Goal: Information Seeking & Learning: Find specific fact

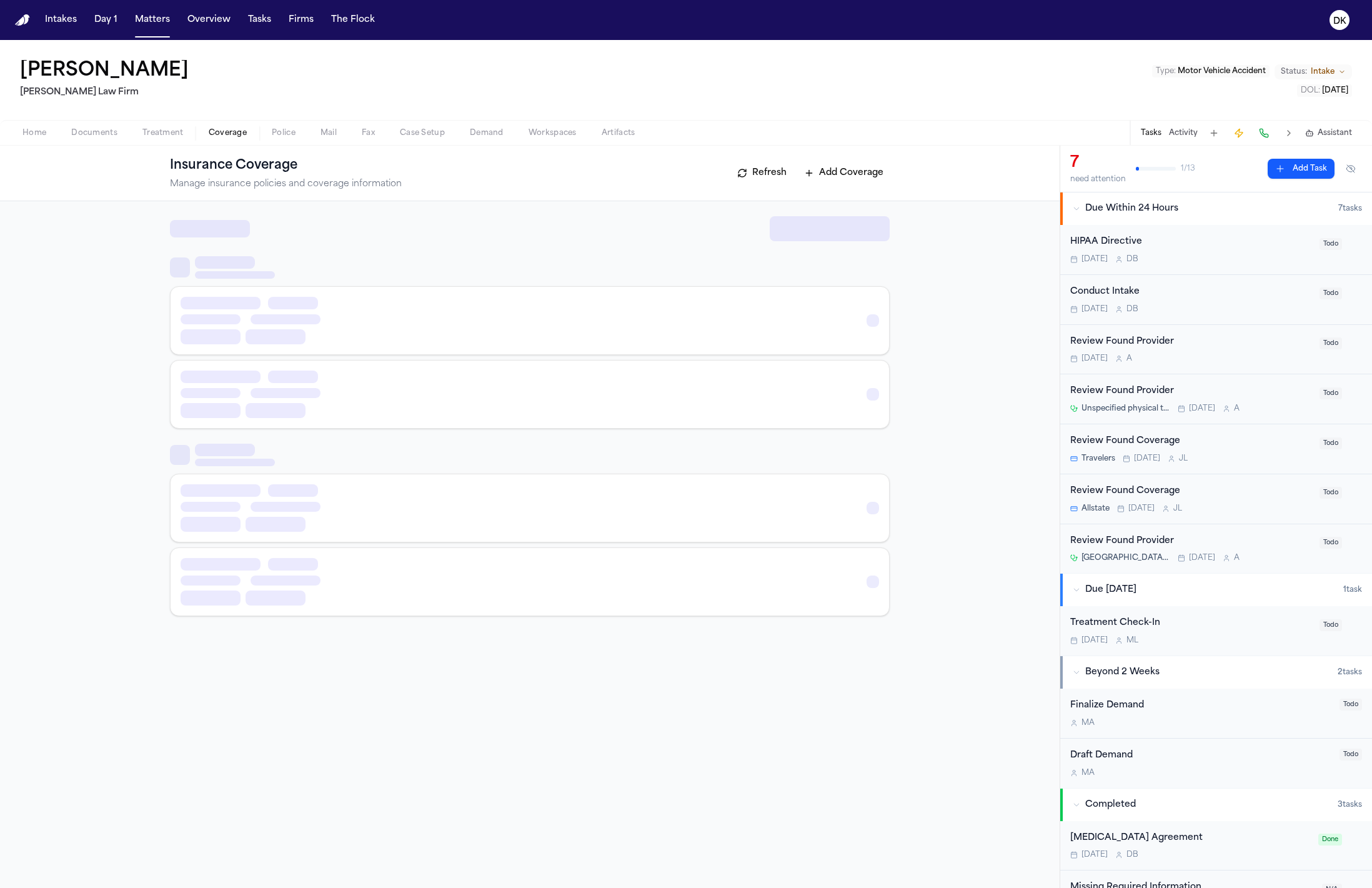
click at [244, 133] on span "Coverage" at bounding box center [228, 133] width 38 height 10
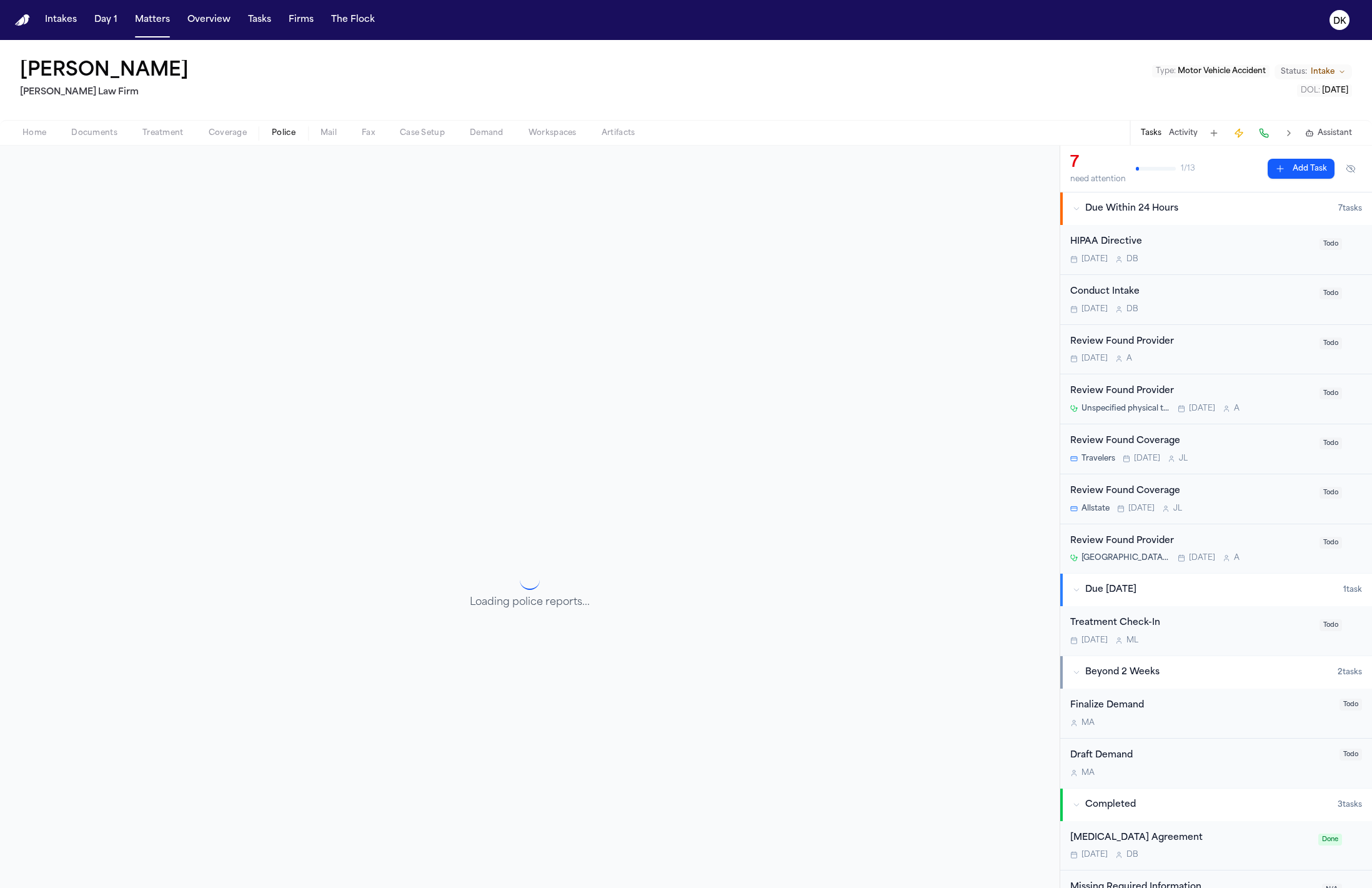
click at [278, 137] on span "Police" at bounding box center [283, 133] width 23 height 10
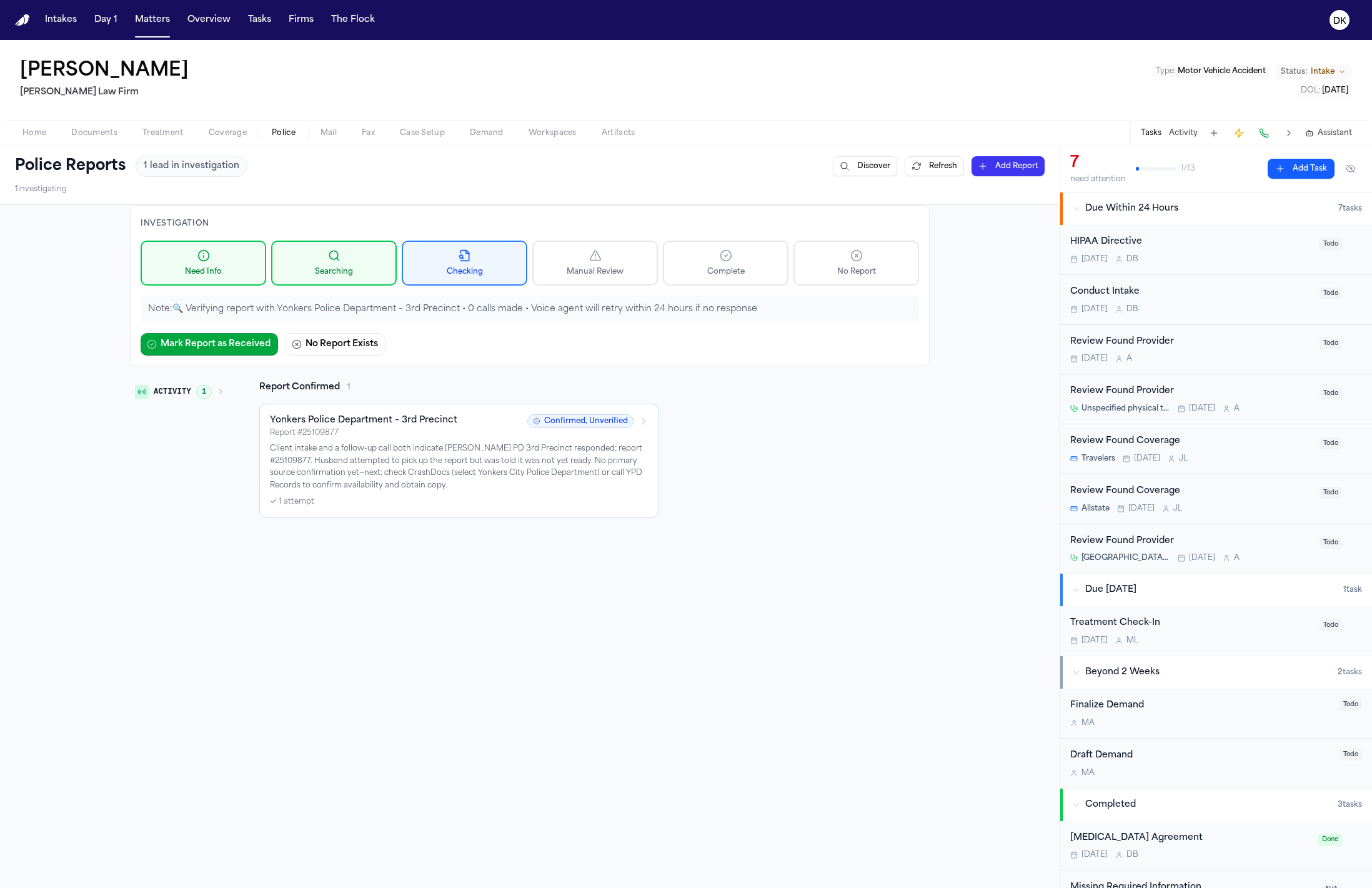
click at [390, 456] on p "Client intake and a follow-up call both indicate Yonkers PD 3rd Precinct respon…" at bounding box center [459, 467] width 378 height 48
click at [155, 34] on nav "Intakes Day 1 Matters Overview Tasks Firms The Flock DK" at bounding box center [686, 20] width 1372 height 40
click at [155, 27] on button "Matters" at bounding box center [153, 20] width 45 height 23
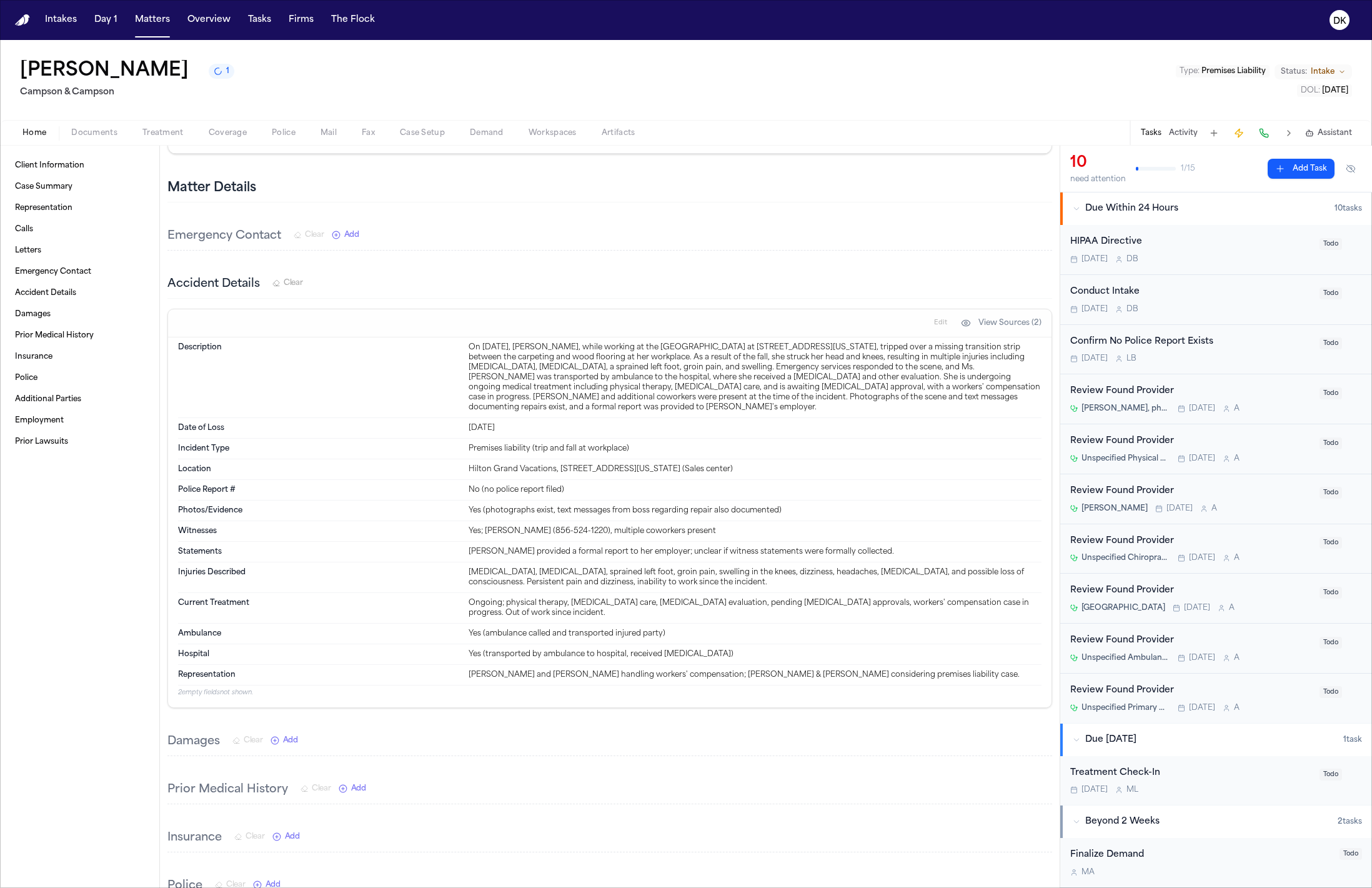
scroll to position [2, 0]
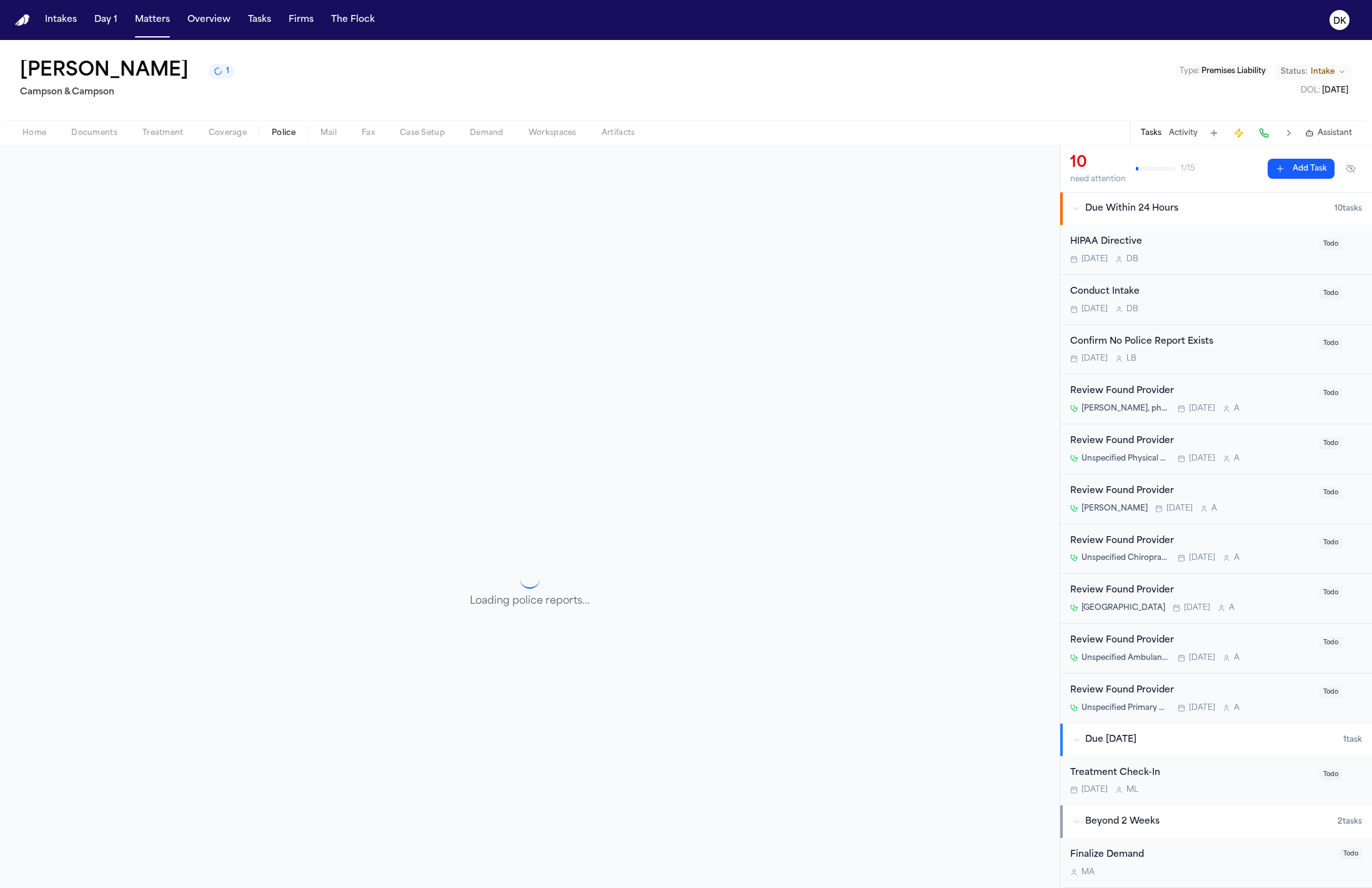
click at [283, 136] on span "Police" at bounding box center [283, 133] width 23 height 10
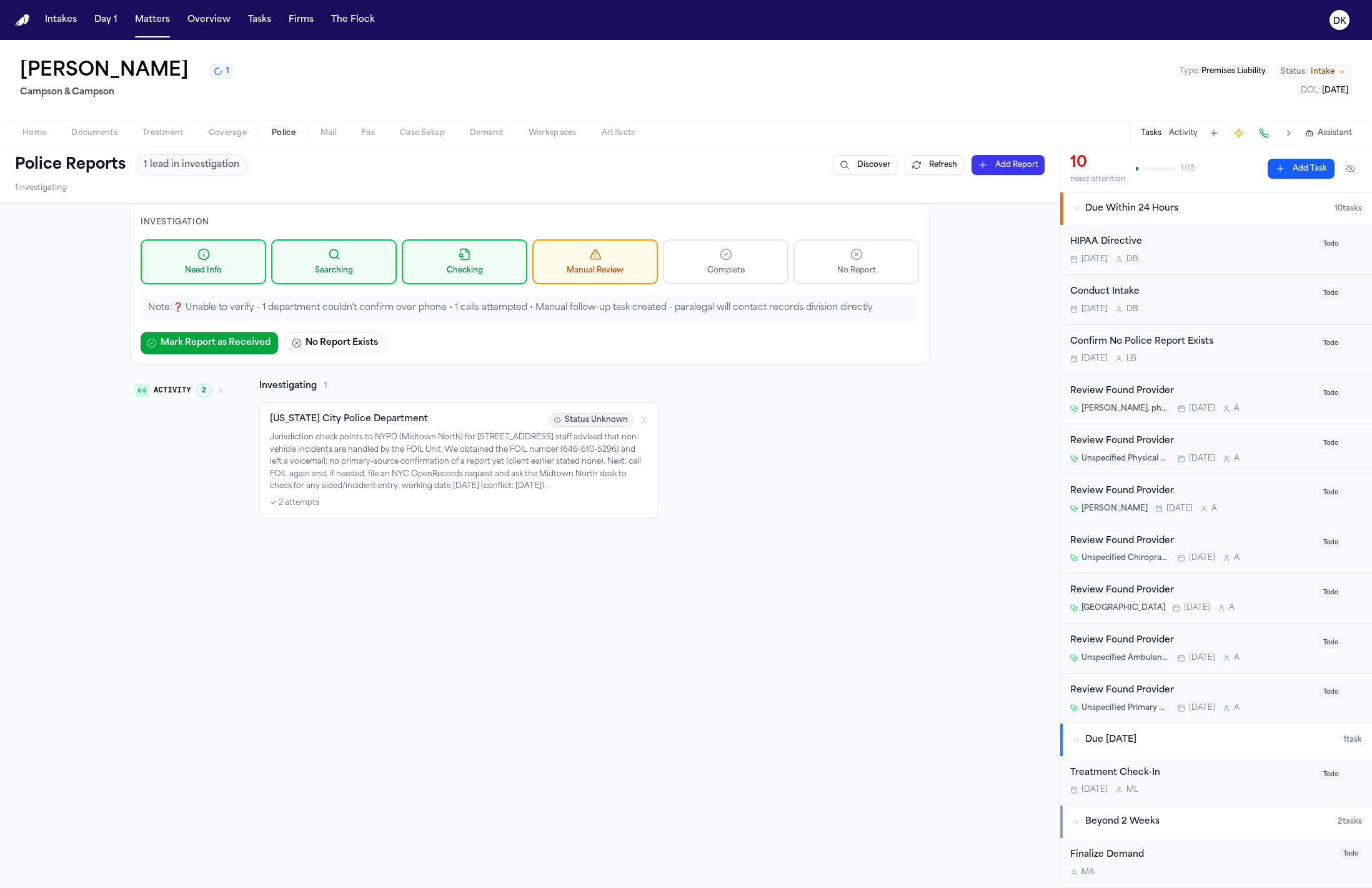
click at [353, 454] on p "Jurisdiction check points to NYPD (Midtown North) for 142 W 57th St; NYPD staff…" at bounding box center [459, 463] width 378 height 62
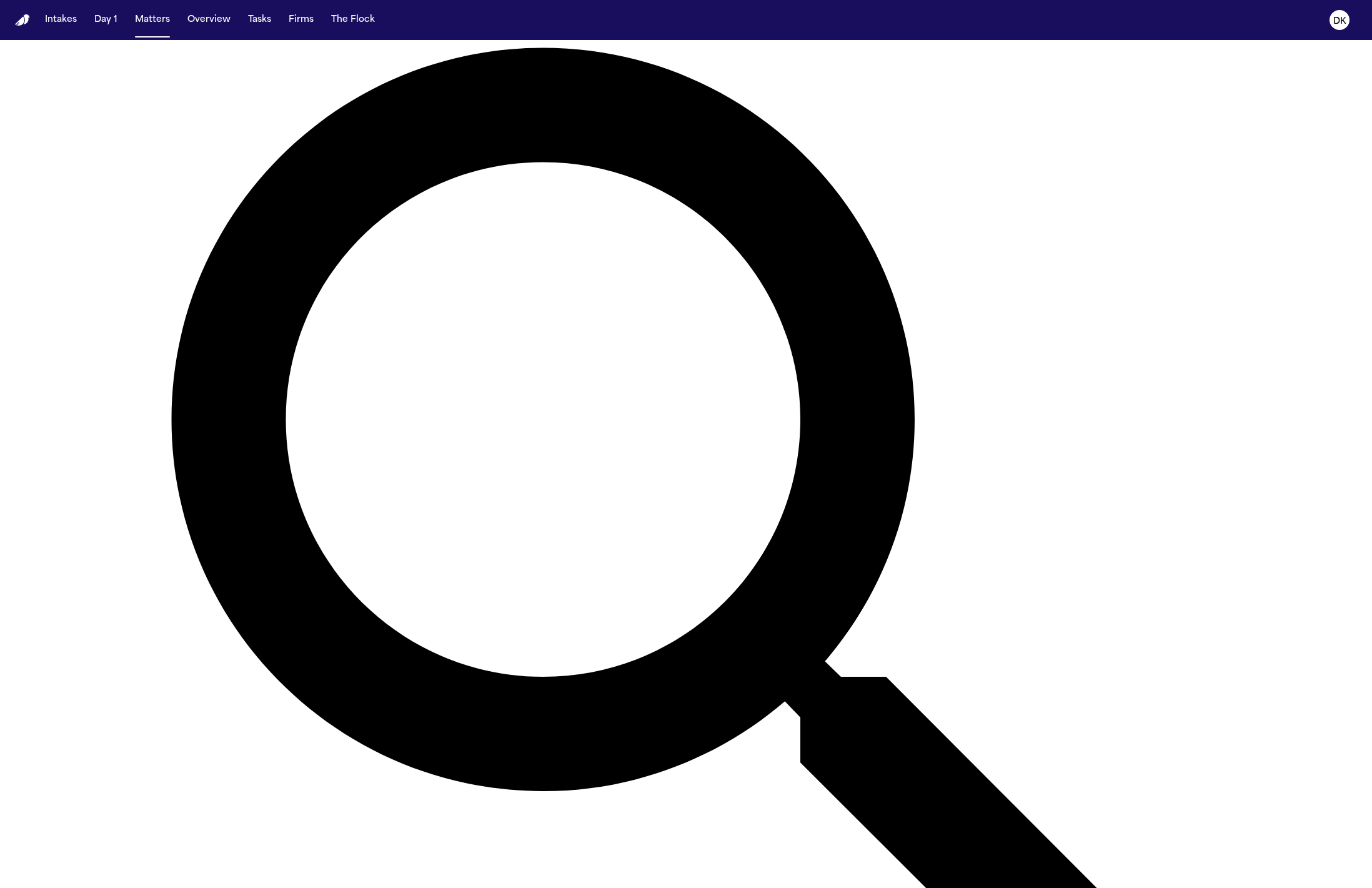
scroll to position [379, 0]
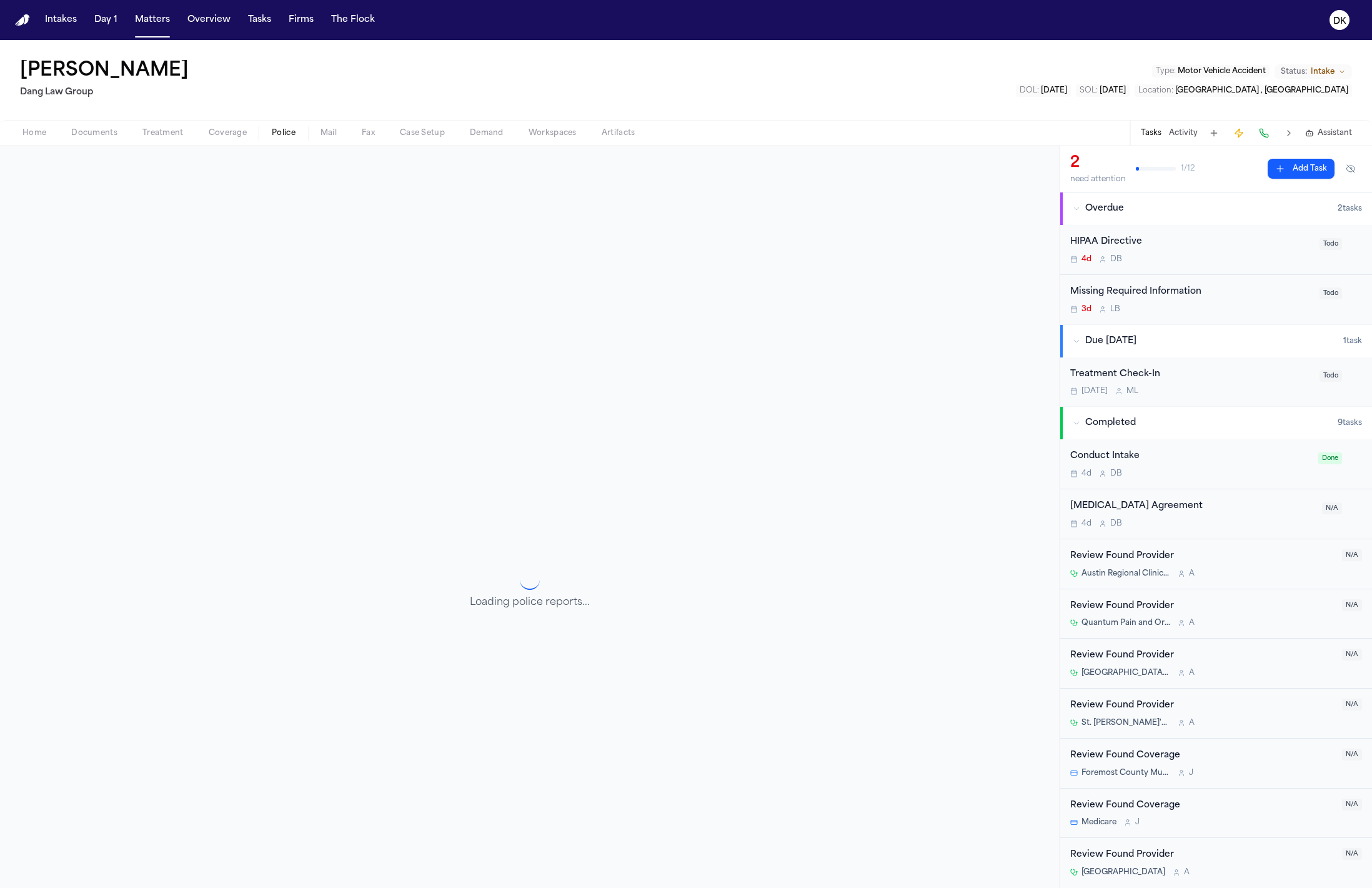
click at [278, 137] on span "Police" at bounding box center [283, 133] width 23 height 10
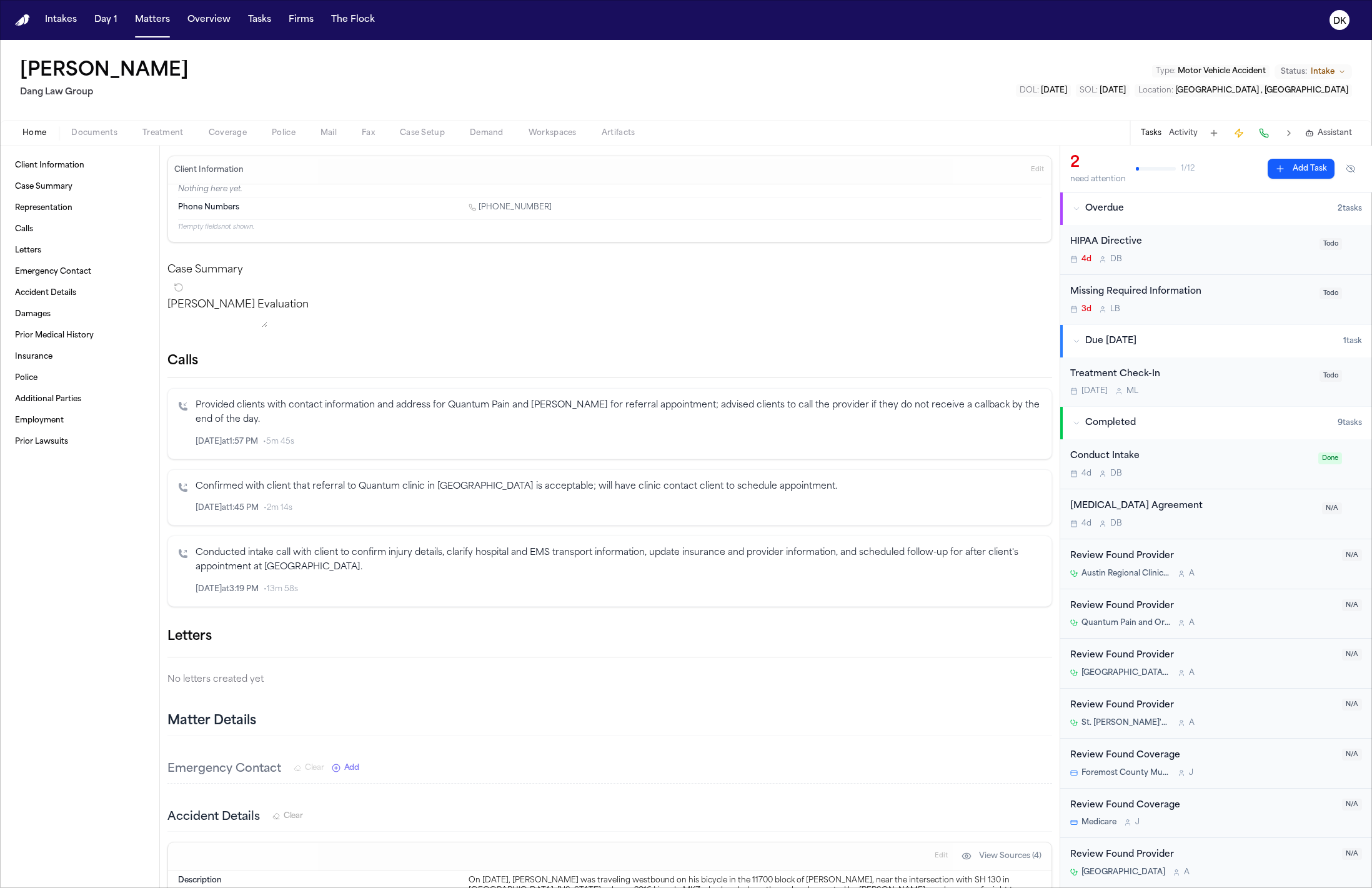
scroll to position [247, 0]
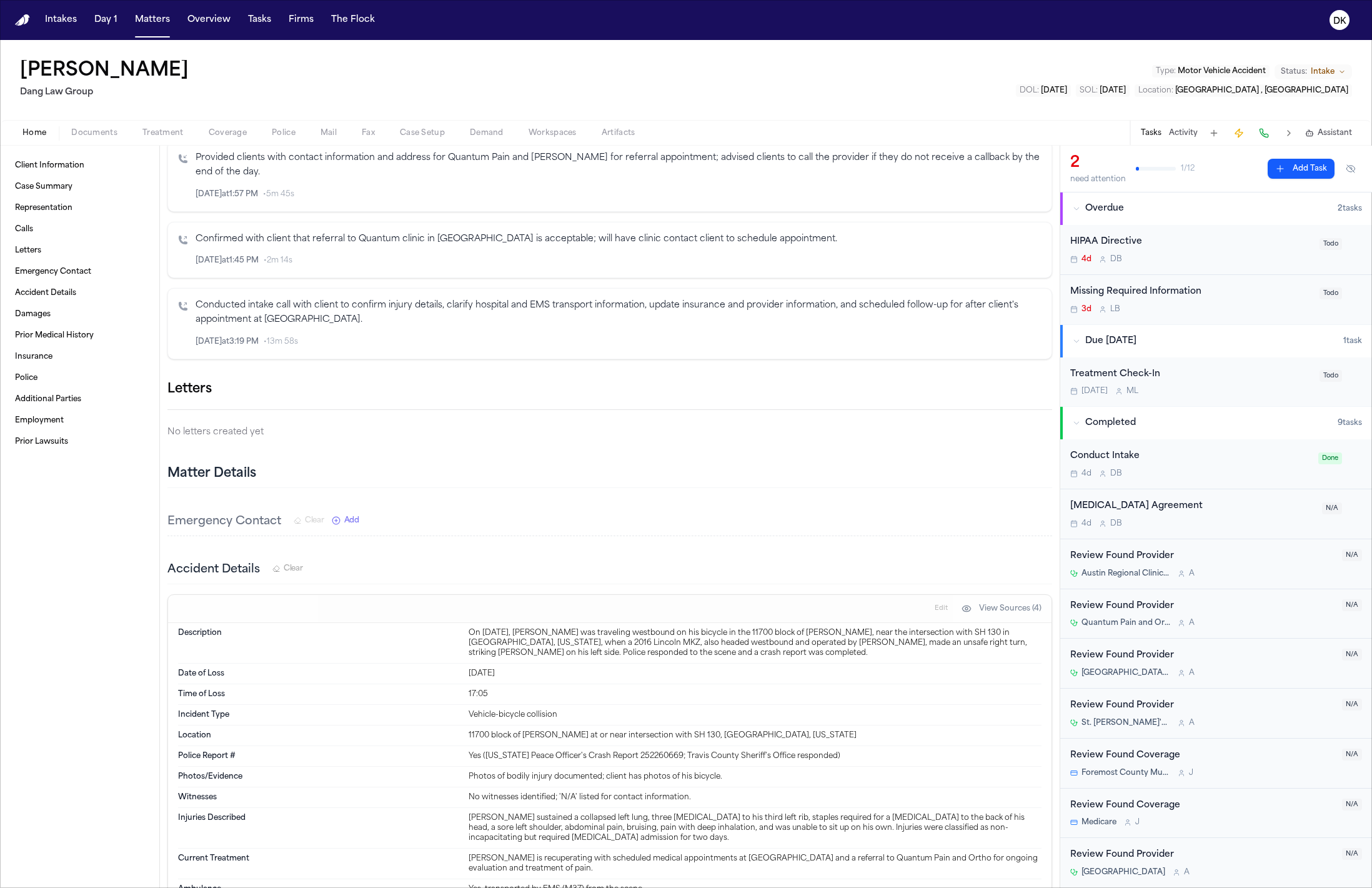
click at [161, 23] on button "Matters" at bounding box center [153, 20] width 45 height 23
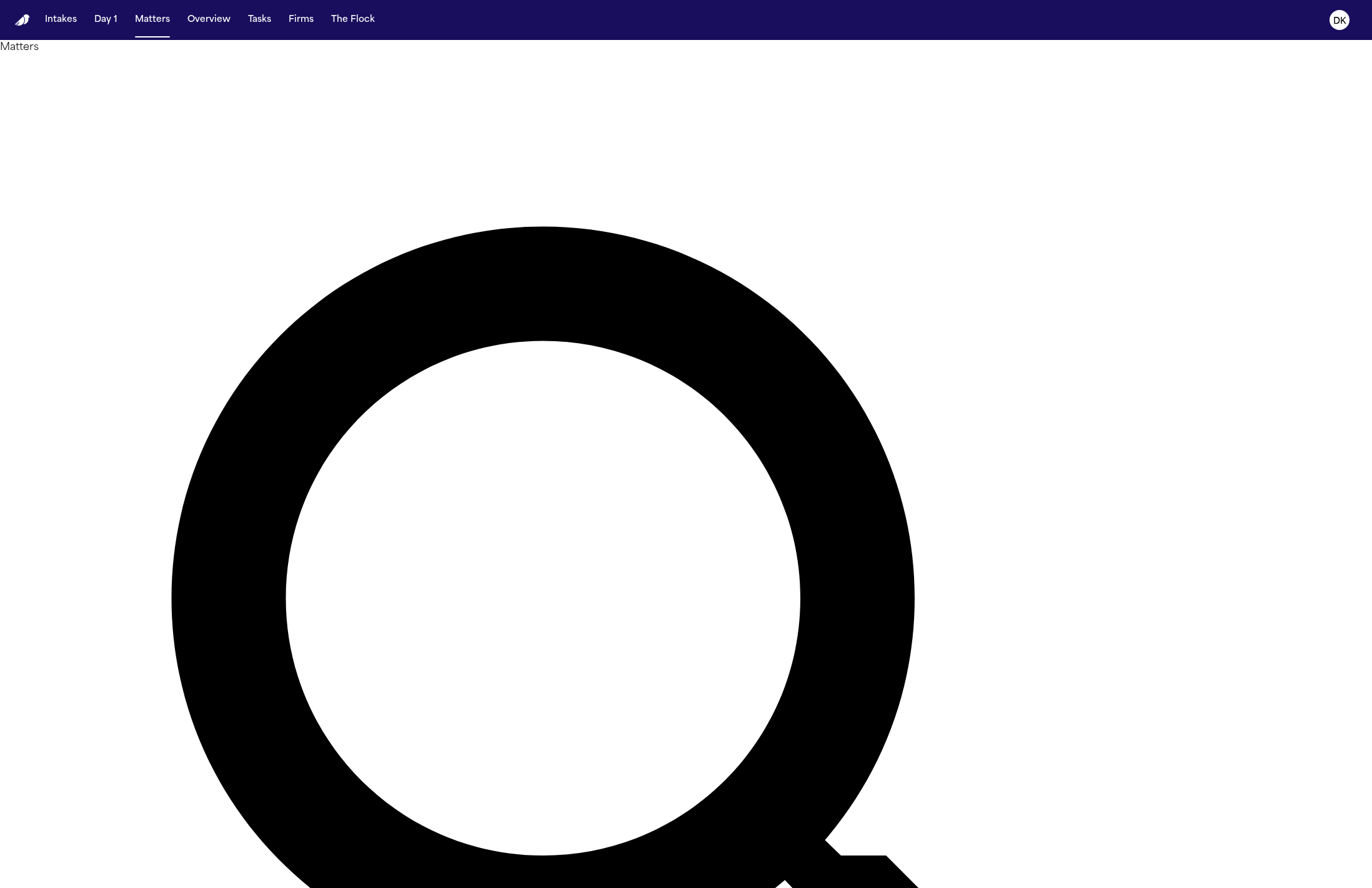
scroll to position [311, 0]
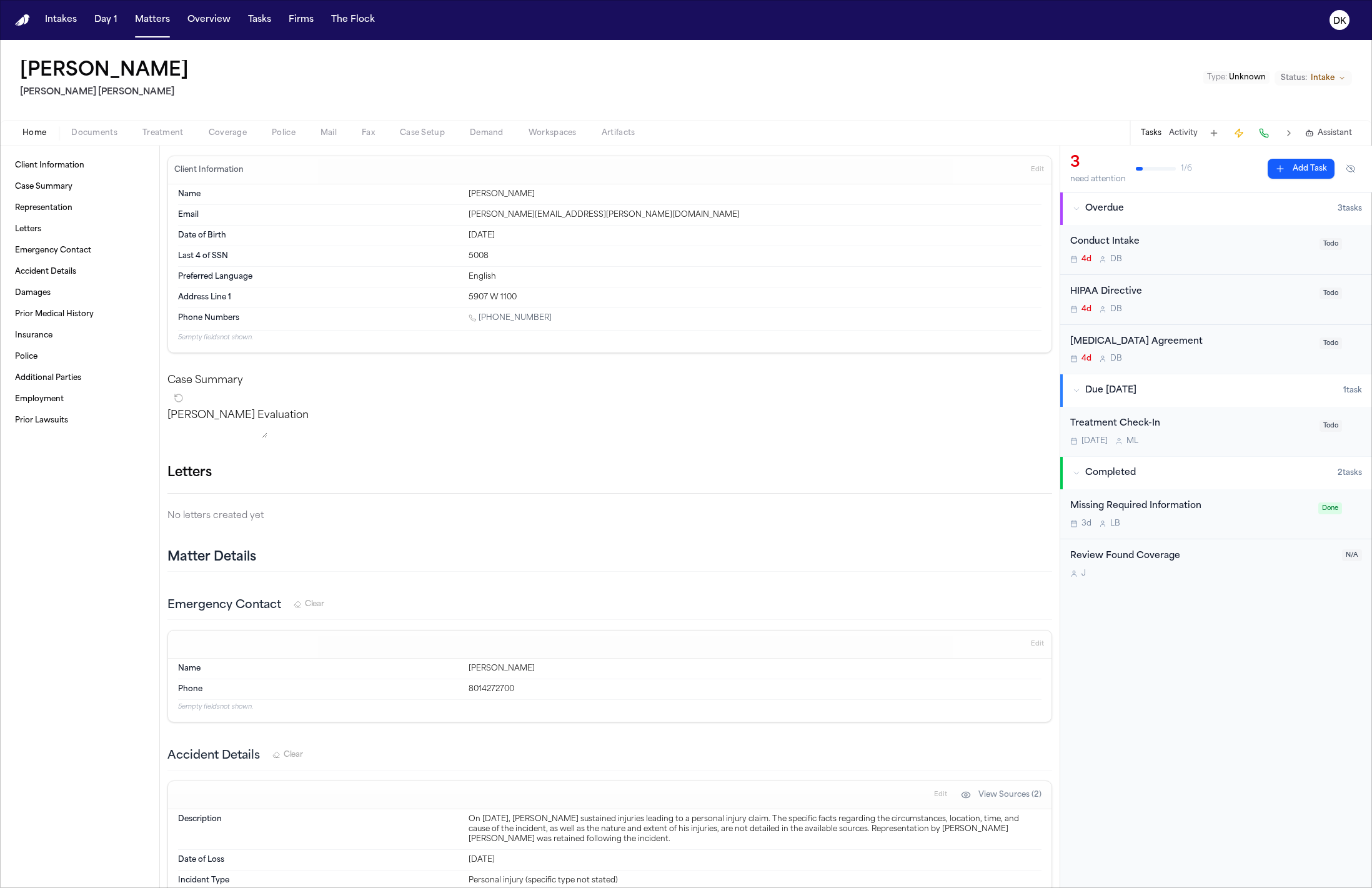
click at [285, 133] on span "Police" at bounding box center [283, 133] width 23 height 10
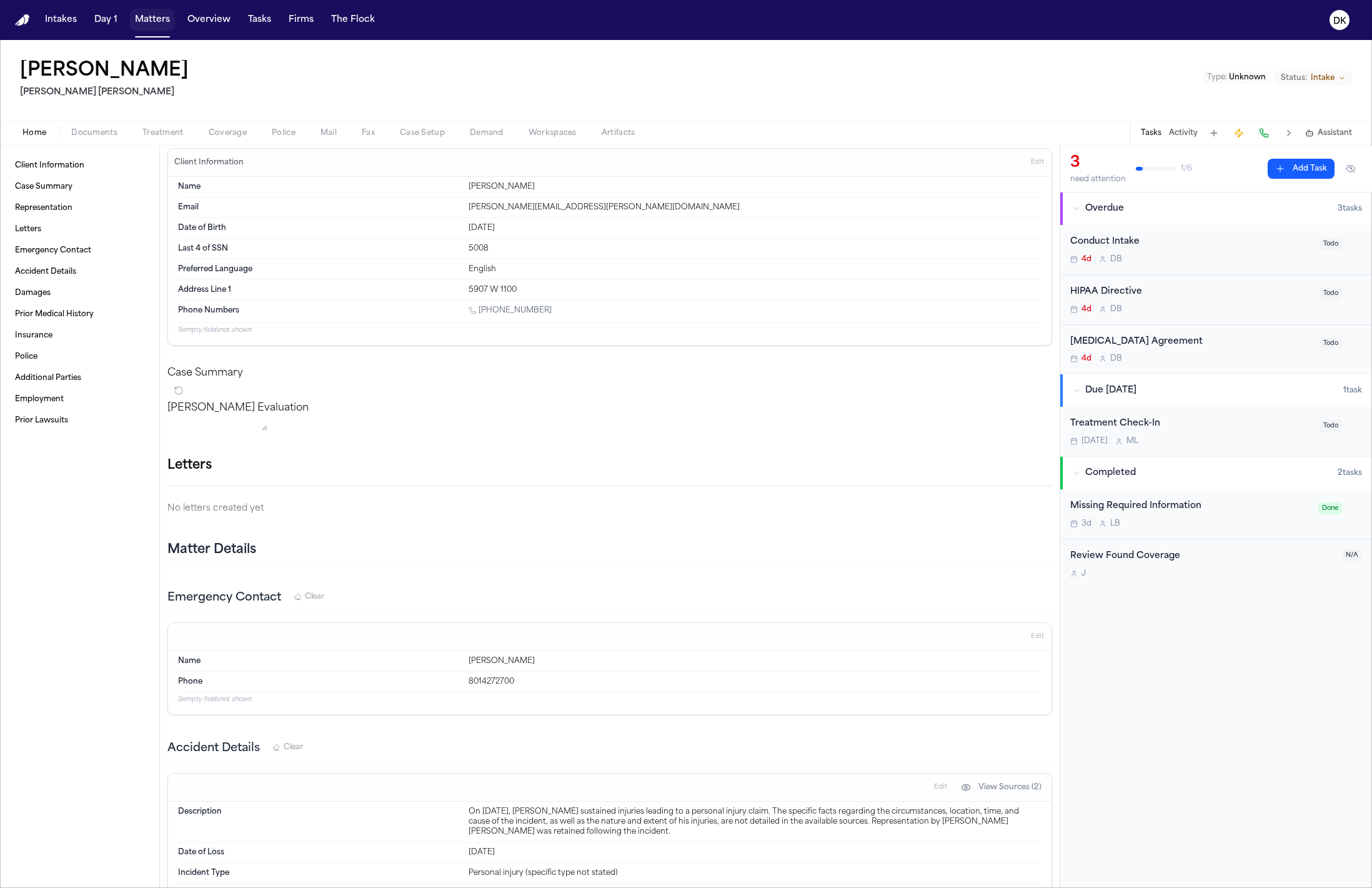
click at [130, 12] on button "Matters" at bounding box center [153, 20] width 45 height 23
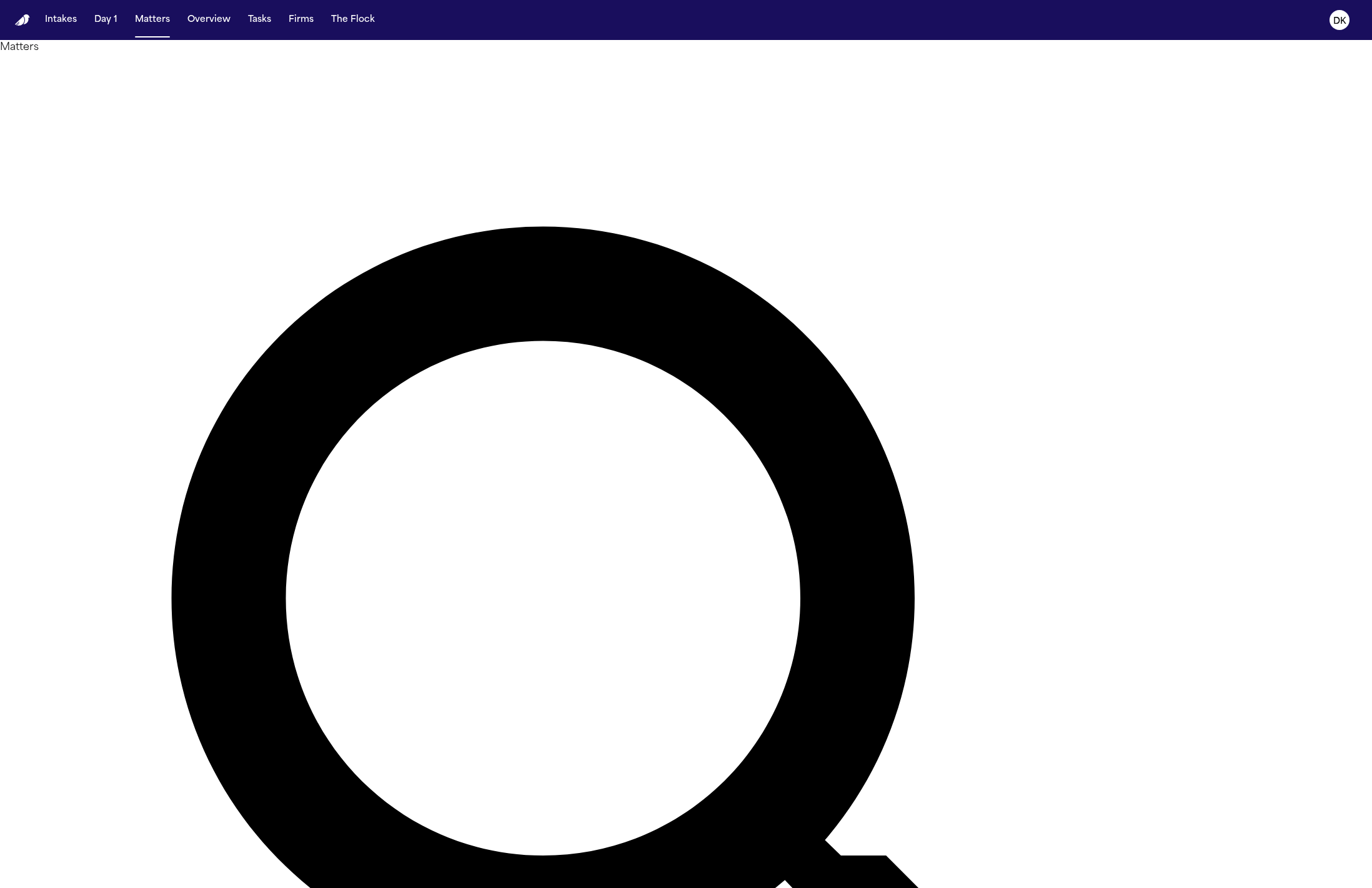
scroll to position [394, 0]
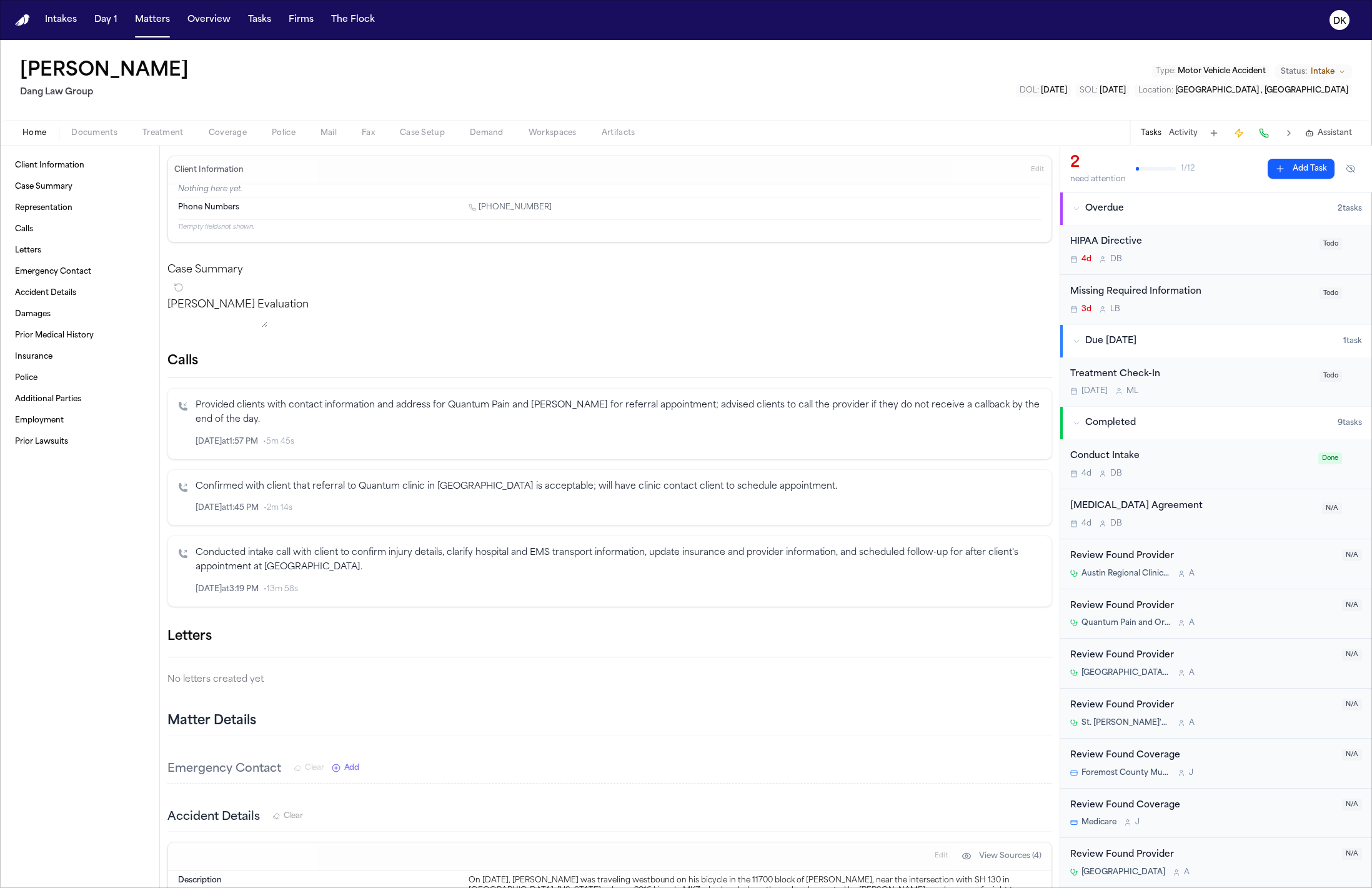
click at [283, 130] on span "Police" at bounding box center [283, 133] width 23 height 10
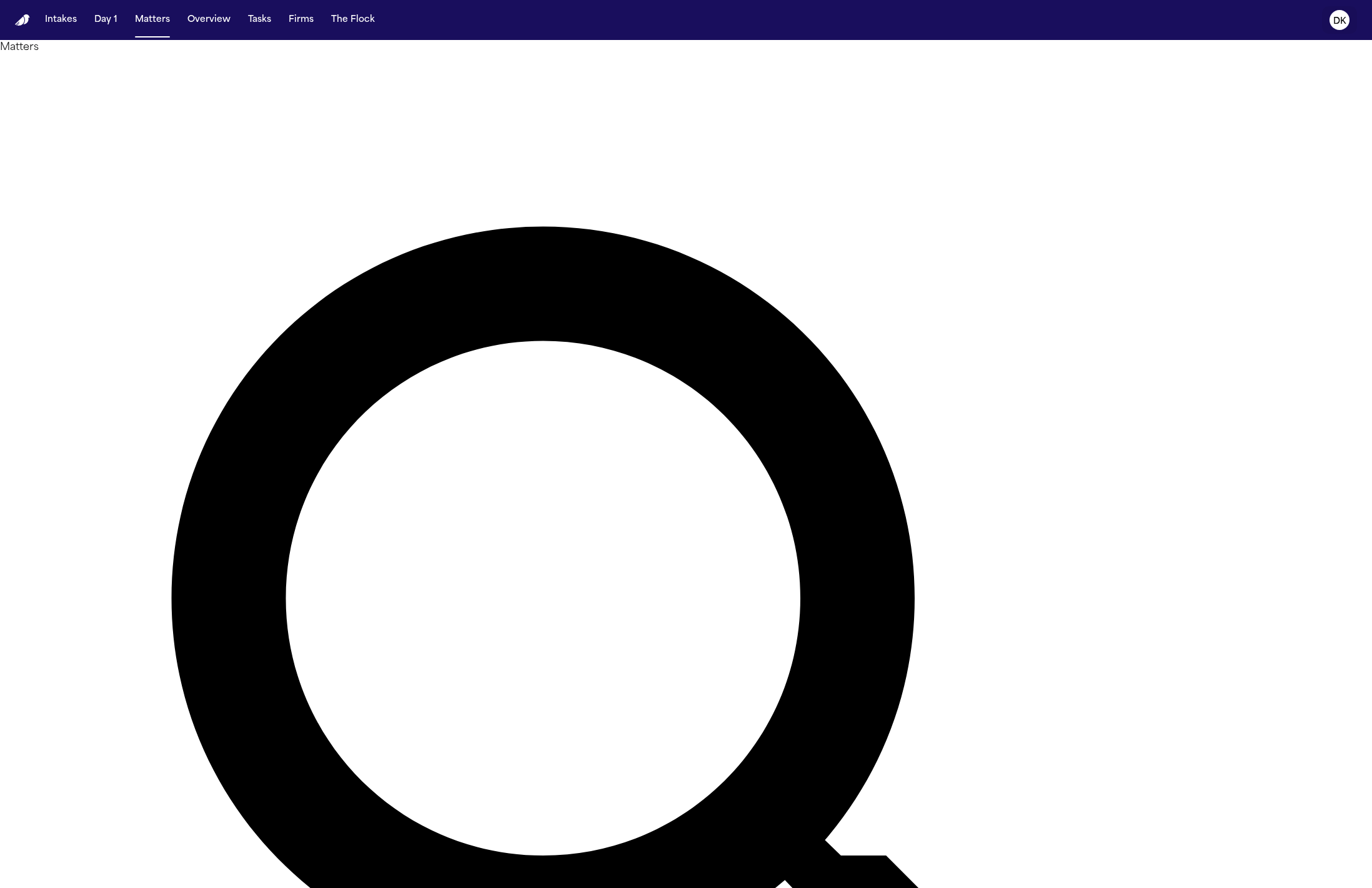
click at [1352, 24] on button "DK" at bounding box center [1339, 20] width 35 height 27
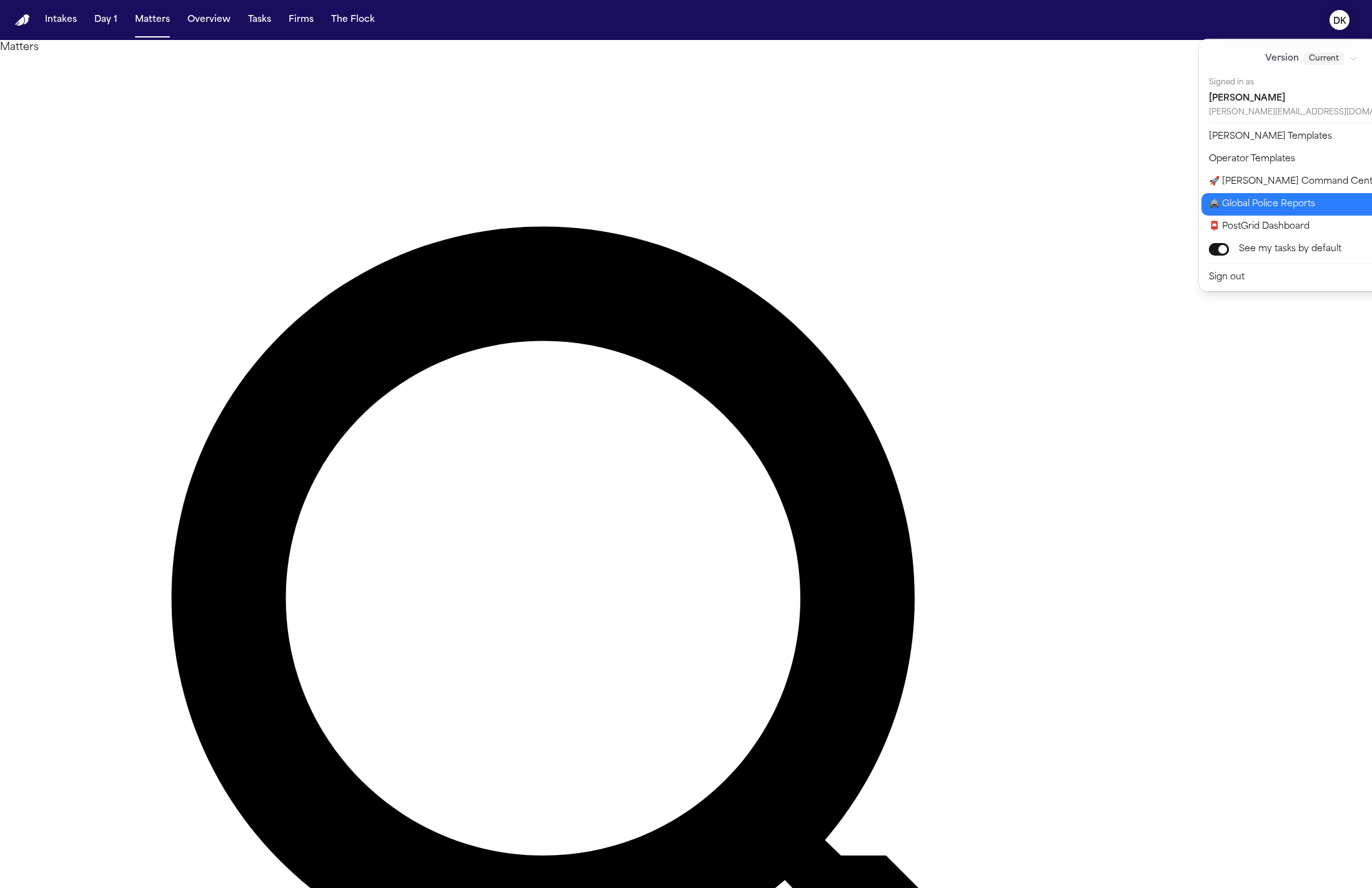
click at [1323, 206] on button "🚔 Global Police Reports" at bounding box center [1319, 204] width 235 height 23
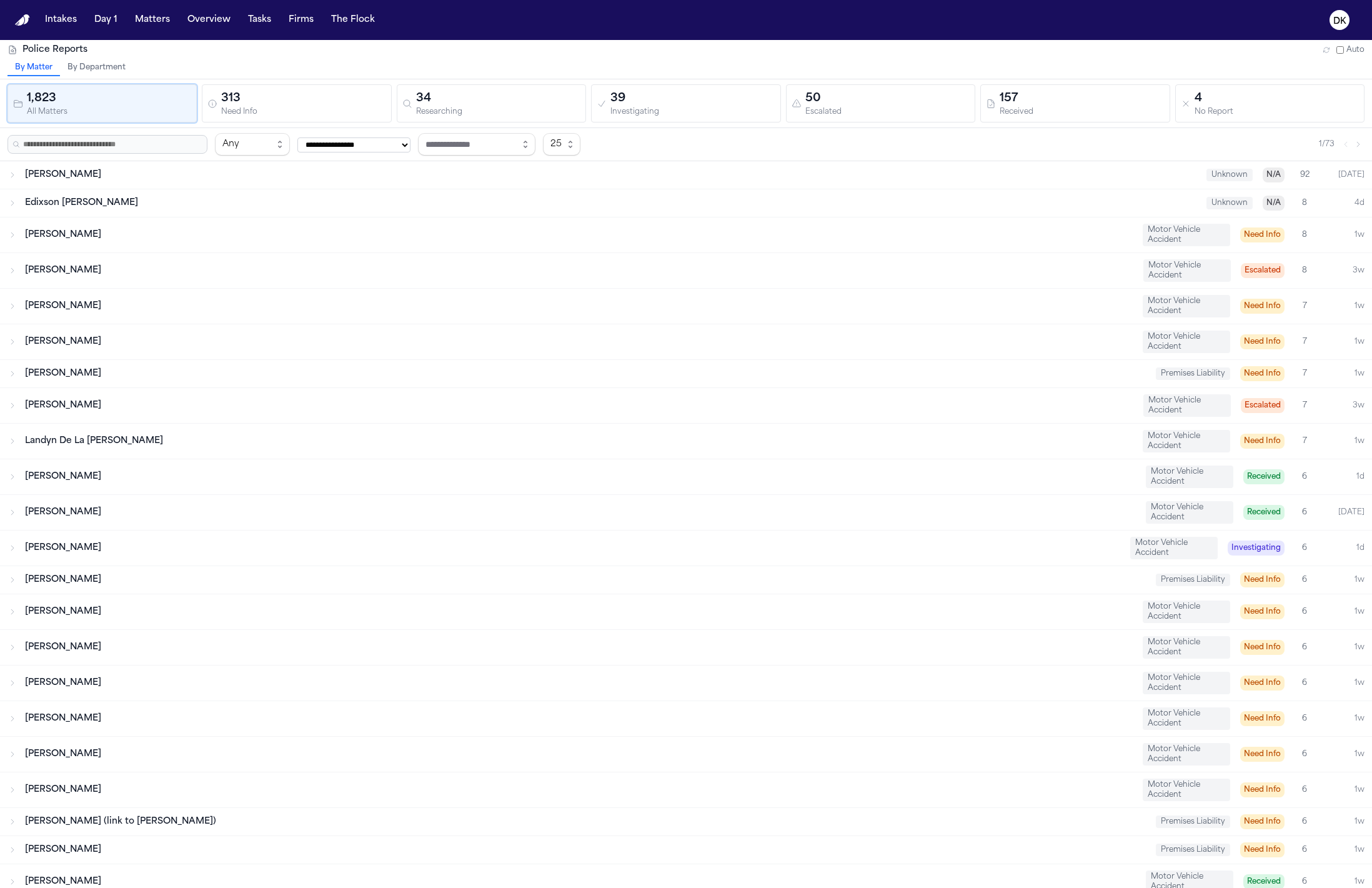
click at [631, 108] on div "Investigating" at bounding box center [693, 112] width 165 height 9
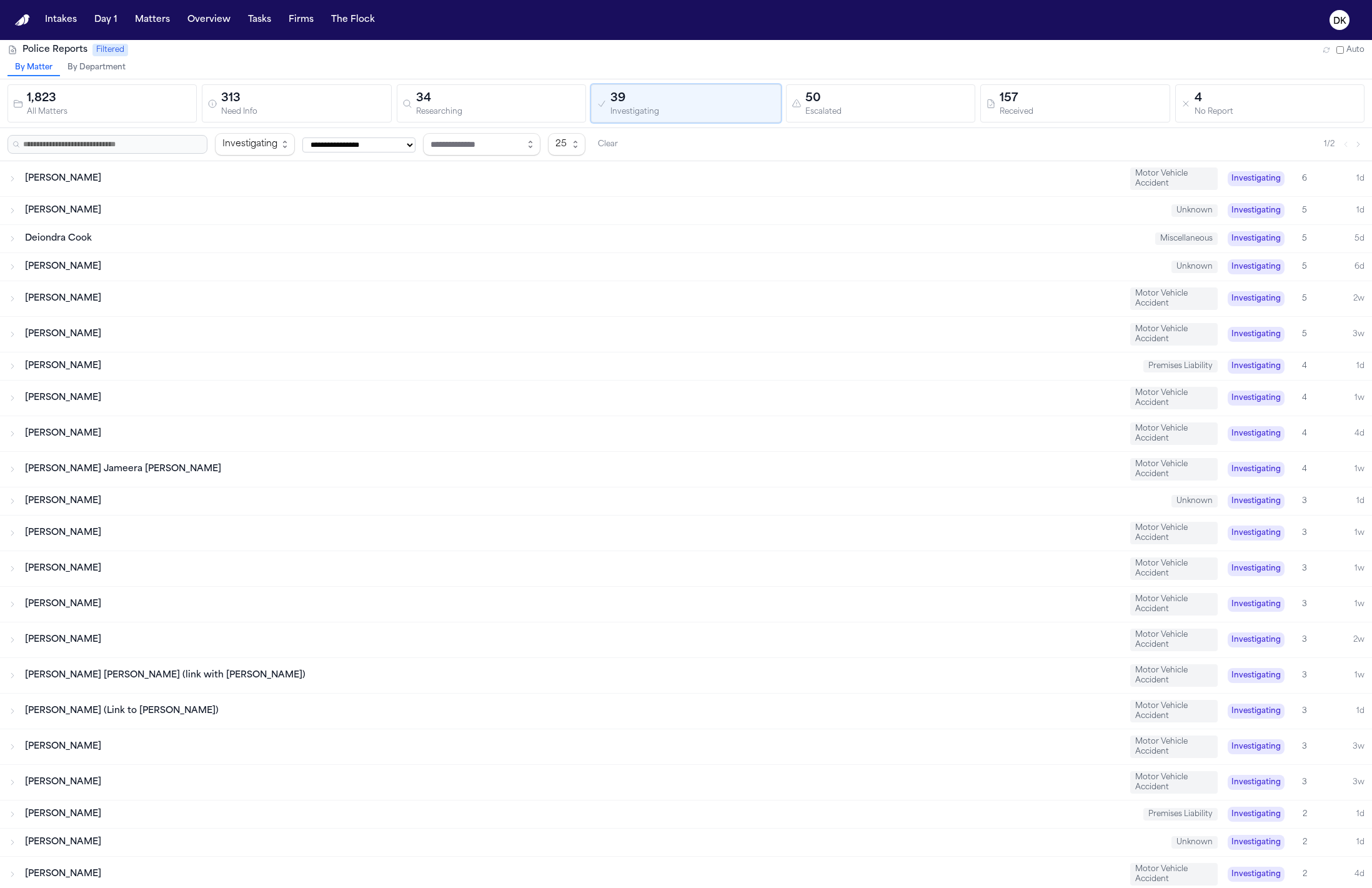
click at [472, 101] on div "34" at bounding box center [498, 98] width 165 height 17
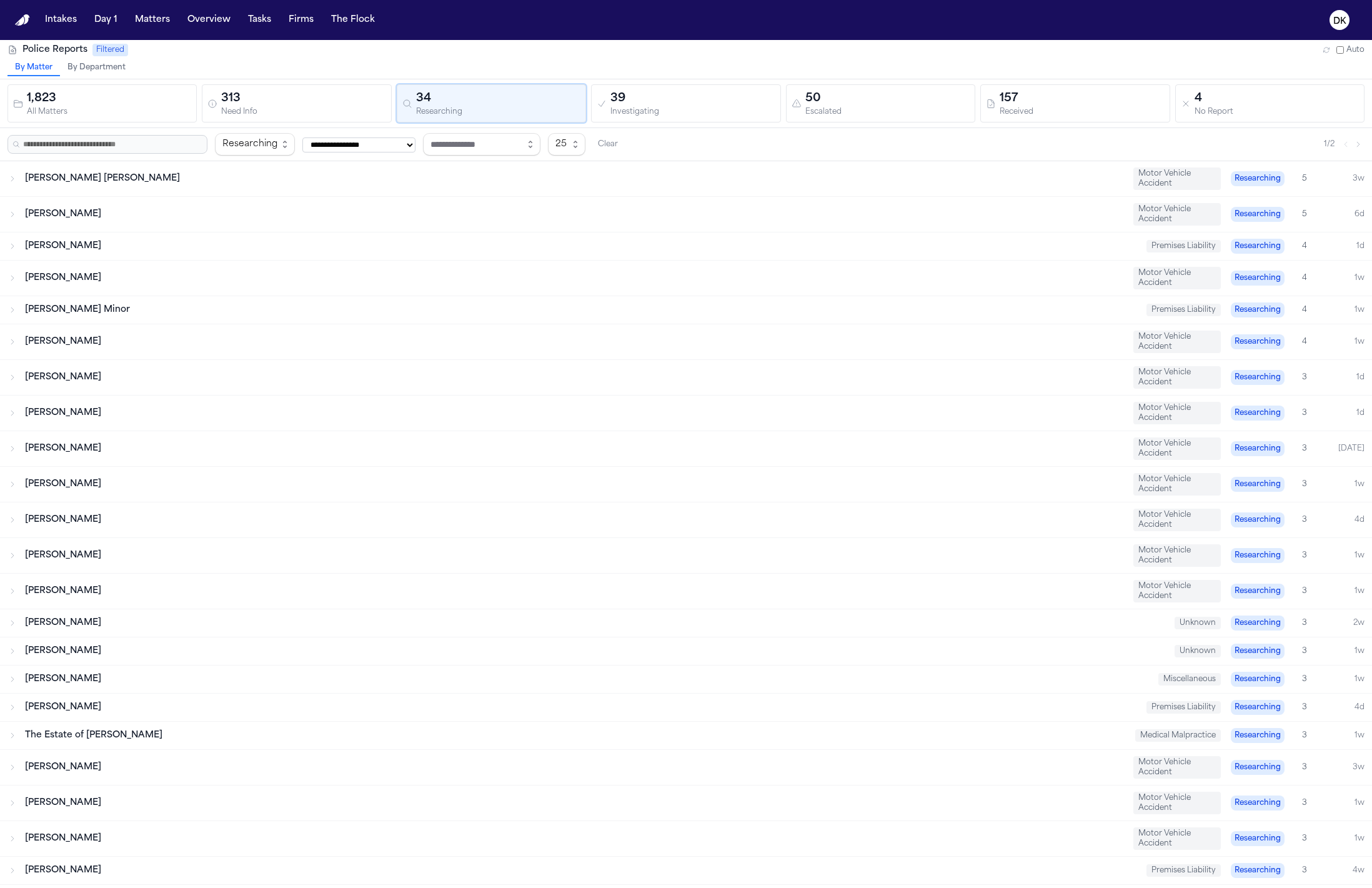
click at [660, 103] on div "39" at bounding box center [693, 98] width 165 height 17
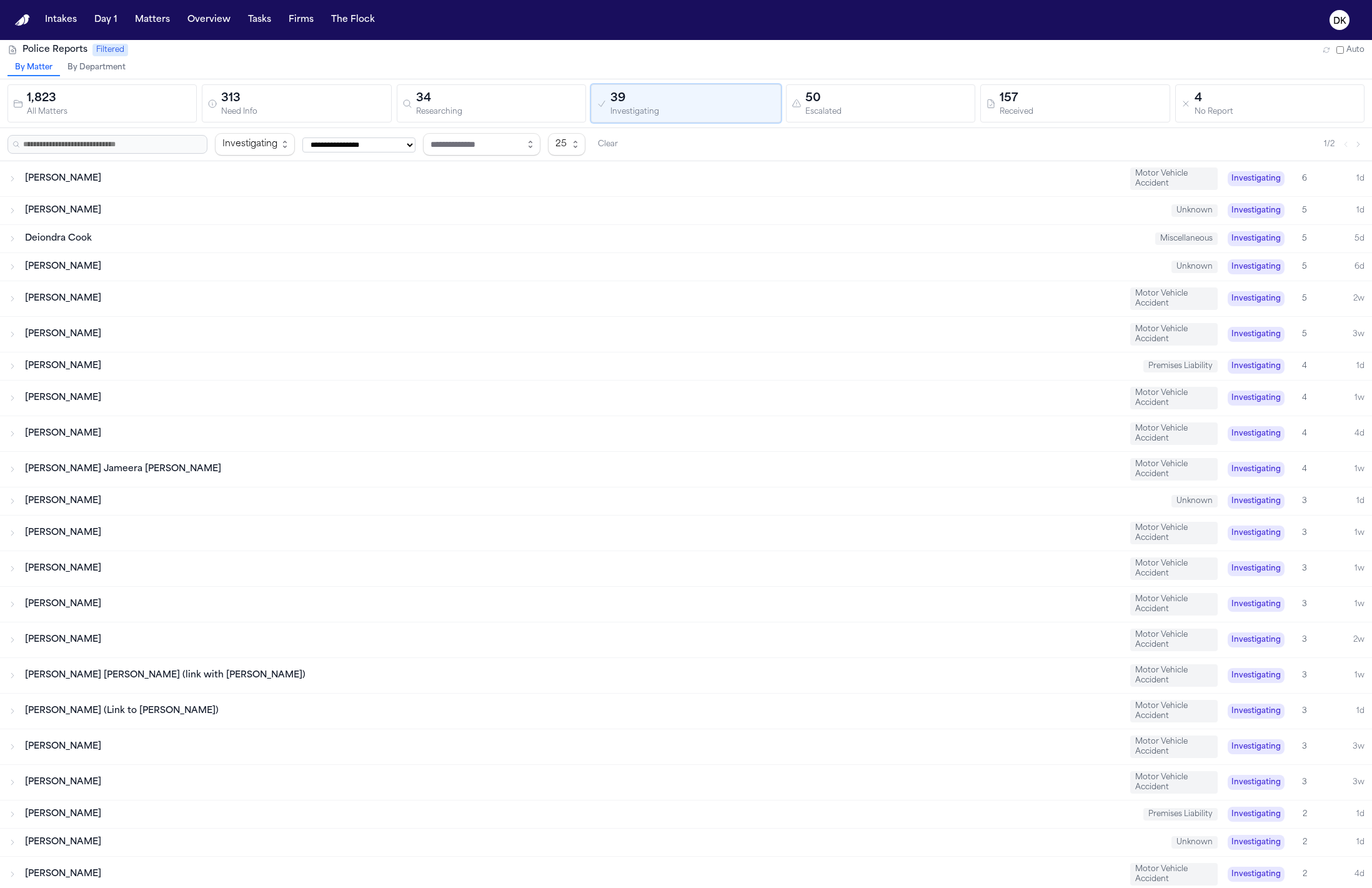
click at [113, 395] on div "[PERSON_NAME]" at bounding box center [573, 398] width 1095 height 12
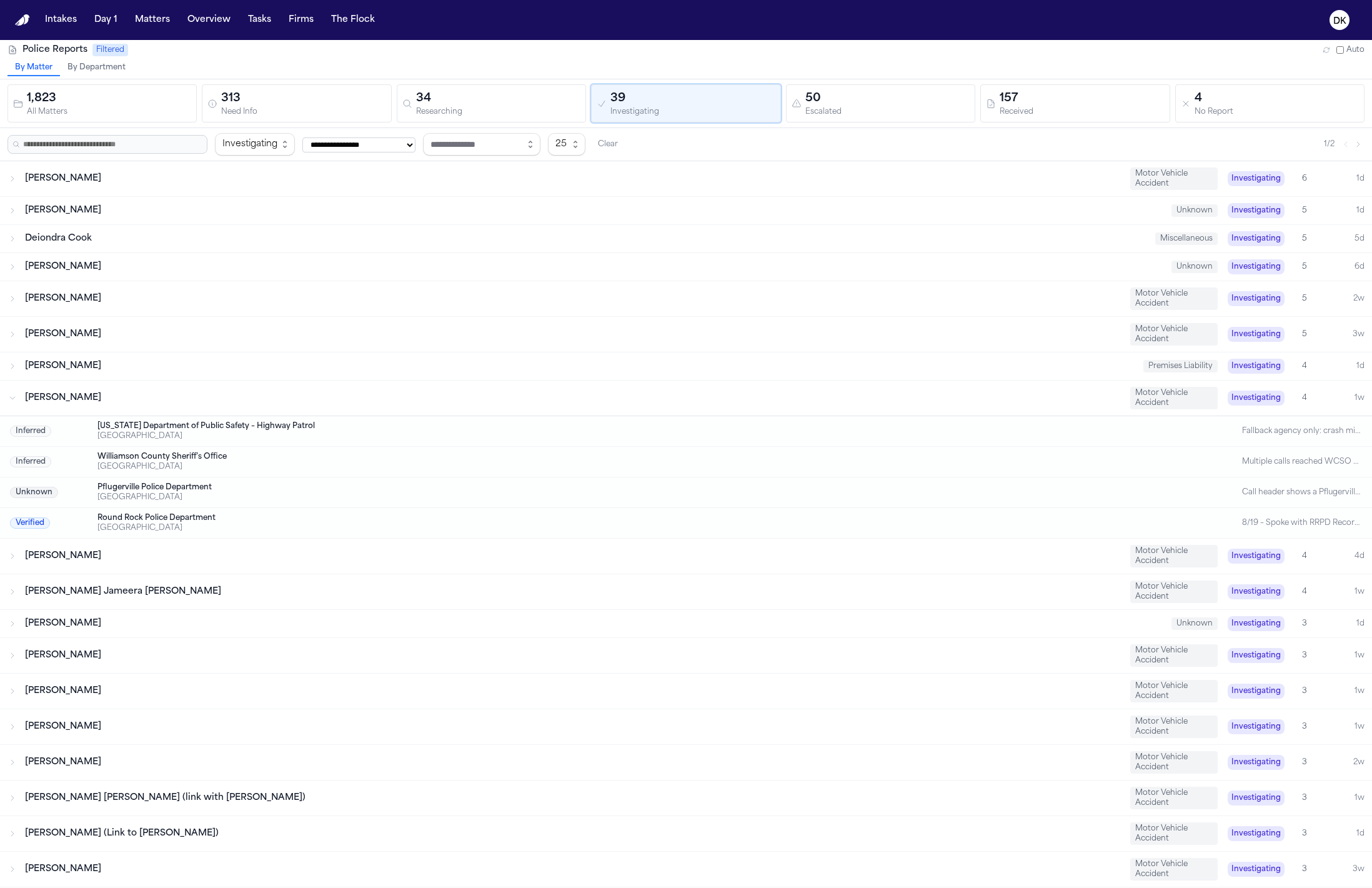
click at [113, 395] on div "[PERSON_NAME]" at bounding box center [573, 398] width 1095 height 12
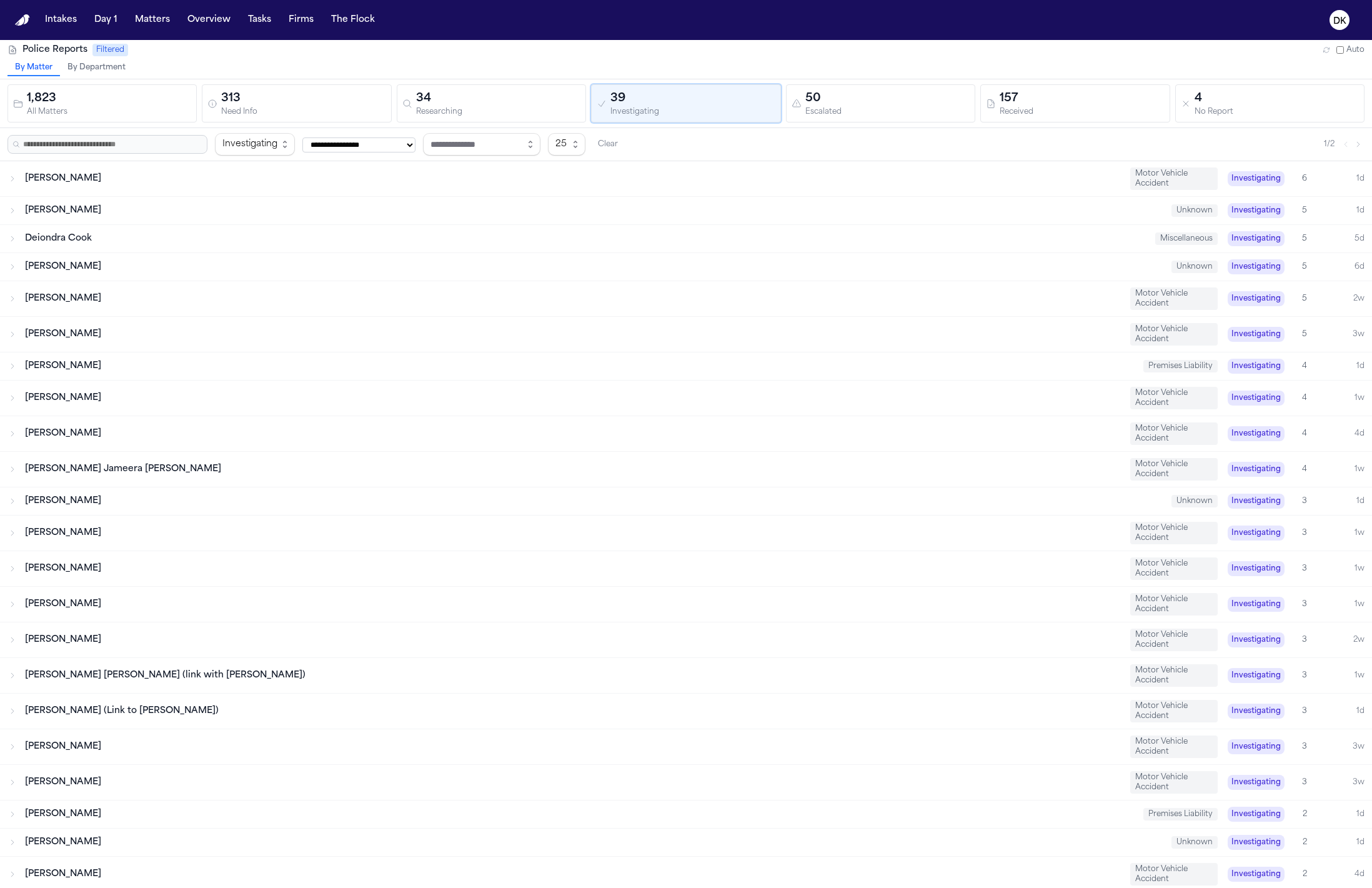
click at [113, 395] on div "[PERSON_NAME]" at bounding box center [573, 398] width 1095 height 12
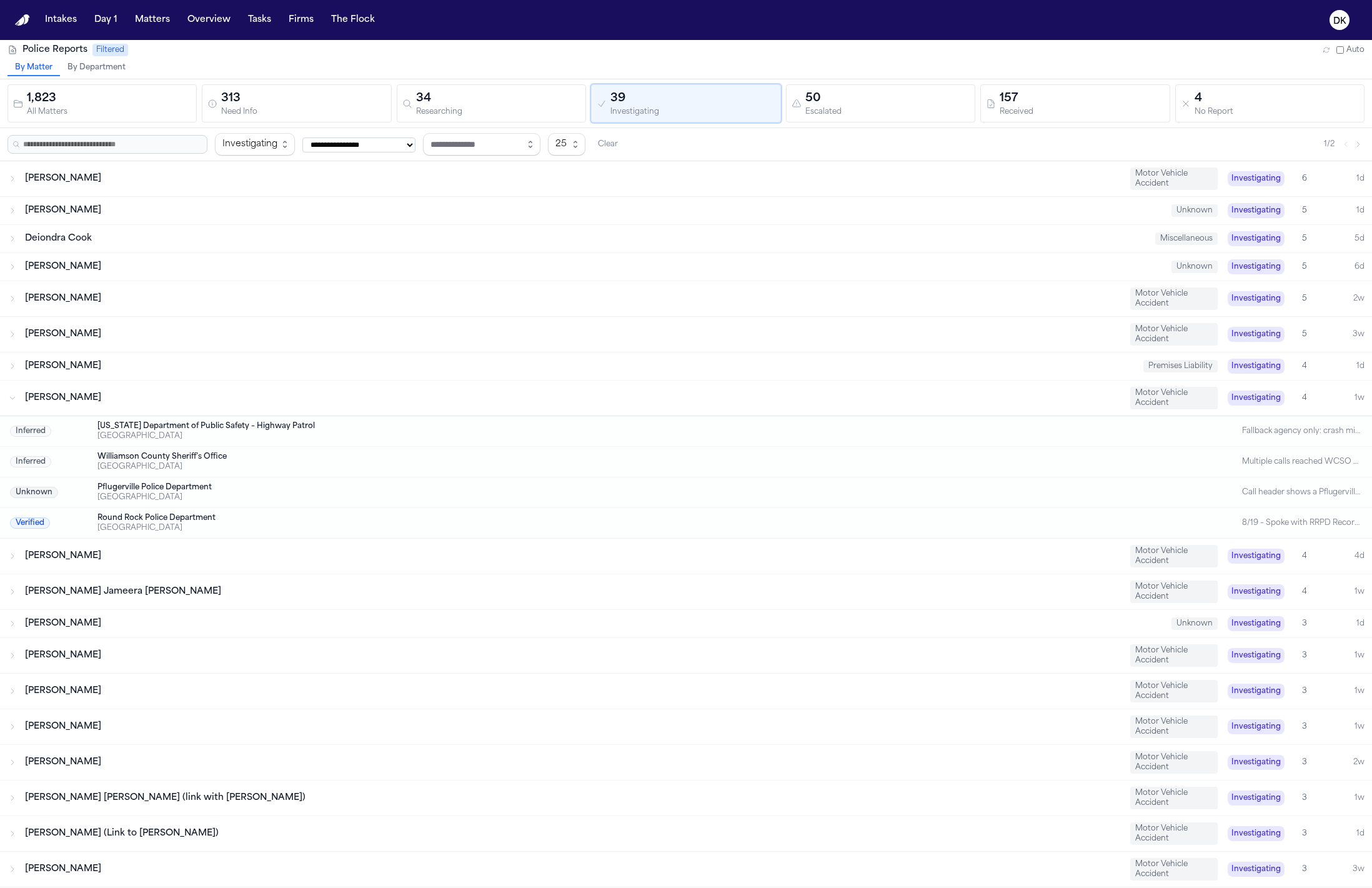
click at [113, 395] on div "[PERSON_NAME]" at bounding box center [573, 398] width 1095 height 12
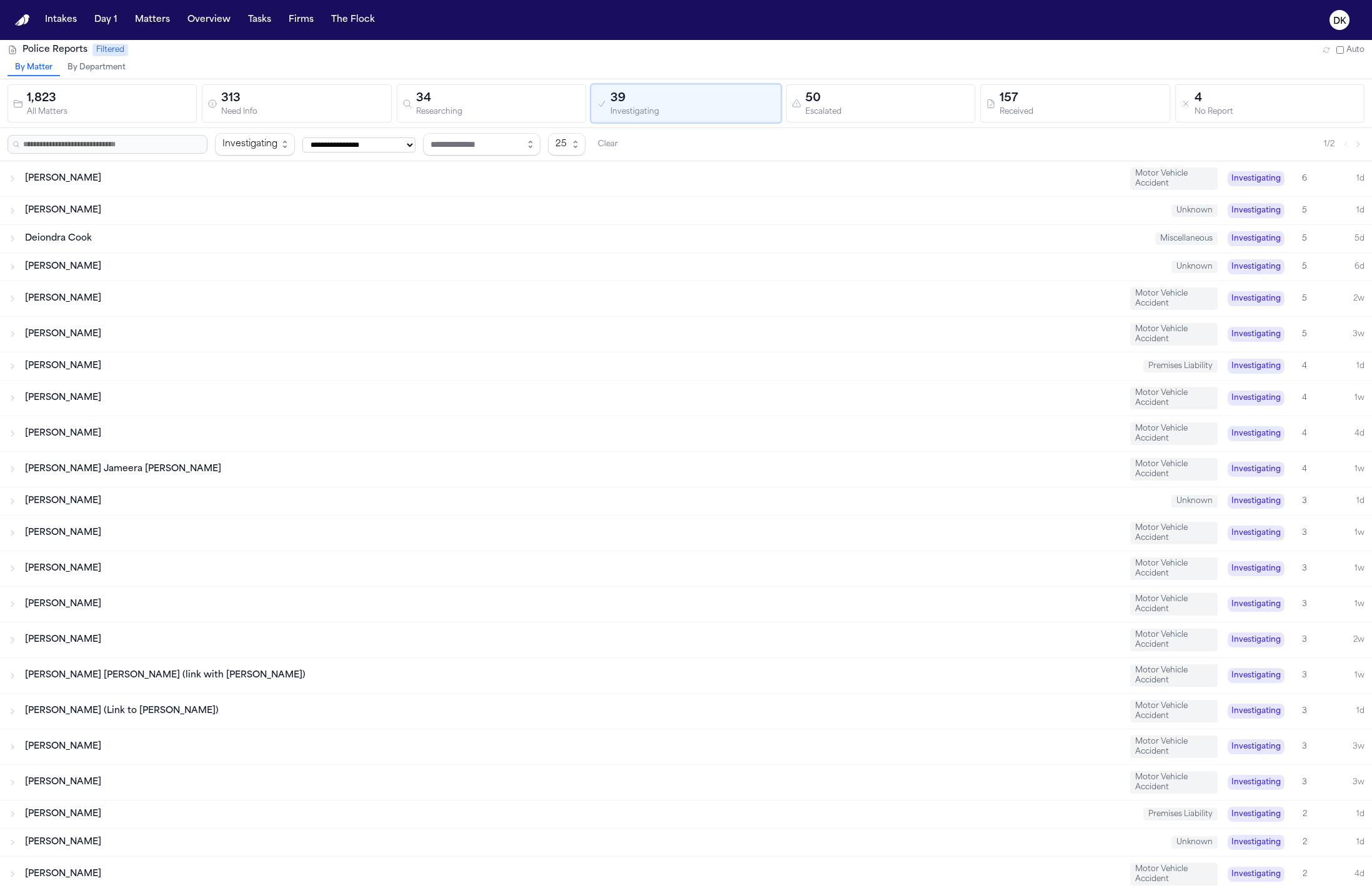
click at [450, 98] on div "34" at bounding box center [498, 98] width 165 height 17
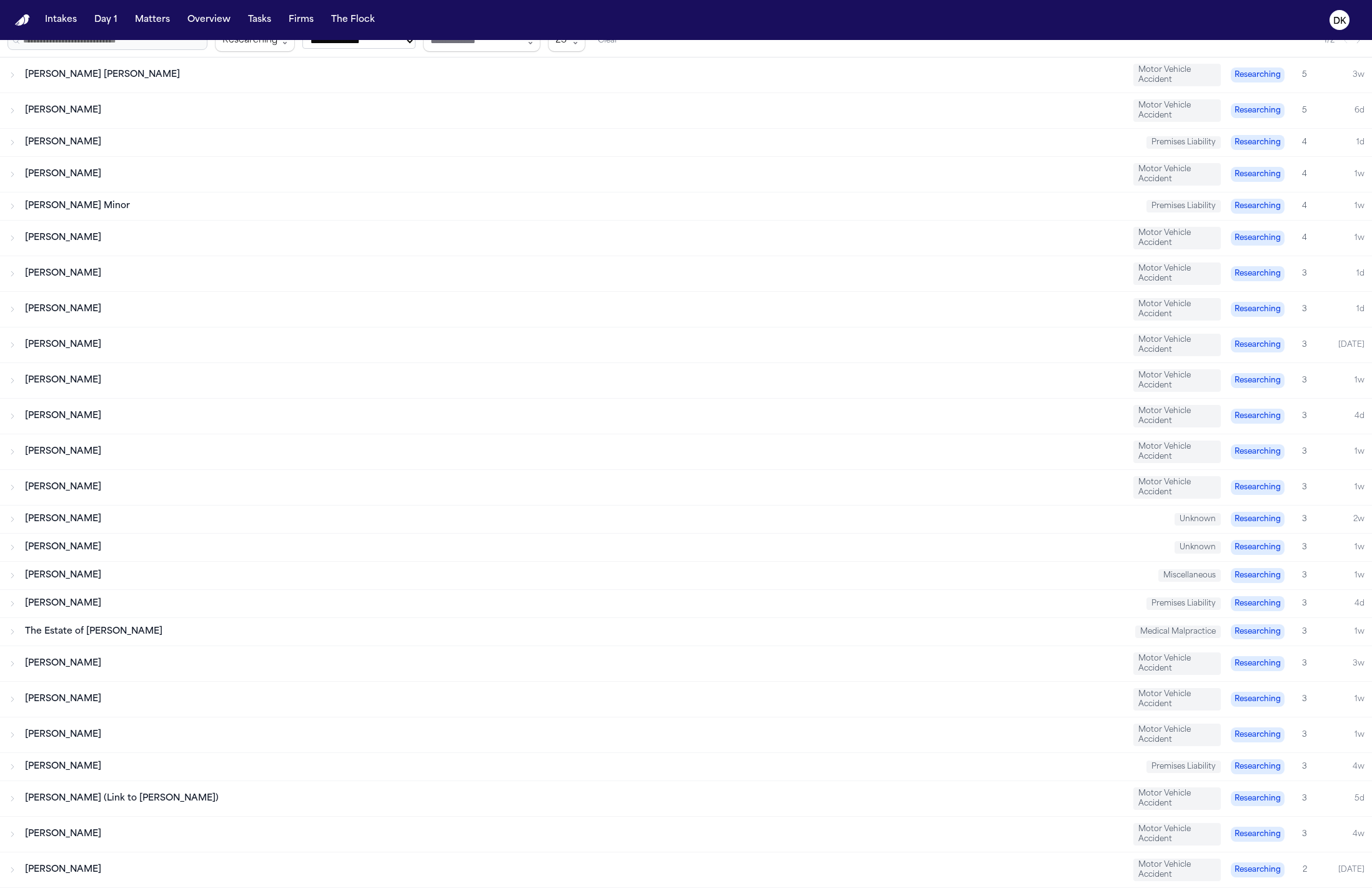
scroll to position [104, 0]
click at [195, 417] on div "[PERSON_NAME]" at bounding box center [574, 417] width 1098 height 12
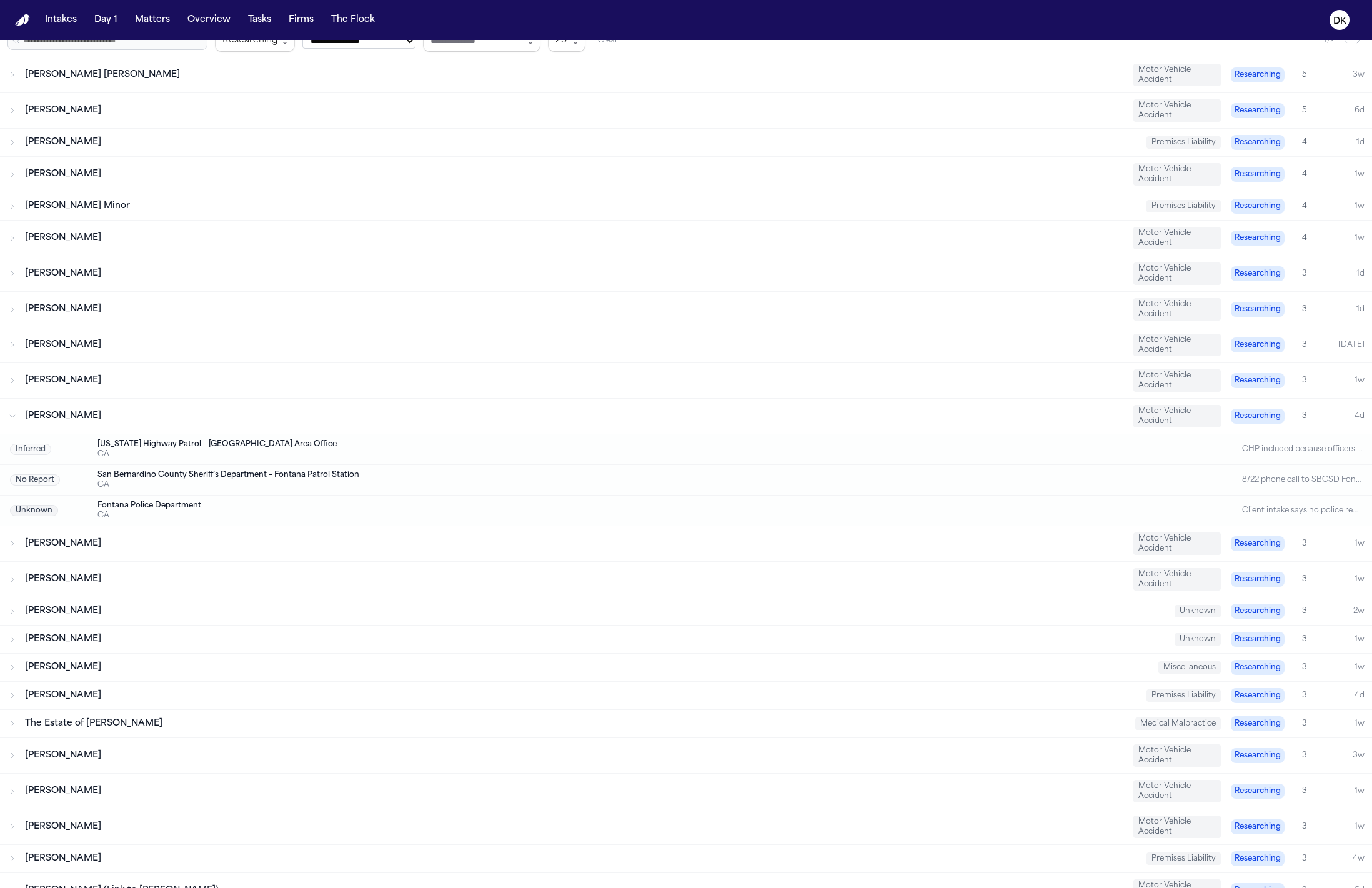
click at [107, 304] on div "[PERSON_NAME]" at bounding box center [574, 310] width 1098 height 12
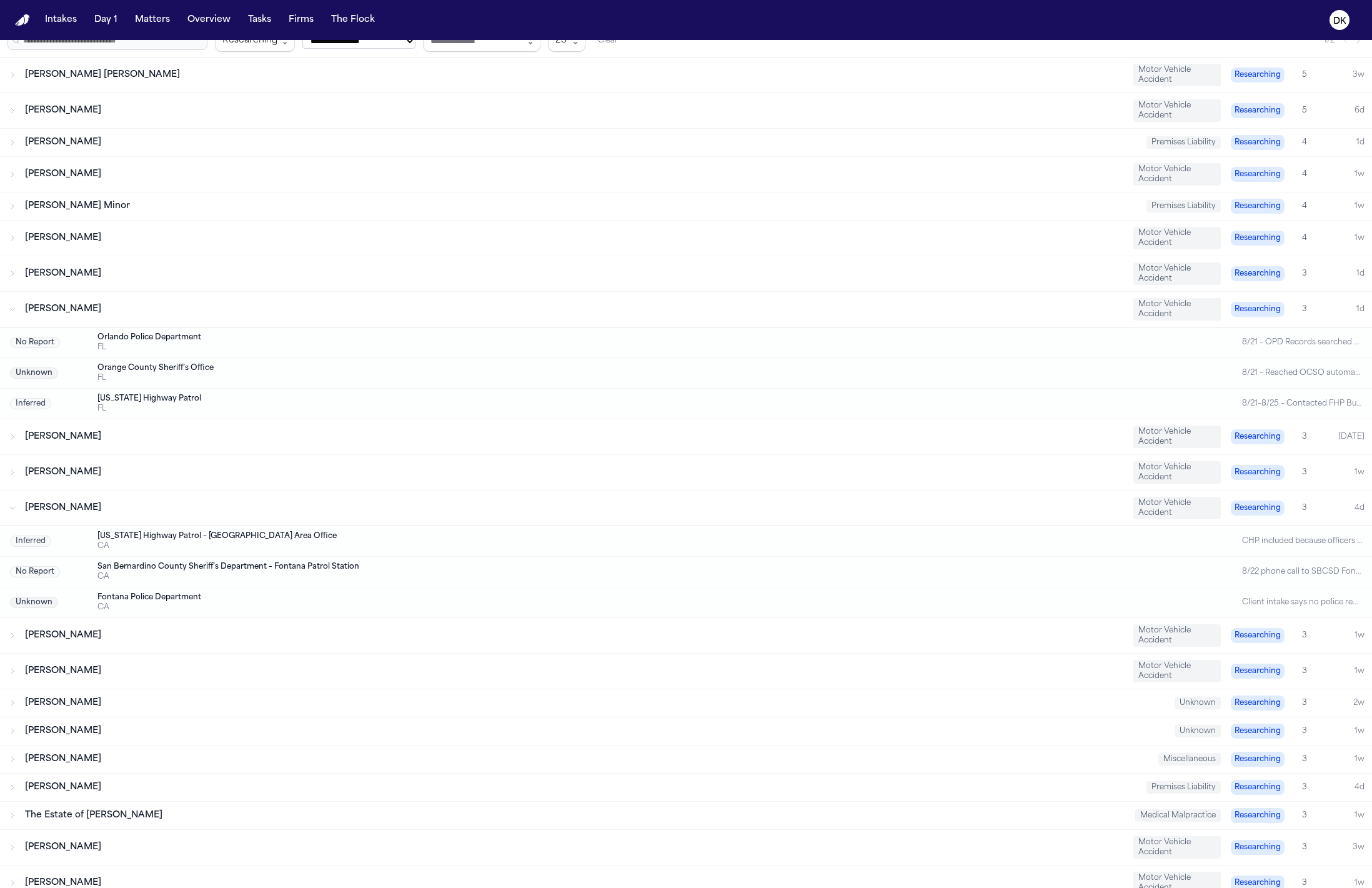
click at [116, 287] on div "Susan White Motor Vehicle Accident Researching 3 1d" at bounding box center [686, 273] width 1372 height 35
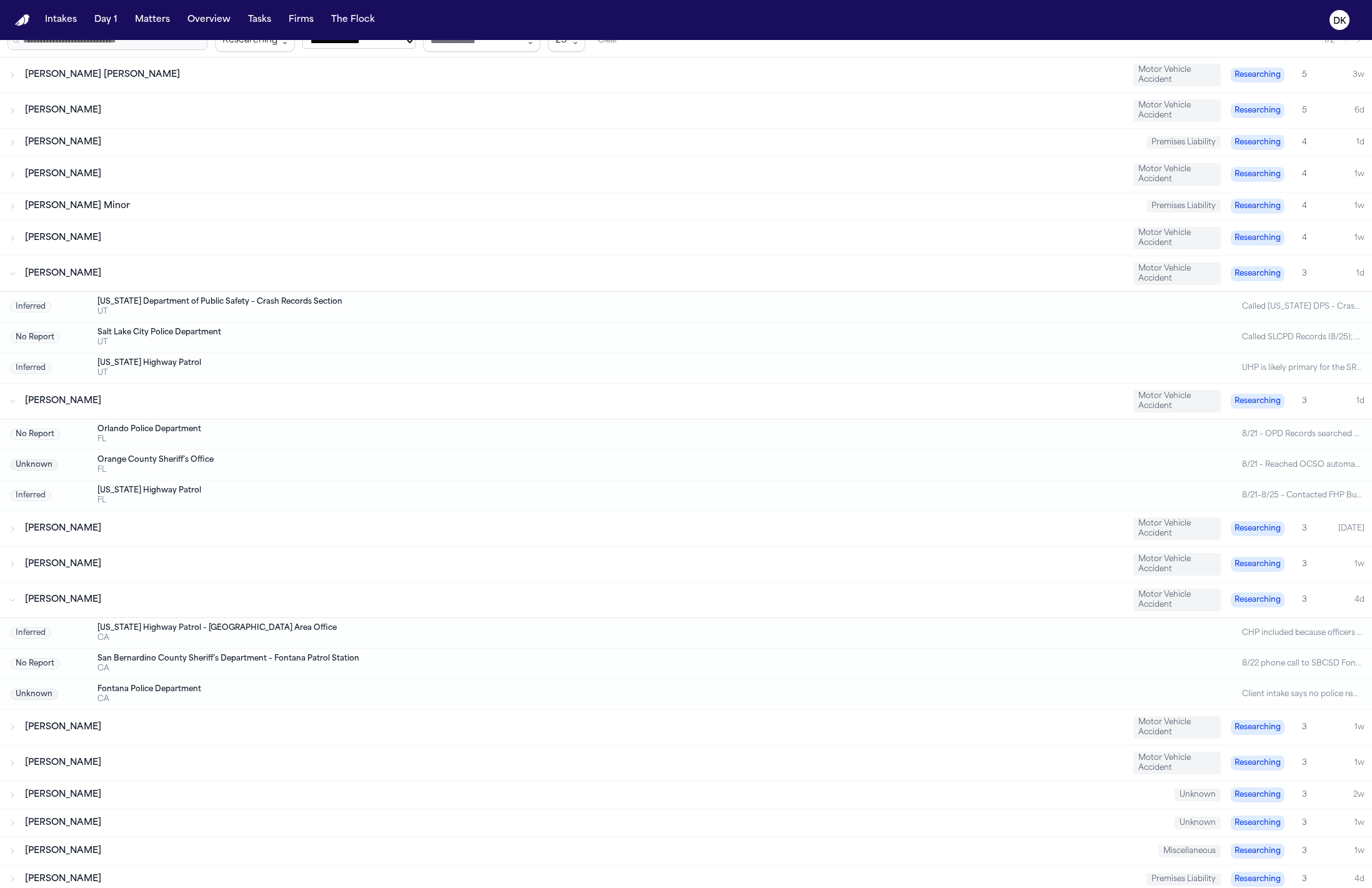
click at [108, 279] on div "[PERSON_NAME]" at bounding box center [574, 274] width 1098 height 12
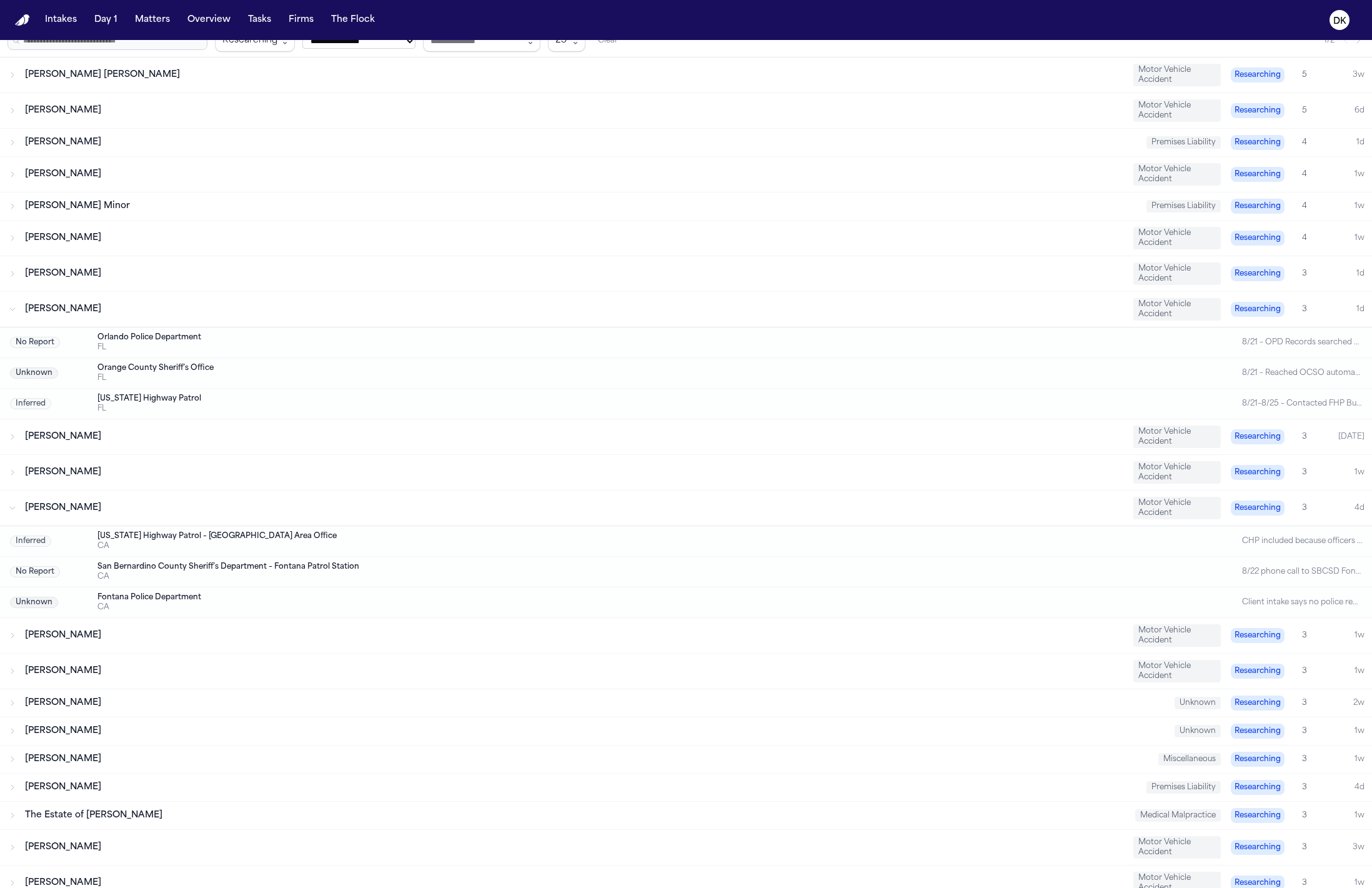
click at [110, 627] on div "Marcus Banks Motor Vehicle Accident Researching 3 1w" at bounding box center [686, 635] width 1372 height 35
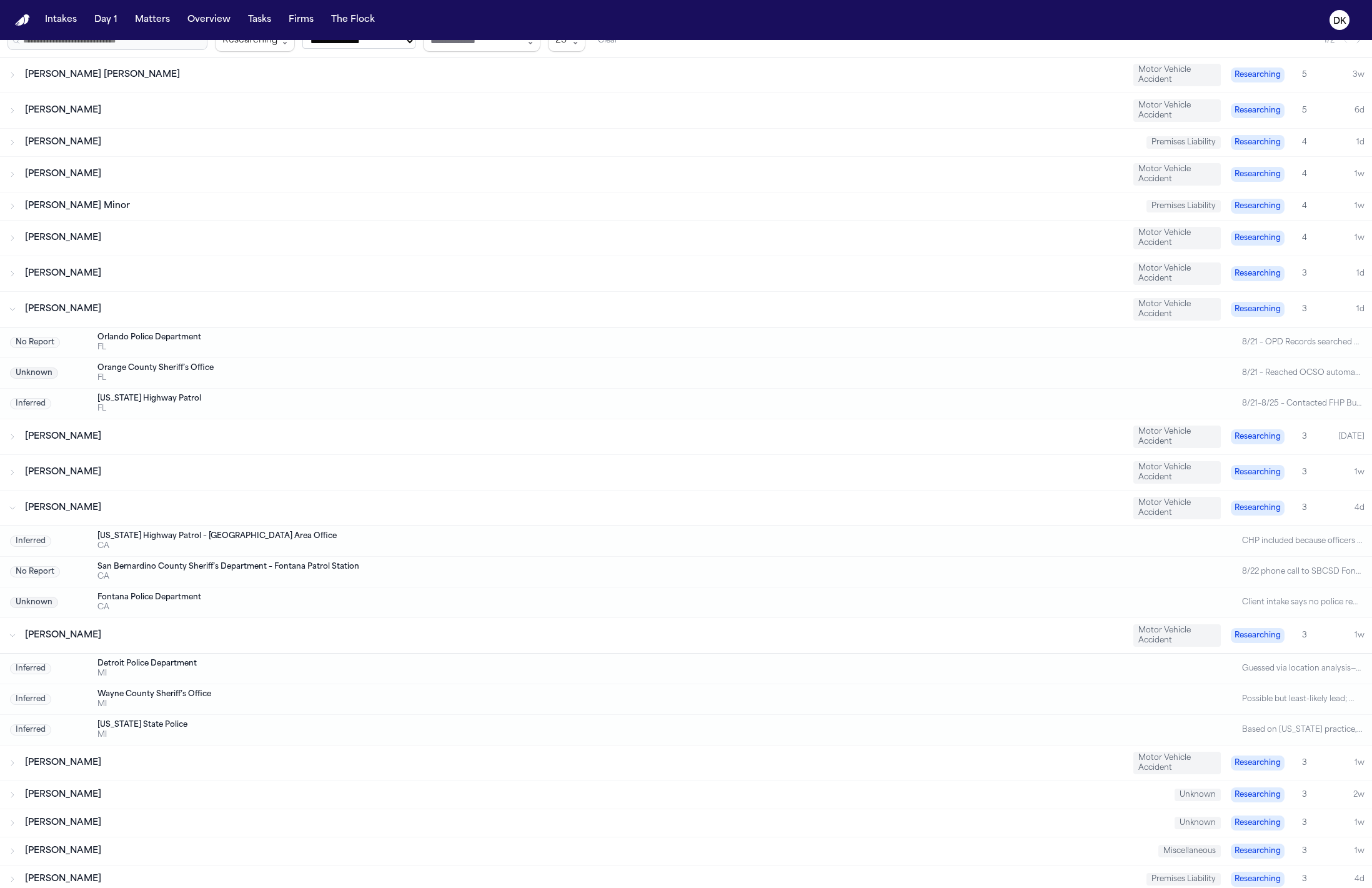
click at [95, 752] on div "Corey Gregory Motor Vehicle Accident Researching 3 1w" at bounding box center [686, 763] width 1372 height 35
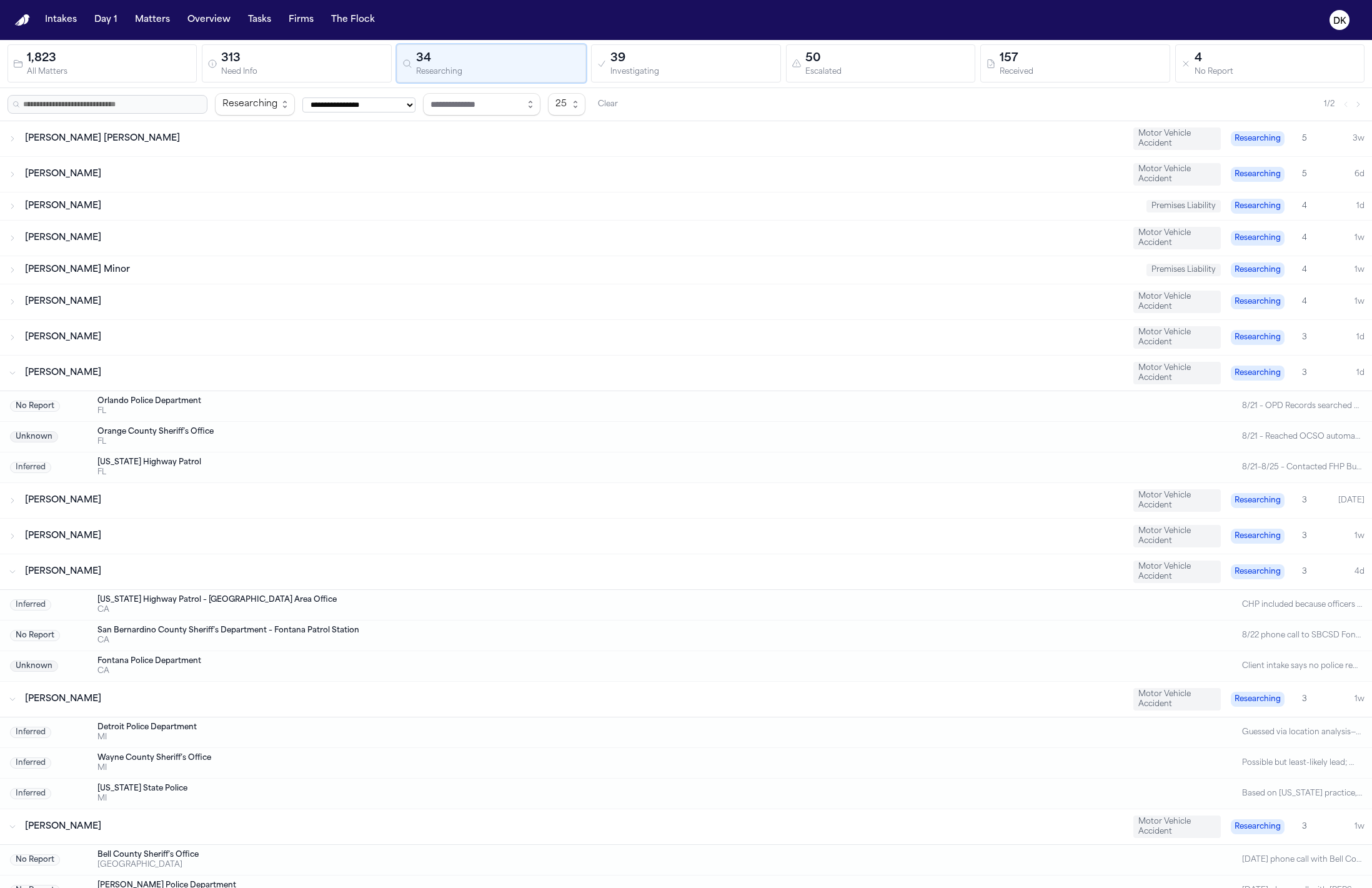
scroll to position [471, 0]
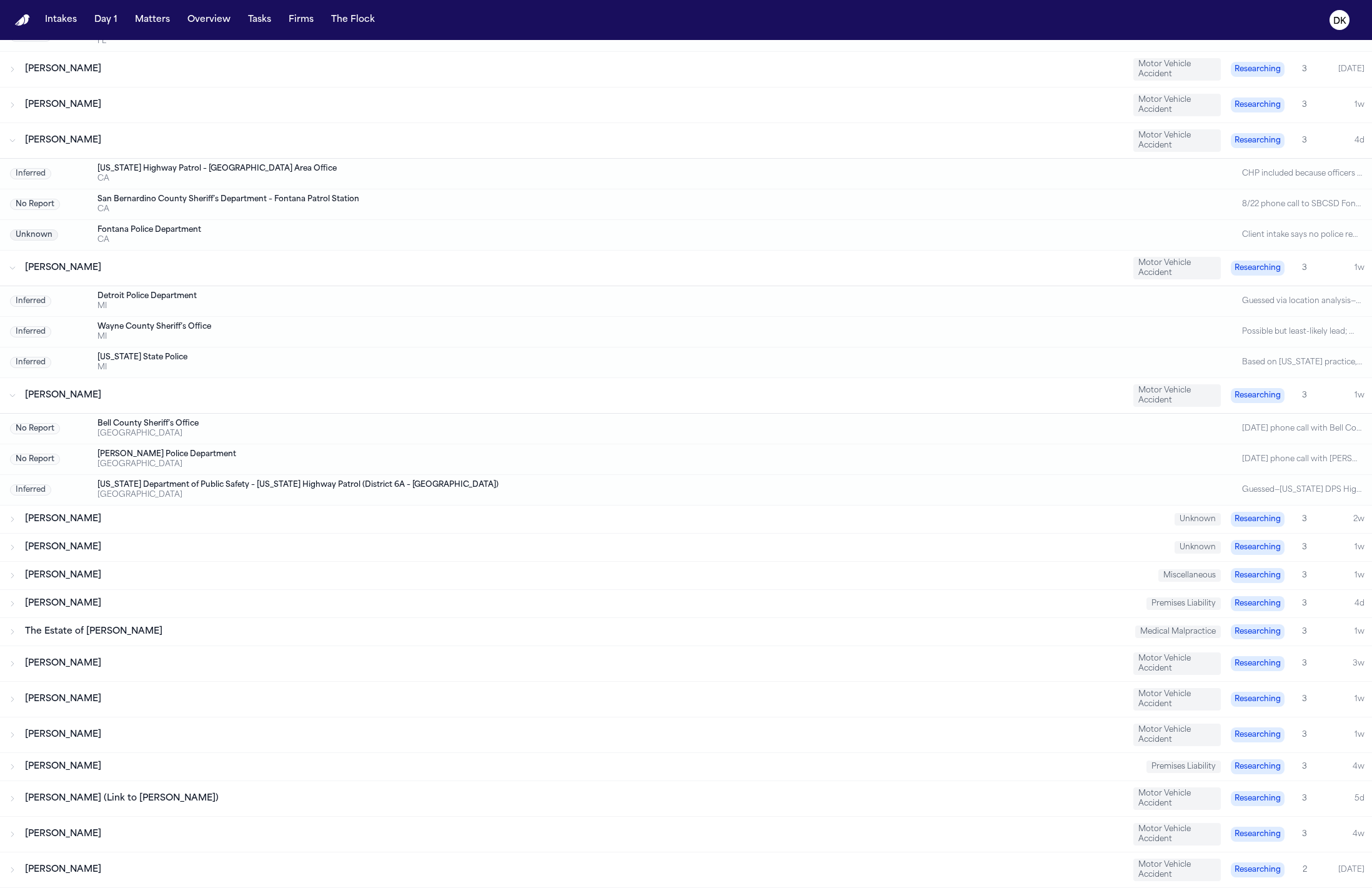
click at [383, 721] on div "Alejandro Chavez Portillo Motor Vehicle Accident Researching 3 1w" at bounding box center [686, 735] width 1372 height 35
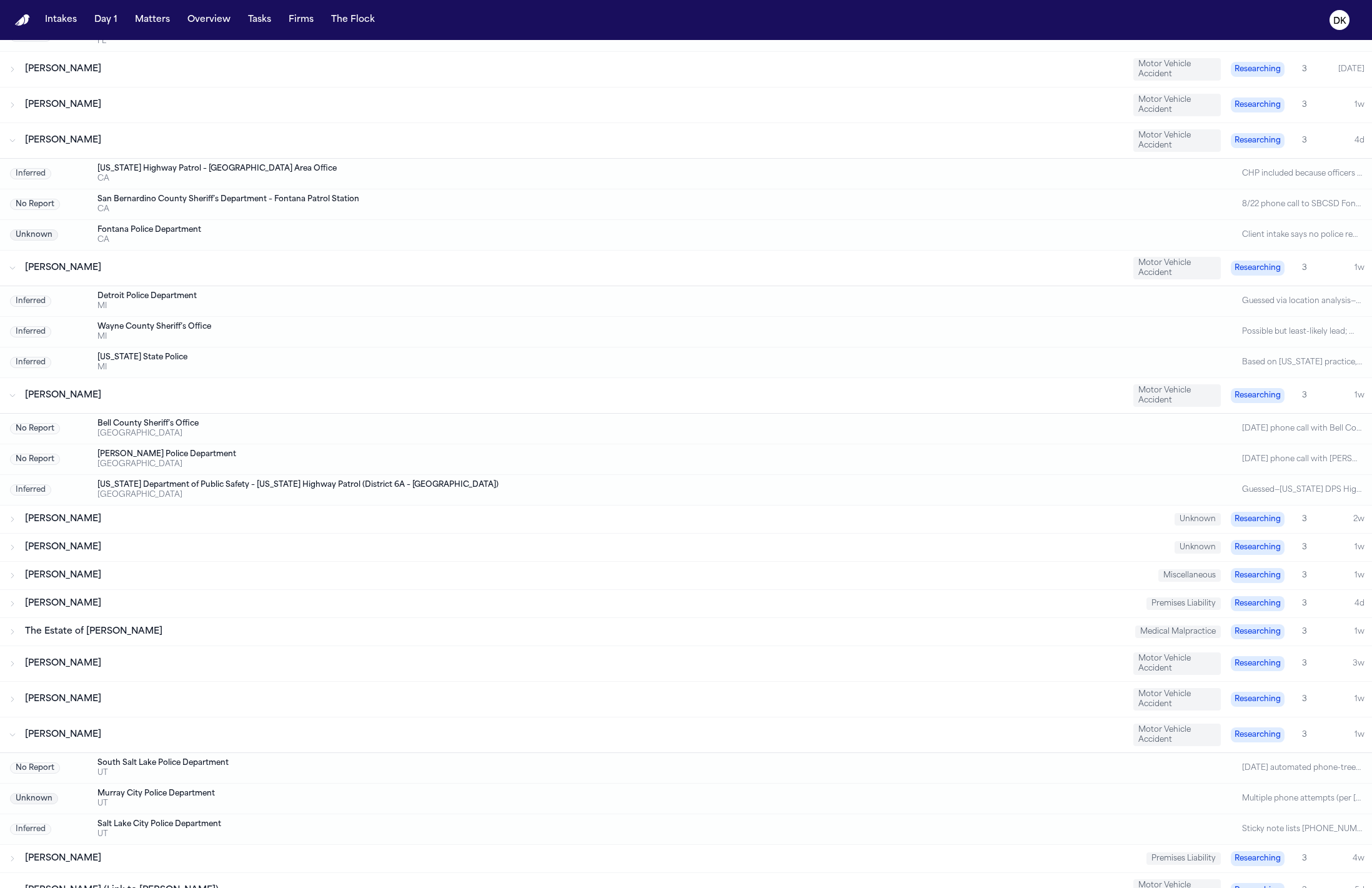
scroll to position [560, 0]
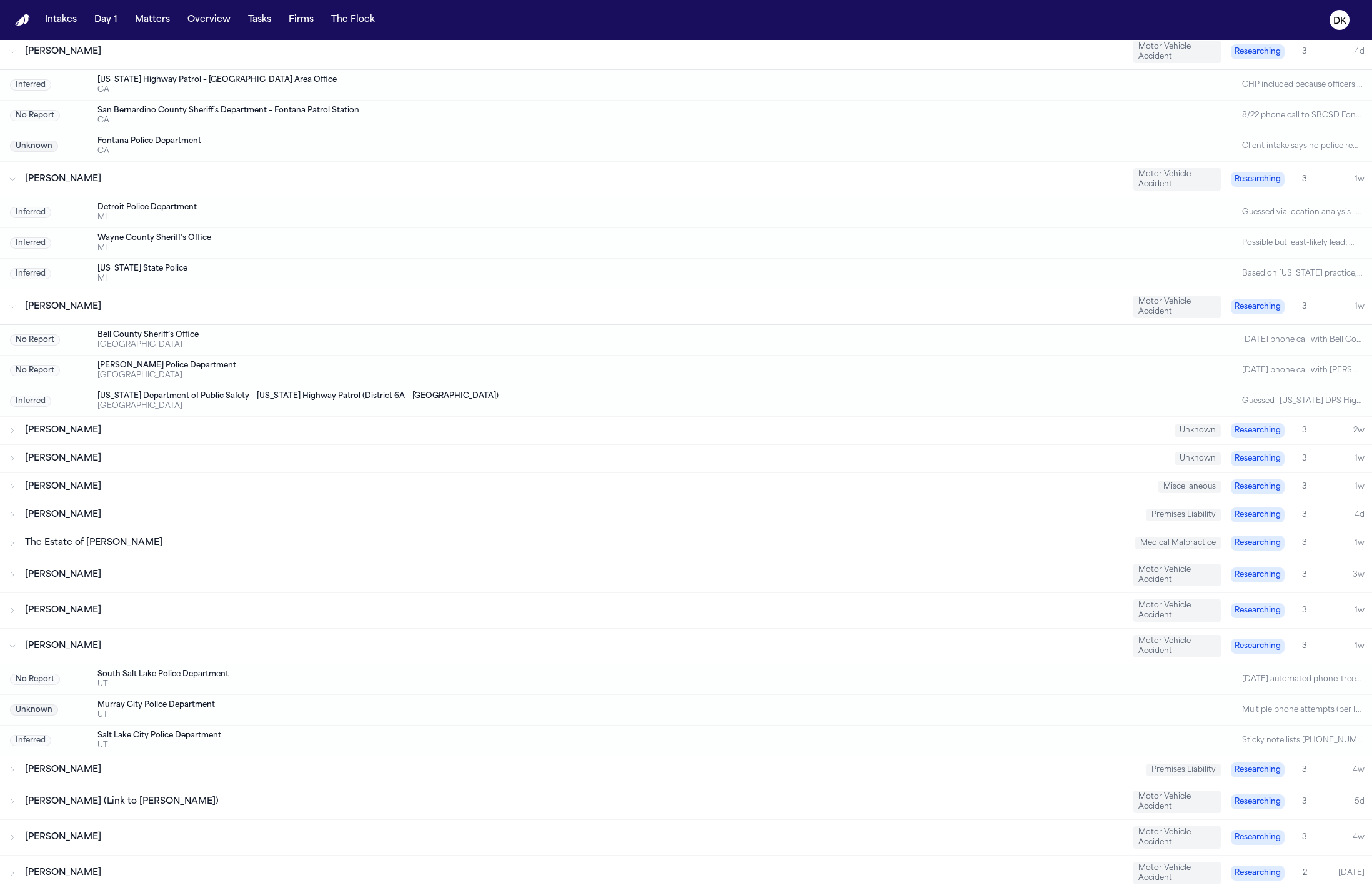
click at [133, 626] on div "Josue Luna Motor Vehicle Accident Researching 3 1w" at bounding box center [686, 610] width 1372 height 35
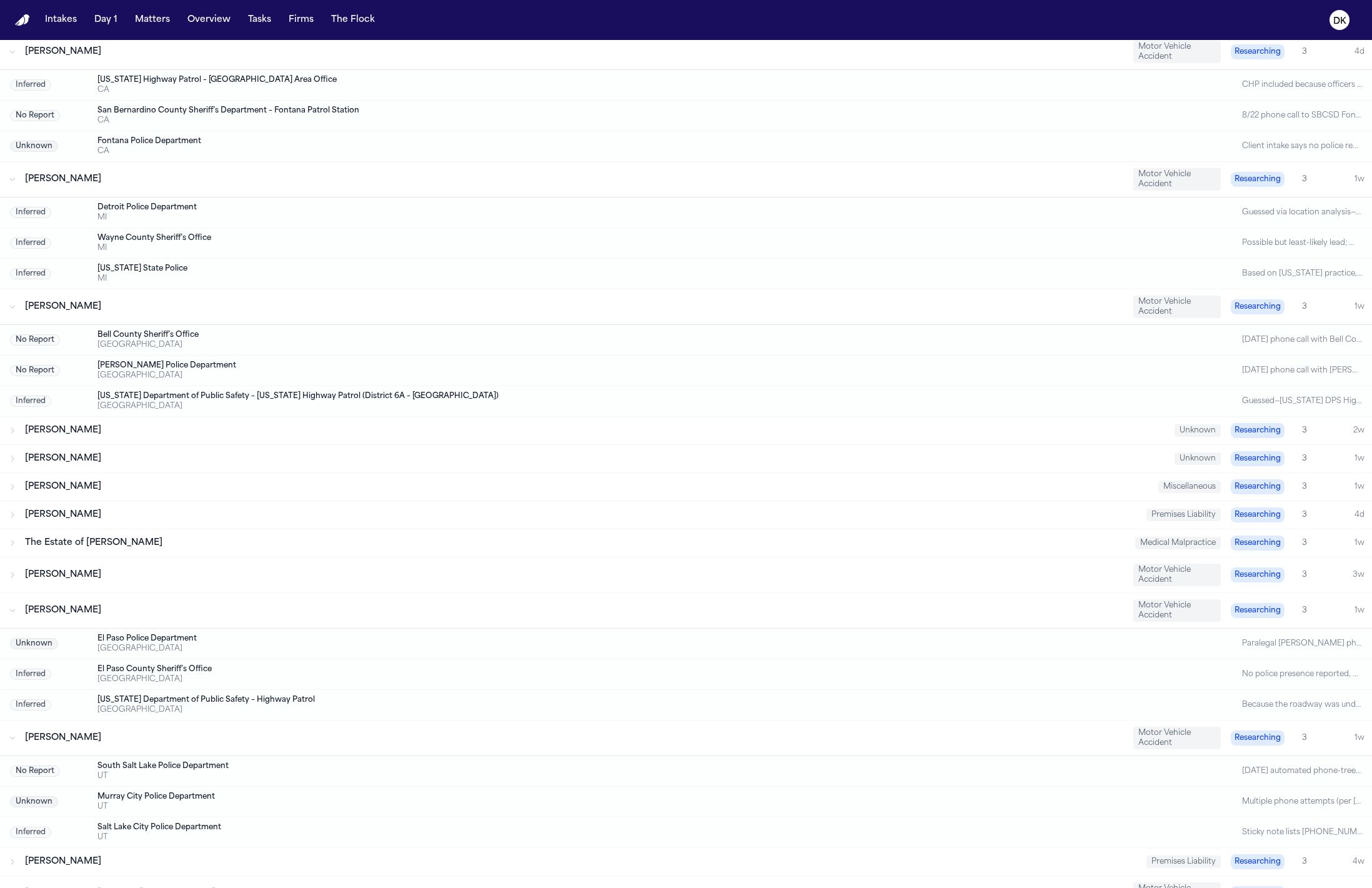
scroll to position [655, 0]
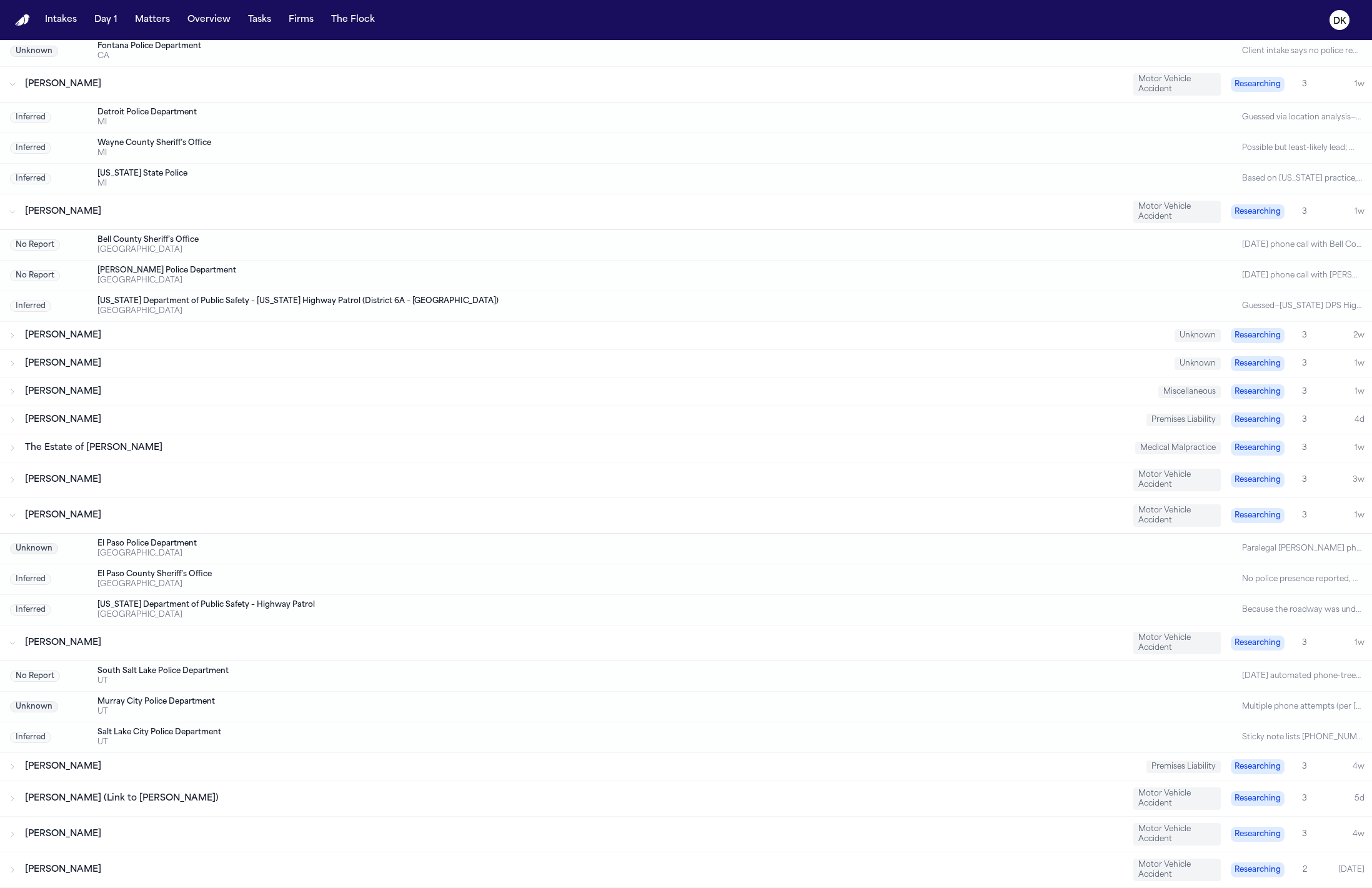
click at [140, 763] on div "[PERSON_NAME]" at bounding box center [580, 767] width 1111 height 12
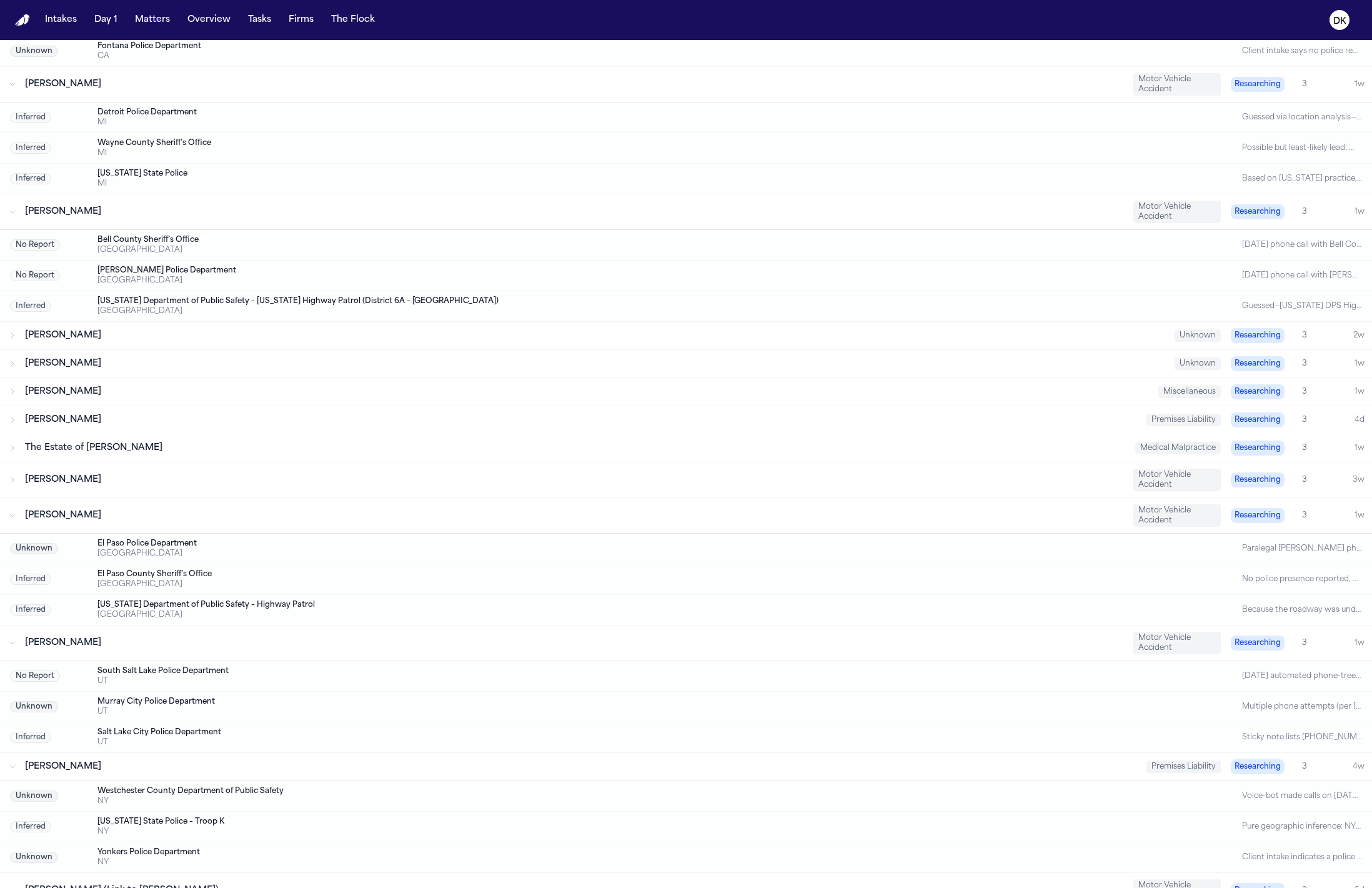
scroll to position [747, 0]
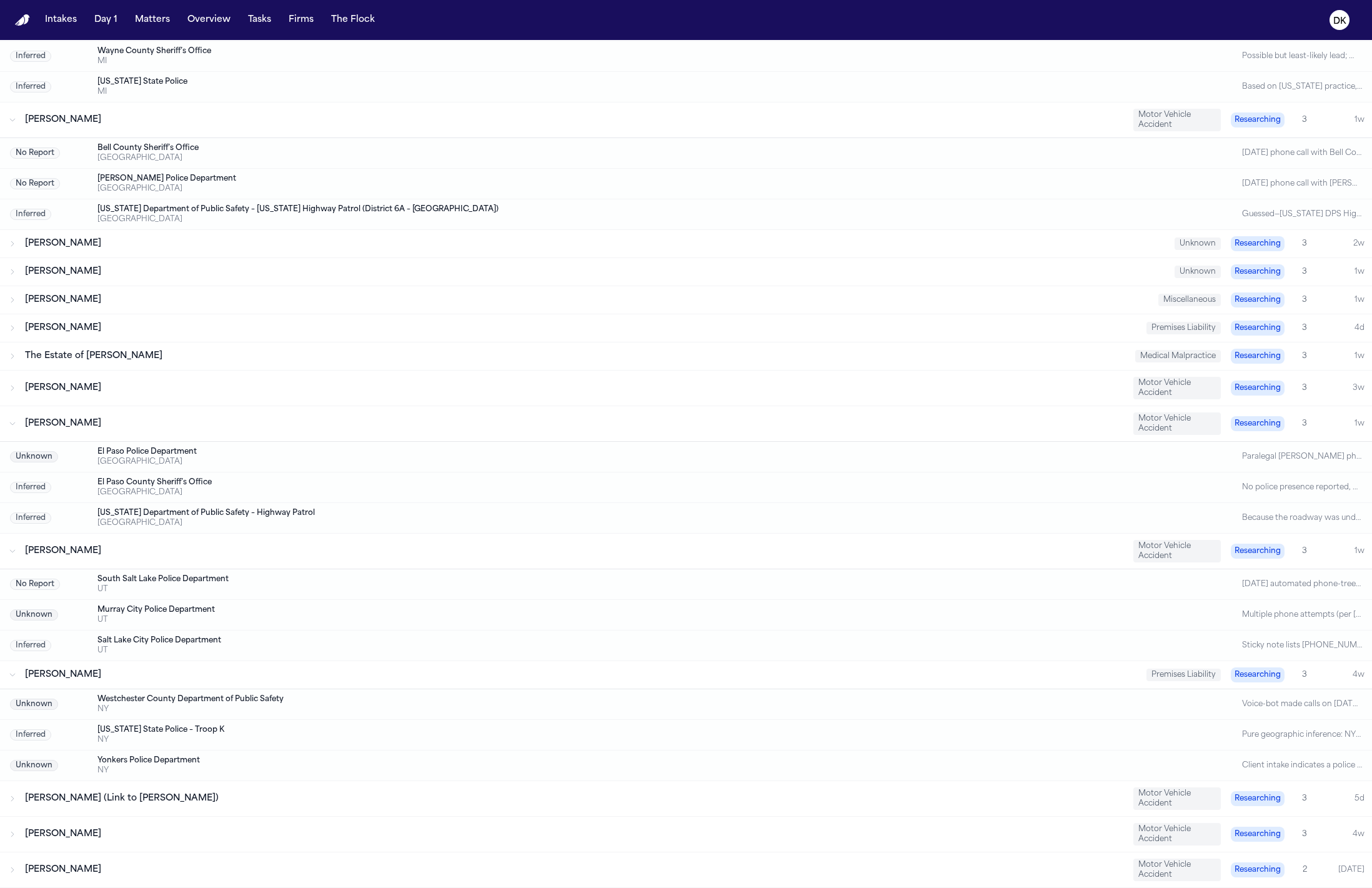
click at [389, 680] on div "[PERSON_NAME]" at bounding box center [580, 675] width 1111 height 12
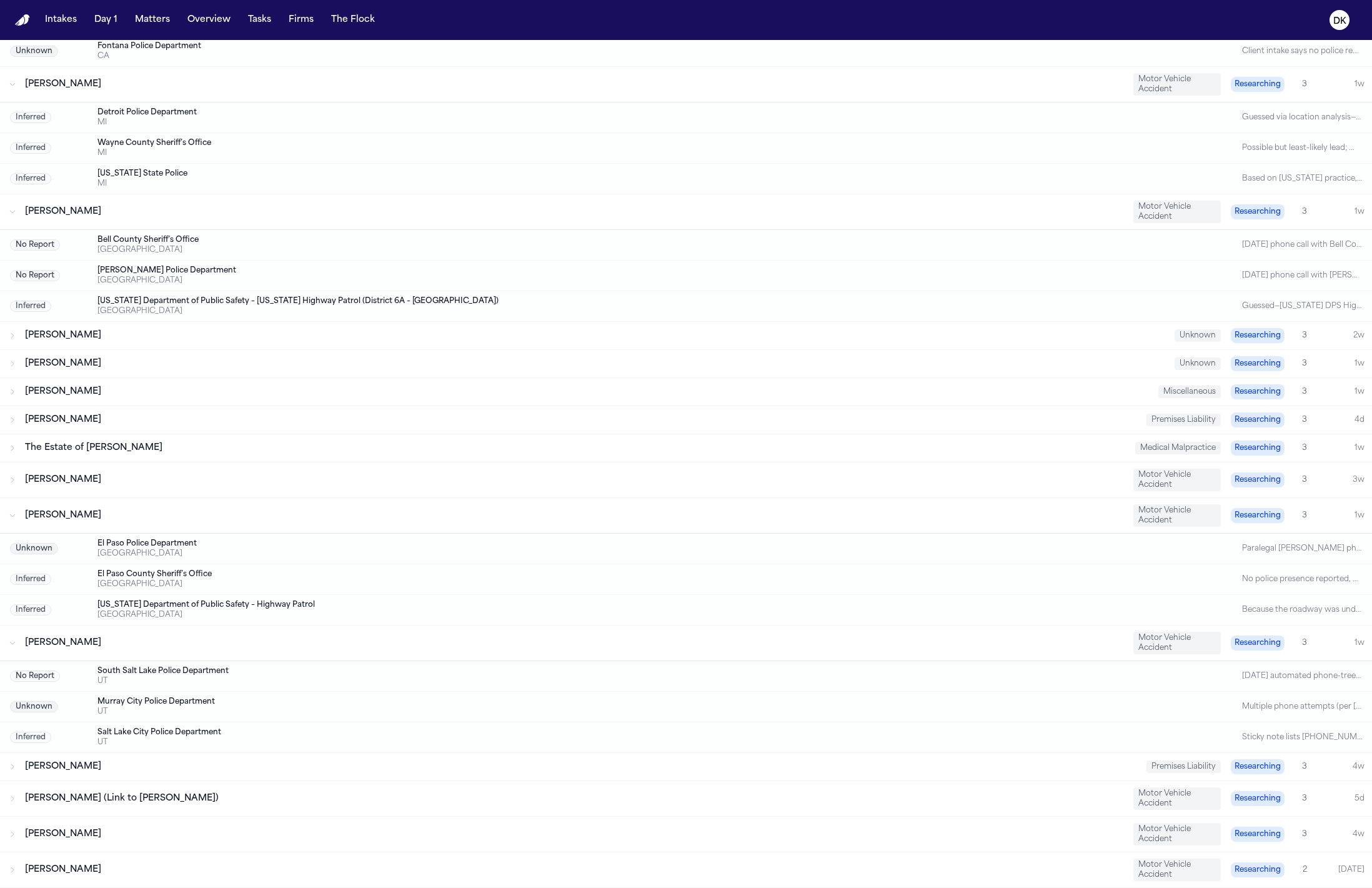
click at [327, 775] on div "Breonna Tillman Premises Liability Researching 3 4w" at bounding box center [686, 766] width 1372 height 27
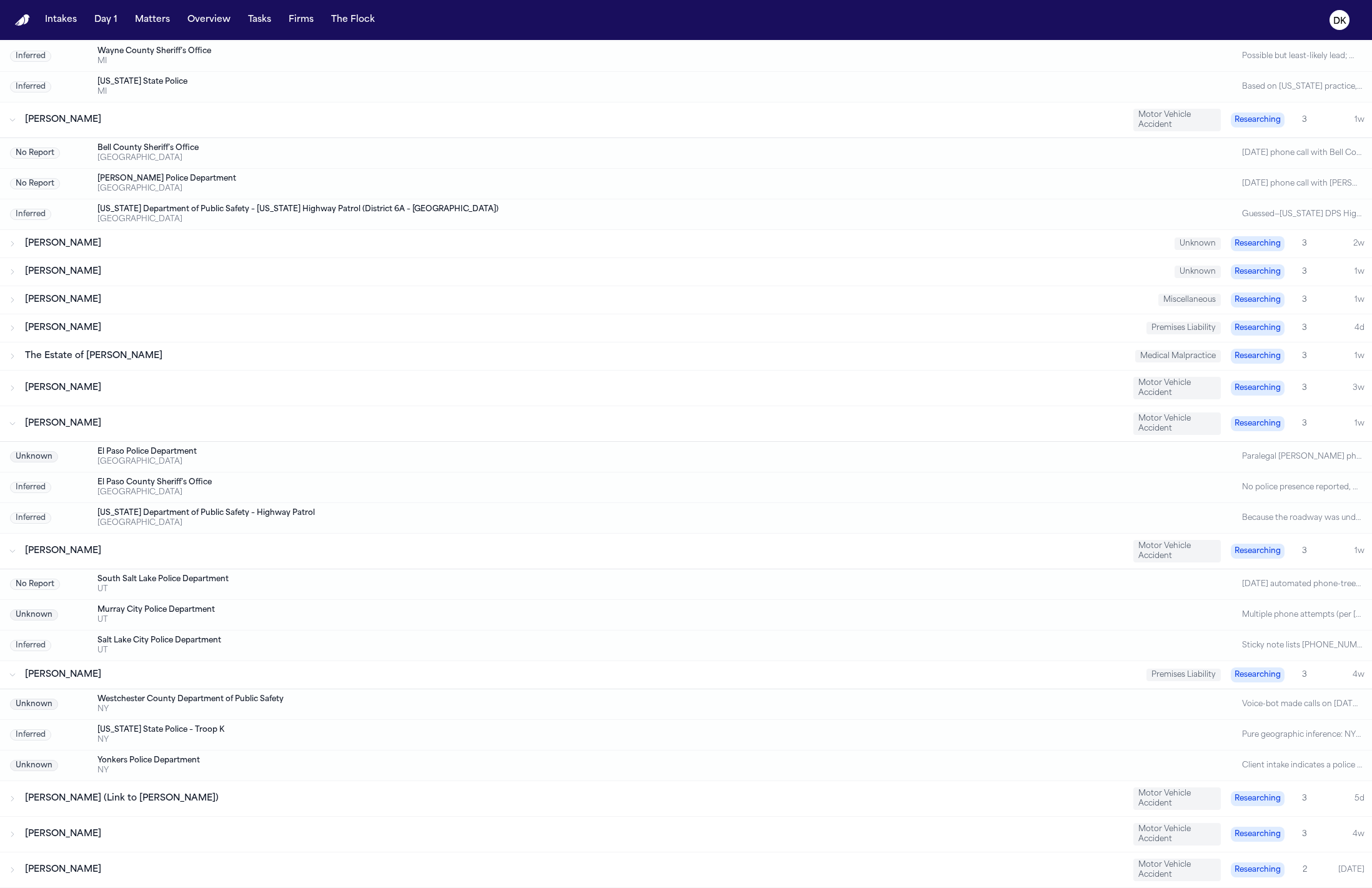
click at [313, 790] on div "Jenny Guerrero Rodriguez (Link to Fanny Guerrero Rodriguez) Motor Vehicle Accid…" at bounding box center [686, 798] width 1372 height 35
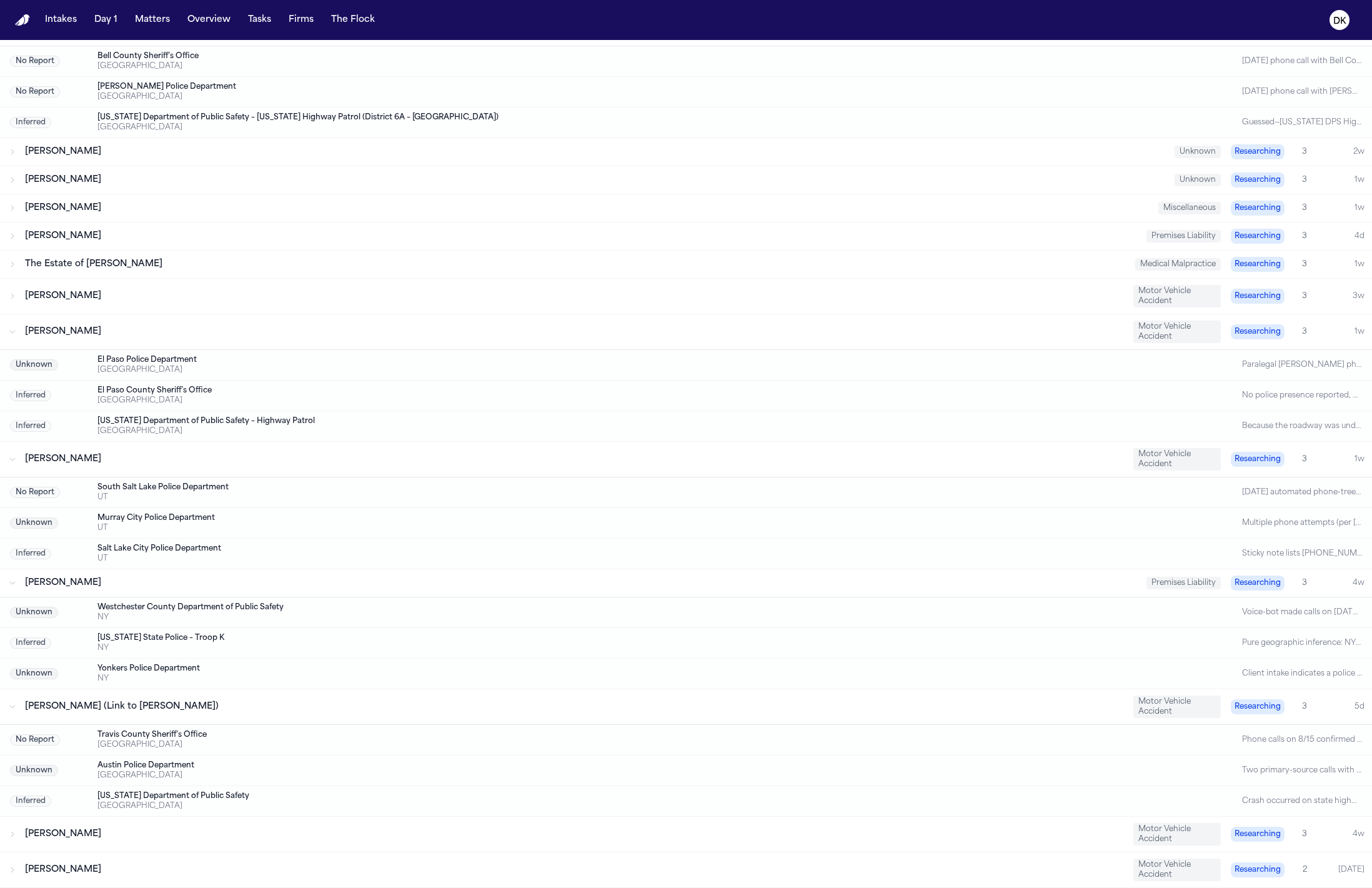
click at [185, 847] on div "Shawn Williams Motor Vehicle Accident Researching 3 4w" at bounding box center [686, 834] width 1372 height 35
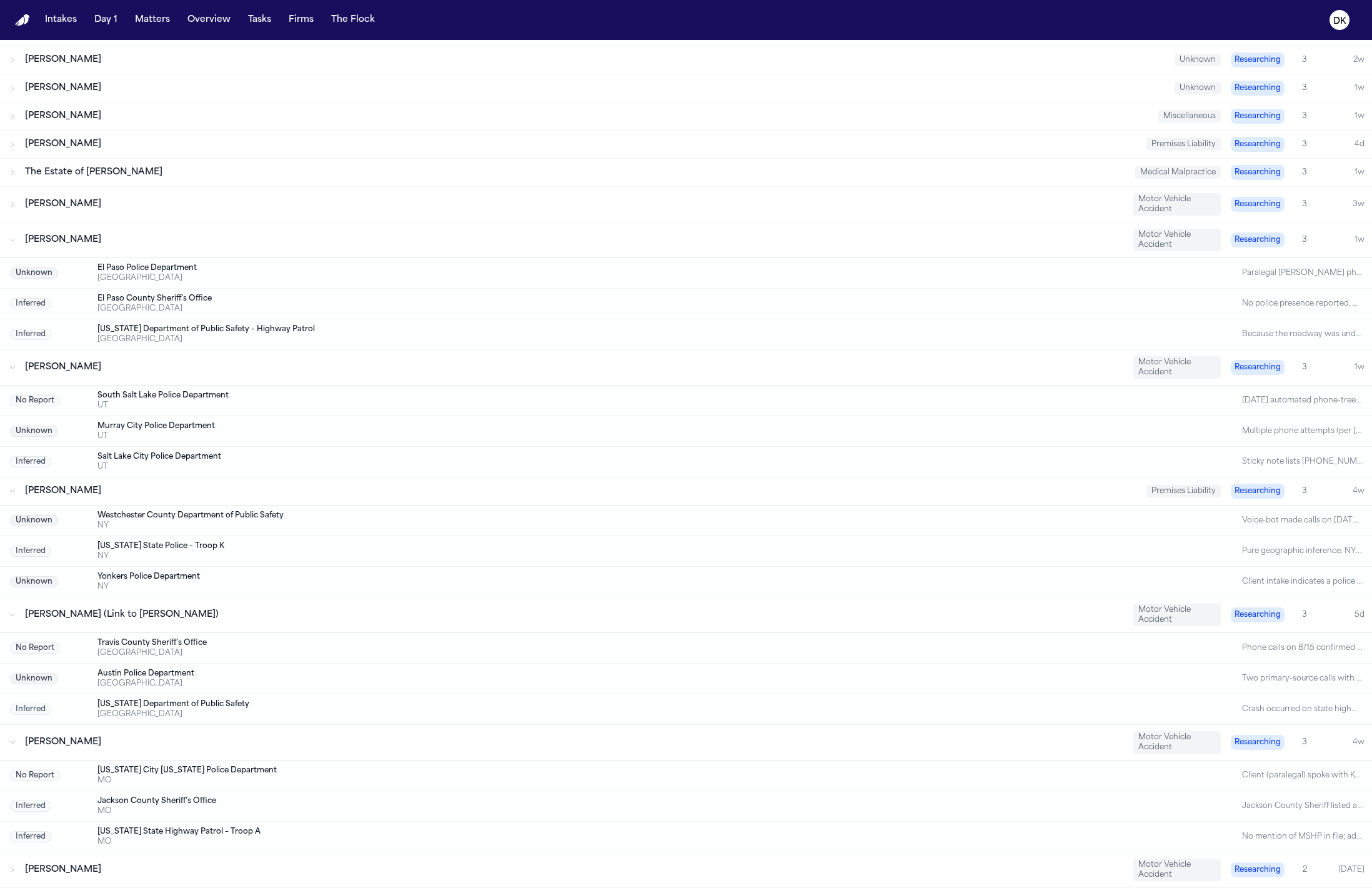
click at [143, 876] on div "[PERSON_NAME]" at bounding box center [574, 870] width 1098 height 12
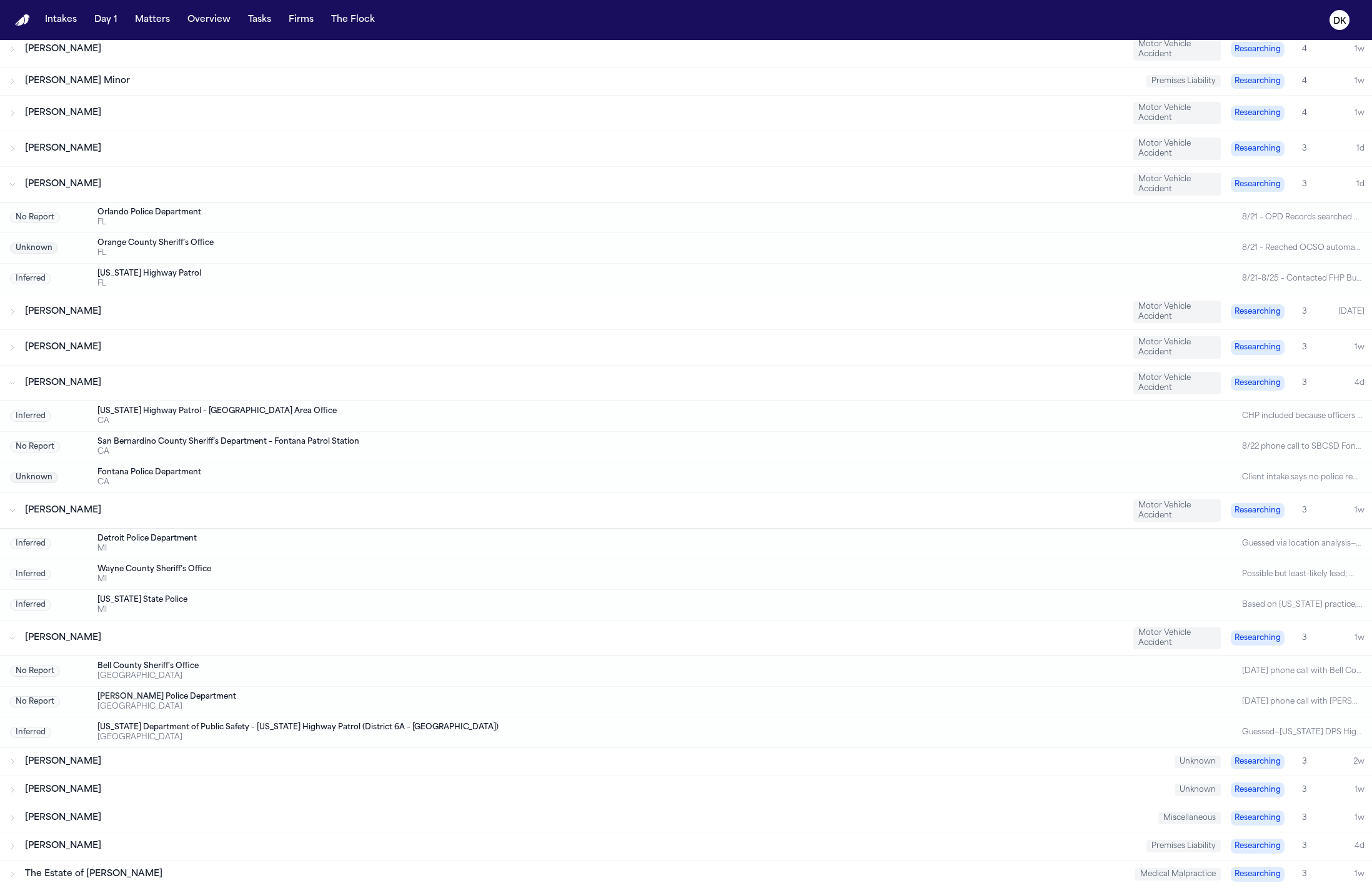
scroll to position [0, 0]
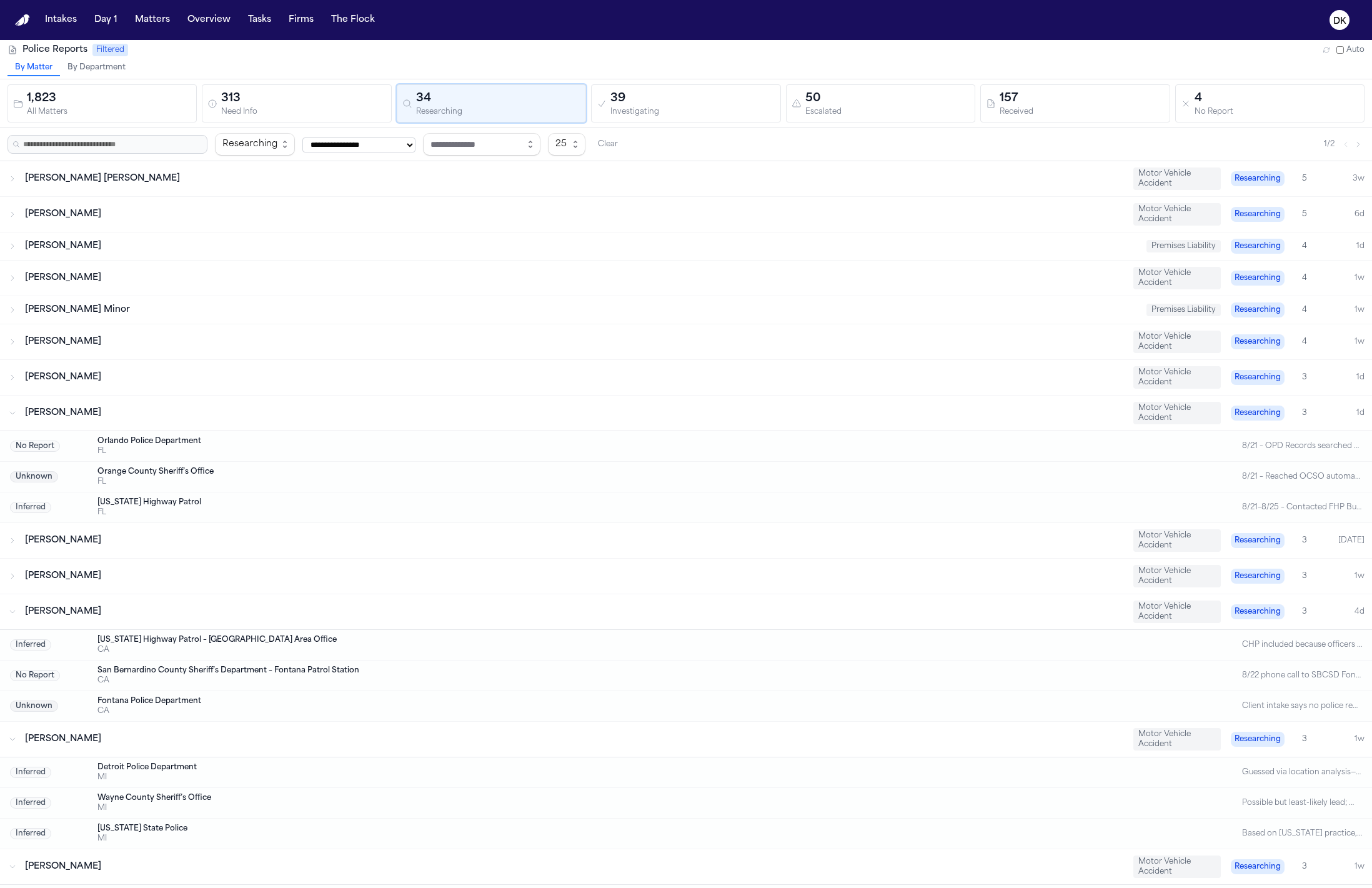
click at [306, 90] on div "313" at bounding box center [303, 98] width 165 height 17
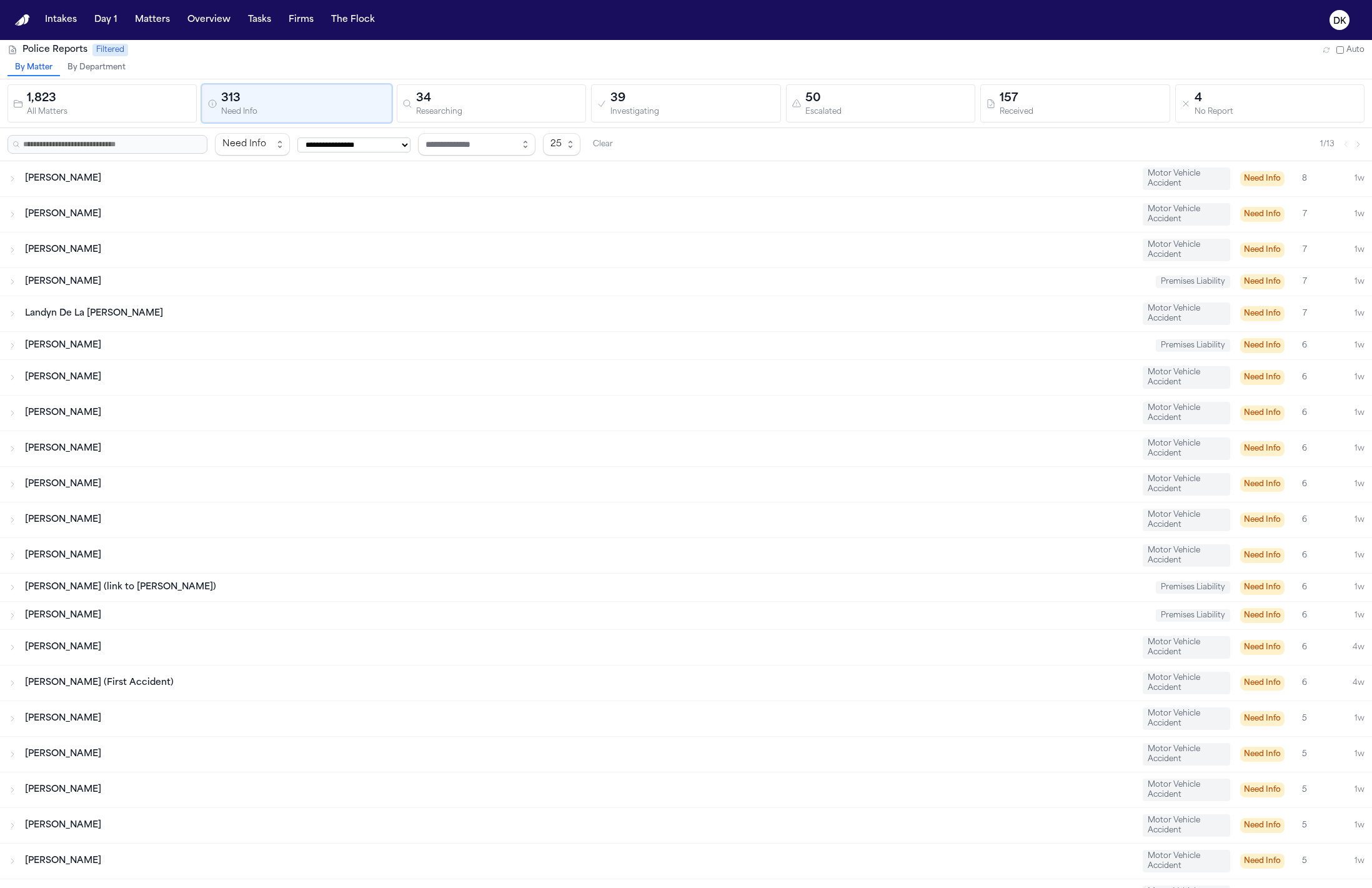
click at [172, 374] on div "[PERSON_NAME]" at bounding box center [579, 378] width 1108 height 12
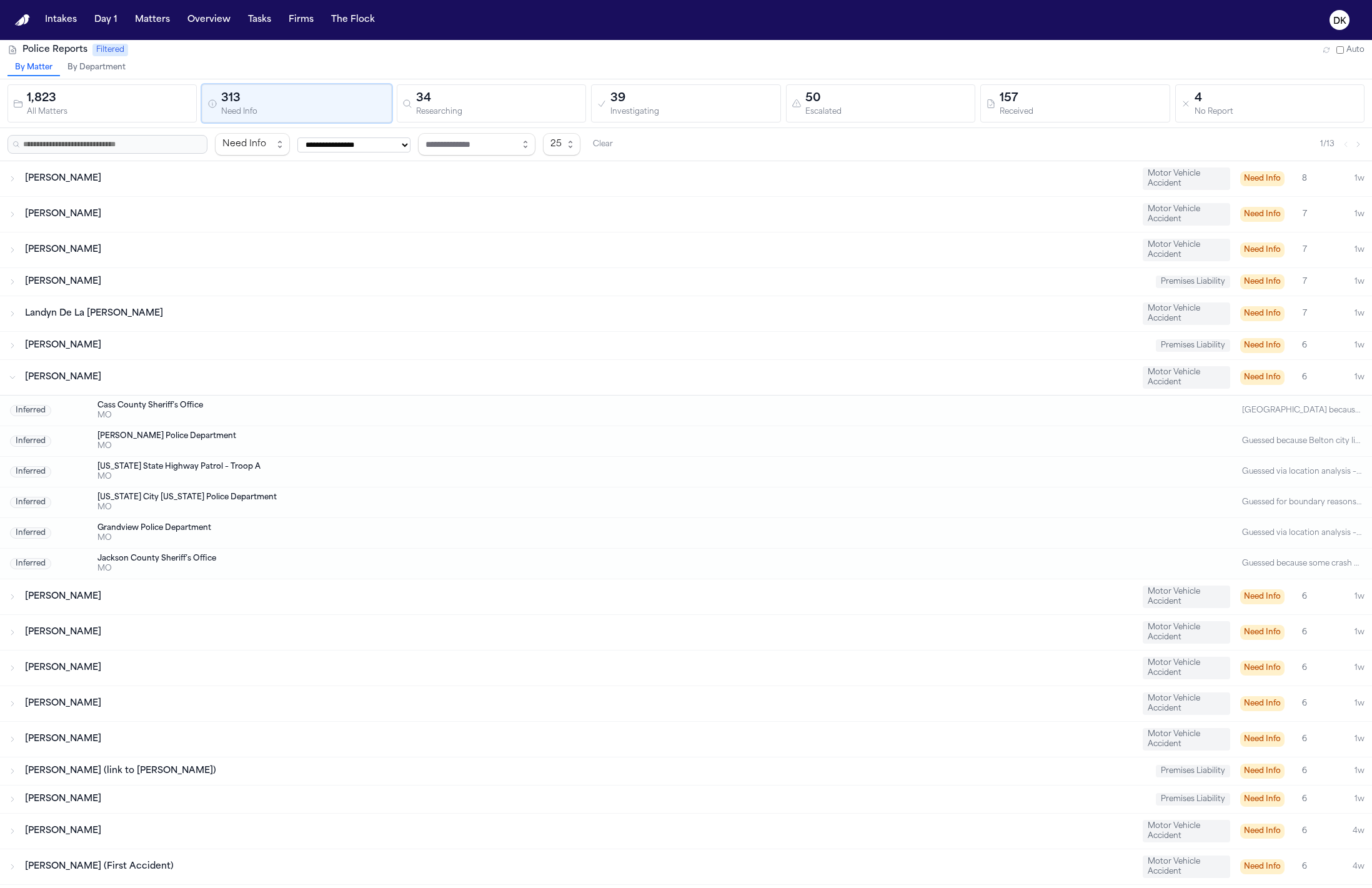
click at [576, 728] on div "Matthew Hillyer Motor Vehicle Accident Need Info 6 1w" at bounding box center [686, 739] width 1372 height 35
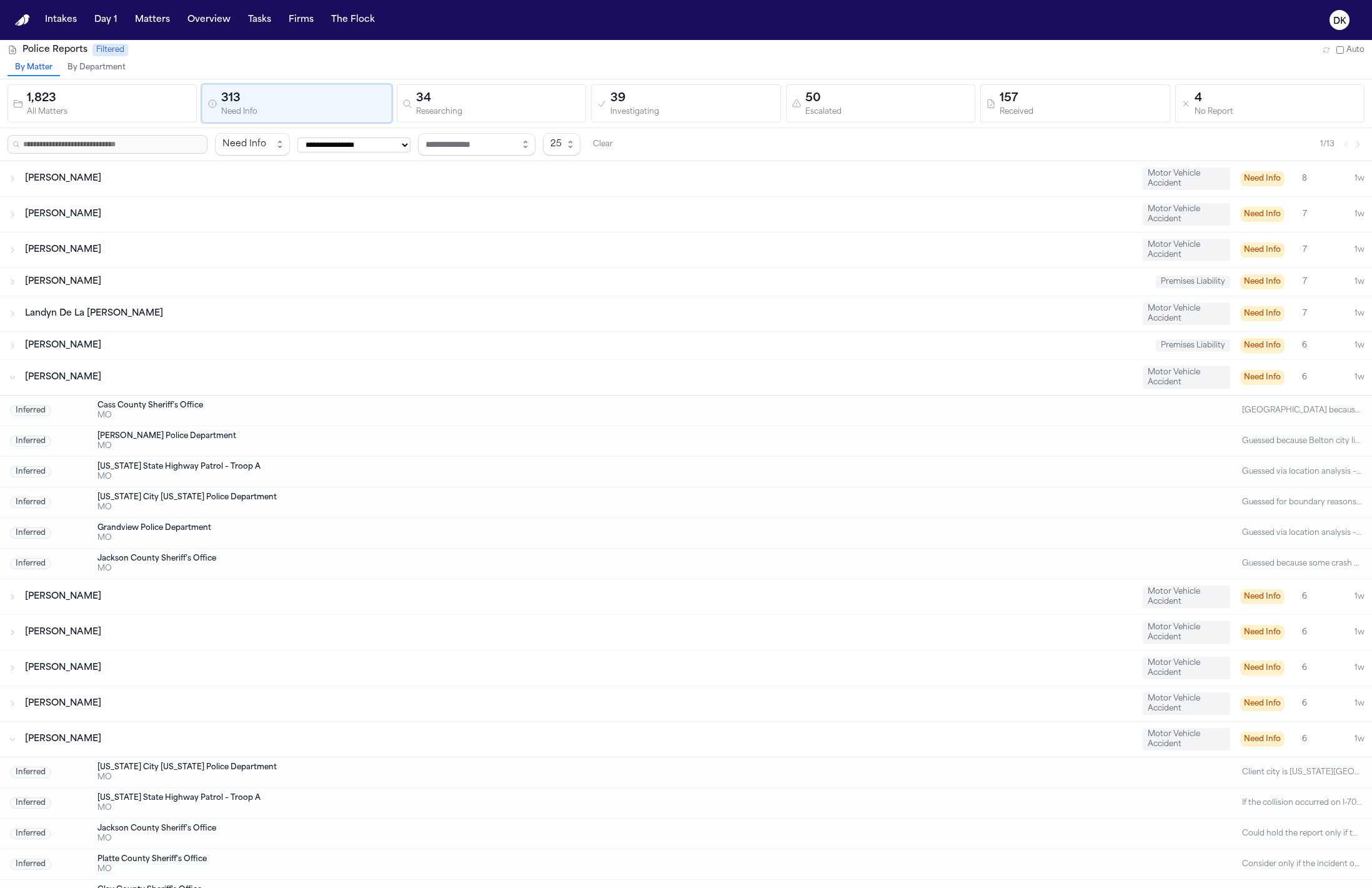
click at [517, 700] on div "[PERSON_NAME]" at bounding box center [579, 704] width 1108 height 12
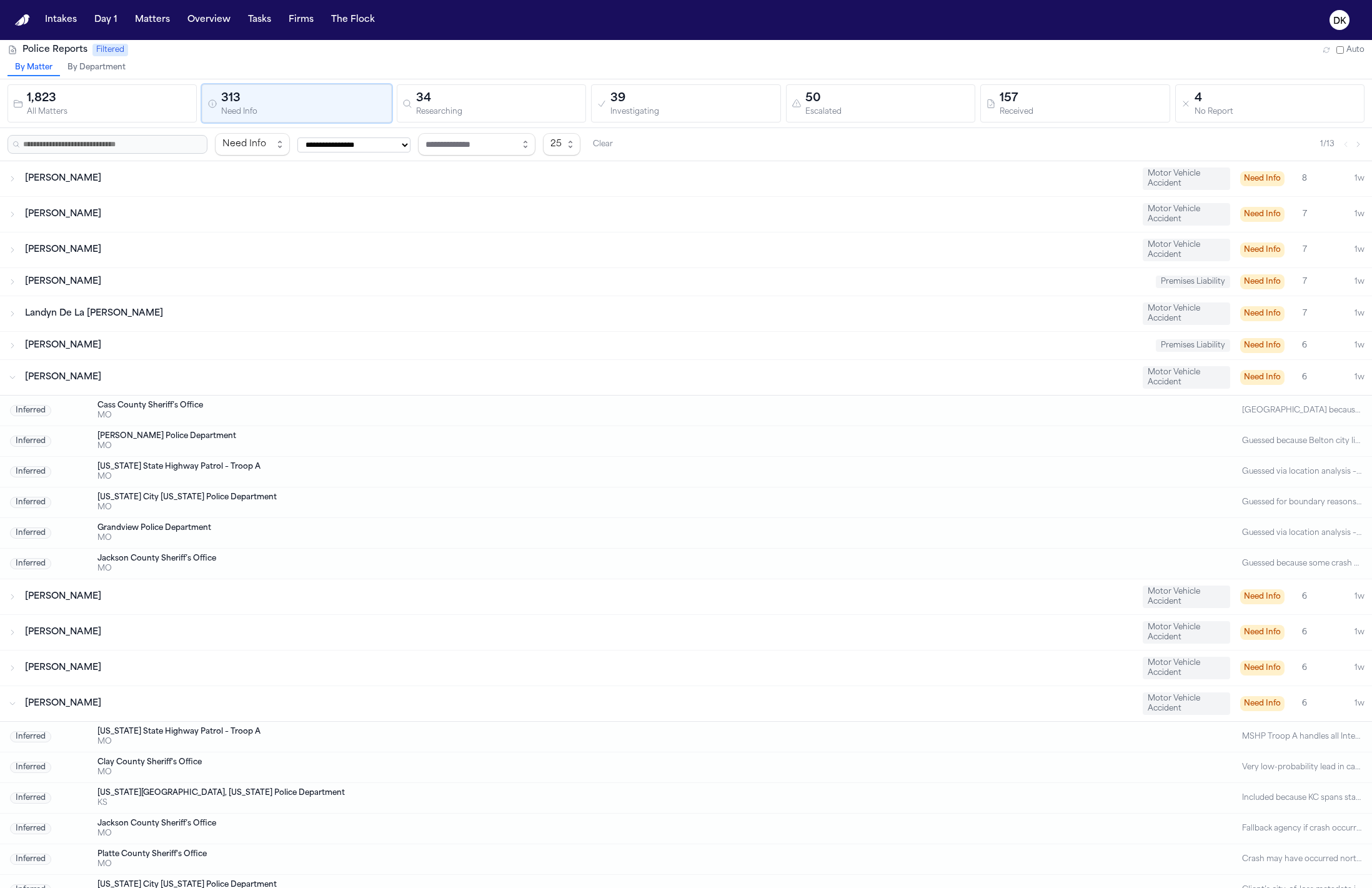
scroll to position [85, 0]
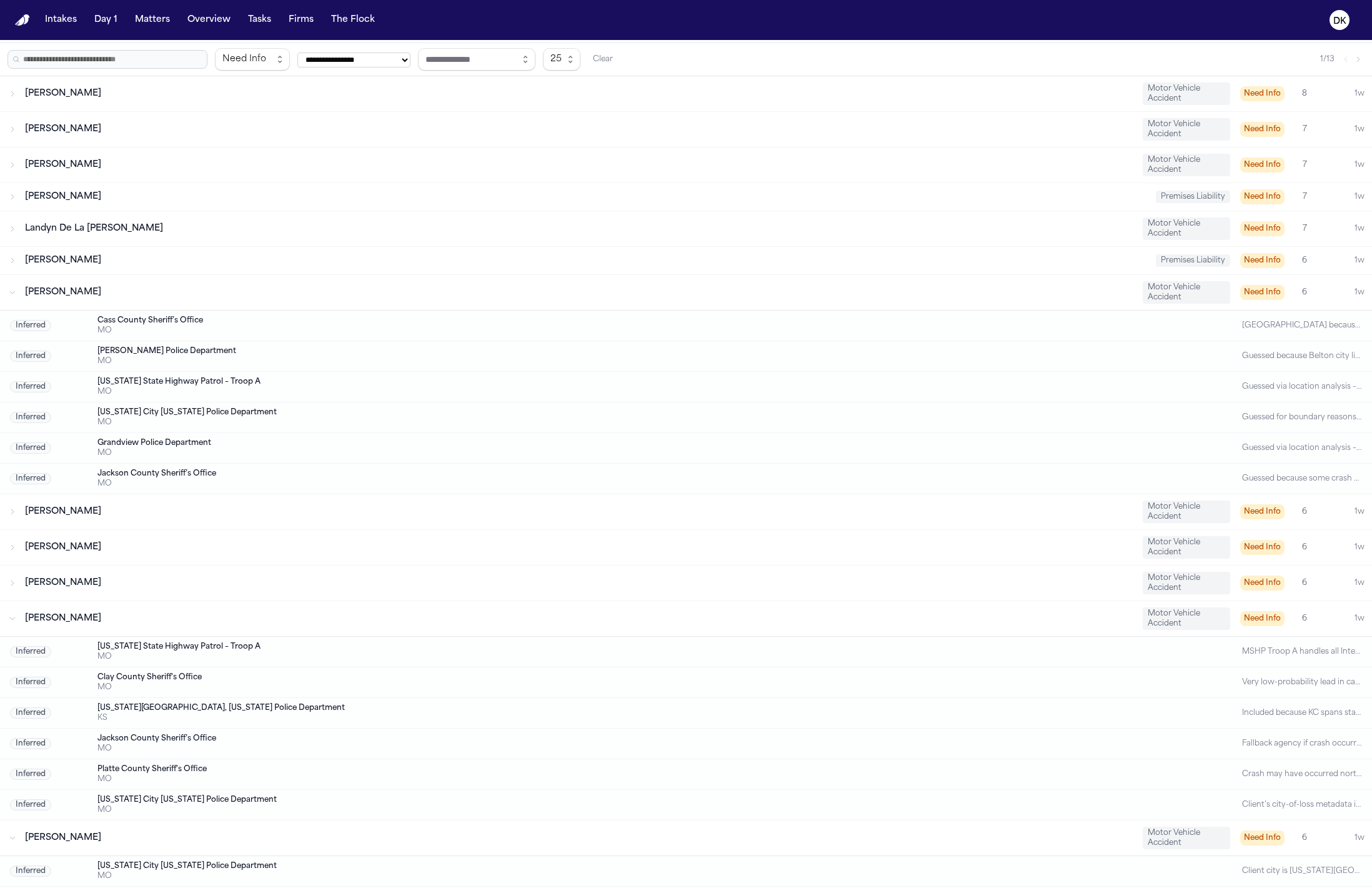
click at [561, 563] on div "Dawson McCree Motor Vehicle Accident Need Info 6 1w" at bounding box center [686, 547] width 1372 height 35
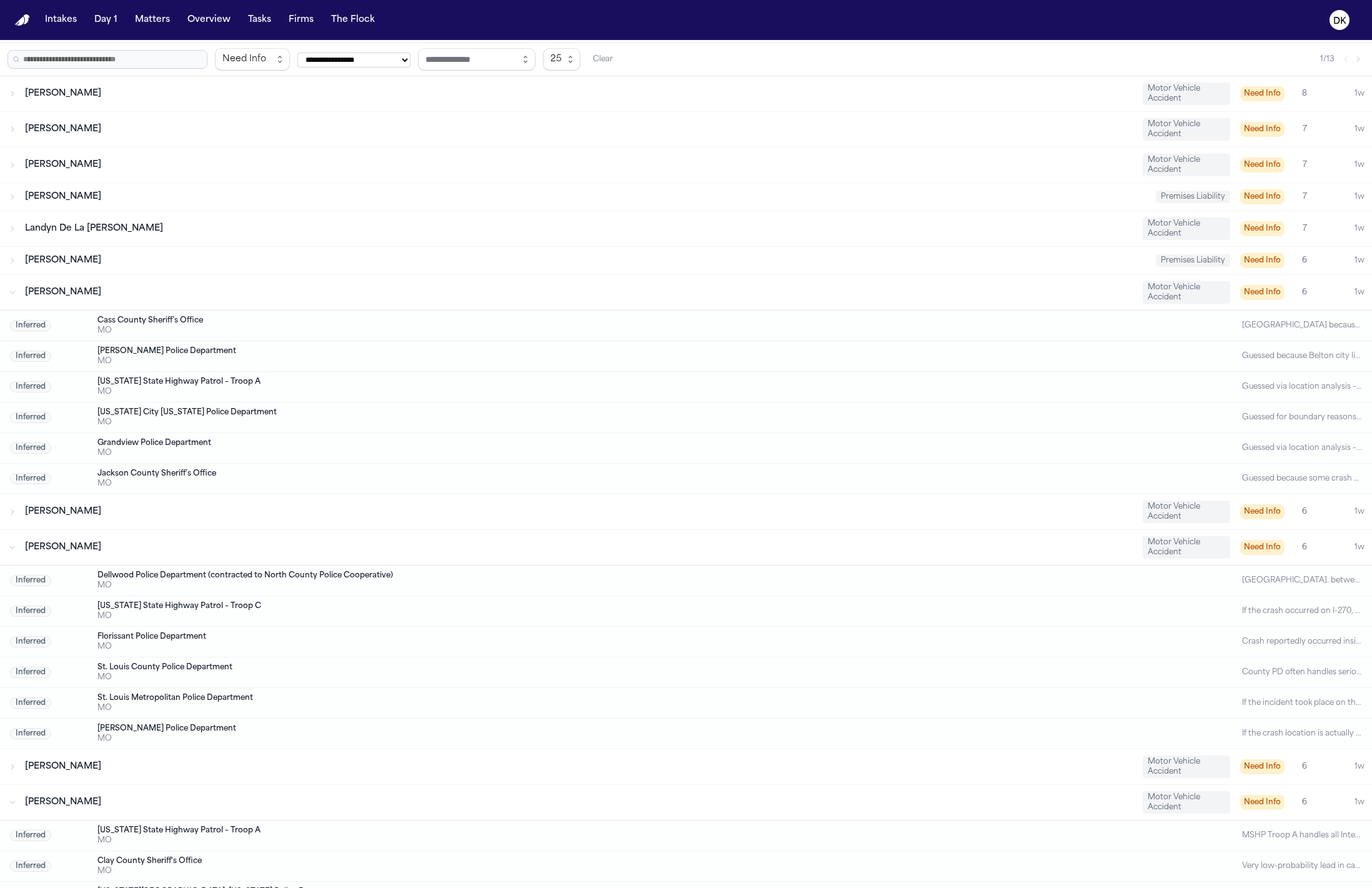
click at [567, 529] on div "Kelsey Biaes Motor Vehicle Accident Need Info 6 1w" at bounding box center [686, 512] width 1372 height 35
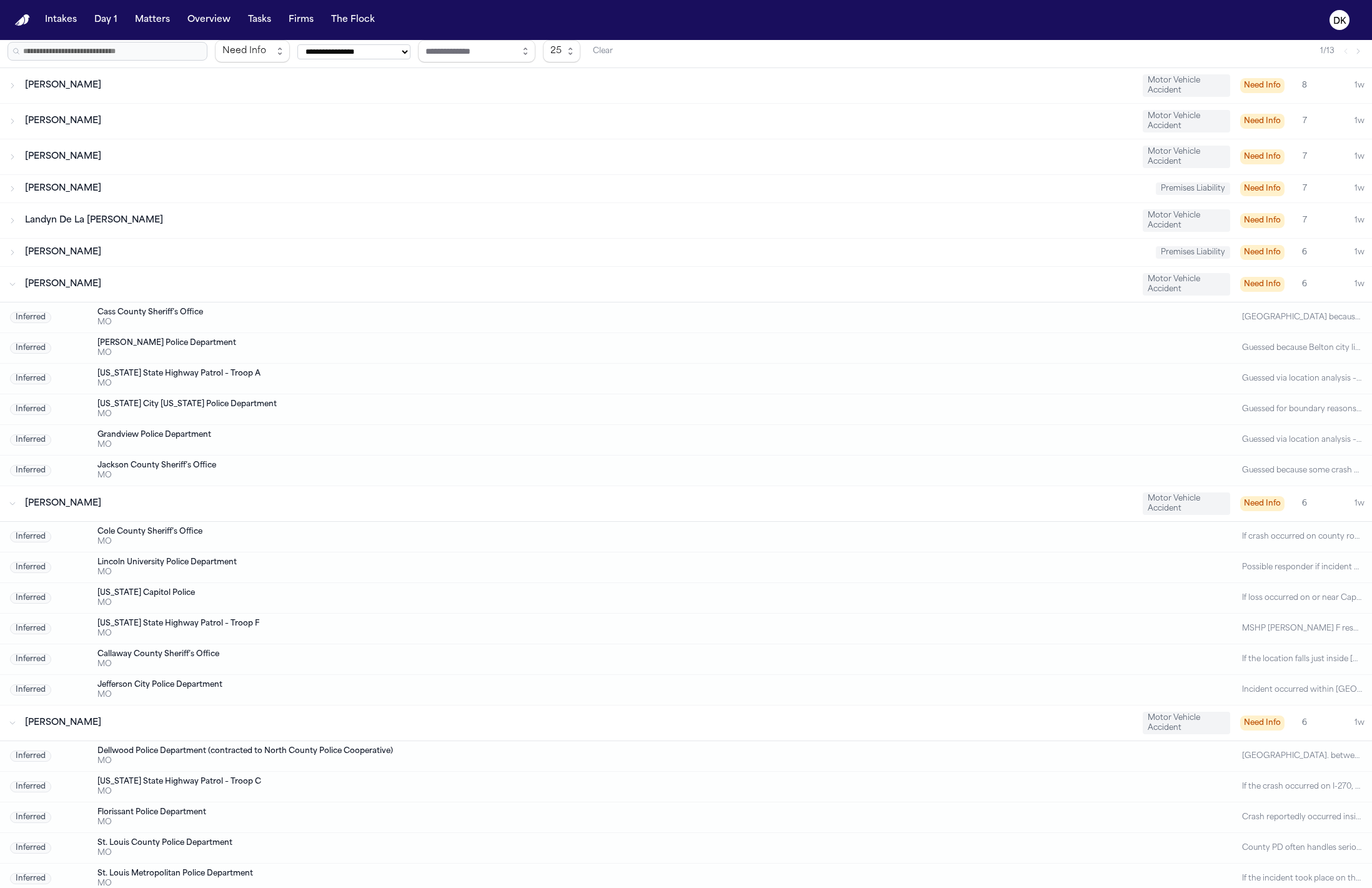
scroll to position [0, 0]
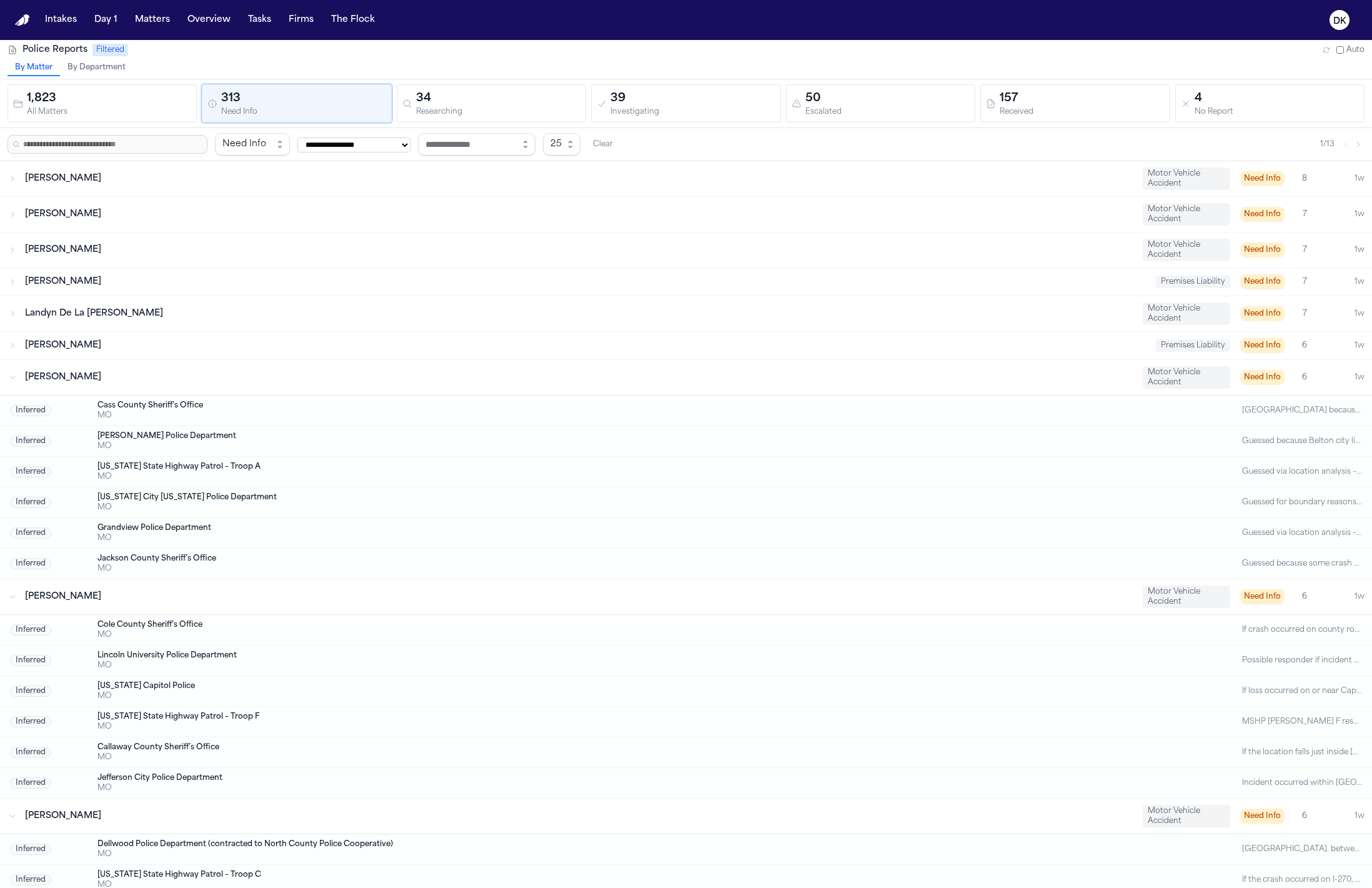
click at [457, 356] on div "Francois Fleming Premises Liability Need Info 6 1w" at bounding box center [686, 345] width 1372 height 27
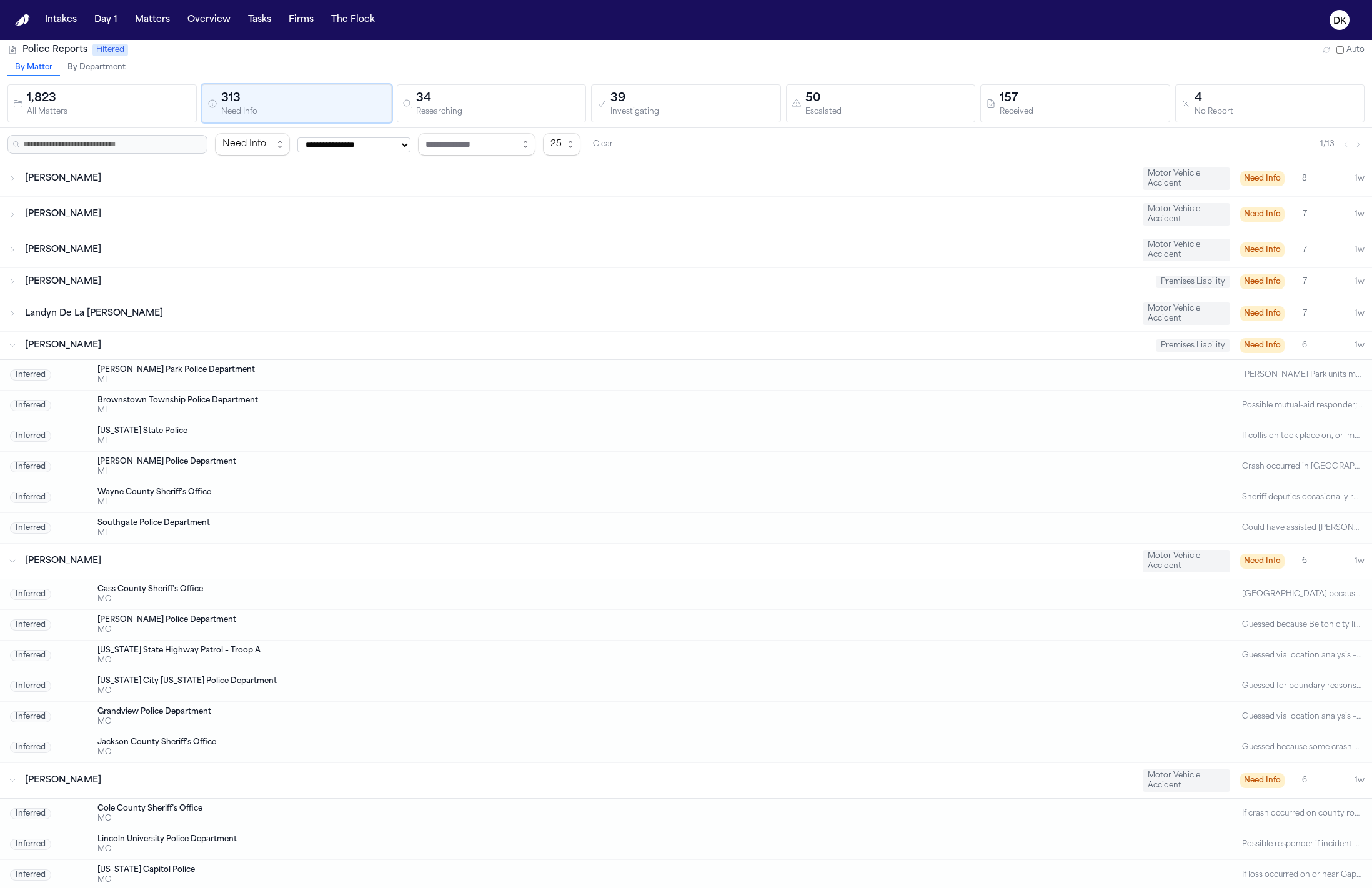
click at [469, 294] on div "Chloe Tostige Premises Liability Need Info 7 1w" at bounding box center [686, 282] width 1372 height 27
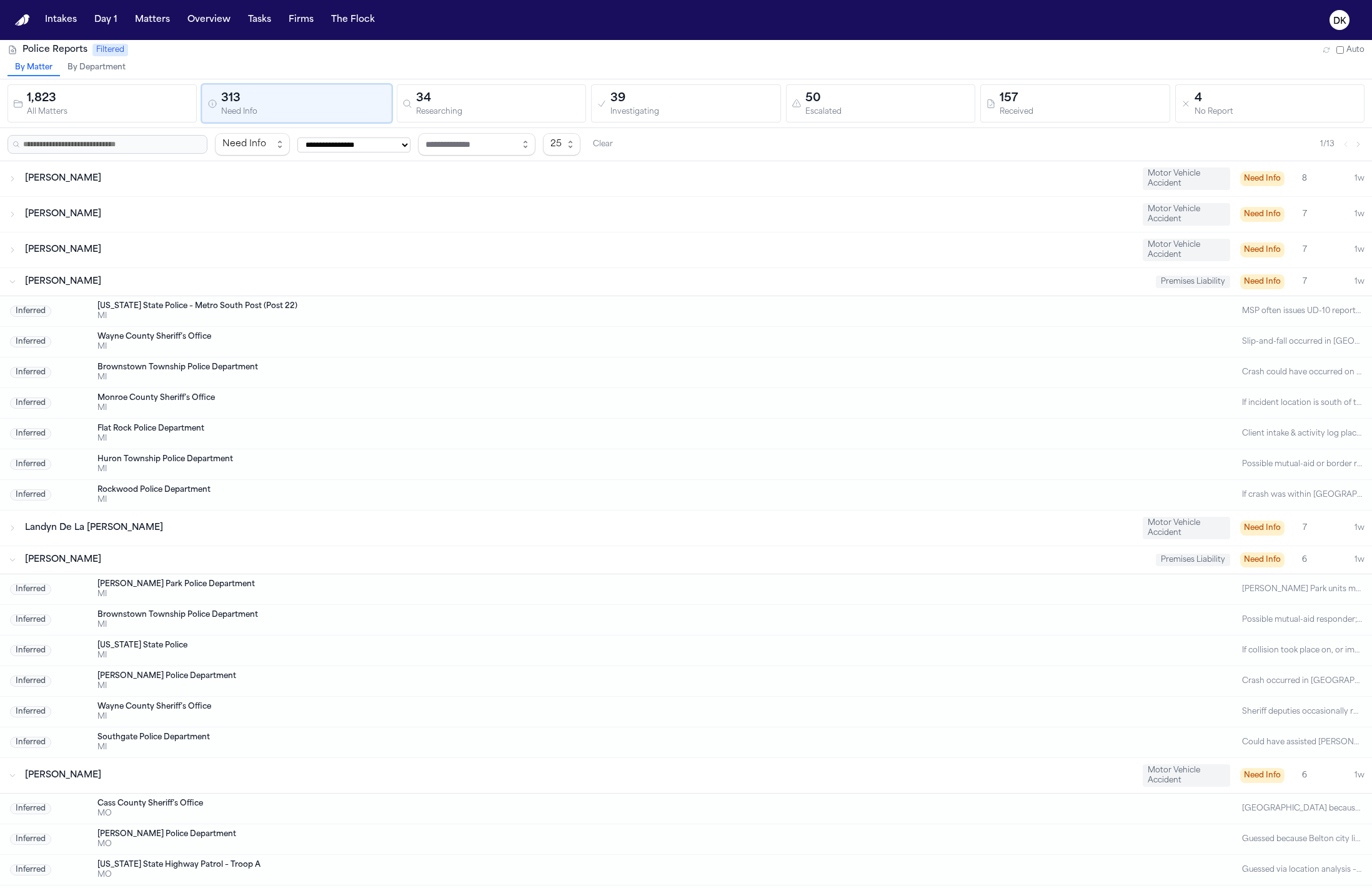
click at [498, 533] on div "Landyn De La [PERSON_NAME]" at bounding box center [579, 528] width 1108 height 12
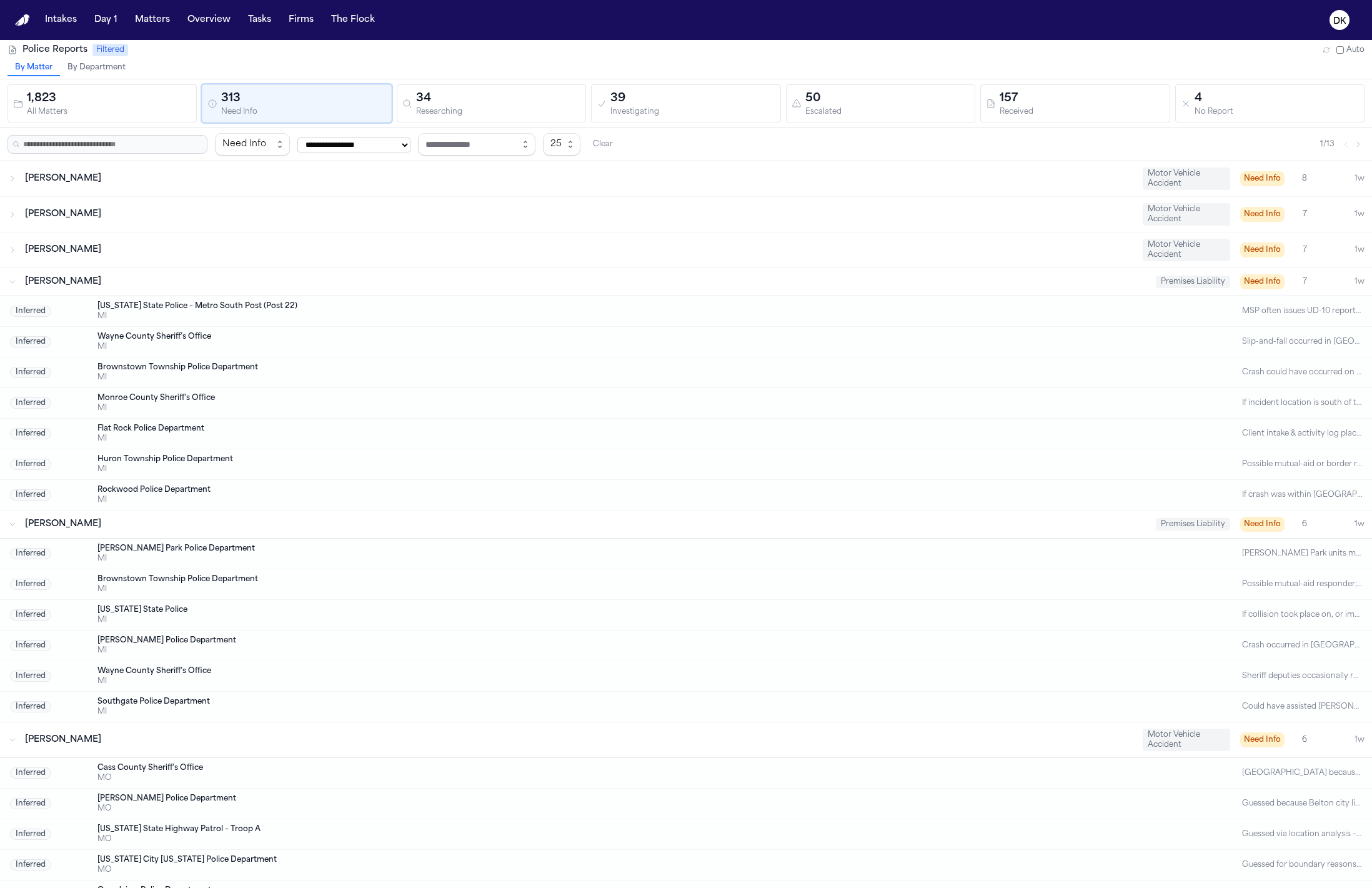
click at [228, 272] on div "Chloe Tostige Premises Liability Need Info 7 1w" at bounding box center [686, 282] width 1372 height 27
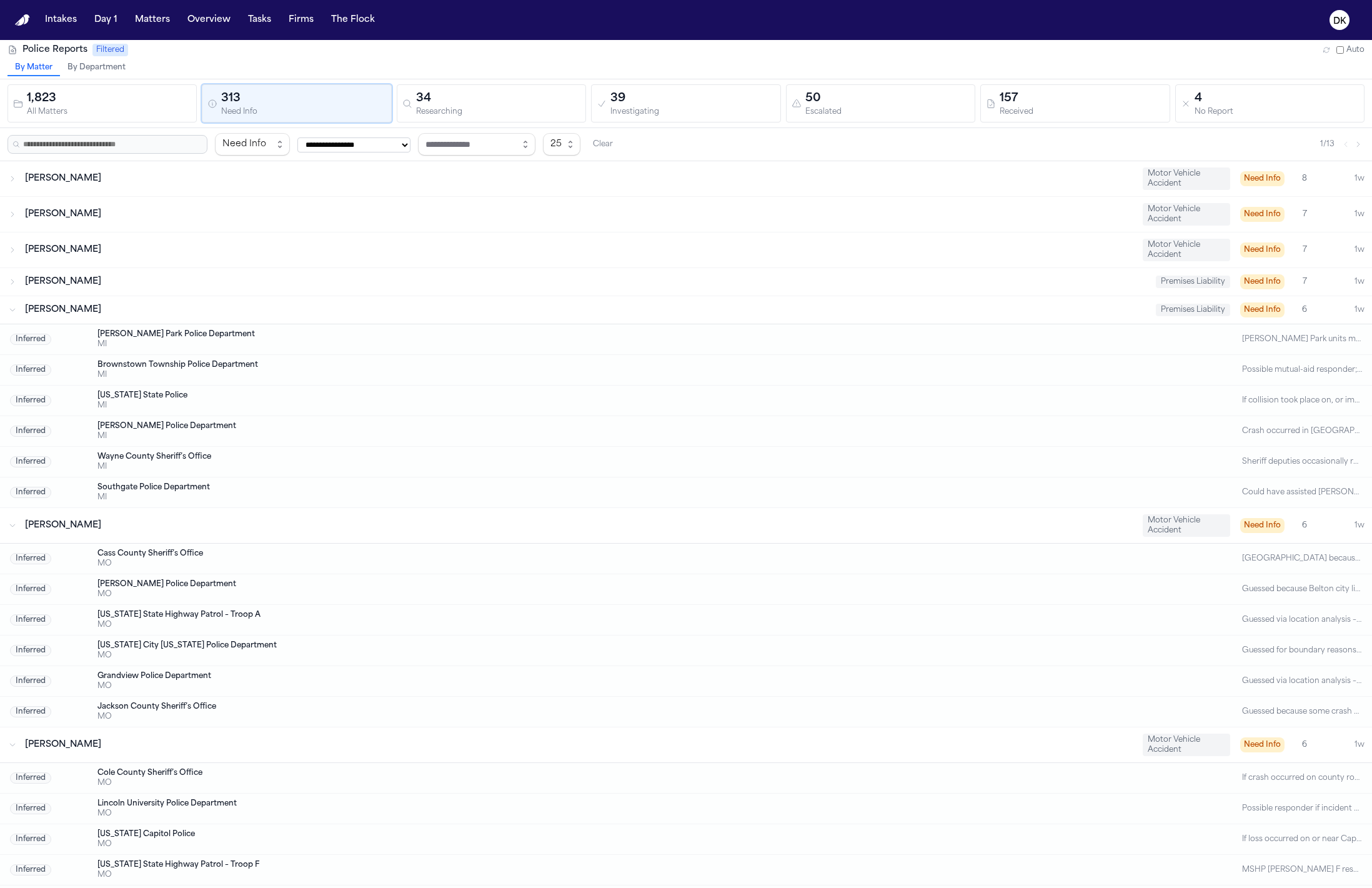
click at [143, 185] on div "Renada Hurse Motor Vehicle Accident Need Info 8 1w" at bounding box center [686, 179] width 1372 height 35
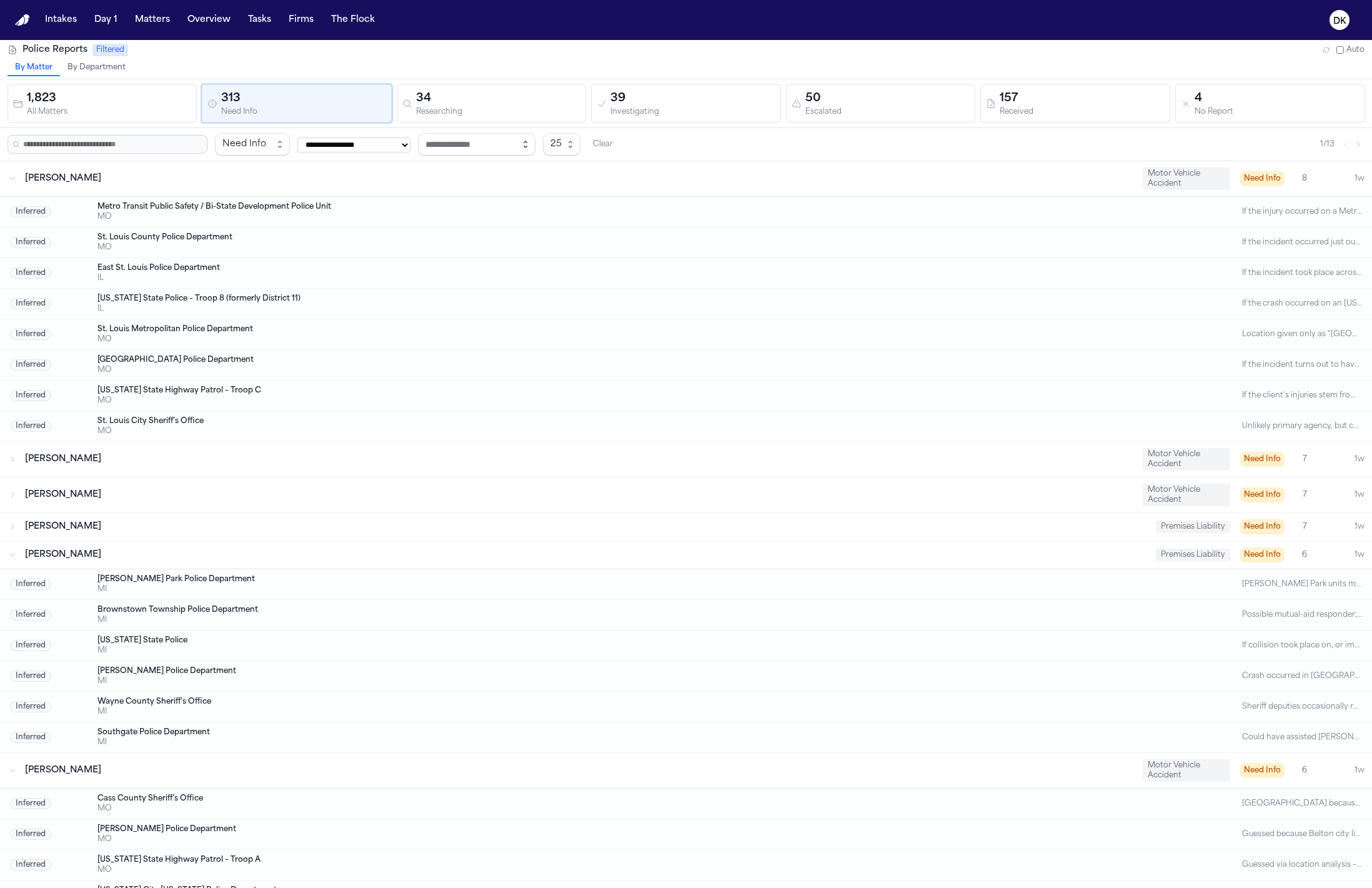
click at [536, 147] on button "button" at bounding box center [526, 144] width 20 height 23
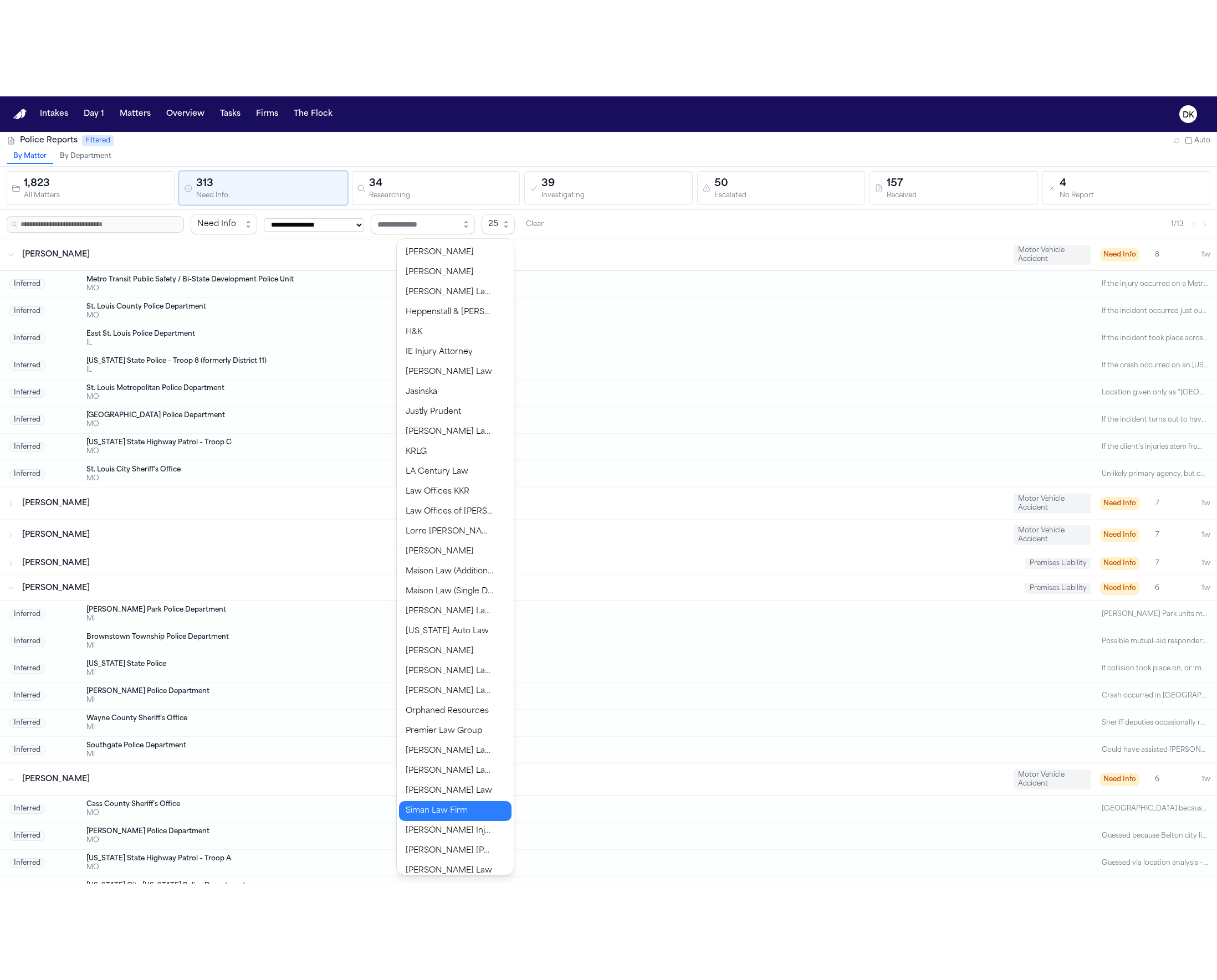
scroll to position [425, 0]
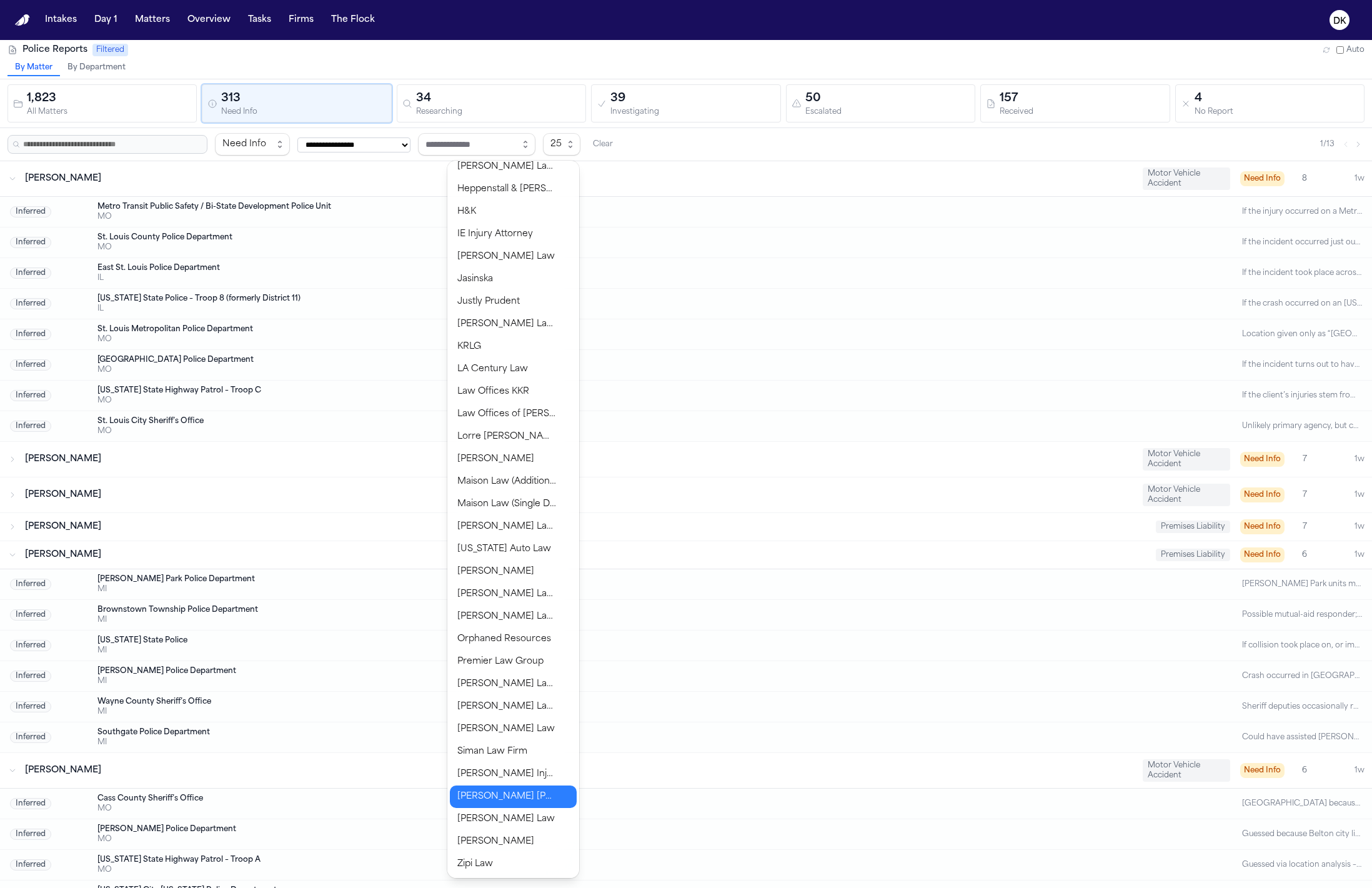
type input "**********"
click at [532, 798] on body "**********" at bounding box center [686, 444] width 1372 height 888
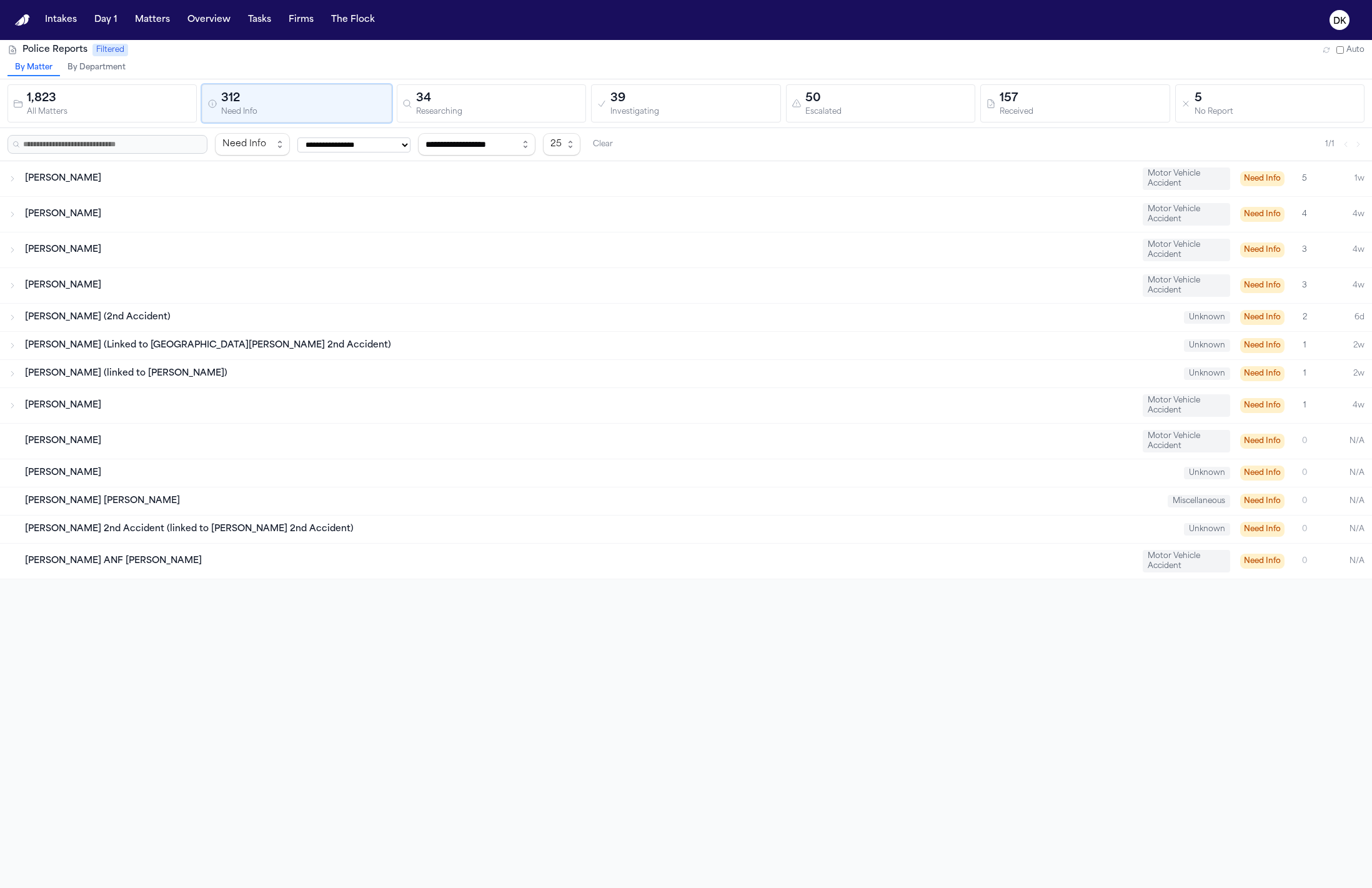
click at [612, 410] on div "[PERSON_NAME]" at bounding box center [579, 406] width 1108 height 12
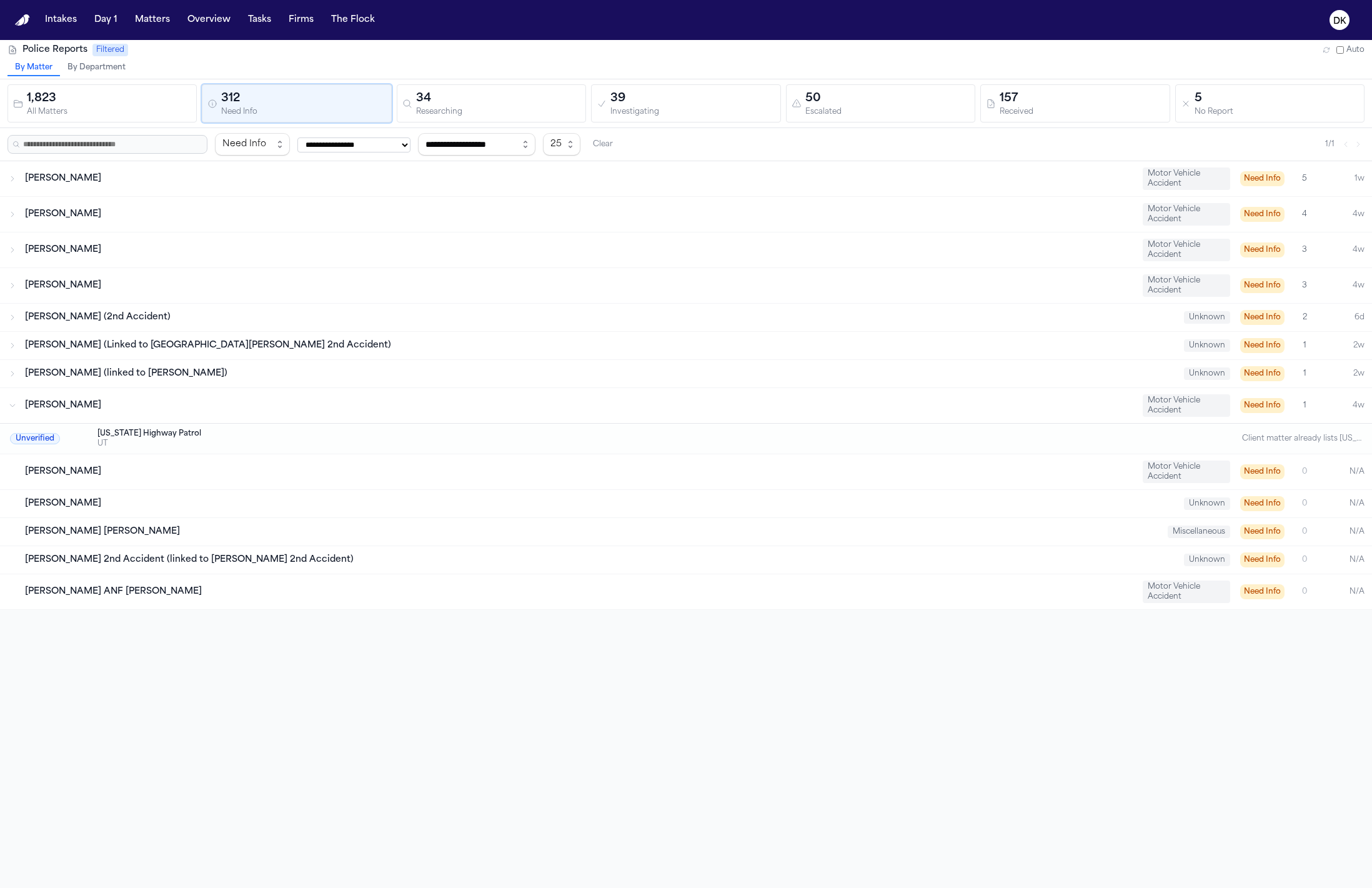
click at [145, 400] on div "[PERSON_NAME]" at bounding box center [579, 406] width 1108 height 12
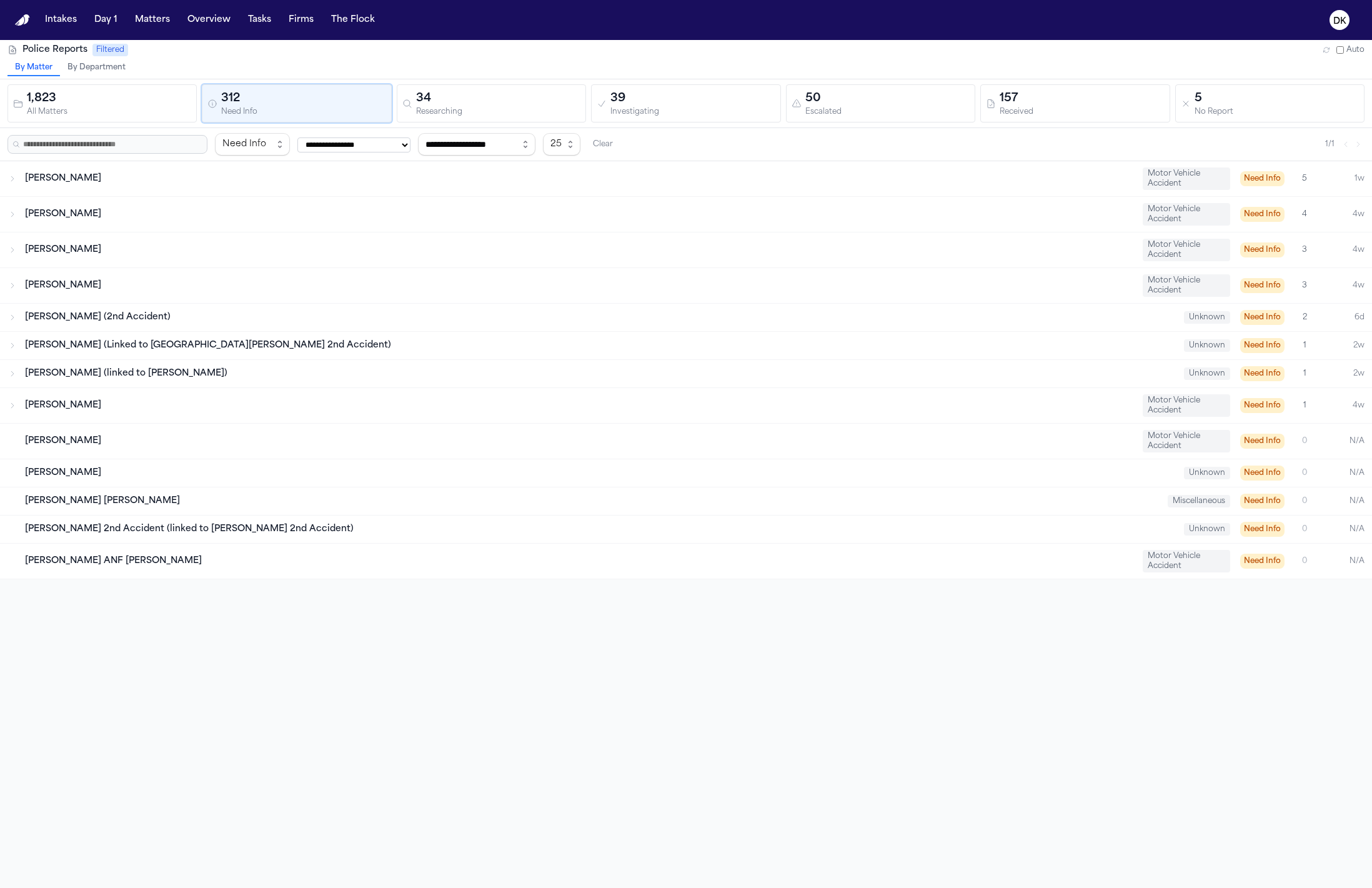
click at [142, 451] on div "Angel Castro Motor Vehicle Accident Need Info 0 N/A" at bounding box center [686, 441] width 1372 height 35
click at [138, 438] on div "[PERSON_NAME]" at bounding box center [579, 442] width 1108 height 12
click at [5, 444] on div "Angel Castro Motor Vehicle Accident Need Info 0 N/A" at bounding box center [686, 441] width 1372 height 35
click at [76, 473] on span "[PERSON_NAME]" at bounding box center [63, 473] width 76 height 9
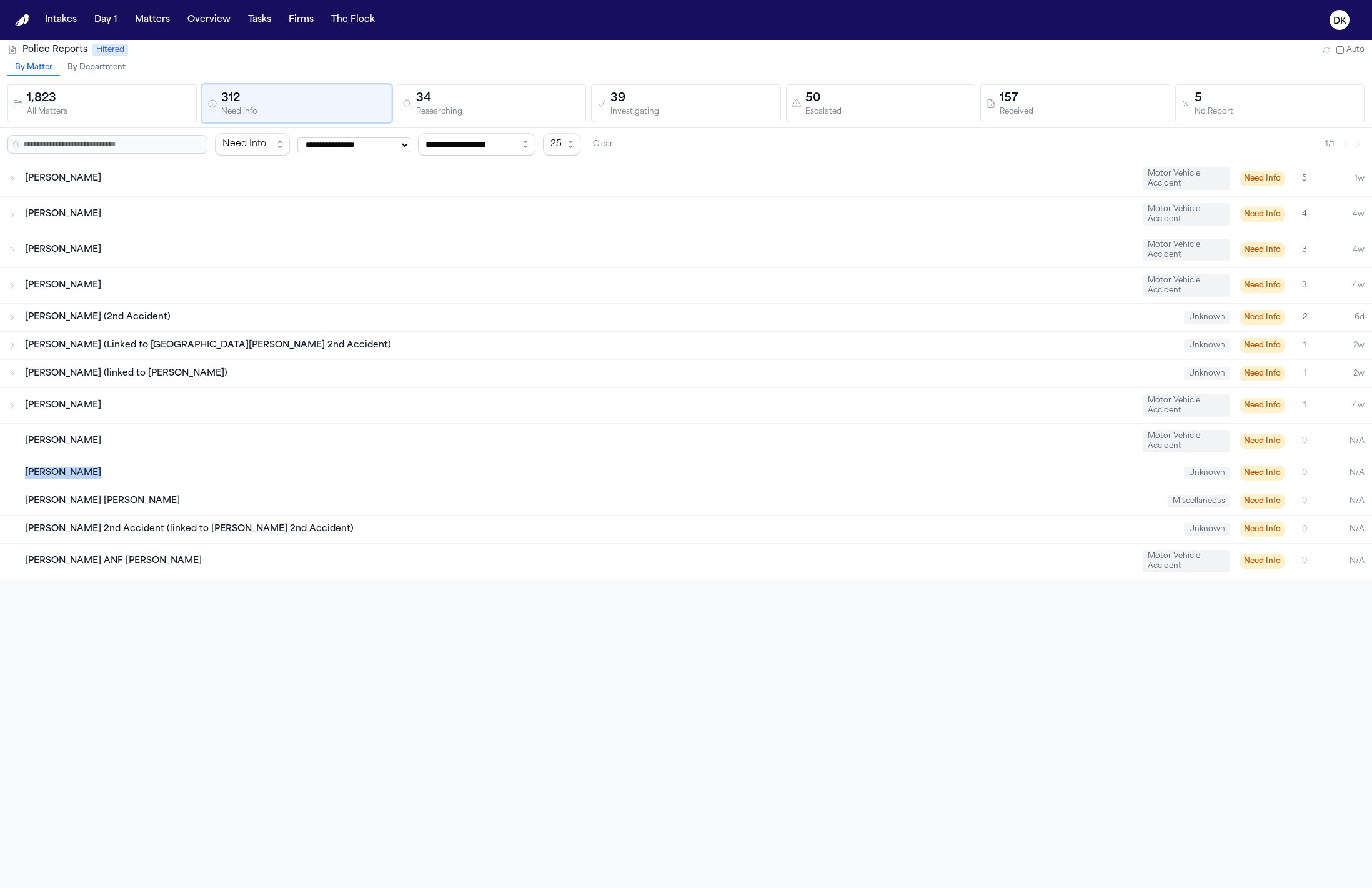
click at [76, 473] on span "[PERSON_NAME]" at bounding box center [63, 473] width 76 height 9
copy span "[PERSON_NAME]"
click at [491, 102] on div "34" at bounding box center [498, 98] width 165 height 17
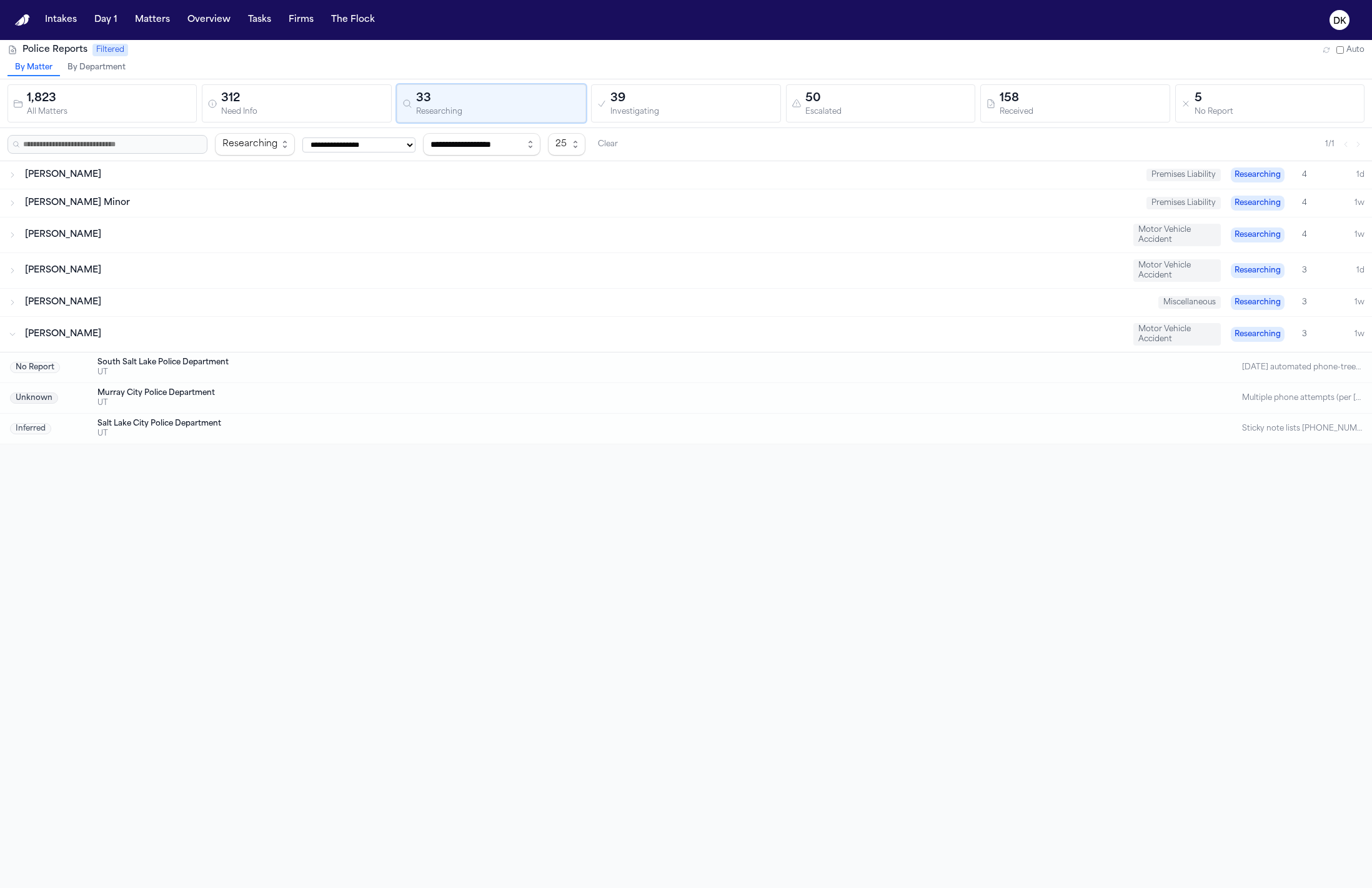
click at [625, 101] on div "39" at bounding box center [693, 98] width 165 height 17
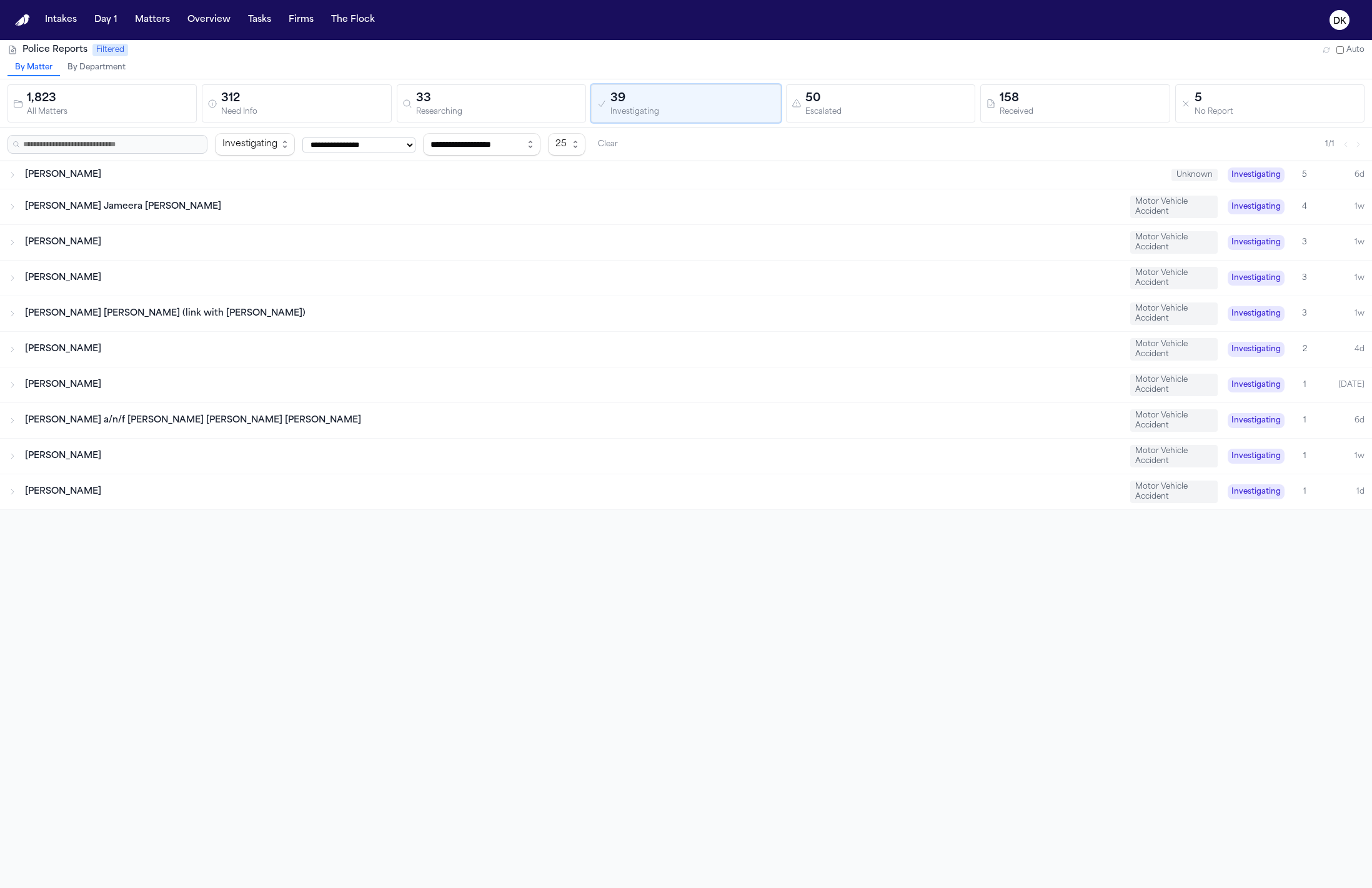
click at [130, 460] on div "[PERSON_NAME]" at bounding box center [573, 456] width 1095 height 12
click at [565, 520] on div "**********" at bounding box center [686, 484] width 1372 height 888
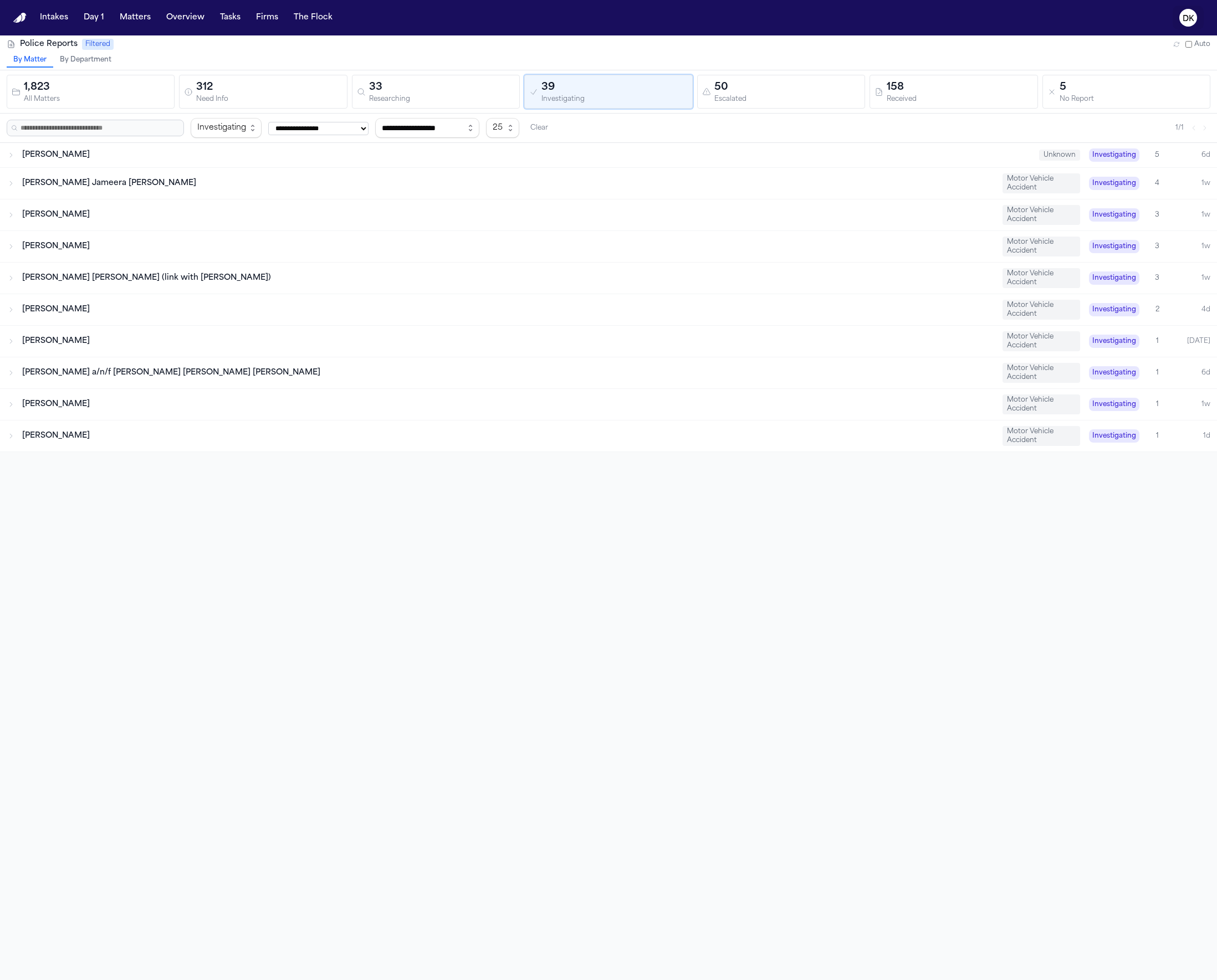
click at [1183, 15] on text "DK" at bounding box center [1189, 19] width 12 height 8
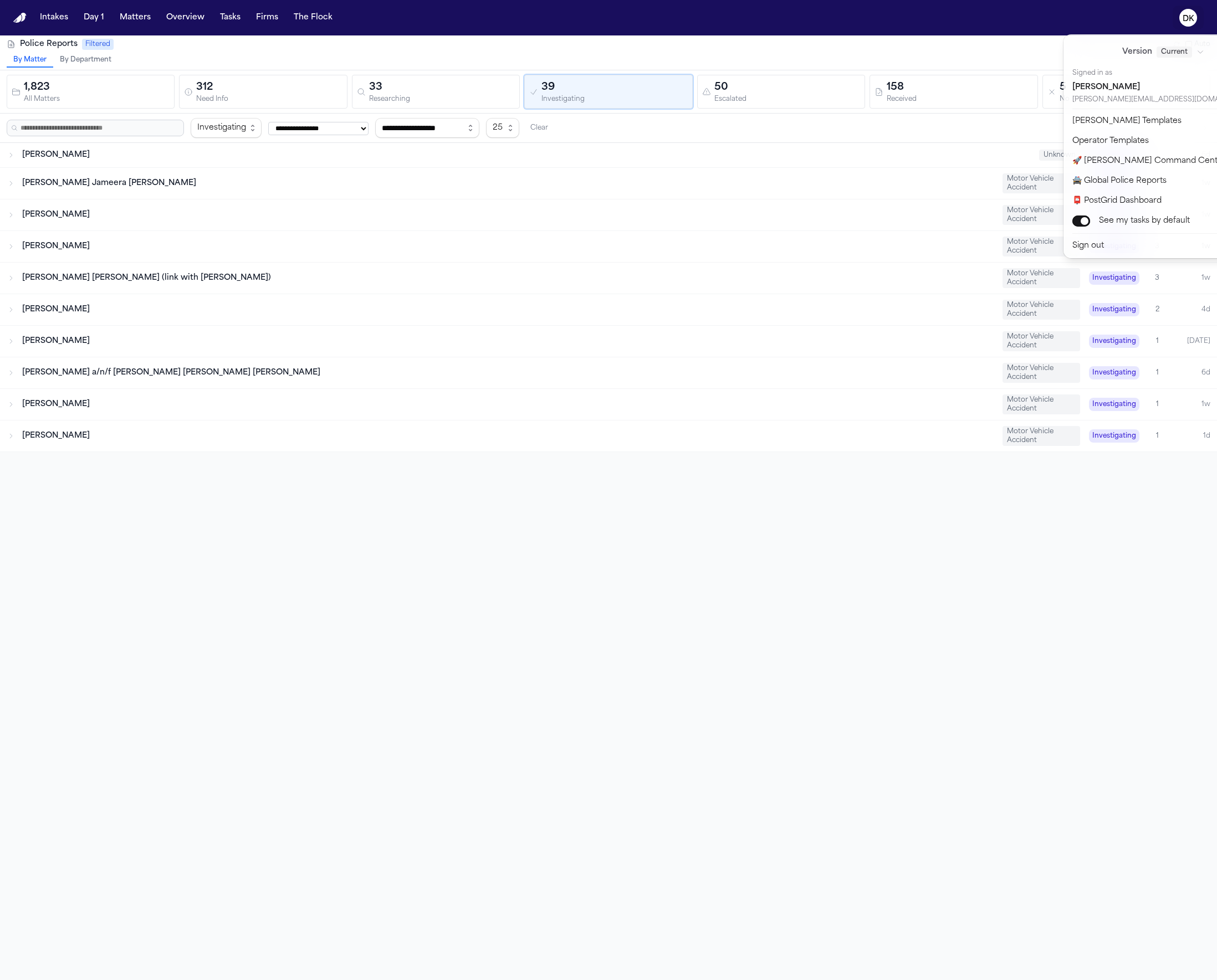
click at [71, 21] on nav "Intakes Day 1 Matters Overview Tasks Firms The Flock DK" at bounding box center [608, 17] width 1217 height 35
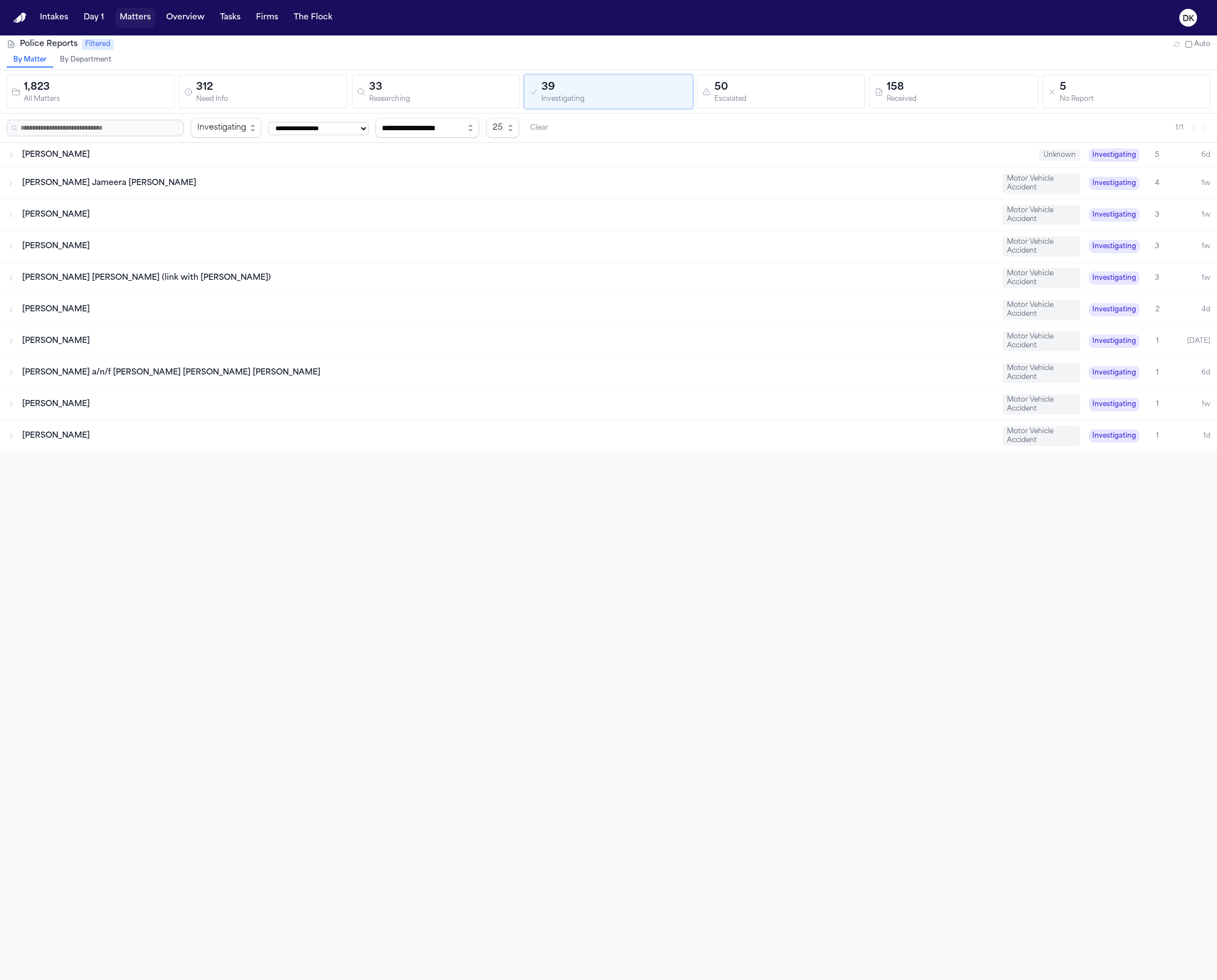
click at [122, 18] on button "Matters" at bounding box center [136, 17] width 40 height 20
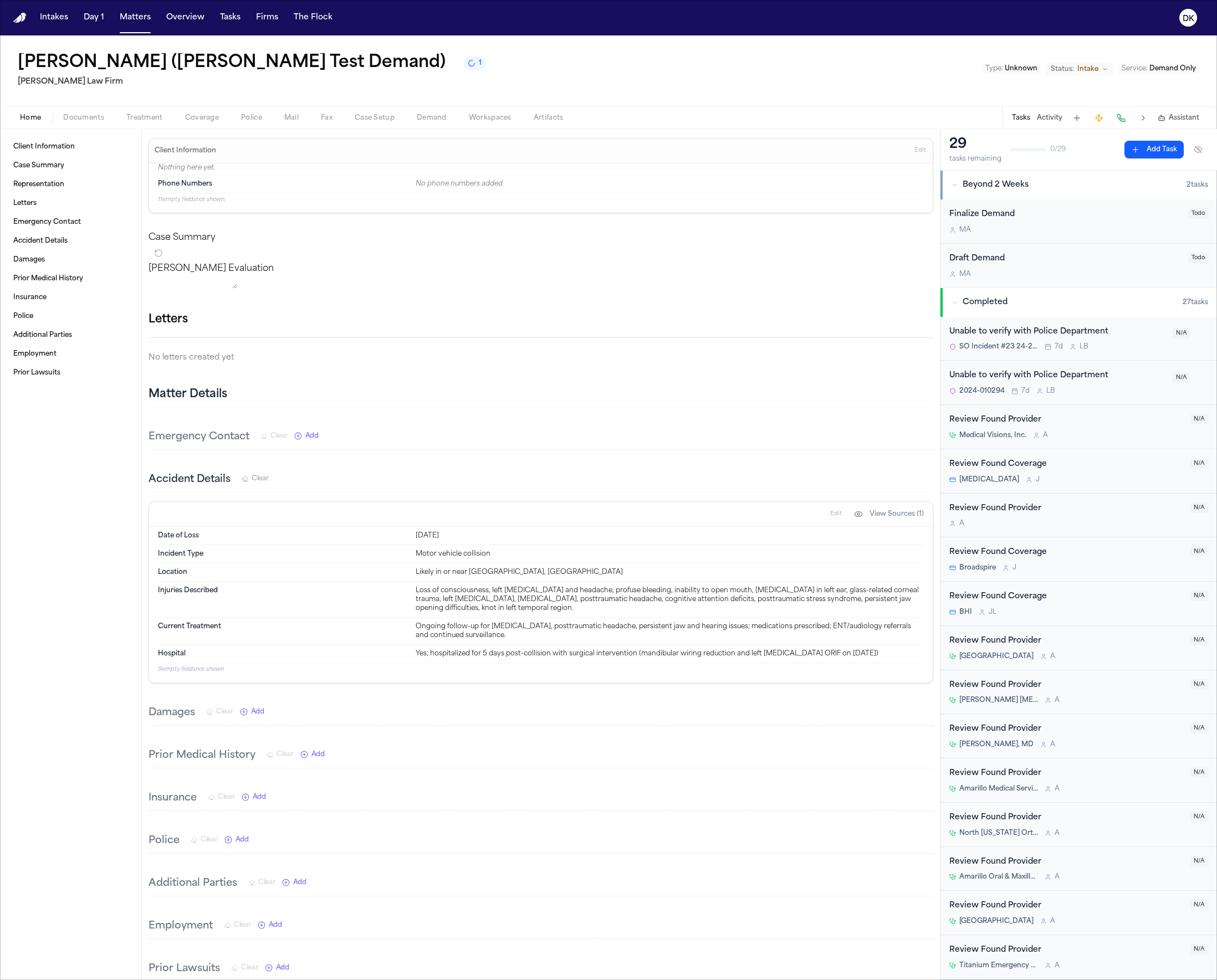
click at [423, 283] on div "Finch Evaluation * ​" at bounding box center [541, 277] width 785 height 31
click at [141, 8] on button "Matters" at bounding box center [136, 17] width 40 height 20
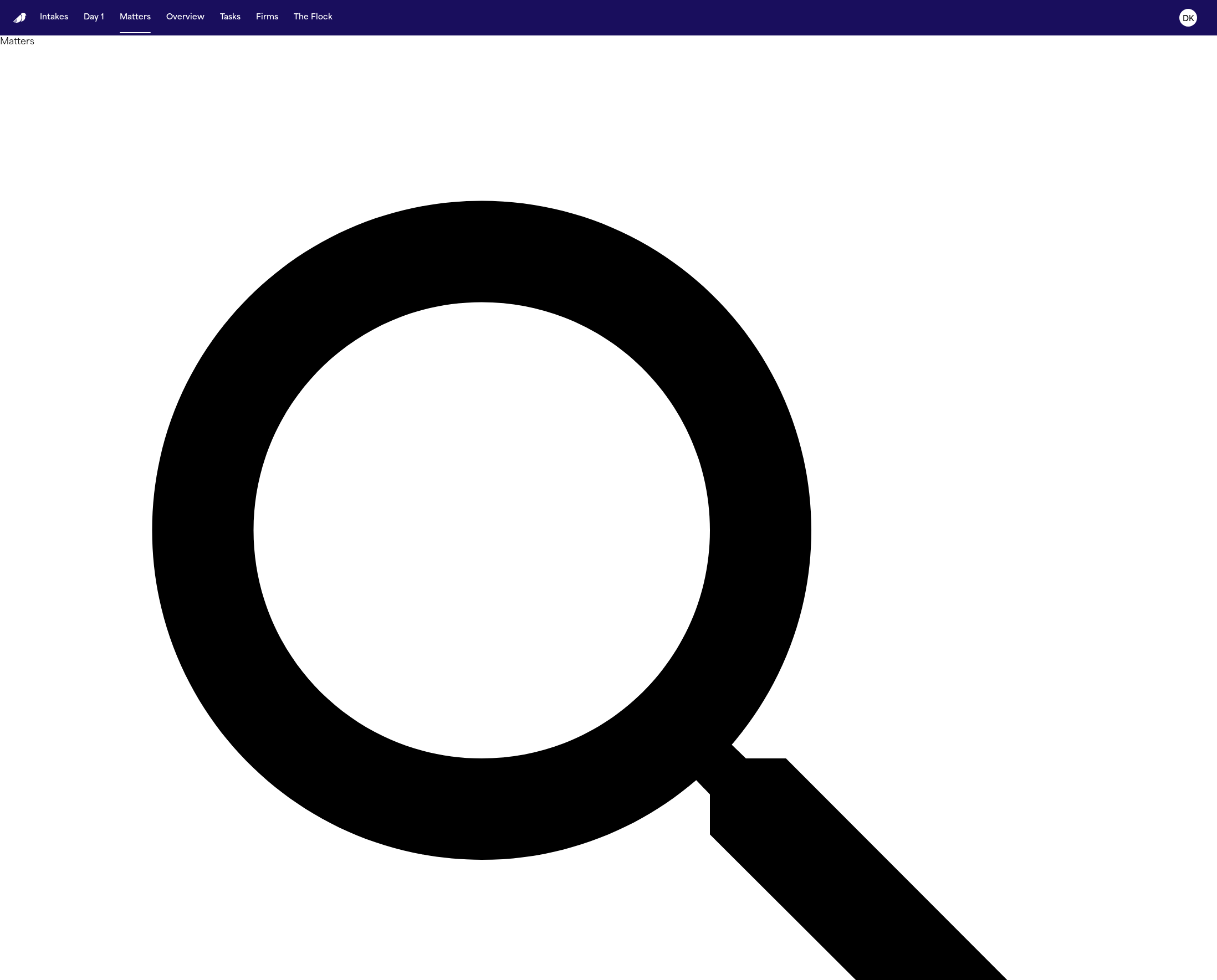
scroll to position [128, 0]
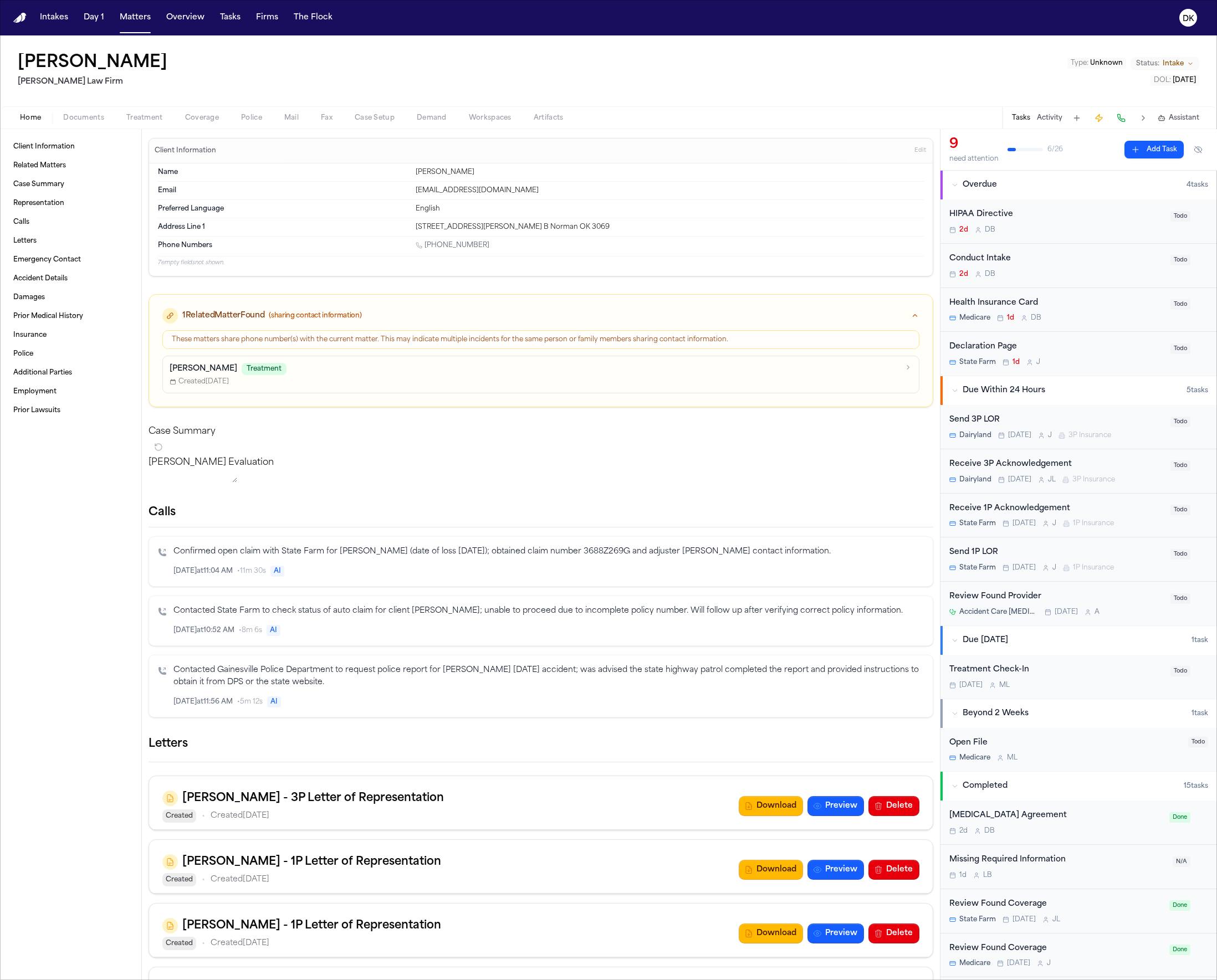
click at [313, 442] on div "Case Summary" at bounding box center [541, 440] width 785 height 31
drag, startPoint x: 299, startPoint y: 479, endPoint x: 186, endPoint y: 439, distance: 119.9
click at [186, 439] on div "Case Summary Finch Evaluation * ​" at bounding box center [541, 456] width 785 height 62
click at [194, 470] on p "[PERSON_NAME] Evaluation" at bounding box center [541, 462] width 785 height 13
drag, startPoint x: 199, startPoint y: 474, endPoint x: 342, endPoint y: 459, distance: 143.8
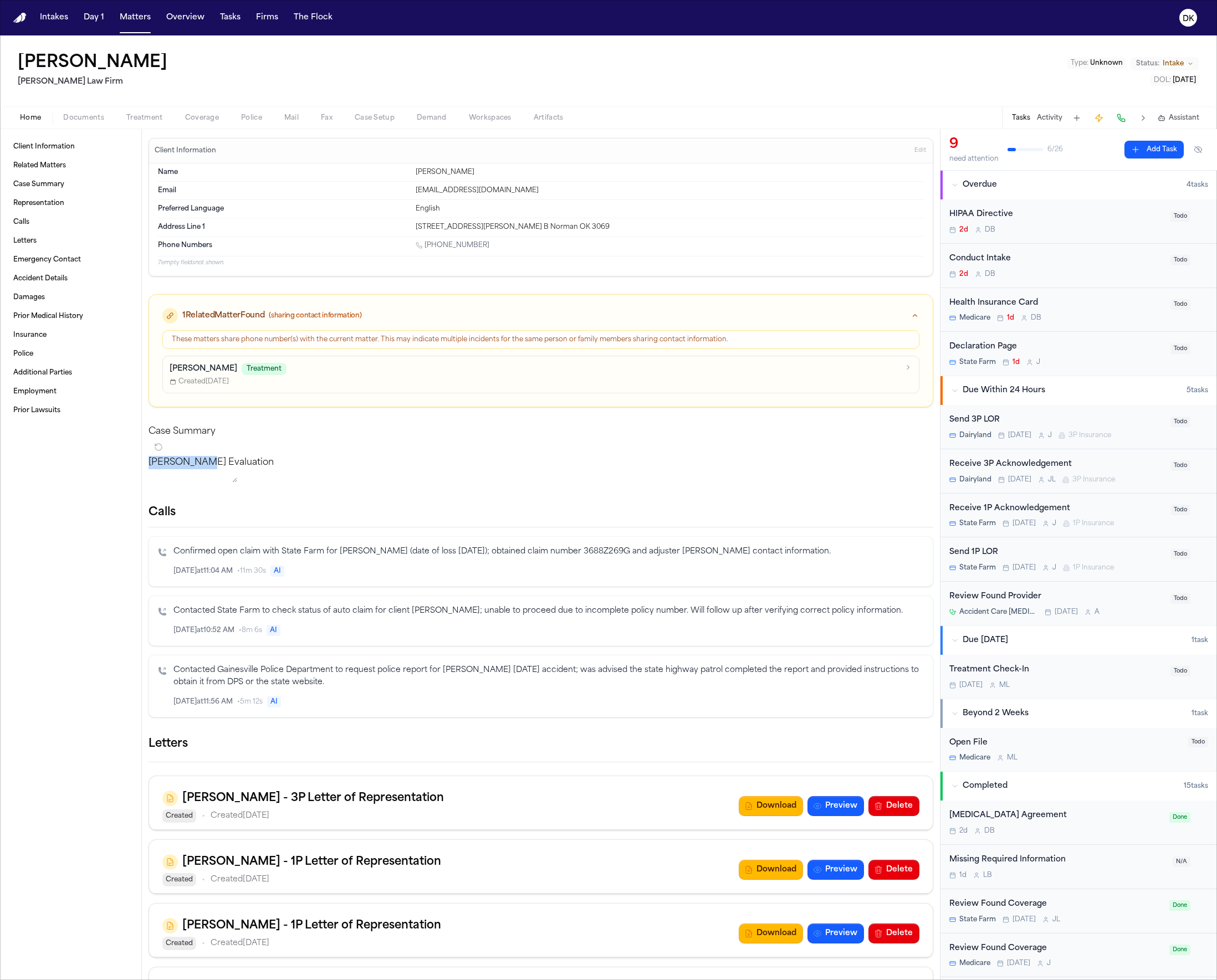
click at [342, 459] on div "Finch Evaluation * ​" at bounding box center [541, 471] width 785 height 31
click at [339, 458] on div "Finch Evaluation * ​" at bounding box center [541, 471] width 785 height 31
click at [264, 434] on div "Case Summary" at bounding box center [541, 440] width 785 height 31
click at [731, 431] on div "Case Summary" at bounding box center [541, 440] width 785 height 31
click at [405, 310] on div "1 Related Matter Found (sharing contact information)" at bounding box center [541, 315] width 757 height 15
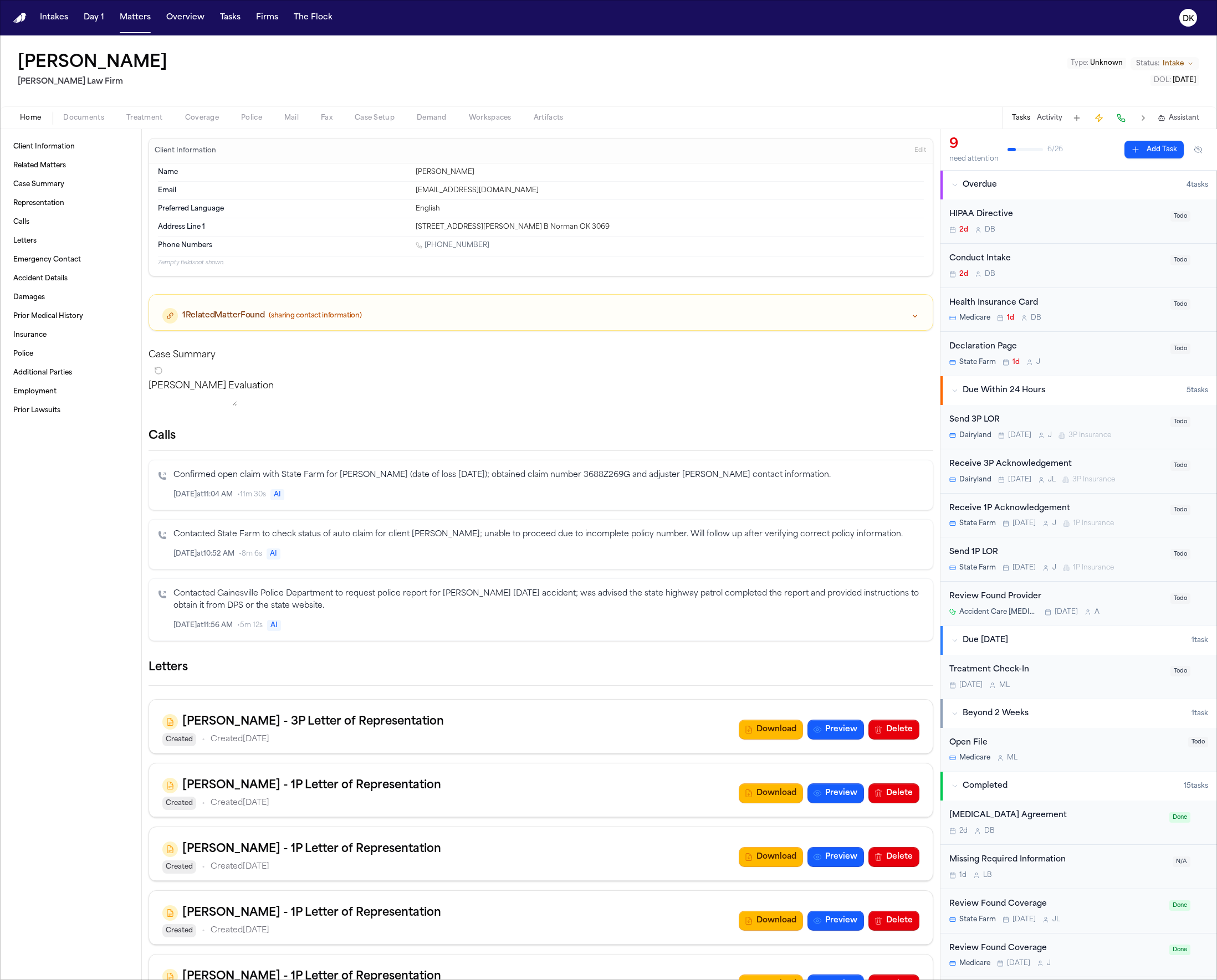
click at [408, 311] on div "1 Related Matter Found (sharing contact information)" at bounding box center [541, 315] width 757 height 15
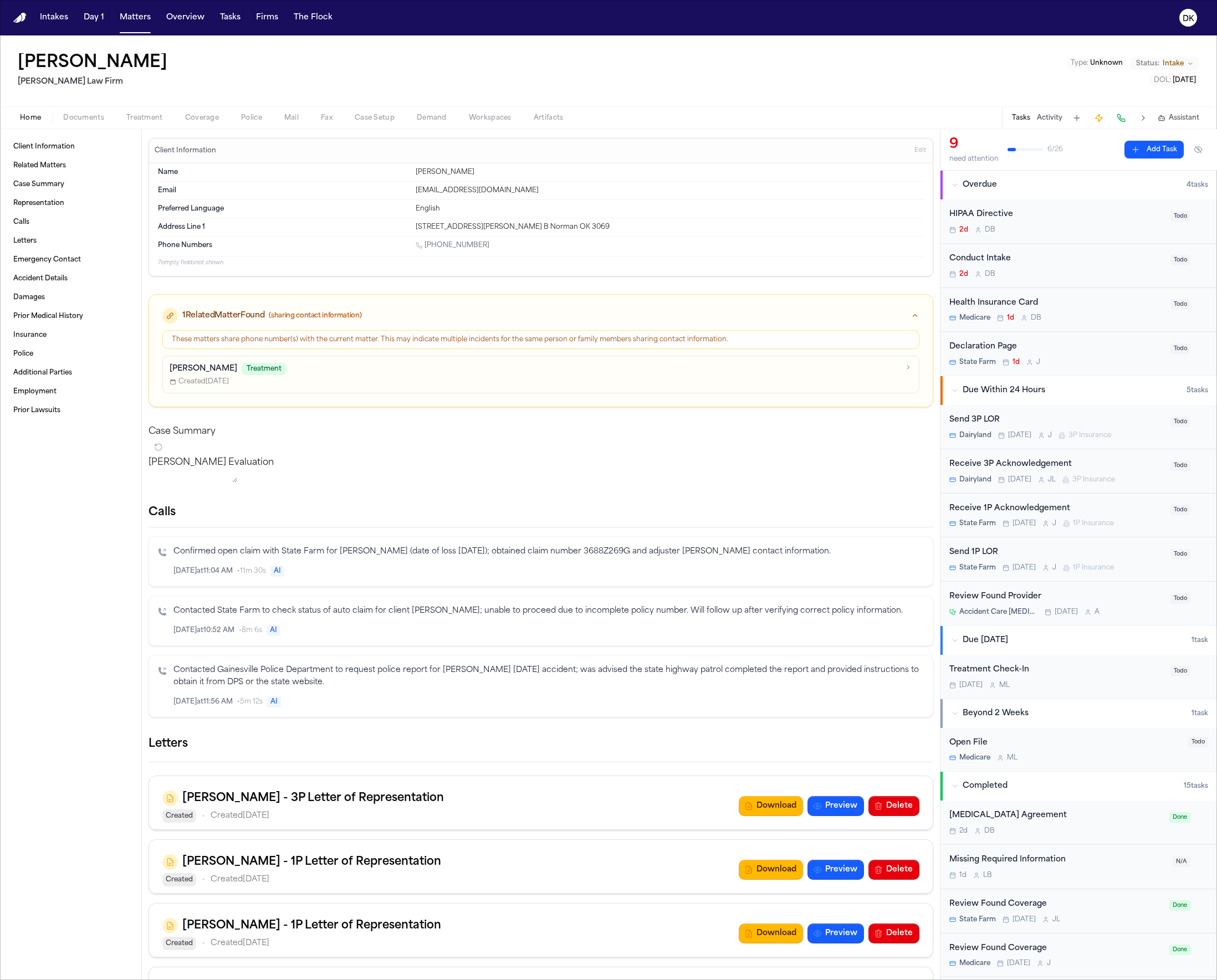
drag, startPoint x: 416, startPoint y: 331, endPoint x: 423, endPoint y: 344, distance: 14.8
click at [417, 335] on div "These matters share phone number(s) with the current matter. This may indicate …" at bounding box center [541, 339] width 757 height 19
click at [423, 344] on div "These matters share phone number(s) with the current matter. This may indicate …" at bounding box center [541, 339] width 757 height 19
click at [424, 344] on div "These matters share phone number(s) with the current matter. This may indicate …" at bounding box center [541, 339] width 757 height 19
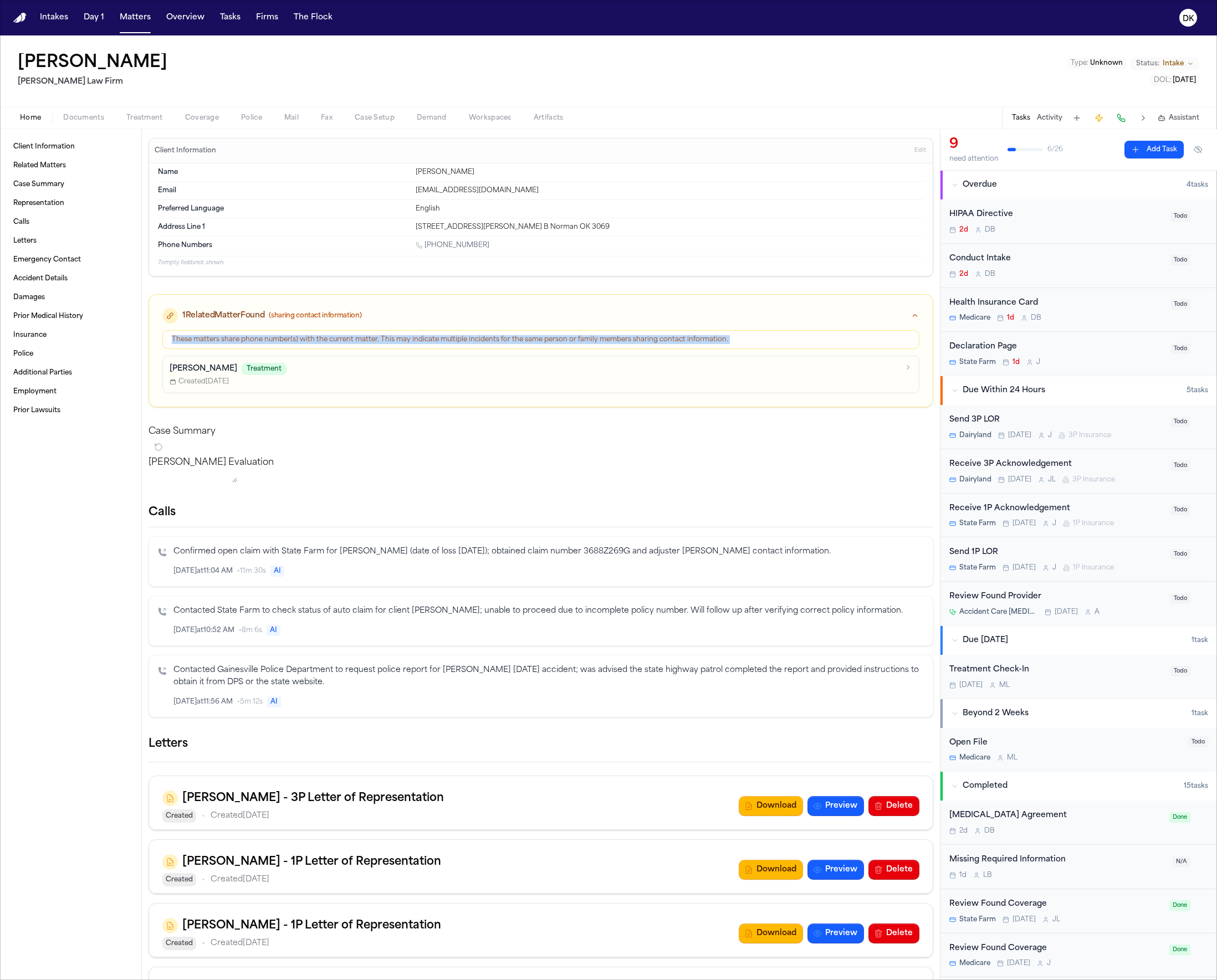
click at [424, 344] on div "These matters share phone number(s) with the current matter. This may indicate …" at bounding box center [541, 339] width 757 height 19
click at [420, 378] on div "Created Aug 8, 2025" at bounding box center [534, 382] width 729 height 9
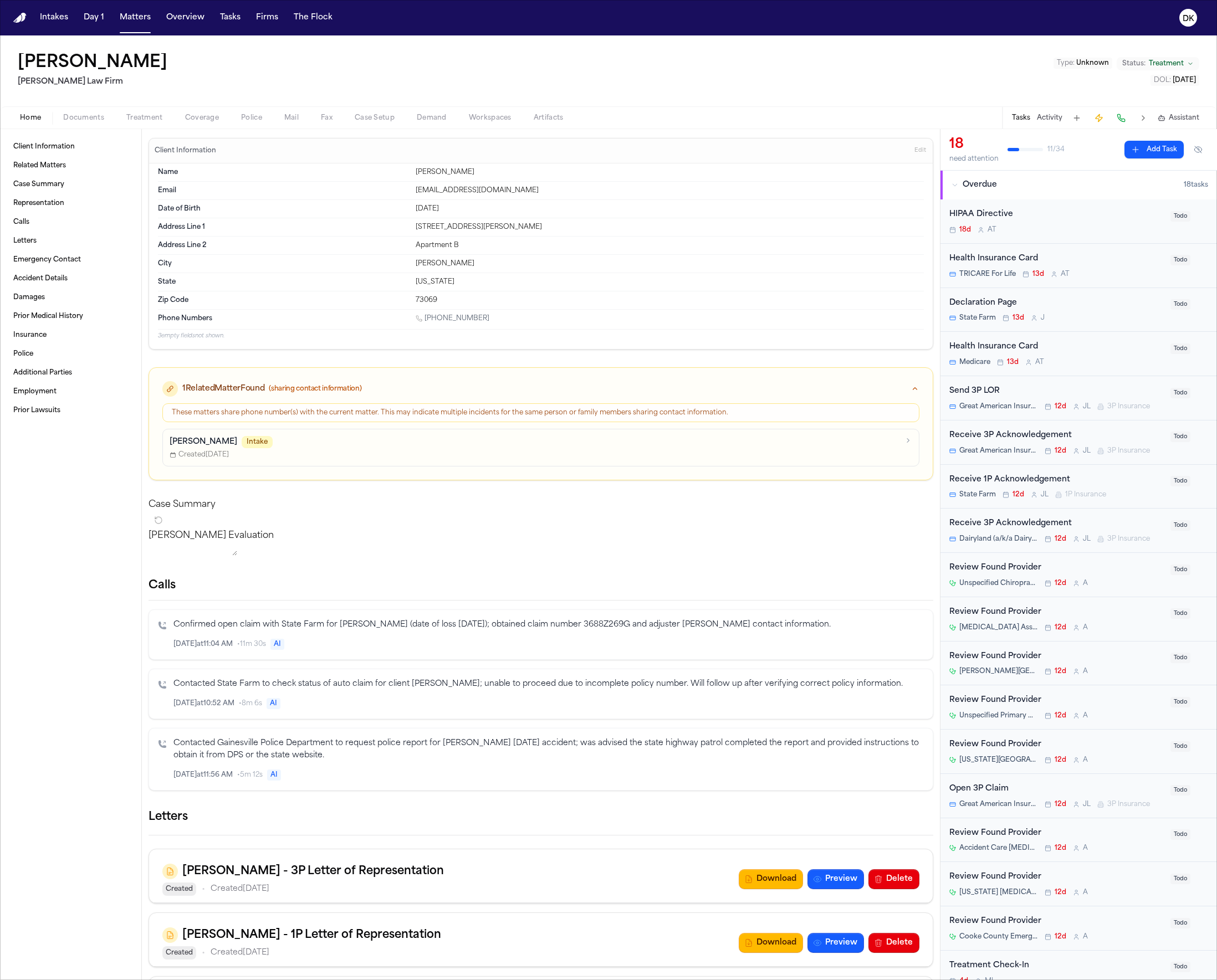
click at [439, 367] on div "1 Related Matter Found (sharing contact information) These matters share phone …" at bounding box center [541, 423] width 785 height 113
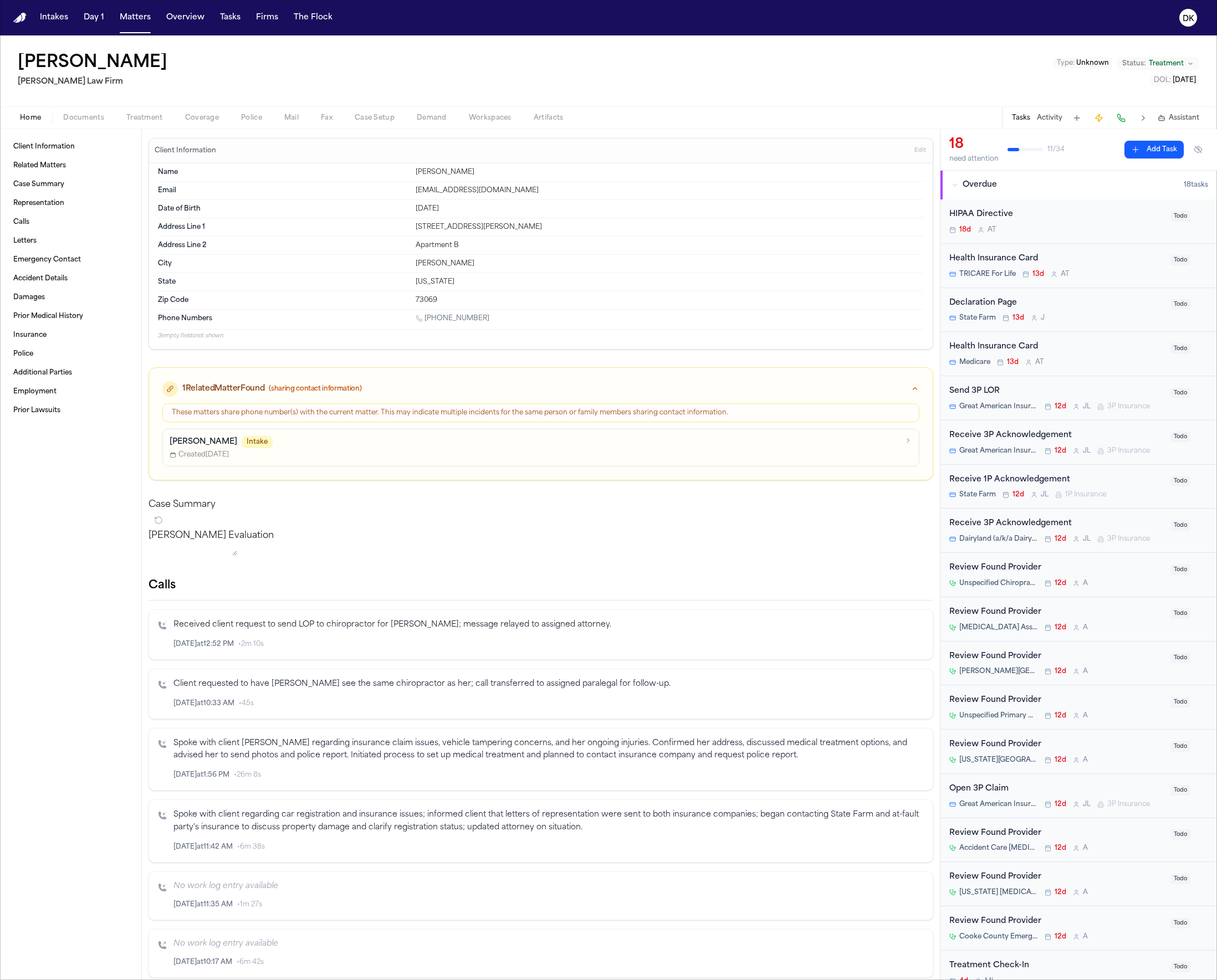
click at [437, 371] on div "1 Related Matter Found (sharing contact information)" at bounding box center [541, 385] width 784 height 35
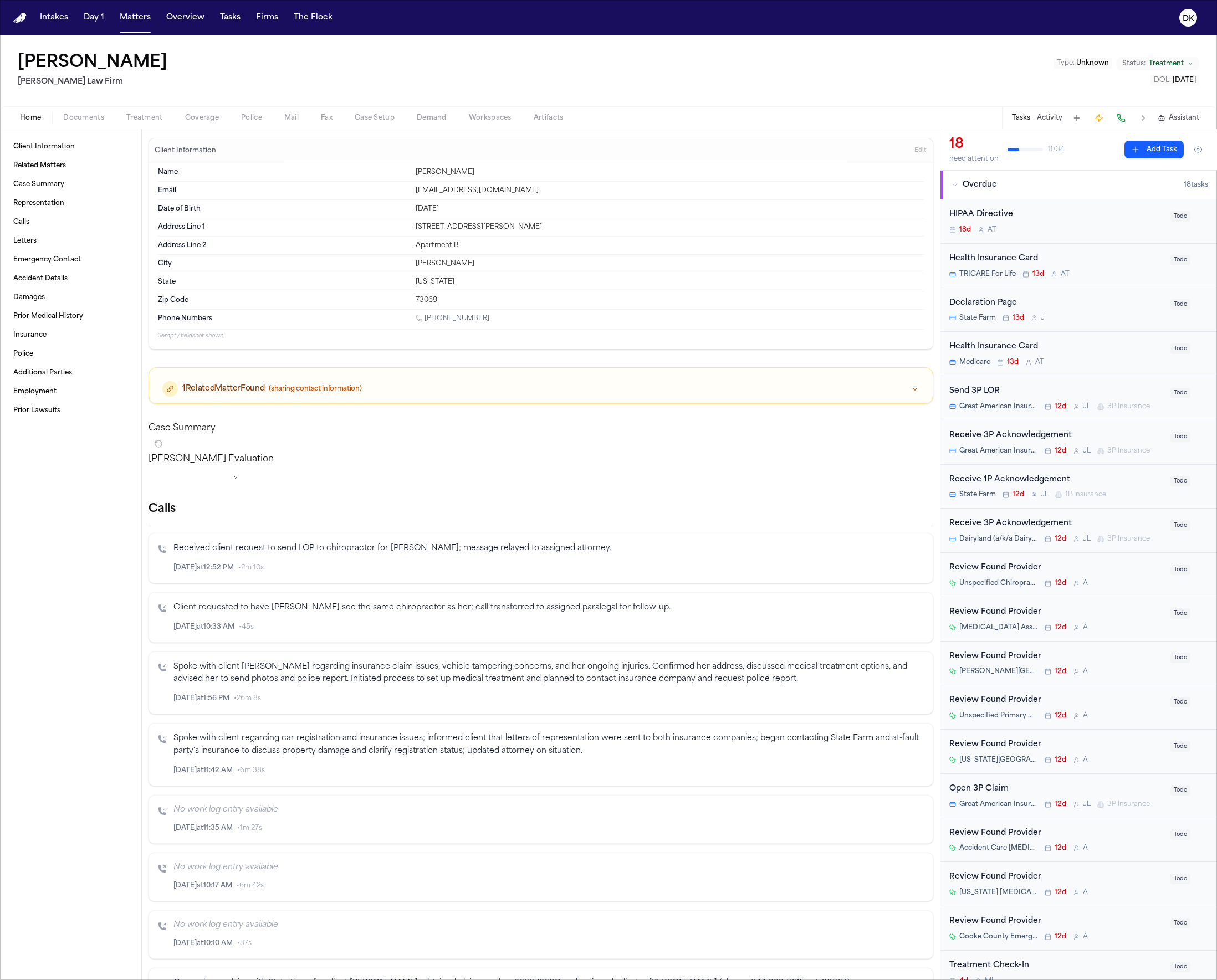
click at [411, 368] on div "1 Related Matter Found (sharing contact information)" at bounding box center [541, 385] width 784 height 35
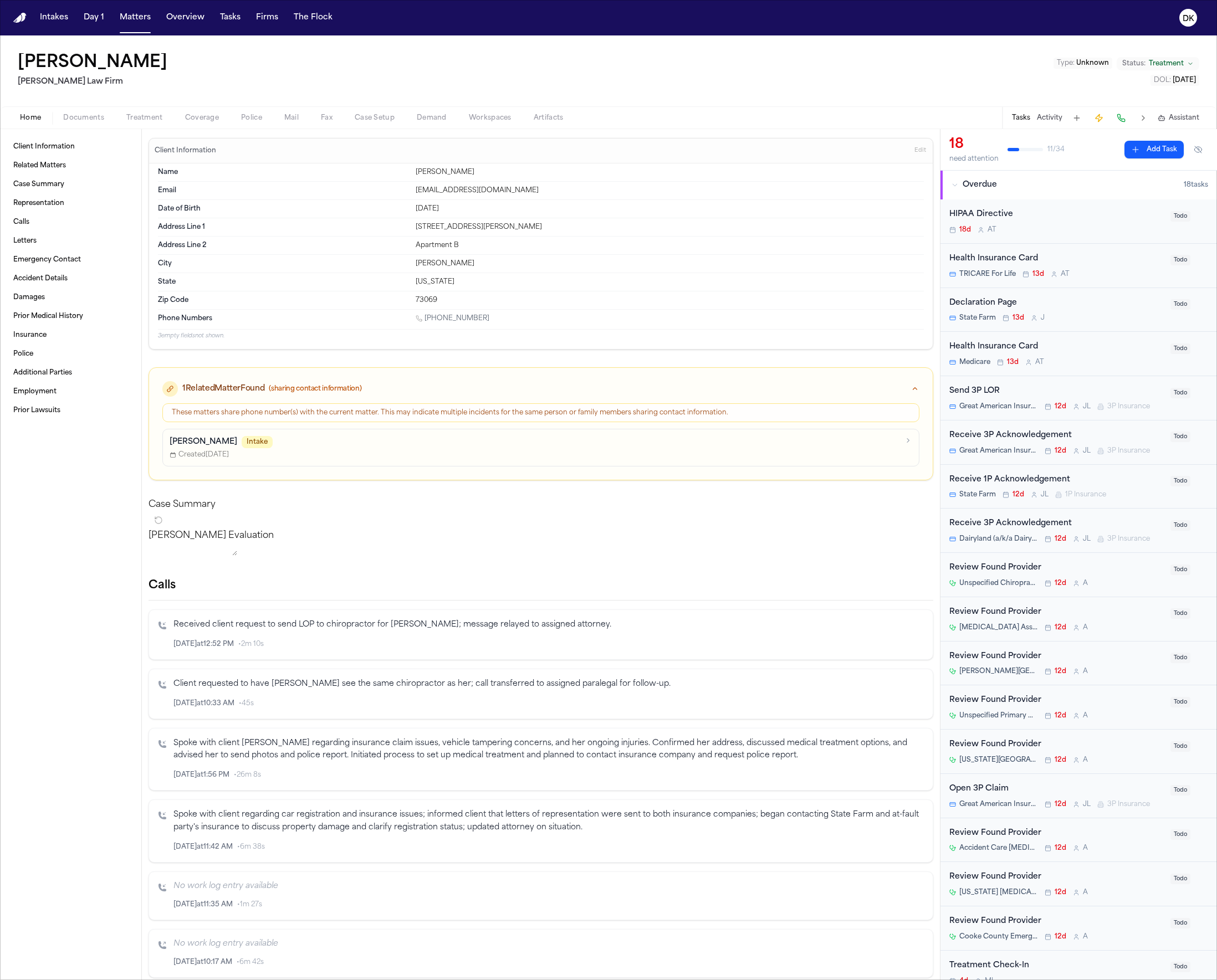
click at [409, 382] on div "1 Related Matter Found (sharing contact information)" at bounding box center [541, 389] width 757 height 15
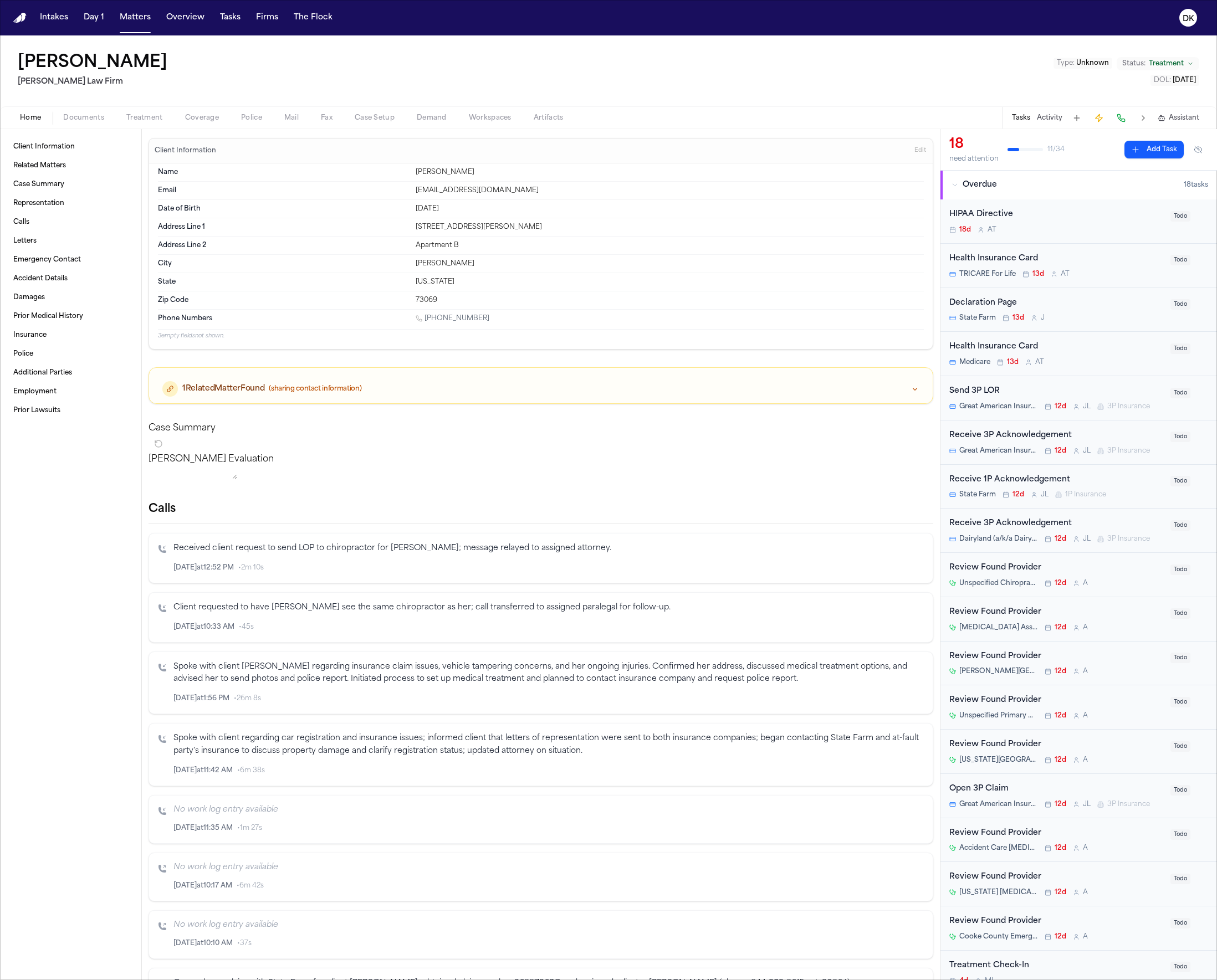
click at [409, 382] on div "1 Related Matter Found (sharing contact information)" at bounding box center [541, 389] width 757 height 15
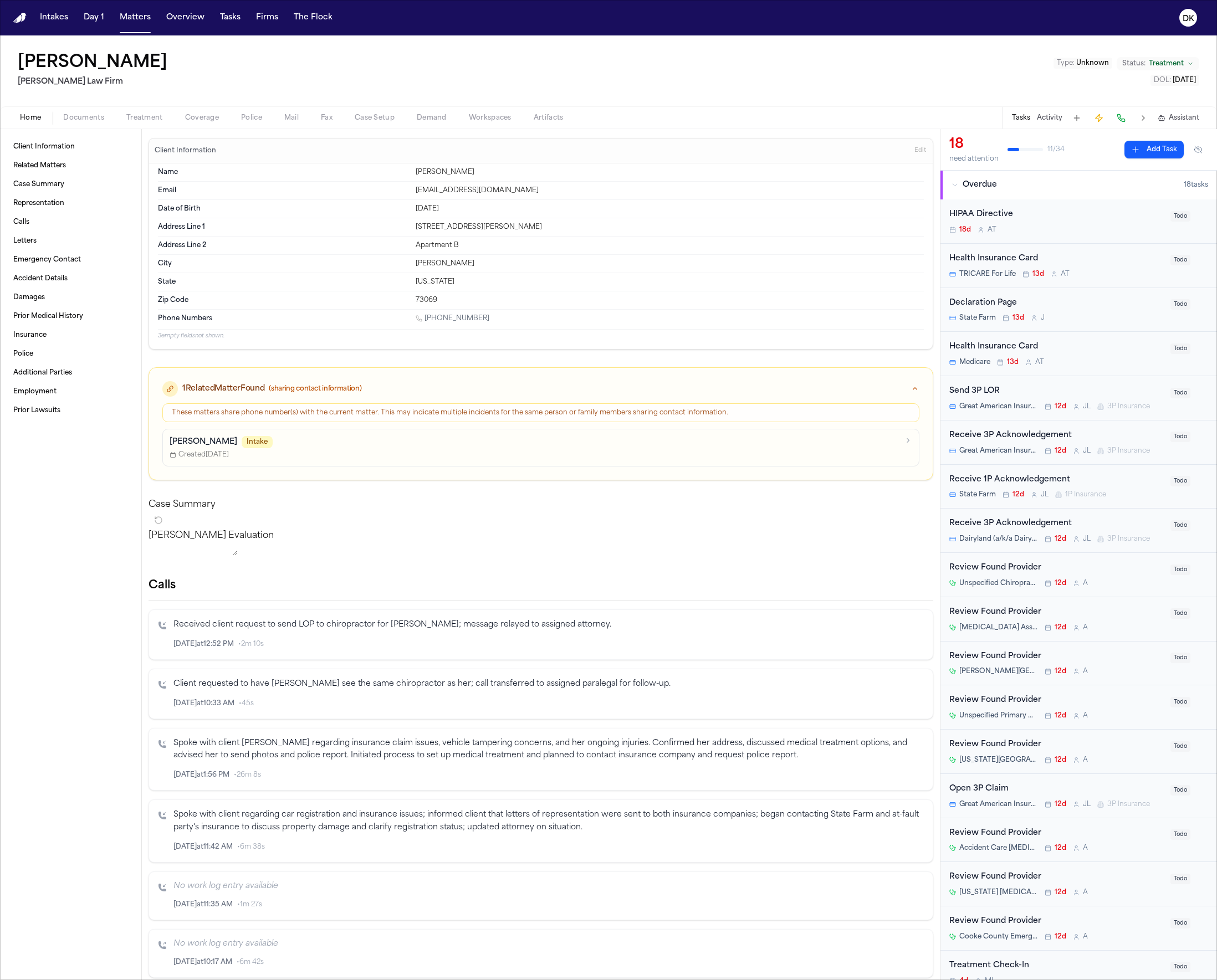
click at [370, 436] on div "Clayton Johnson Intake" at bounding box center [534, 443] width 729 height 12
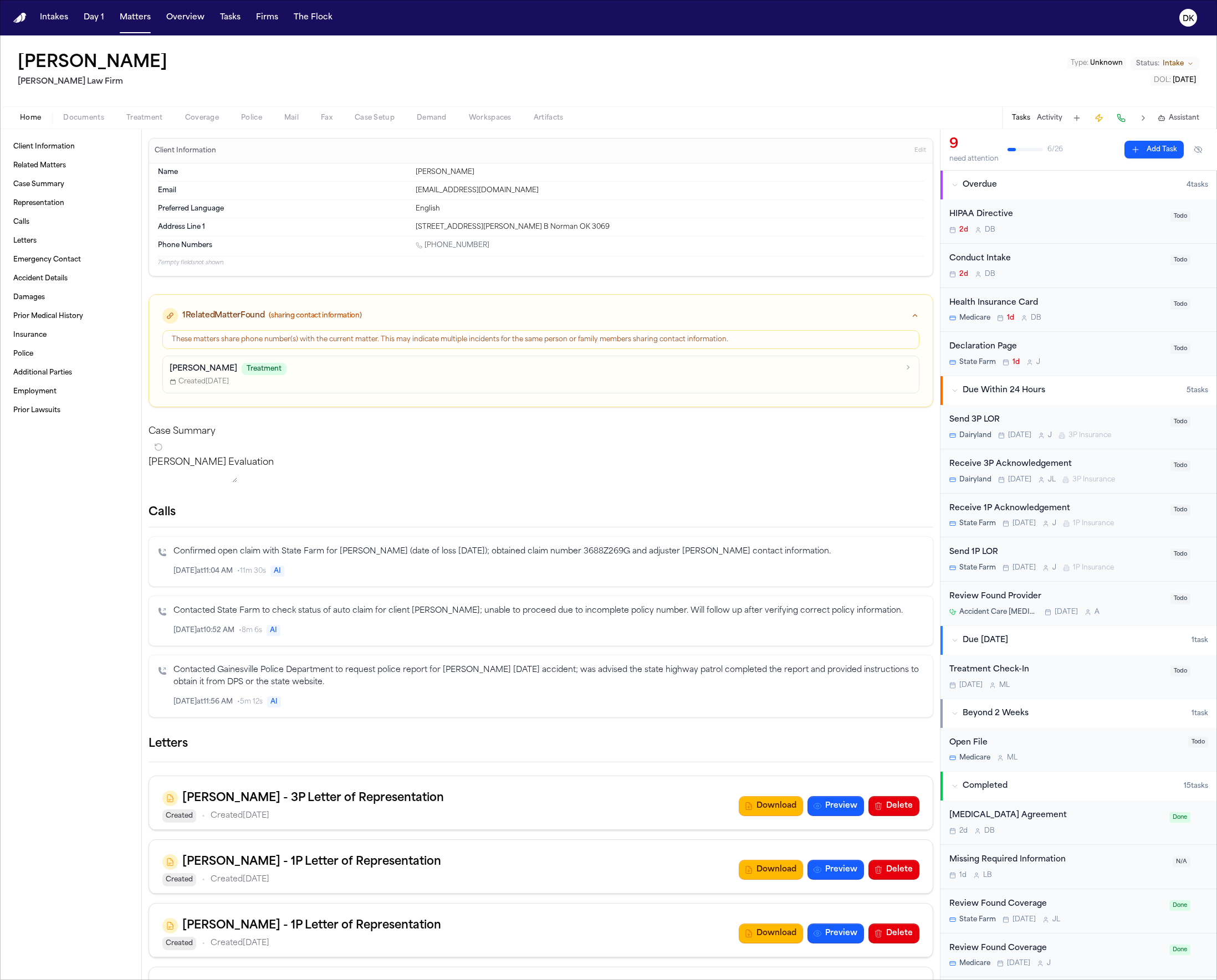
click at [434, 342] on div "These matters share phone number(s) with the current matter. This may indicate …" at bounding box center [540, 340] width 738 height 9
click at [428, 378] on div "Created Aug 8, 2025" at bounding box center [534, 382] width 729 height 9
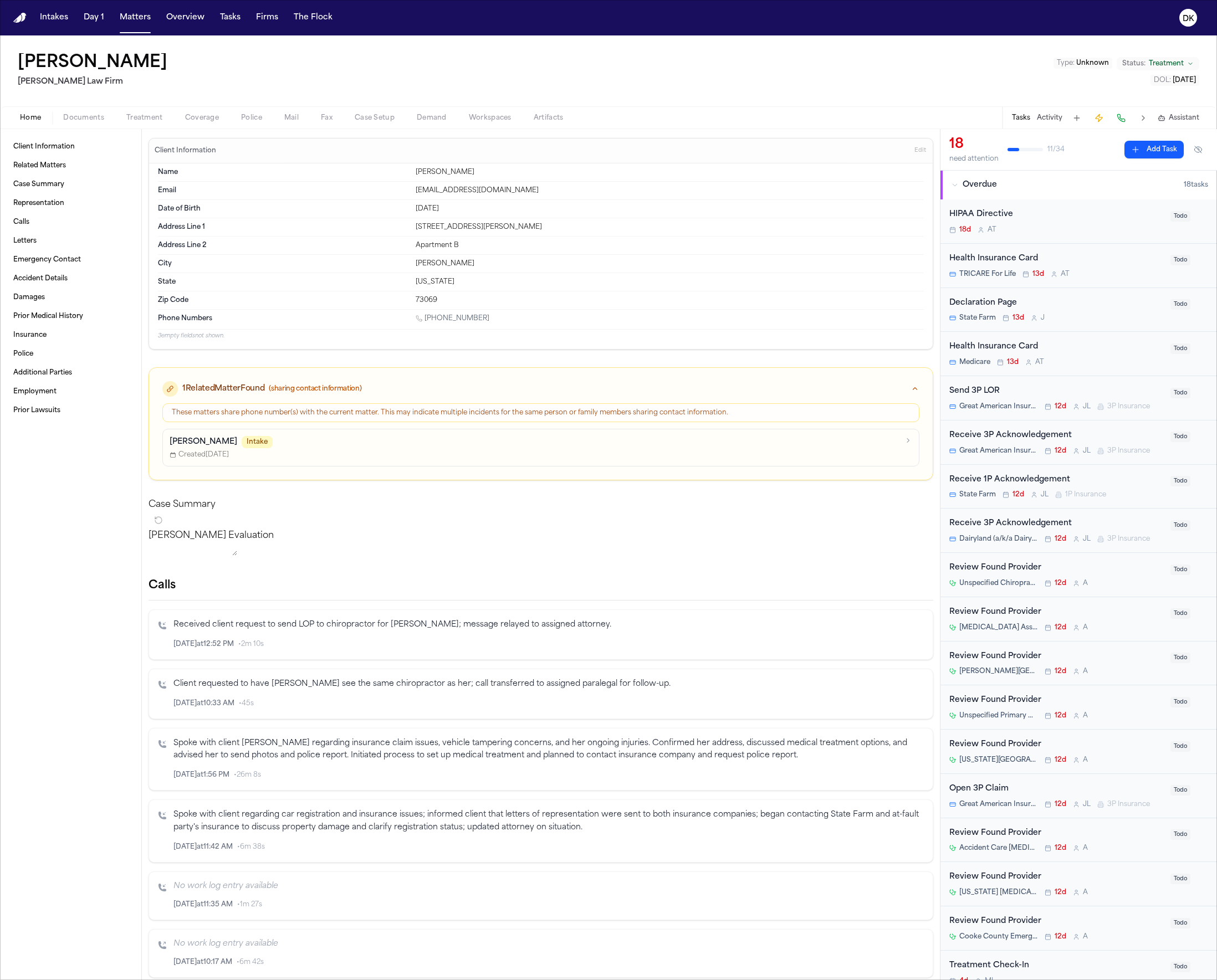
click at [426, 329] on div "3 empty fields not shown." at bounding box center [540, 335] width 766 height 11
drag, startPoint x: 405, startPoint y: 411, endPoint x: 392, endPoint y: 433, distance: 25.6
click at [405, 411] on div "These matters share phone number(s) with the current matter. This may indicate …" at bounding box center [540, 412] width 738 height 9
click at [386, 443] on div "Clayton Johnson Intake" at bounding box center [534, 443] width 729 height 12
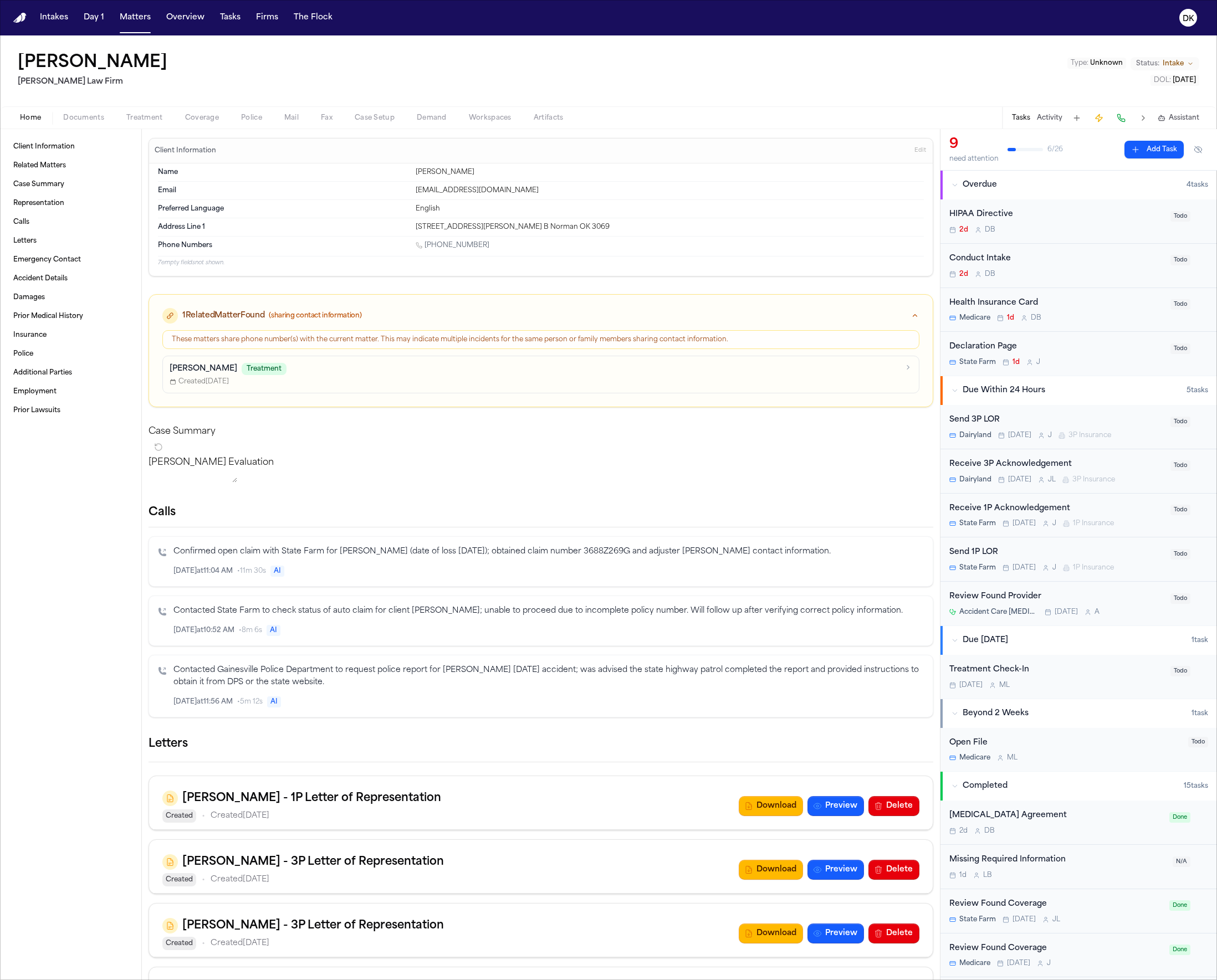
click at [391, 427] on div "Case Summary" at bounding box center [541, 440] width 785 height 31
click at [402, 371] on div "Loretta Johnson Treatment" at bounding box center [534, 369] width 729 height 12
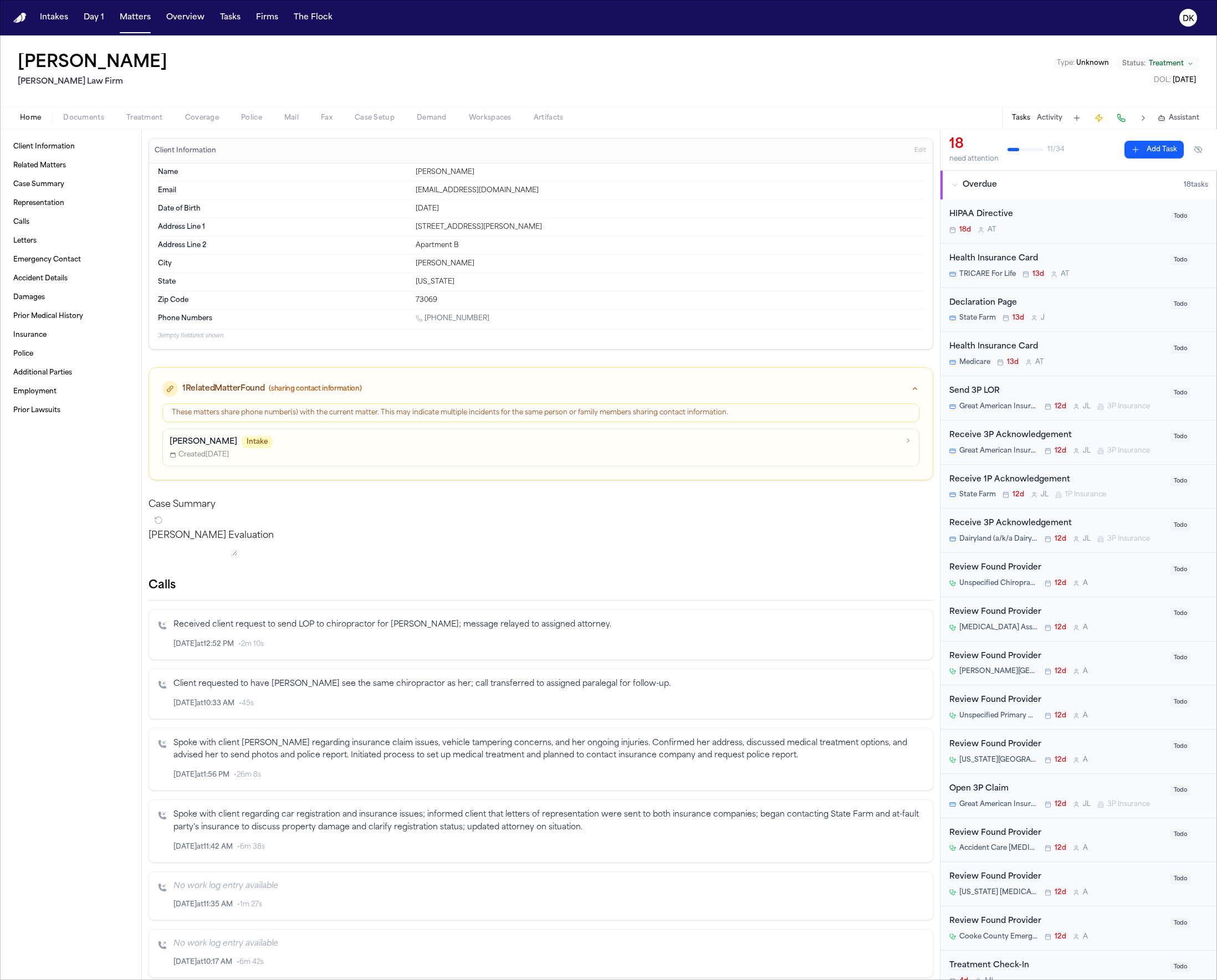
click at [392, 405] on div "These matters share phone number(s) with the current matter. This may indicate …" at bounding box center [541, 412] width 757 height 19
click at [386, 433] on div "Clayton Johnson Intake Created Aug 24, 2025" at bounding box center [541, 447] width 757 height 37
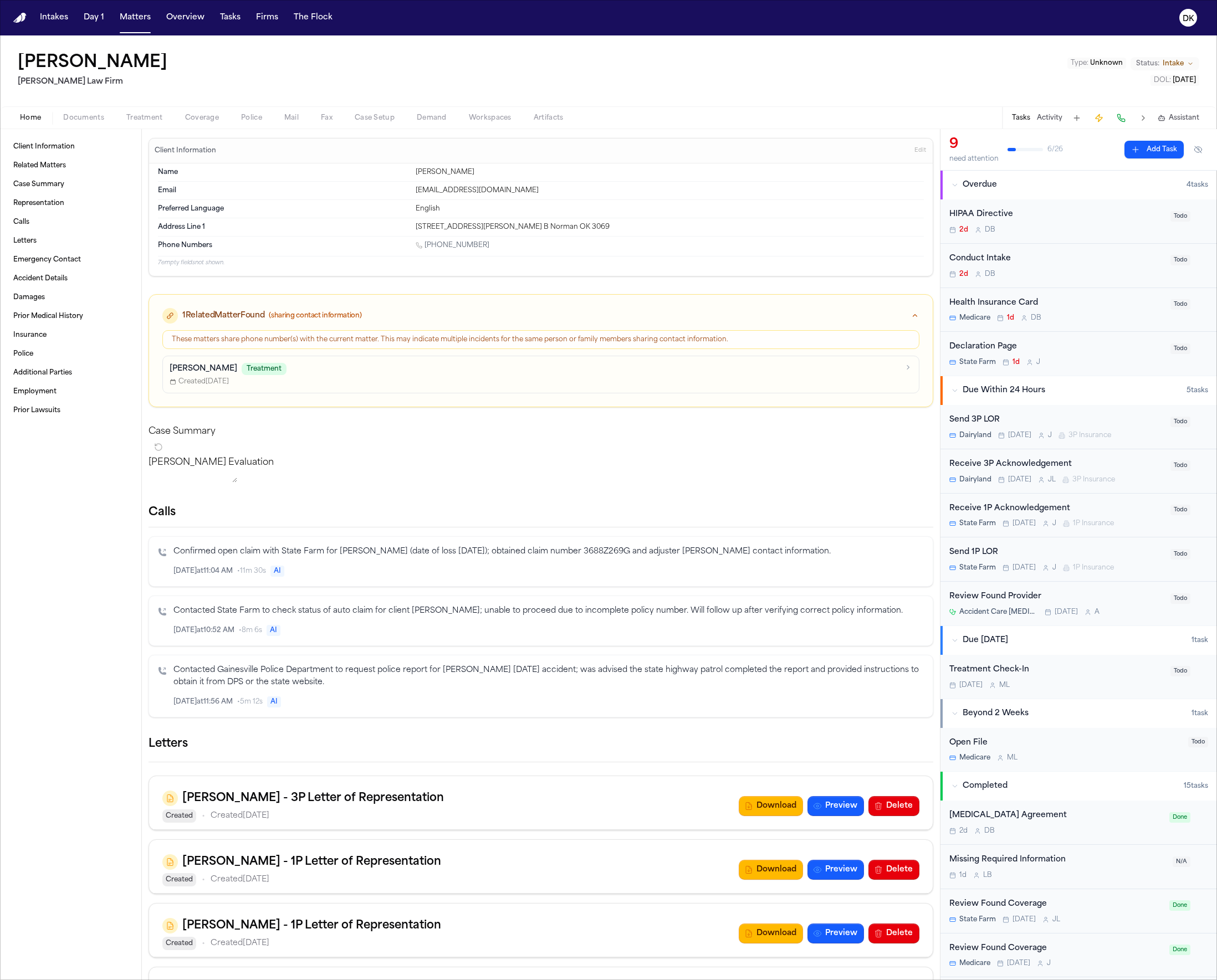
click at [442, 347] on div "These matters share phone number(s) with the current matter. This may indicate …" at bounding box center [541, 339] width 757 height 19
click at [440, 385] on div "Loretta Johnson Treatment Created Aug 8, 2025" at bounding box center [541, 374] width 757 height 37
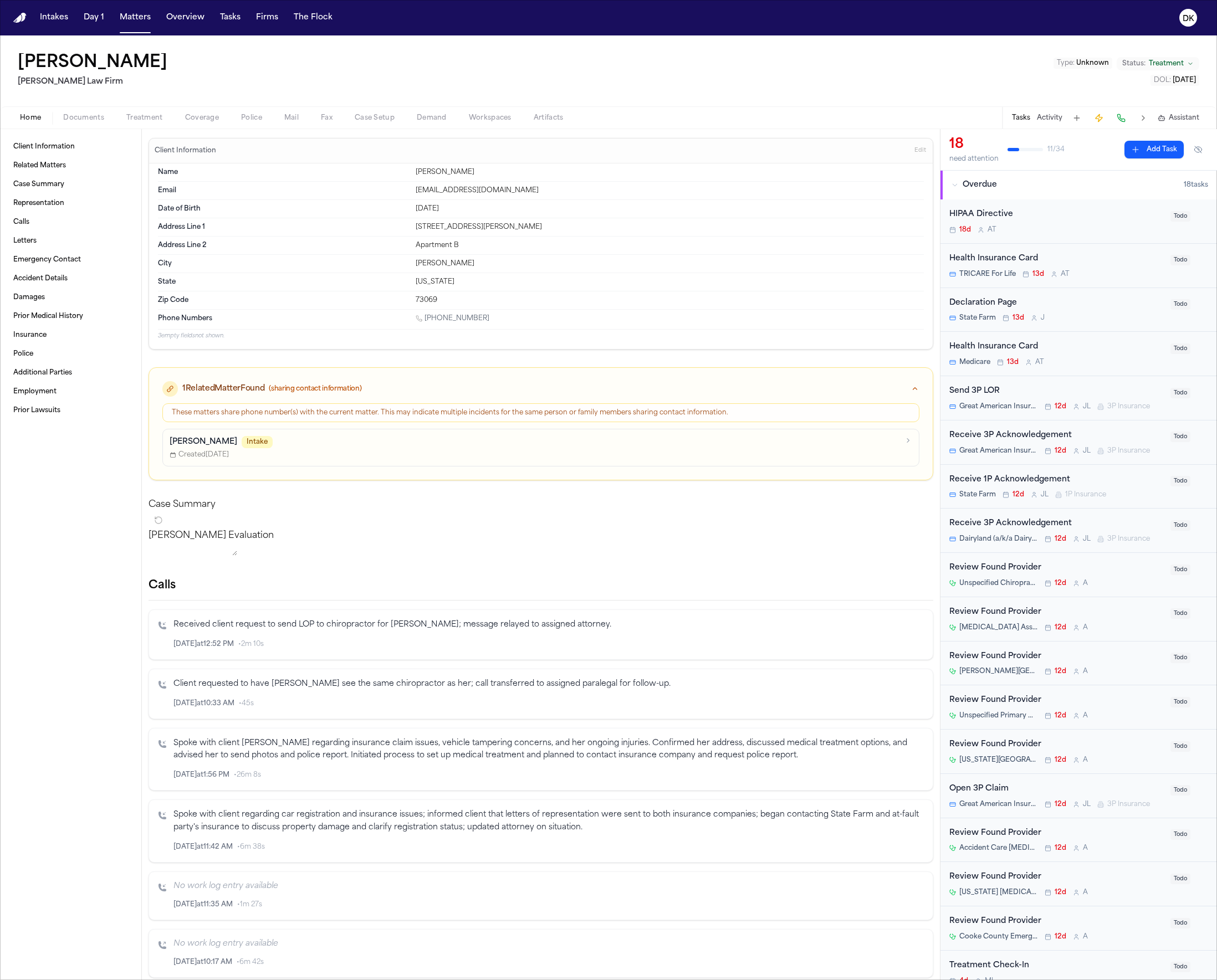
click at [430, 403] on div "These matters share phone number(s) with the current matter. This may indicate …" at bounding box center [541, 412] width 757 height 19
click at [417, 429] on div "Clayton Johnson Intake Created Aug 24, 2025" at bounding box center [541, 447] width 757 height 37
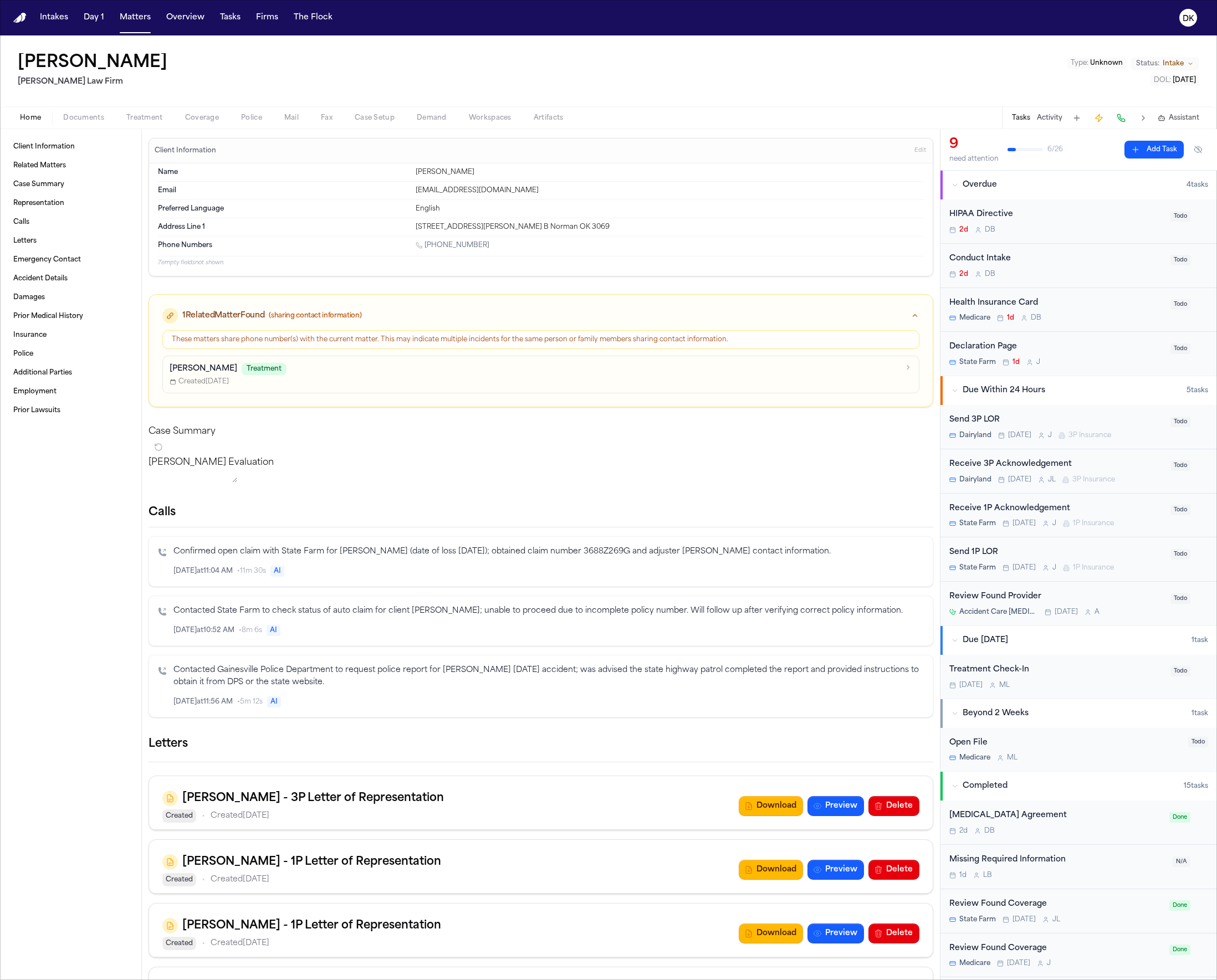
click at [435, 359] on div "Loretta Johnson Treatment Created Aug 8, 2025" at bounding box center [541, 374] width 757 height 37
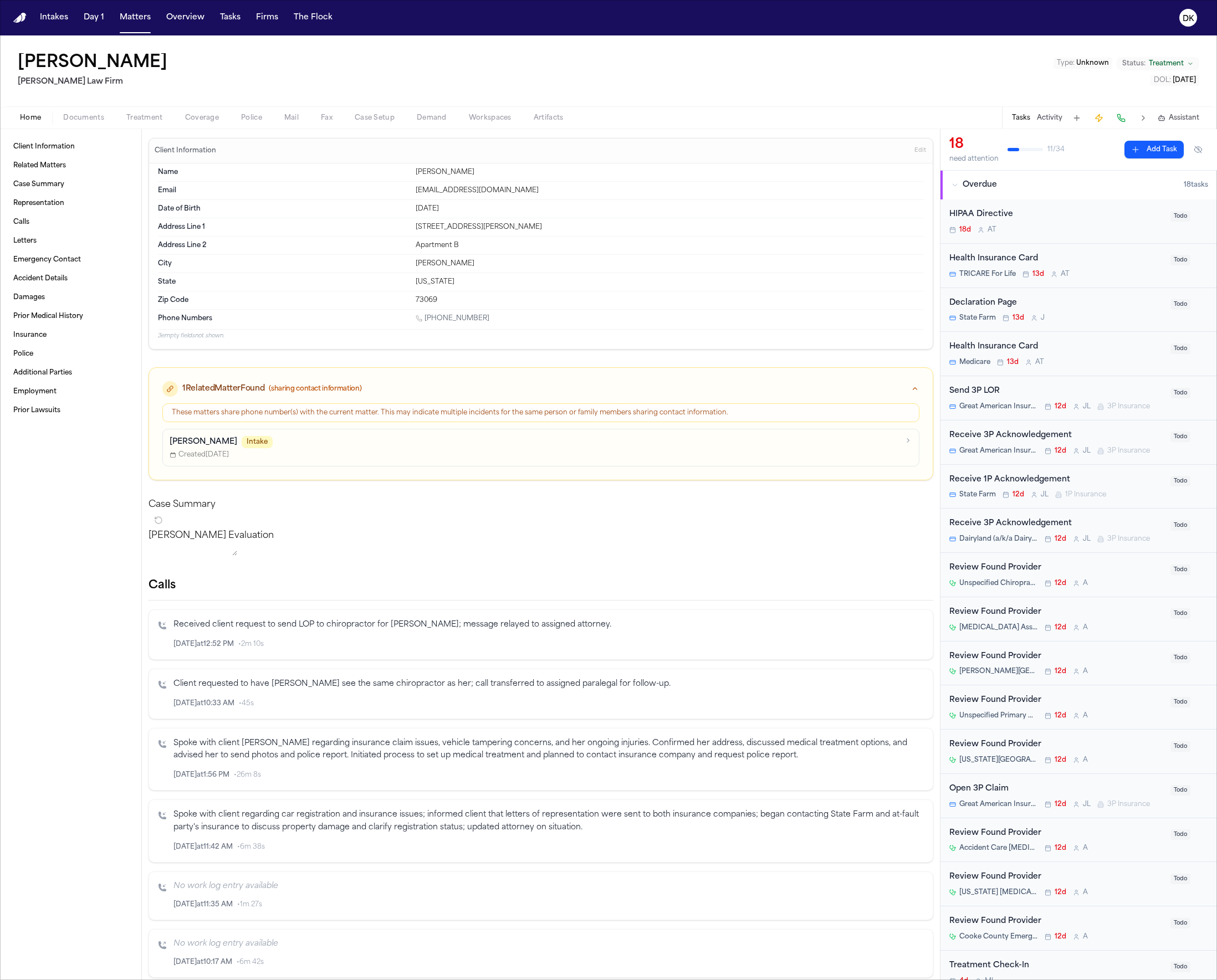
click at [441, 338] on p "3 empty fields not shown." at bounding box center [540, 336] width 766 height 8
click at [437, 377] on div "1 Related Matter Found (sharing contact information)" at bounding box center [541, 385] width 784 height 35
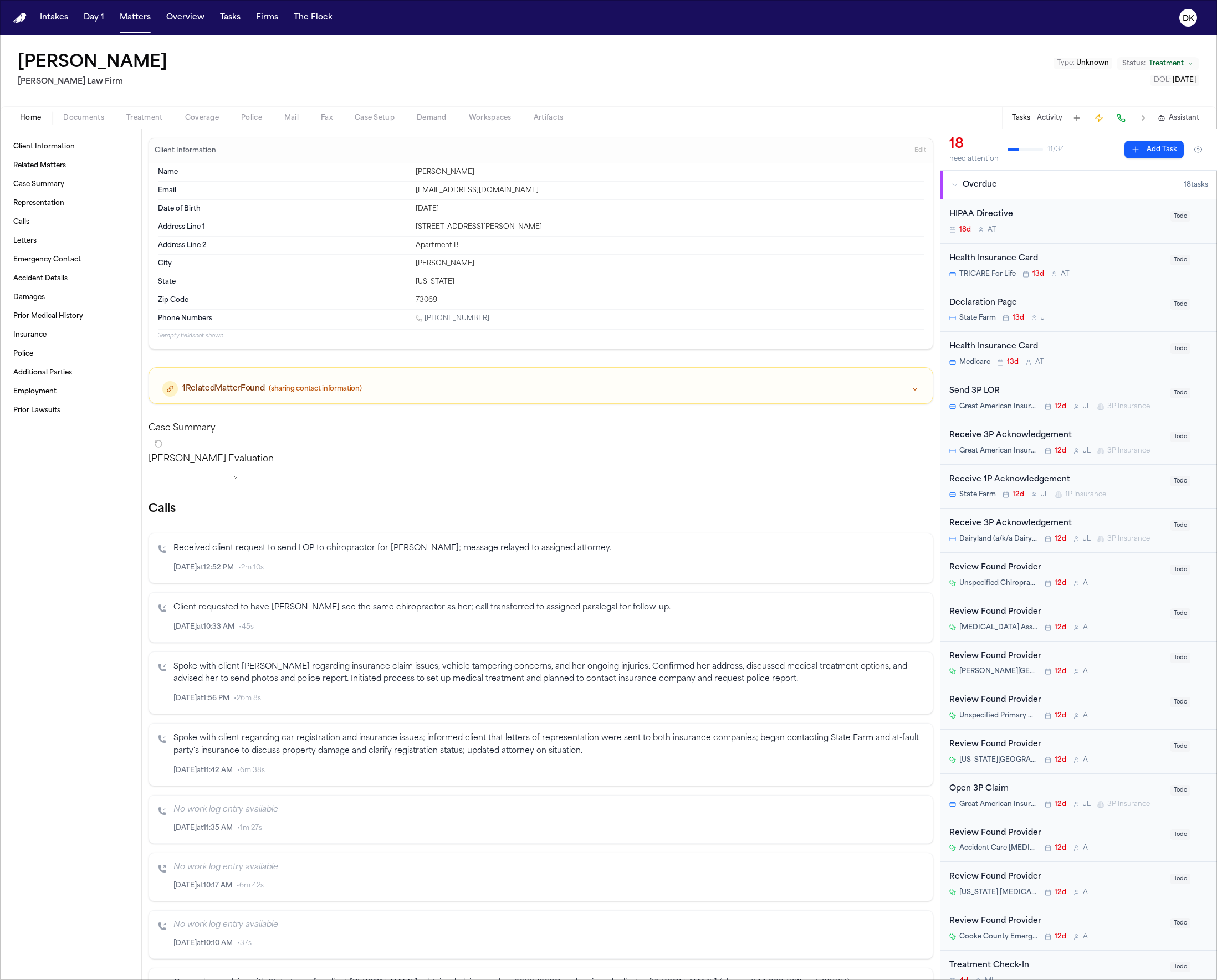
click at [410, 443] on div "Case Summary" at bounding box center [541, 437] width 785 height 31
click at [1046, 124] on div "Tasks Activity Assistant" at bounding box center [1105, 118] width 206 height 21
click at [1045, 115] on button "Activity" at bounding box center [1050, 118] width 26 height 9
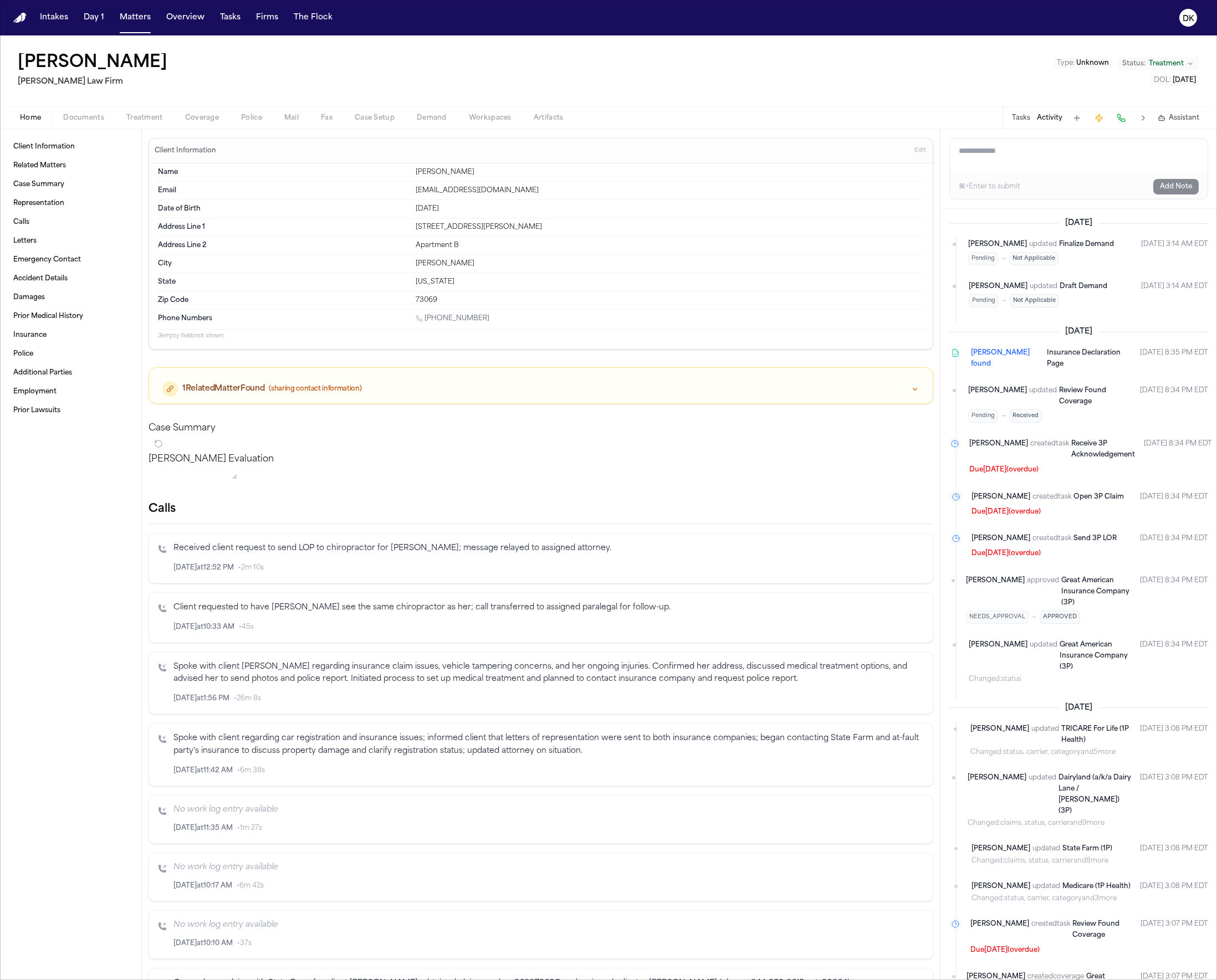
drag, startPoint x: 596, startPoint y: 310, endPoint x: 369, endPoint y: 227, distance: 241.7
click at [367, 225] on div "Name Loretta Johnson Email lorettabroussard53413@gmail.com Date of Birth Apr 13…" at bounding box center [540, 252] width 766 height 177
click at [573, 381] on div "1 Related Matter Found (sharing contact information)" at bounding box center [541, 389] width 757 height 15
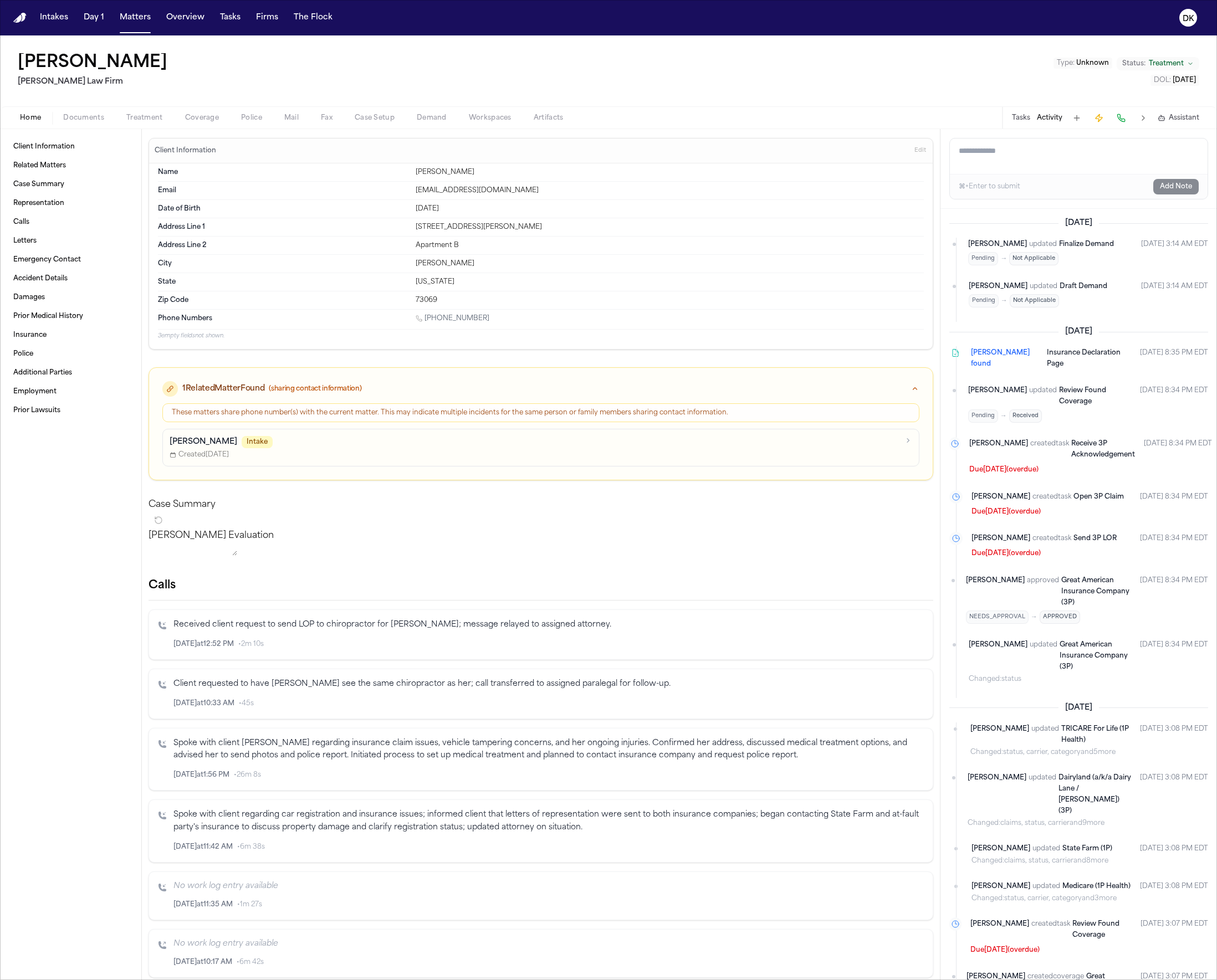
click at [247, 108] on div "Home Documents Treatment Coverage Police Mail Fax Case Setup Demand Workspaces …" at bounding box center [608, 118] width 1217 height 22
click at [309, 220] on div "Address Line 1 2023 West Lindsey St." at bounding box center [540, 228] width 766 height 18
drag, startPoint x: 459, startPoint y: 270, endPoint x: 289, endPoint y: 213, distance: 179.3
click at [289, 213] on dl "Name Loretta Johnson Email lorettabroussard53413@gmail.com Date of Birth Apr 13…" at bounding box center [540, 236] width 766 height 146
click at [406, 264] on div "City Norman" at bounding box center [540, 264] width 766 height 18
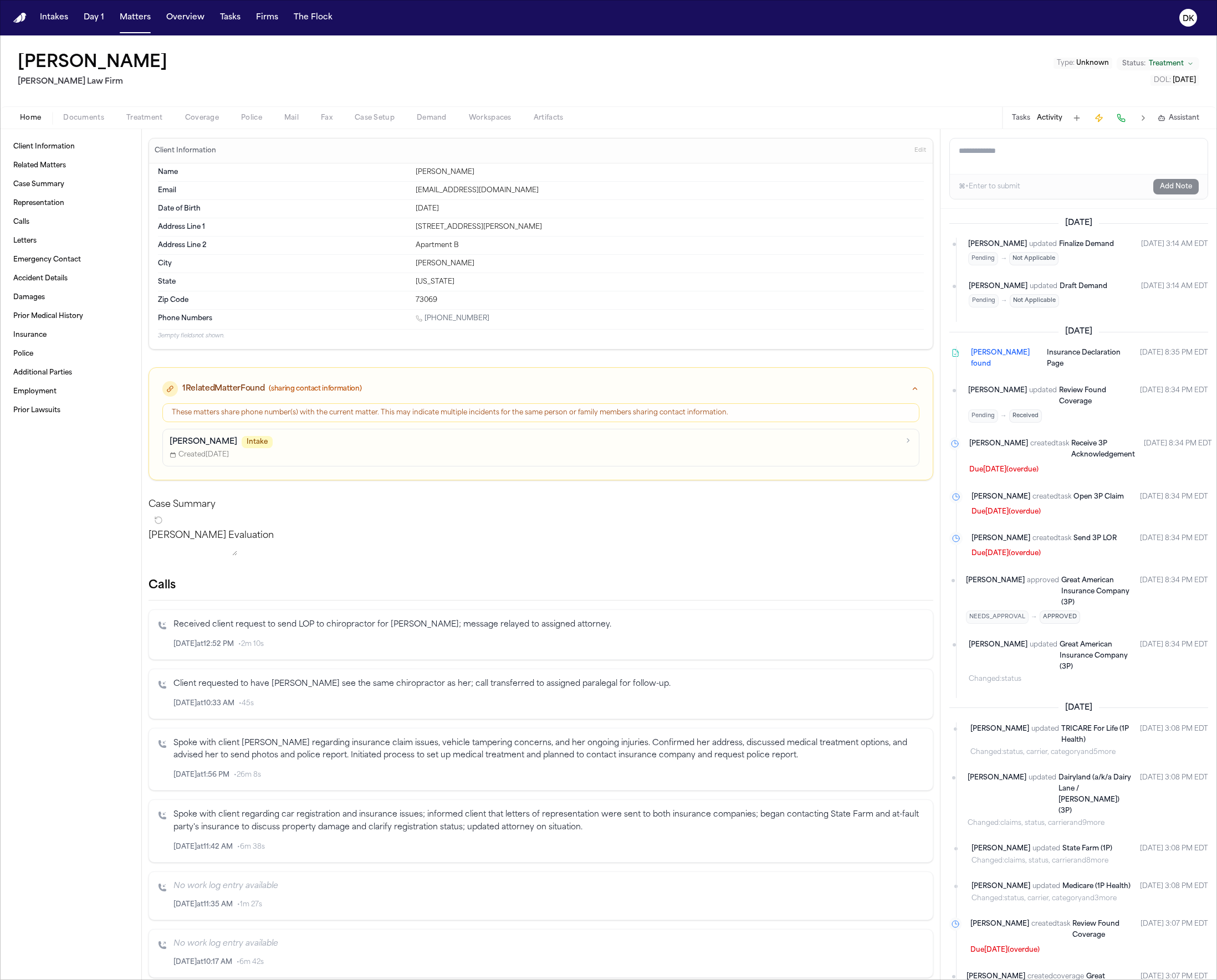
click at [1070, 64] on span "Type :" at bounding box center [1066, 64] width 18 height 7
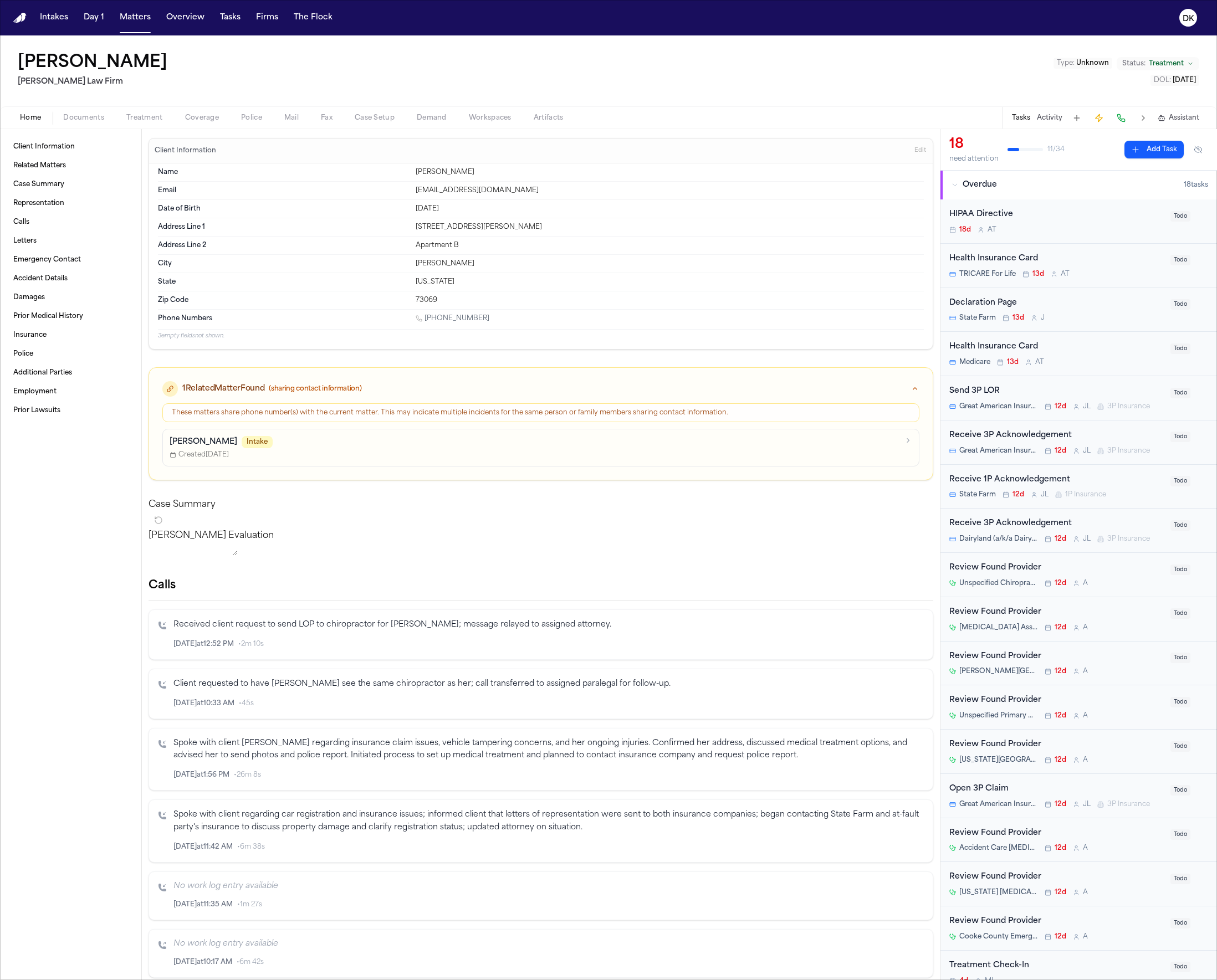
click at [237, 113] on button "Police" at bounding box center [251, 118] width 43 height 13
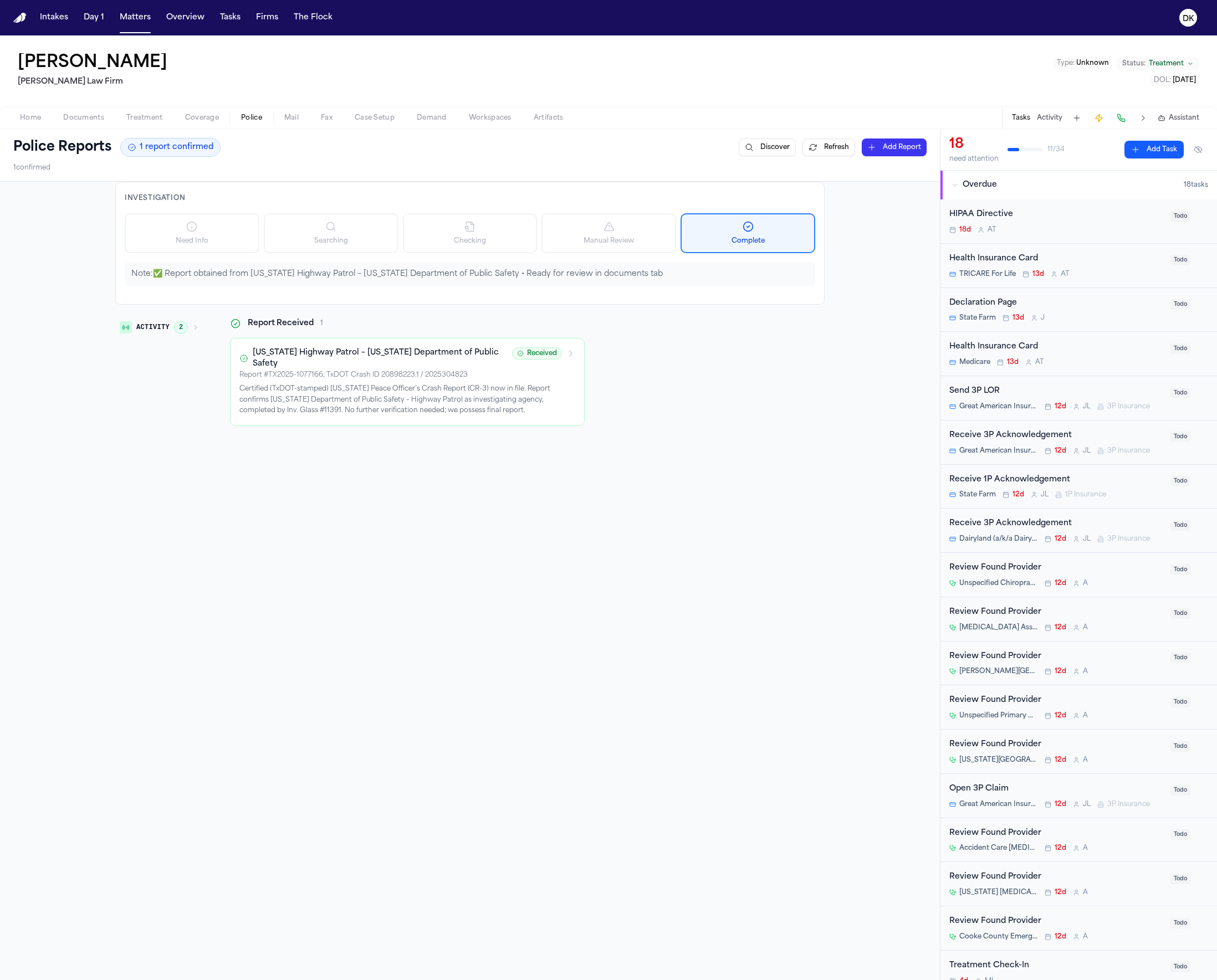
click at [295, 115] on span "Mail" at bounding box center [291, 118] width 15 height 9
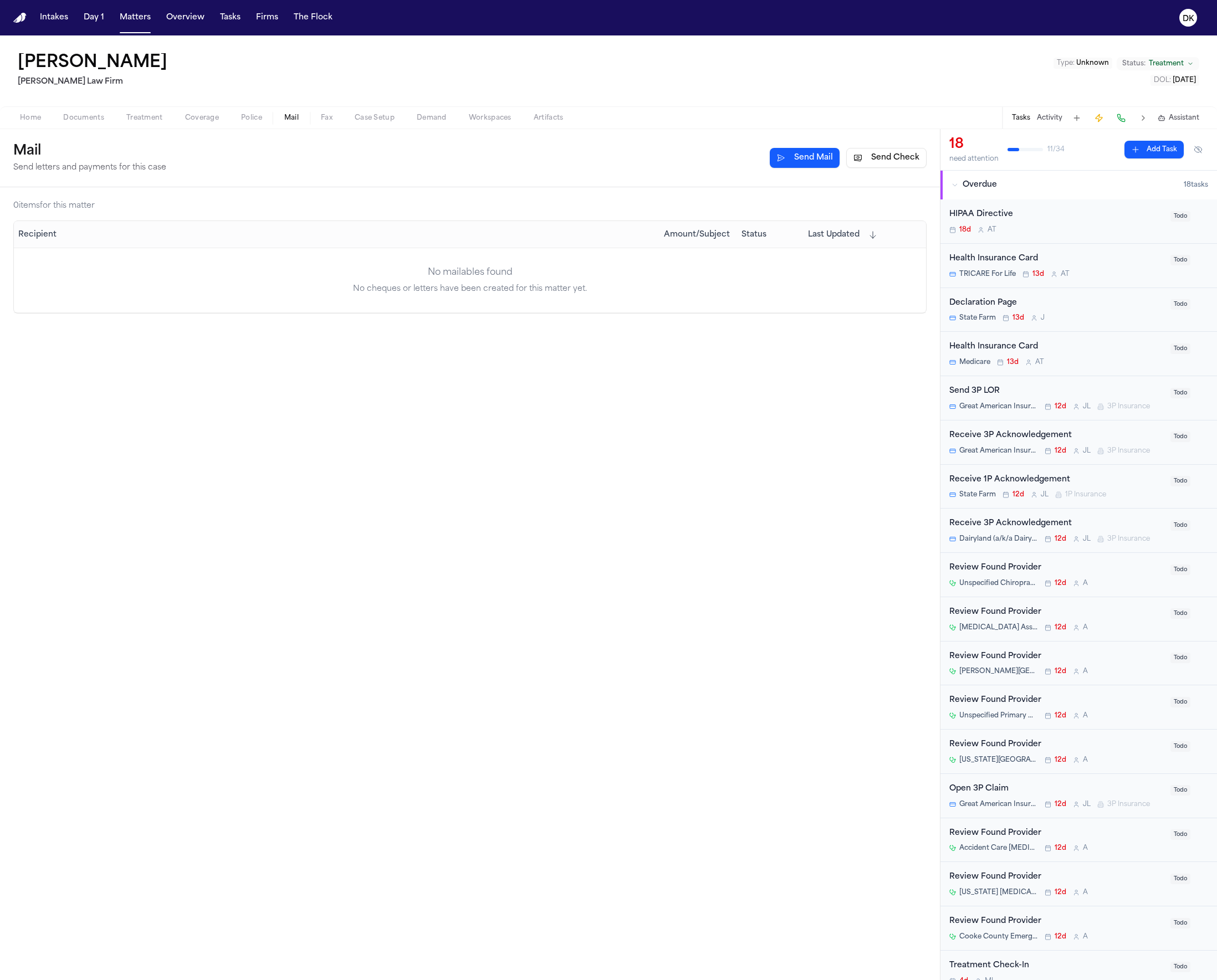
click at [198, 118] on span "Coverage" at bounding box center [202, 118] width 34 height 9
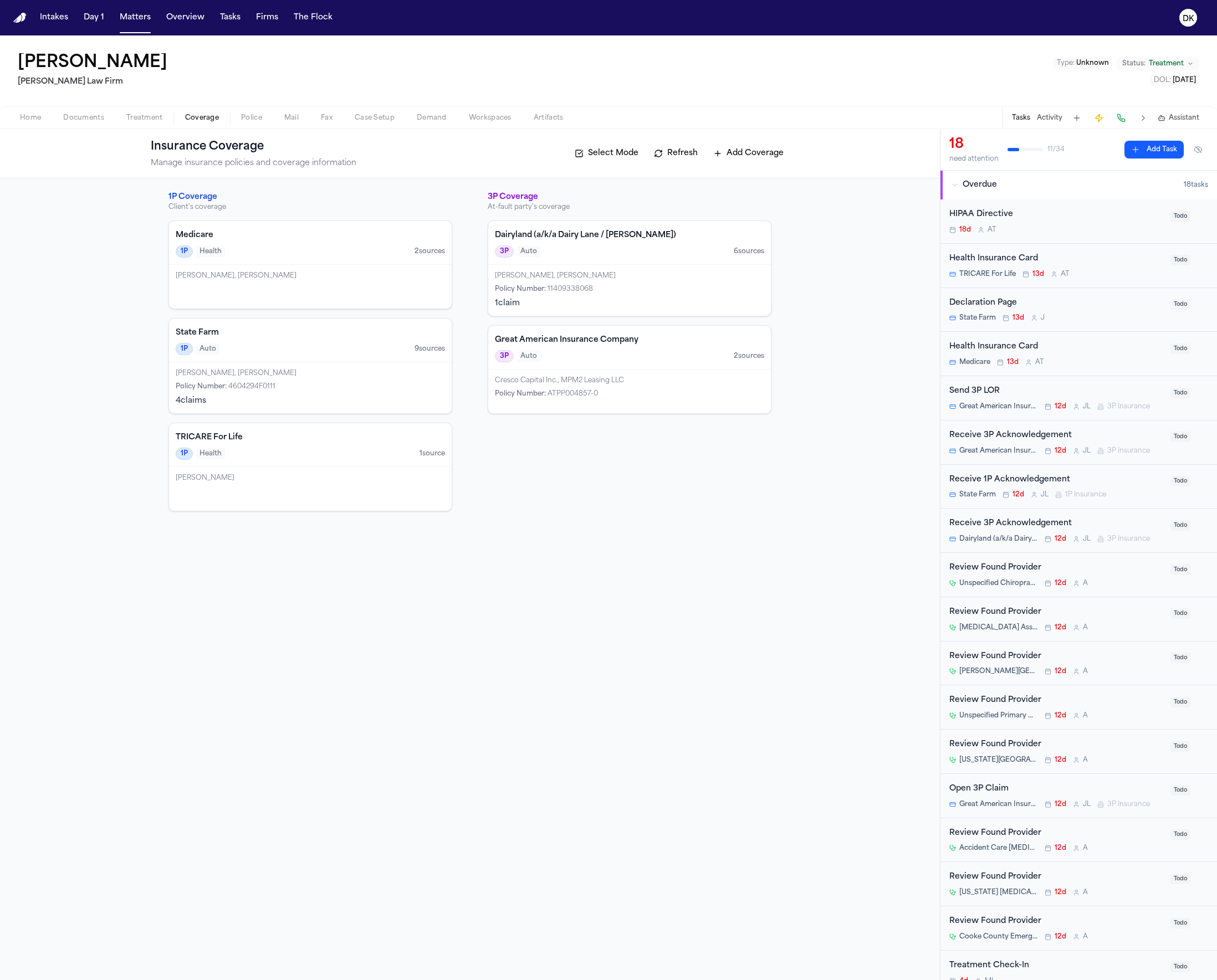
click at [112, 118] on button "Documents" at bounding box center [83, 118] width 63 height 13
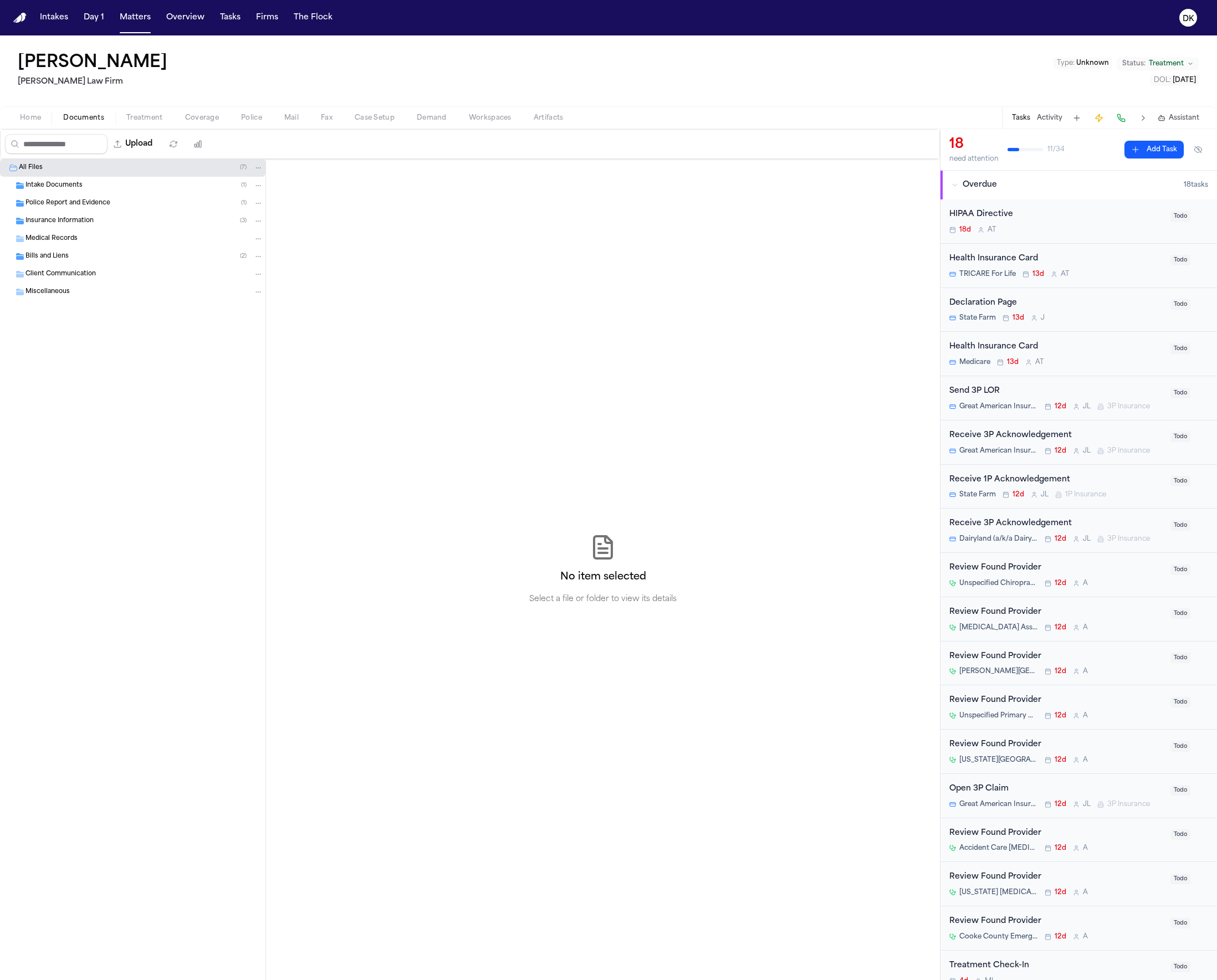
click at [140, 113] on span "Treatment" at bounding box center [145, 118] width 37 height 9
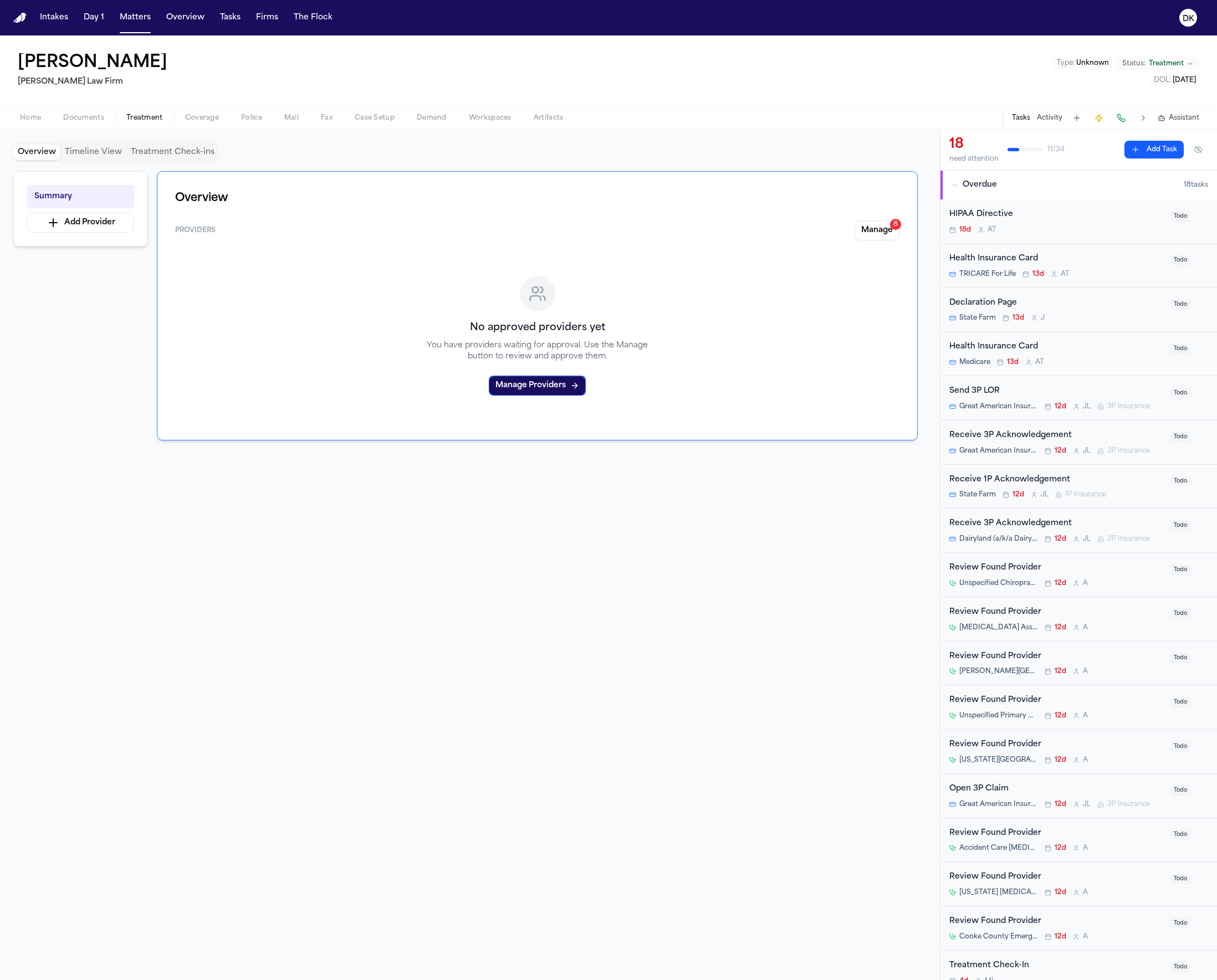
click at [41, 115] on button "Home" at bounding box center [30, 118] width 43 height 13
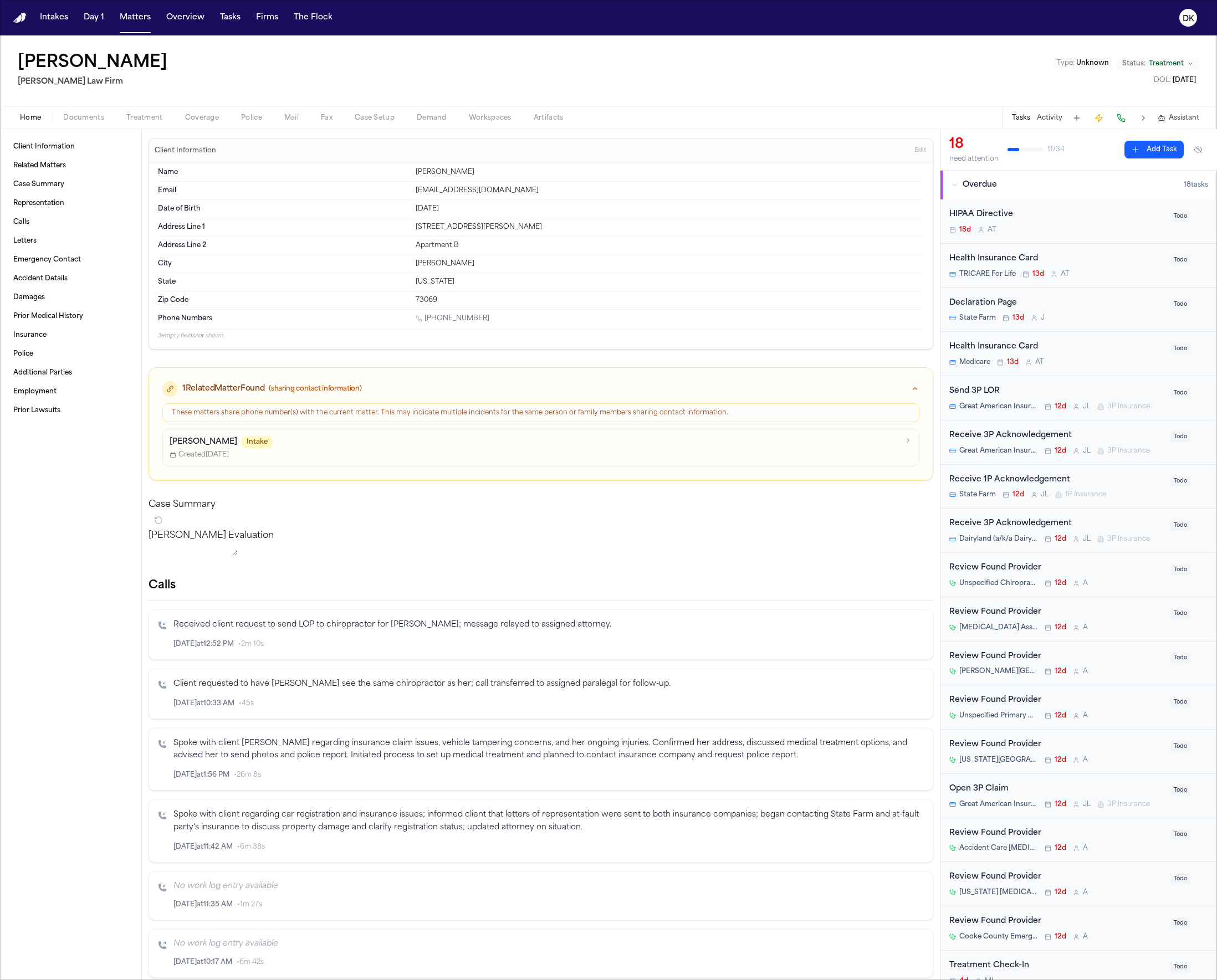
click at [205, 117] on span "Coverage" at bounding box center [202, 118] width 34 height 9
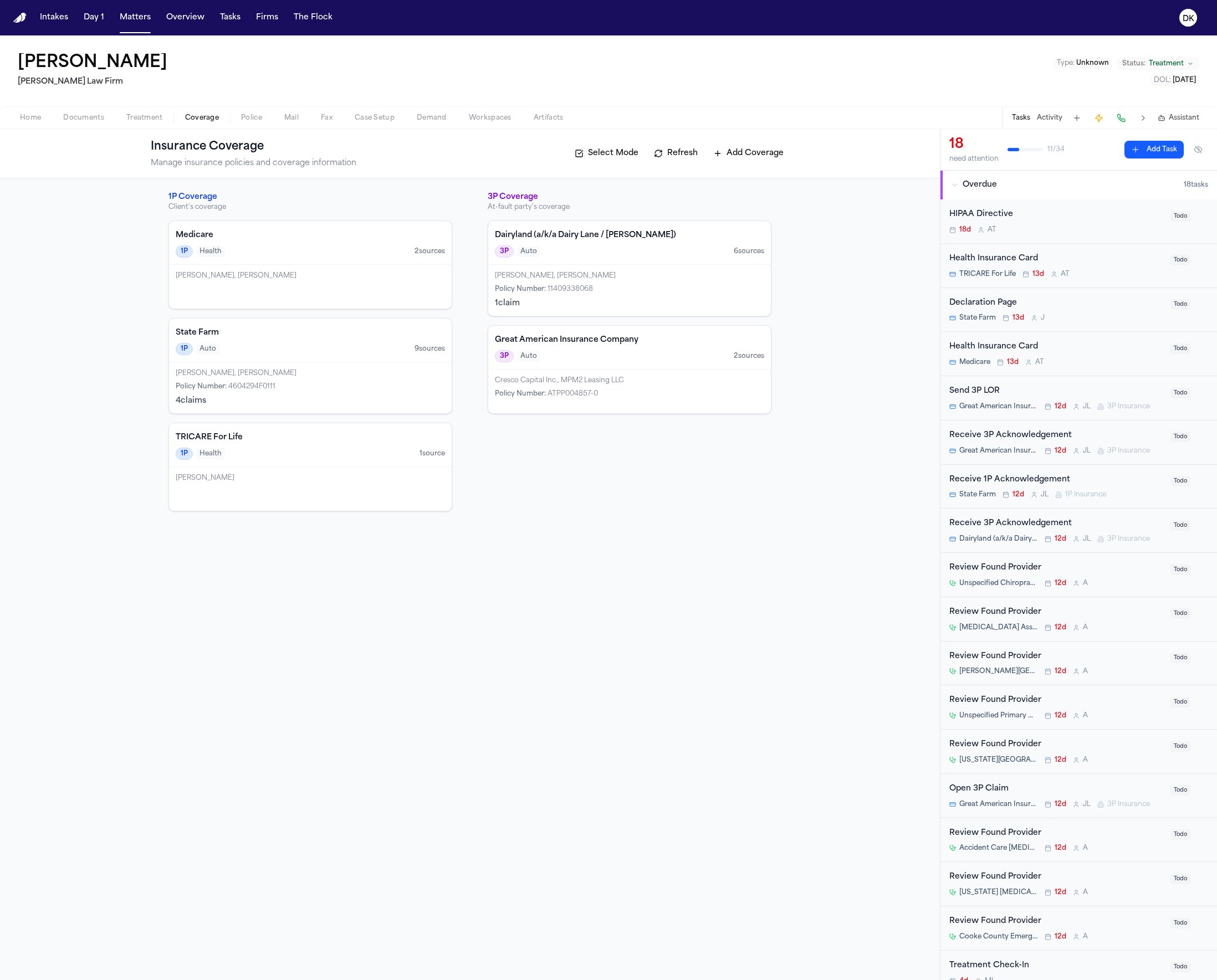
click at [244, 115] on span "Police" at bounding box center [251, 118] width 21 height 9
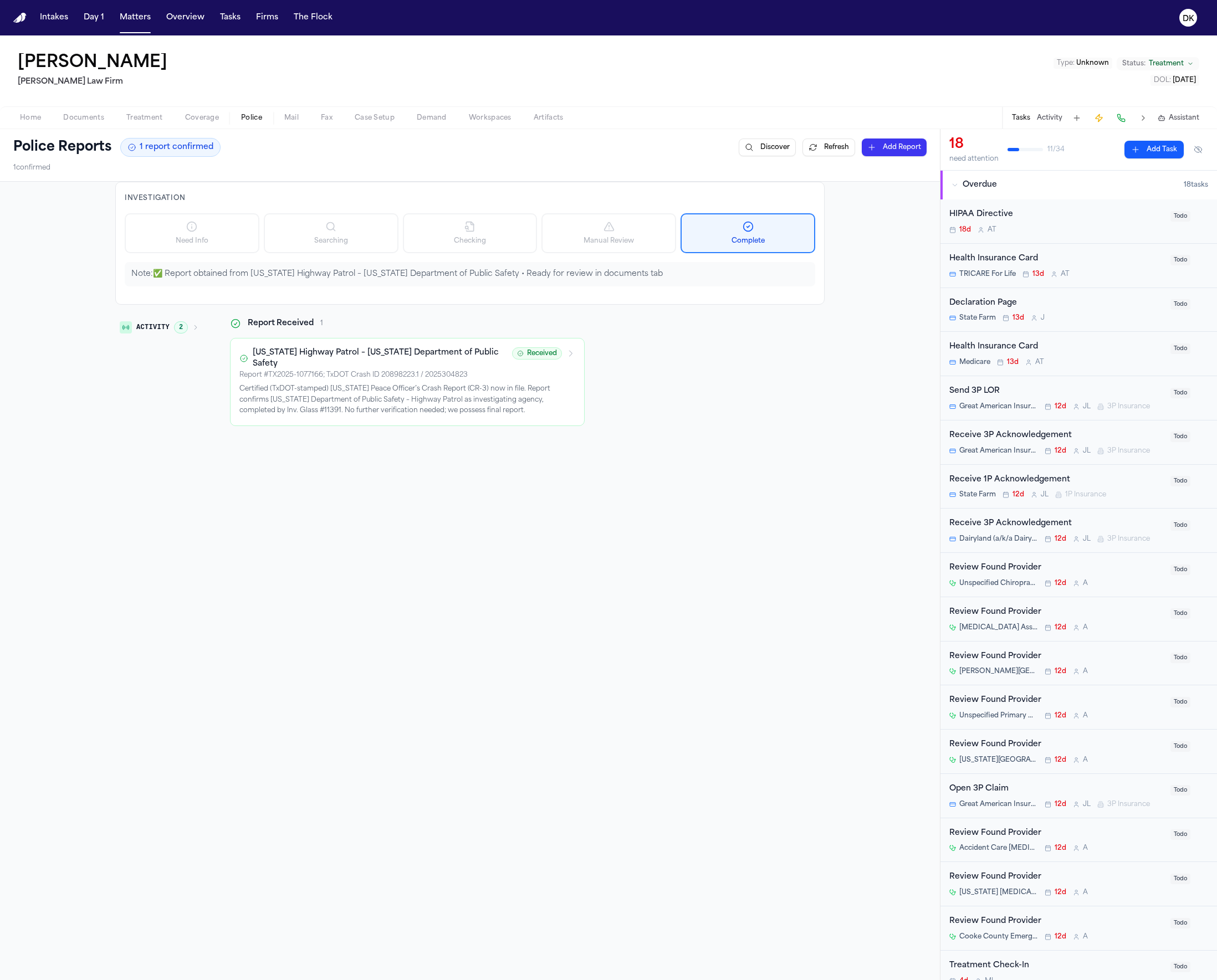
click at [319, 113] on button "Fax" at bounding box center [327, 118] width 34 height 13
click at [269, 118] on button "Police" at bounding box center [251, 118] width 43 height 13
click at [213, 120] on span "Coverage" at bounding box center [202, 118] width 34 height 9
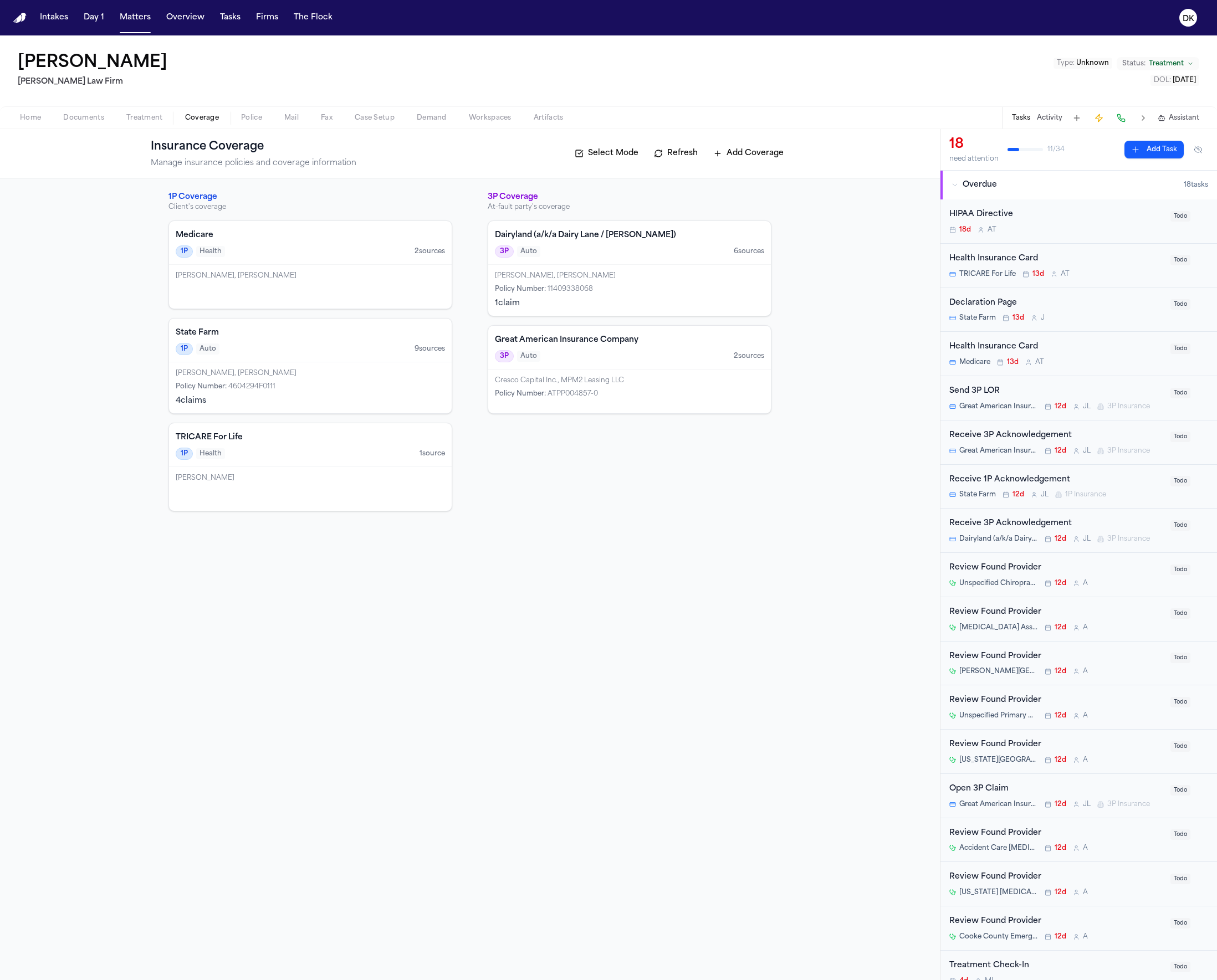
click at [127, 120] on span "Treatment" at bounding box center [145, 118] width 37 height 9
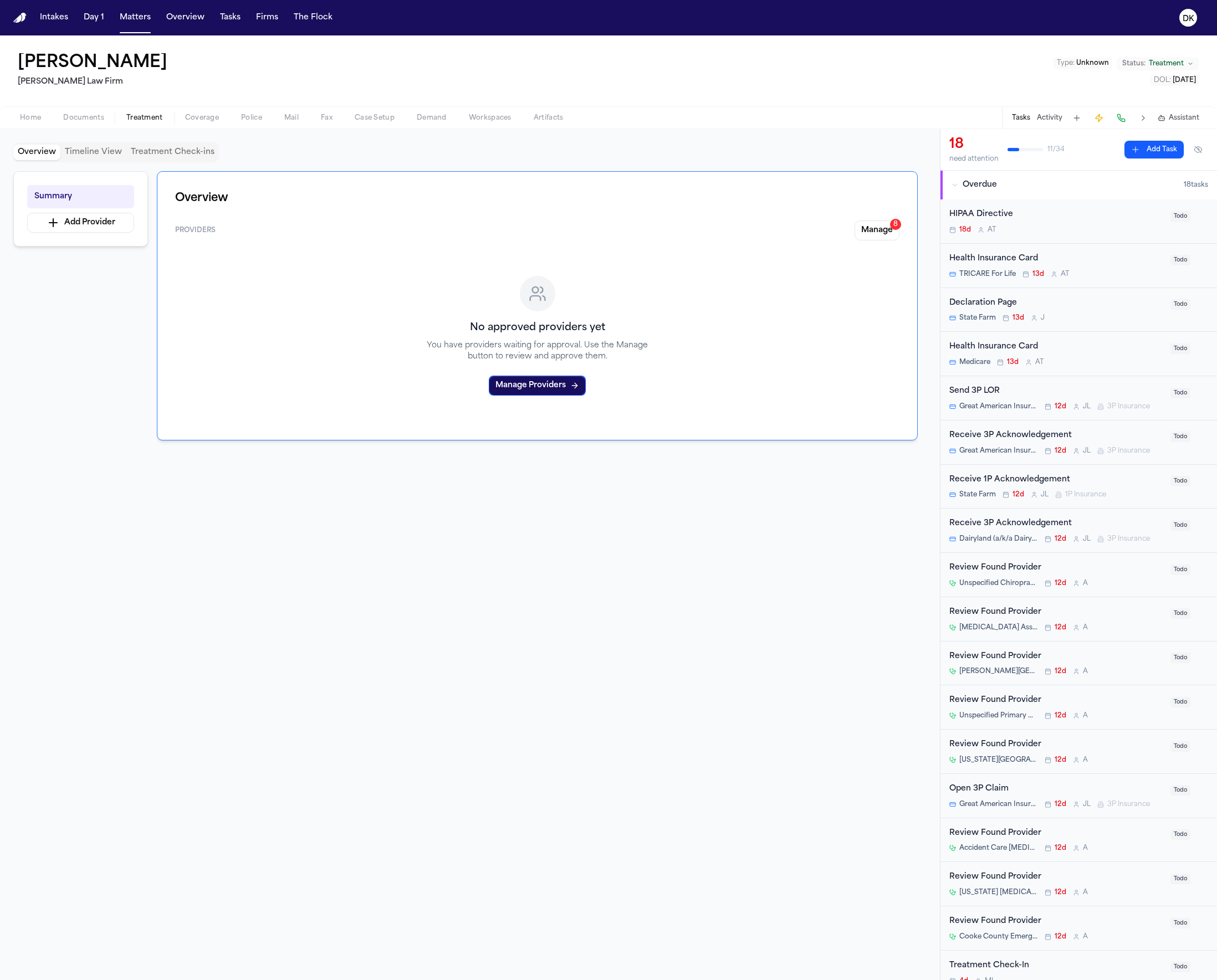
click at [107, 118] on button "Documents" at bounding box center [83, 118] width 63 height 13
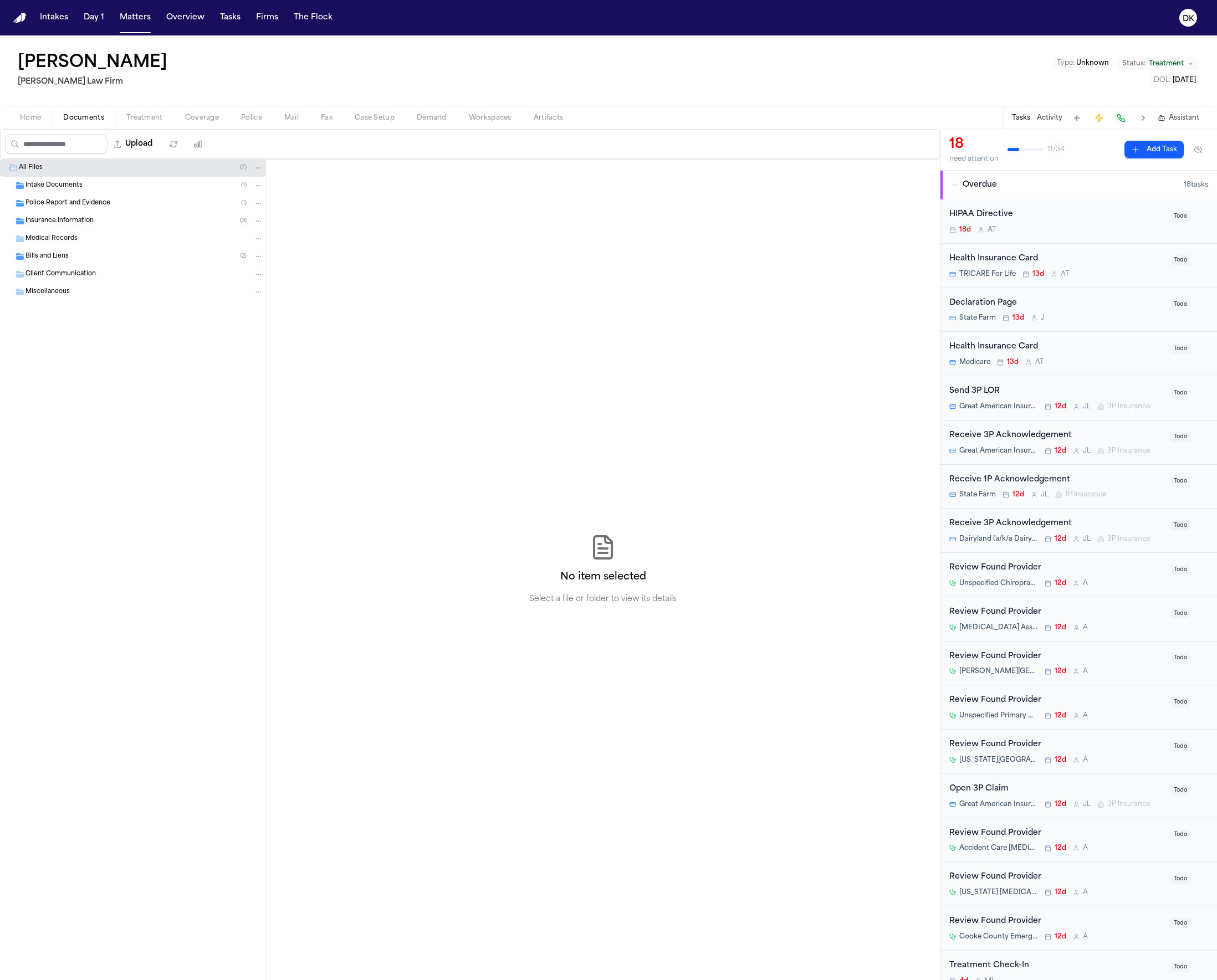
click at [57, 118] on button "Documents" at bounding box center [83, 118] width 63 height 13
click at [143, 115] on span "Treatment" at bounding box center [145, 118] width 37 height 9
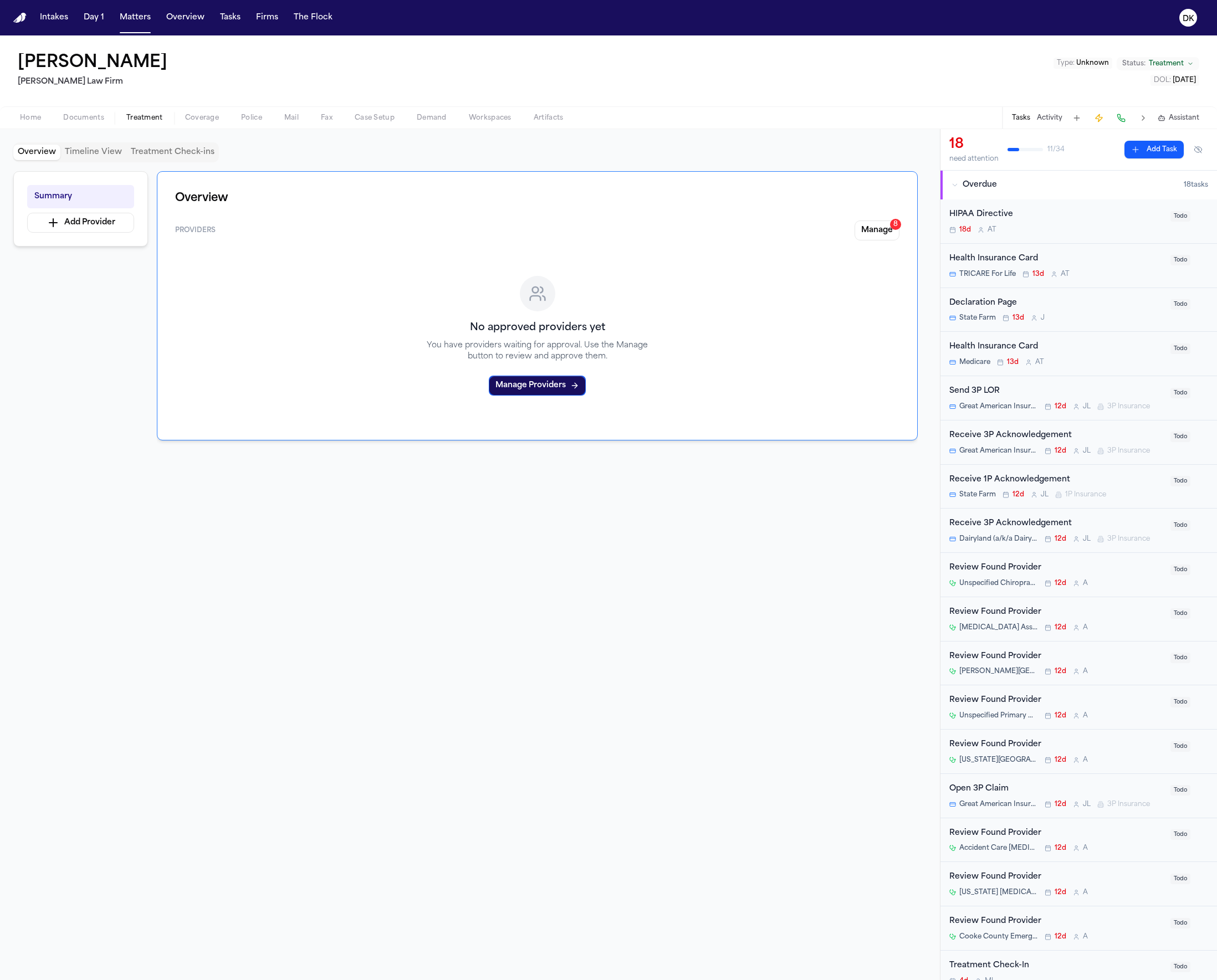
click at [219, 124] on span "button" at bounding box center [202, 124] width 47 height 1
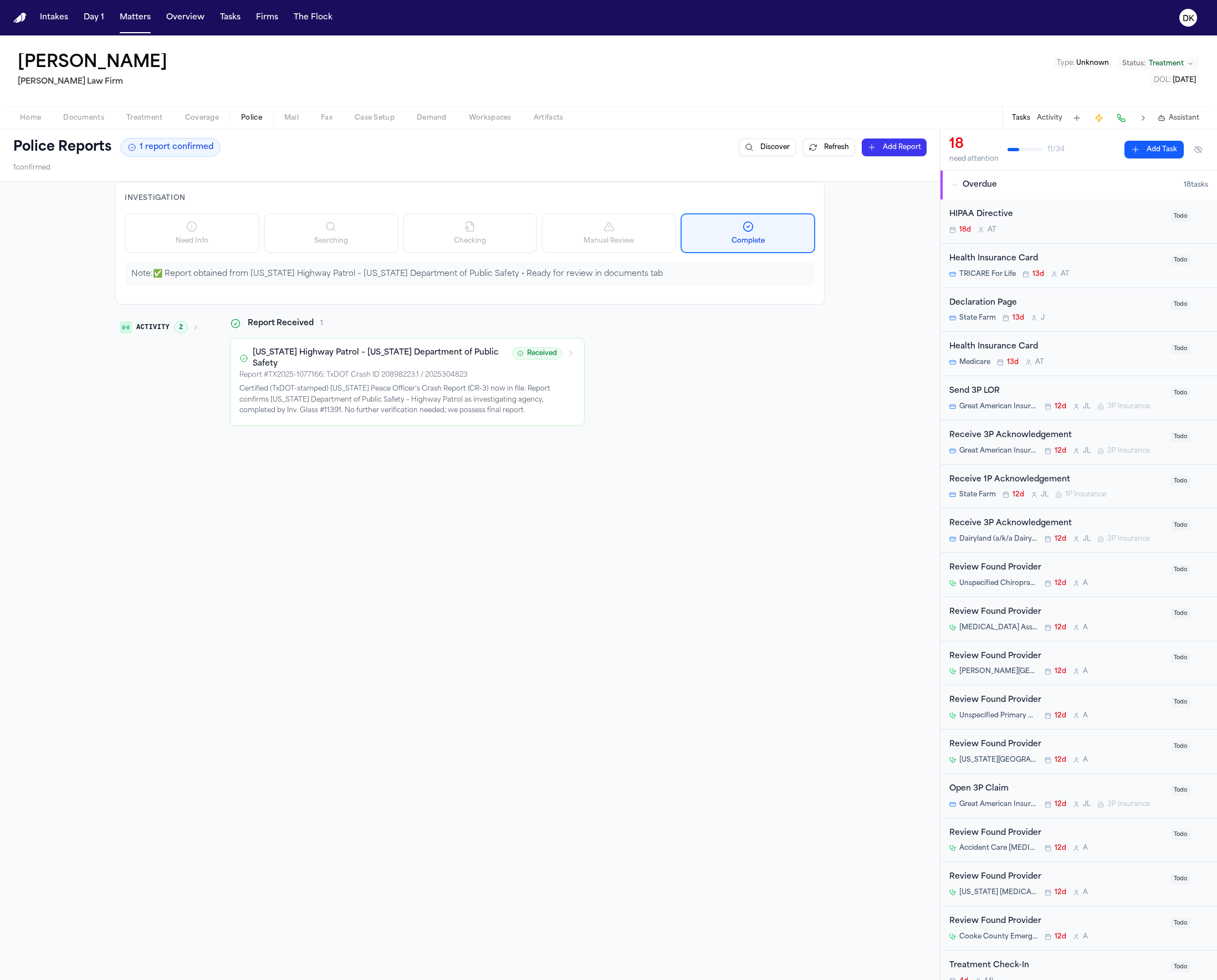
click at [264, 119] on button "Police" at bounding box center [251, 118] width 43 height 13
click at [217, 119] on span "Coverage" at bounding box center [202, 118] width 34 height 9
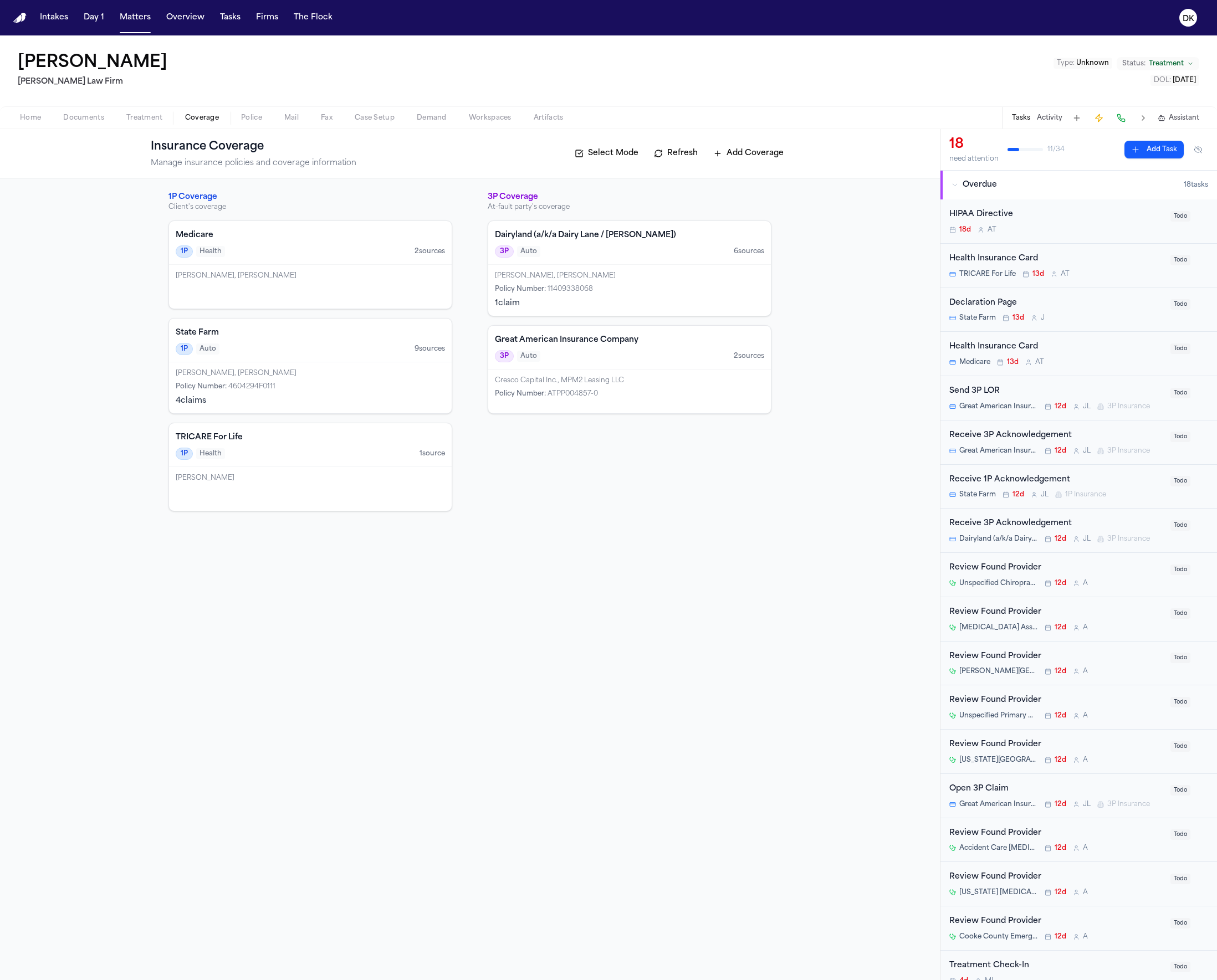
click at [242, 116] on span "Police" at bounding box center [251, 118] width 21 height 9
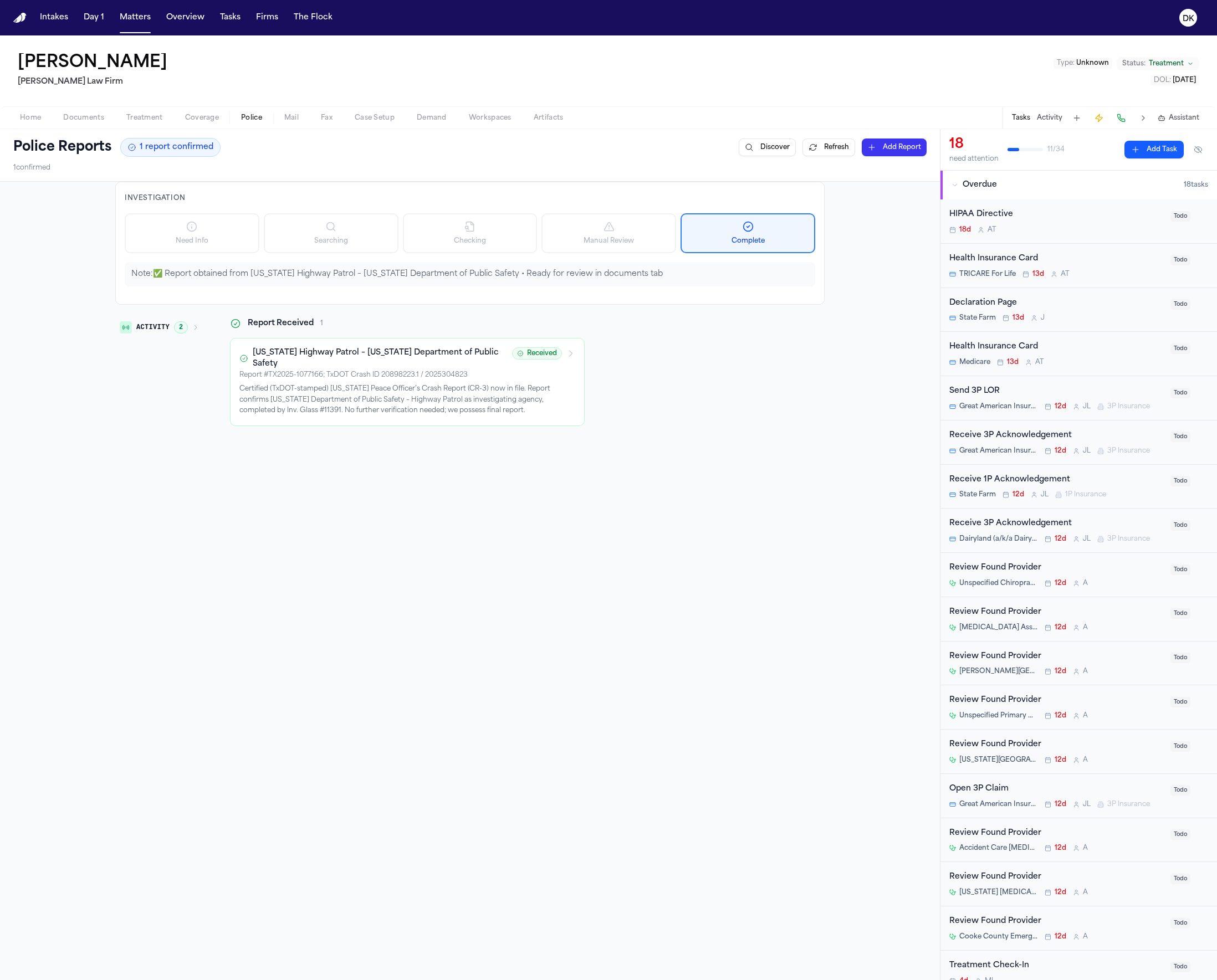
click at [52, 119] on button "Documents" at bounding box center [83, 118] width 63 height 13
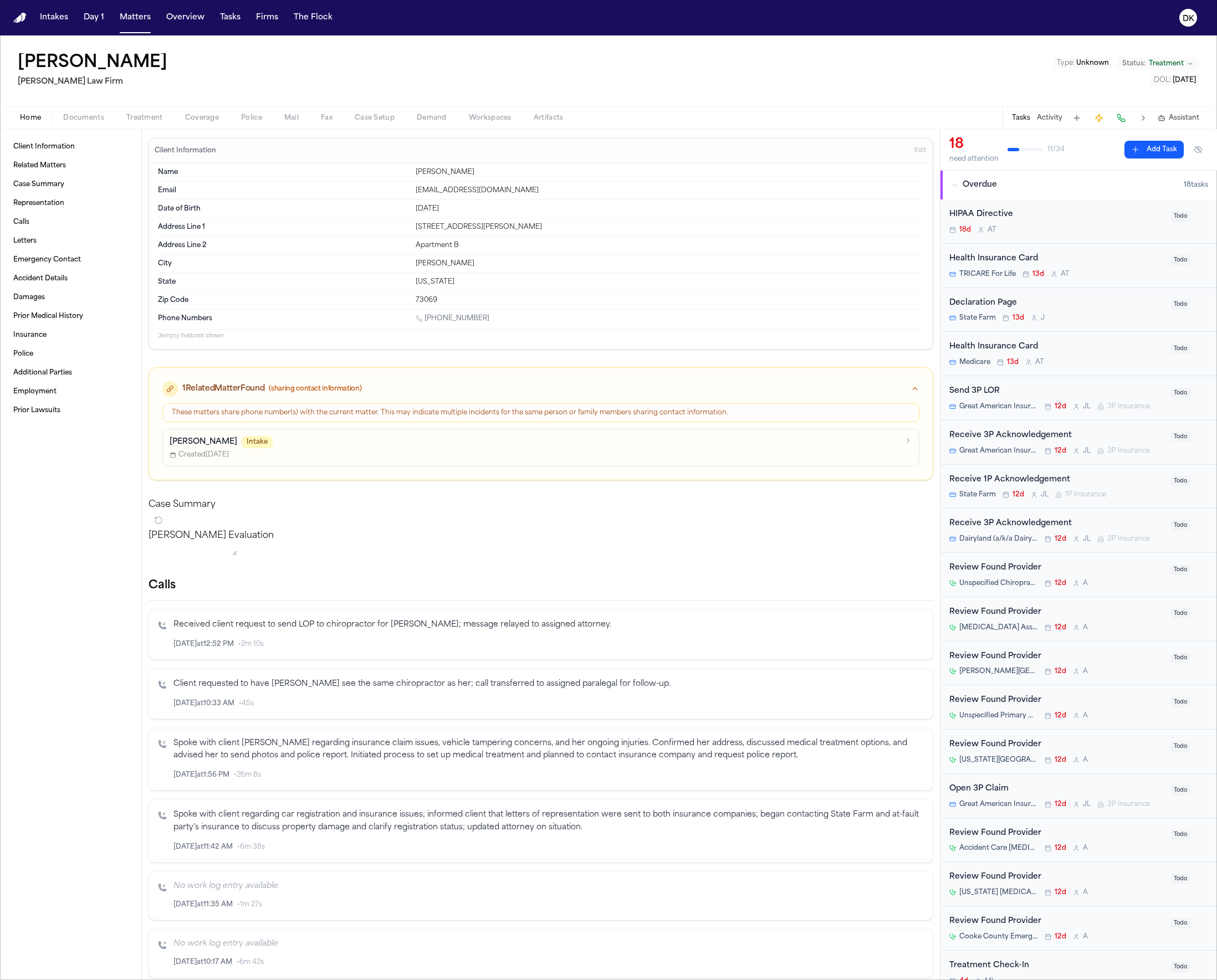
click at [46, 119] on button "Home" at bounding box center [30, 118] width 43 height 13
click at [405, 427] on div "These matters share phone number(s) with the current matter. This may indicate …" at bounding box center [541, 441] width 784 height 77
click at [427, 408] on div "These matters share phone number(s) with the current matter. This may indicate …" at bounding box center [540, 412] width 738 height 9
drag, startPoint x: 345, startPoint y: 405, endPoint x: 348, endPoint y: 410, distance: 5.8
click at [345, 405] on div "These matters share phone number(s) with the current matter. This may indicate …" at bounding box center [541, 412] width 757 height 19
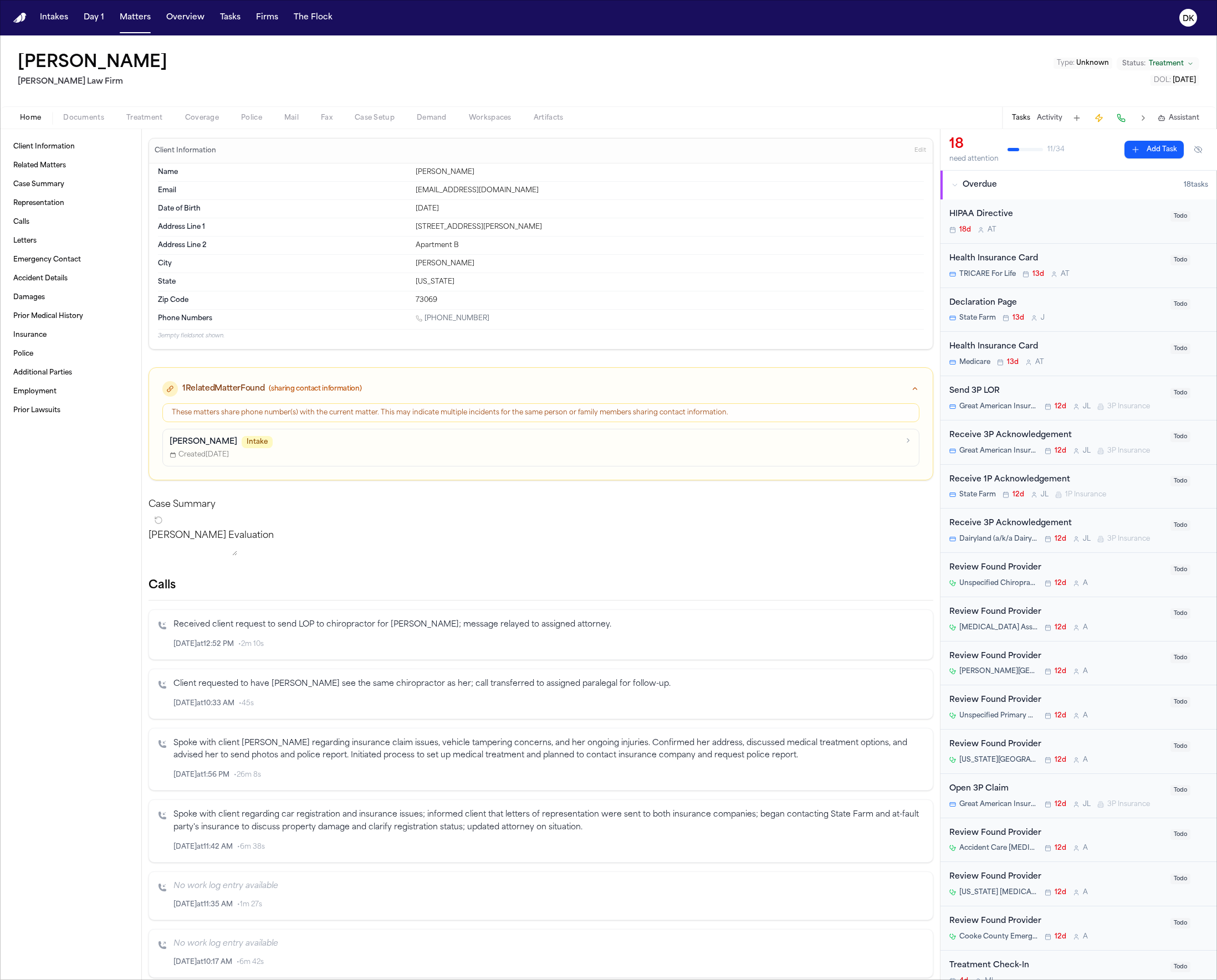
click at [348, 410] on div "These matters share phone number(s) with the current matter. This may indicate …" at bounding box center [540, 412] width 738 height 9
click at [1039, 117] on button "Activity" at bounding box center [1050, 118] width 26 height 9
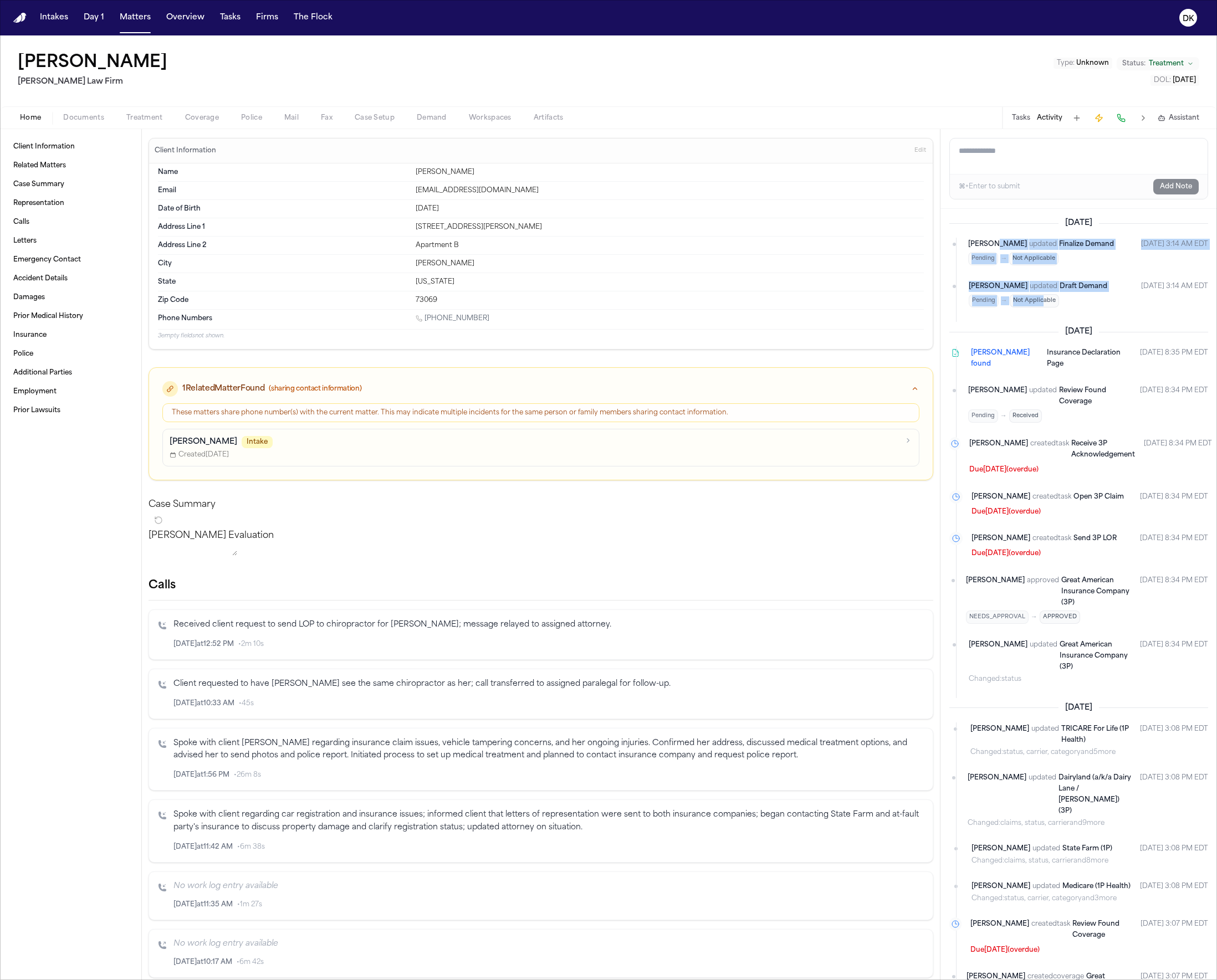
drag, startPoint x: 1032, startPoint y: 317, endPoint x: 1002, endPoint y: 244, distance: 78.9
click at [1002, 244] on ul "Mohamed Abdullah updated Finalize Demand Pending → Not Applicable Aug 26, 2025 …" at bounding box center [1079, 273] width 259 height 71
click at [1012, 241] on span "[PERSON_NAME]" at bounding box center [998, 244] width 59 height 11
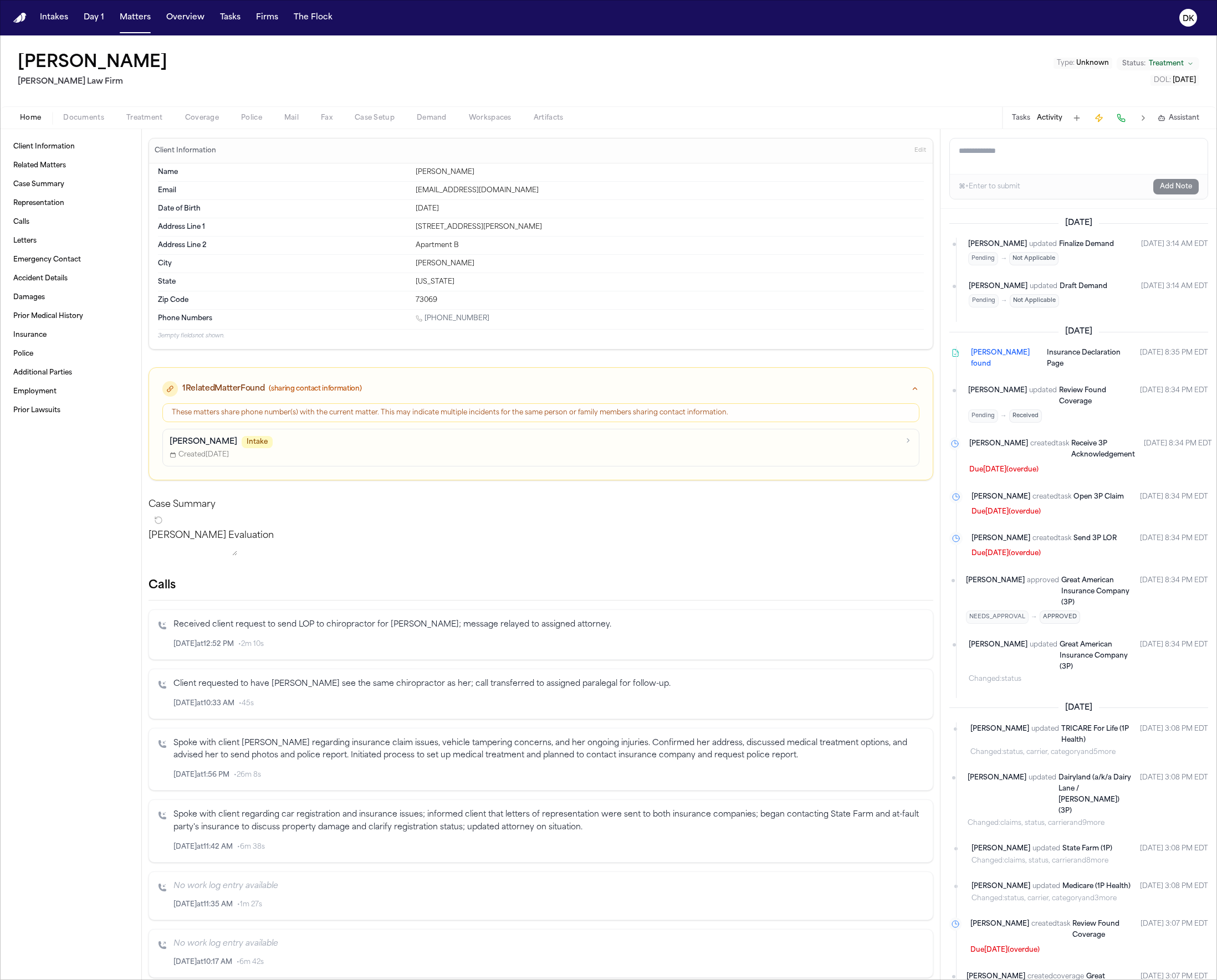
click at [1033, 292] on span "updated" at bounding box center [1044, 286] width 28 height 11
click at [1036, 292] on span "updated" at bounding box center [1044, 286] width 28 height 11
click at [1010, 266] on span "Not Applicable" at bounding box center [1034, 259] width 49 height 13
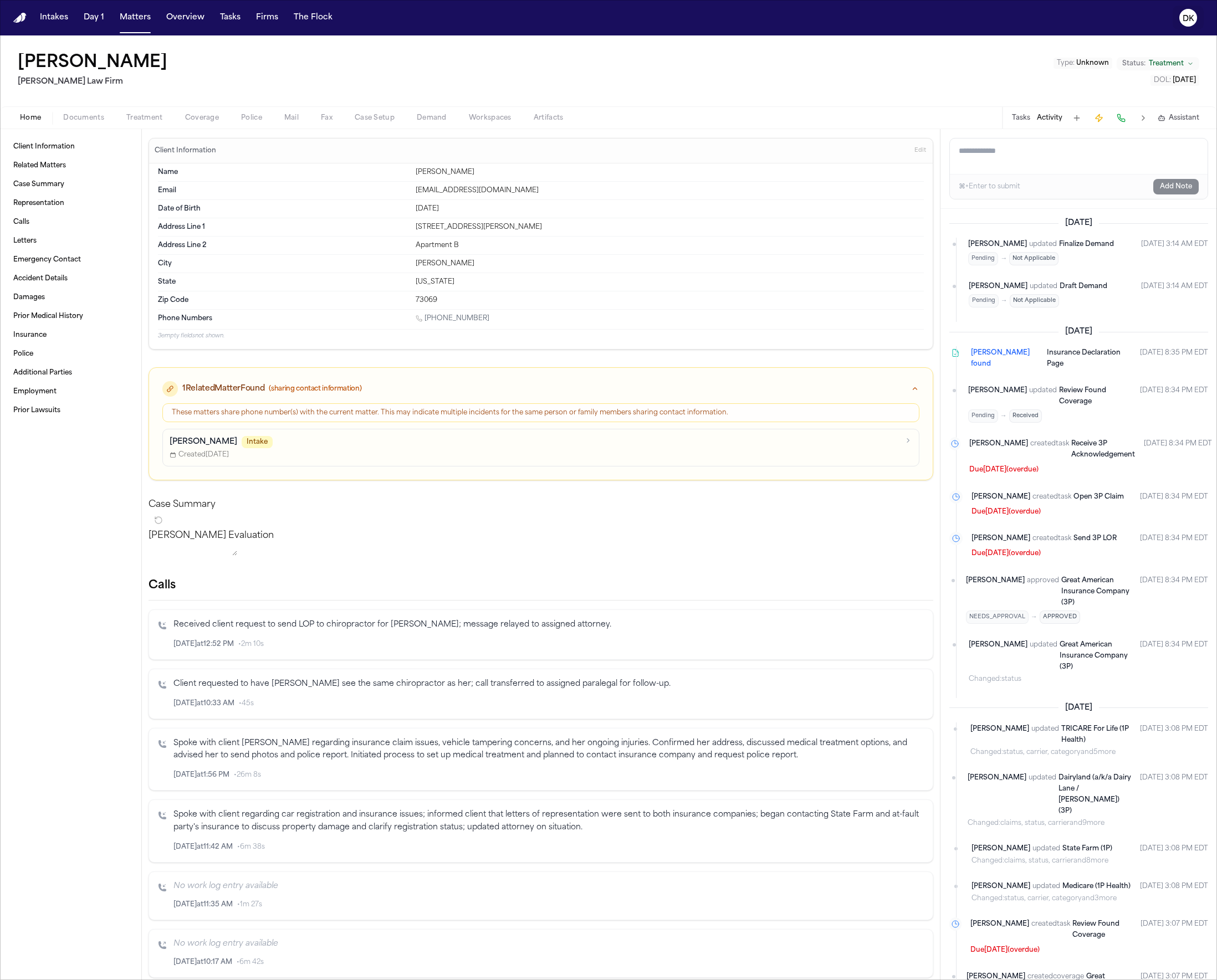
click at [1188, 24] on icon "DK" at bounding box center [1189, 18] width 18 height 18
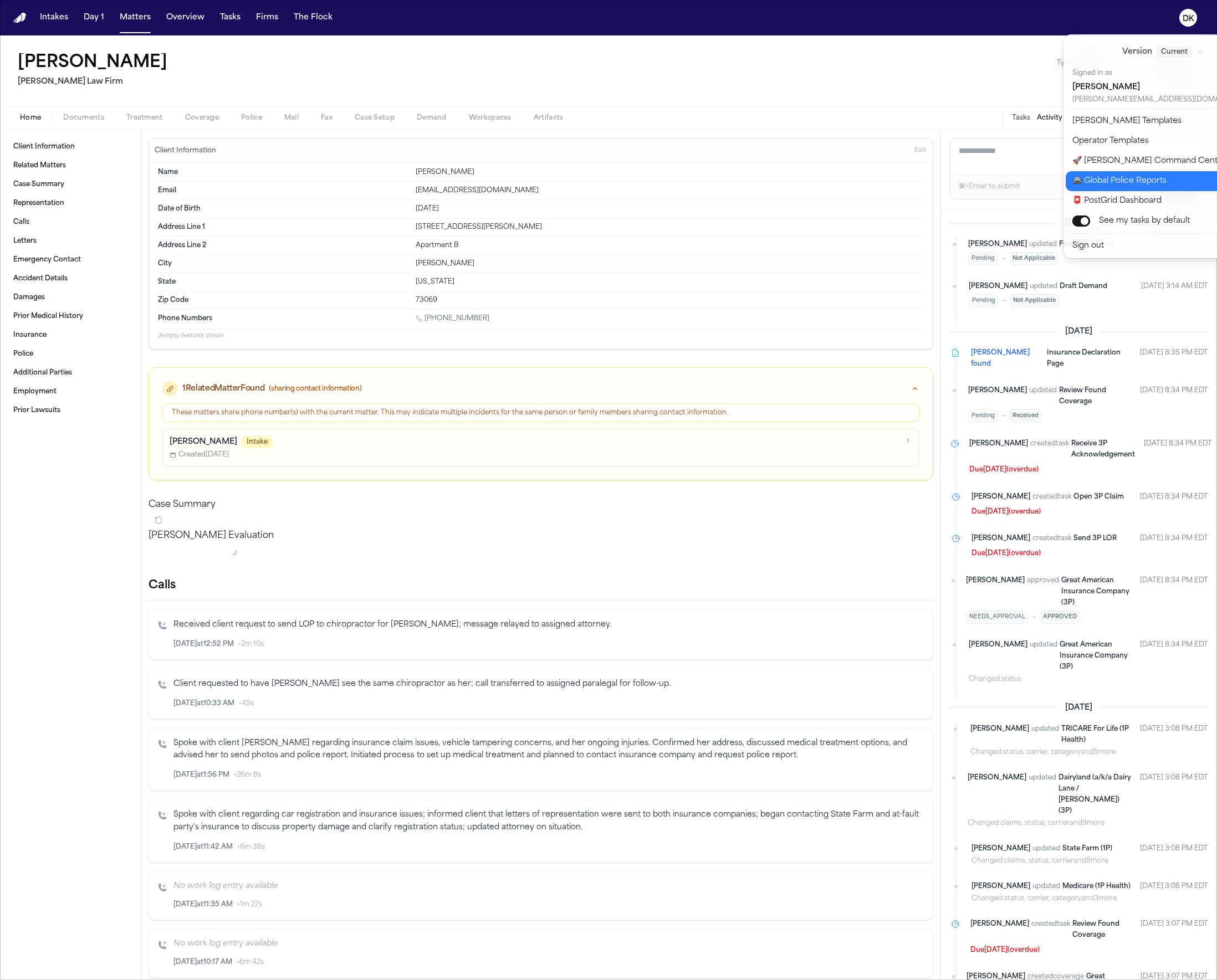
click at [1170, 178] on button "🚔 Global Police Reports" at bounding box center [1170, 181] width 208 height 20
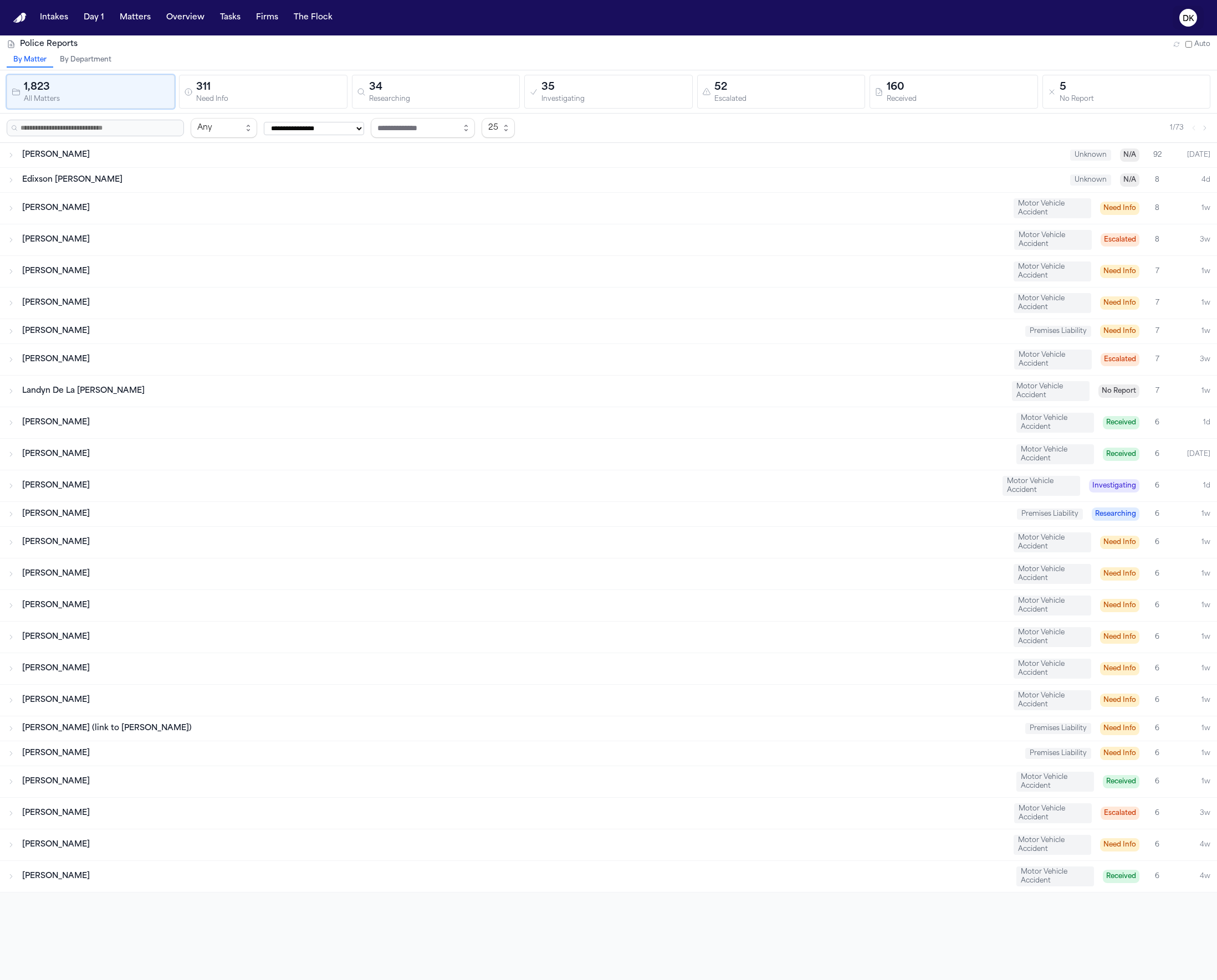
click at [1178, 17] on button "DK" at bounding box center [1188, 17] width 31 height 24
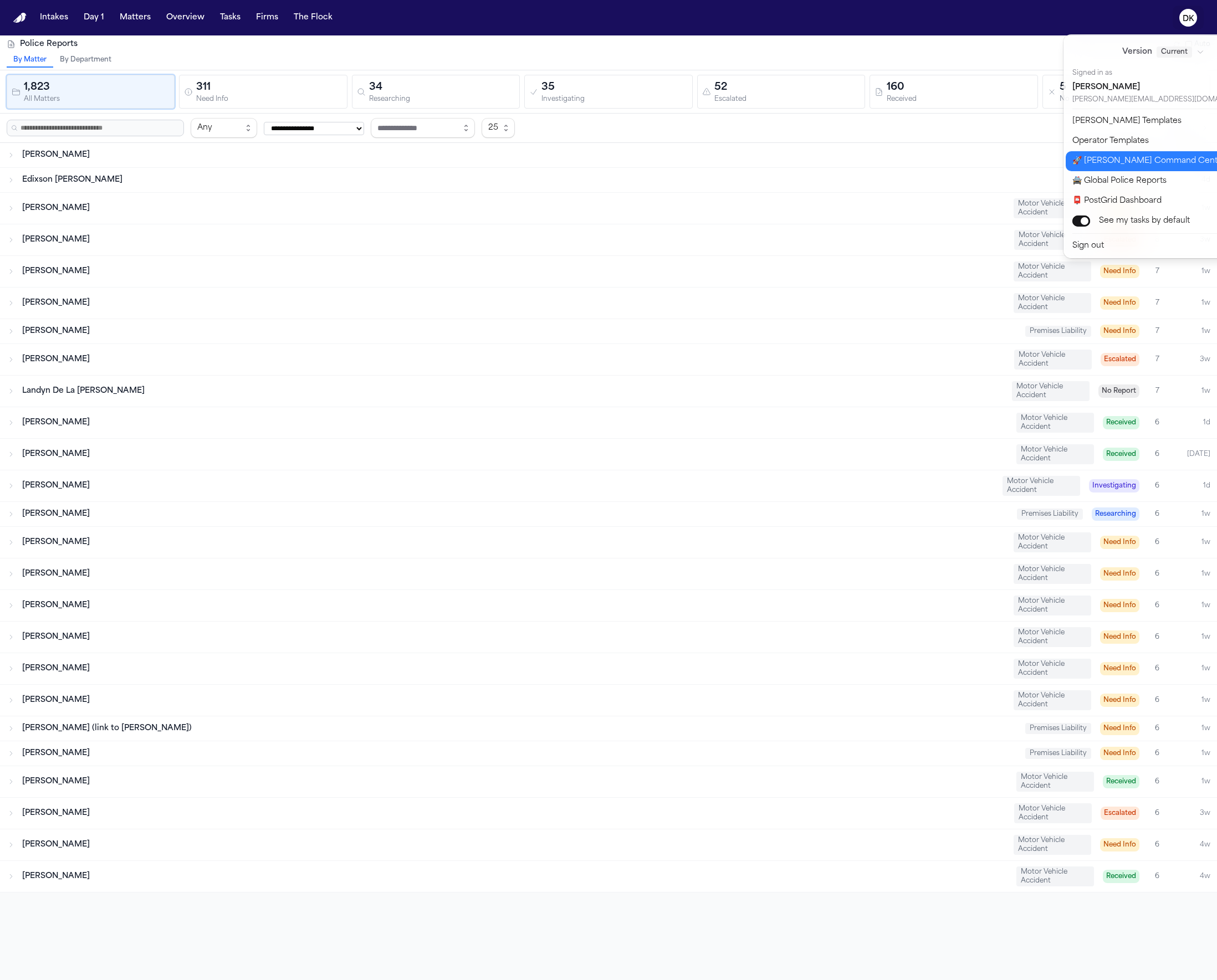
click at [1142, 165] on button "🚀 Bland Command Center" at bounding box center [1170, 161] width 208 height 20
select select "**"
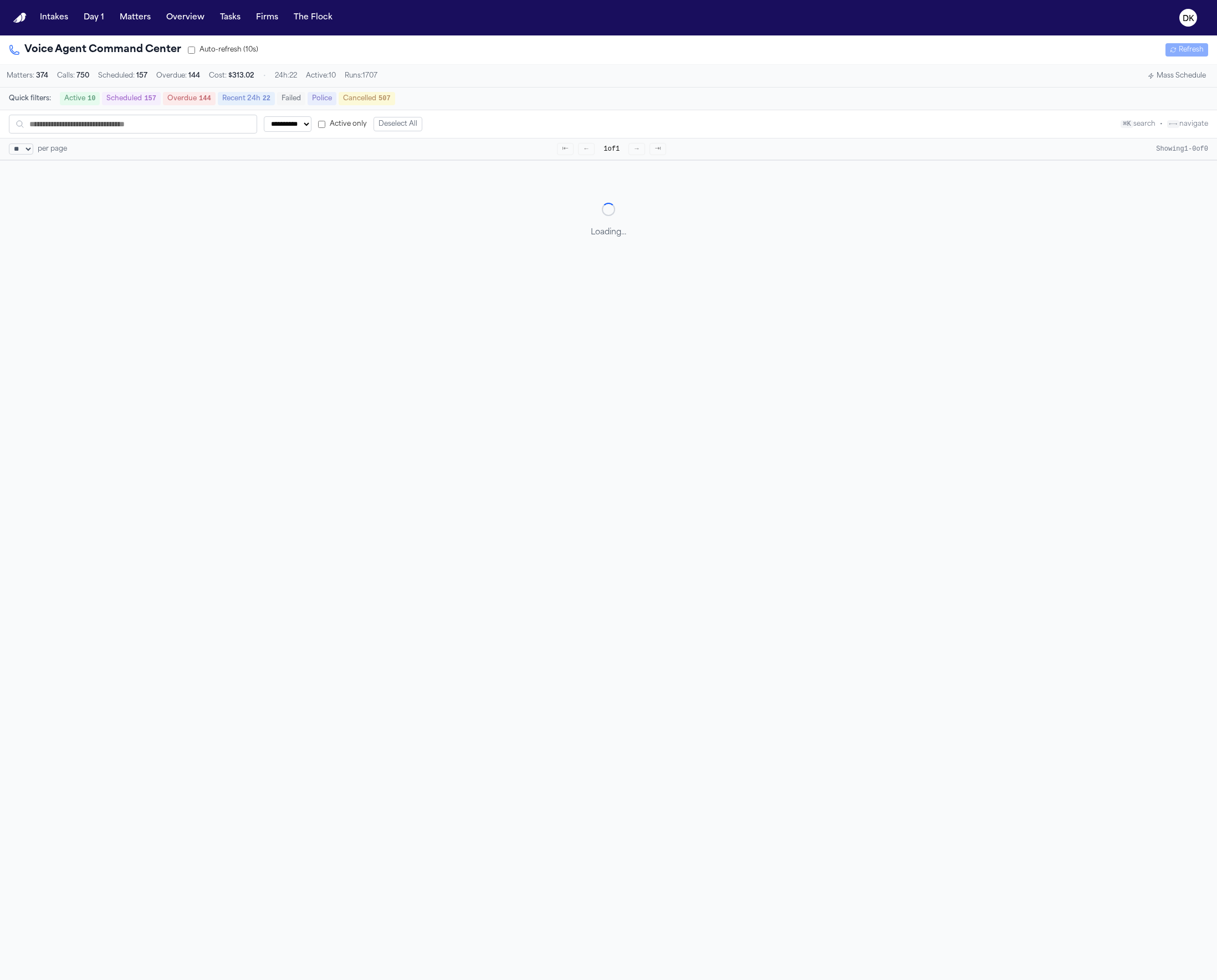
click at [1164, 78] on button "Mass Schedule" at bounding box center [1177, 75] width 67 height 13
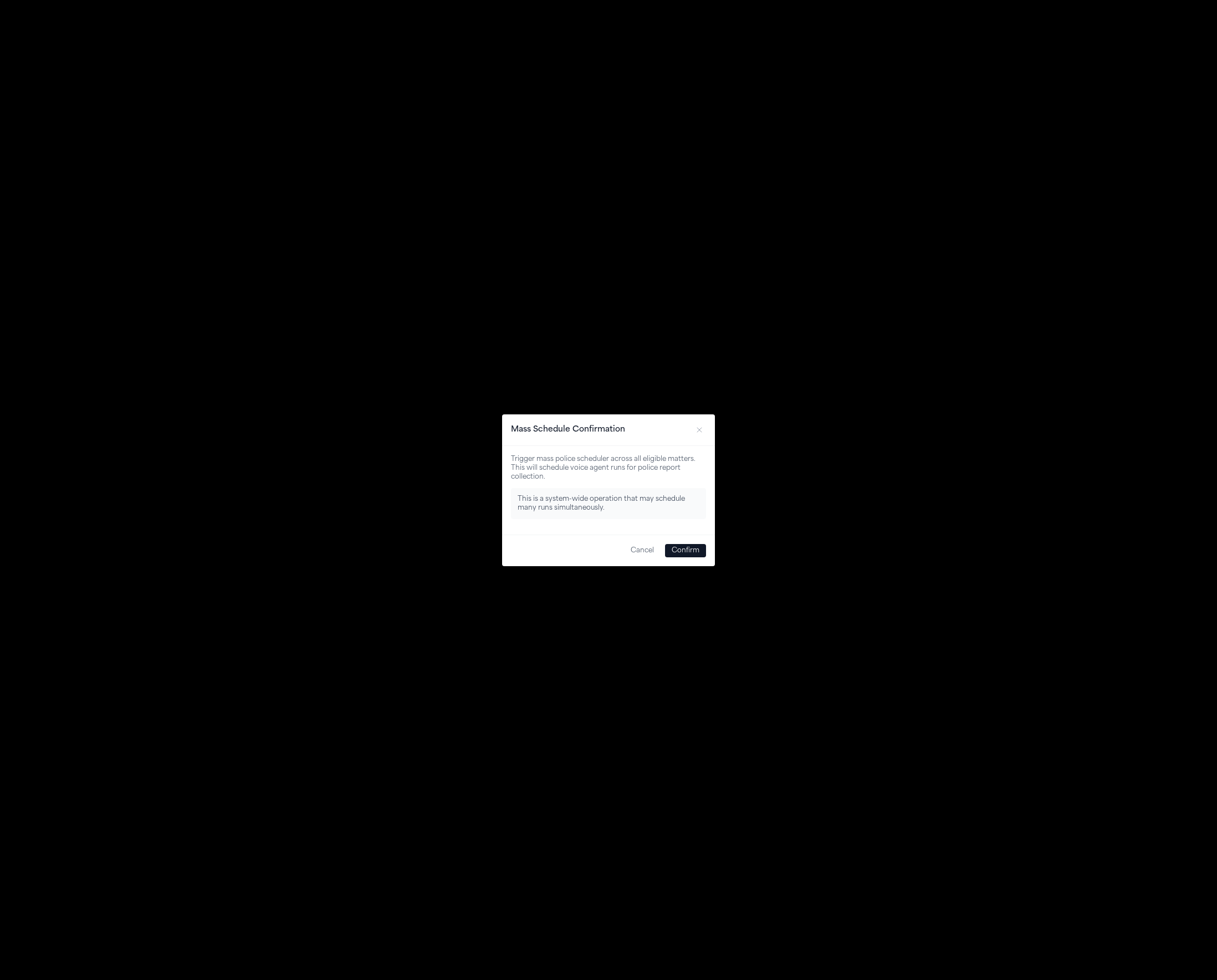
click at [693, 553] on button "Confirm" at bounding box center [685, 551] width 41 height 13
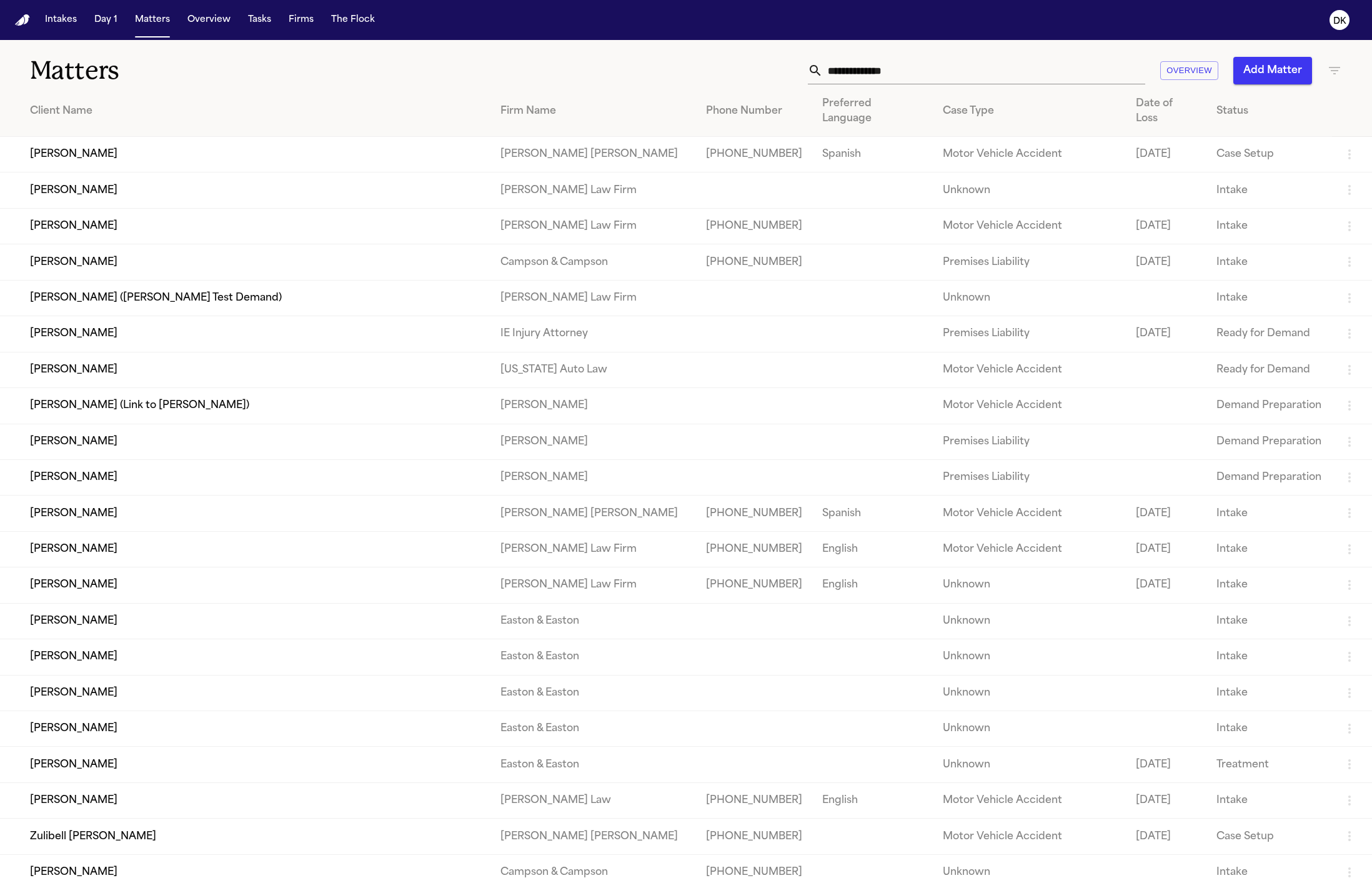
click at [1048, 71] on input "text" at bounding box center [984, 70] width 322 height 27
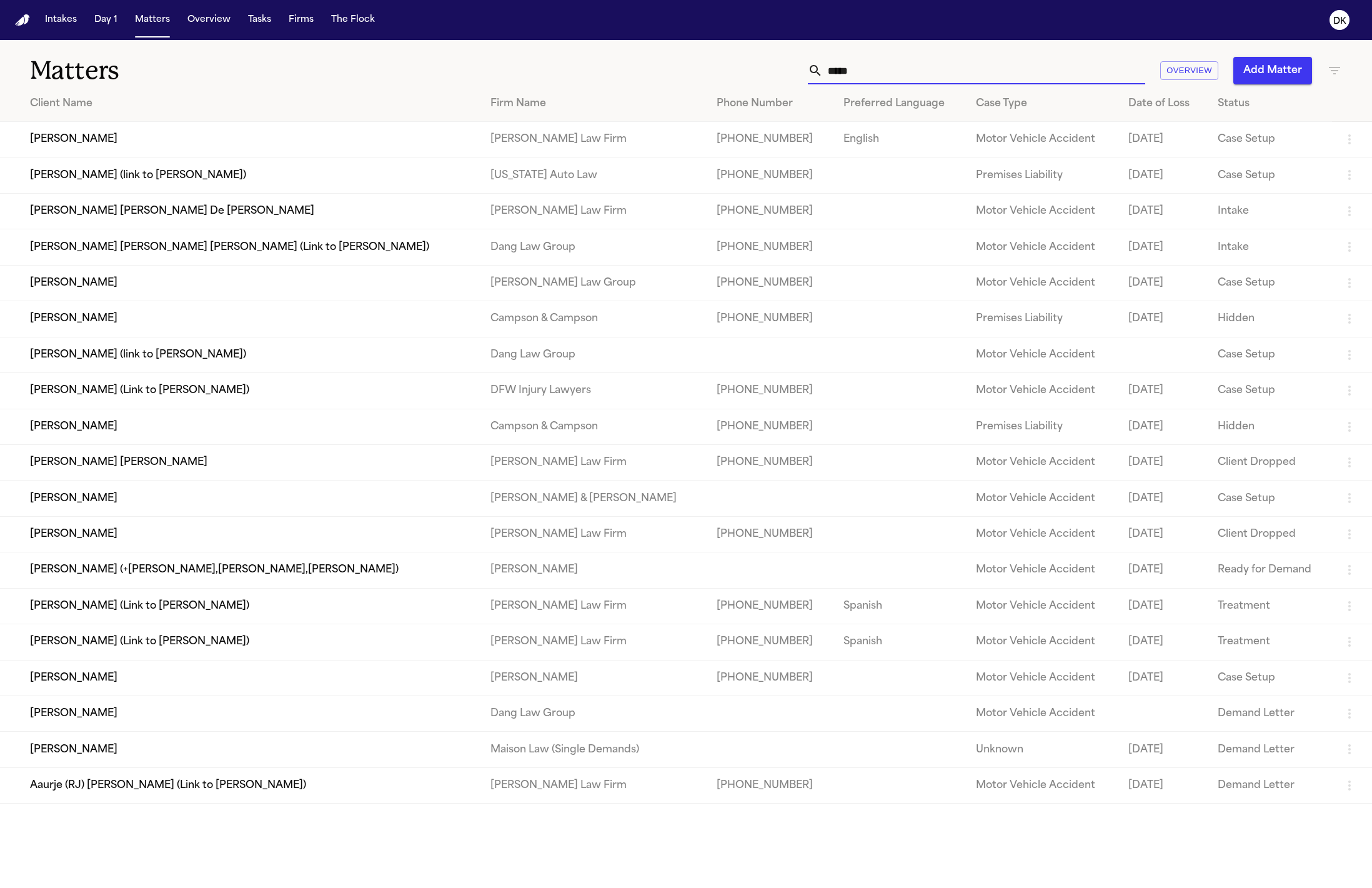
type input "*****"
click at [171, 146] on td "[PERSON_NAME]" at bounding box center [240, 140] width 480 height 36
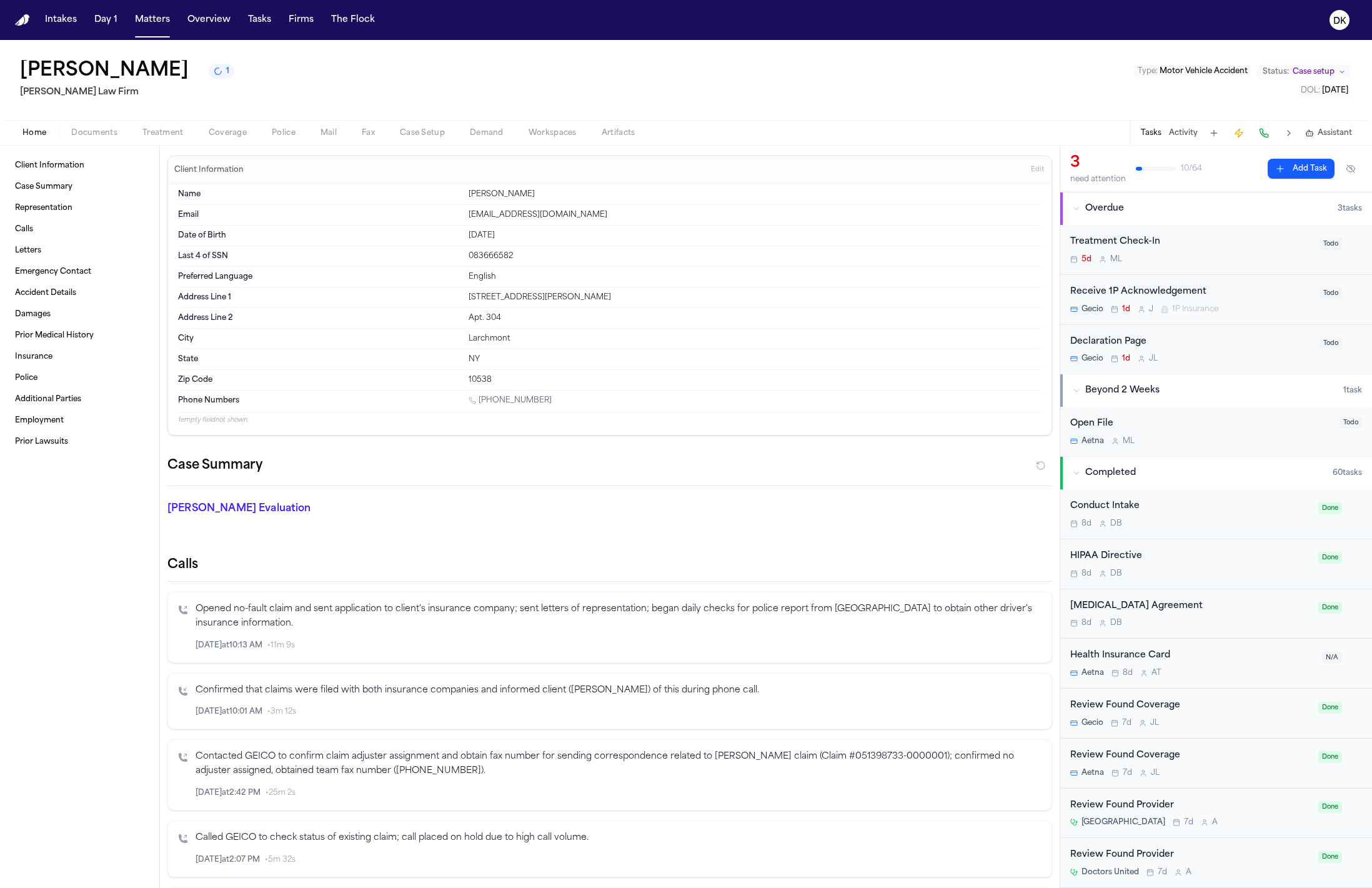
click at [1187, 133] on button "Activity" at bounding box center [1183, 133] width 29 height 10
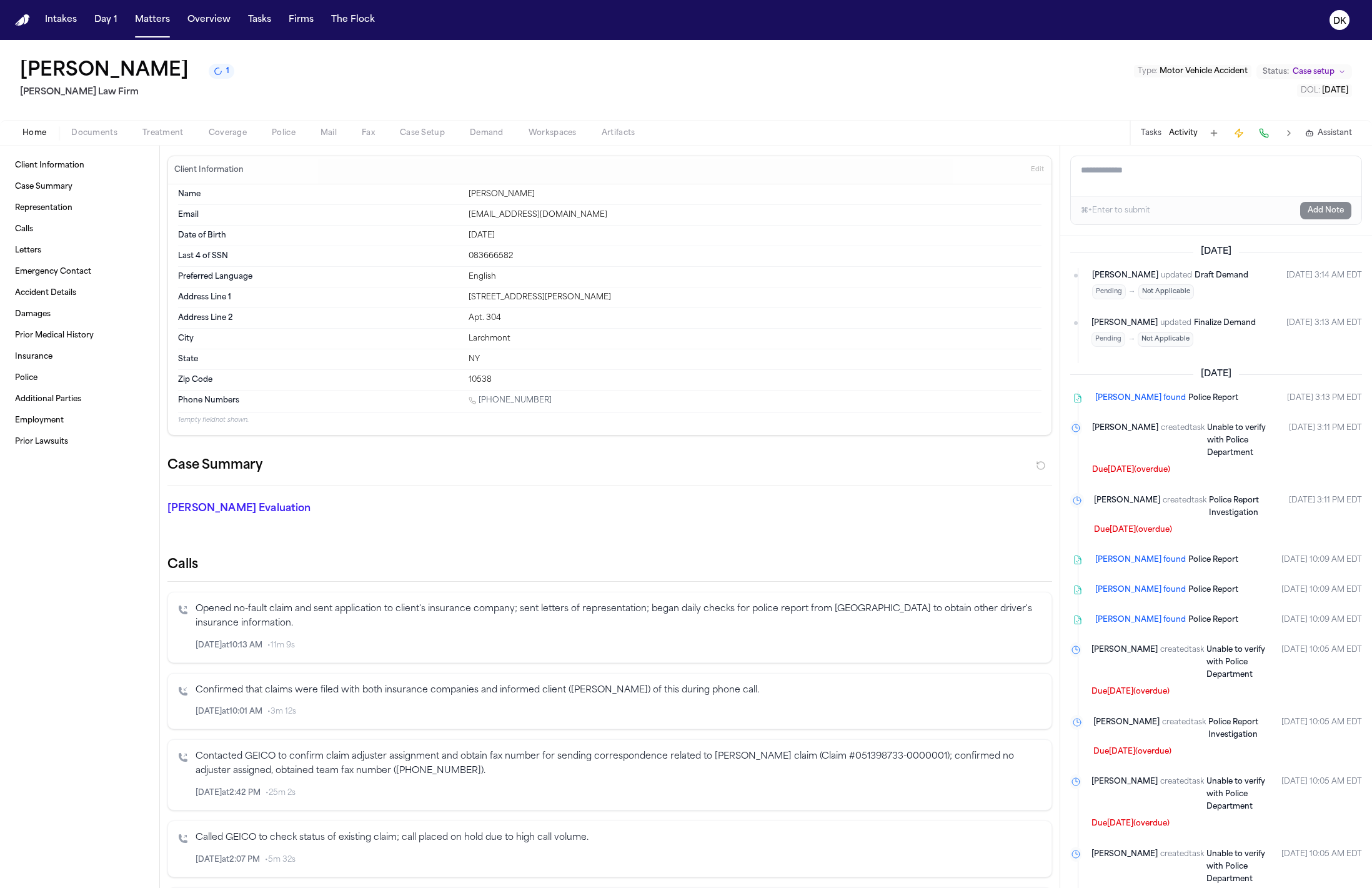
scroll to position [375, 0]
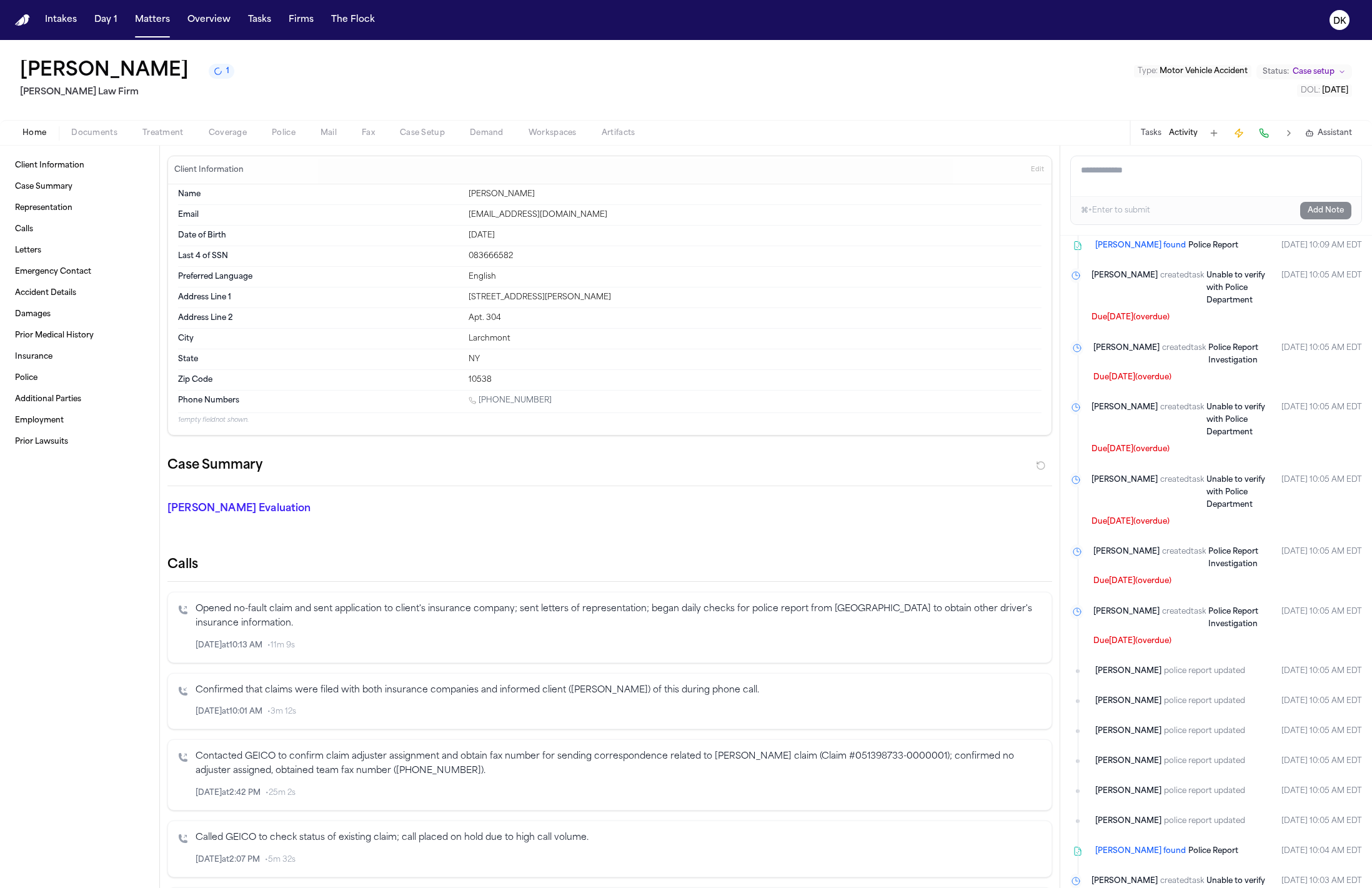
click at [269, 135] on button "Police" at bounding box center [283, 133] width 48 height 15
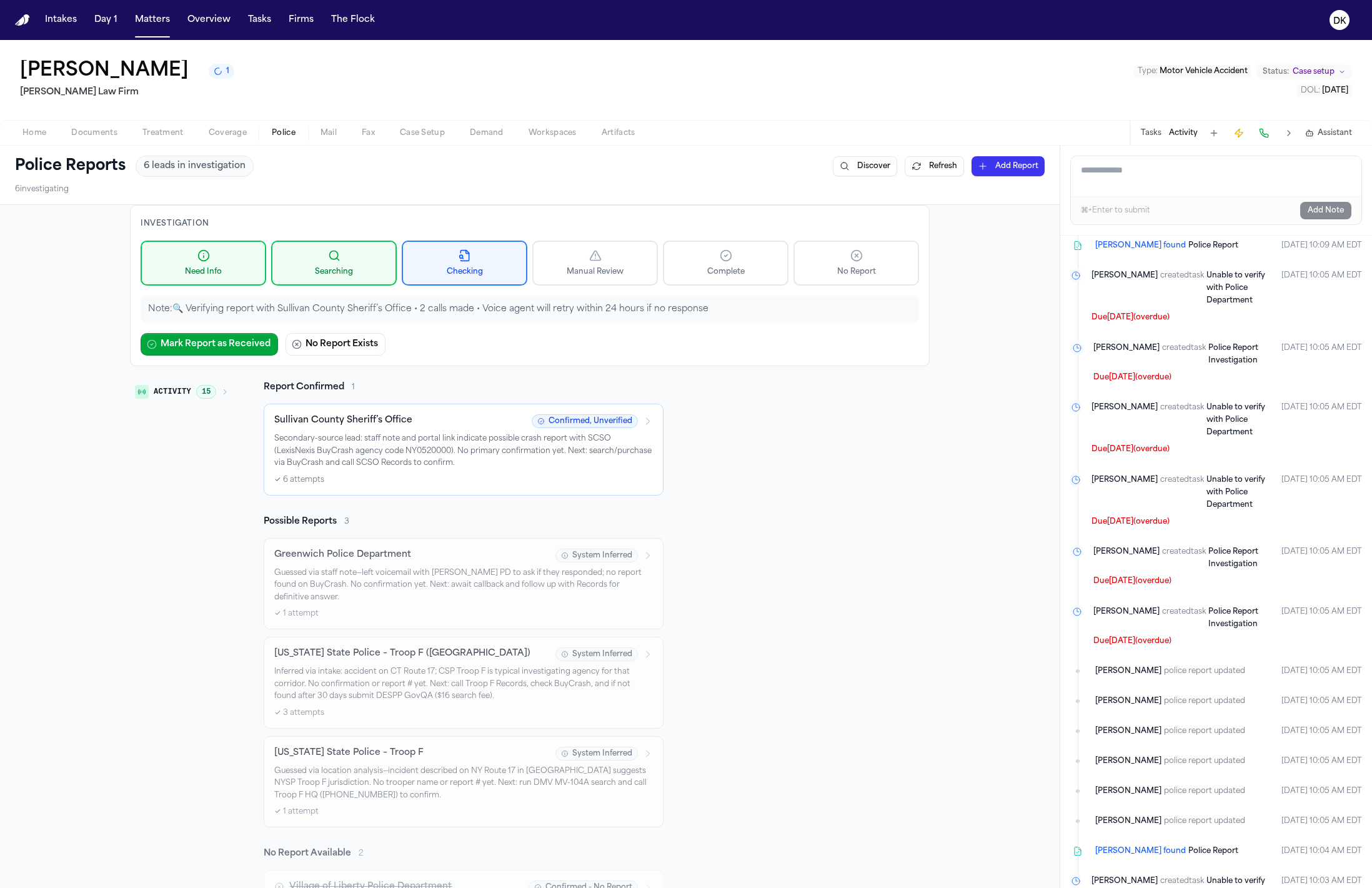
click at [408, 462] on p "Secondary-source lead: staff note and portal link indicate possible crash repor…" at bounding box center [463, 451] width 378 height 37
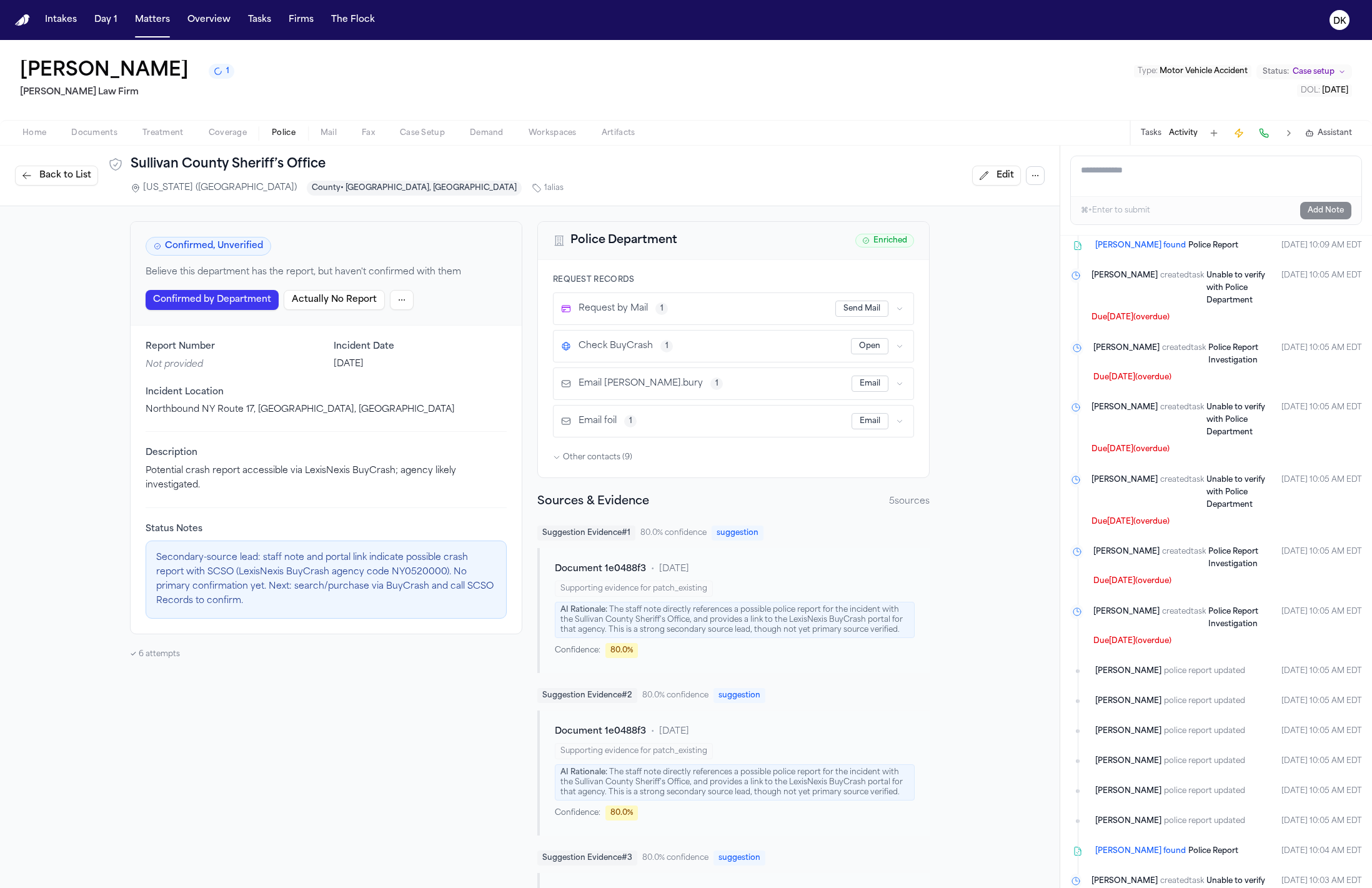
click at [1033, 176] on icon "button" at bounding box center [1035, 176] width 5 height 1
click at [83, 178] on div "Back to List Sullivan County Sheriff’s Office [US_STATE] ([GEOGRAPHIC_DATA]) Co…" at bounding box center [530, 175] width 1030 height 40
click at [77, 179] on span "Back to List" at bounding box center [65, 176] width 51 height 12
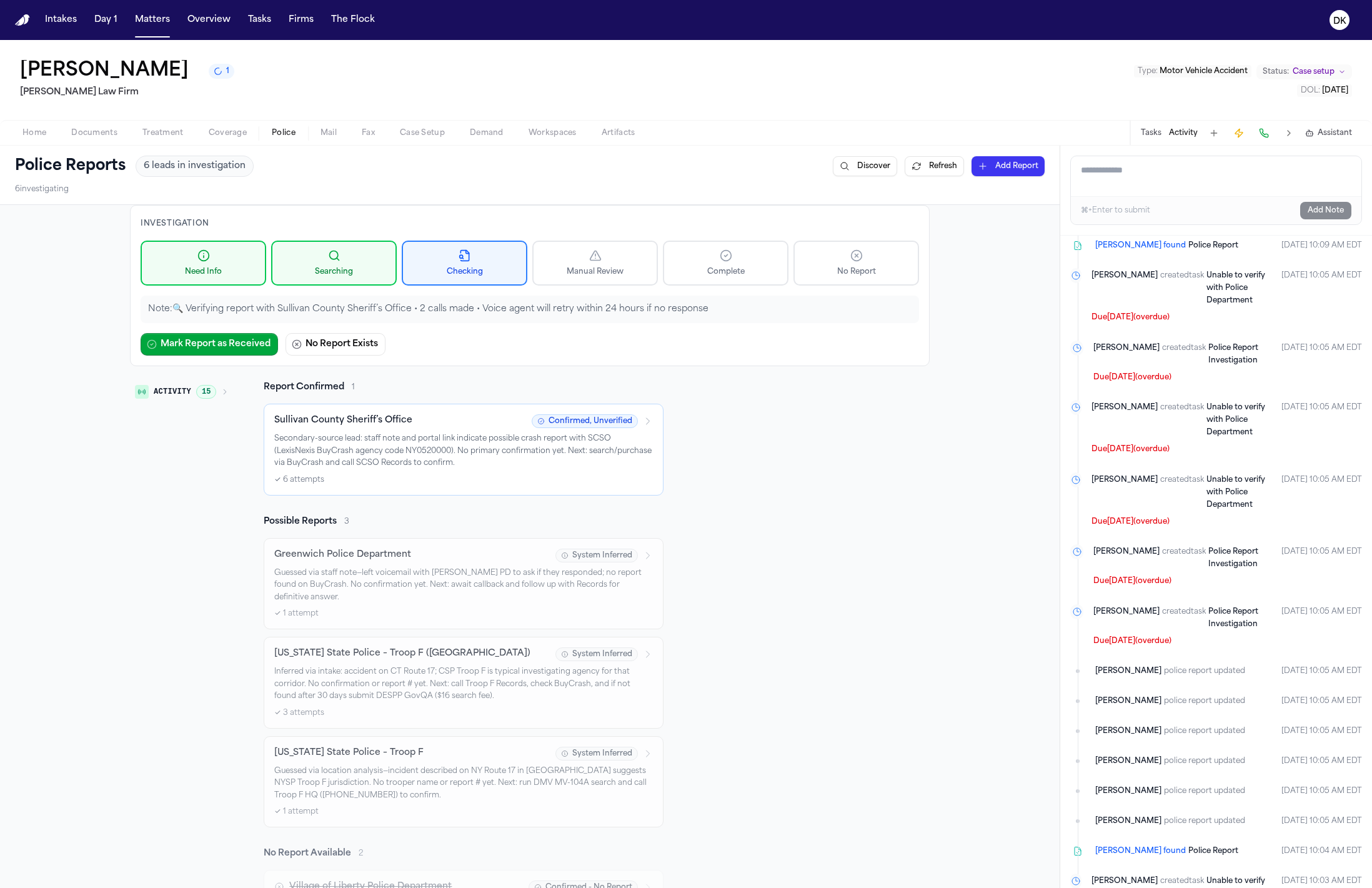
click at [917, 169] on button "Refresh" at bounding box center [934, 166] width 59 height 20
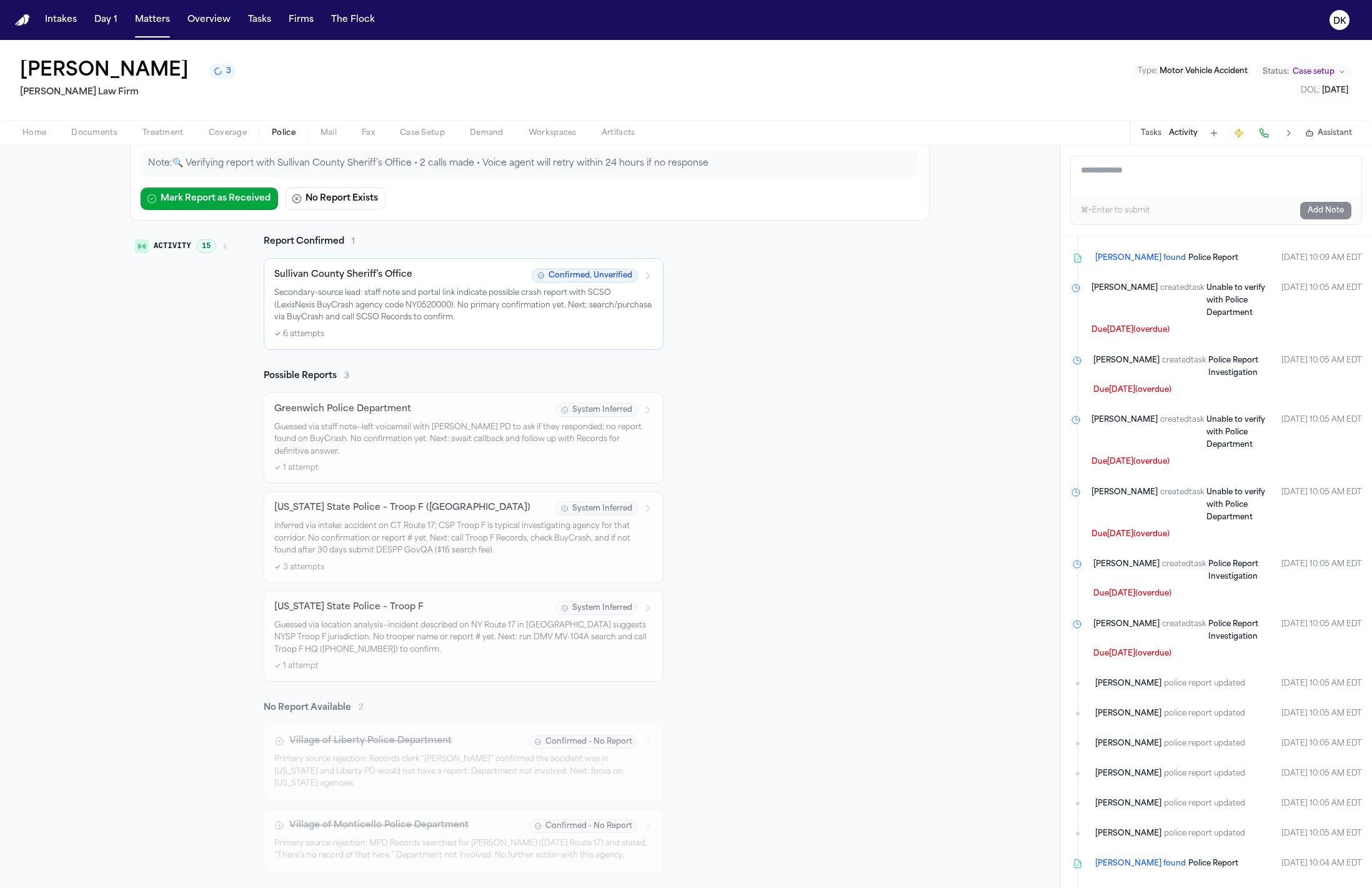
scroll to position [139, 0]
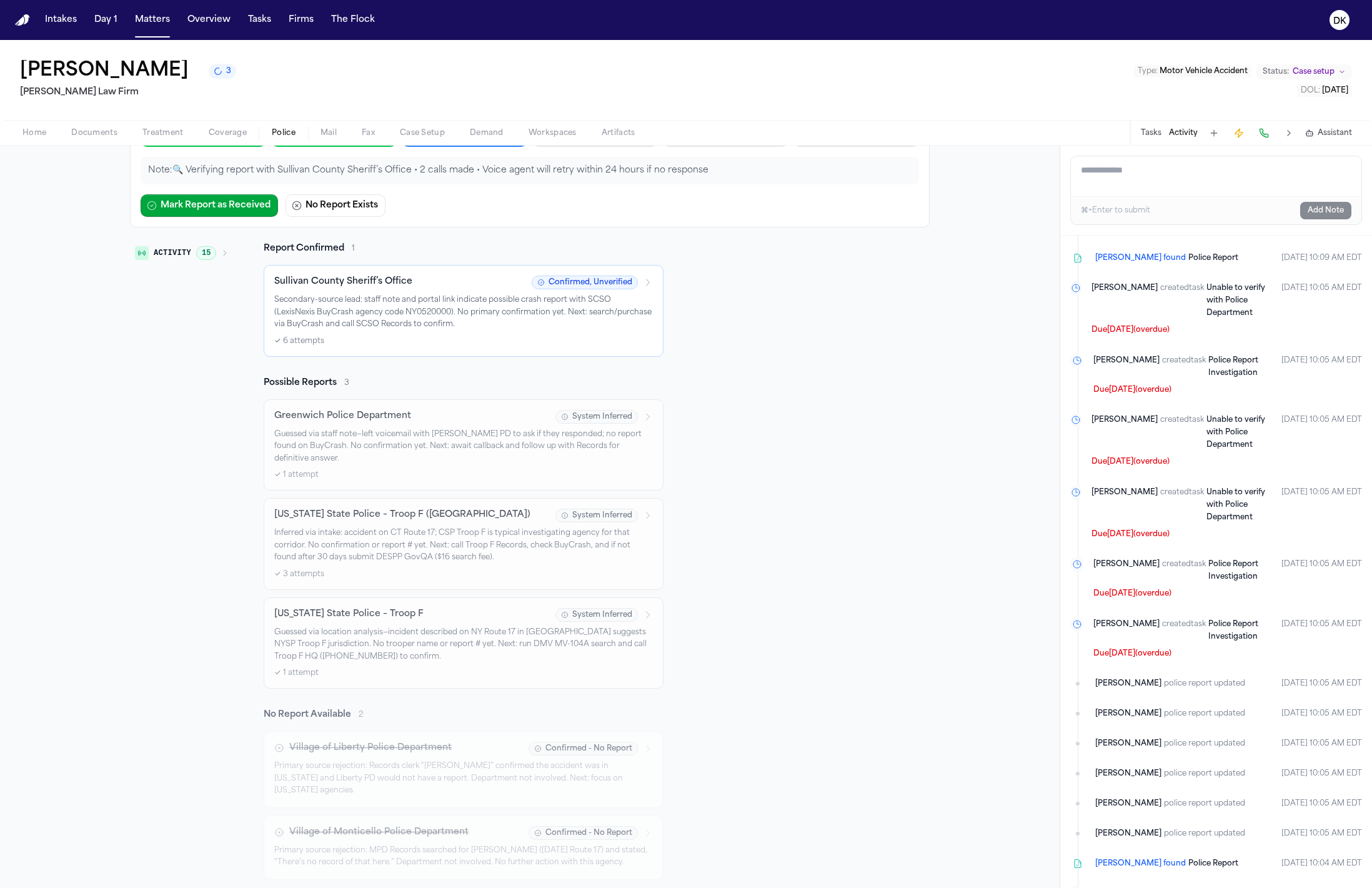
click at [387, 324] on p "Secondary-source lead: staff note and portal link indicate possible crash repor…" at bounding box center [463, 312] width 378 height 37
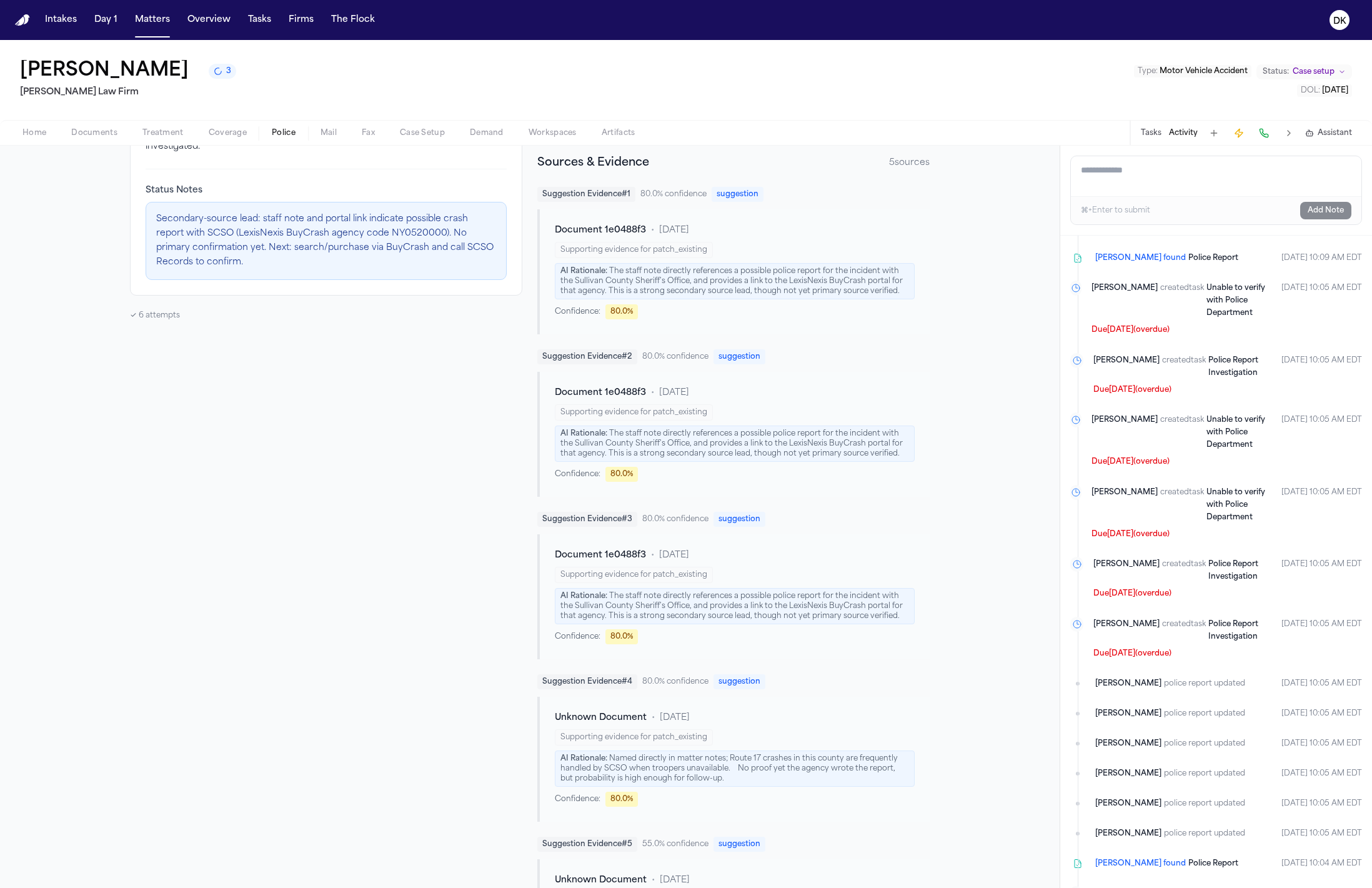
scroll to position [441, 0]
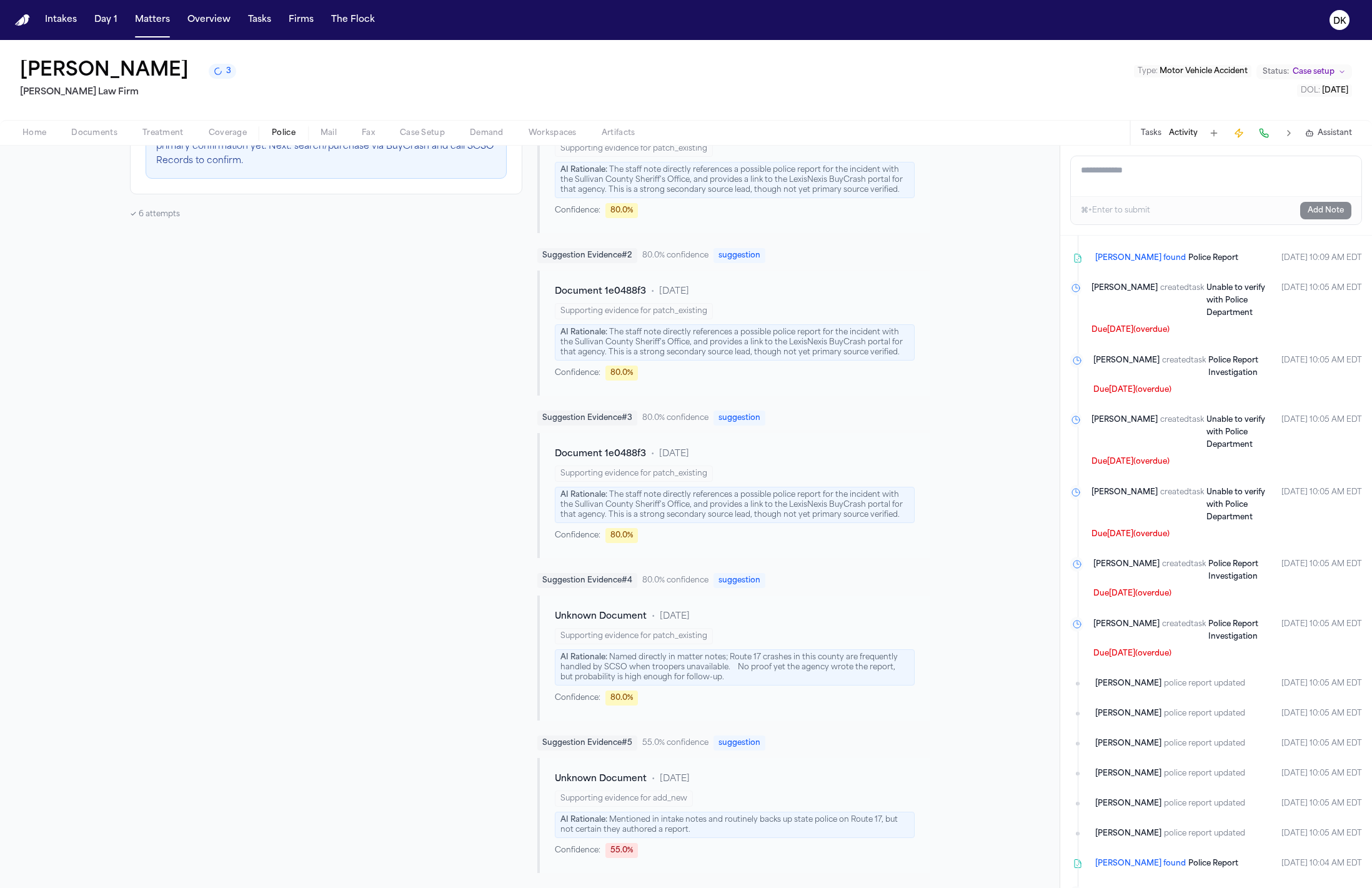
click at [1187, 132] on button "Activity" at bounding box center [1183, 133] width 29 height 10
click at [1179, 134] on button "Activity" at bounding box center [1183, 133] width 29 height 10
click at [1153, 133] on button "Tasks" at bounding box center [1151, 133] width 20 height 10
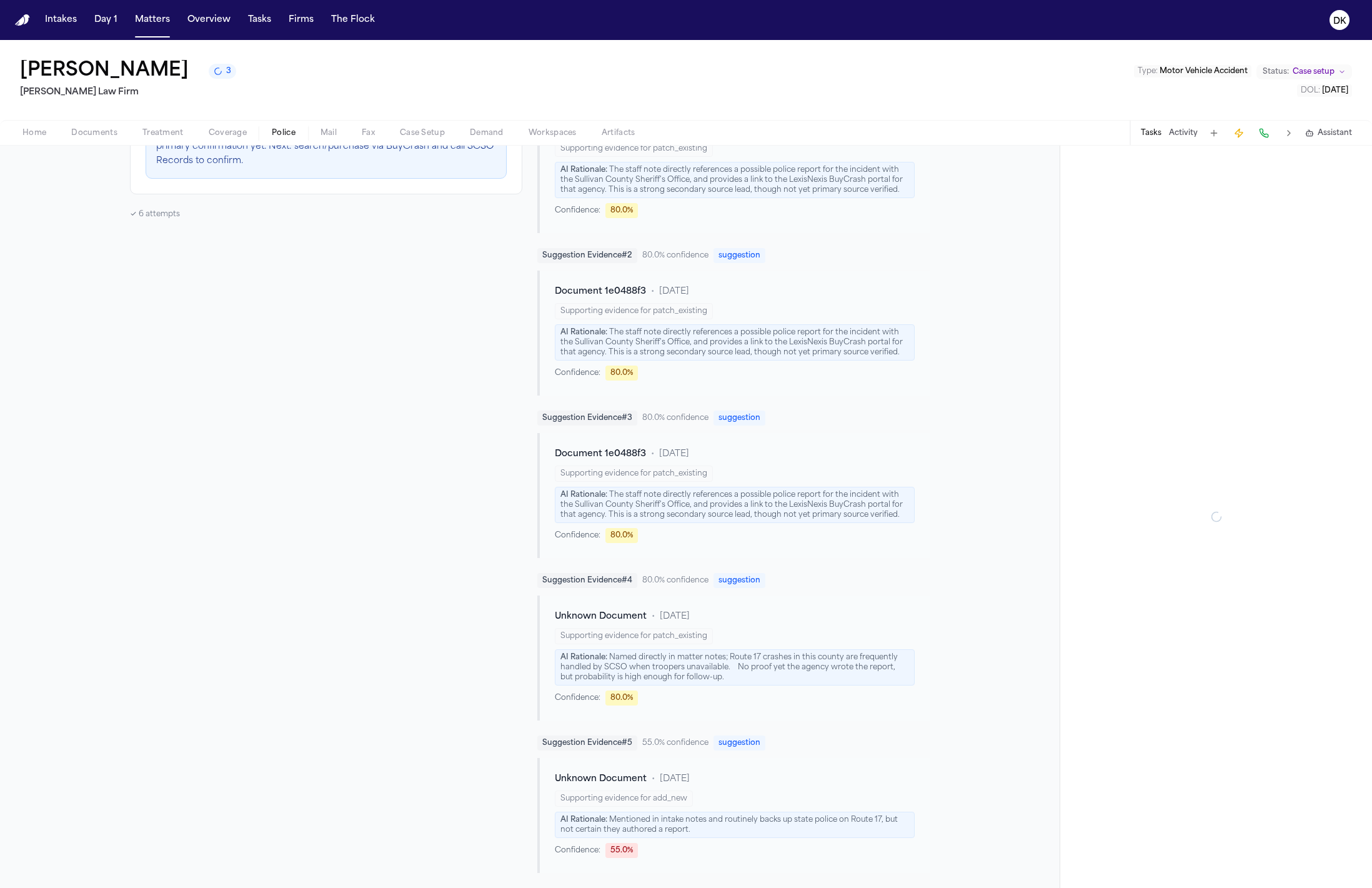
click at [1174, 133] on button "Activity" at bounding box center [1183, 133] width 29 height 10
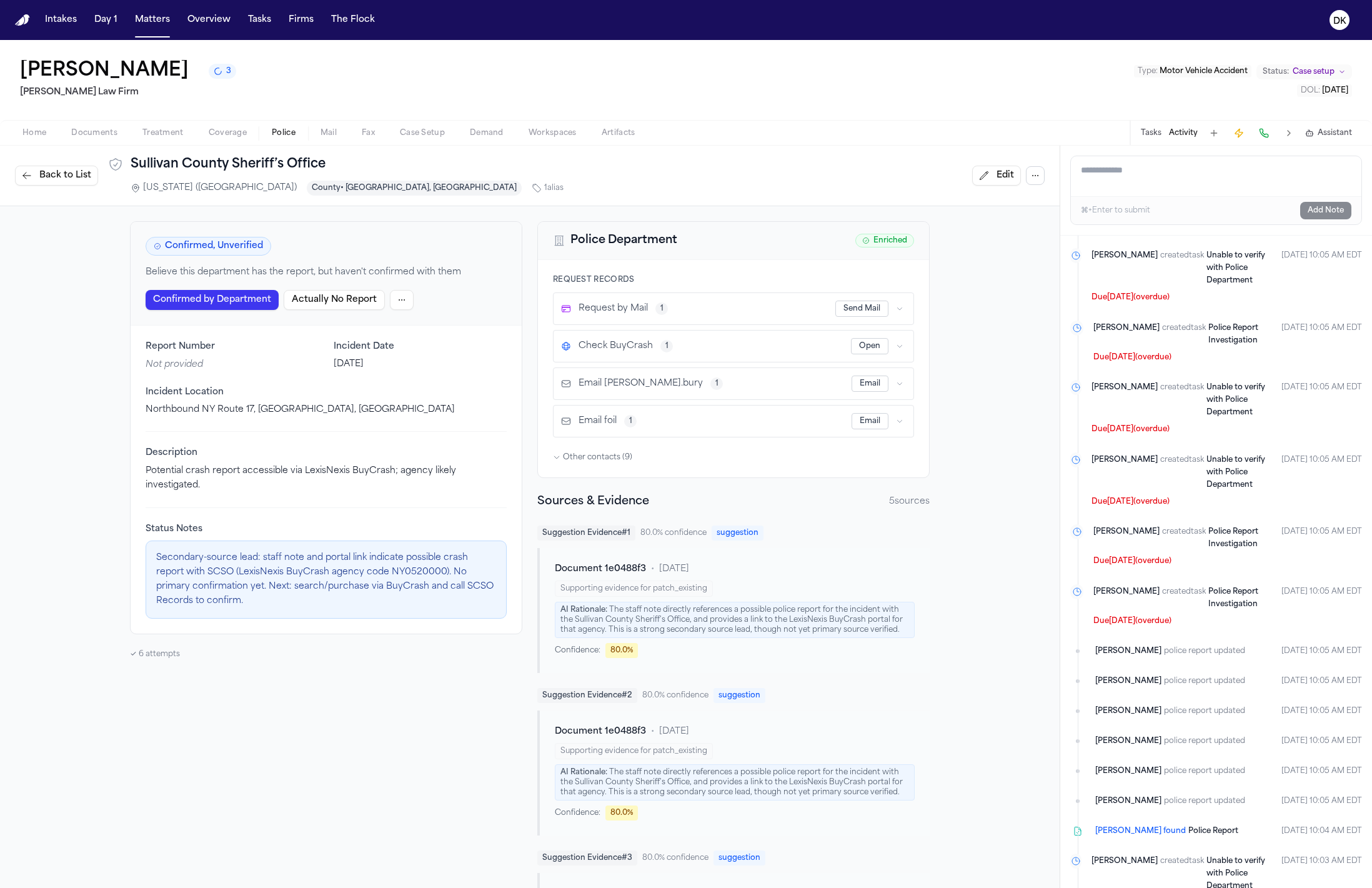
scroll to position [890, 0]
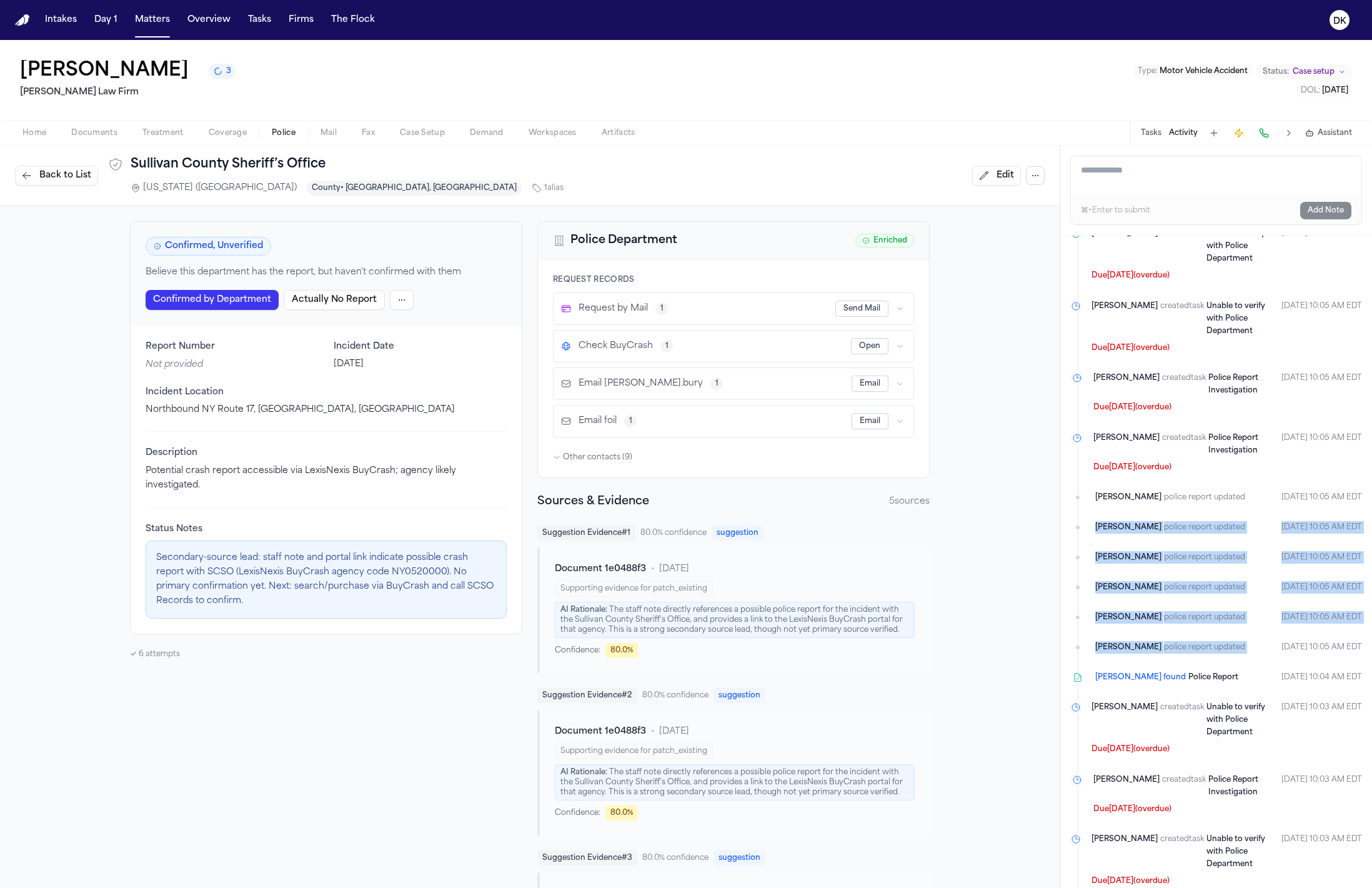
drag, startPoint x: 1211, startPoint y: 576, endPoint x: 1131, endPoint y: 475, distance: 128.8
click at [1131, 475] on ul "[PERSON_NAME] found Police Report [DATE] 3:13 PM [PERSON_NAME] created task Una…" at bounding box center [1216, 705] width 292 height 1725
click at [1197, 532] on ul "[PERSON_NAME] found Police Report [DATE] 3:13 PM [PERSON_NAME] created task Una…" at bounding box center [1216, 705] width 292 height 1725
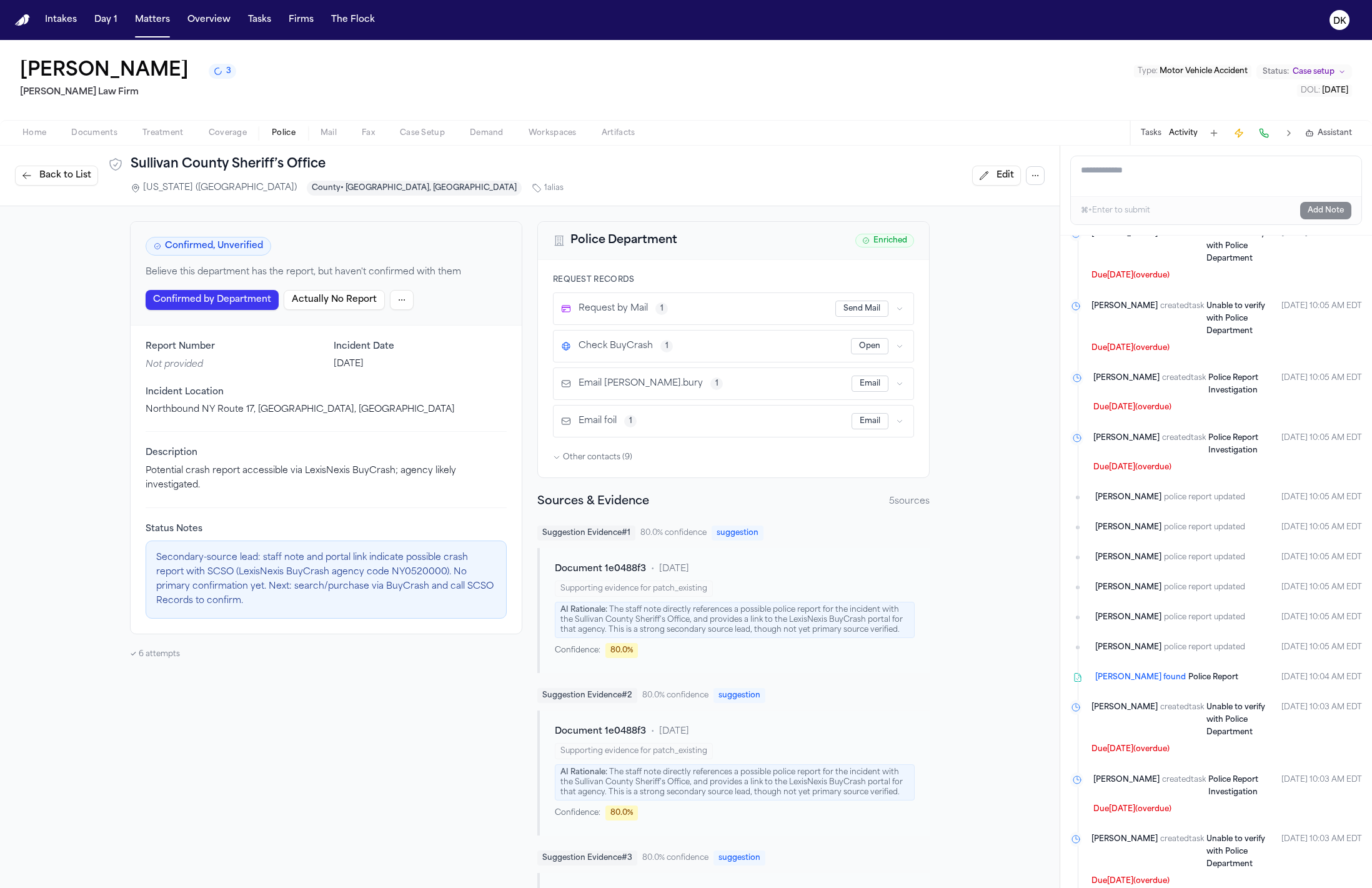
click at [1199, 612] on span "police report updated" at bounding box center [1205, 618] width 81 height 12
click at [1228, 612] on div "[PERSON_NAME] police report updated [DATE] 10:05 AM EDT" at bounding box center [1228, 618] width 267 height 12
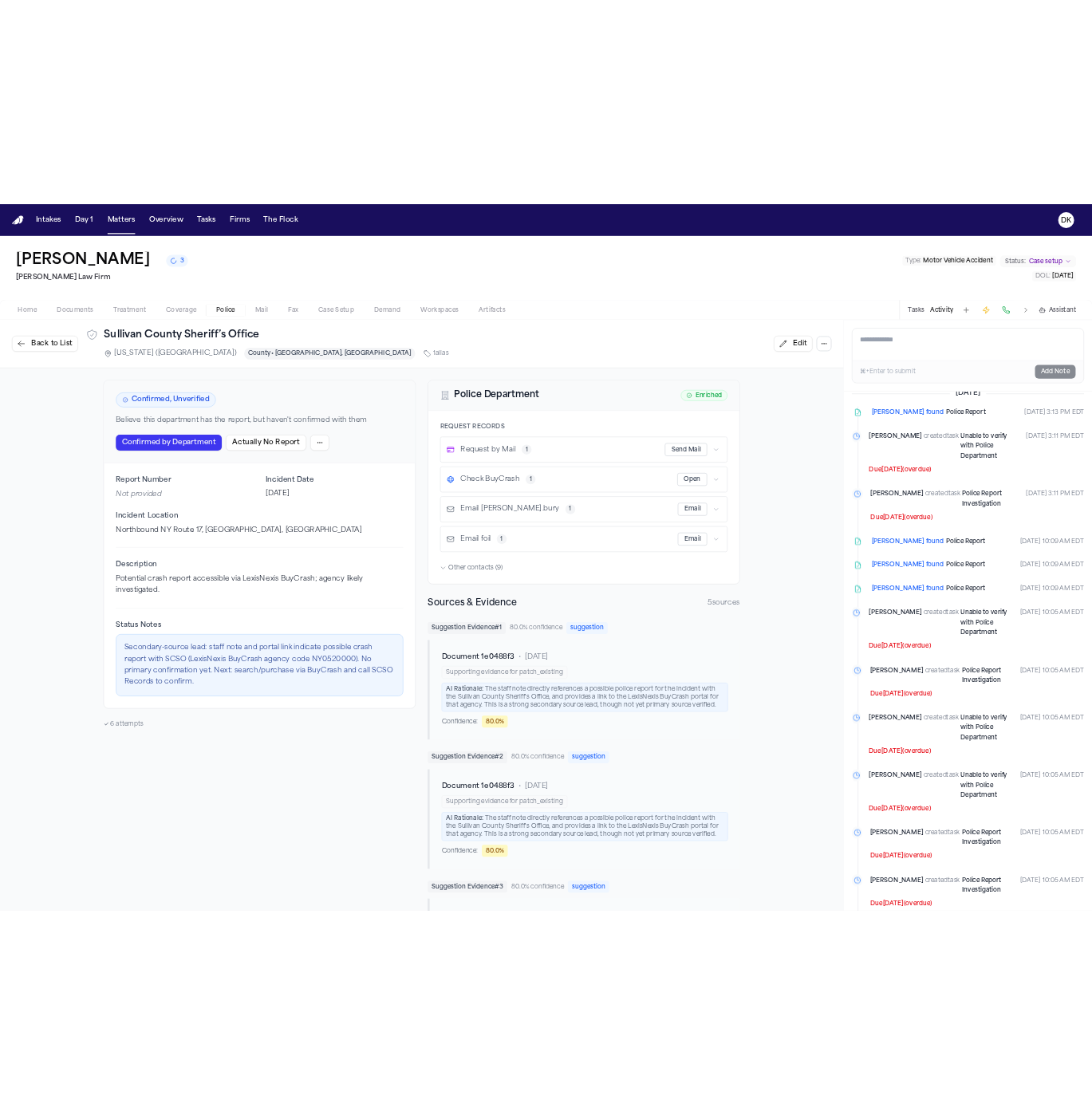
scroll to position [0, 0]
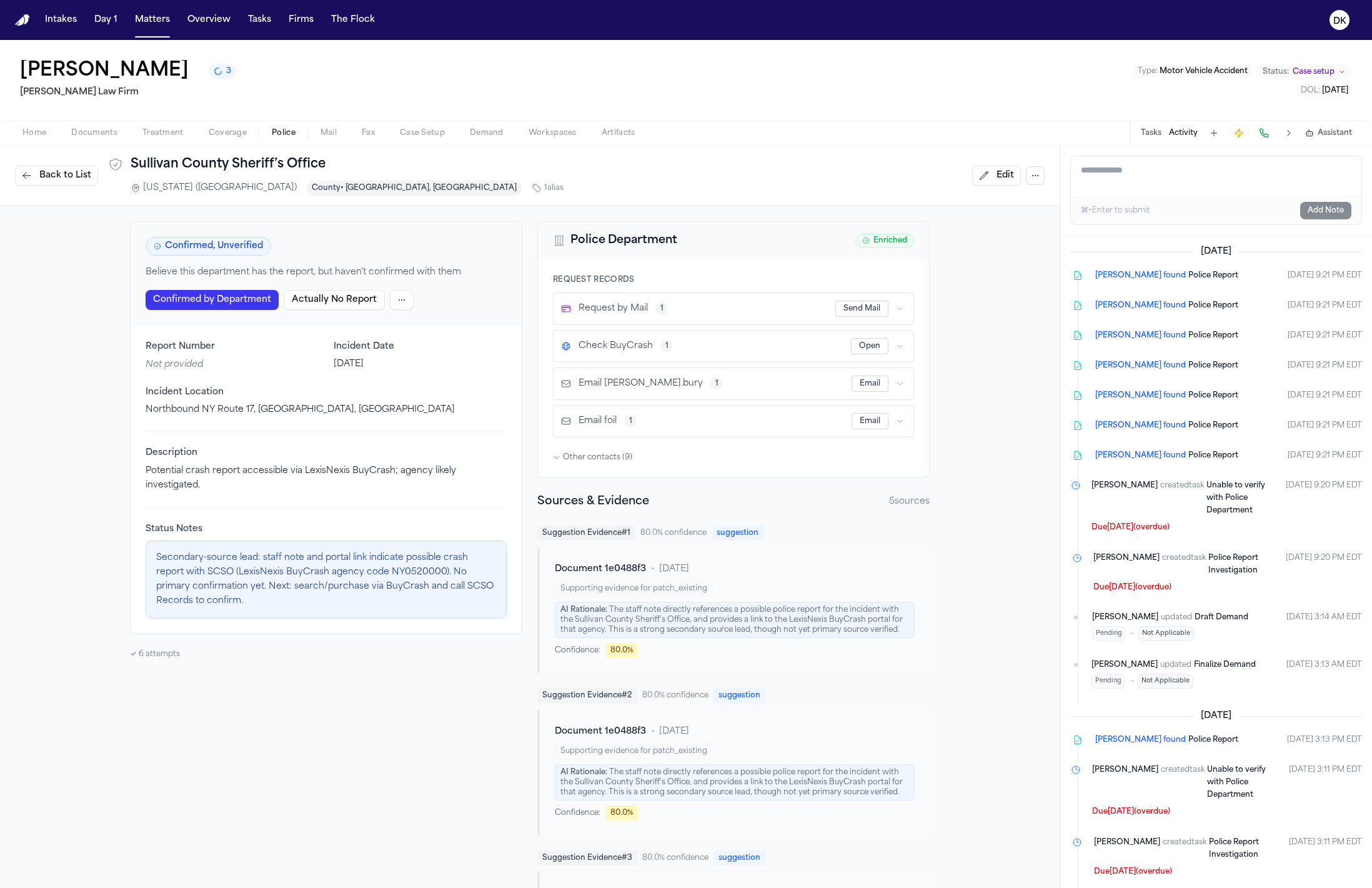
click at [102, 144] on div "Home Documents Treatment Coverage Police Mail Fax Case Setup Demand Workspaces …" at bounding box center [686, 133] width 1372 height 25
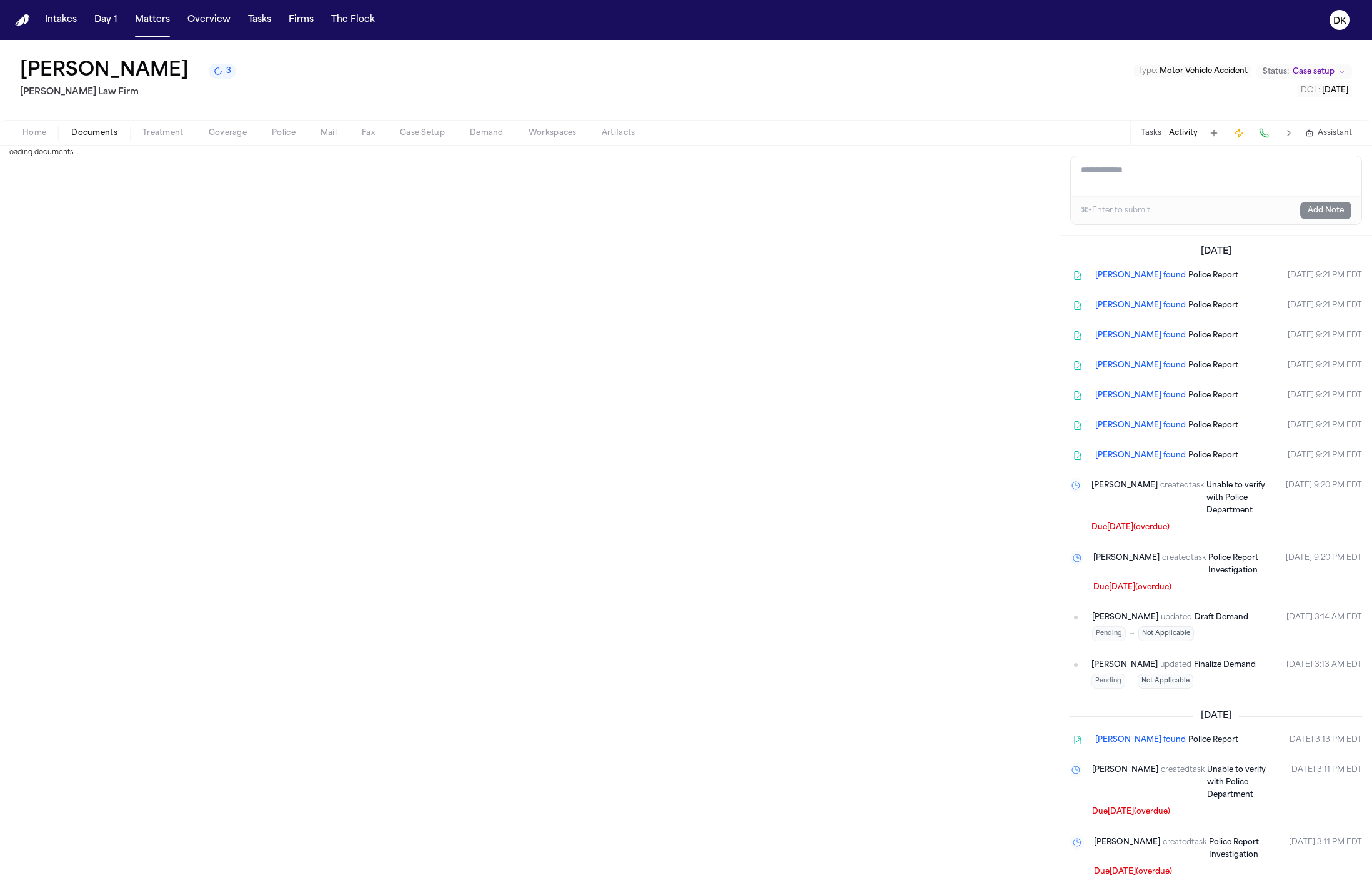
click at [101, 137] on span "Documents" at bounding box center [94, 133] width 46 height 10
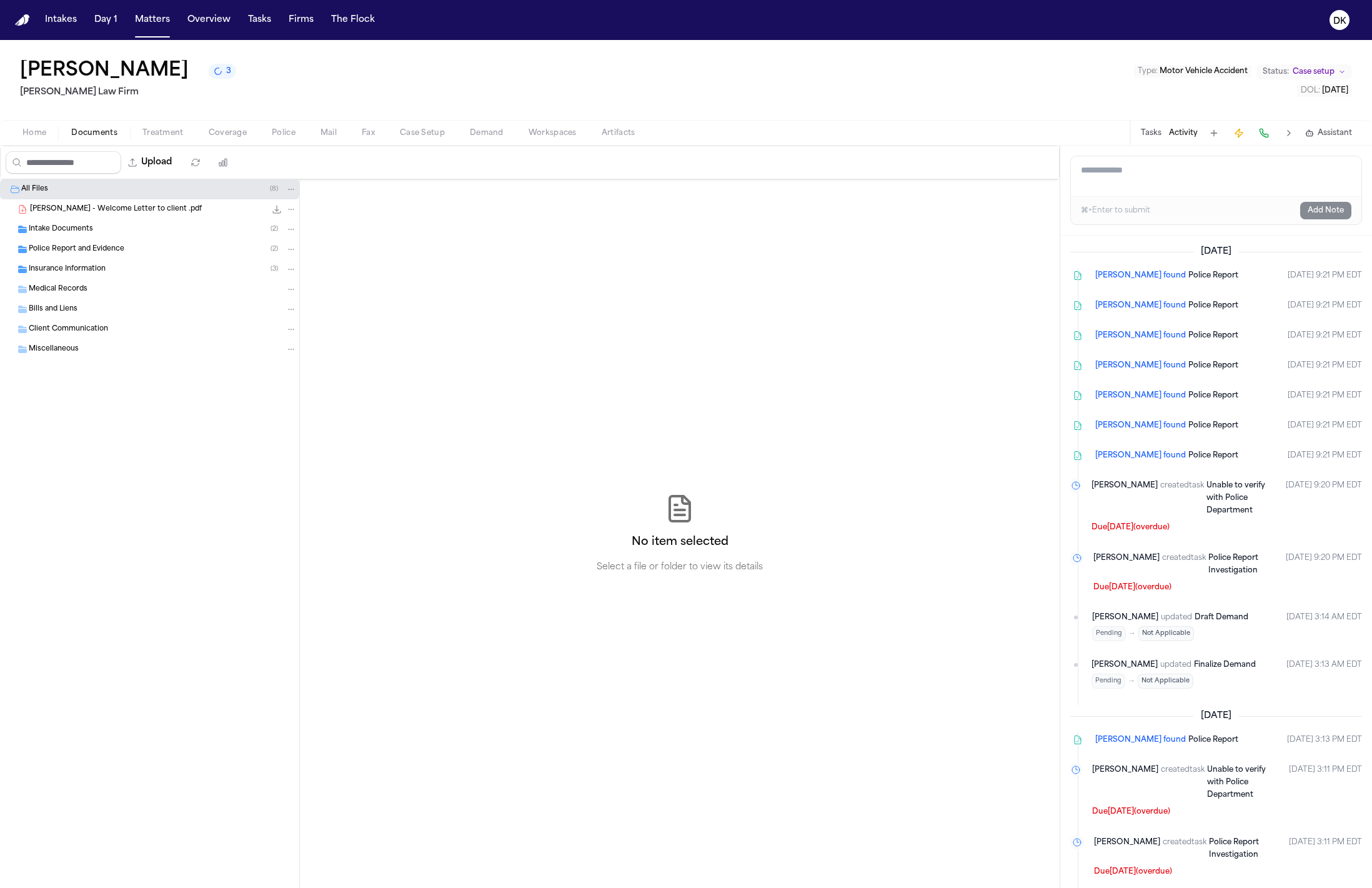
click at [168, 233] on div "Intake Documents ( 2 )" at bounding box center [163, 229] width 268 height 11
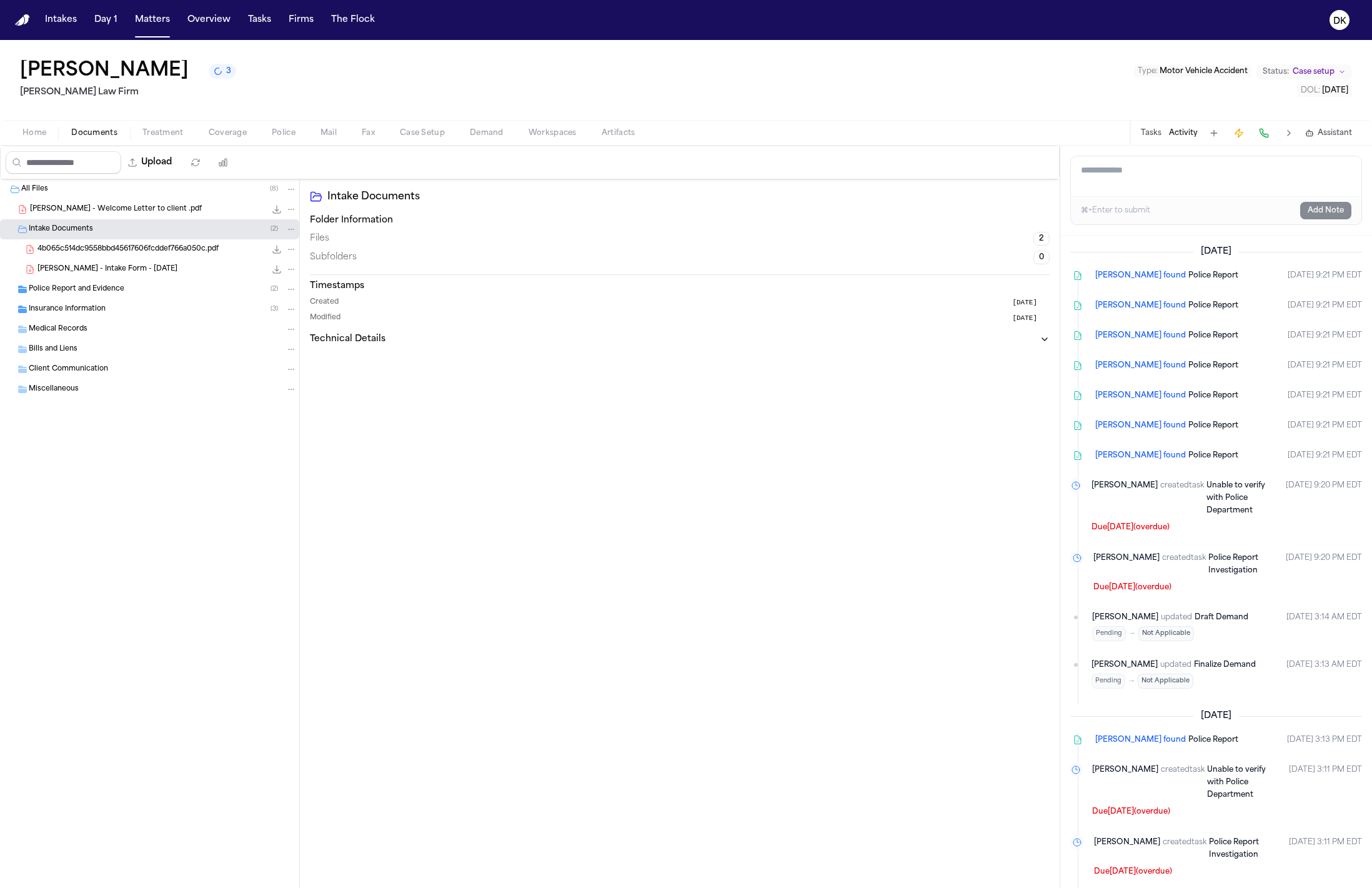
click at [161, 291] on div "Police Report and Evidence ( 2 )" at bounding box center [163, 289] width 268 height 11
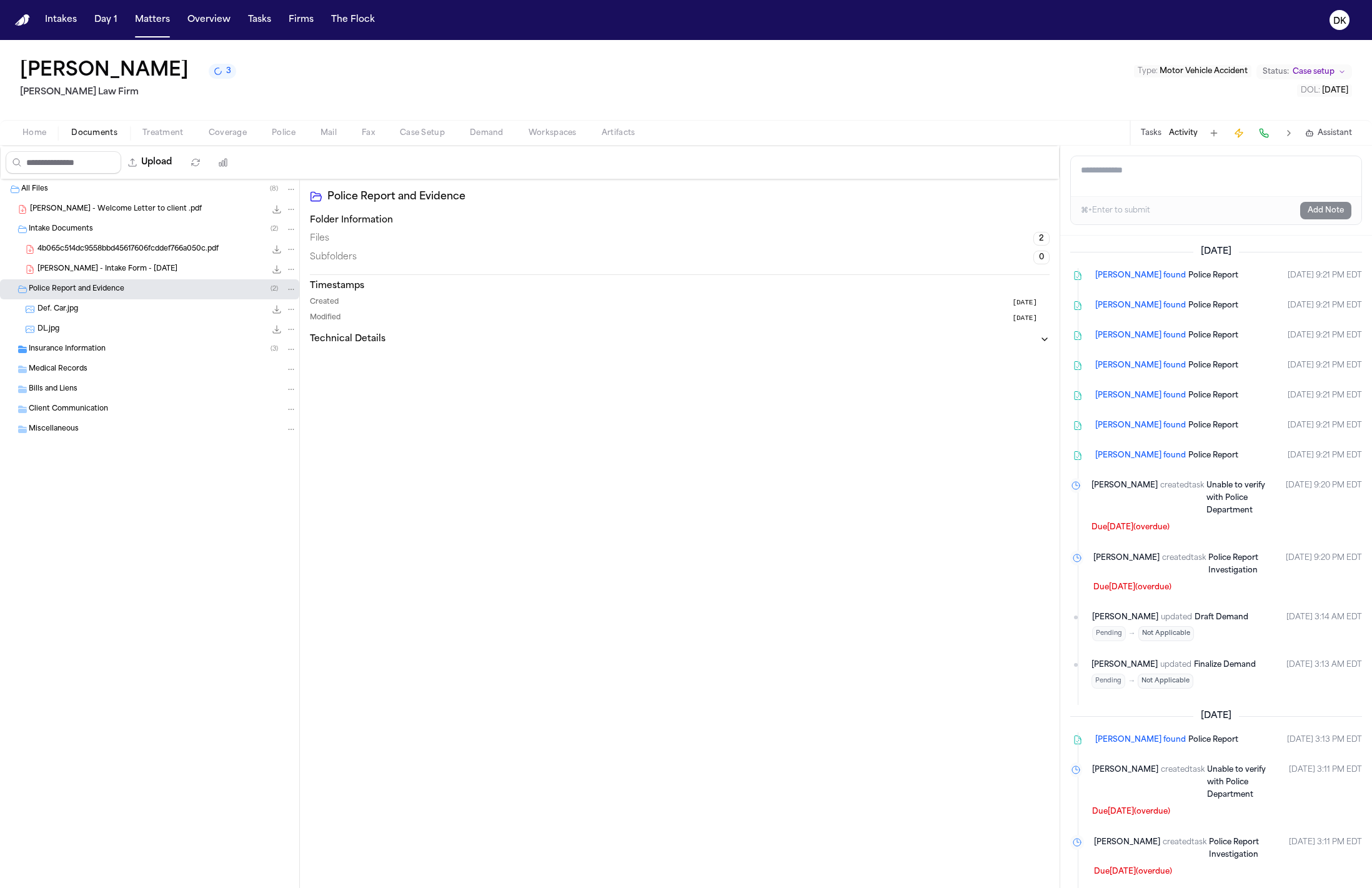
click at [168, 317] on div "Def. Car.jpg 27.3 KB • JPG" at bounding box center [150, 310] width 300 height 20
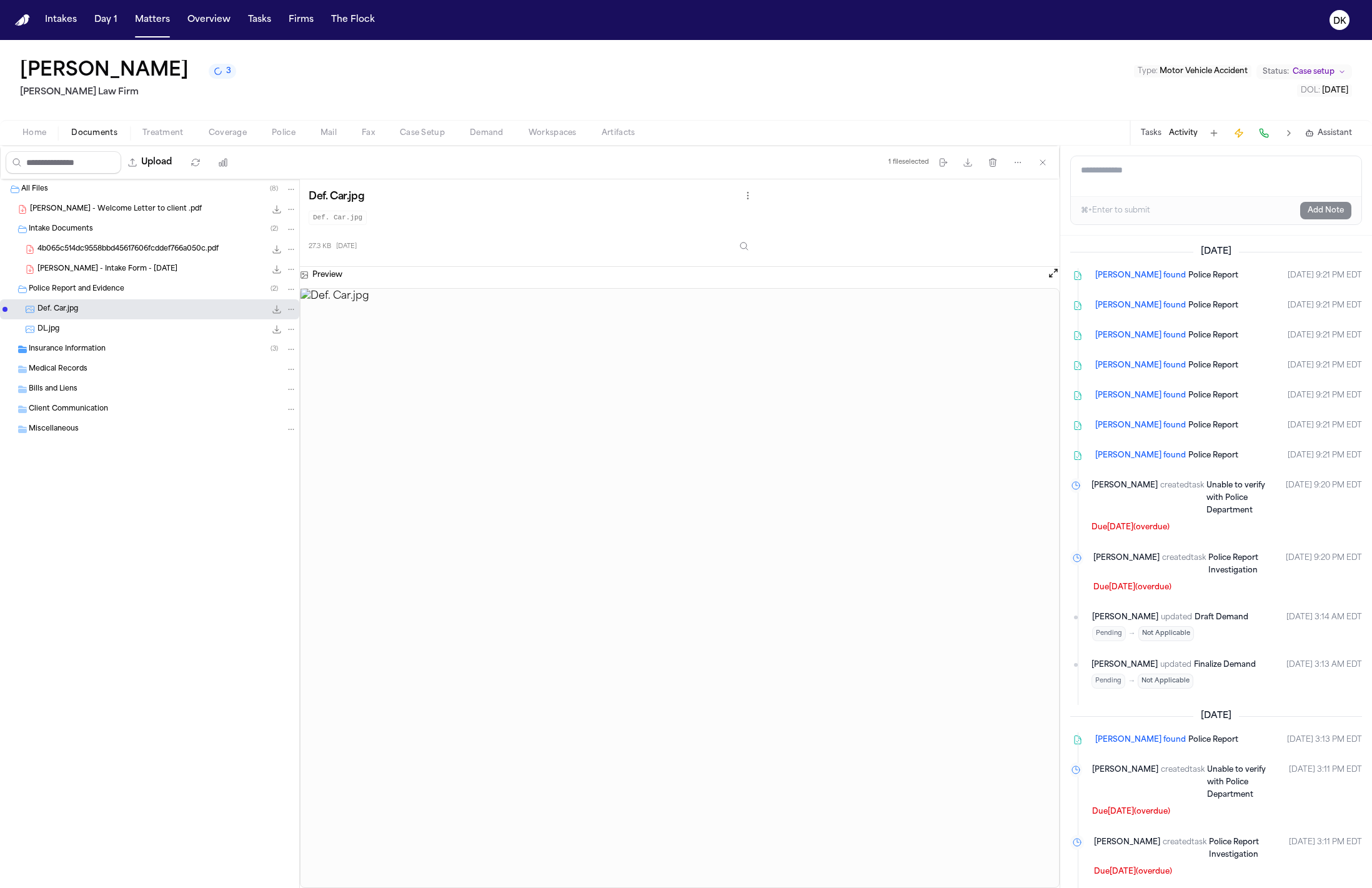
click at [165, 329] on div "DL.jpg 601.5 KB • JPG" at bounding box center [167, 329] width 259 height 12
click at [154, 349] on div "Insurance Information ( 3 )" at bounding box center [163, 350] width 268 height 11
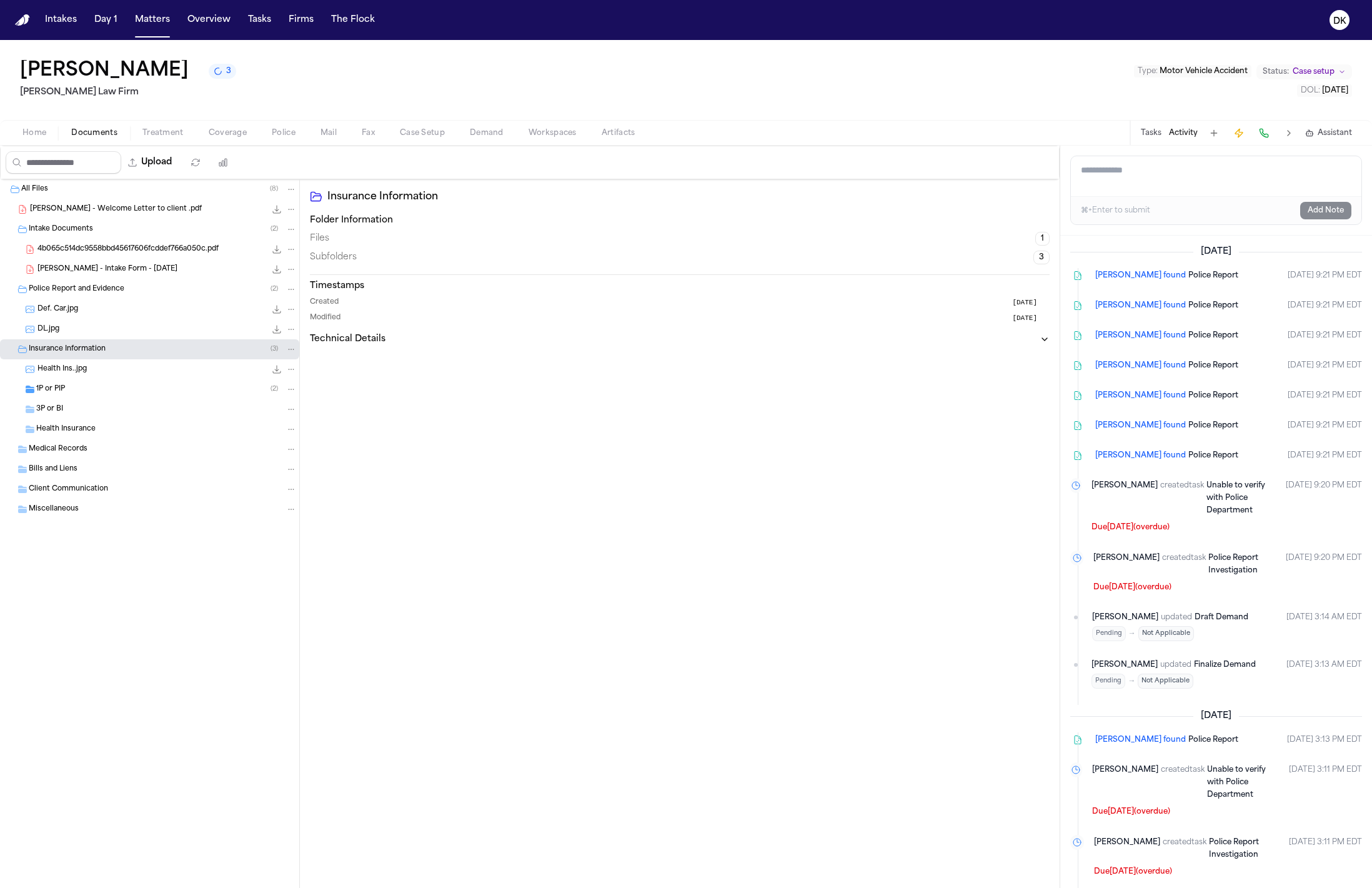
click at [151, 371] on div "Health Ins..jpg 139.9 KB • JPG" at bounding box center [167, 369] width 259 height 12
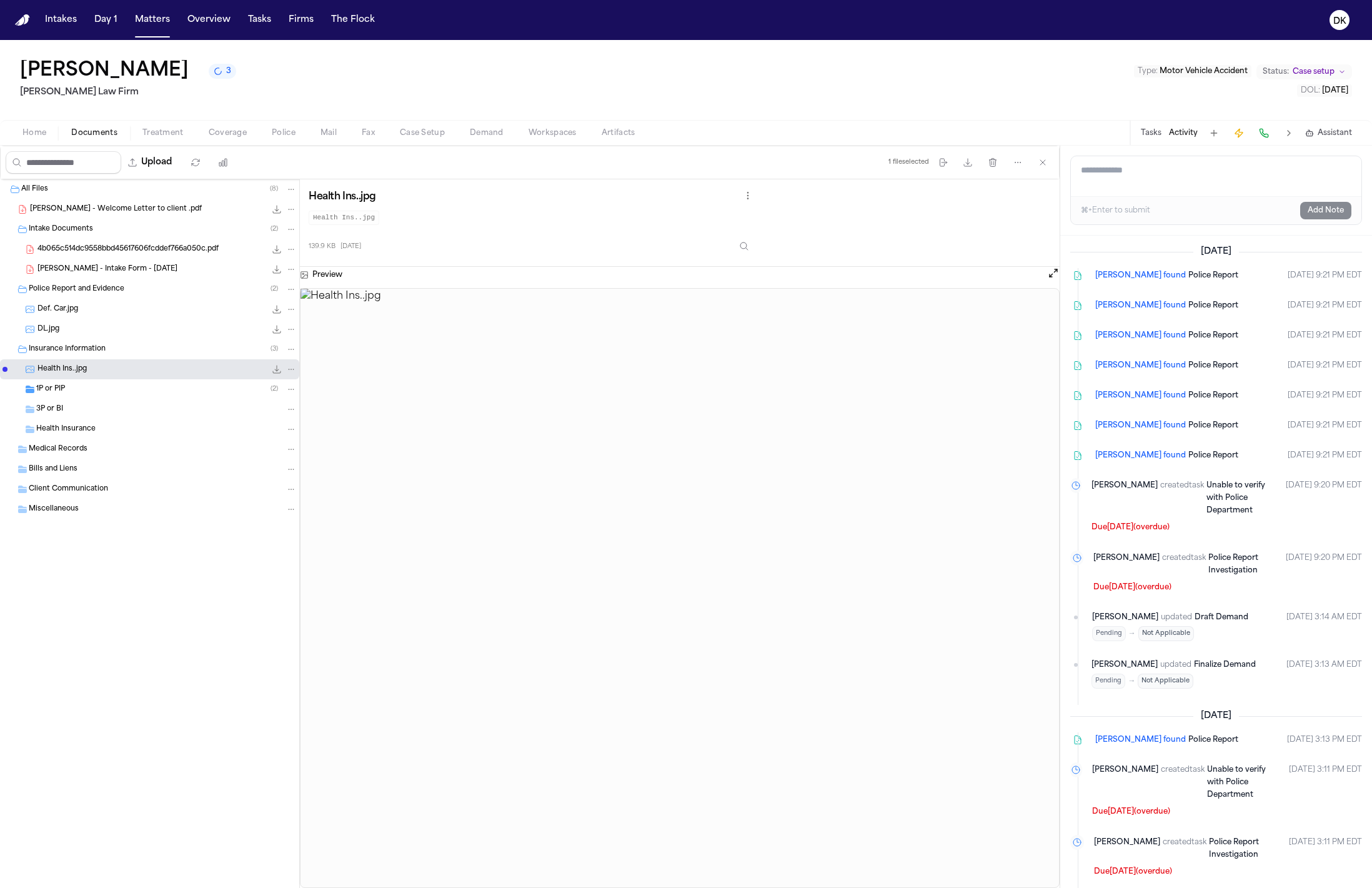
click at [146, 389] on div "1P or PIP ( 2 )" at bounding box center [166, 389] width 261 height 11
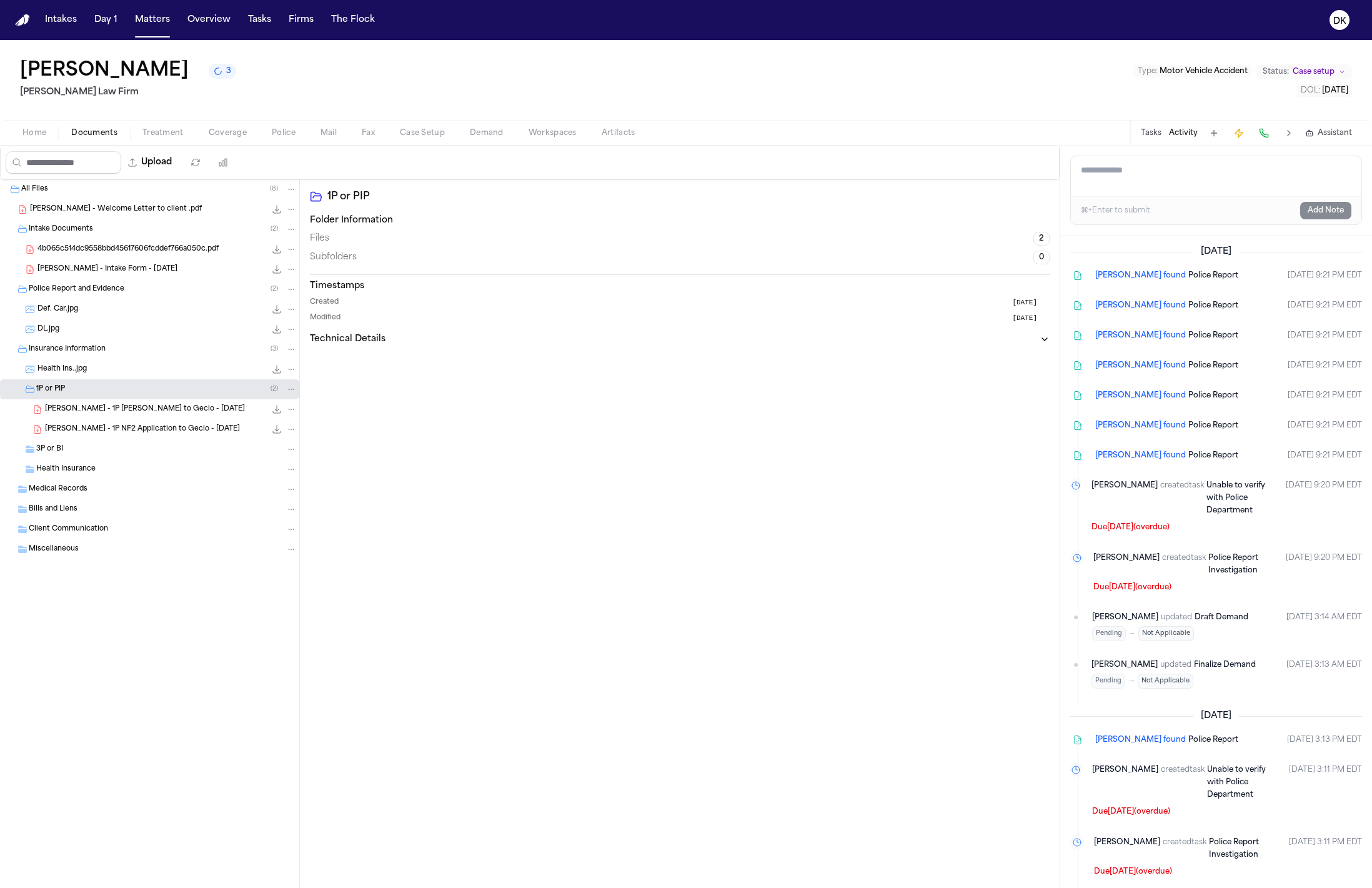
click at [143, 421] on div "[PERSON_NAME] - 1P NF2 Application to Gecio - [DATE] 501.1 KB • PDF" at bounding box center [150, 430] width 300 height 20
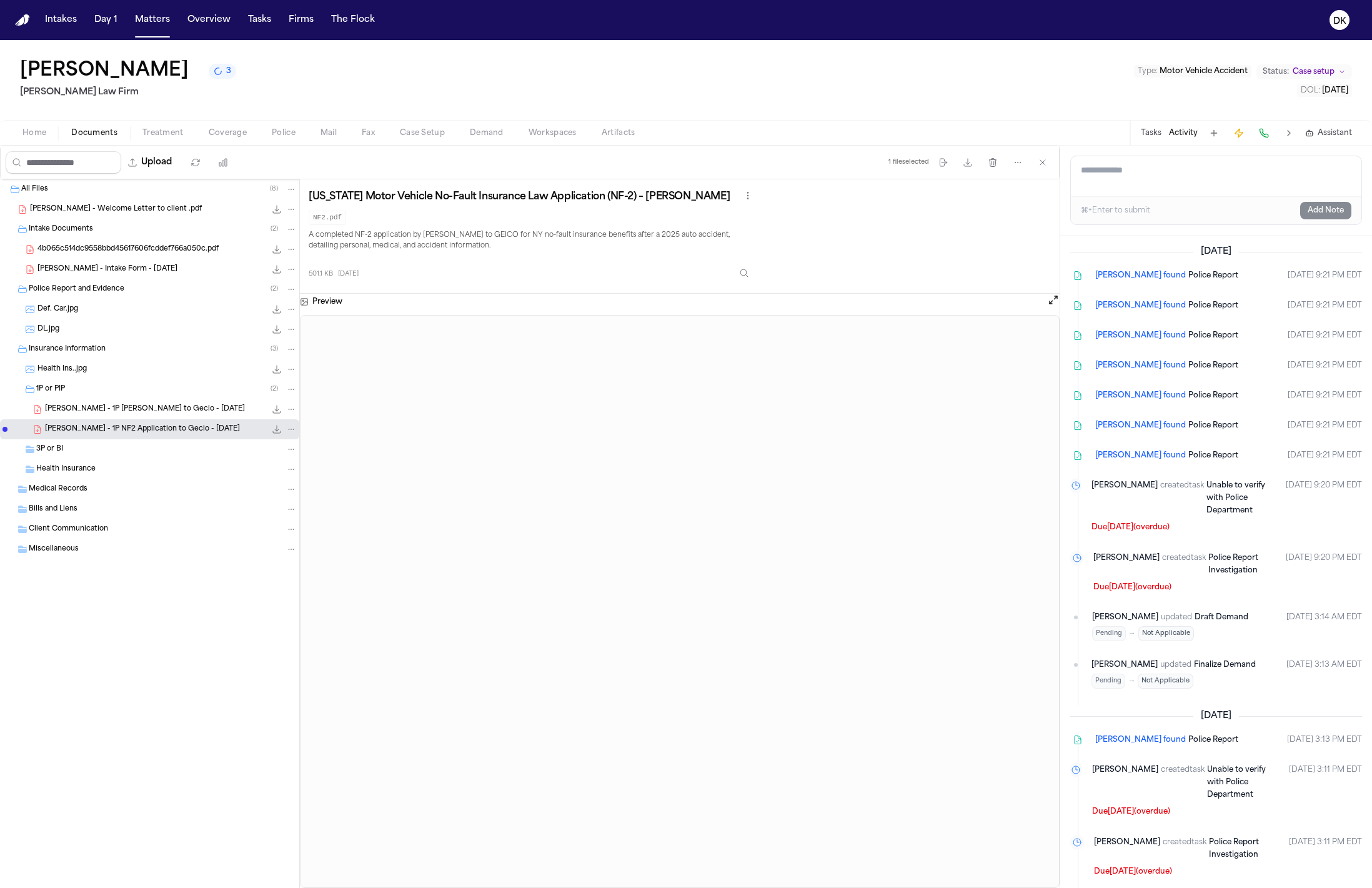
click at [154, 411] on span "[PERSON_NAME] - 1P [PERSON_NAME] to Gecio - [DATE]" at bounding box center [145, 410] width 200 height 11
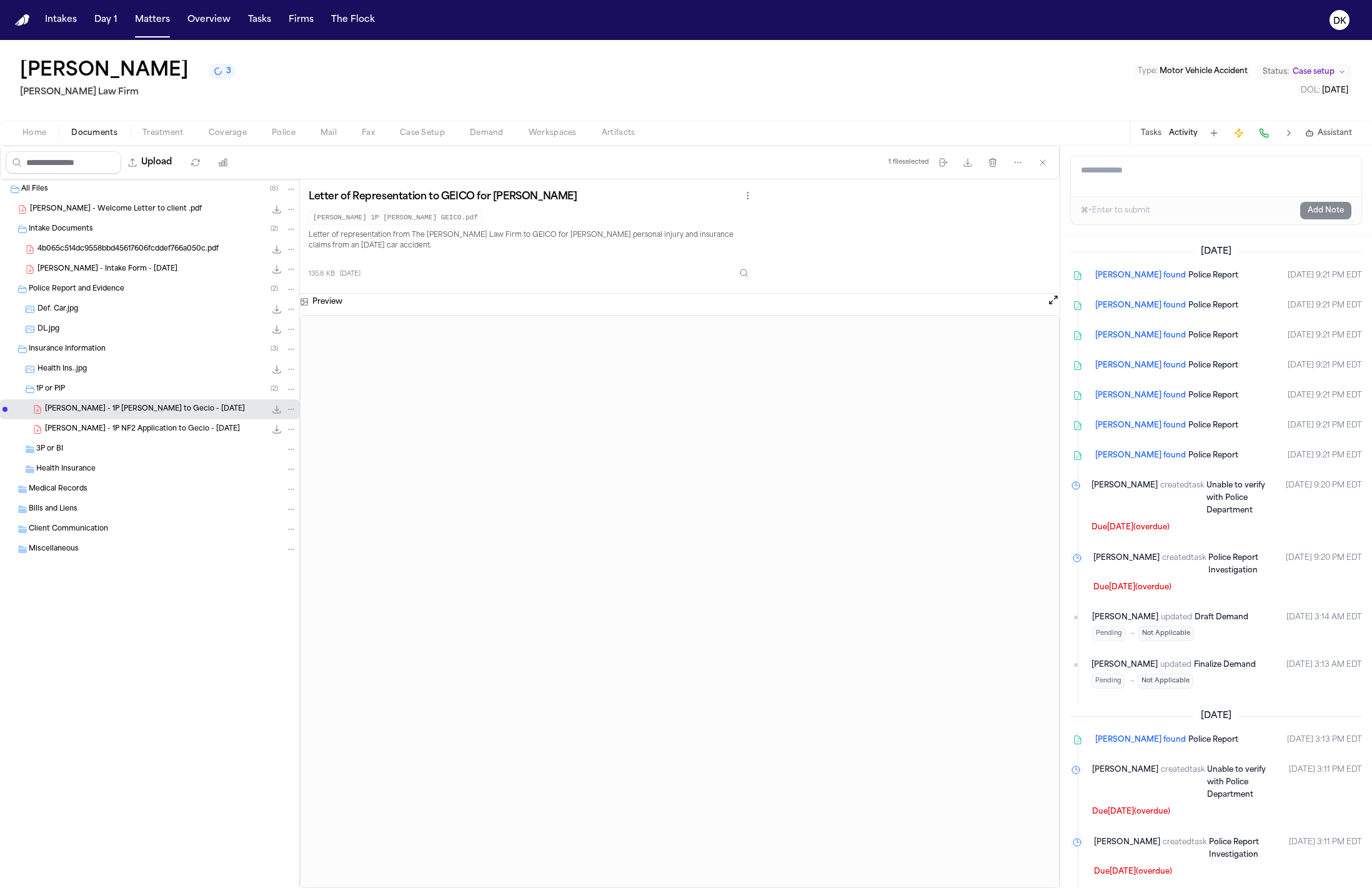
click at [136, 447] on div "3P or BI" at bounding box center [166, 449] width 261 height 11
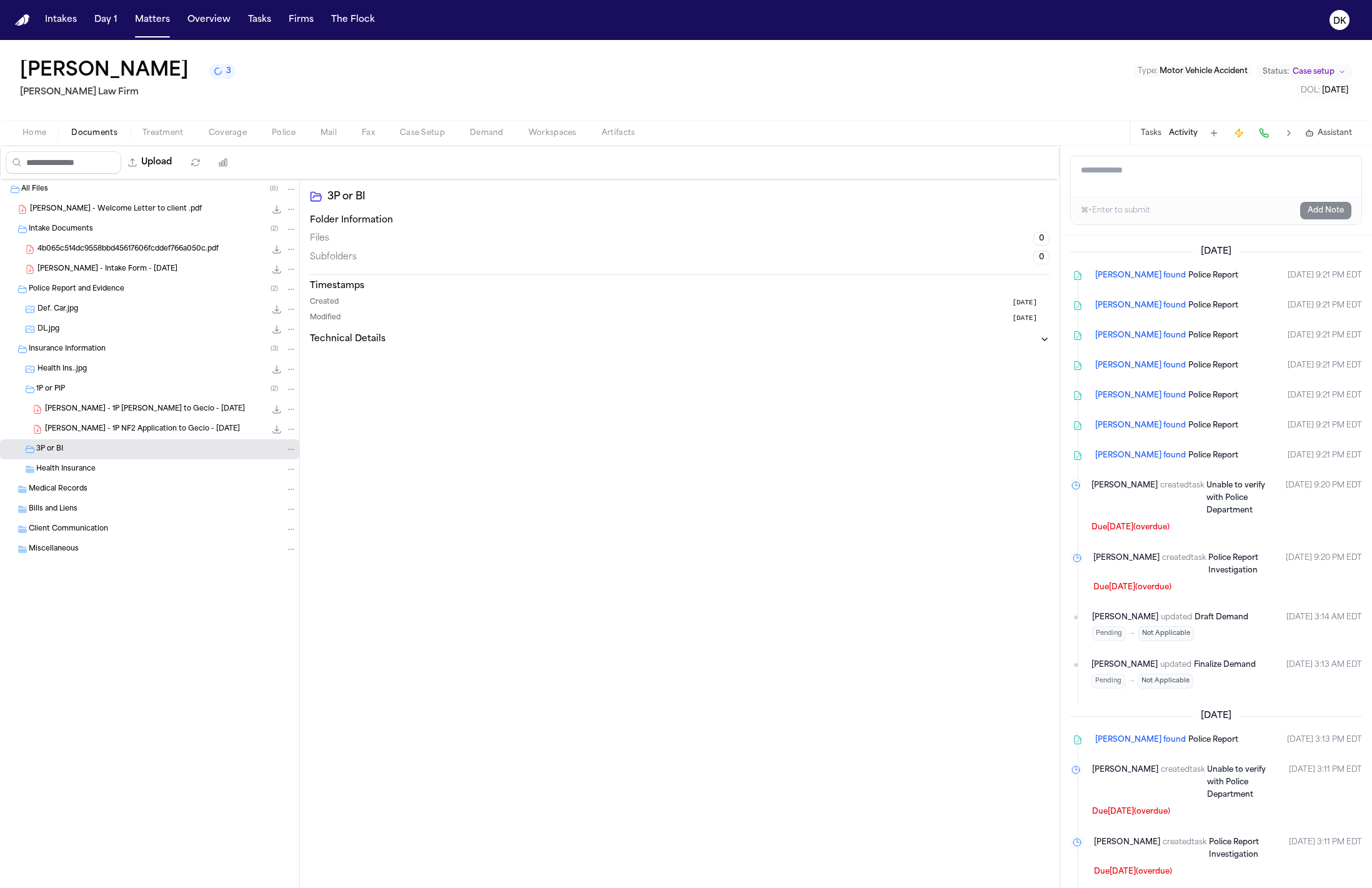
click at [127, 461] on div "Health Insurance" at bounding box center [150, 470] width 300 height 20
click at [147, 247] on span "4b065c514dc9558bbd45617606fcddef766a050c.pdf" at bounding box center [128, 250] width 181 height 11
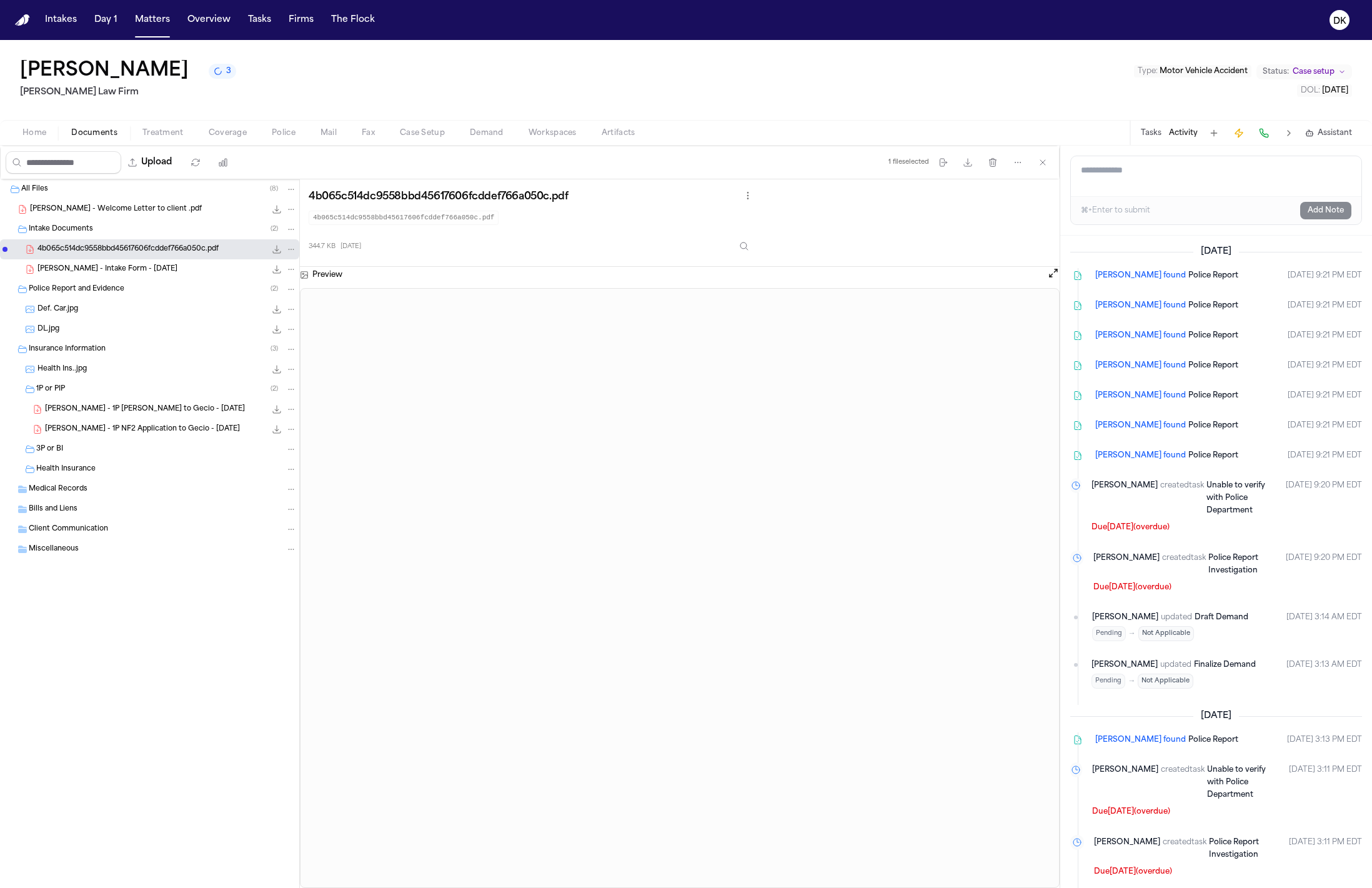
click at [136, 271] on span "[PERSON_NAME] - Intake Form - [DATE]" at bounding box center [107, 270] width 140 height 11
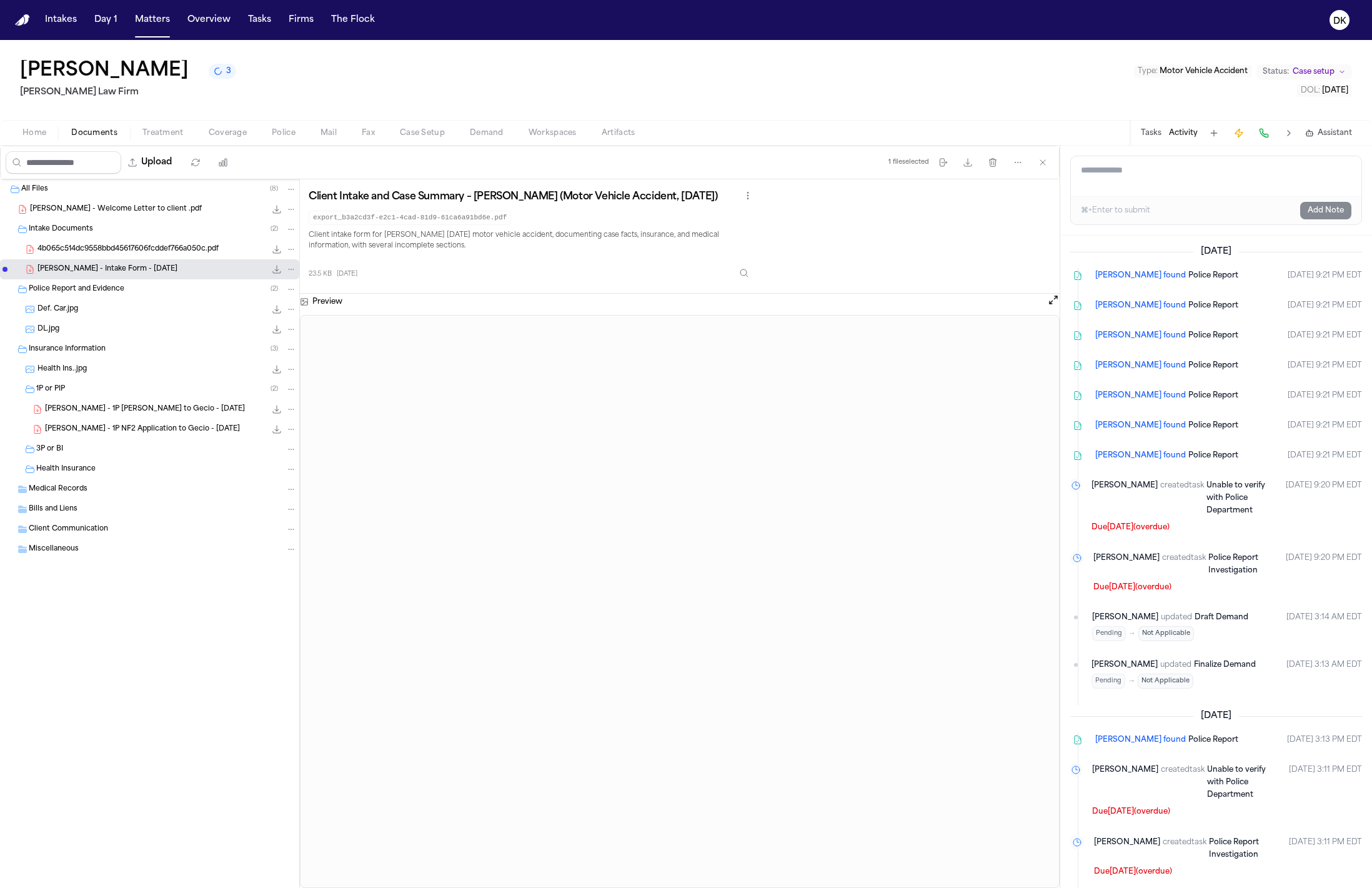
click at [136, 195] on div "All Files ( 8 )" at bounding box center [158, 190] width 275 height 11
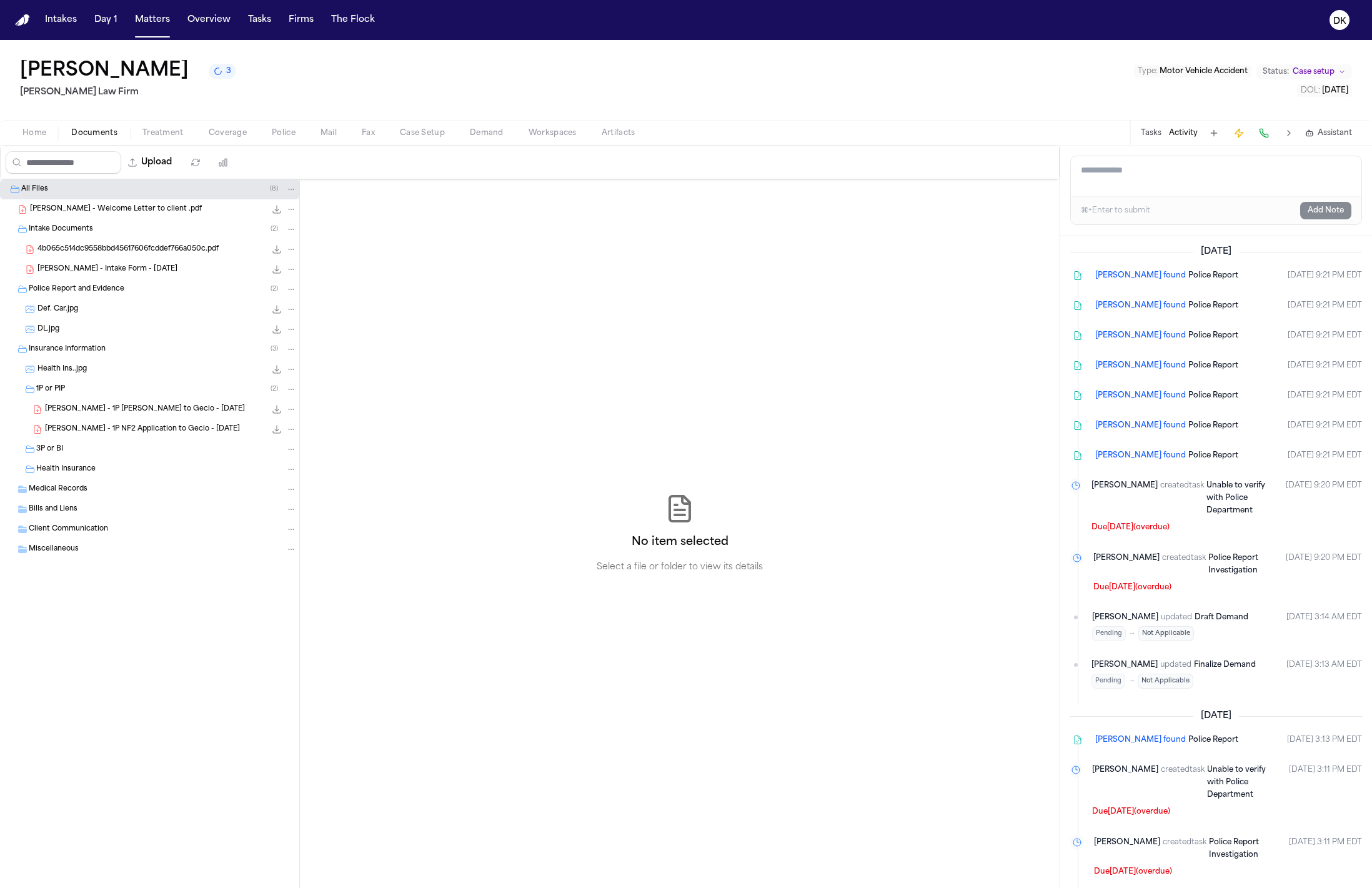
click at [137, 209] on span "[PERSON_NAME] - Welcome Letter to client .pdf" at bounding box center [115, 210] width 172 height 11
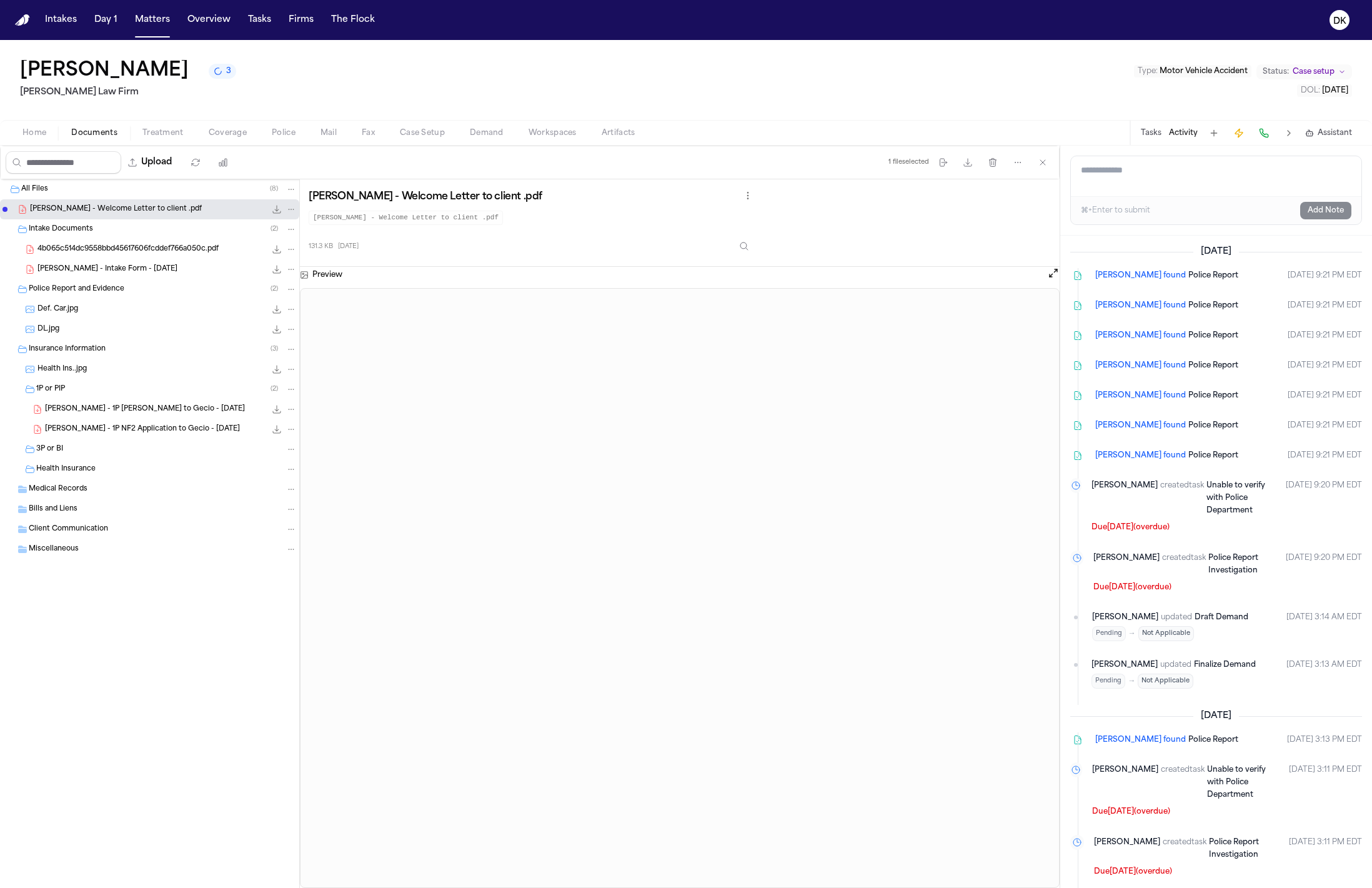
click at [140, 266] on span "[PERSON_NAME] - Intake Form - [DATE]" at bounding box center [107, 270] width 140 height 11
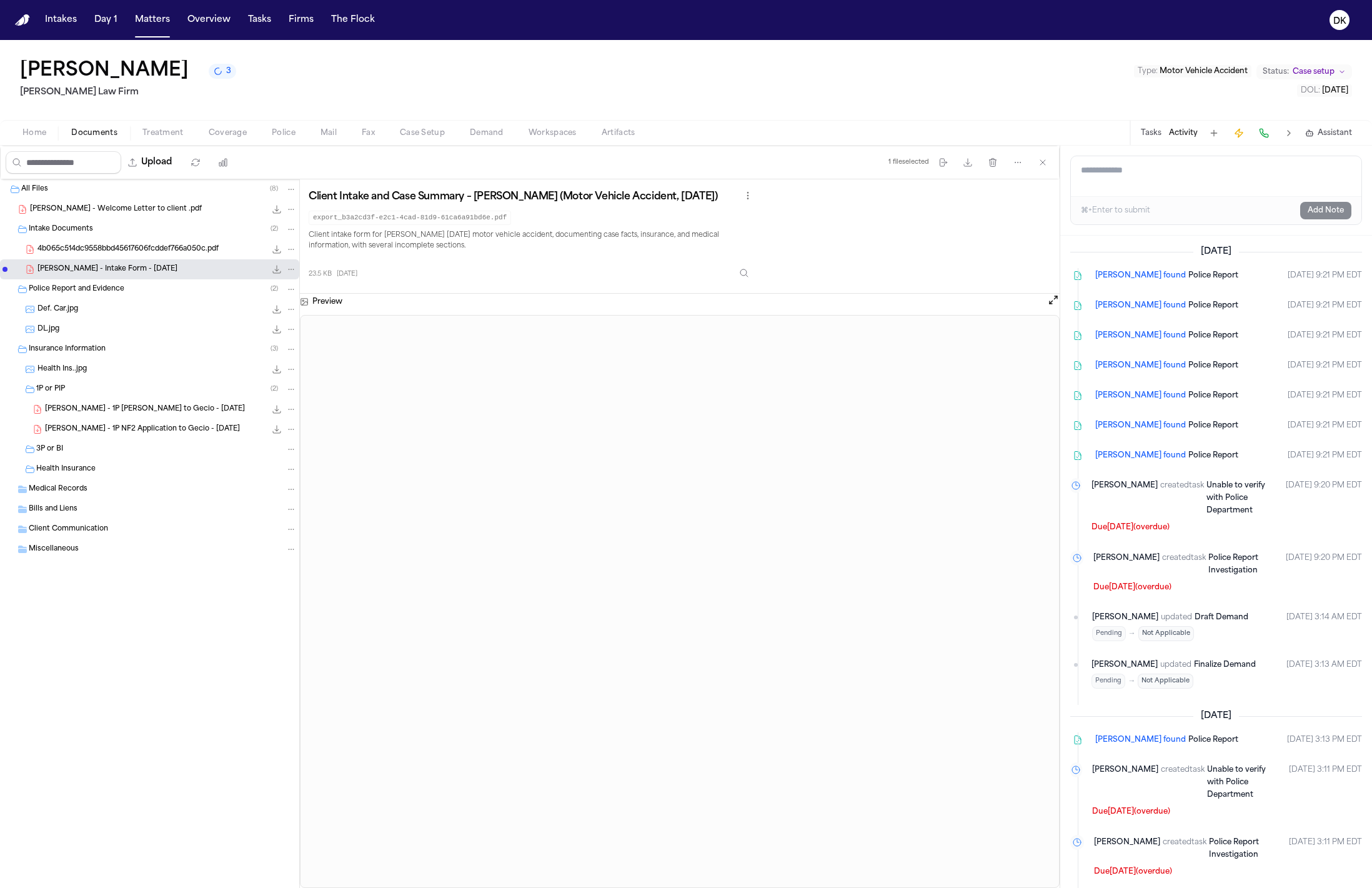
click at [143, 258] on div "4b065c514dc9558bbd45617606fcddef766a050c.pdf 344.7 KB • PDF" at bounding box center [150, 250] width 300 height 20
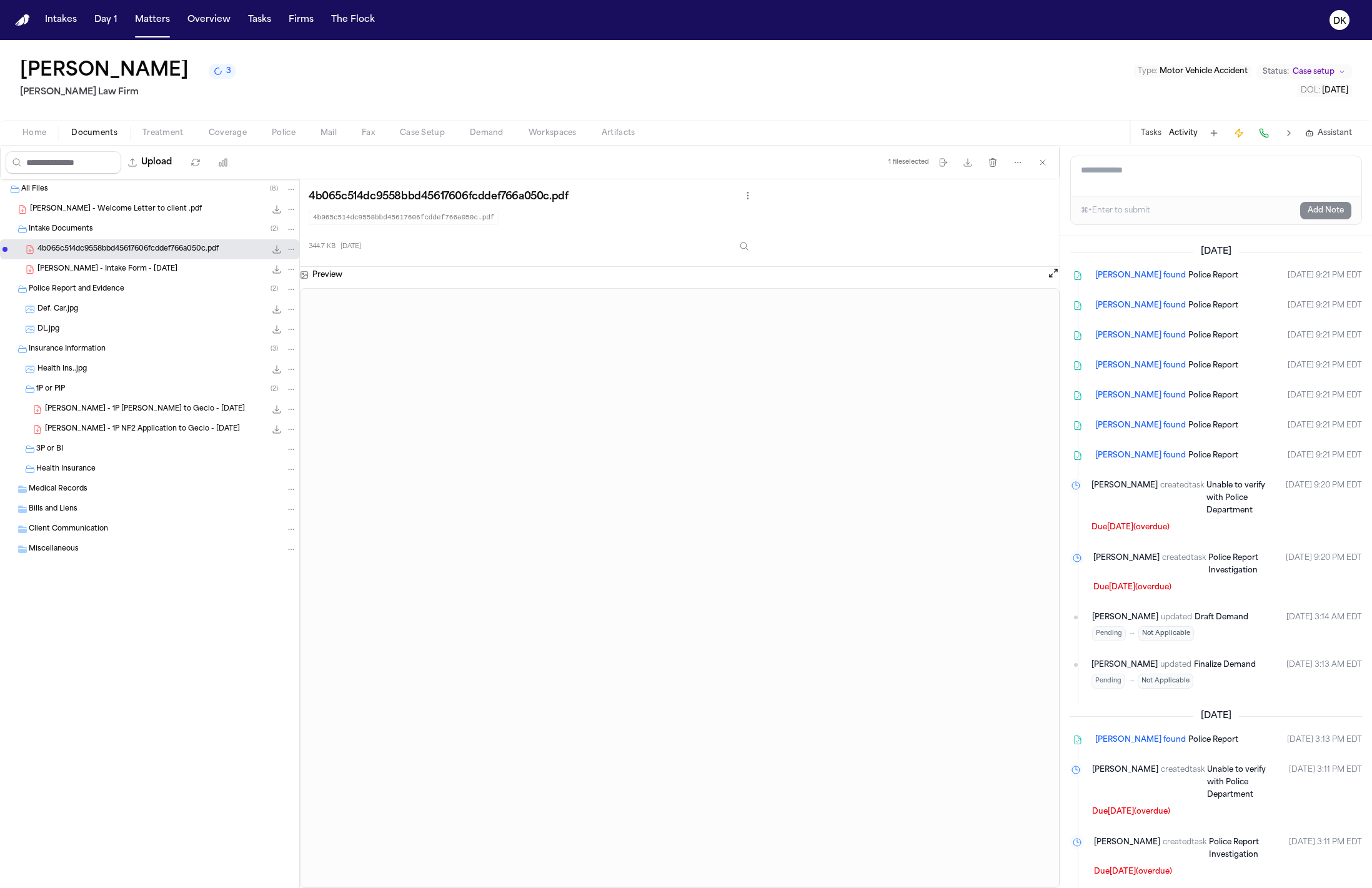
click at [1223, 442] on ul "[PERSON_NAME] found Police Report [DATE] 9:21 PM [PERSON_NAME] found Police Rep…" at bounding box center [1216, 479] width 292 height 422
click at [1133, 457] on span "[PERSON_NAME] found" at bounding box center [1140, 456] width 90 height 12
click at [1189, 457] on span "Police Report" at bounding box center [1214, 456] width 50 height 8
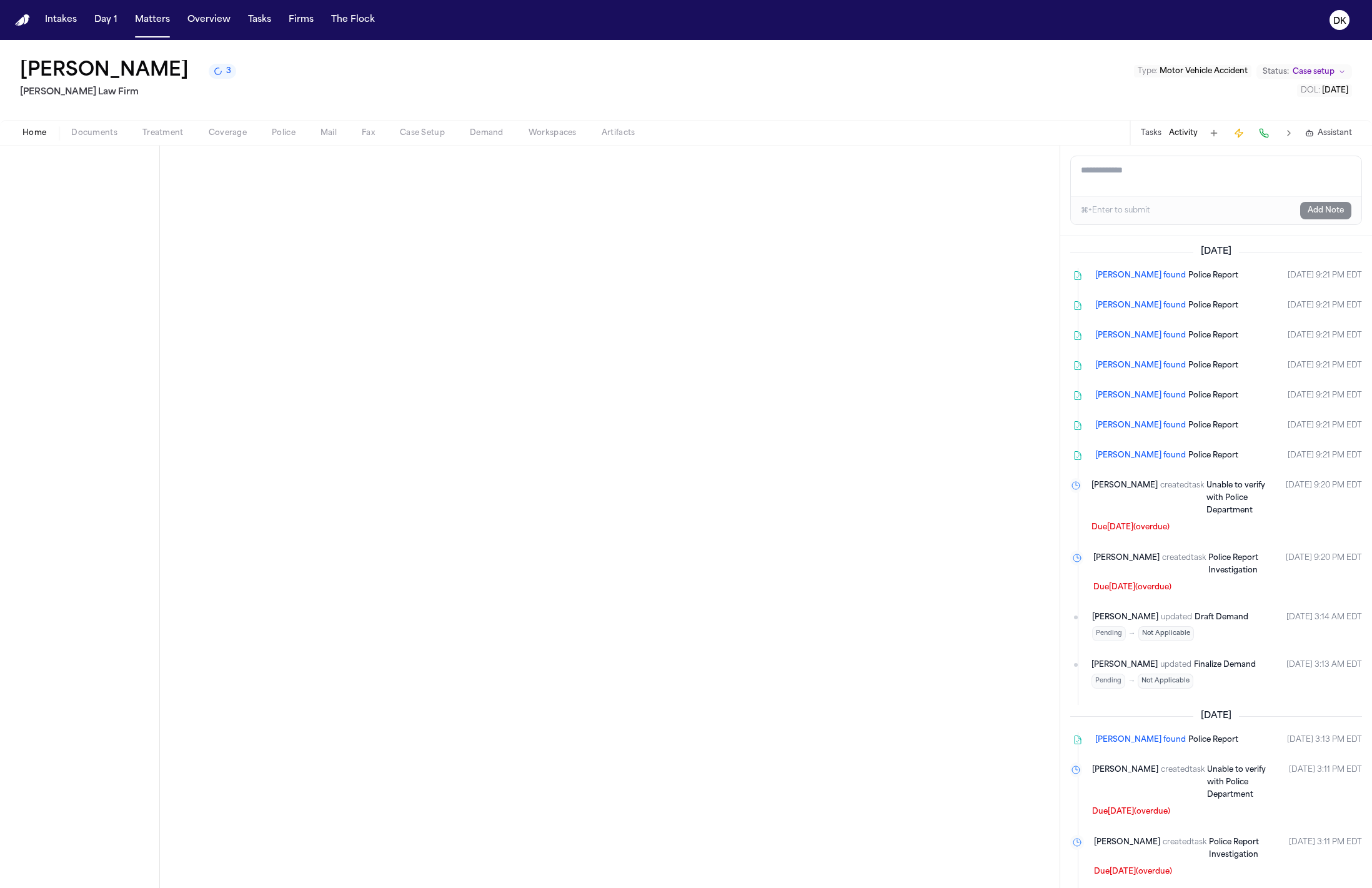
click at [1104, 460] on span "[PERSON_NAME] found" at bounding box center [1140, 456] width 90 height 12
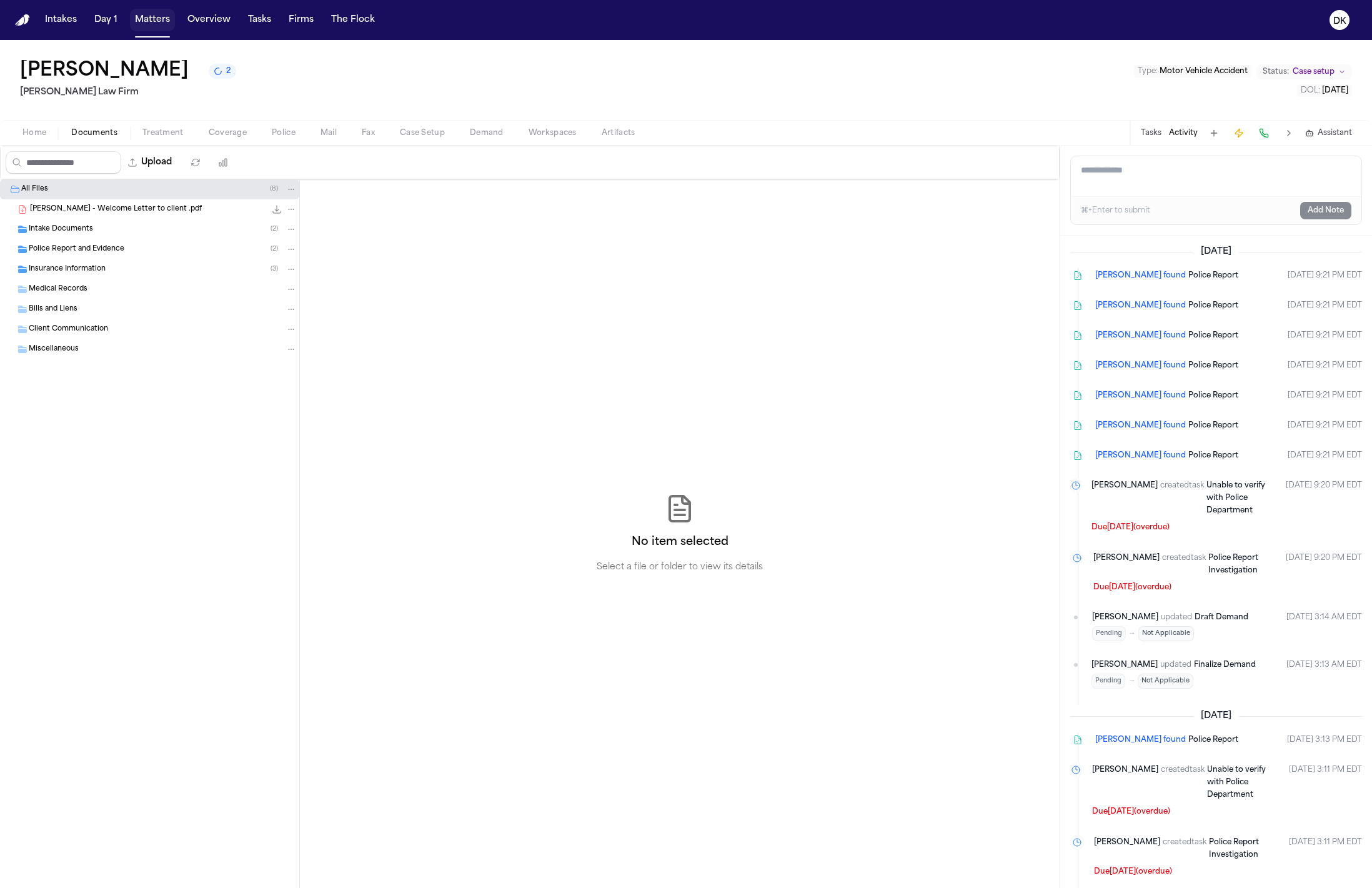
click at [158, 23] on button "Matters" at bounding box center [153, 20] width 45 height 23
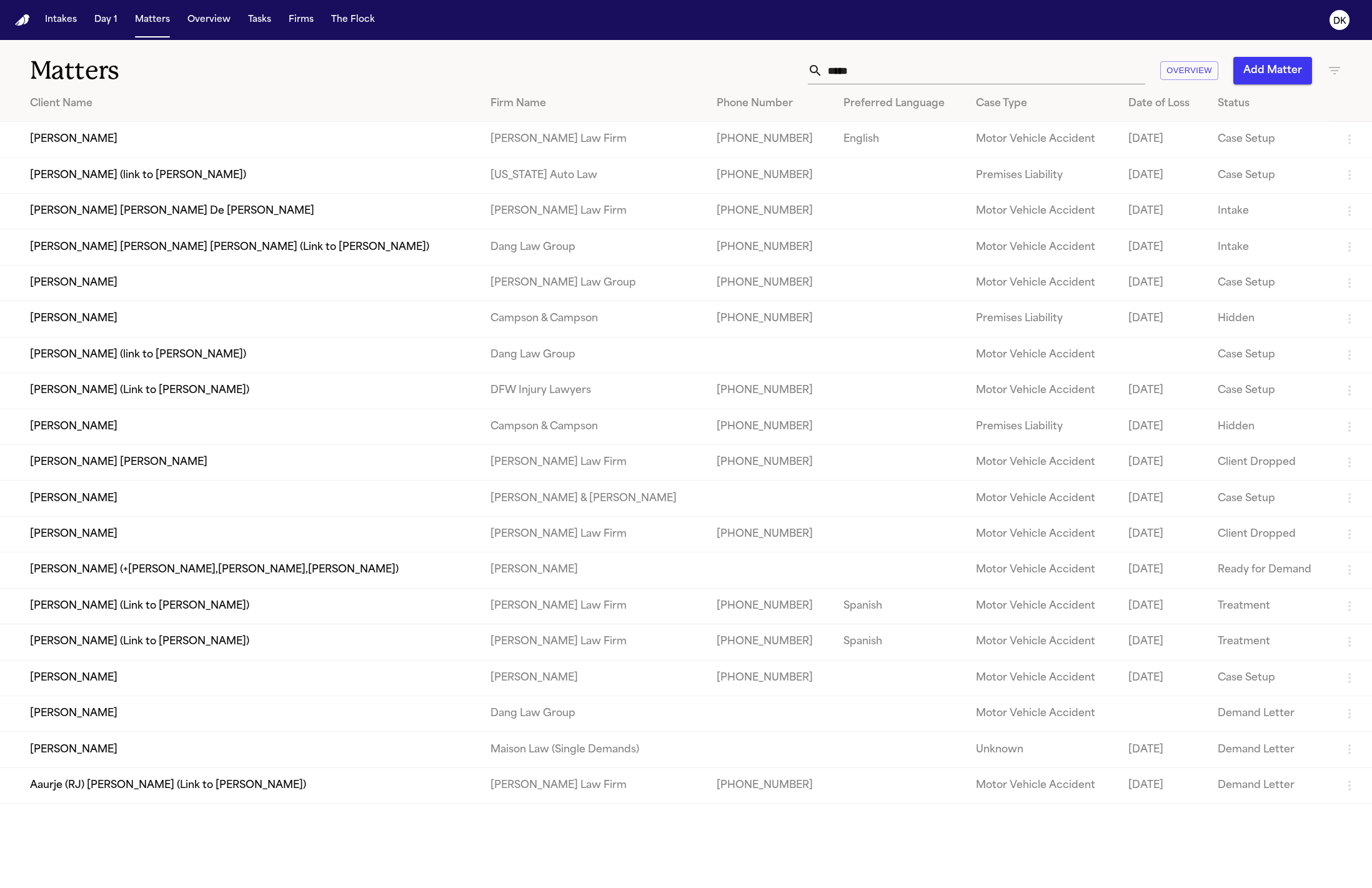
click at [925, 72] on input "*****" at bounding box center [984, 70] width 322 height 27
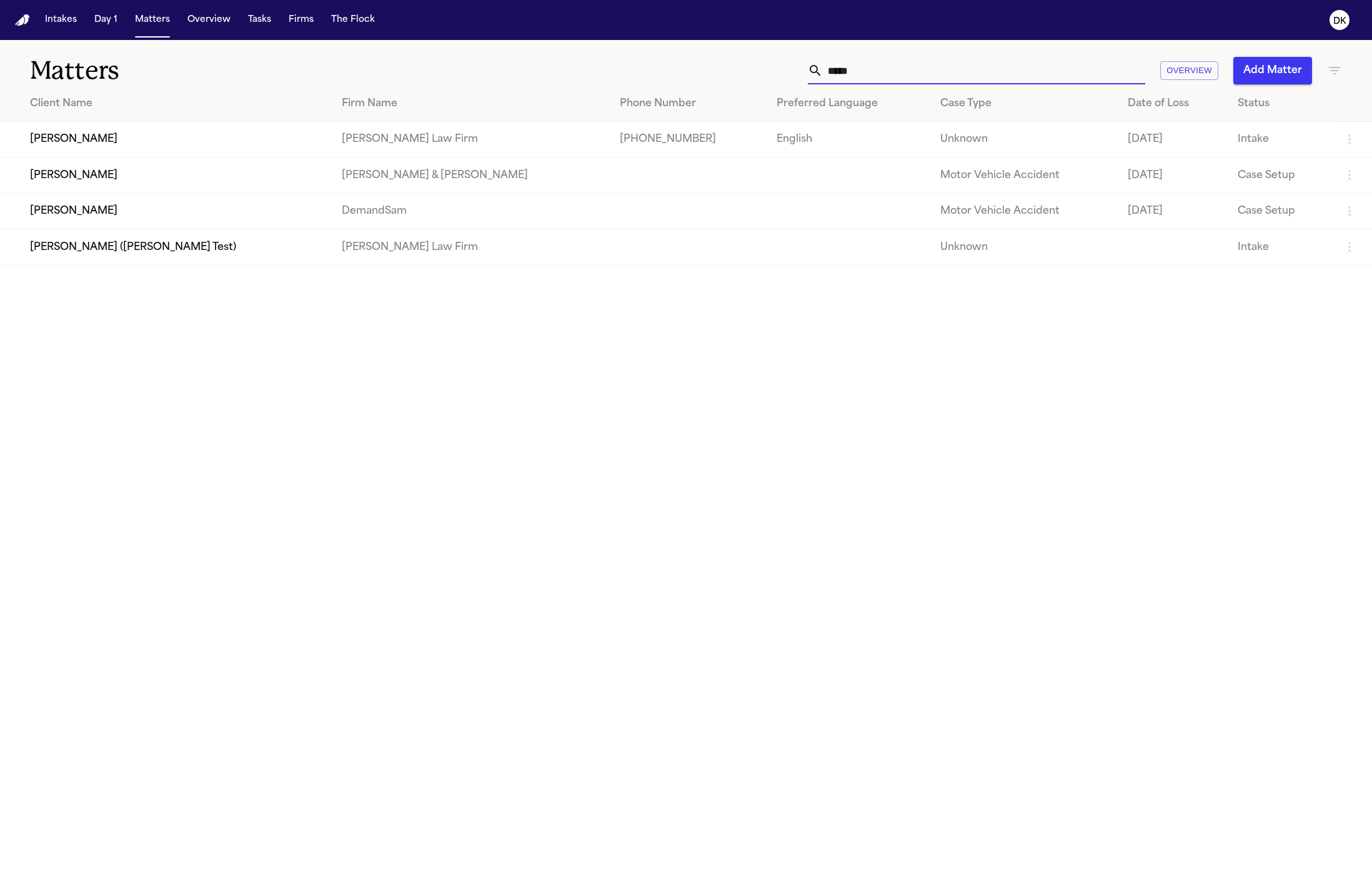
type input "*****"
click at [309, 147] on td "[PERSON_NAME]" at bounding box center [165, 140] width 331 height 36
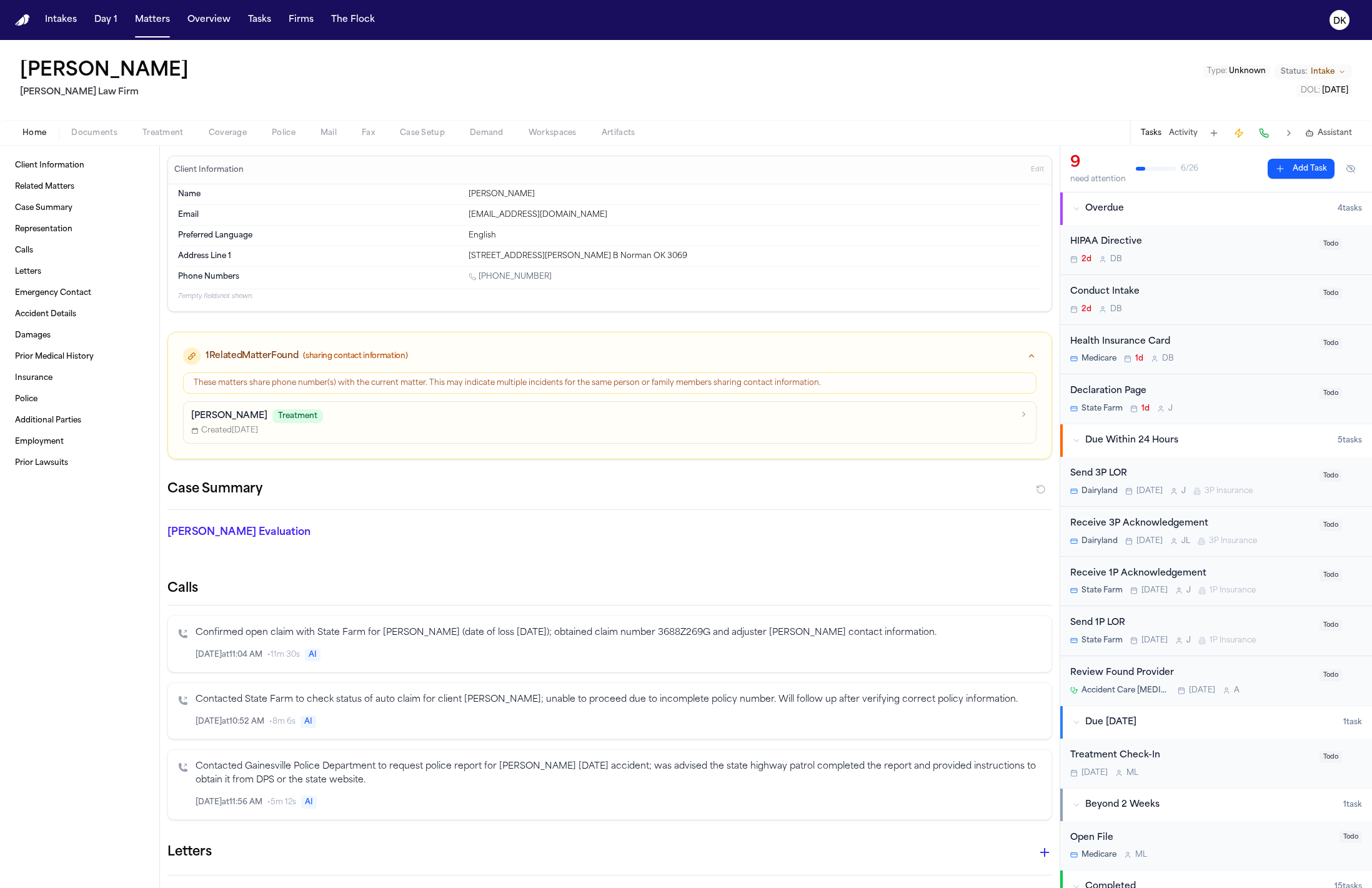
click at [290, 130] on span "Police" at bounding box center [283, 133] width 23 height 10
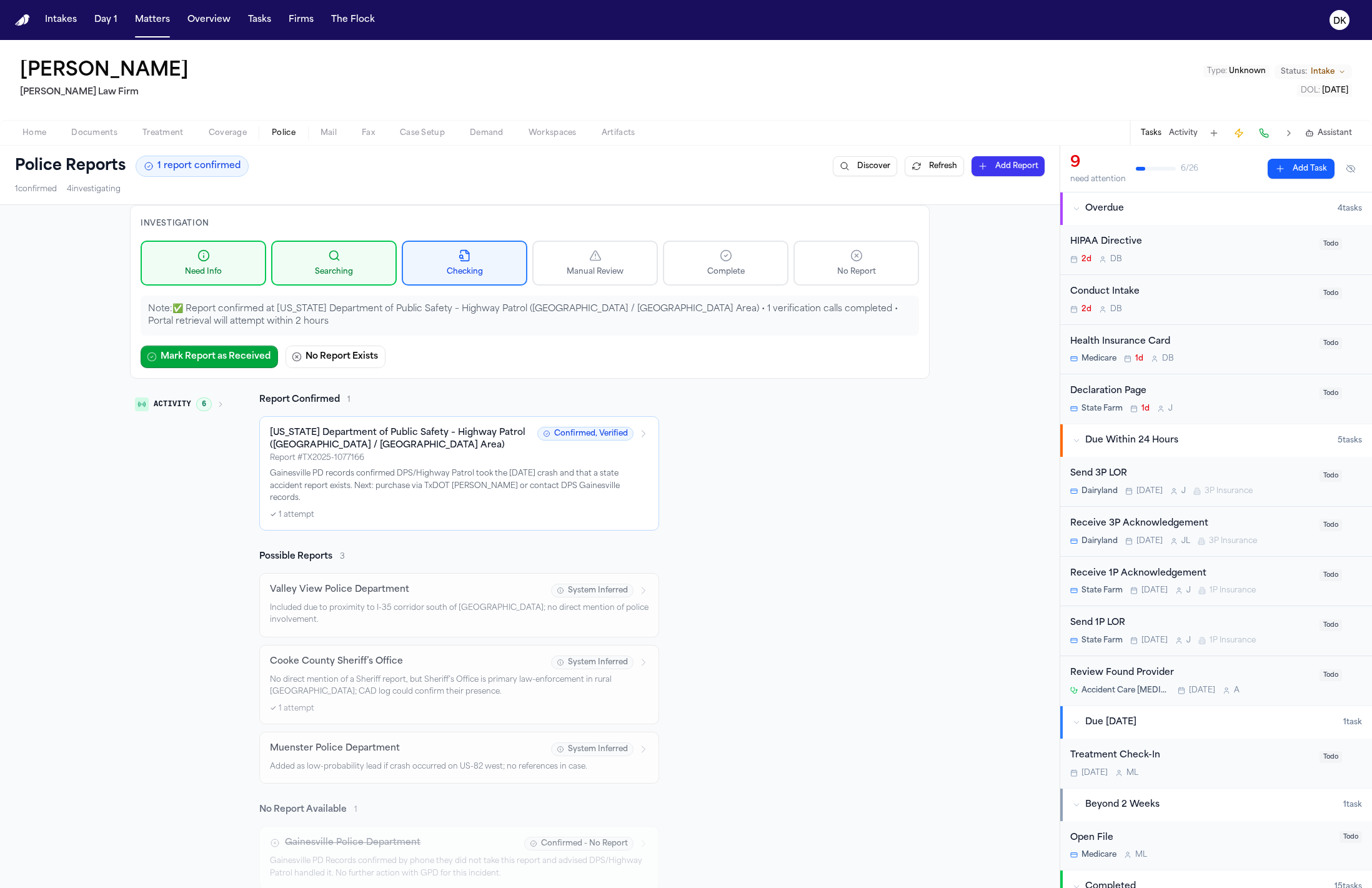
click at [358, 495] on div "[US_STATE] Department of Public Safety – Highway Patrol ([GEOGRAPHIC_DATA] / [G…" at bounding box center [459, 473] width 378 height 93
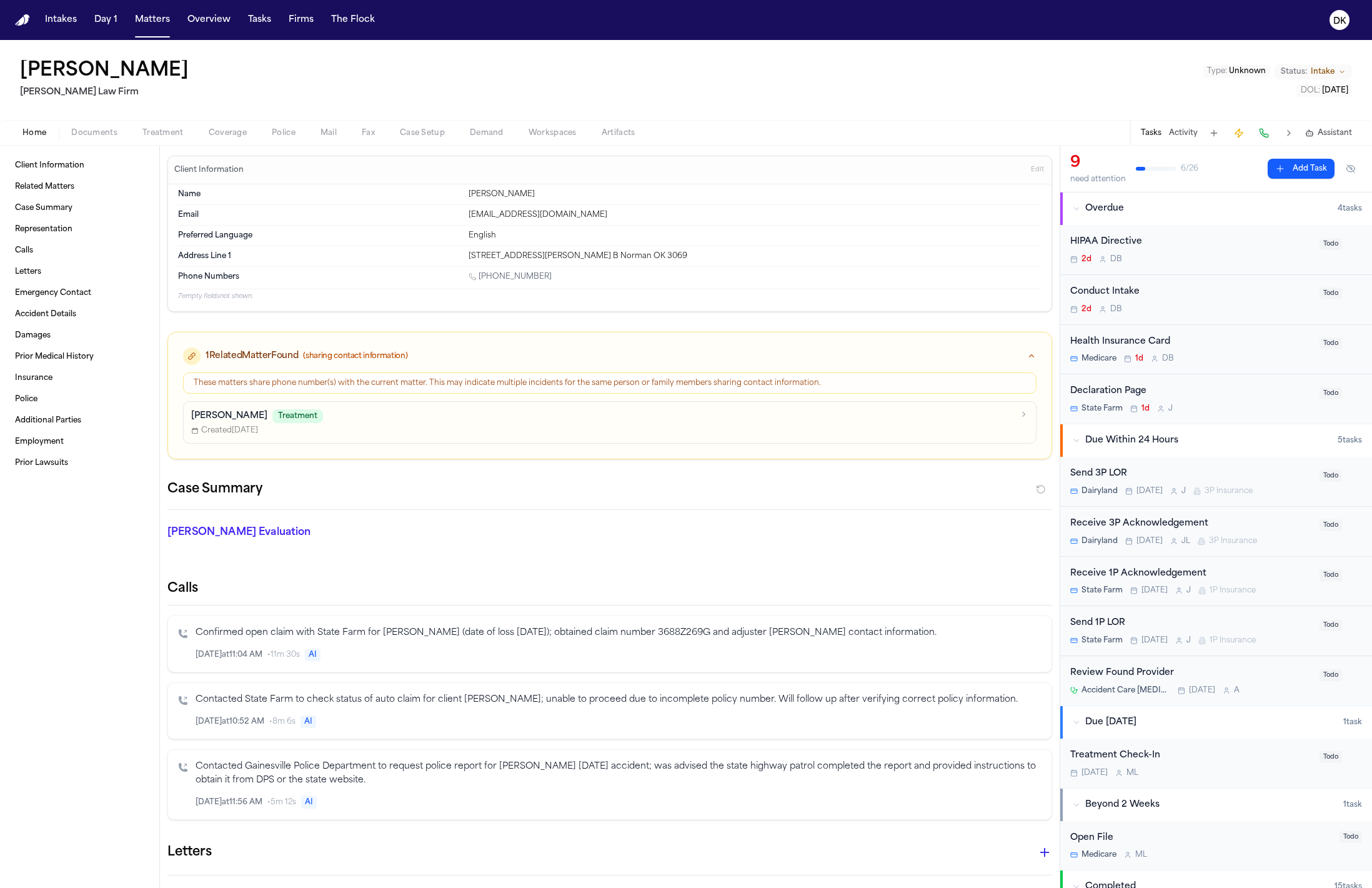
click at [280, 128] on span "Police" at bounding box center [283, 133] width 23 height 10
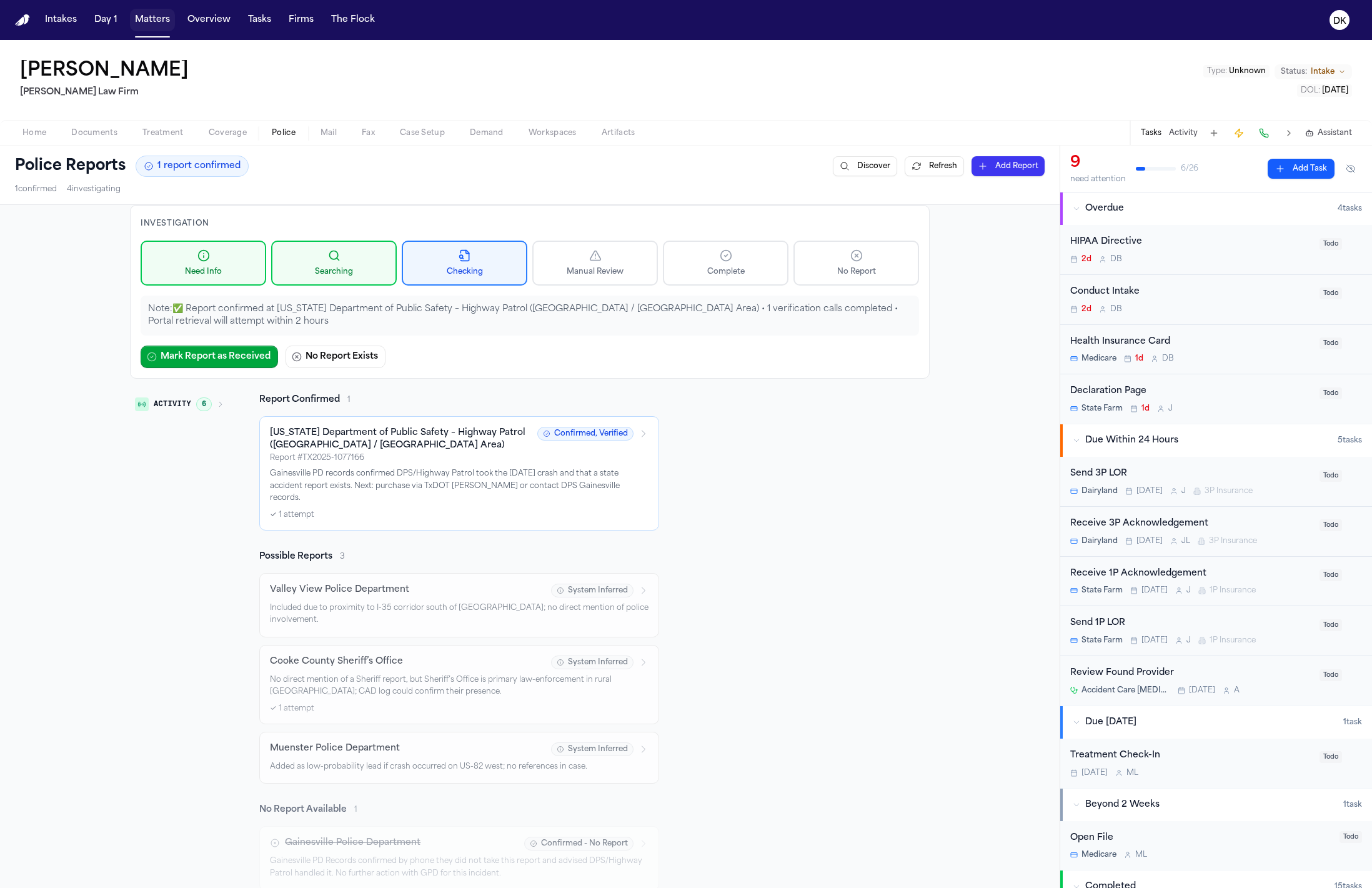
click at [155, 25] on button "Matters" at bounding box center [153, 20] width 45 height 23
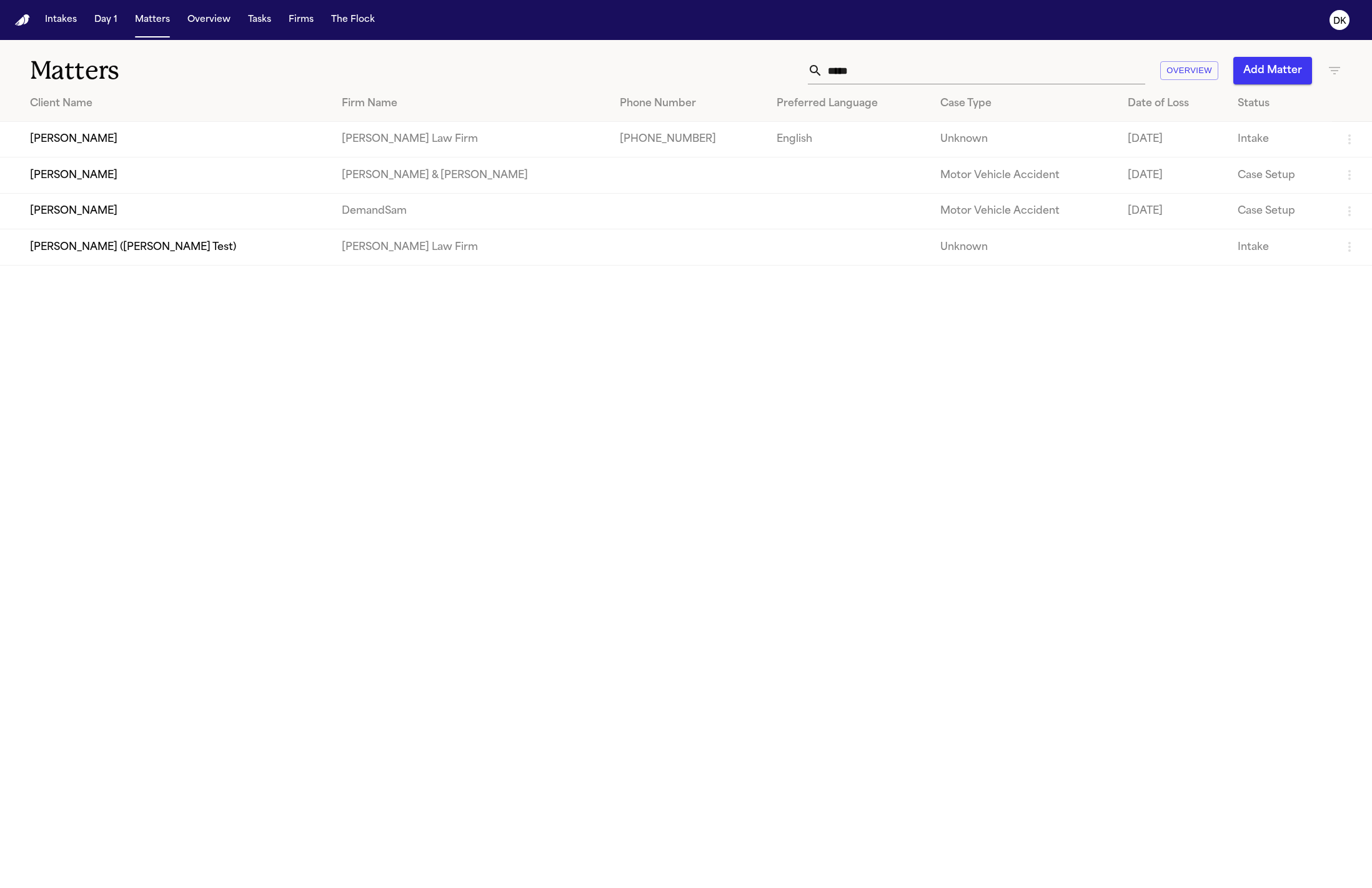
click at [846, 75] on input "*****" at bounding box center [984, 70] width 322 height 27
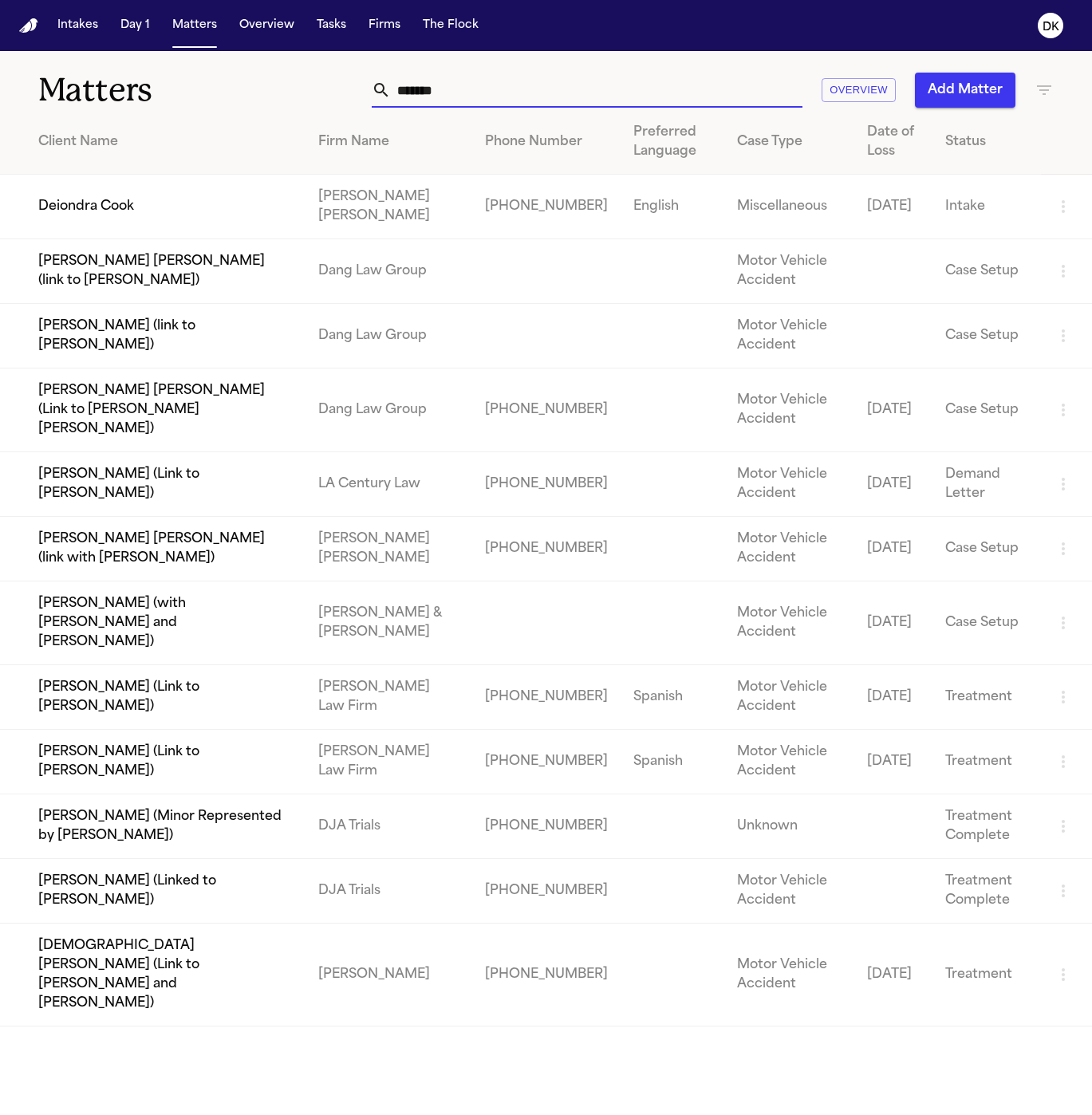
type input "*******"
click at [176, 188] on td "Deiondra Cook" at bounding box center [152, 206] width 306 height 65
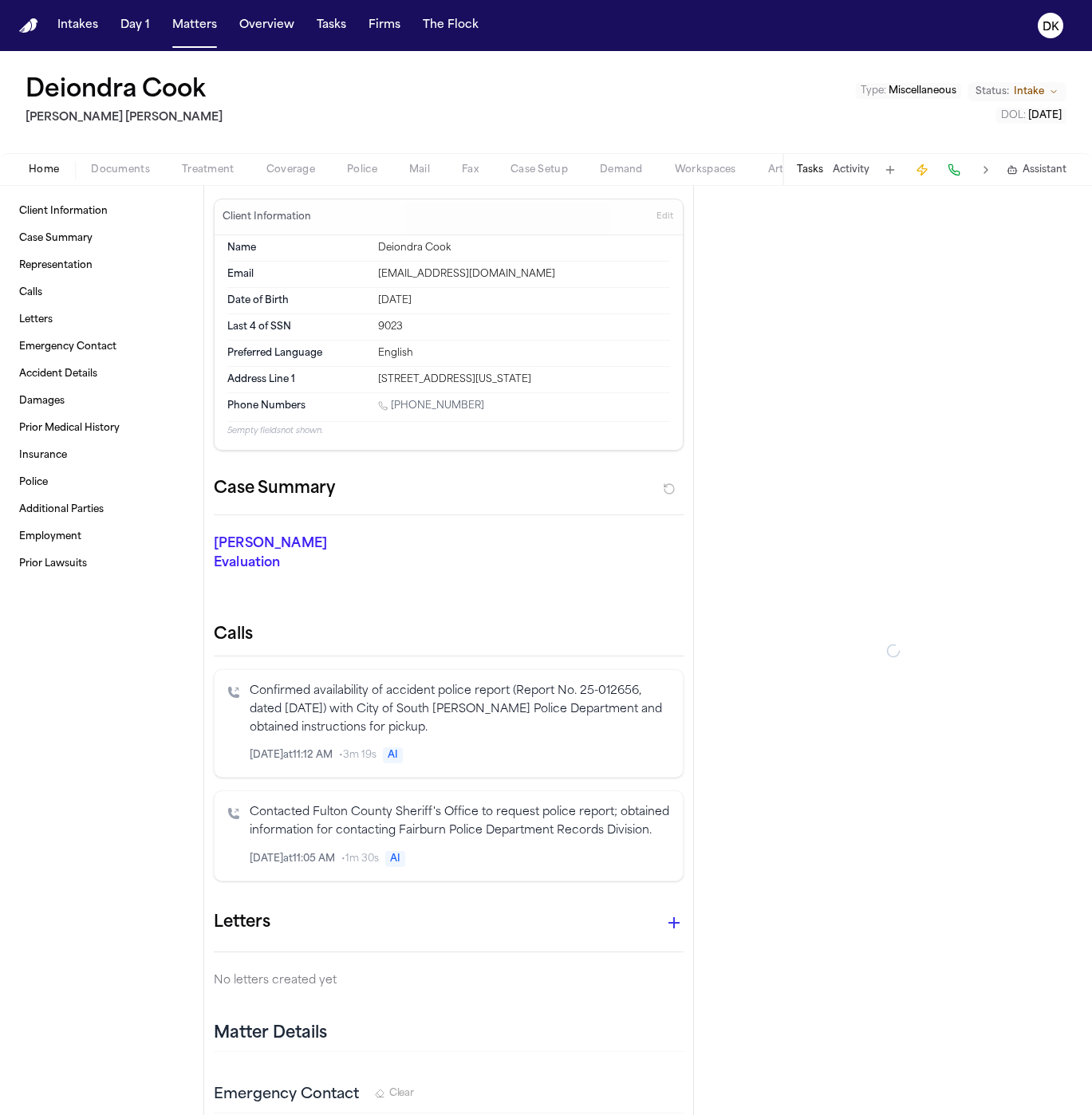
click at [347, 150] on div "Deiondra Cook [PERSON_NAME] [PERSON_NAME] Type : Miscellaneous Status: Intake D…" at bounding box center [546, 102] width 1092 height 103
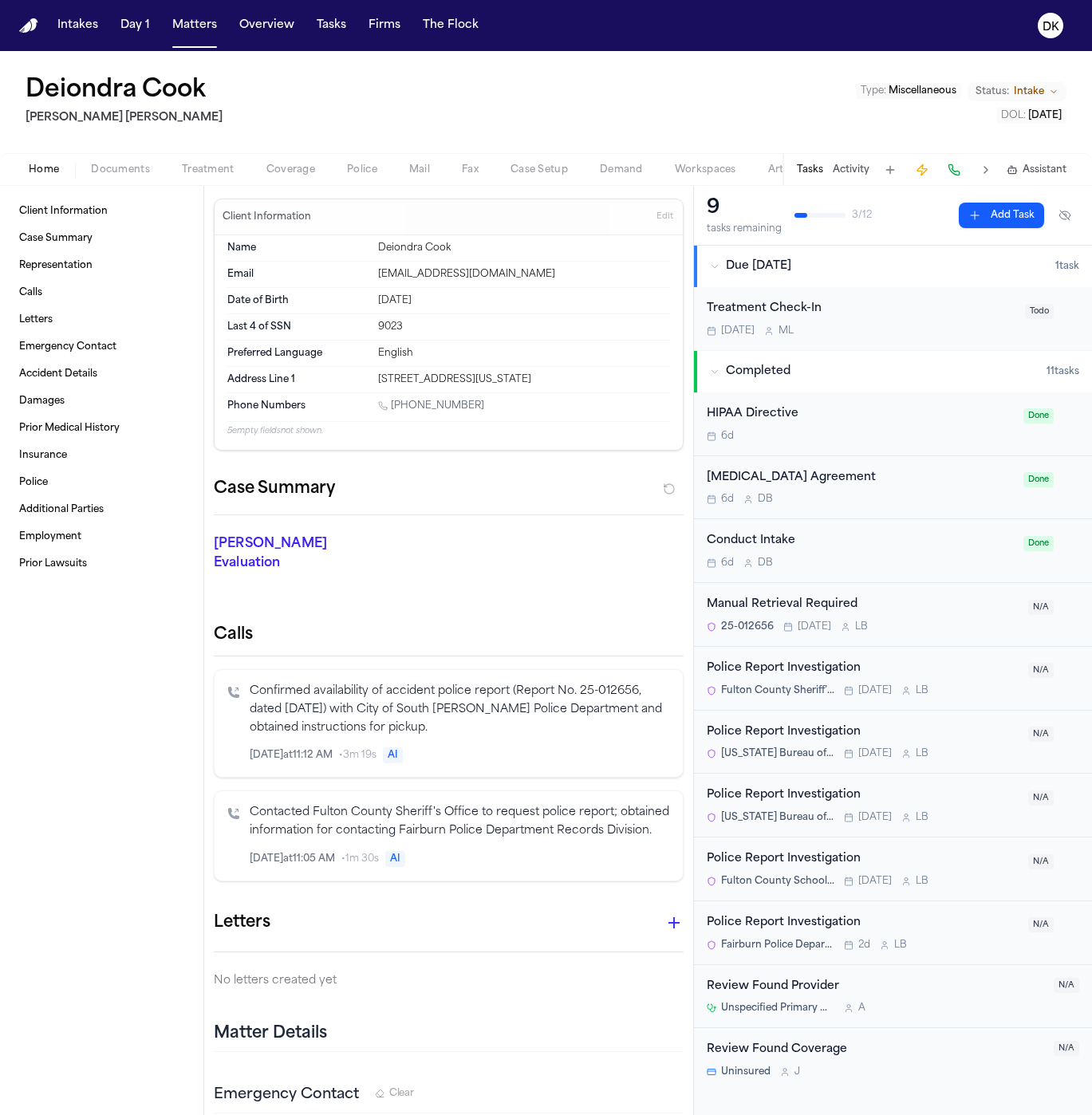
click at [367, 173] on span "Police" at bounding box center [361, 169] width 30 height 13
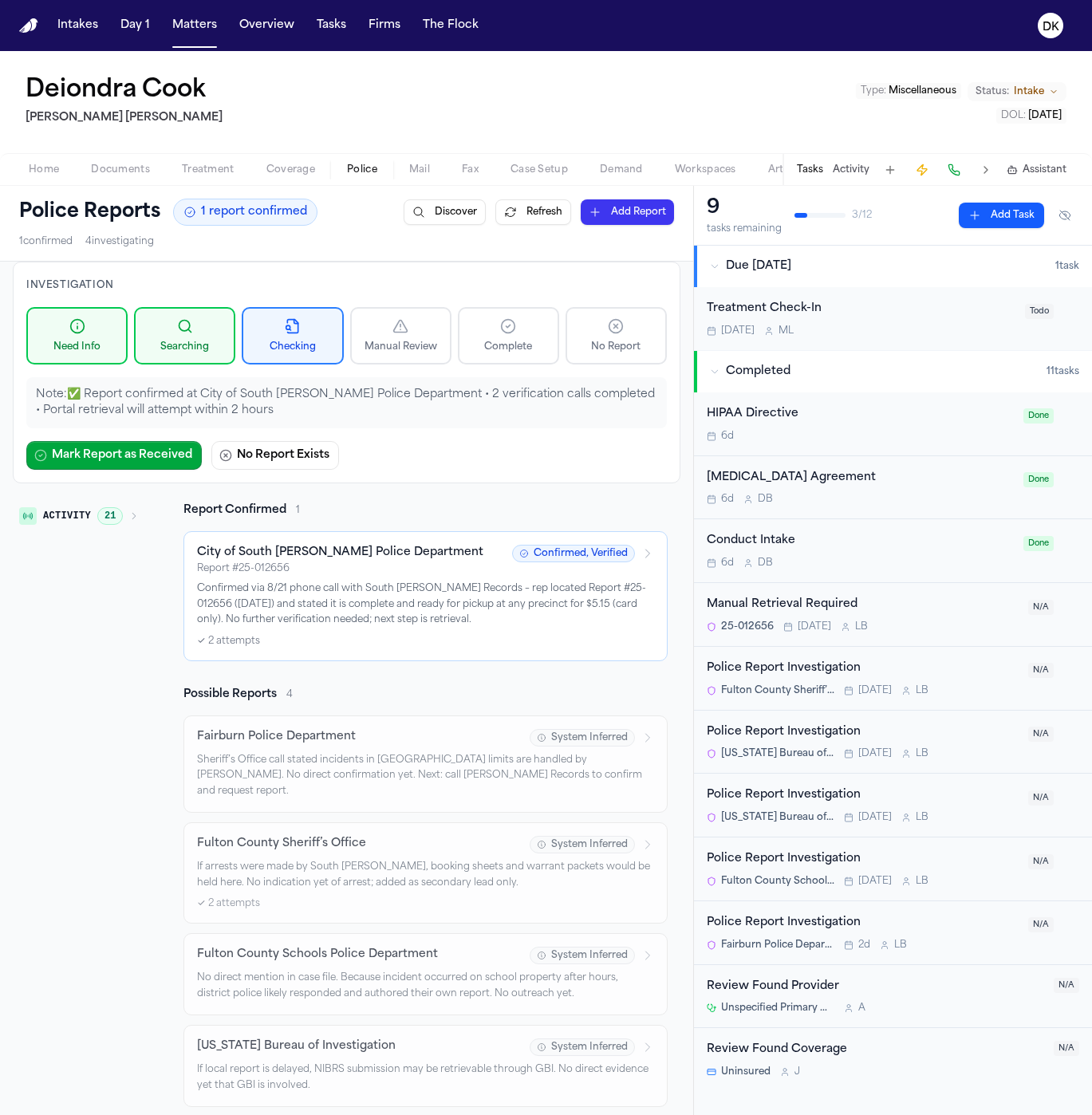
click at [344, 641] on div "✓ 2 attempts" at bounding box center [425, 641] width 457 height 13
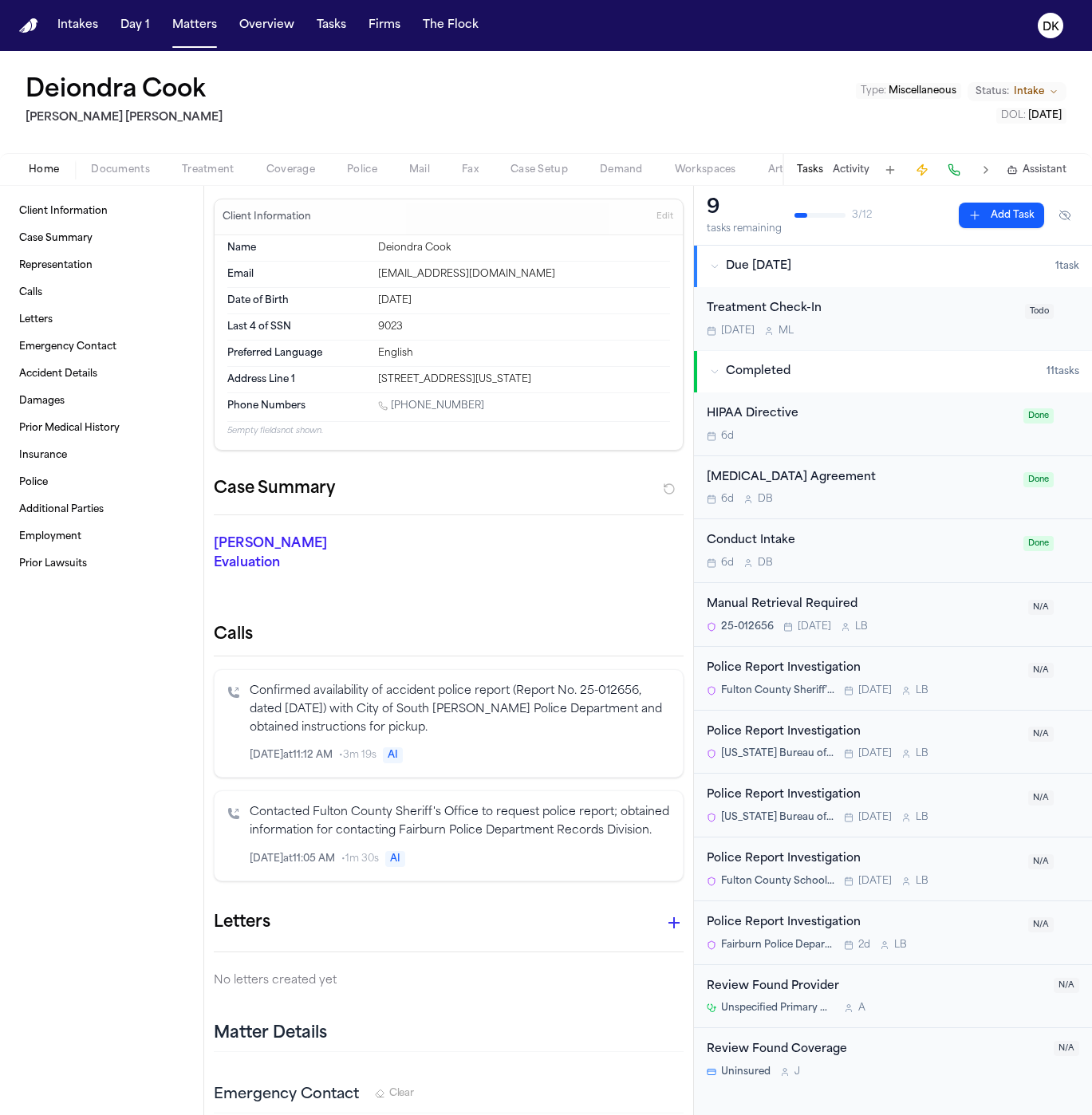
click at [367, 173] on span "Police" at bounding box center [361, 169] width 30 height 13
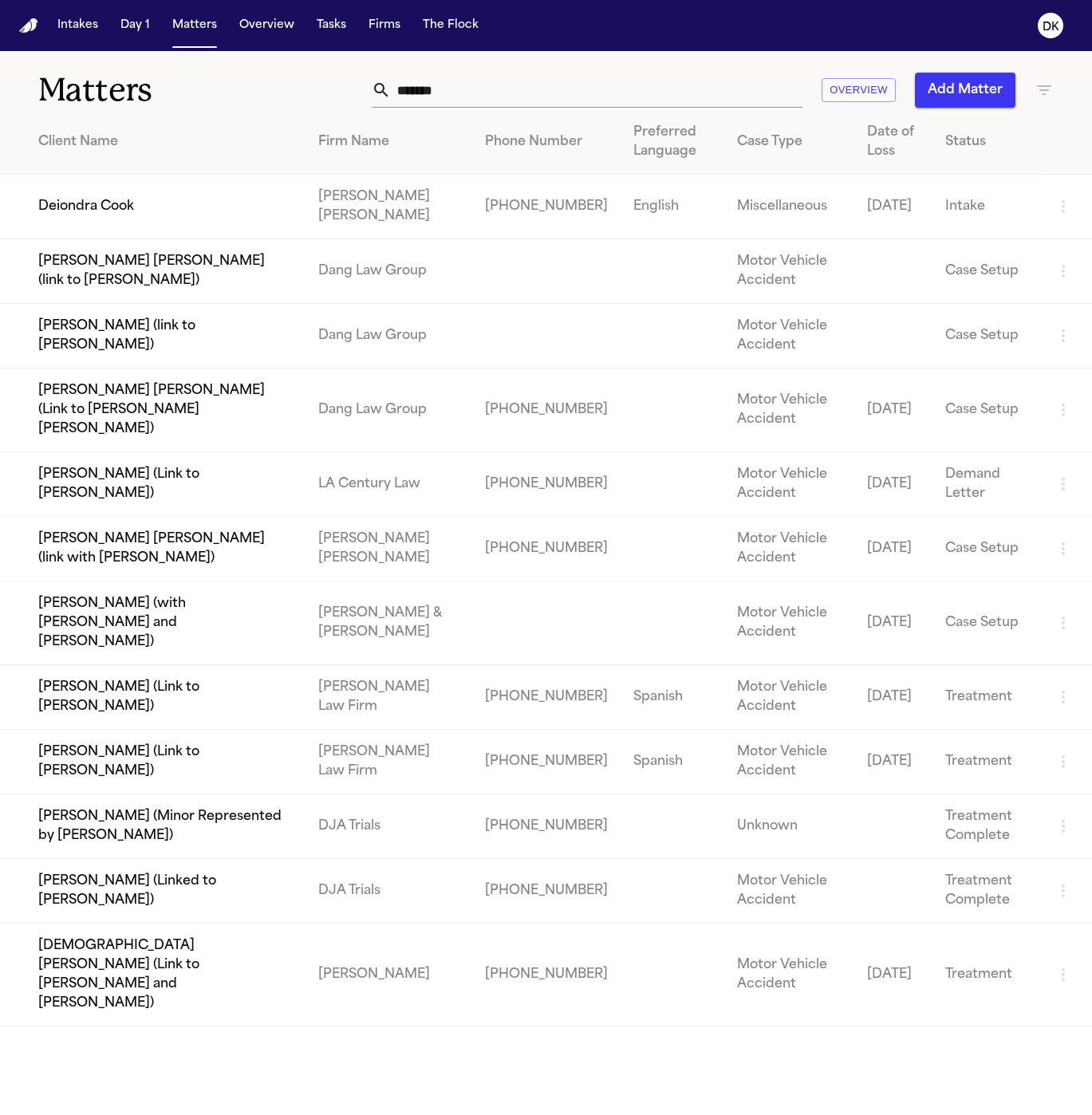
click at [496, 73] on input "*******" at bounding box center [596, 90] width 411 height 35
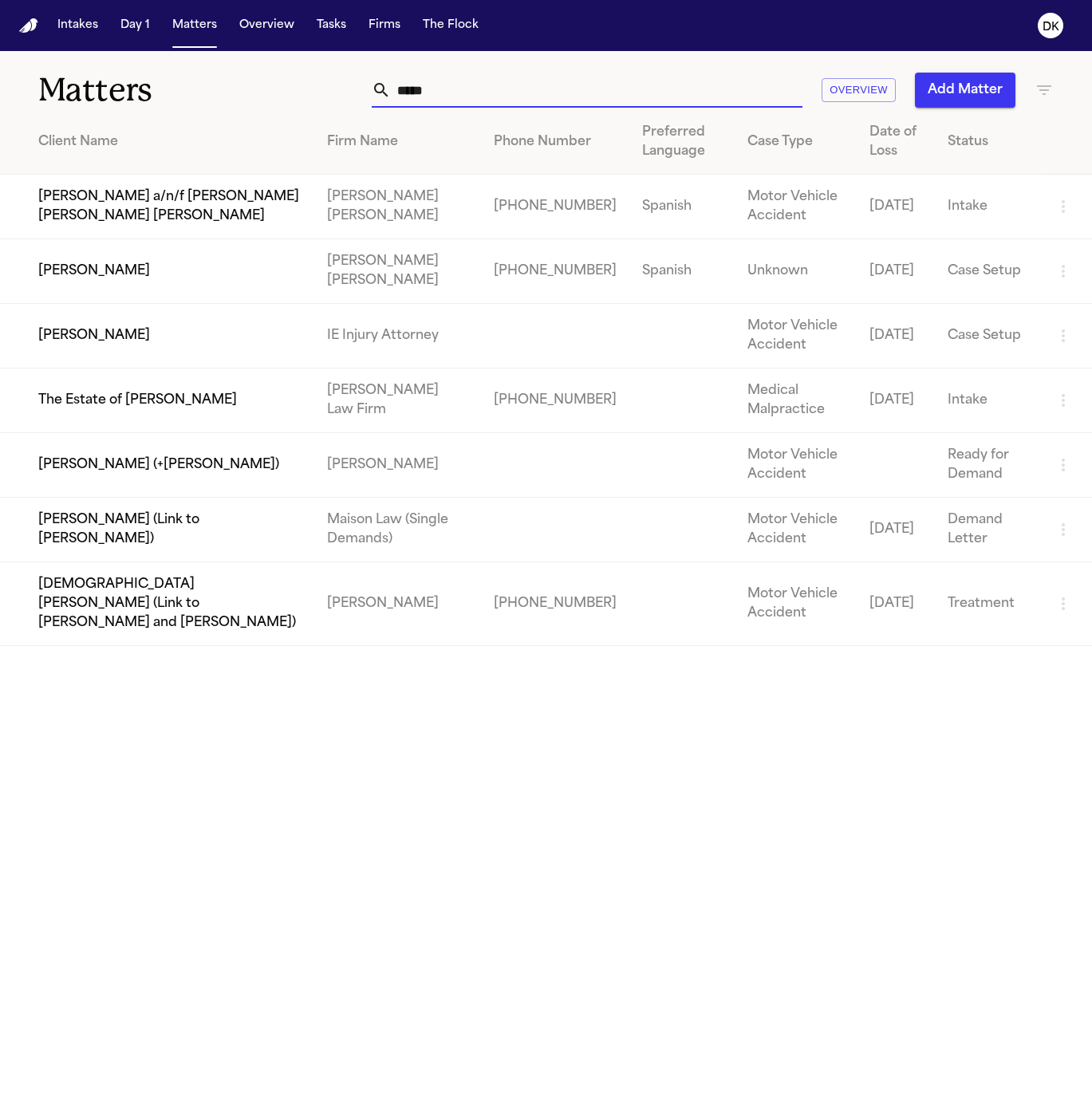
type input "*****"
click at [156, 260] on td "[PERSON_NAME]" at bounding box center [157, 271] width 315 height 65
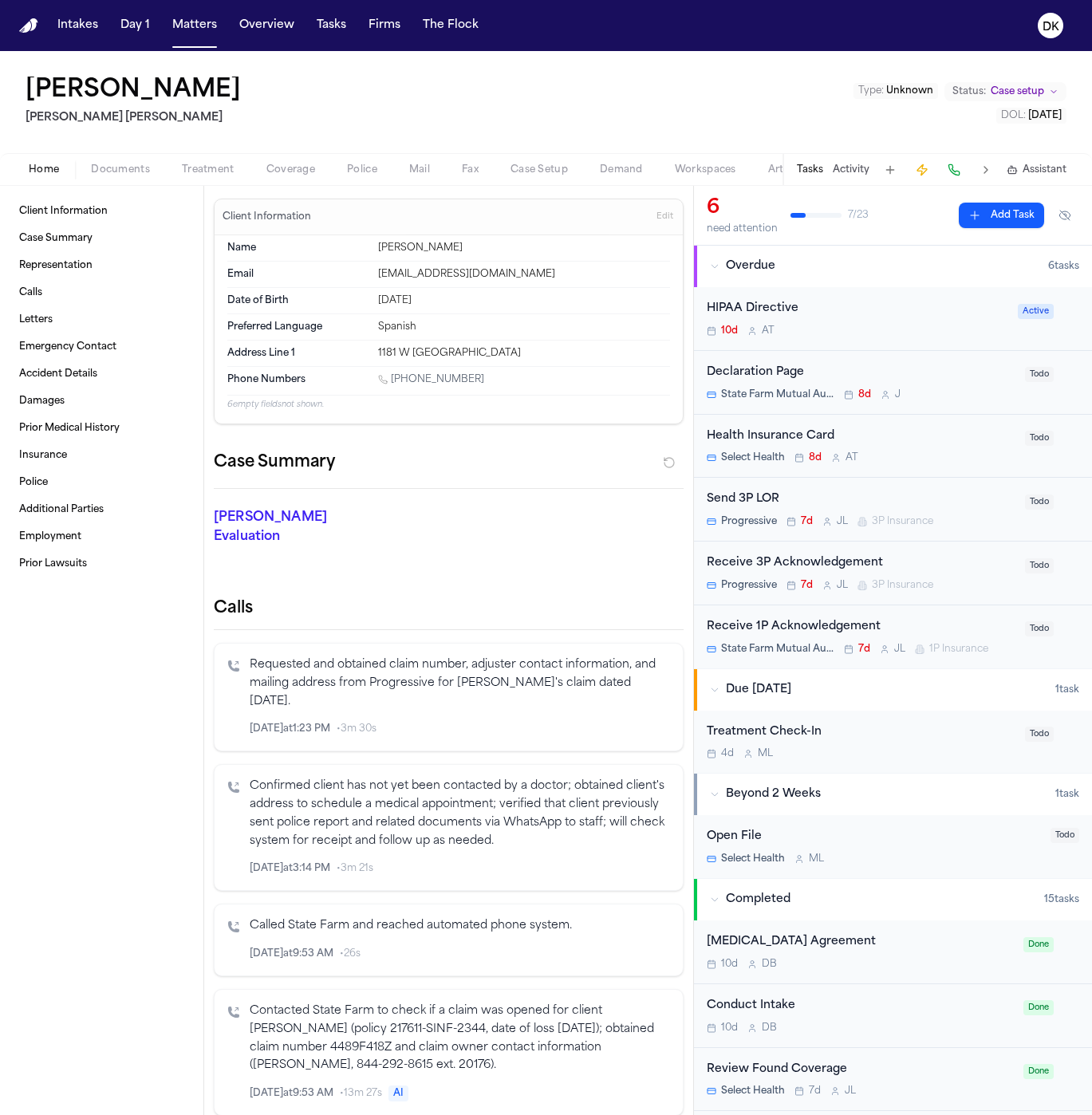
click at [355, 174] on span "Police" at bounding box center [361, 169] width 30 height 13
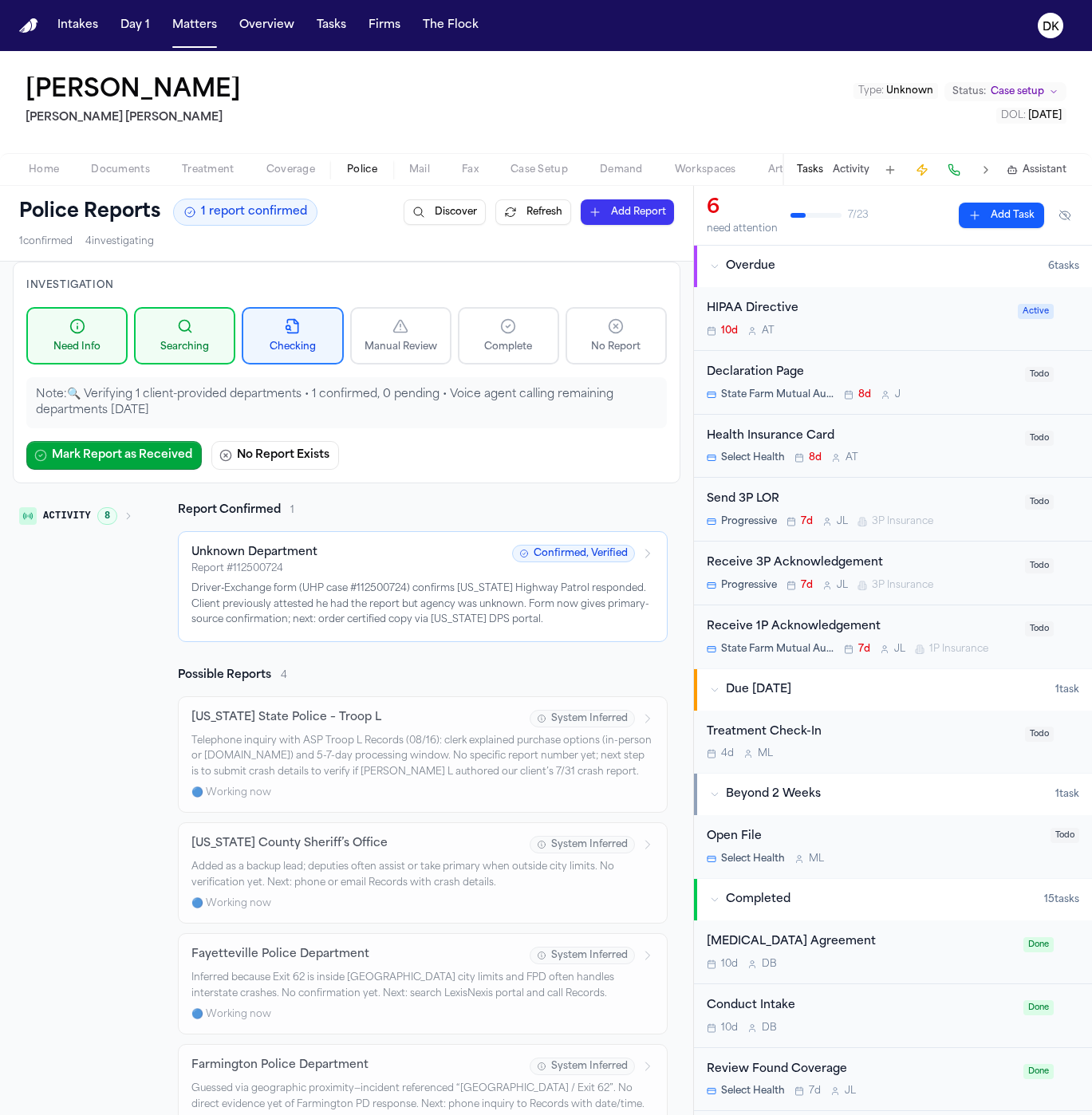
click at [391, 563] on div "Report # 112500724" at bounding box center [346, 568] width 311 height 13
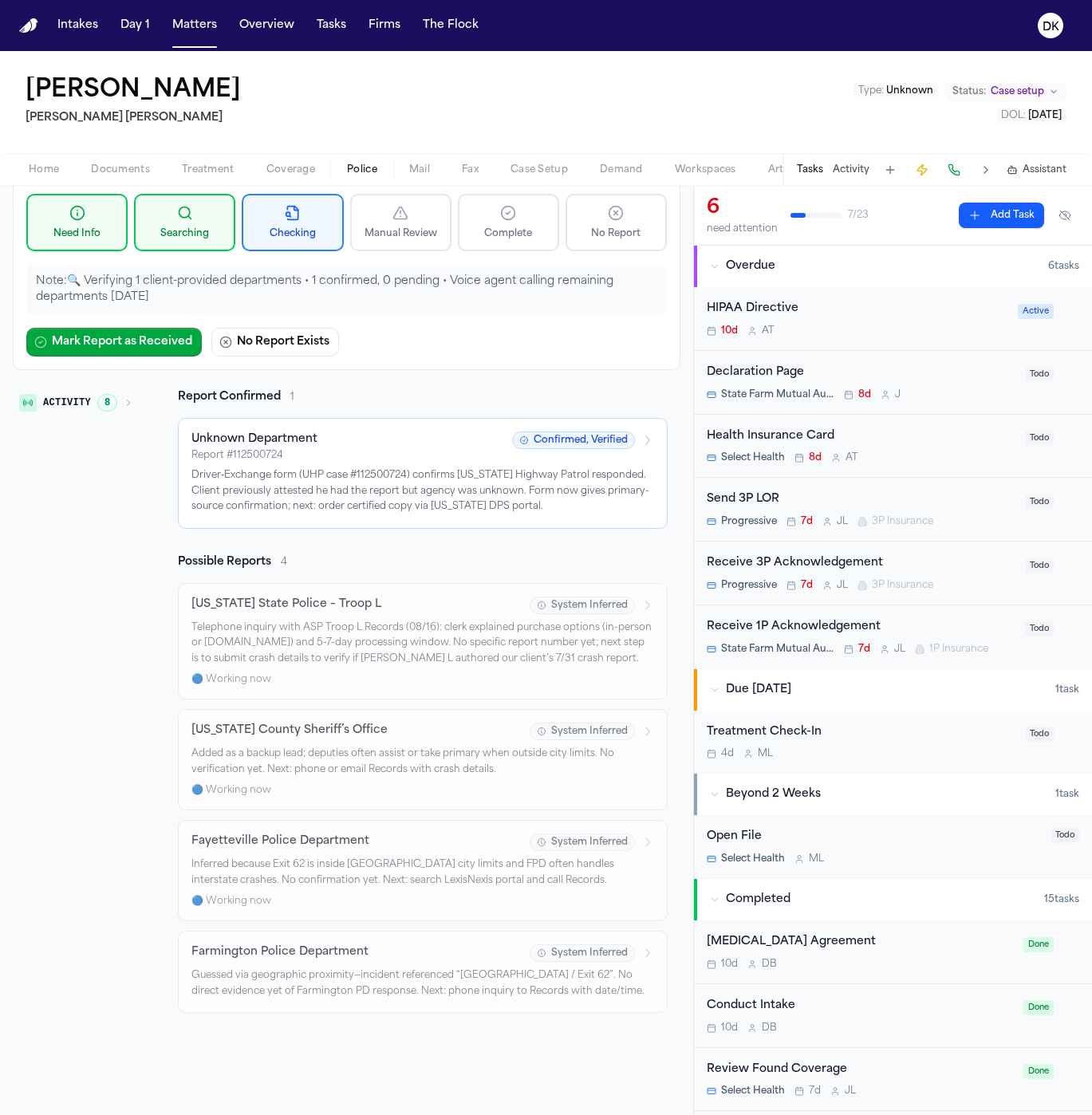
scroll to position [186, 0]
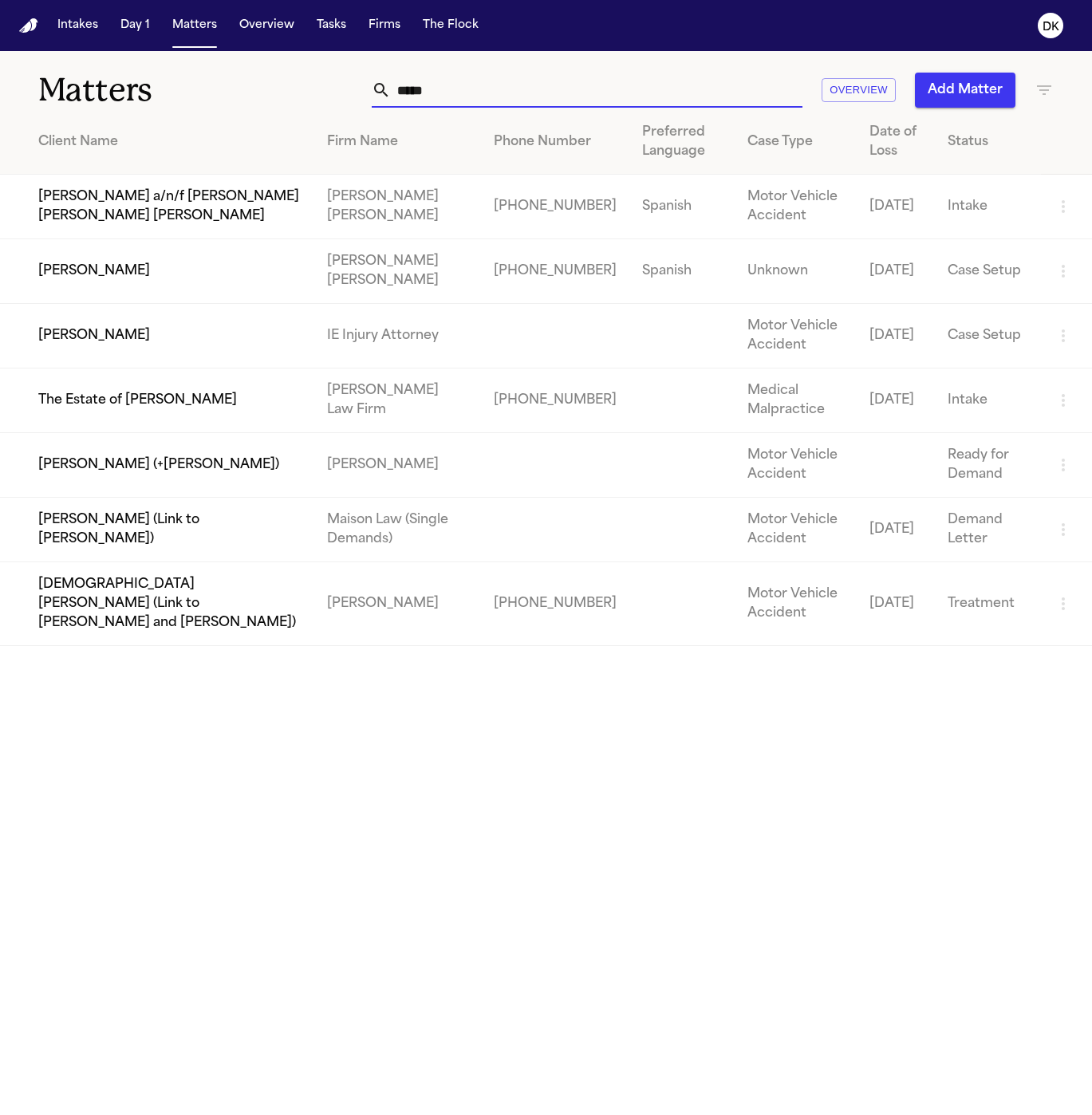
click at [463, 105] on input "*****" at bounding box center [596, 90] width 411 height 35
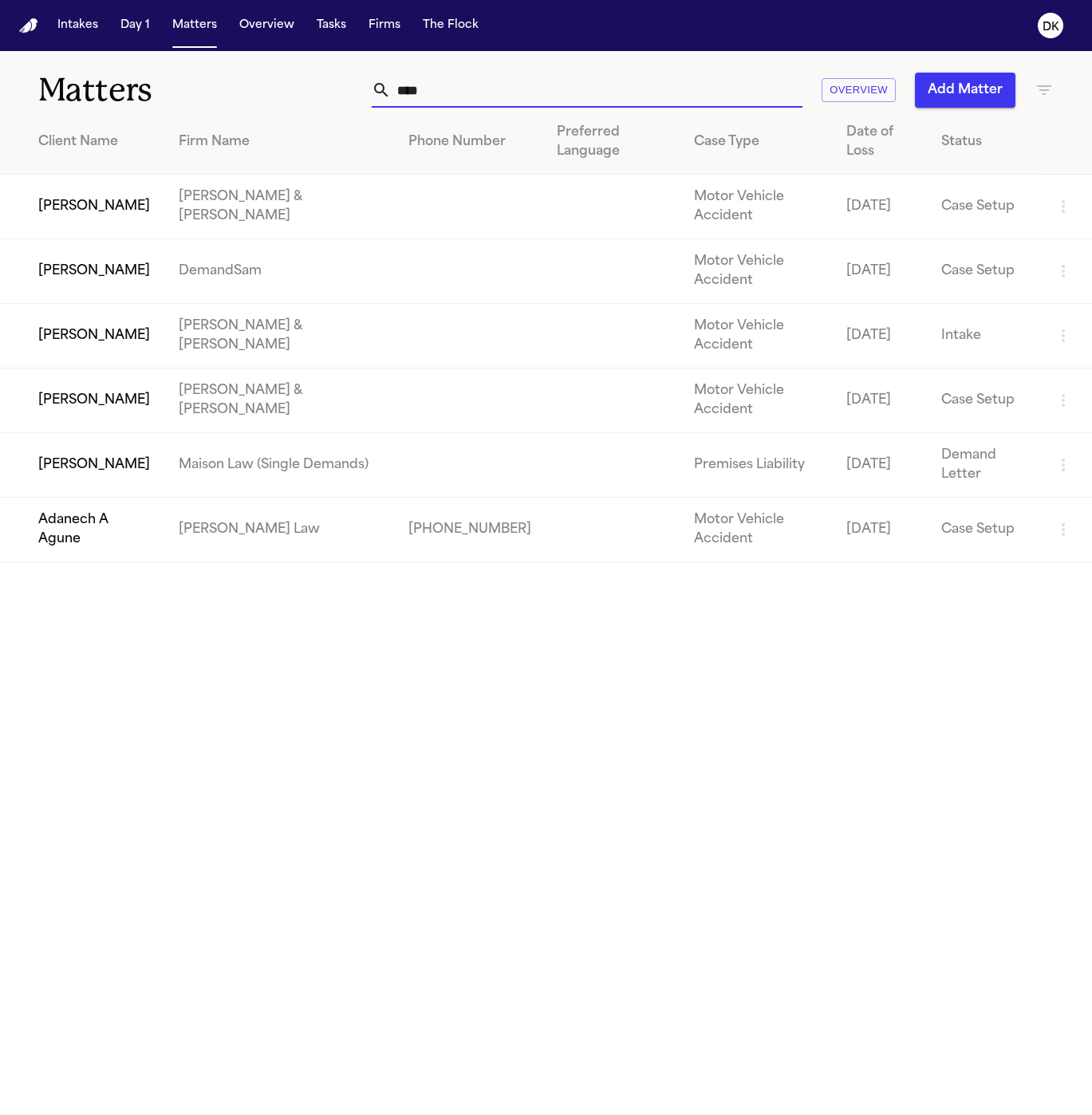
type input "****"
click at [142, 279] on td "[PERSON_NAME]" at bounding box center [83, 271] width 166 height 65
click at [665, 90] on input "****" at bounding box center [596, 90] width 411 height 35
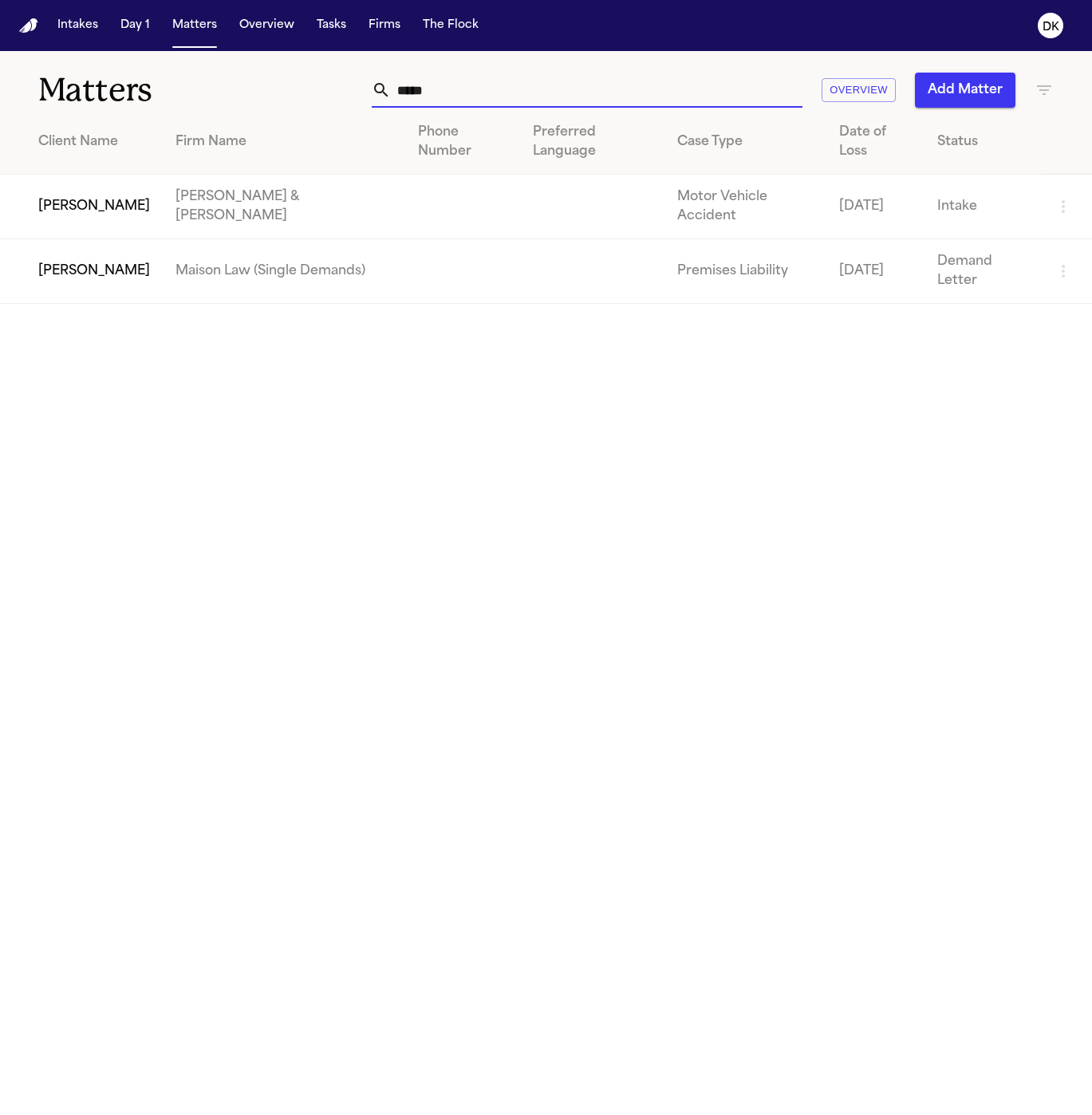
type input "****"
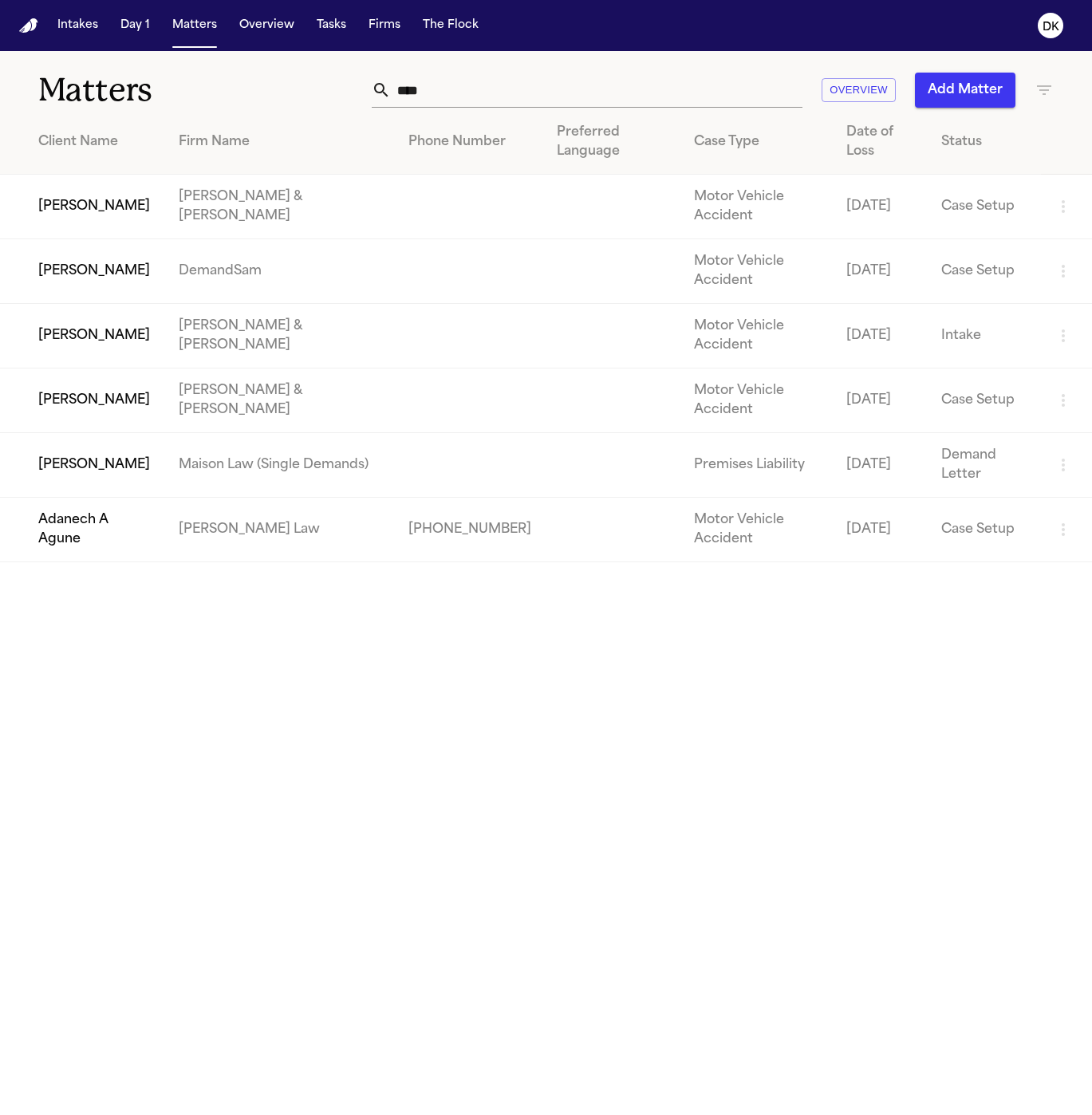
click at [361, 282] on td "DemandSam" at bounding box center [281, 271] width 230 height 65
click at [244, 281] on td "DemandSam" at bounding box center [281, 271] width 230 height 65
click at [66, 261] on td "[PERSON_NAME]" at bounding box center [83, 271] width 166 height 65
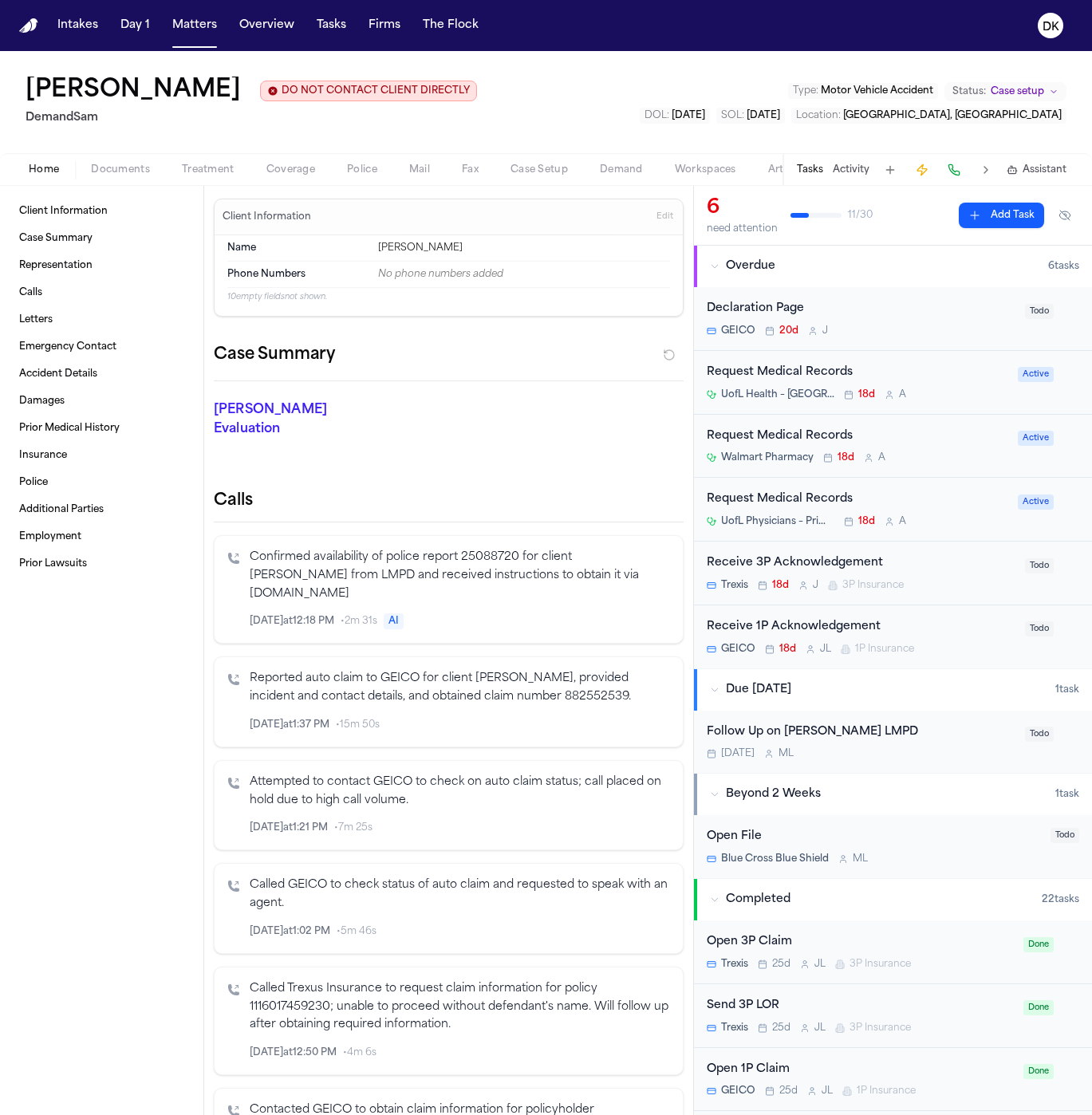
click at [295, 170] on span "Coverage" at bounding box center [291, 169] width 49 height 13
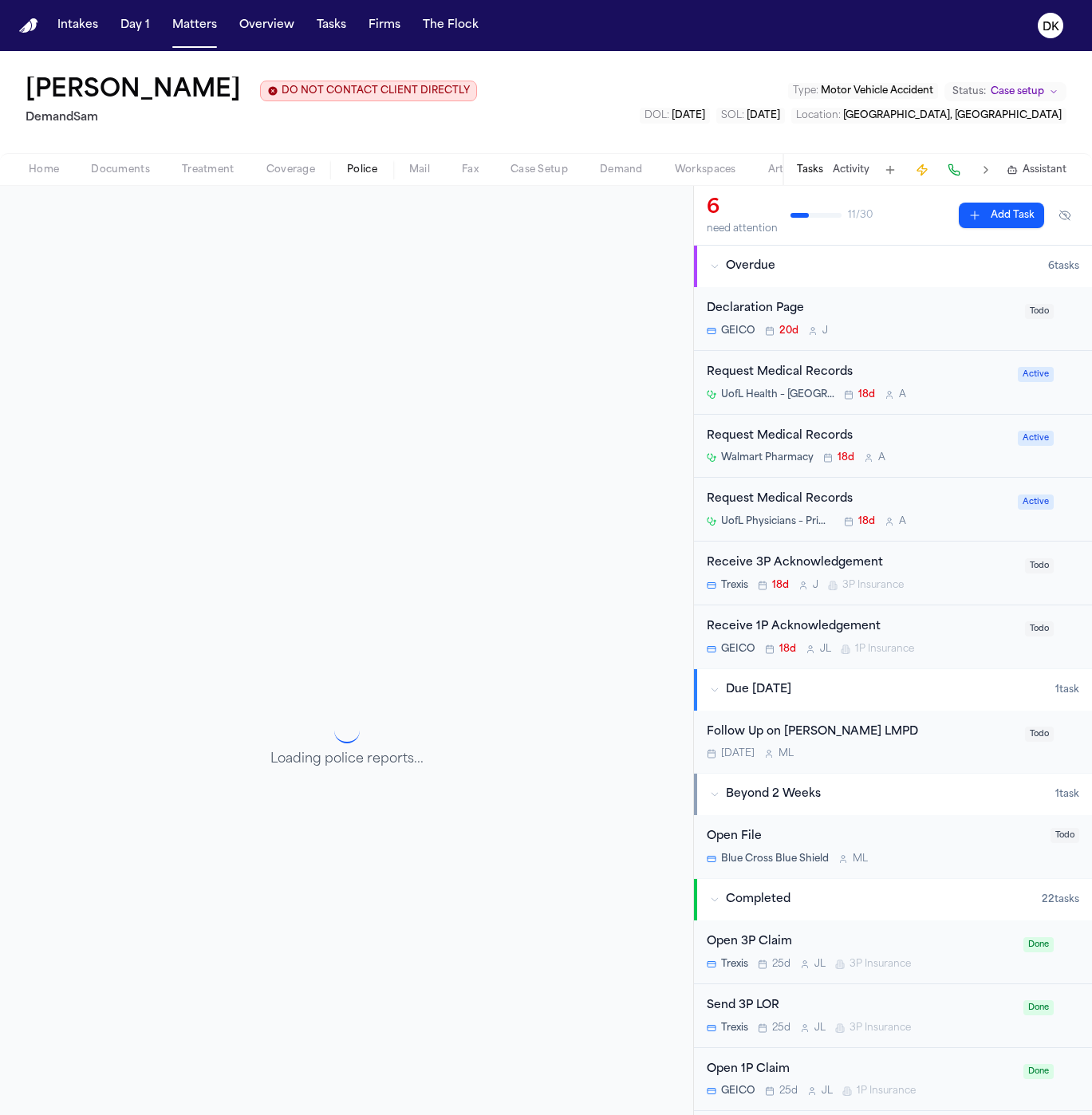
click at [346, 163] on span "Police" at bounding box center [361, 169] width 30 height 13
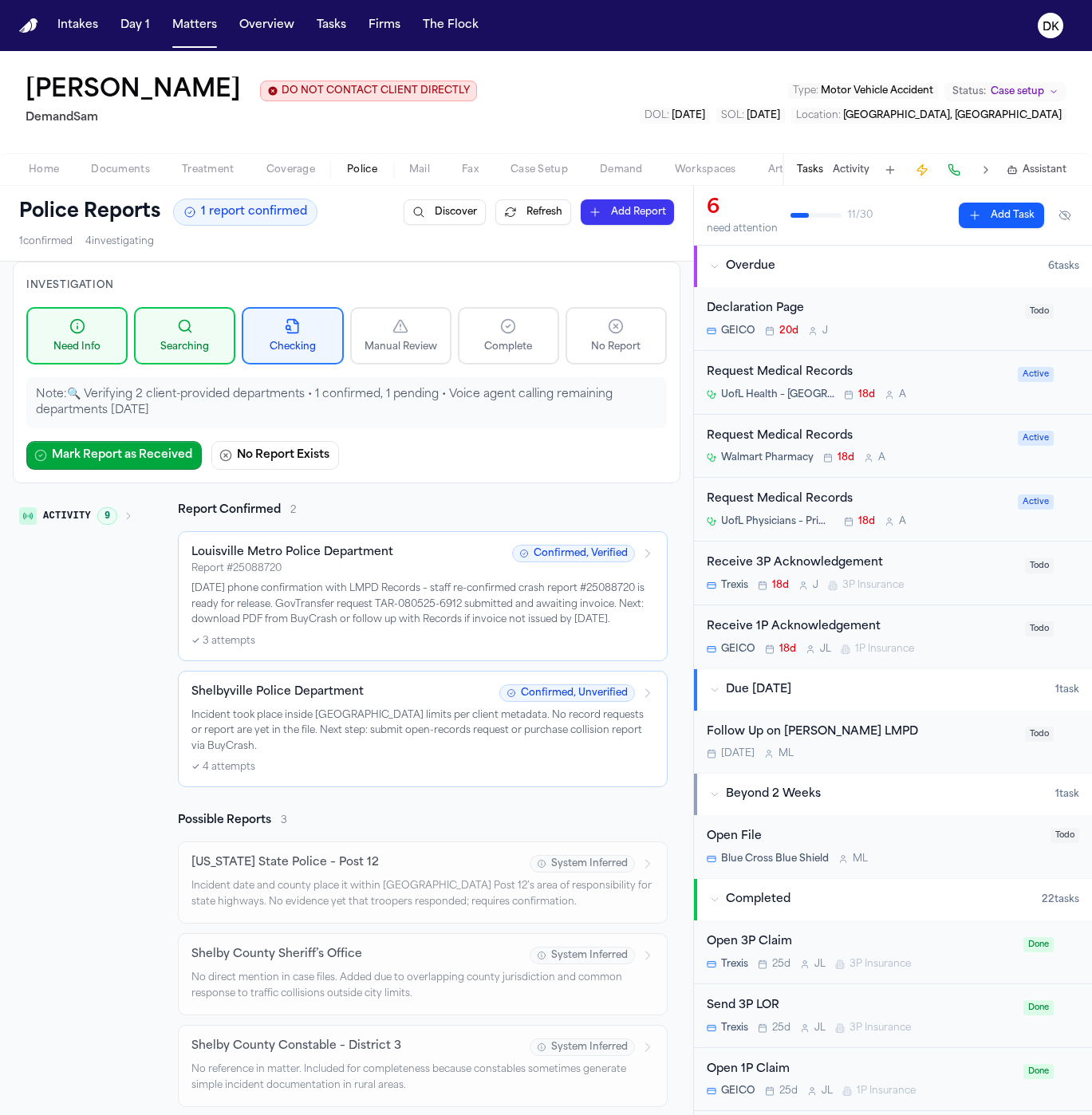
click at [83, 528] on button "Activity 9" at bounding box center [76, 516] width 126 height 27
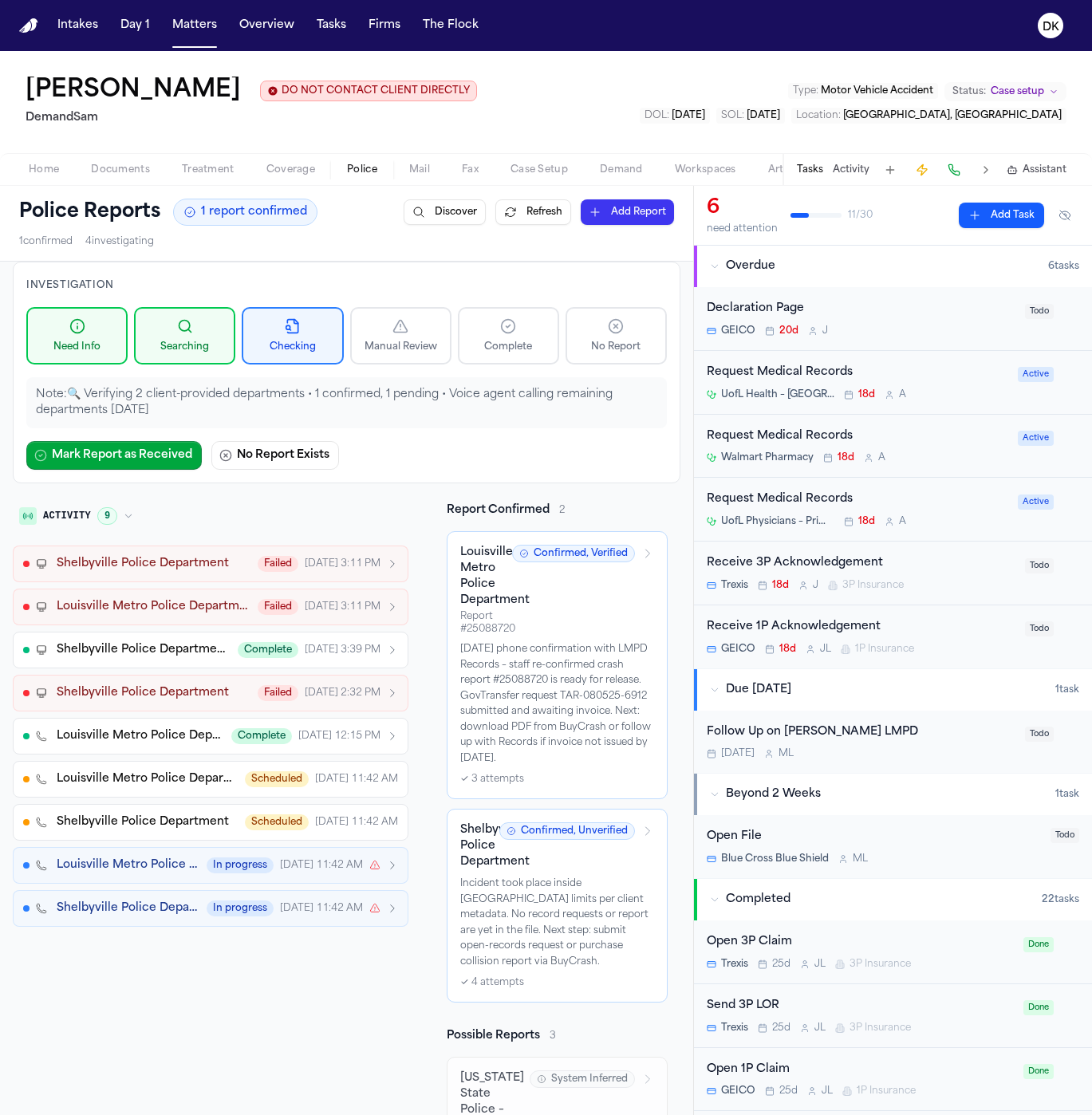
click at [83, 527] on button "Activity 9" at bounding box center [76, 516] width 126 height 27
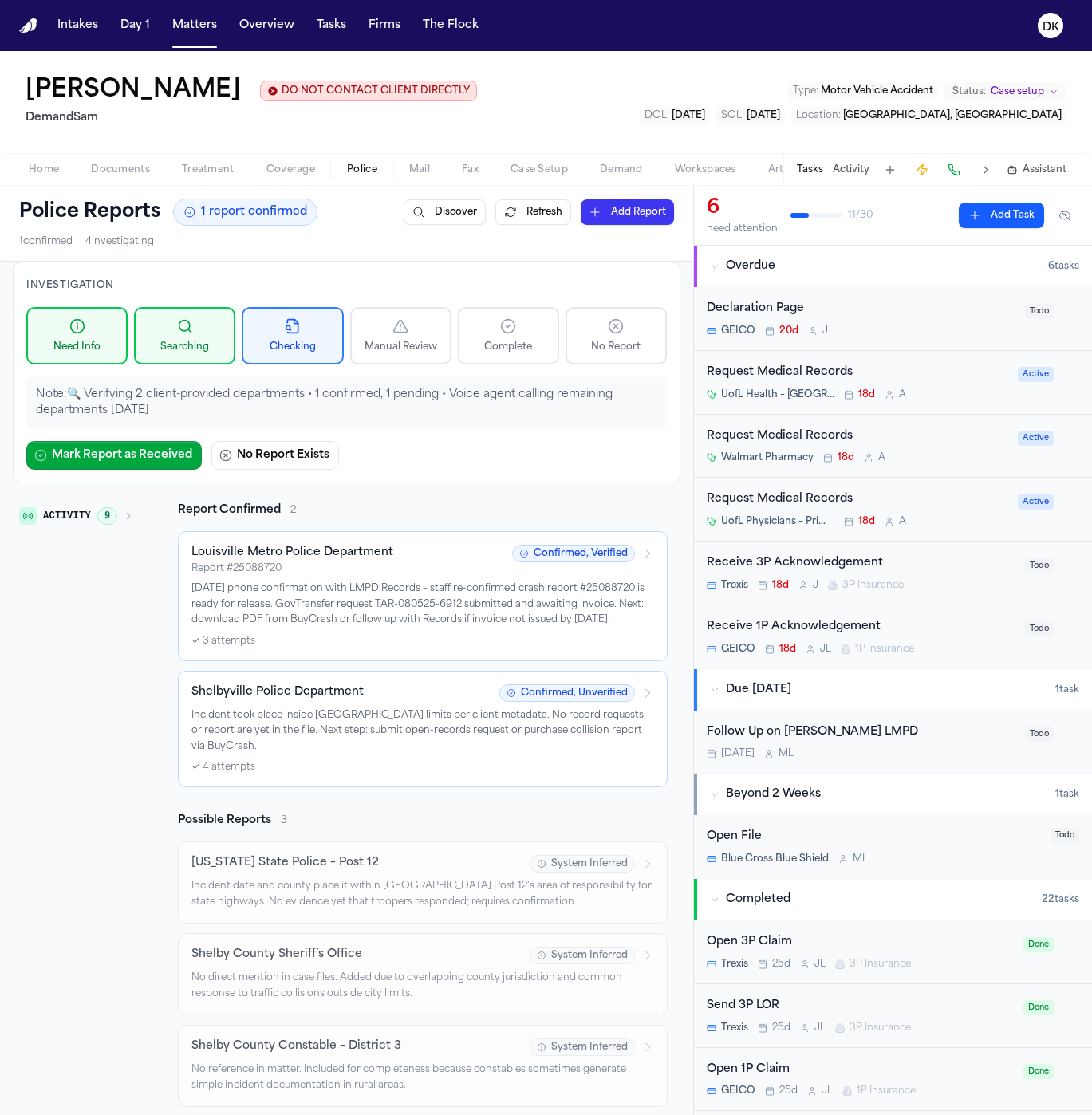
click at [311, 648] on div "Louisville Metro Police Department Report # 25088720 Confirmed, Verified [DATE]…" at bounding box center [422, 595] width 463 height 103
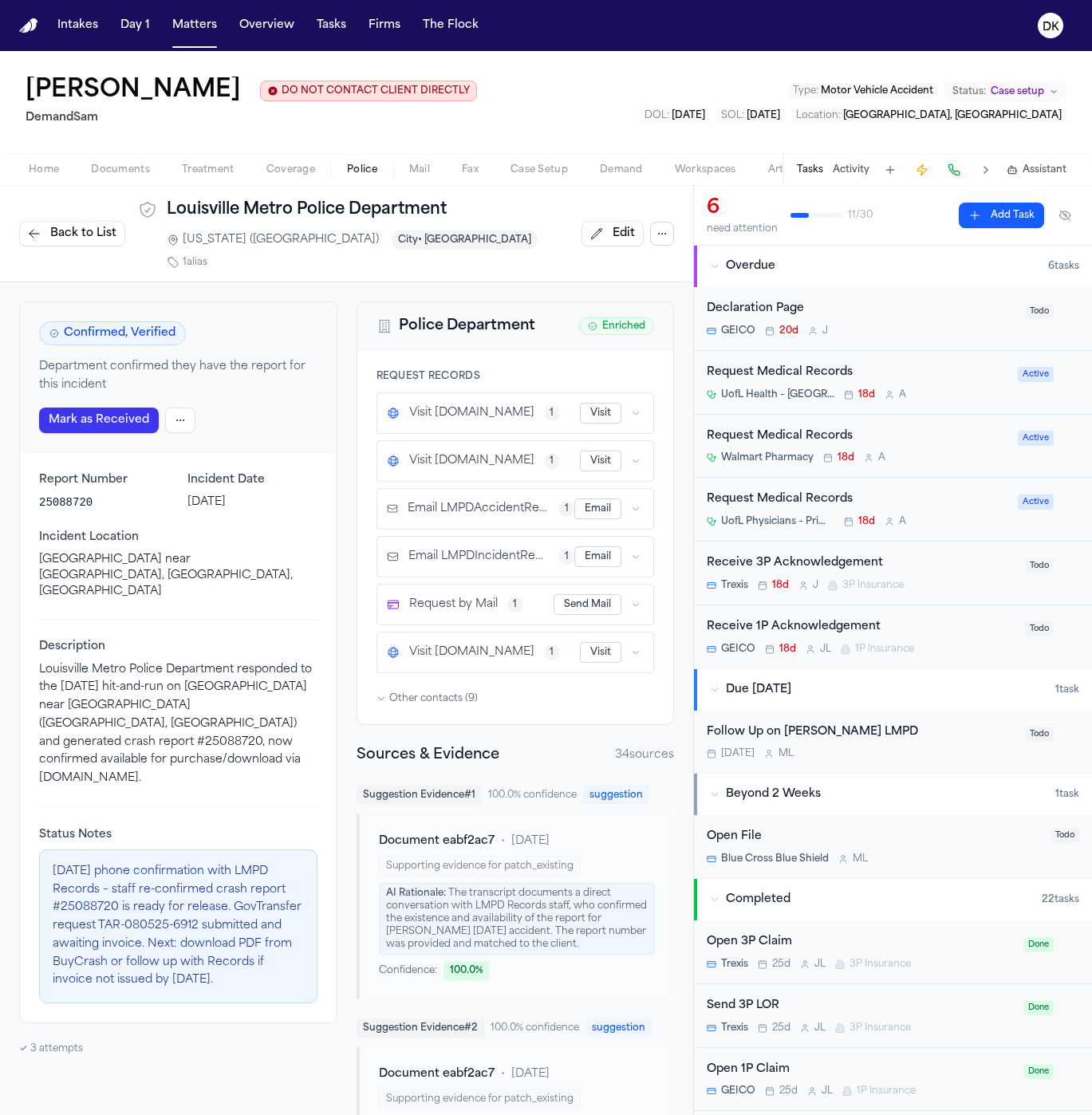
drag, startPoint x: 628, startPoint y: 231, endPoint x: 640, endPoint y: 255, distance: 26.8
click at [640, 255] on div "Back to List Louisville Metro Police Department [US_STATE] ([GEOGRAPHIC_DATA]) …" at bounding box center [346, 234] width 693 height 97
click at [652, 222] on button "button" at bounding box center [662, 234] width 24 height 24
click at [656, 227] on icon "button" at bounding box center [662, 233] width 13 height 13
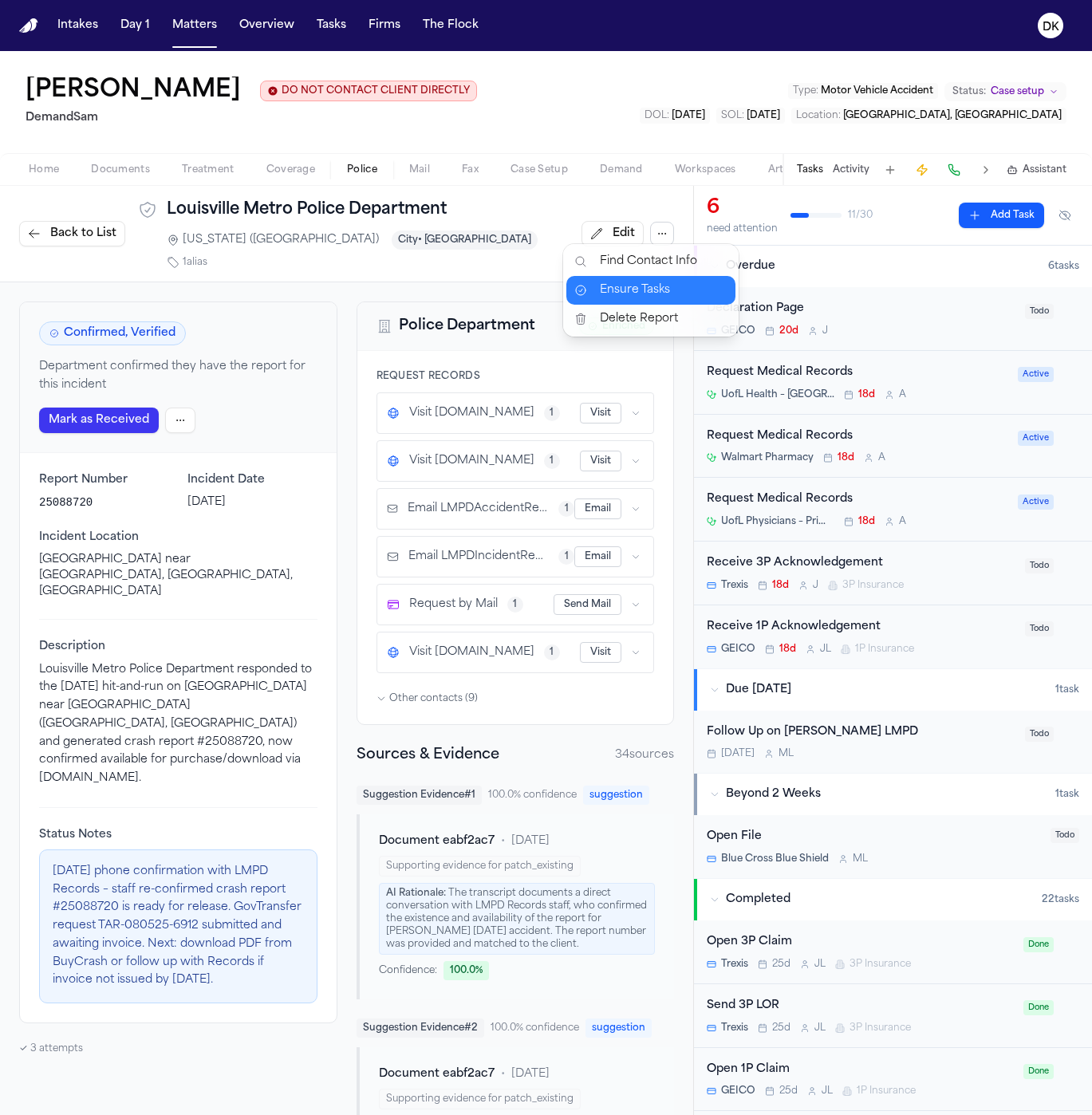
click at [645, 298] on button "Ensure Tasks" at bounding box center [651, 290] width 169 height 29
click at [58, 174] on span "Home" at bounding box center [44, 169] width 30 height 13
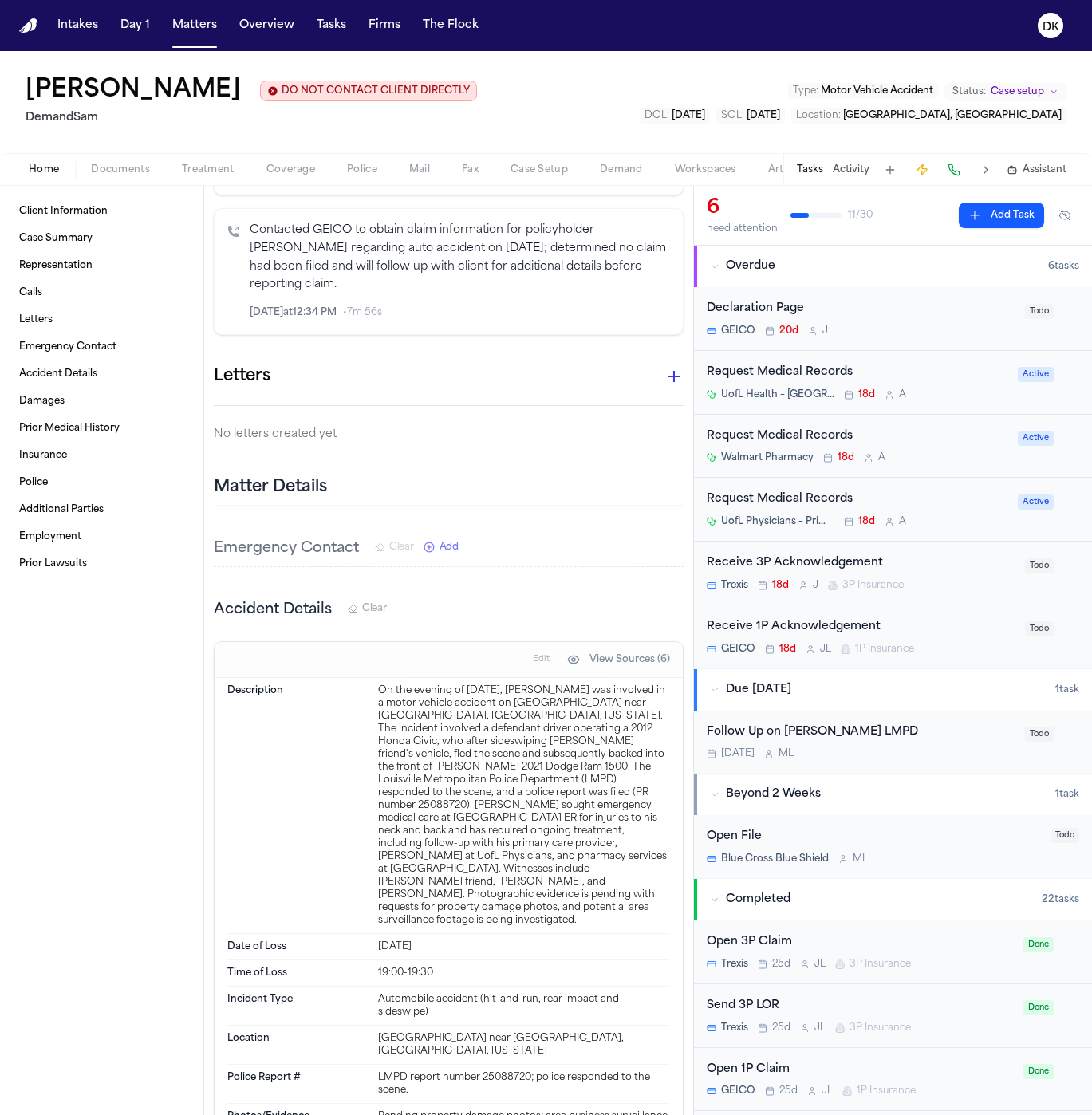
scroll to position [1102, 0]
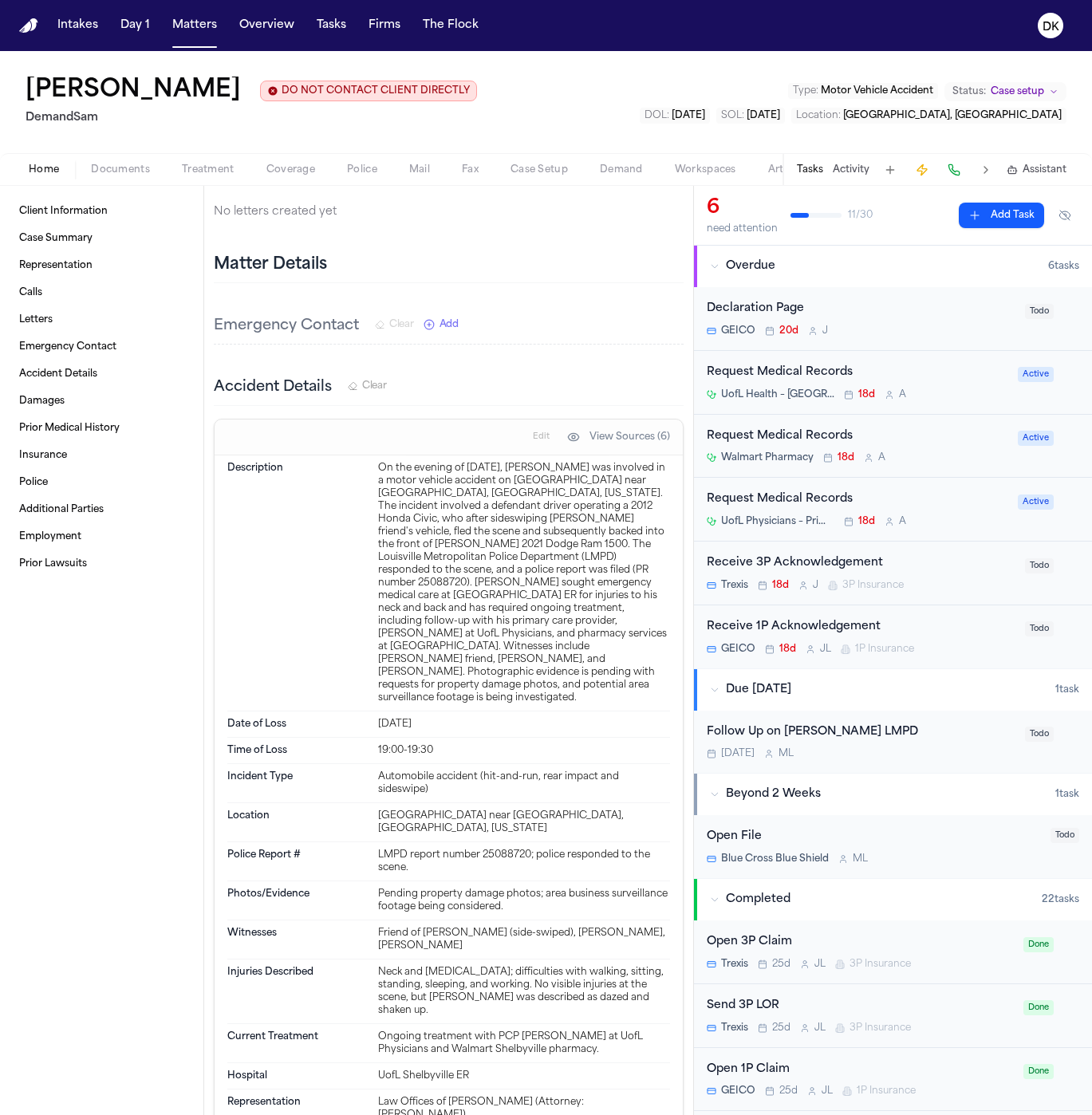
click at [516, 848] on div "LMPD report number 25088720; police responded to the scene." at bounding box center [524, 861] width 292 height 26
copy div "25088720"
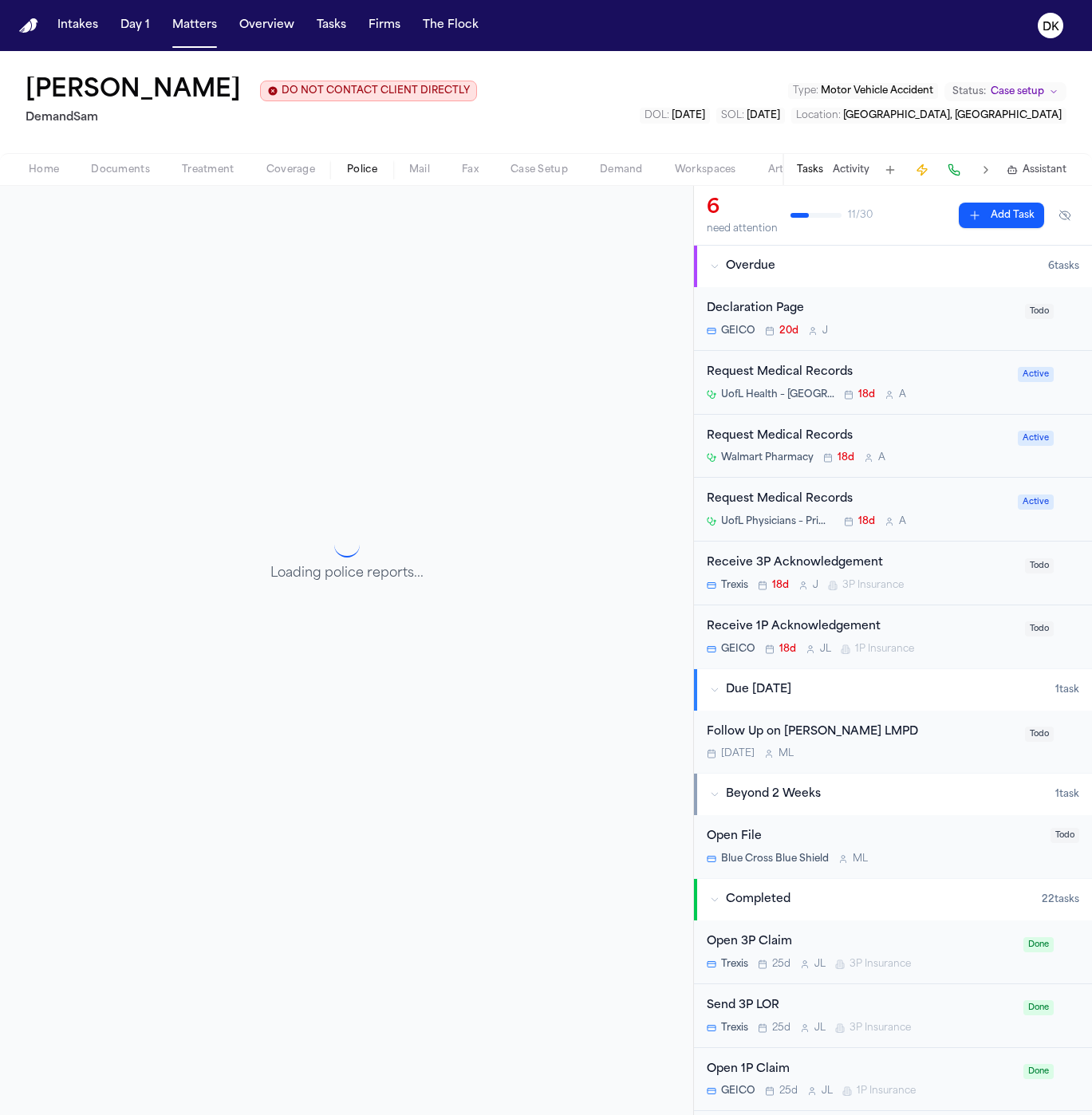
click at [348, 164] on span "Police" at bounding box center [361, 169] width 30 height 13
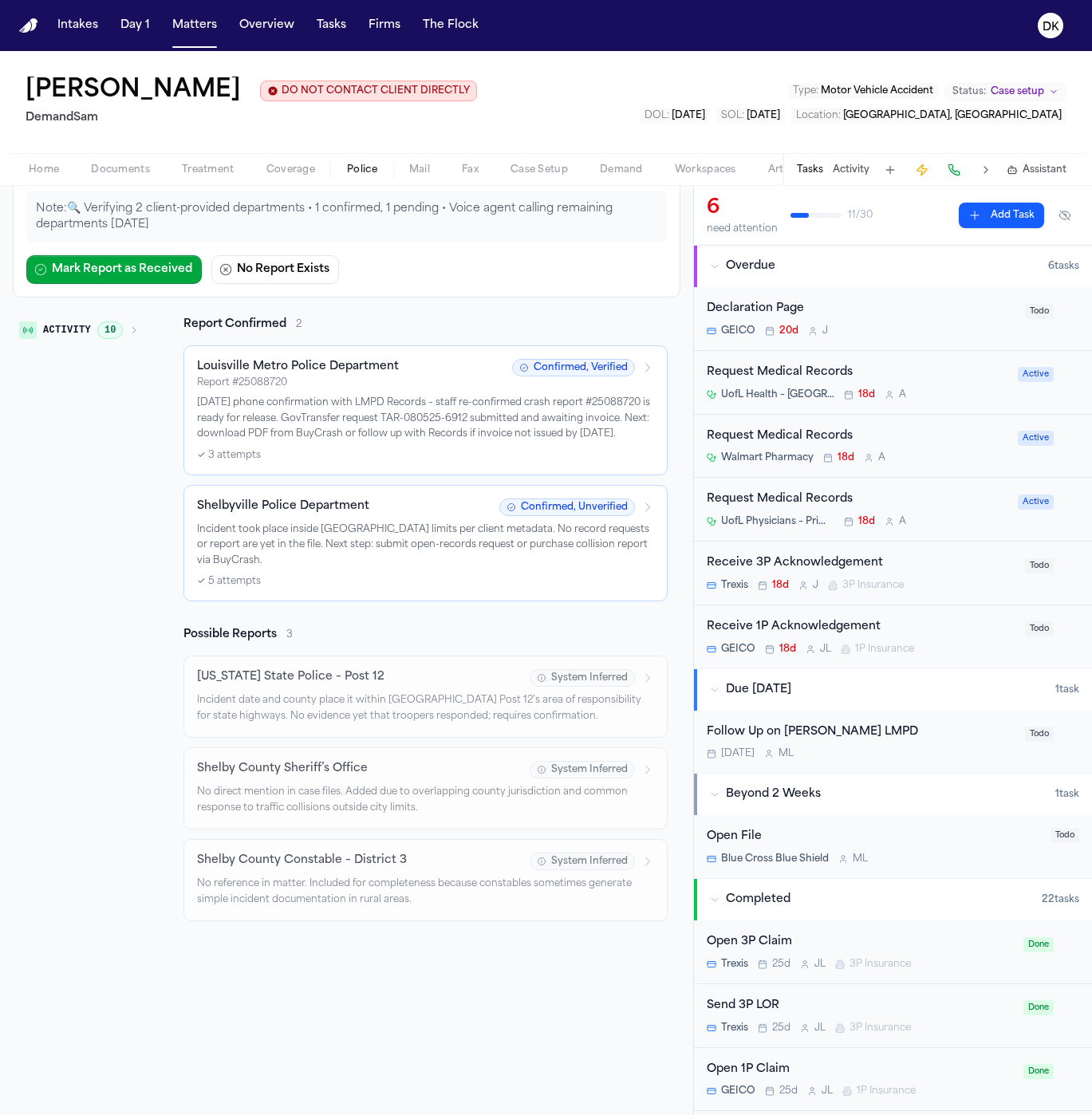
click at [391, 437] on p "[DATE] phone confirmation with LMPD Records – staff re-confirmed crash report #…" at bounding box center [425, 418] width 457 height 47
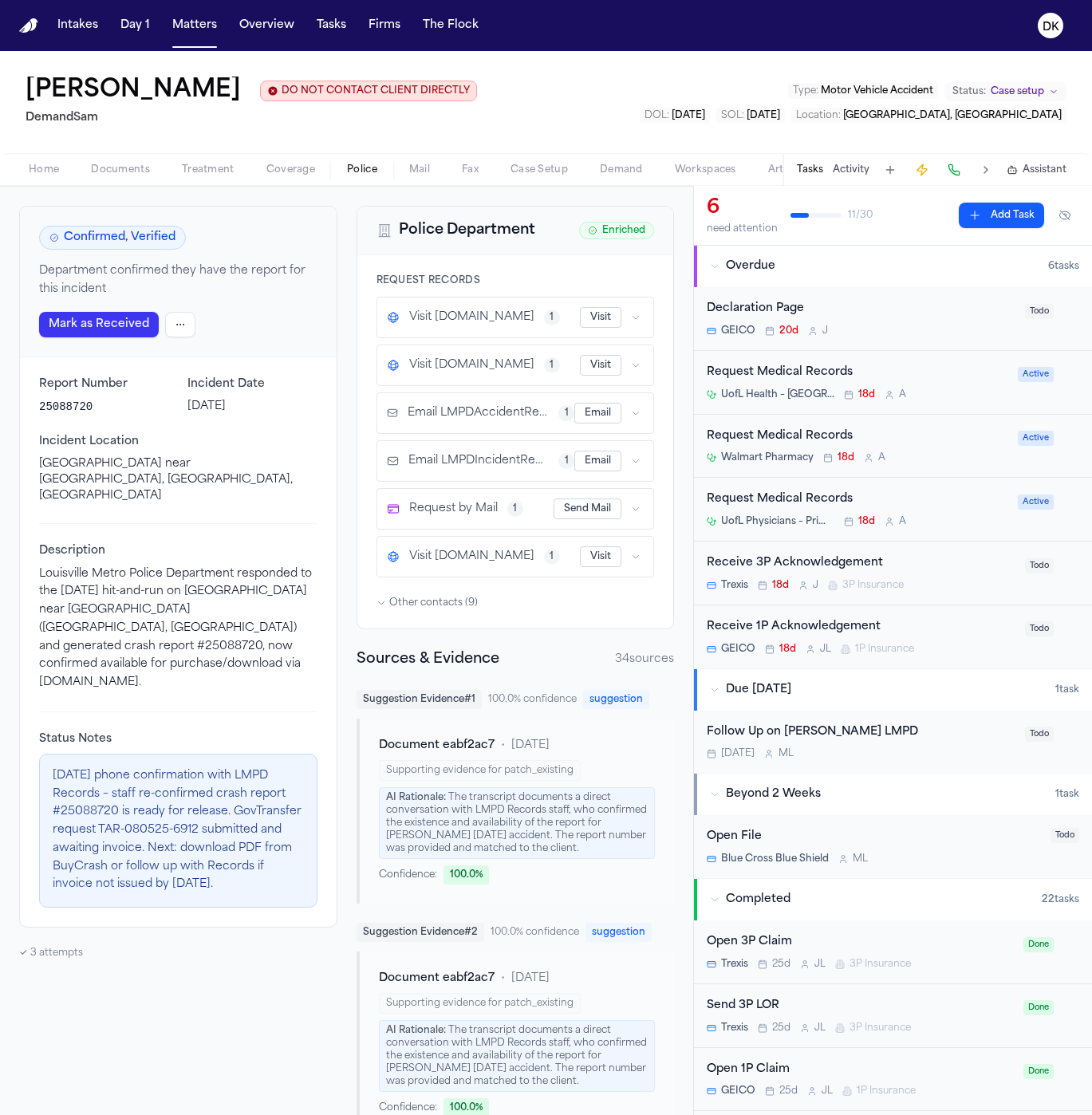
scroll to position [75, 0]
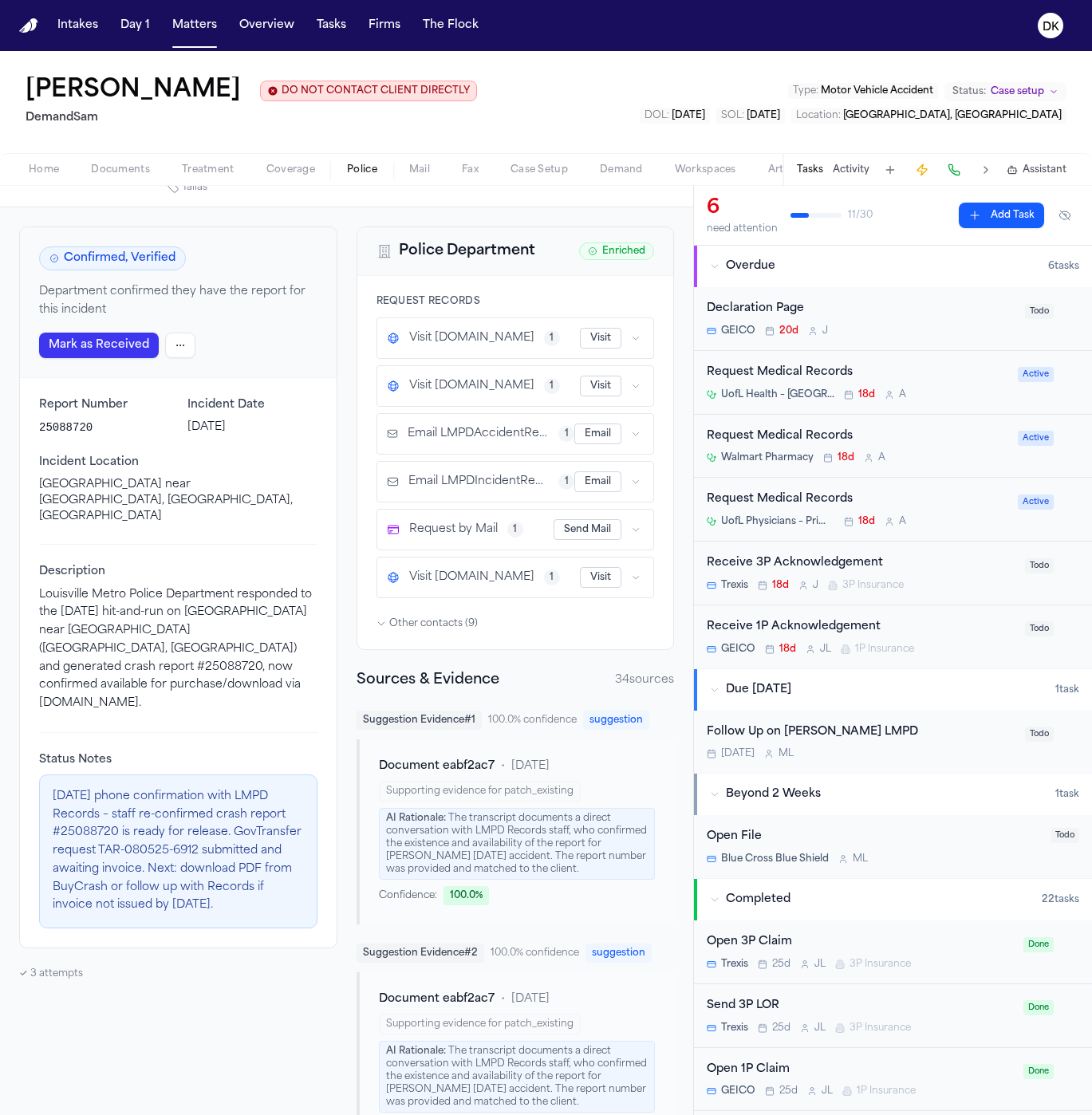
click at [460, 617] on span "Other contacts ( 9 )" at bounding box center [433, 623] width 89 height 13
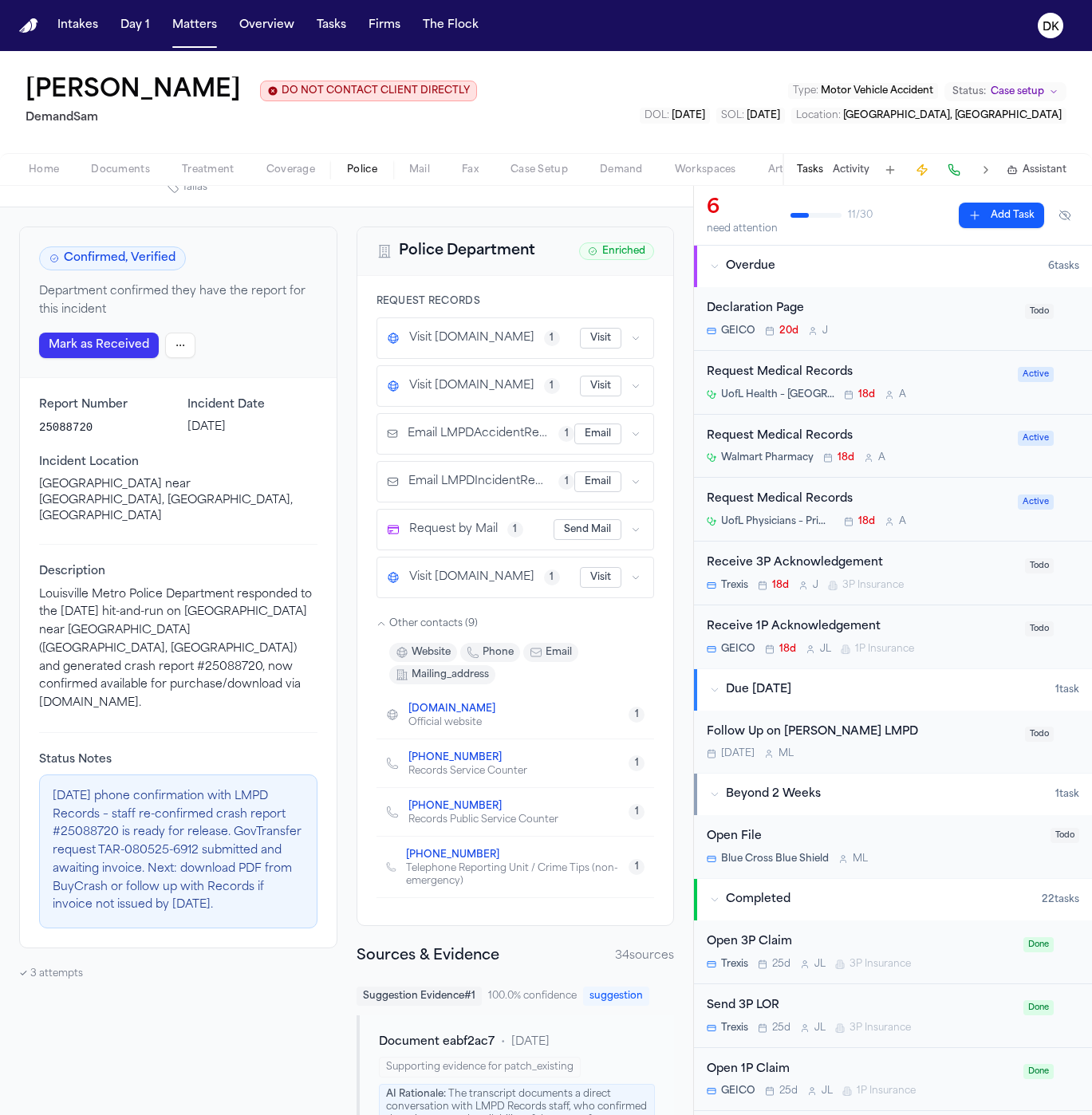
click at [460, 617] on span "Other contacts ( 9 )" at bounding box center [433, 623] width 89 height 13
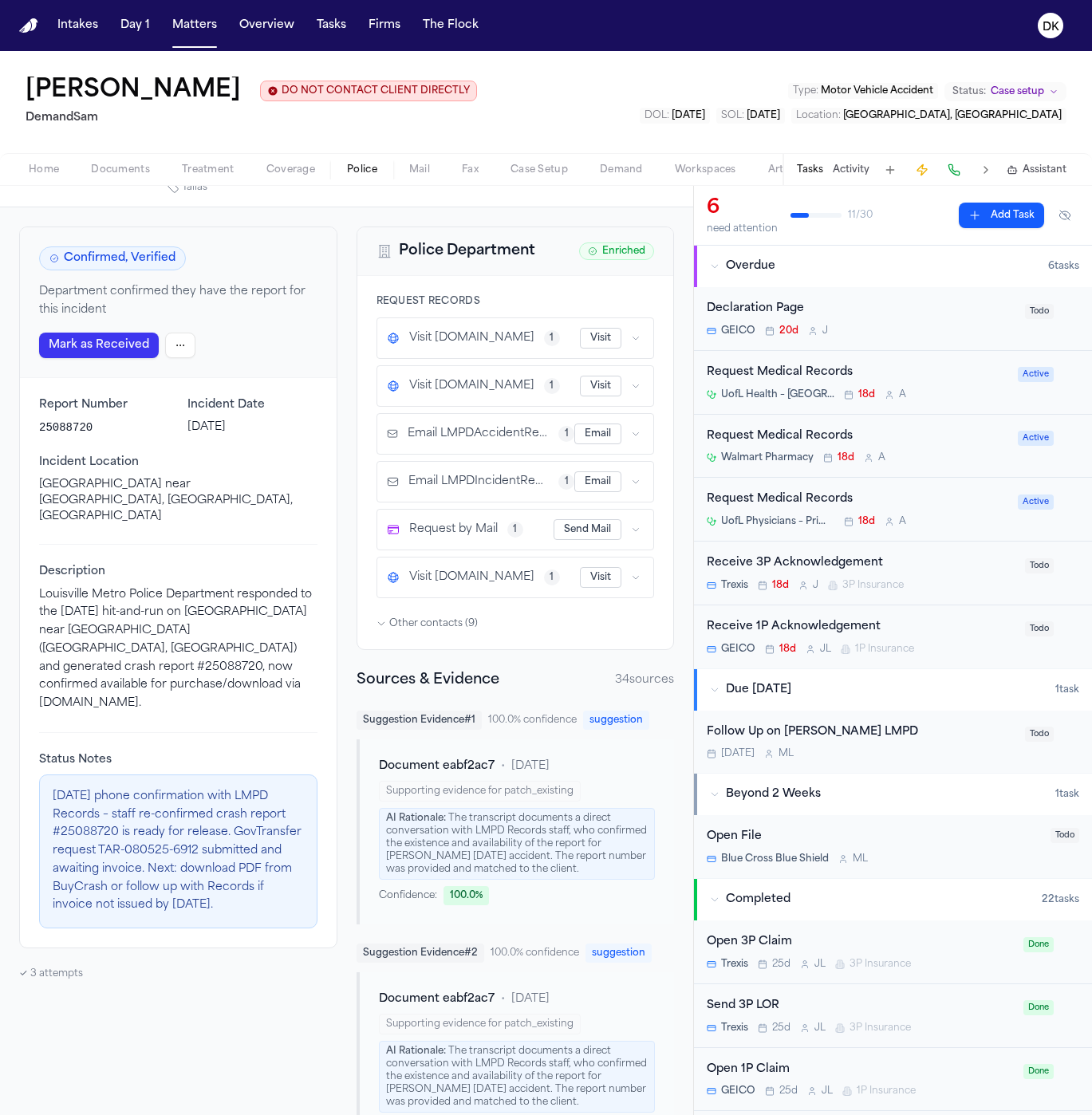
scroll to position [0, 0]
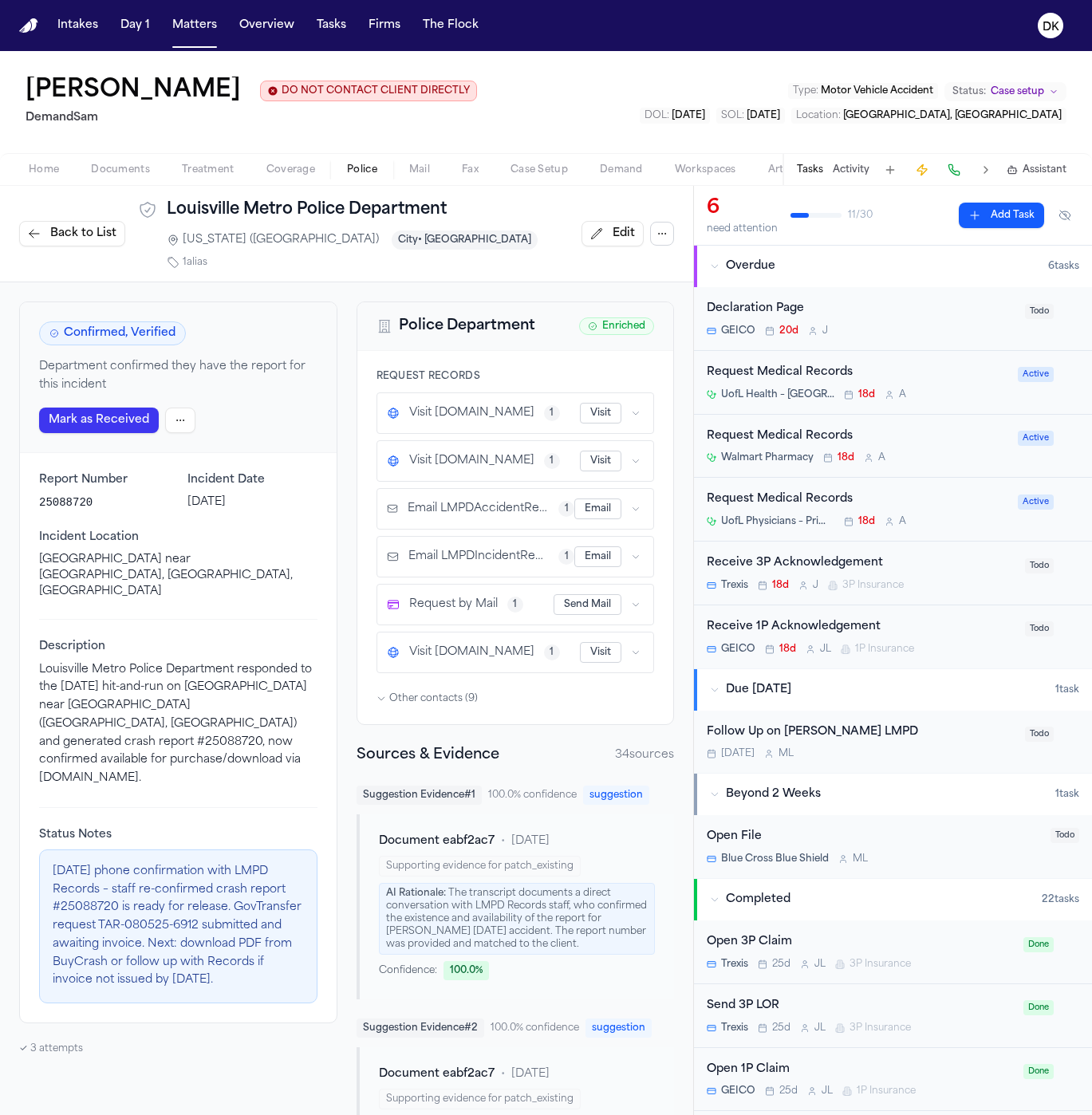
click at [650, 223] on button "button" at bounding box center [662, 234] width 24 height 24
click at [692, 263] on button "Find Contact Info" at bounding box center [651, 261] width 169 height 29
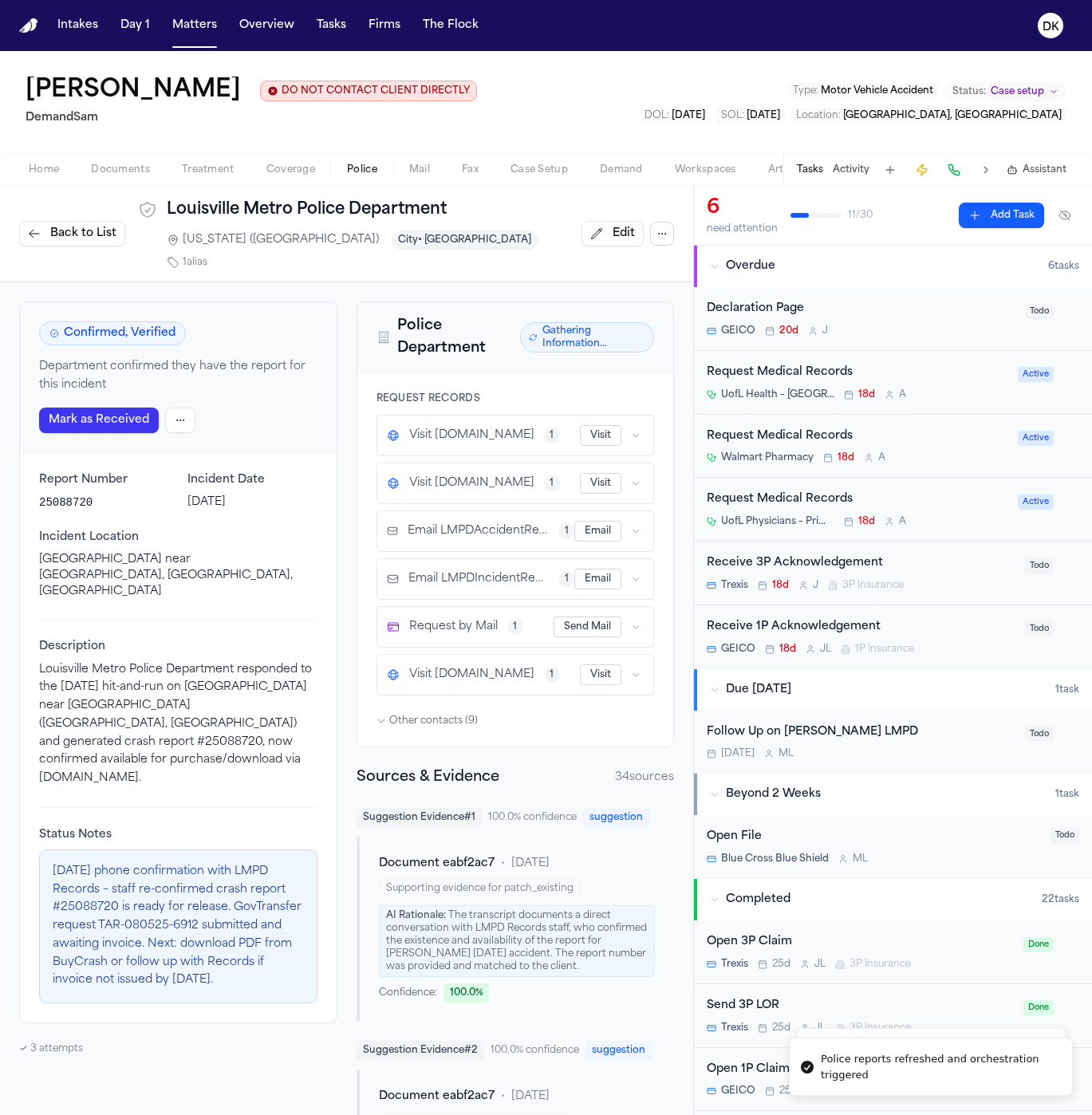
click at [468, 715] on span "Other contacts ( 9 )" at bounding box center [433, 721] width 89 height 13
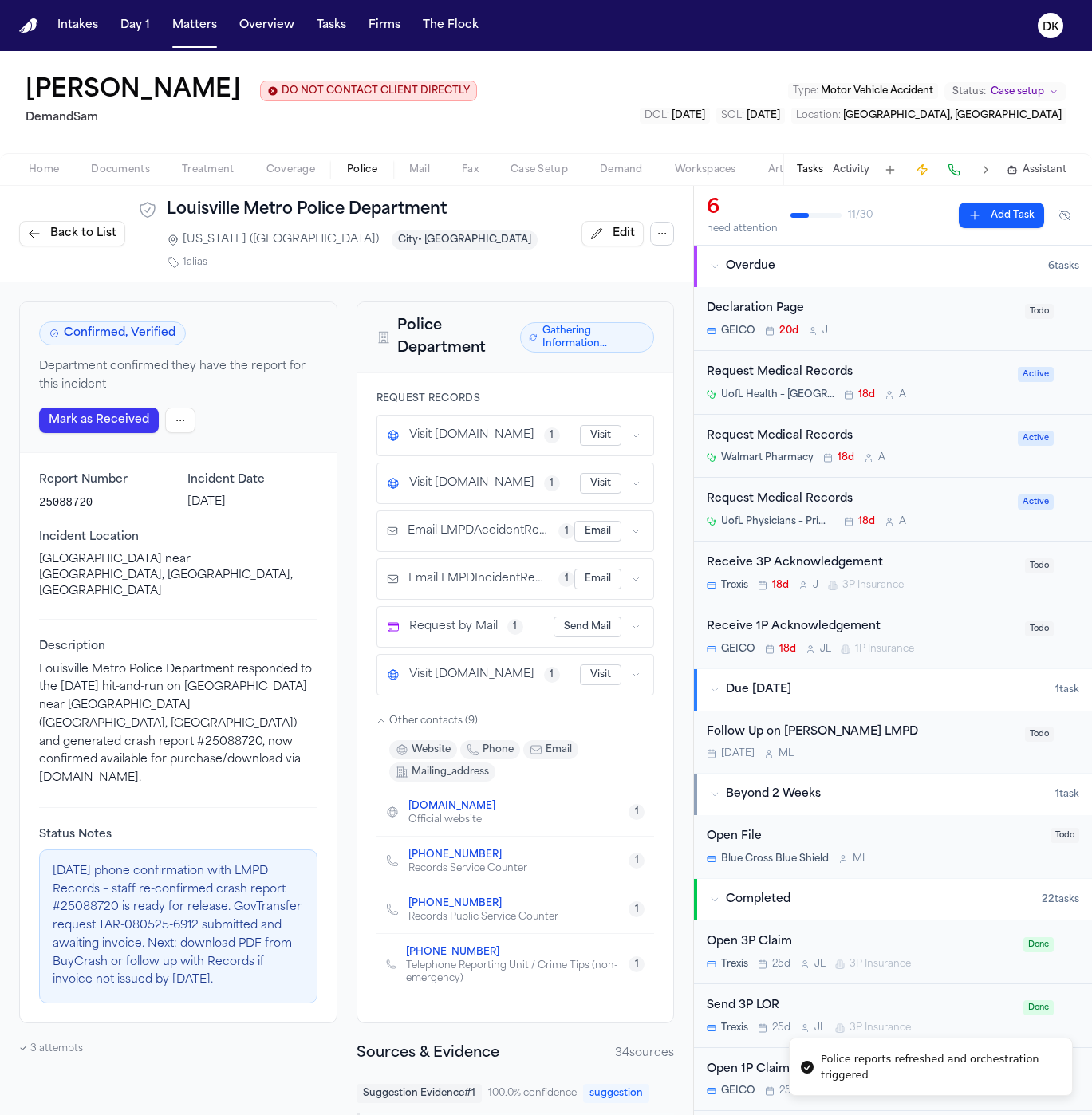
click at [490, 570] on div "Email LMPDIncidentReport 1 Email" at bounding box center [516, 578] width 258 height 21
click at [628, 475] on button "button" at bounding box center [636, 483] width 16 height 16
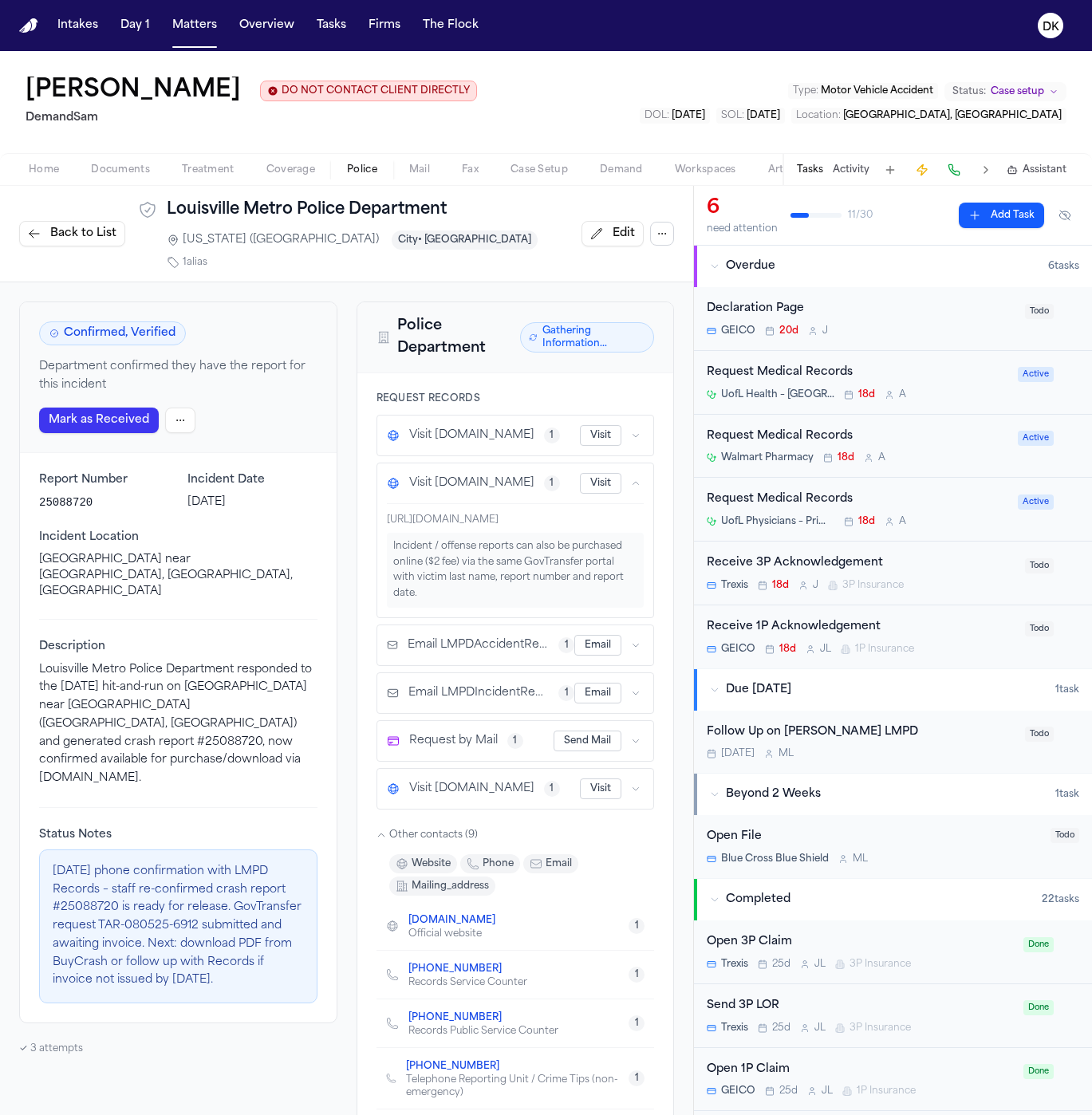
click at [631, 431] on icon "button" at bounding box center [636, 436] width 10 height 10
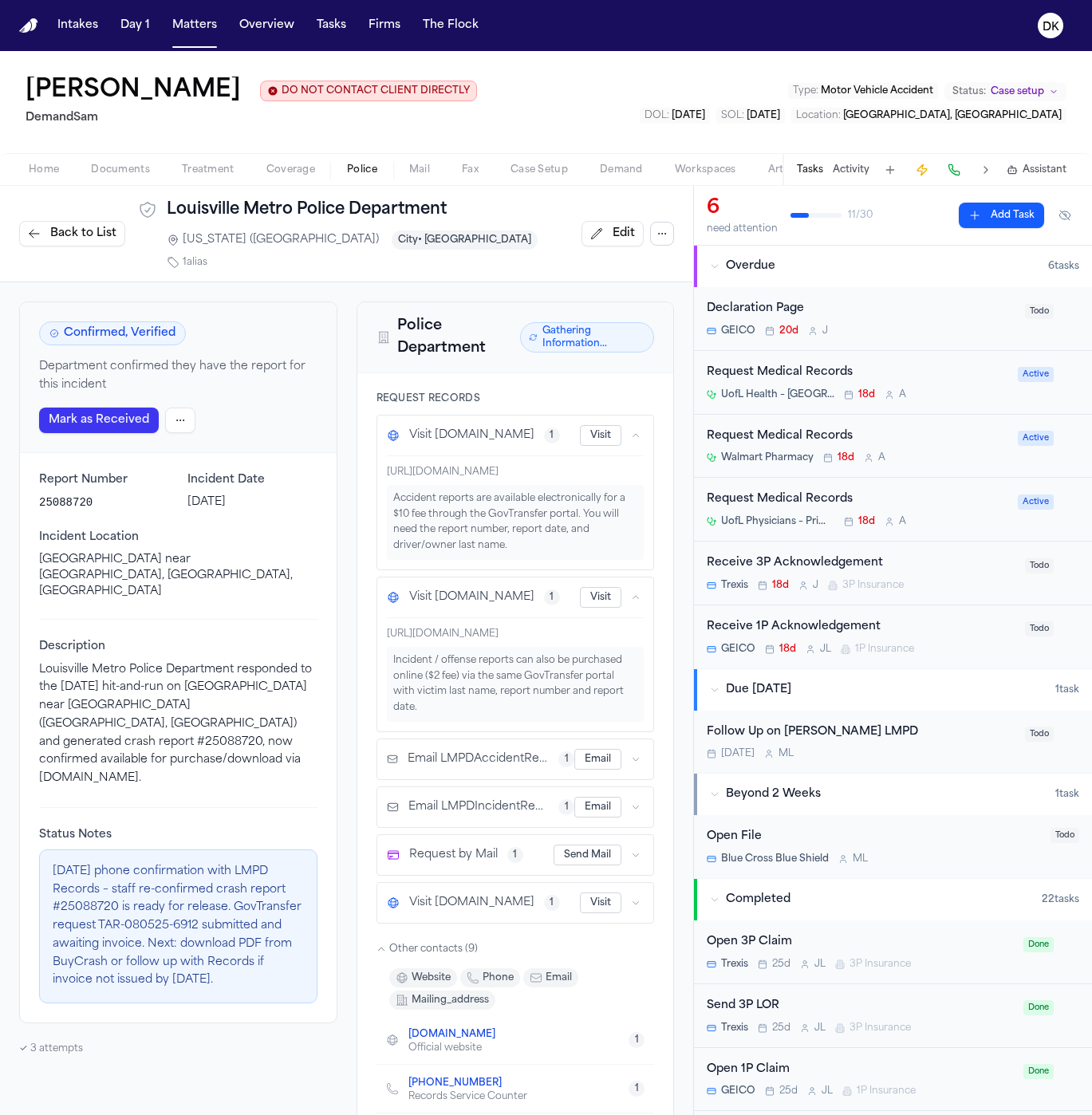
click at [631, 431] on icon "button" at bounding box center [636, 436] width 10 height 10
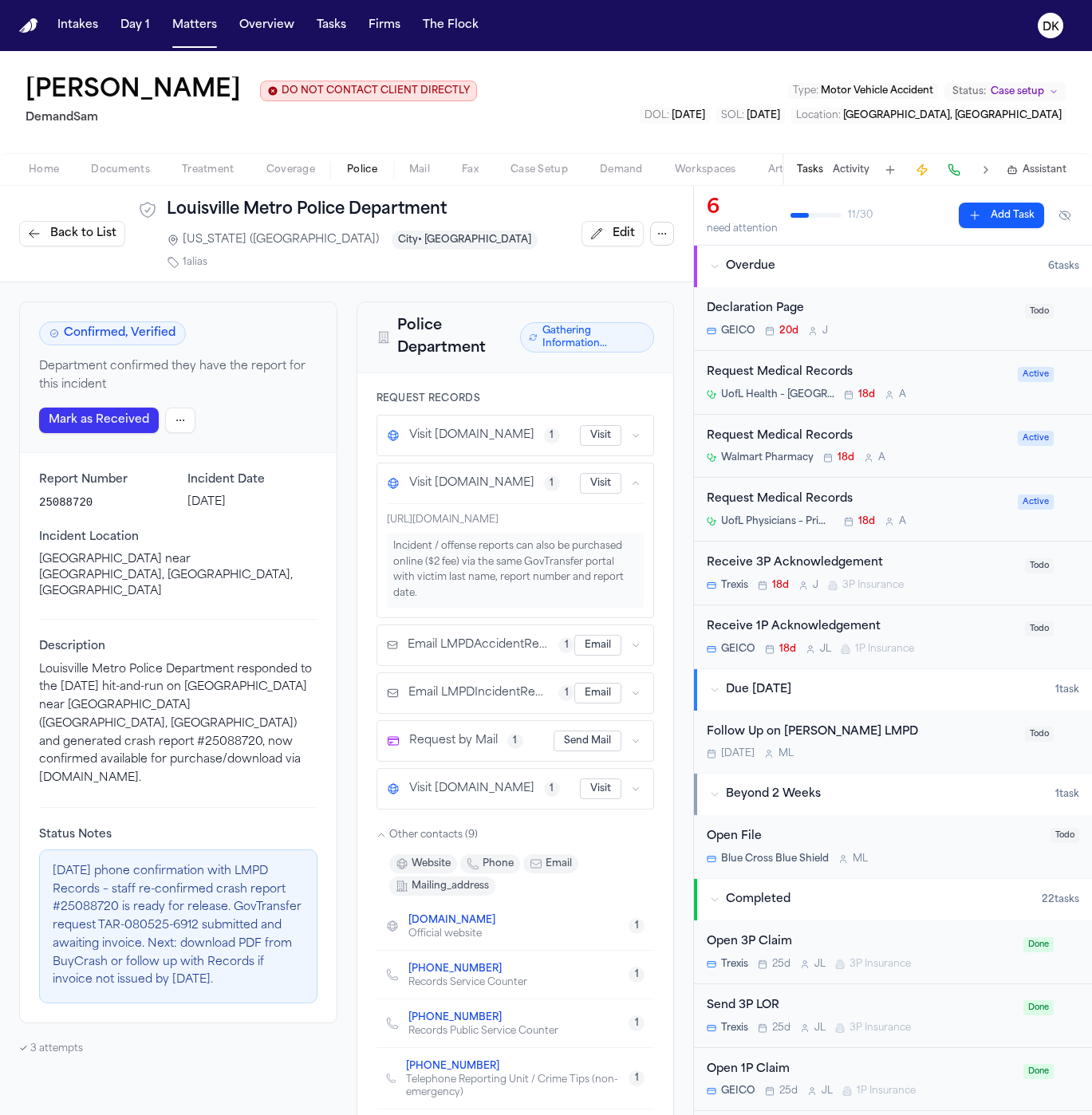
click at [631, 431] on icon "button" at bounding box center [636, 436] width 10 height 10
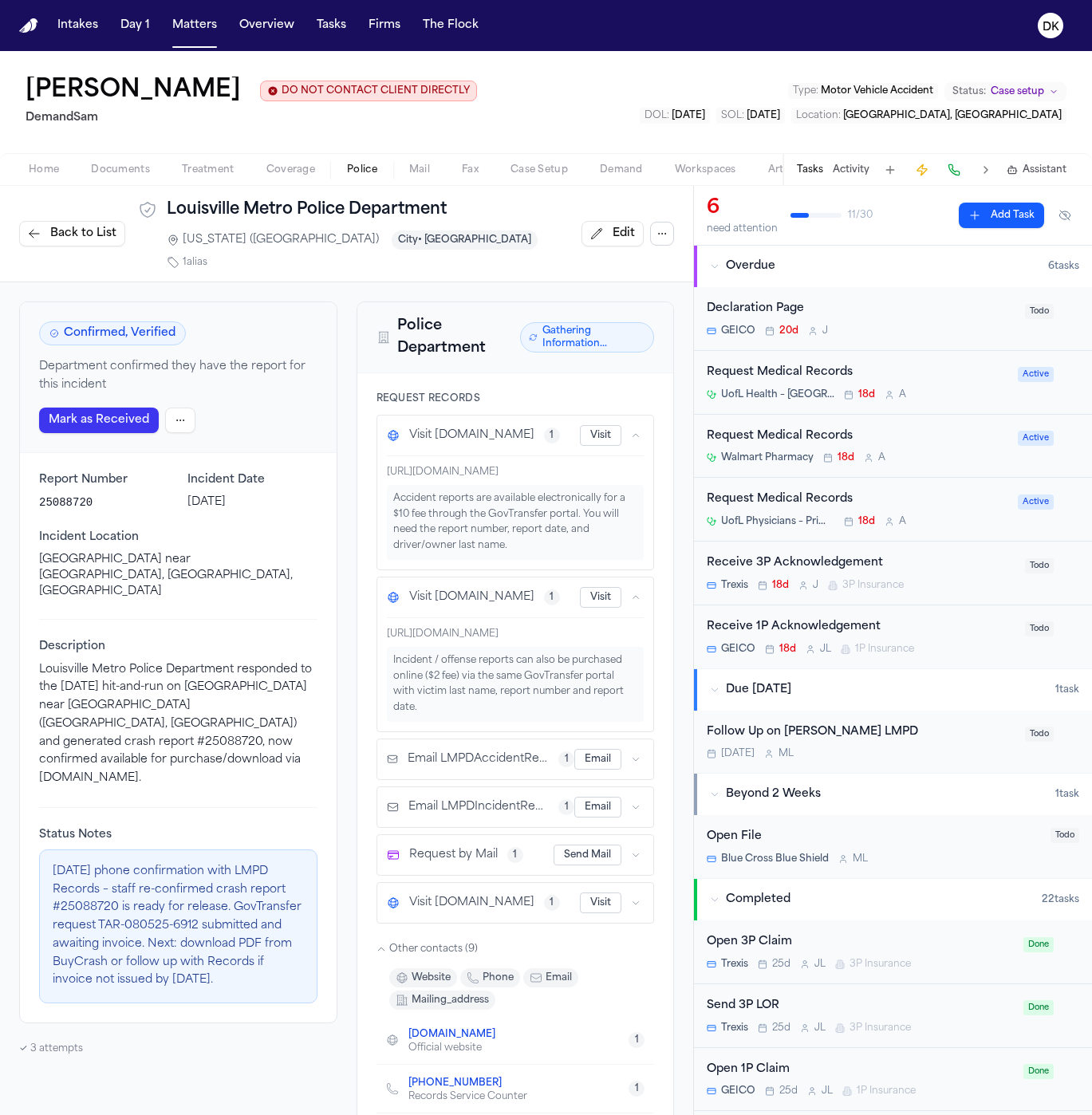
click at [631, 431] on icon "button" at bounding box center [636, 436] width 10 height 10
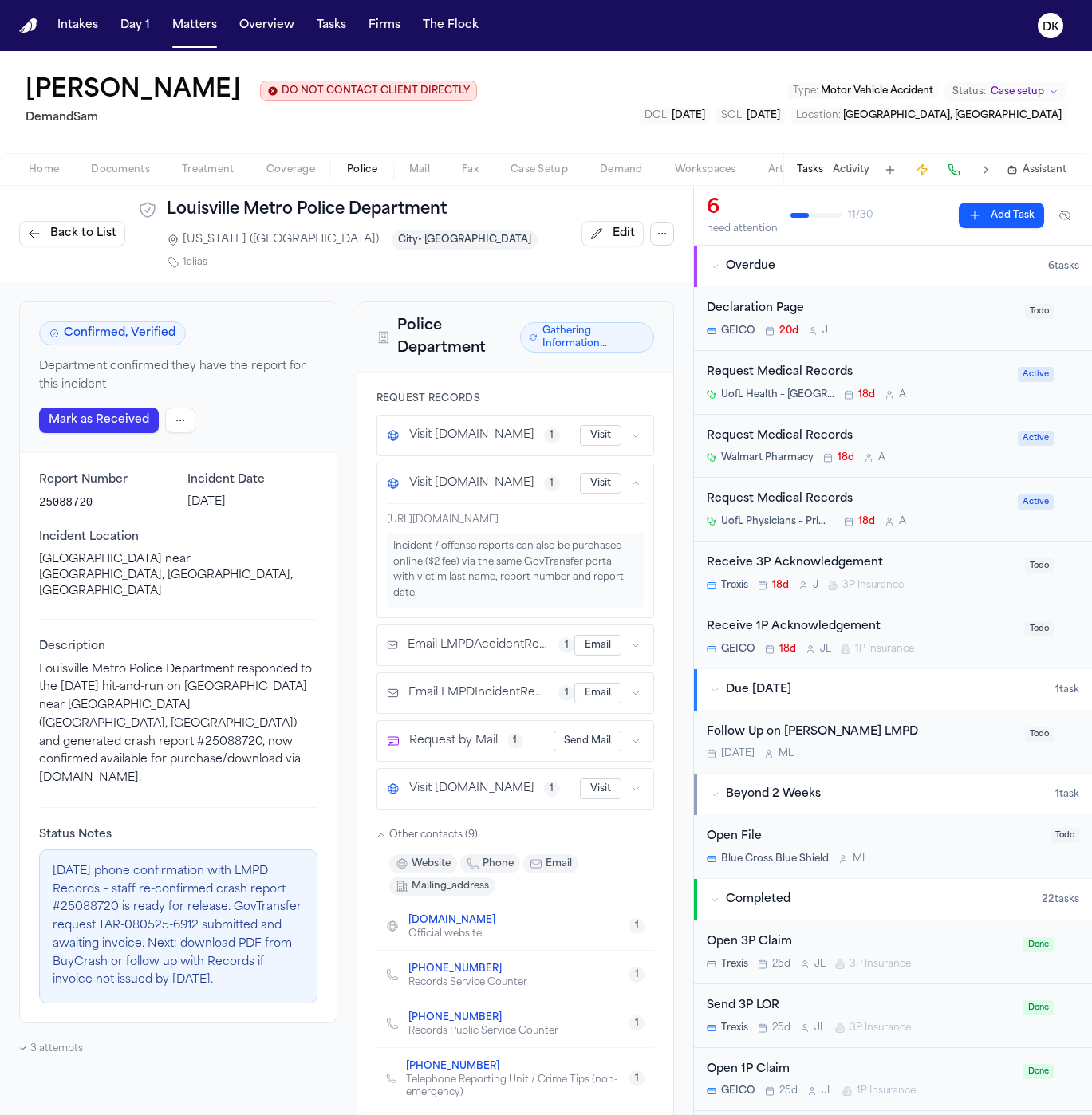
click at [631, 431] on icon "button" at bounding box center [636, 436] width 10 height 10
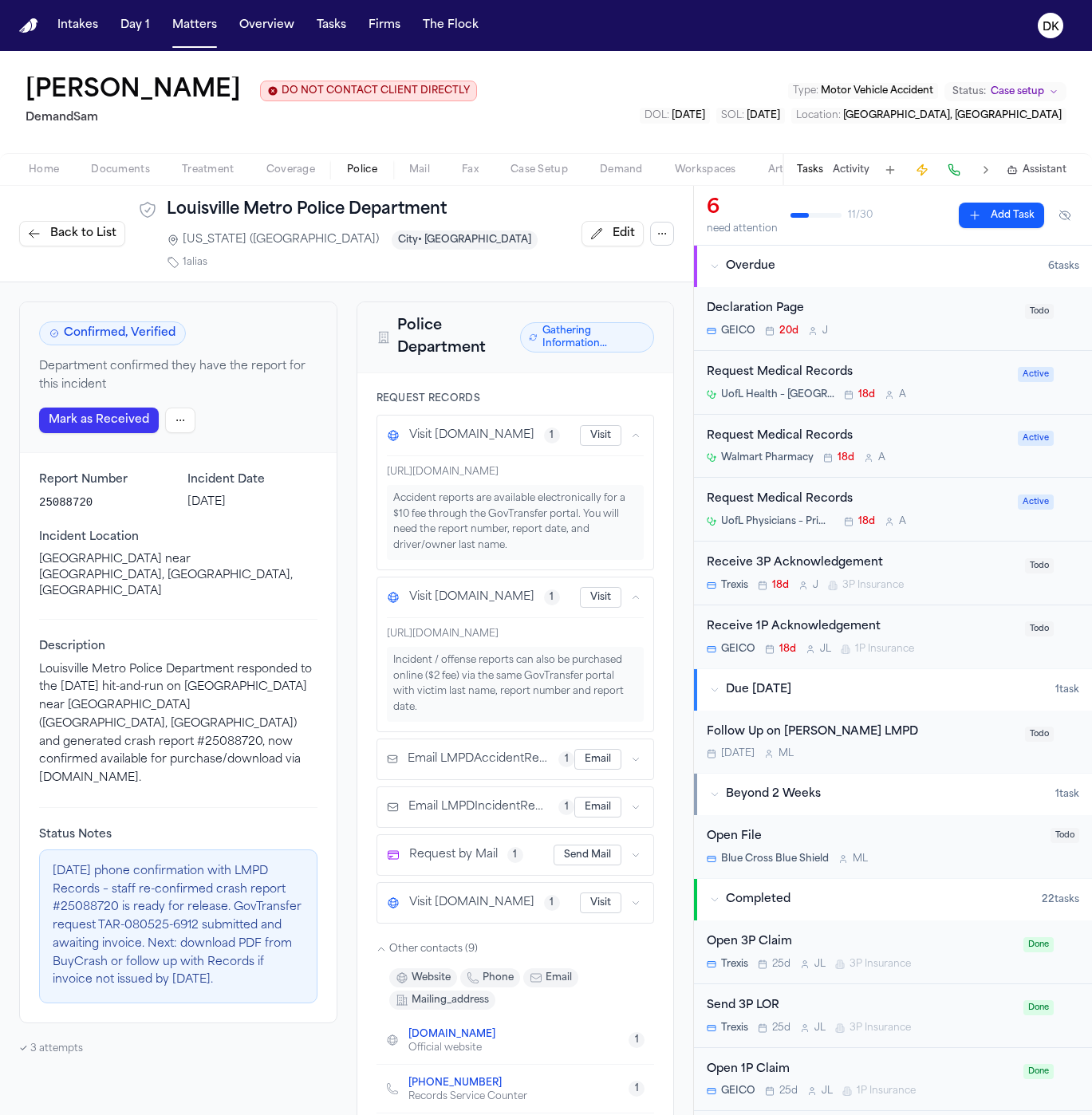
click at [631, 431] on icon "button" at bounding box center [636, 436] width 10 height 10
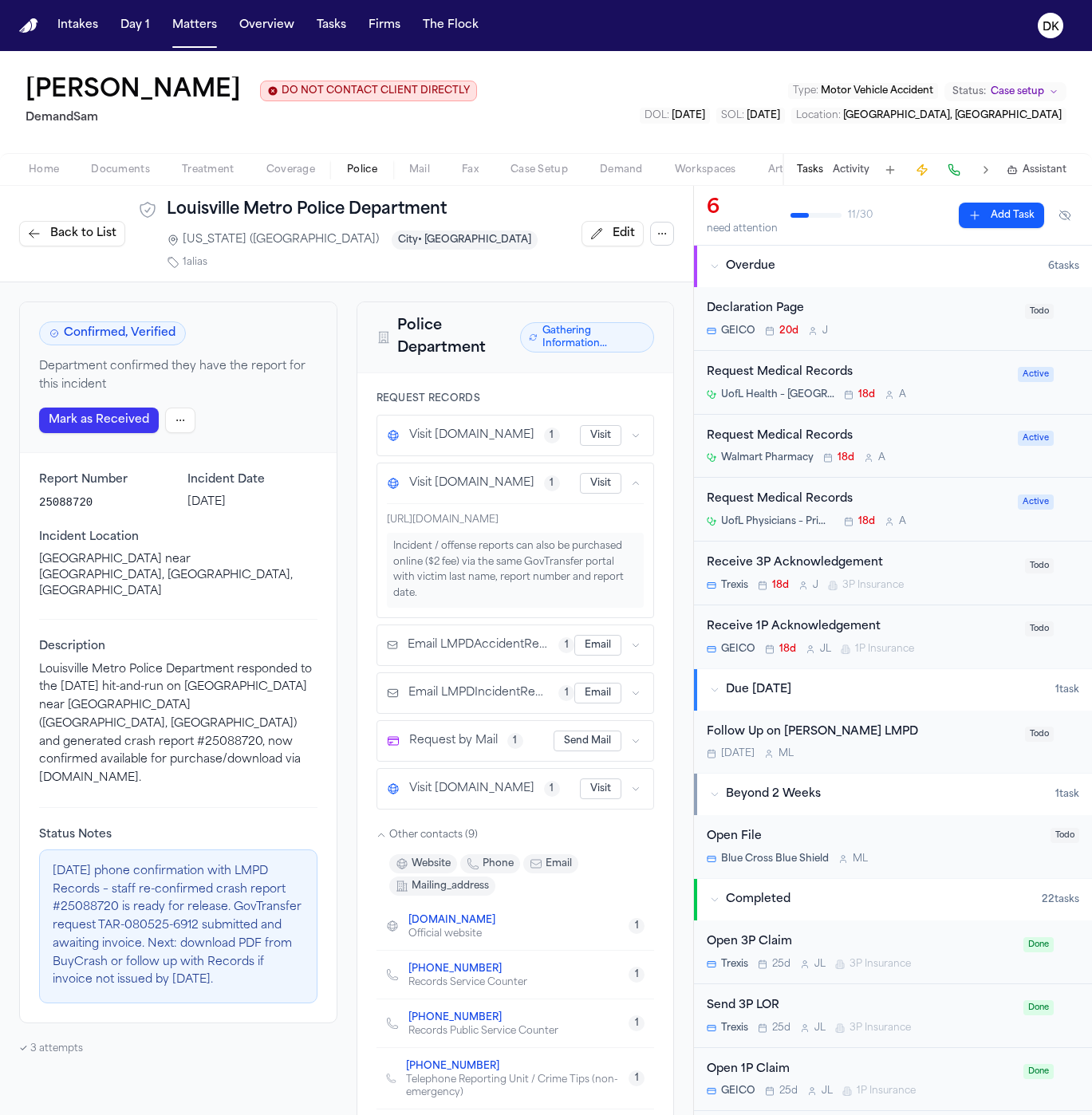
click at [631, 431] on icon "button" at bounding box center [636, 436] width 10 height 10
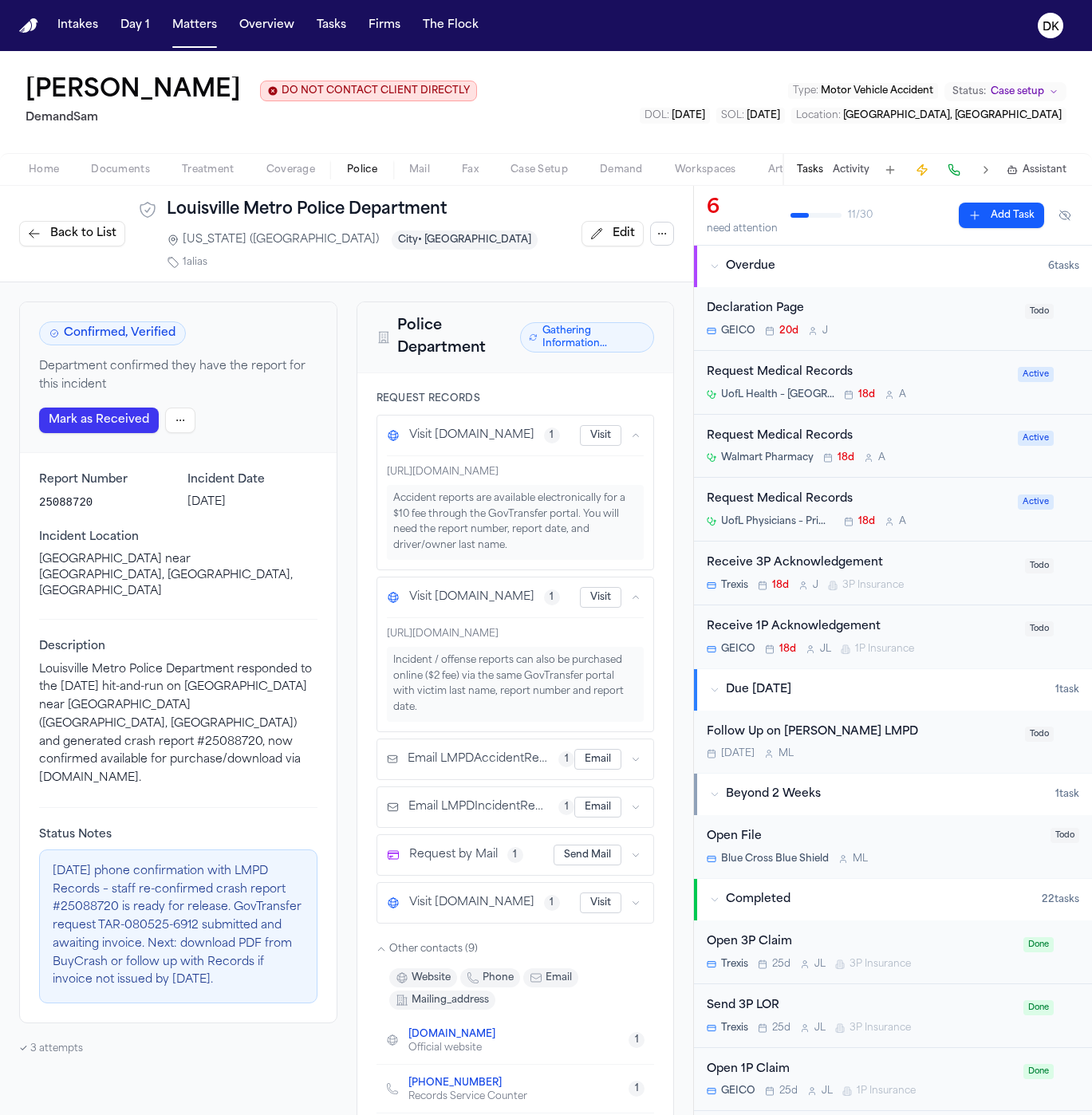
click at [631, 431] on icon "button" at bounding box center [636, 436] width 10 height 10
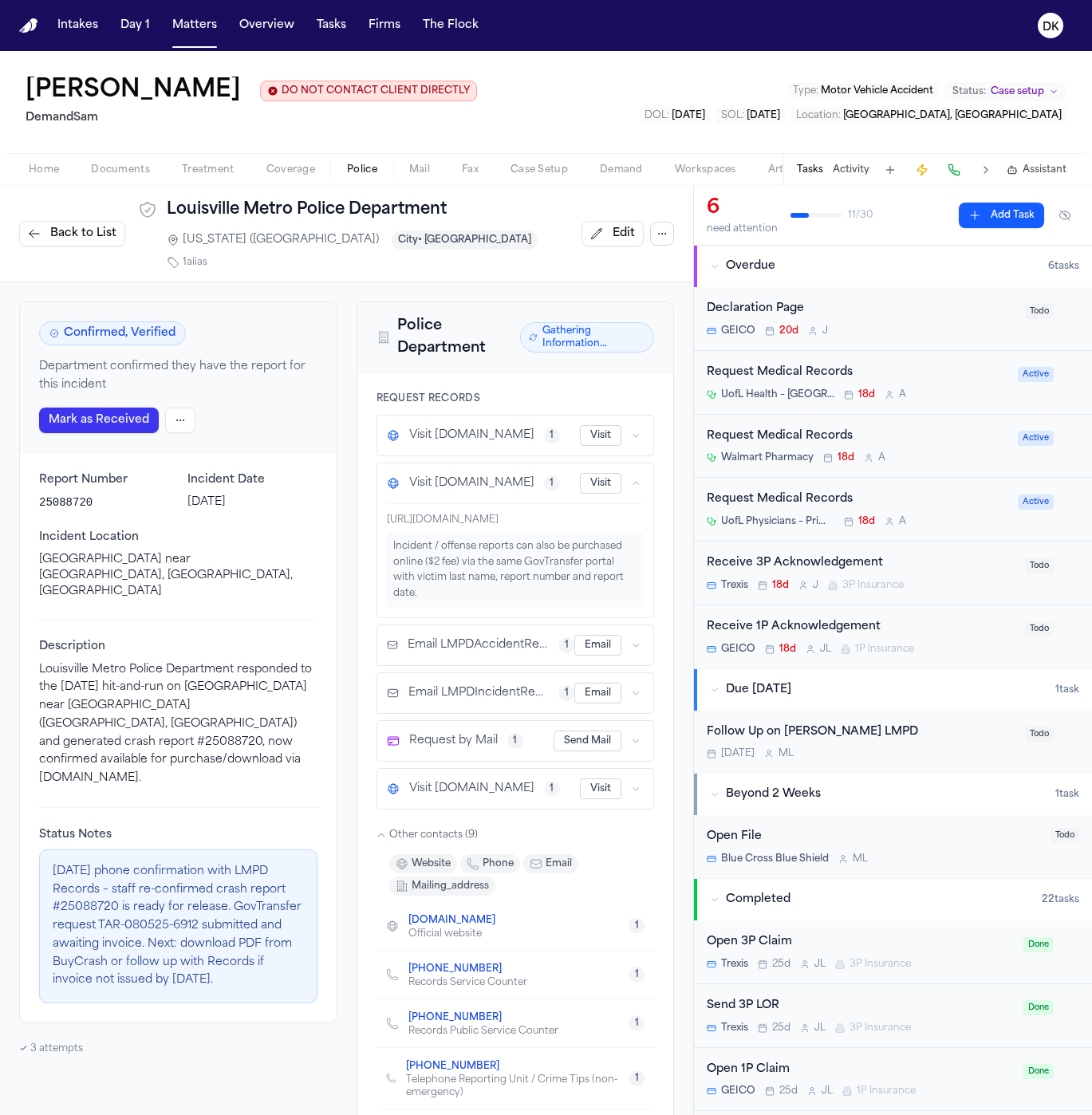
click at [631, 431] on icon "button" at bounding box center [636, 436] width 10 height 10
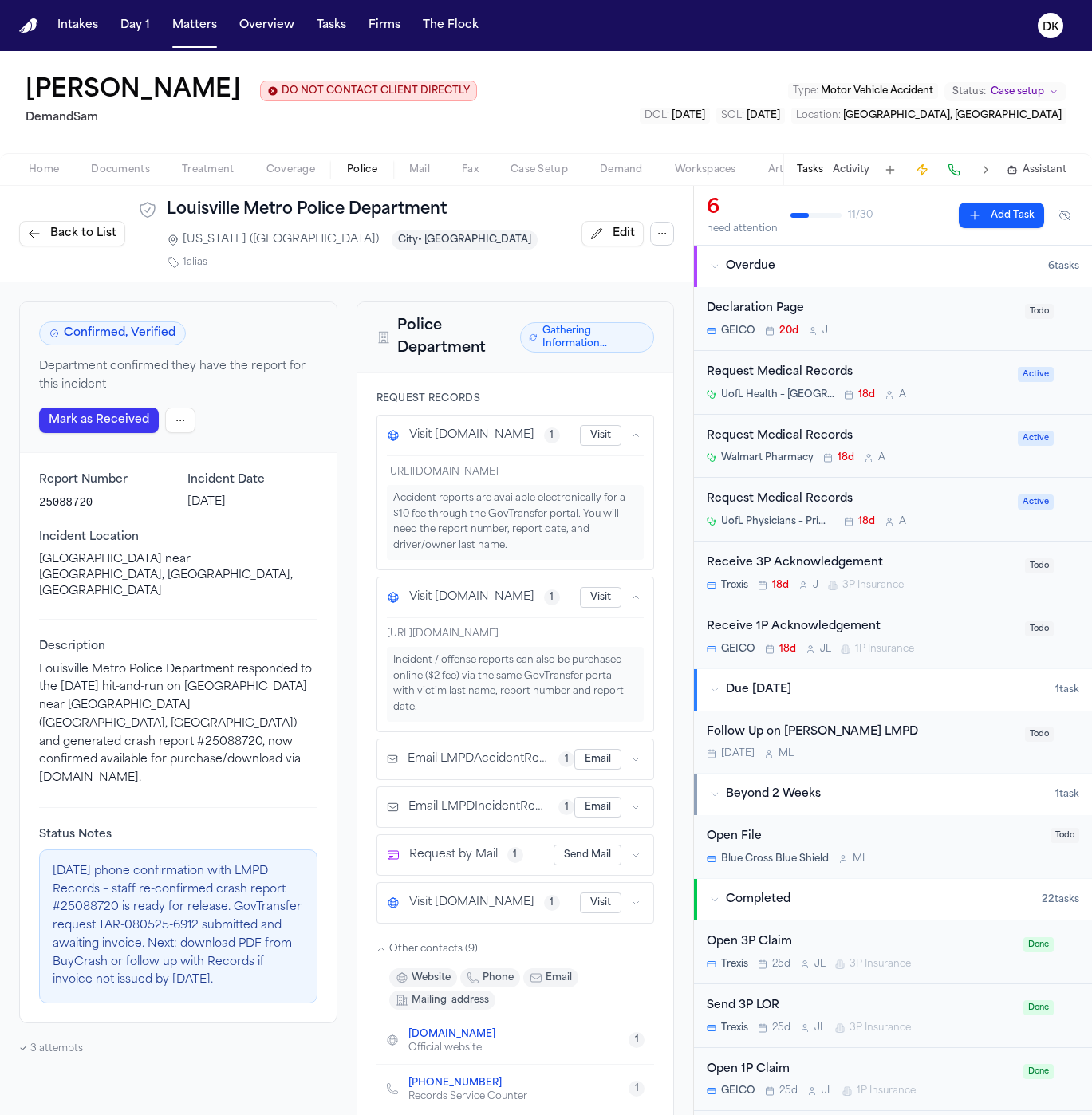
click at [631, 431] on icon "button" at bounding box center [636, 436] width 10 height 10
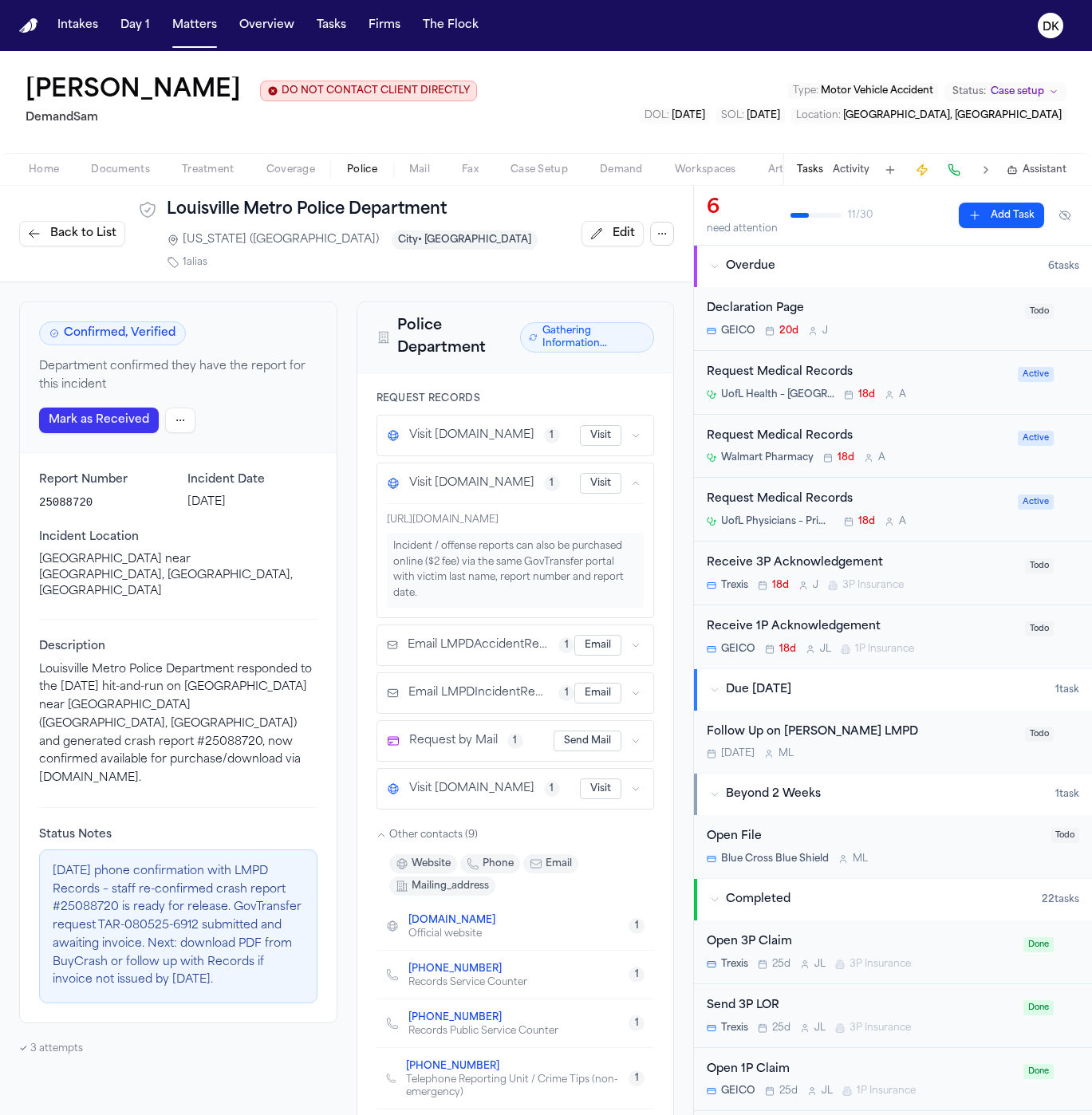
click at [631, 431] on icon "button" at bounding box center [636, 436] width 10 height 10
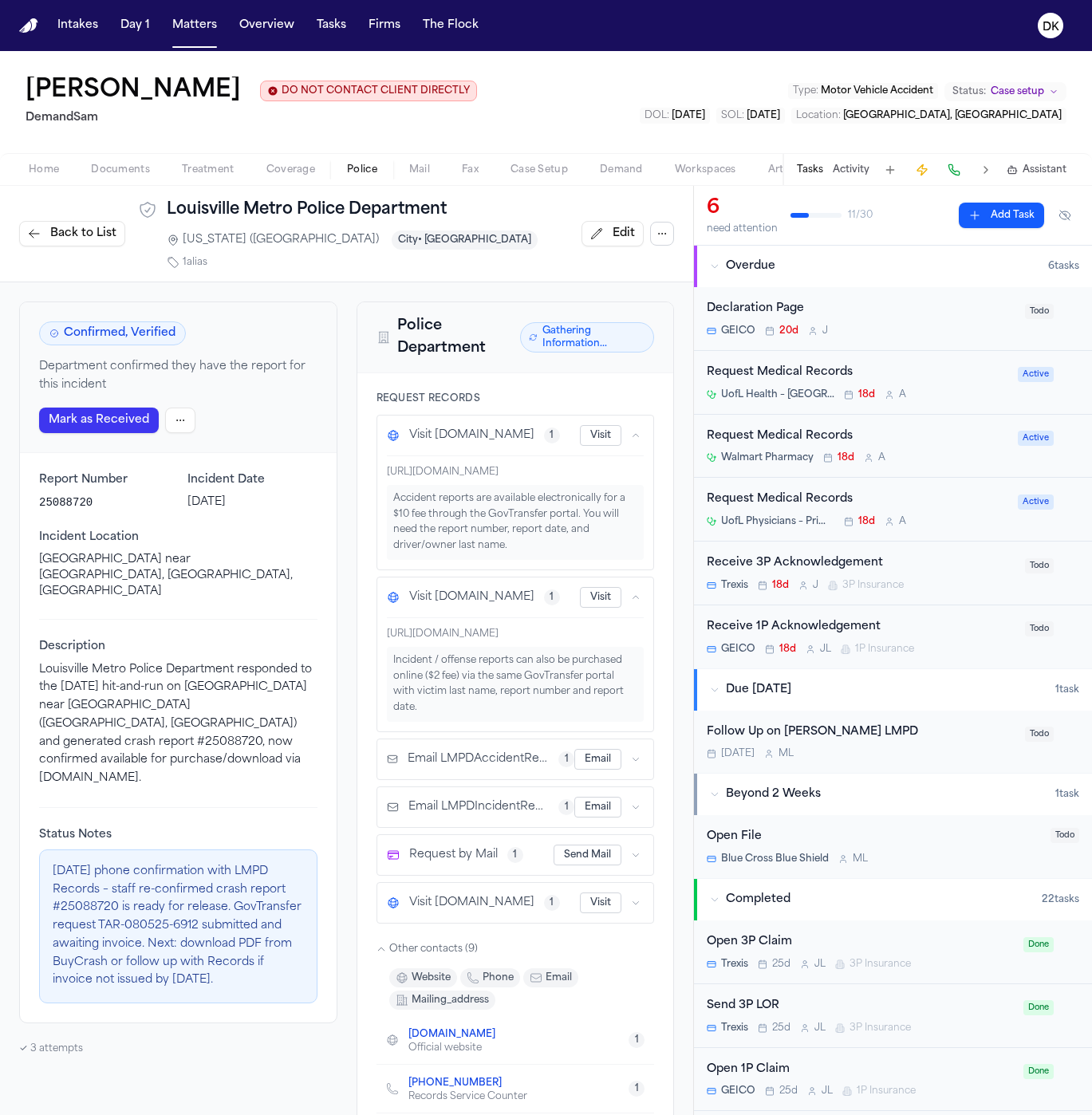
click at [631, 431] on icon "button" at bounding box center [636, 436] width 10 height 10
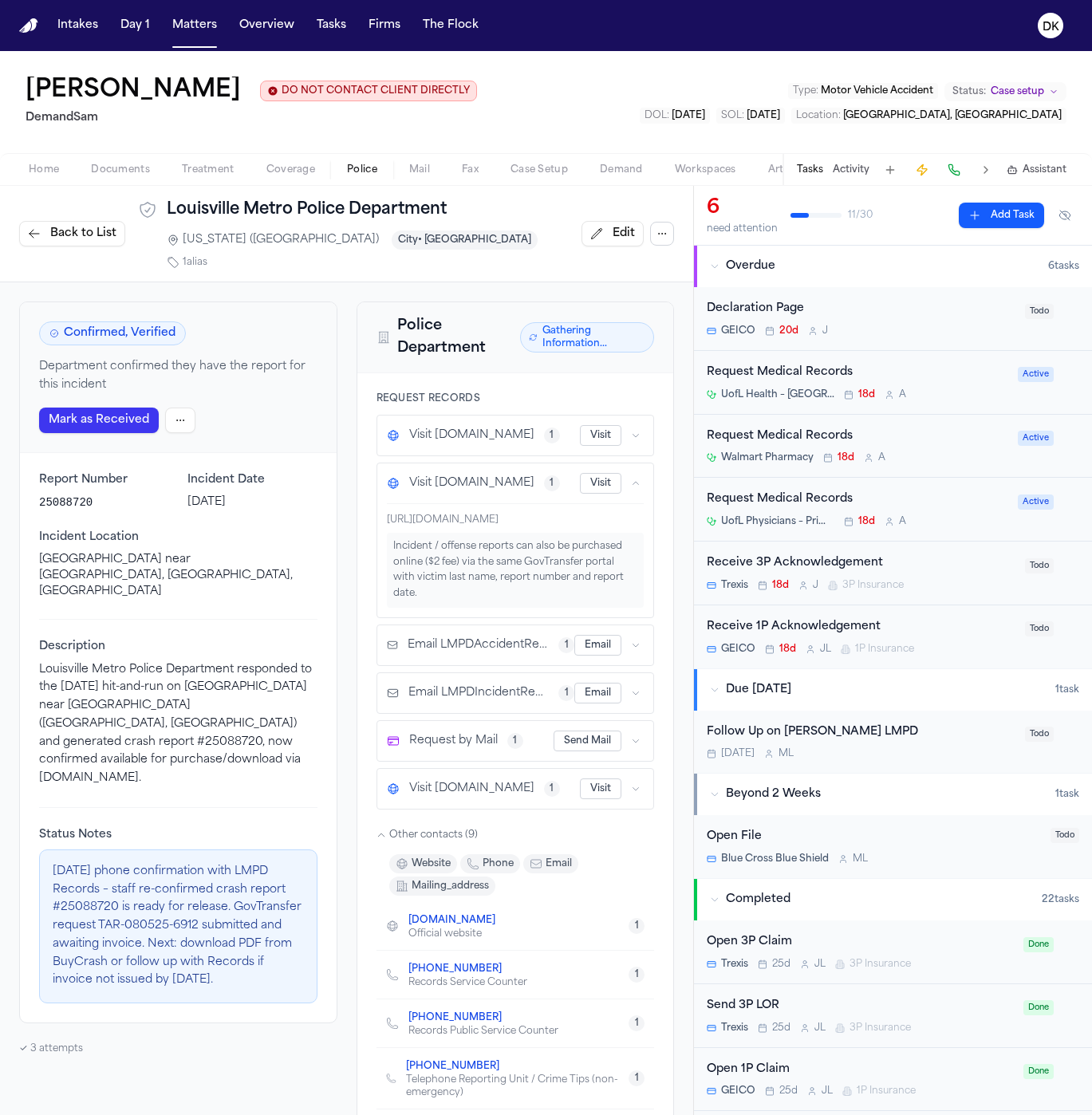
click at [631, 431] on icon "button" at bounding box center [636, 436] width 10 height 10
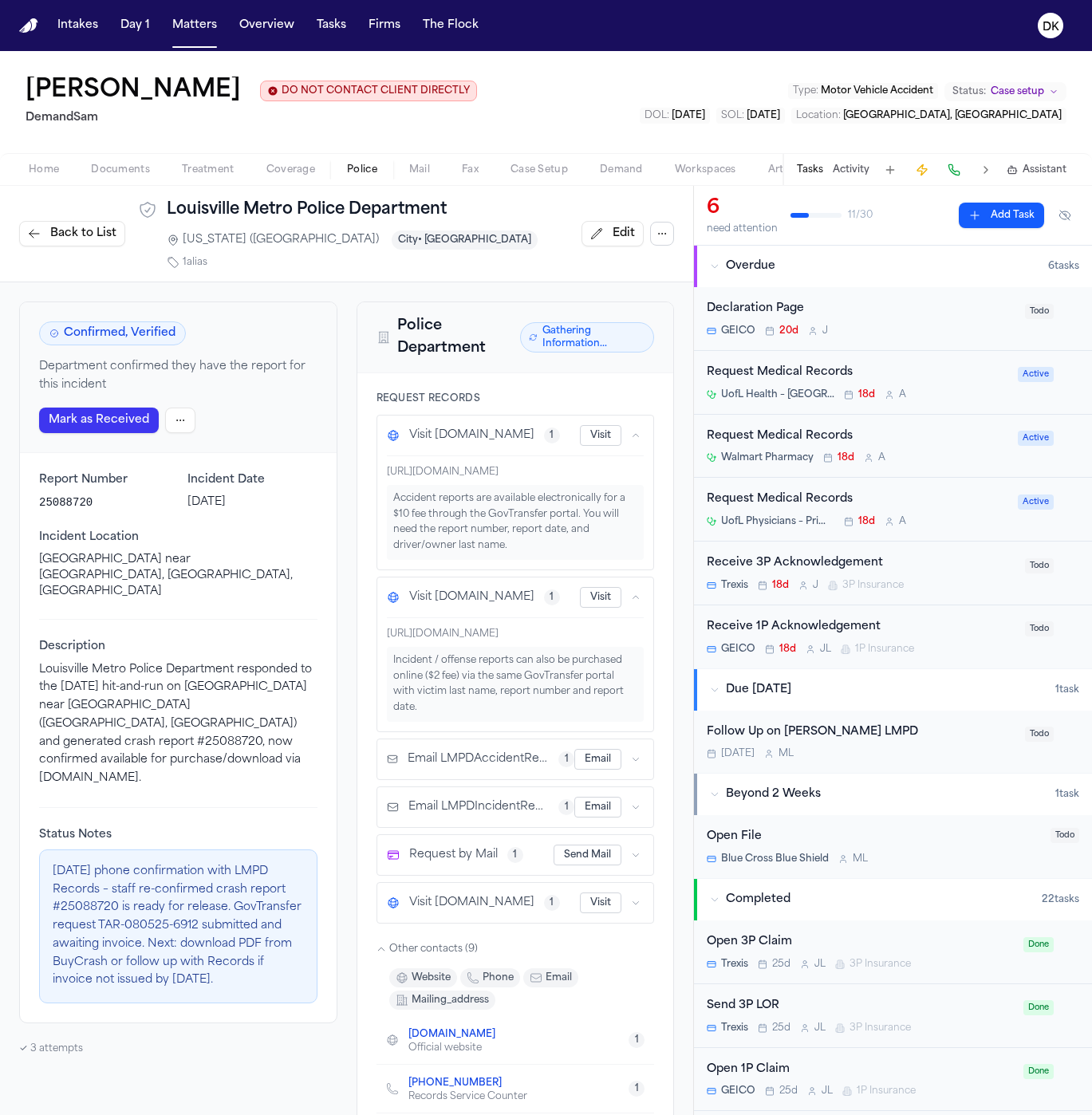
click at [435, 466] on div "[URL][DOMAIN_NAME]" at bounding box center [516, 472] width 258 height 13
click at [522, 518] on div "Accident reports are available electronically for a $10 fee through the GovTran…" at bounding box center [516, 522] width 258 height 75
click at [522, 529] on div "Accident reports are available electronically for a $10 fee through the GovTran…" at bounding box center [516, 522] width 258 height 75
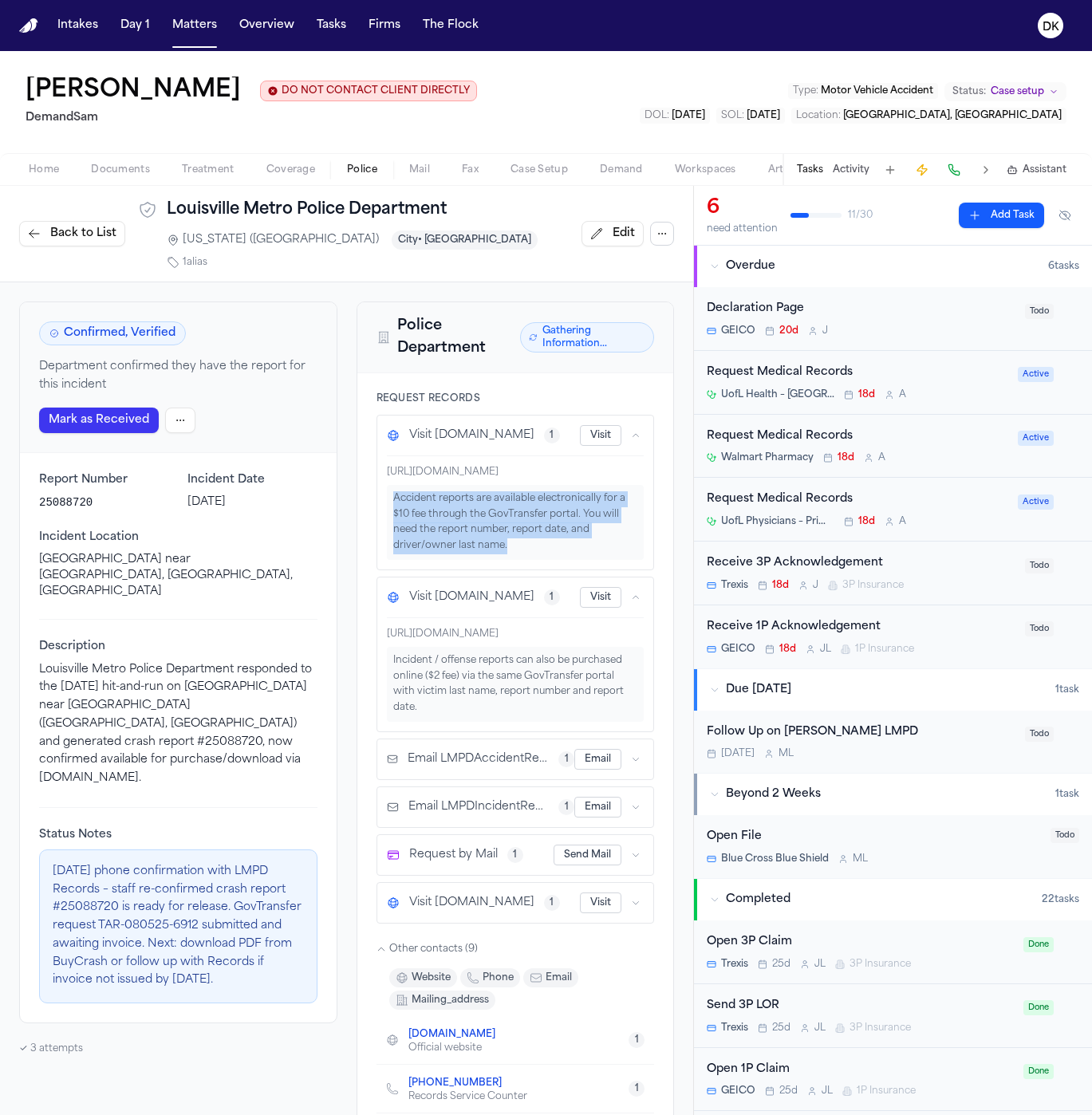
drag, startPoint x: 527, startPoint y: 528, endPoint x: 355, endPoint y: 482, distance: 178.0
click at [357, 482] on div "Request Records Visit [DOMAIN_NAME] 1 Visit [URL][DOMAIN_NAME] Accident reports…" at bounding box center [516, 811] width 317 height 877
click at [434, 493] on div "Accident reports are available electronically for a $10 fee through the GovTran…" at bounding box center [516, 522] width 258 height 75
click at [483, 523] on div "Accident reports are available electronically for a $10 fee through the GovTran…" at bounding box center [516, 522] width 258 height 75
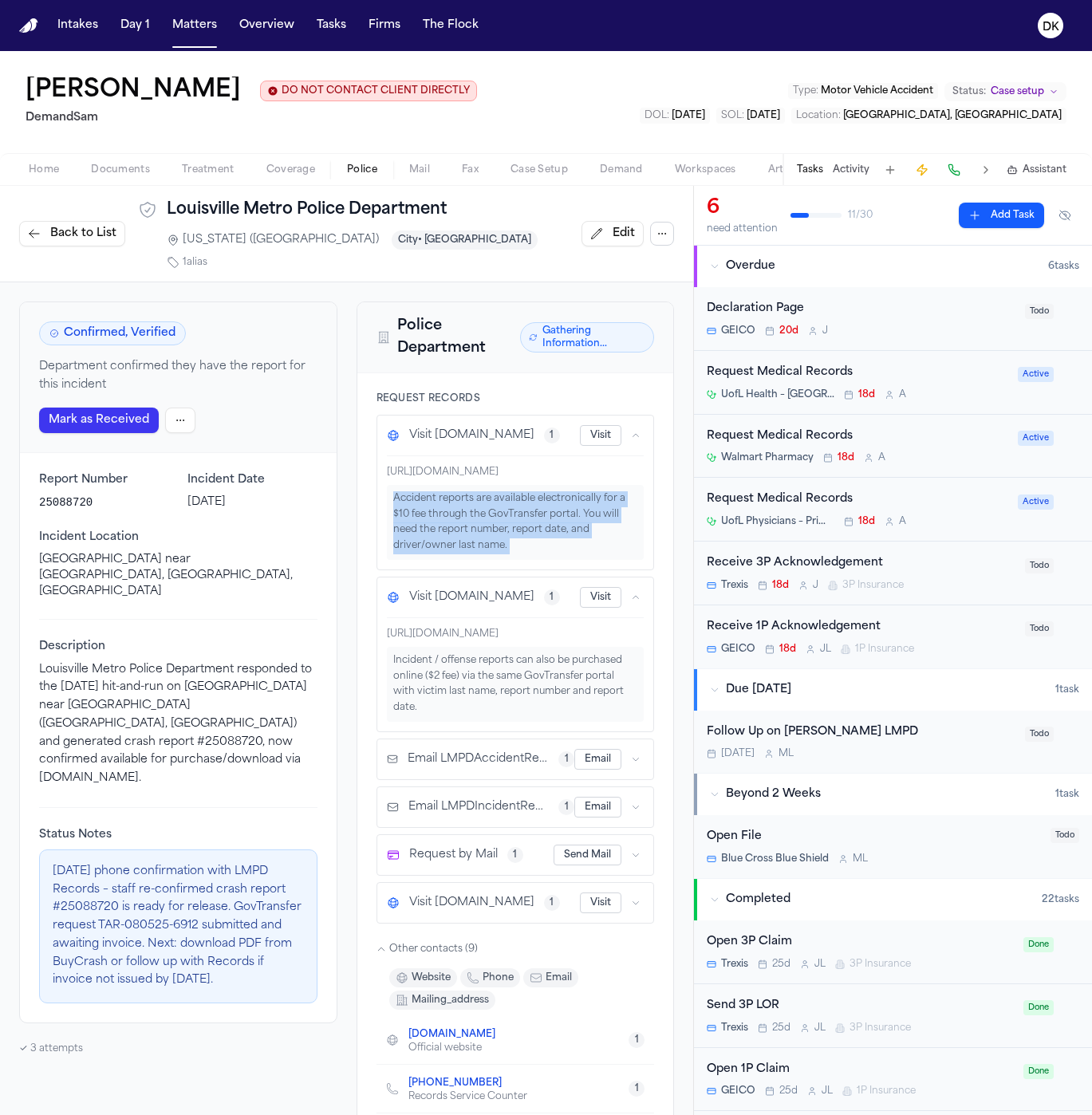
click at [483, 523] on div "Accident reports are available electronically for a $10 fee through the GovTran…" at bounding box center [516, 522] width 258 height 75
click at [475, 647] on div "Incident / offense reports can also be purchased online ($2 fee) via the same G…" at bounding box center [516, 684] width 258 height 75
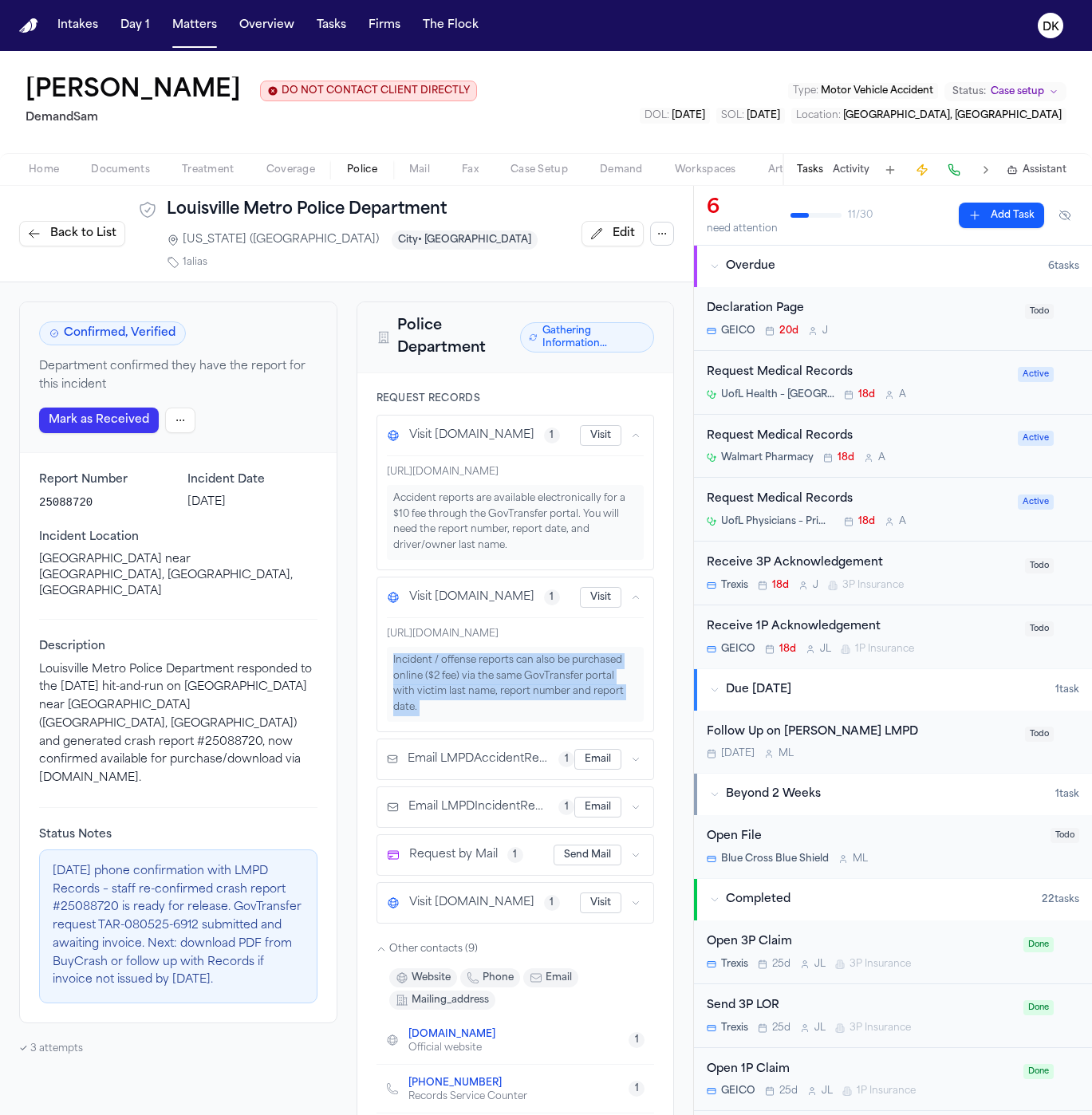
click at [475, 647] on div "Incident / offense reports can also be purchased online ($2 fee) via the same G…" at bounding box center [516, 684] width 258 height 75
click at [465, 653] on div "Incident / offense reports can also be purchased online ($2 fee) via the same G…" at bounding box center [516, 684] width 258 height 75
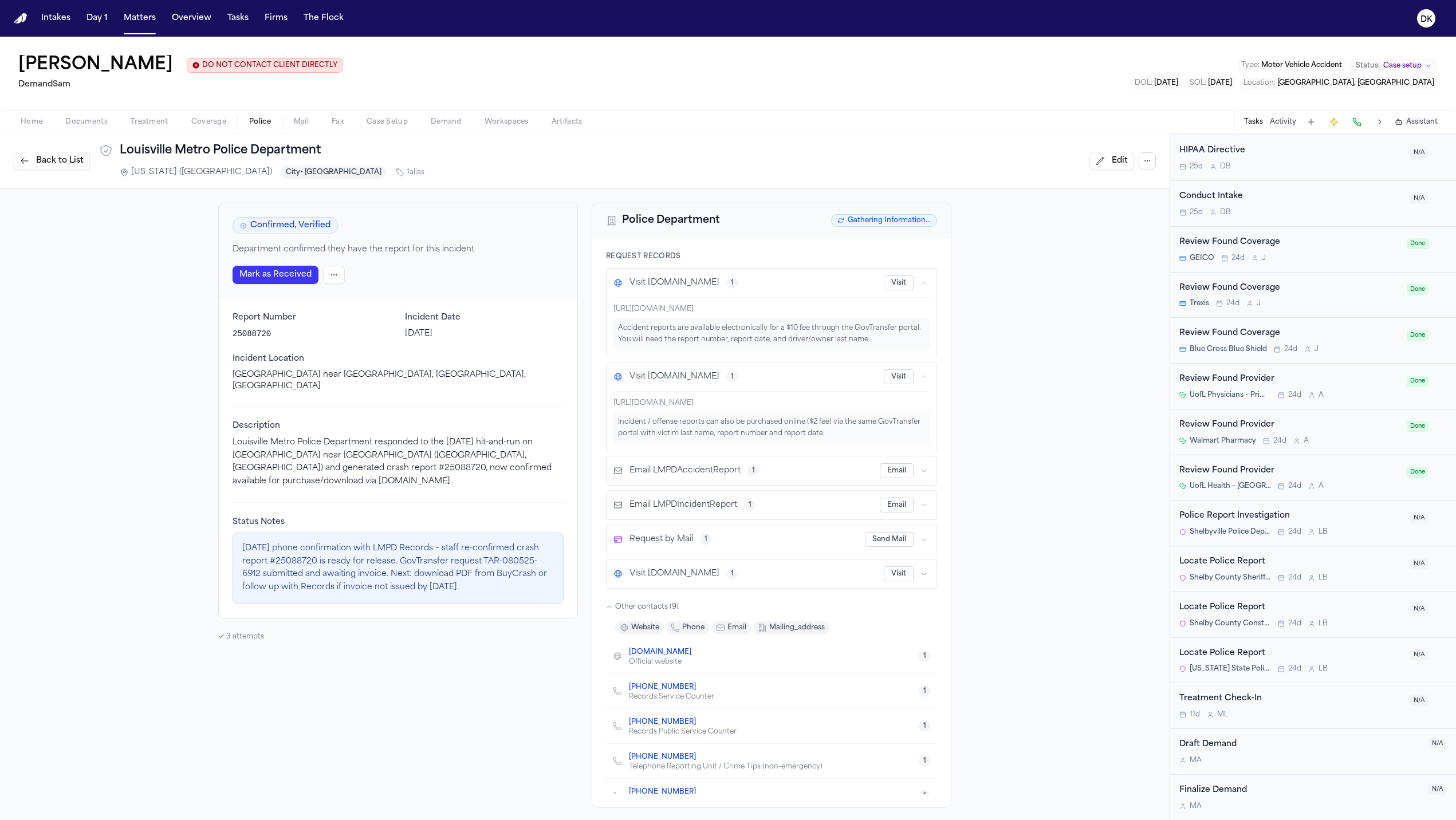
click at [459, 422] on div "Description Louisville Metro Police Department responded to the [DATE] hit-and-…" at bounding box center [397, 447] width 331 height 82
click at [434, 508] on div "Status Notes [DATE] phone confirmation with LMPD Records – staff re-confirmed c…" at bounding box center [397, 553] width 331 height 102
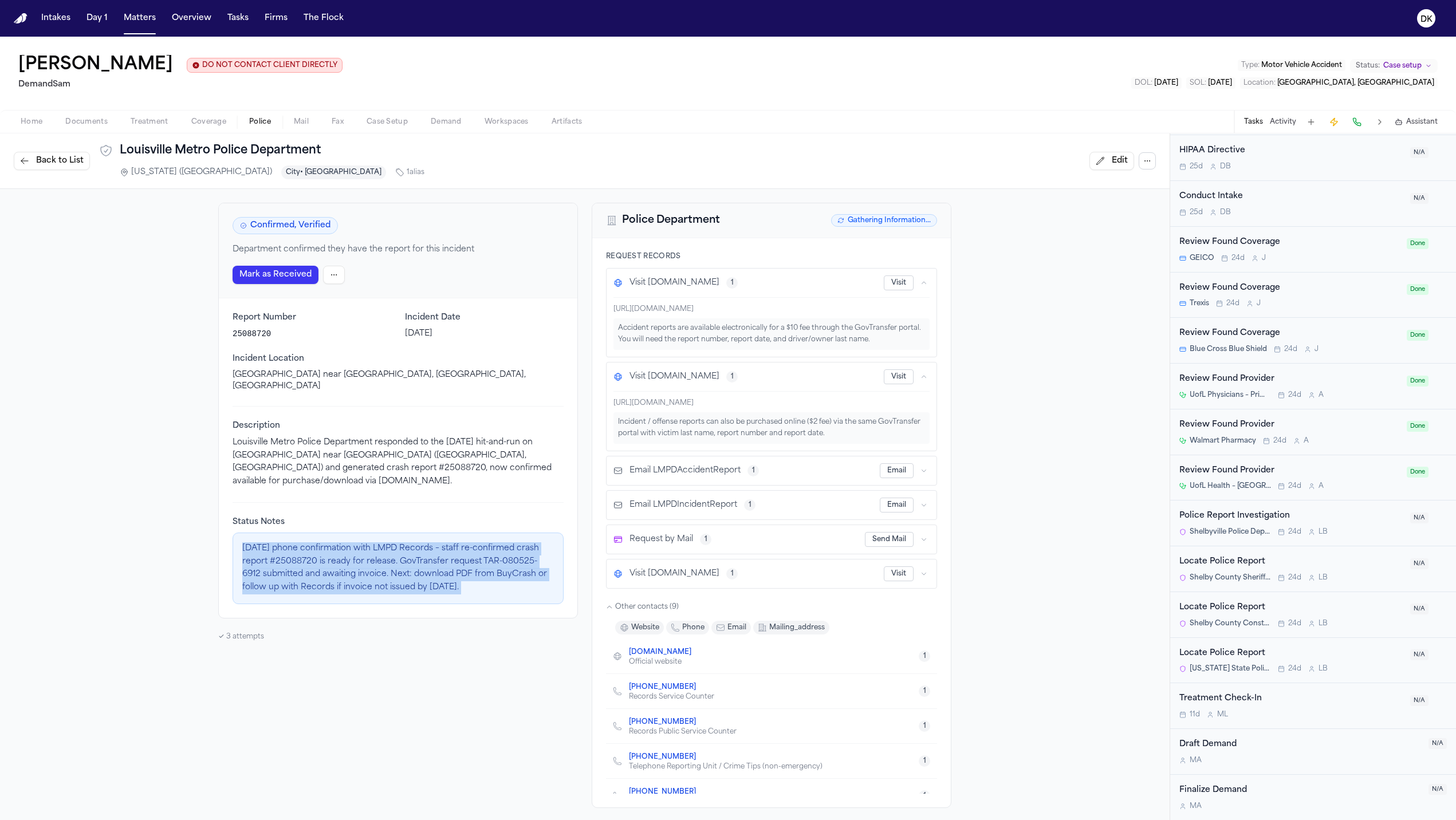
drag, startPoint x: 434, startPoint y: 508, endPoint x: 405, endPoint y: 535, distance: 39.6
click at [434, 508] on div "Status Notes [DATE] phone confirmation with LMPD Records – staff re-confirmed c…" at bounding box center [397, 553] width 331 height 102
click at [273, 586] on div "Report Number 25088720 Incident Date [DATE] Incident Location [GEOGRAPHIC_DATA]…" at bounding box center [398, 458] width 359 height 320
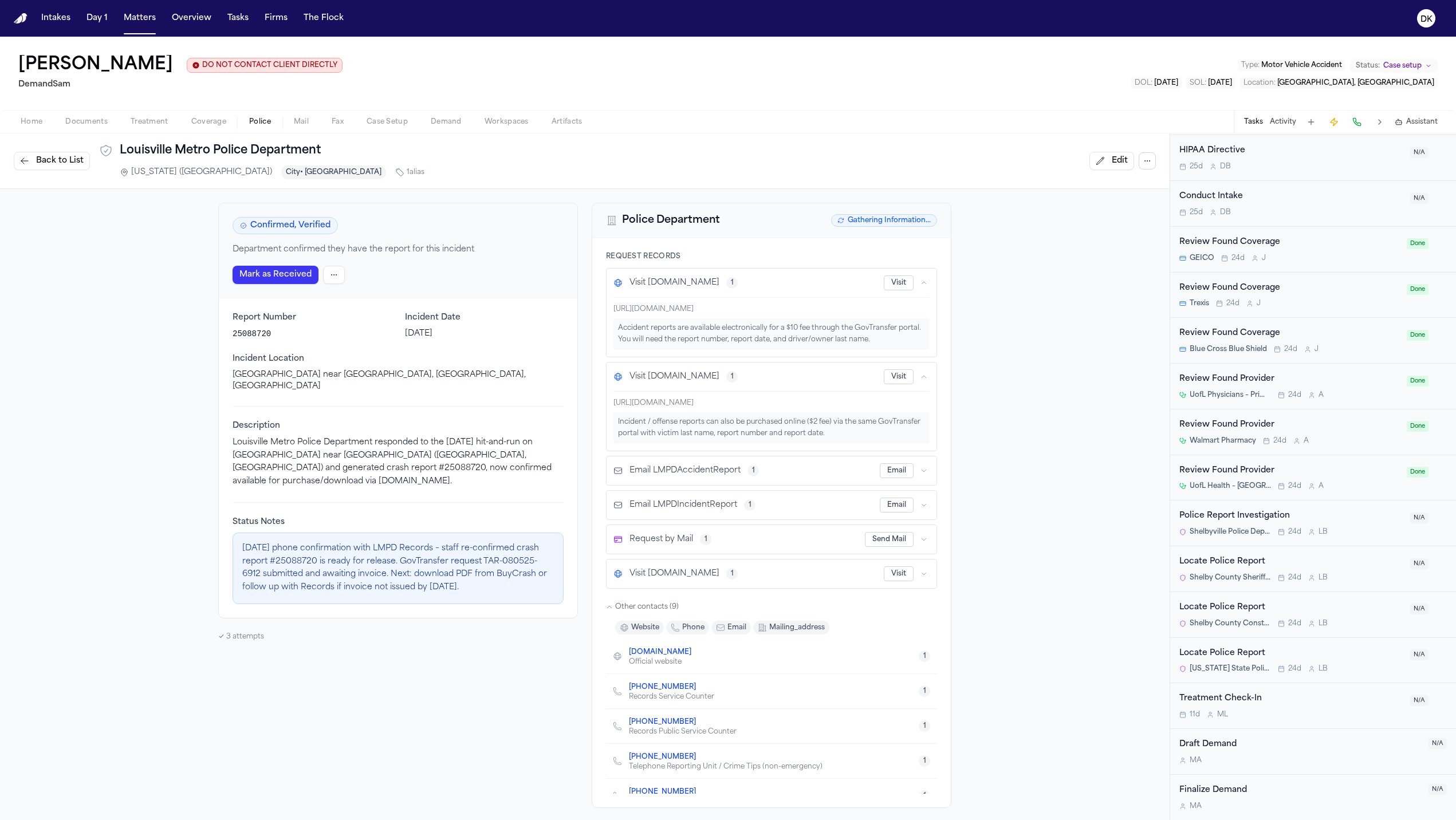
click at [237, 632] on div "✓ 3 attempts" at bounding box center [397, 636] width 360 height 9
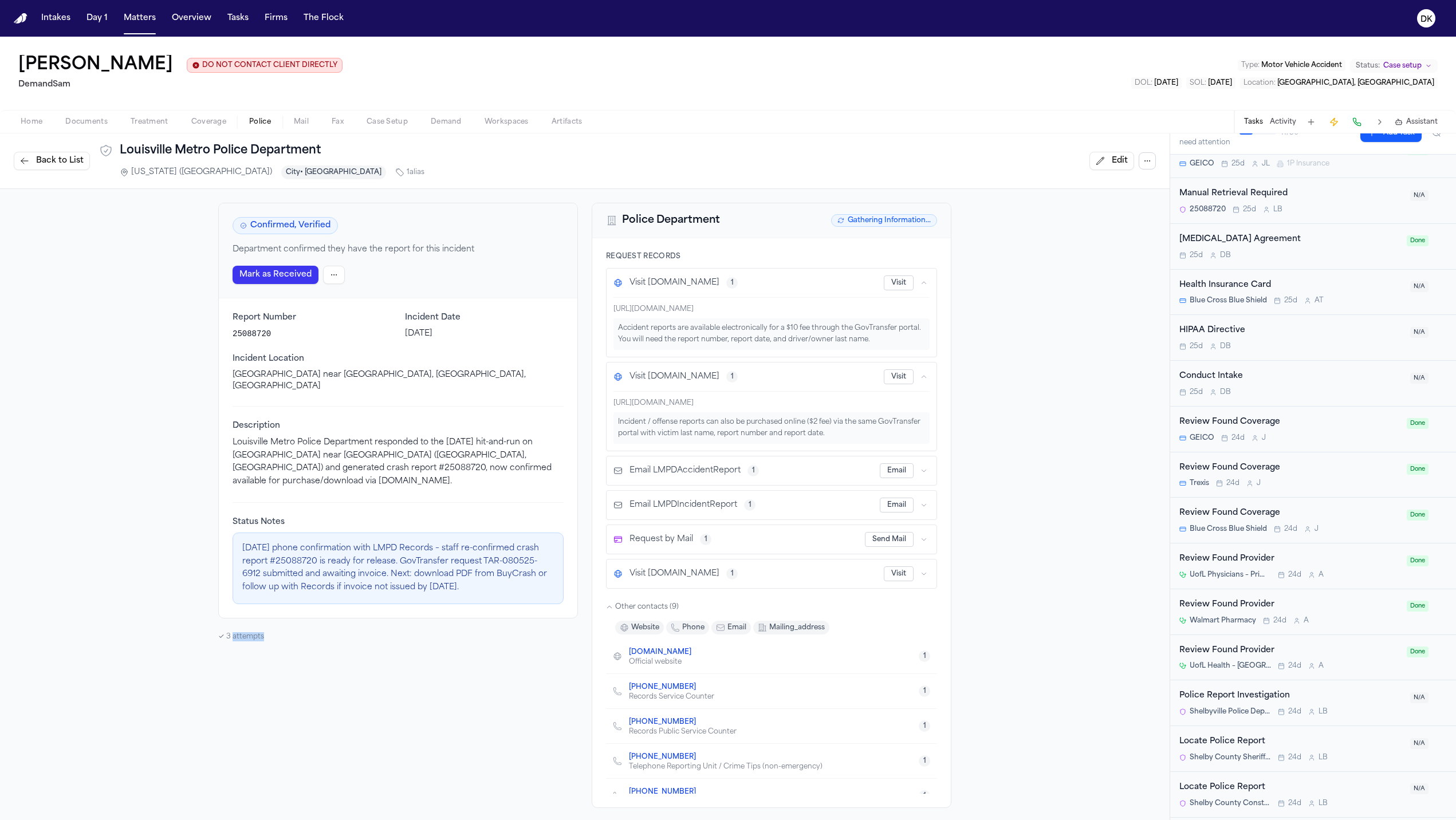
scroll to position [846, 0]
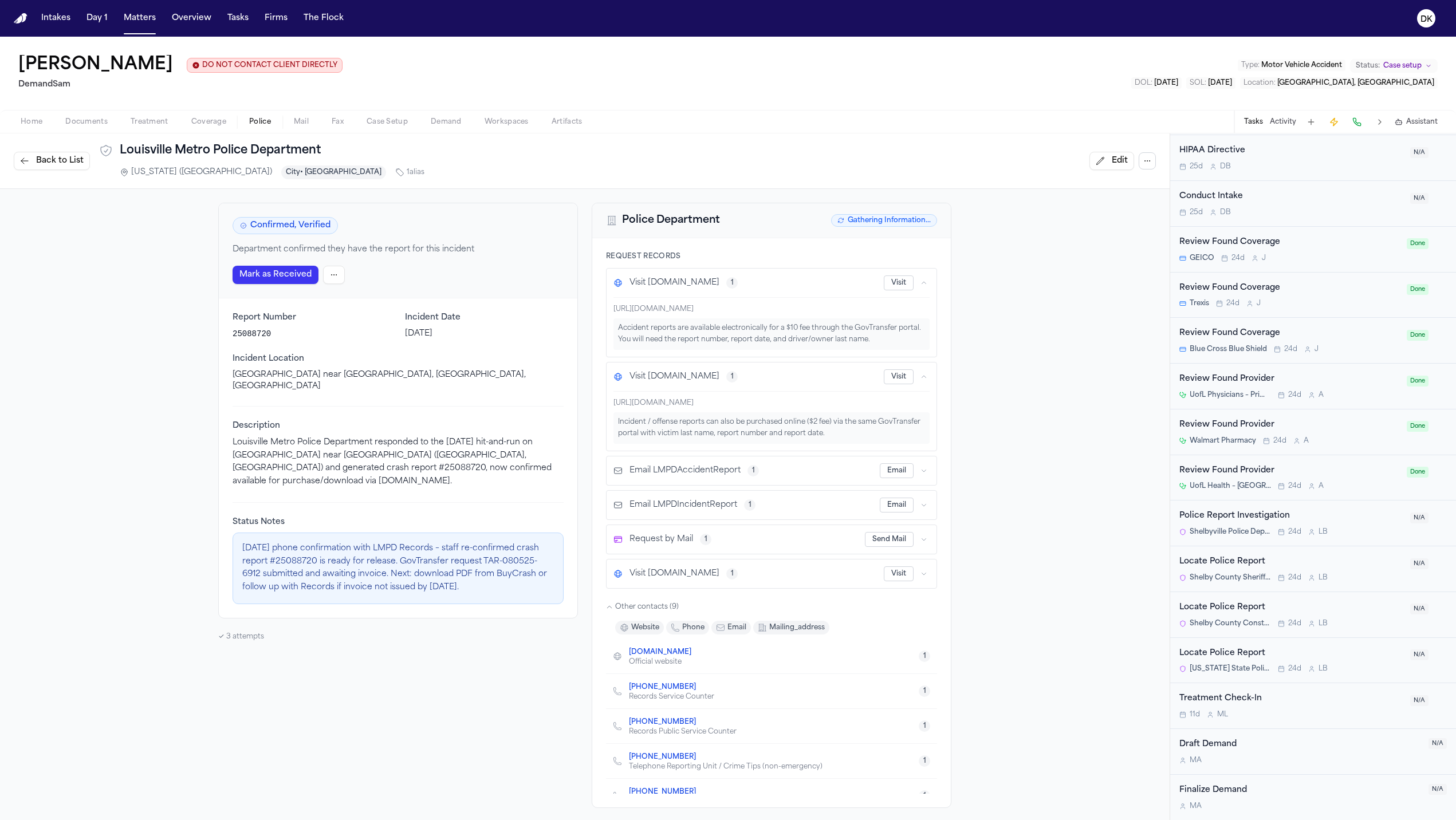
click at [251, 335] on p "25088720" at bounding box center [312, 334] width 159 height 11
copy p "25088720"
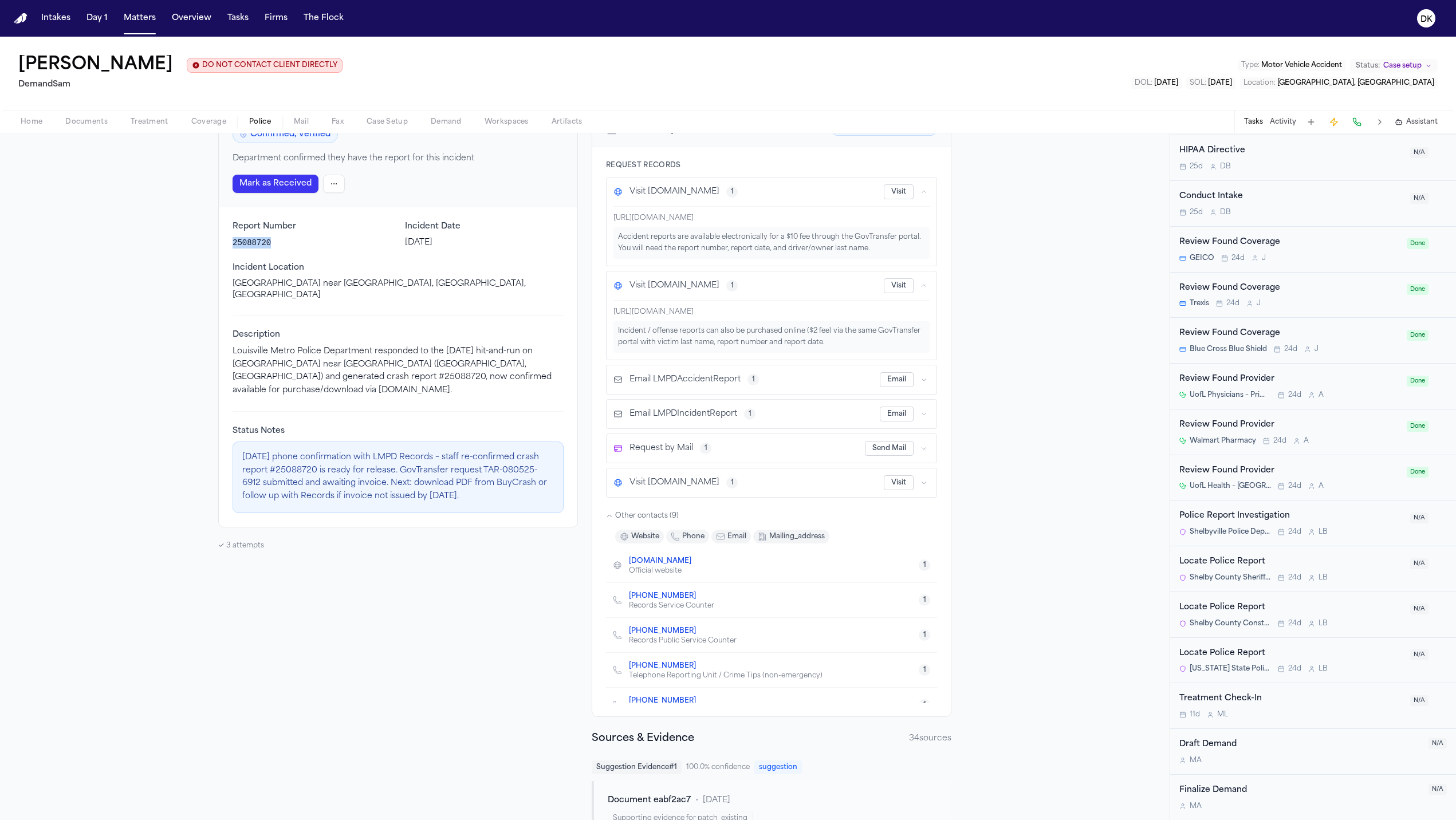
scroll to position [0, 0]
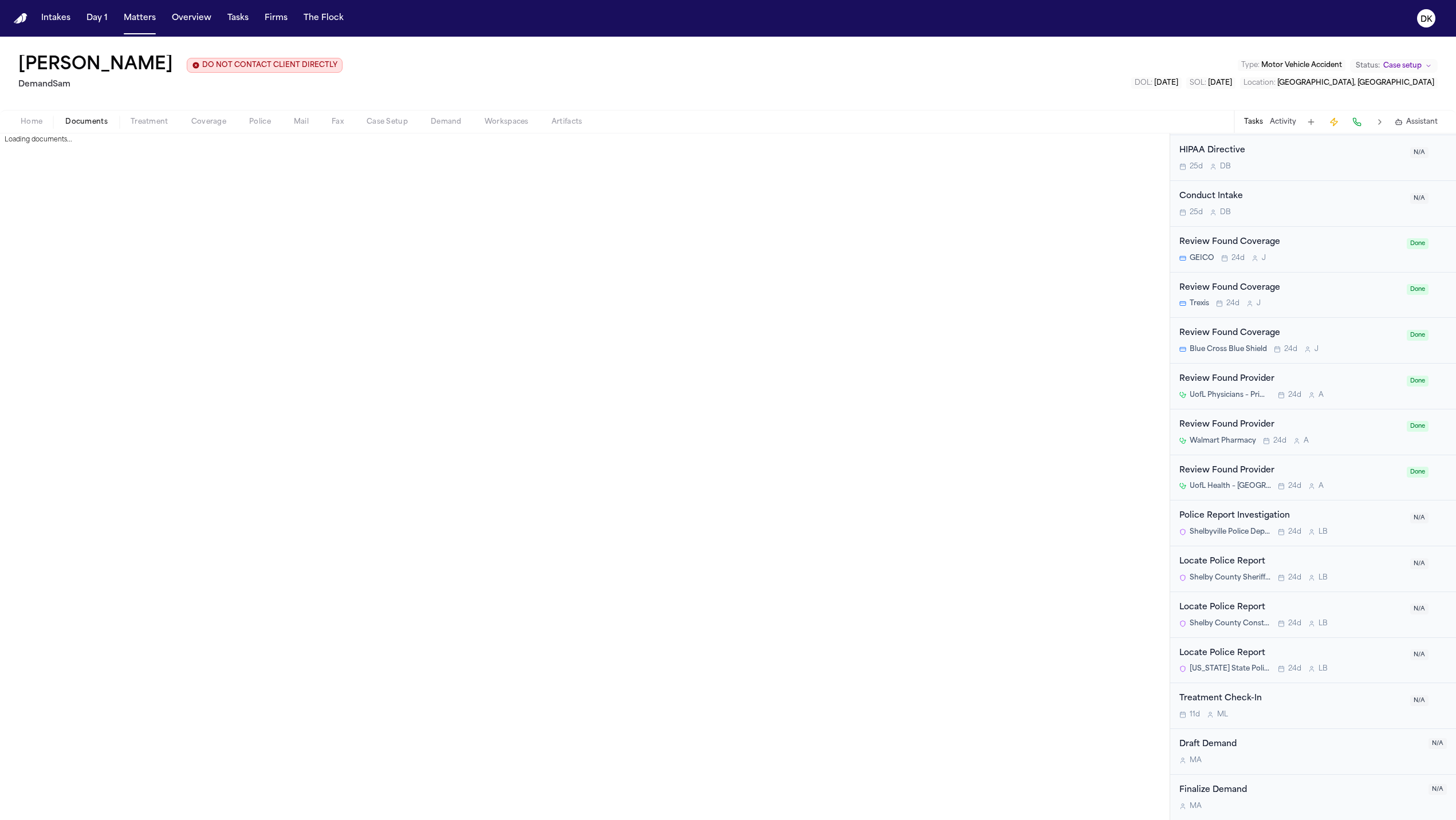
click at [108, 124] on button "Documents" at bounding box center [86, 122] width 65 height 14
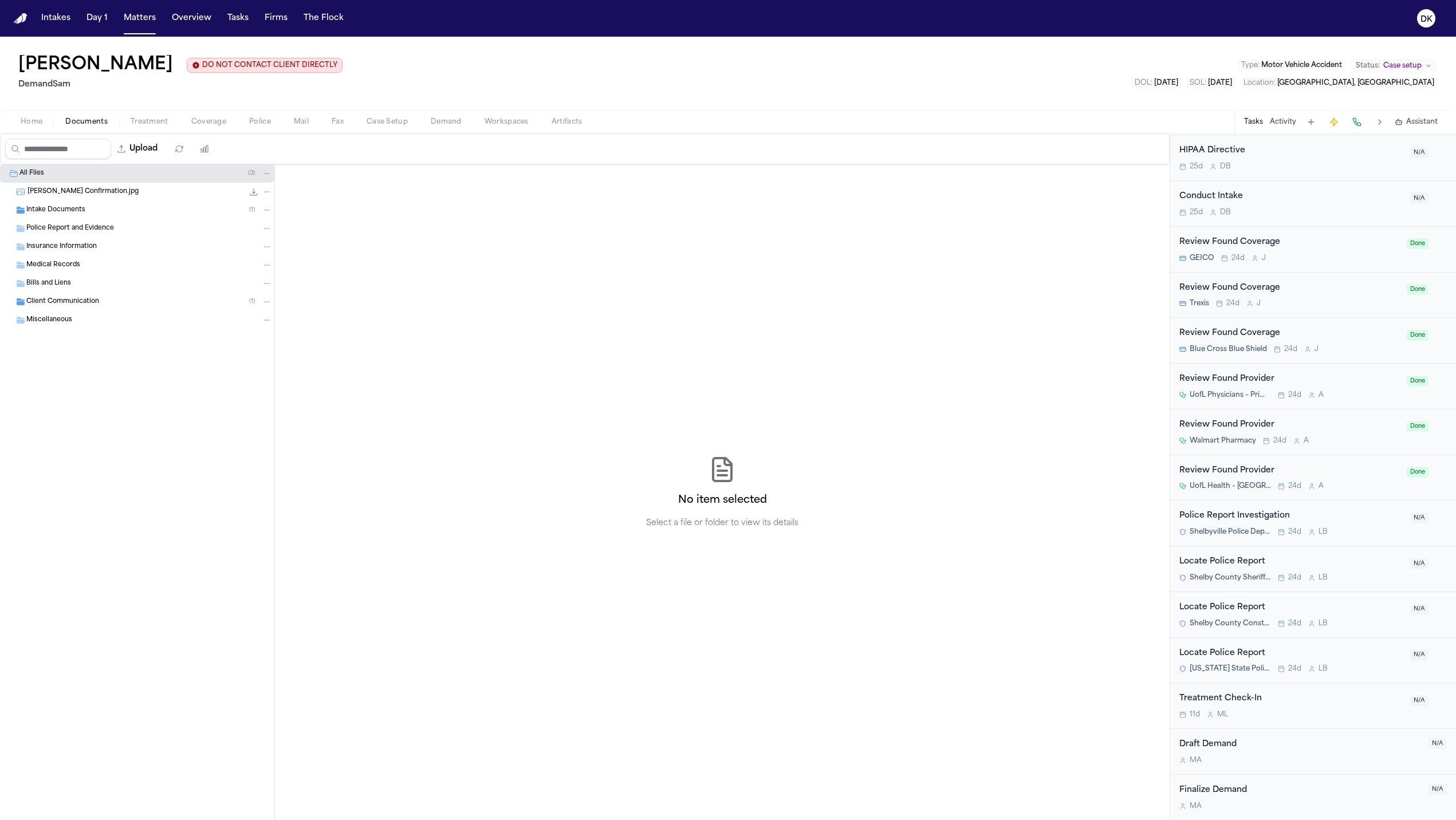
click at [118, 213] on div "Intake Documents ( 1 )" at bounding box center [149, 210] width 246 height 10
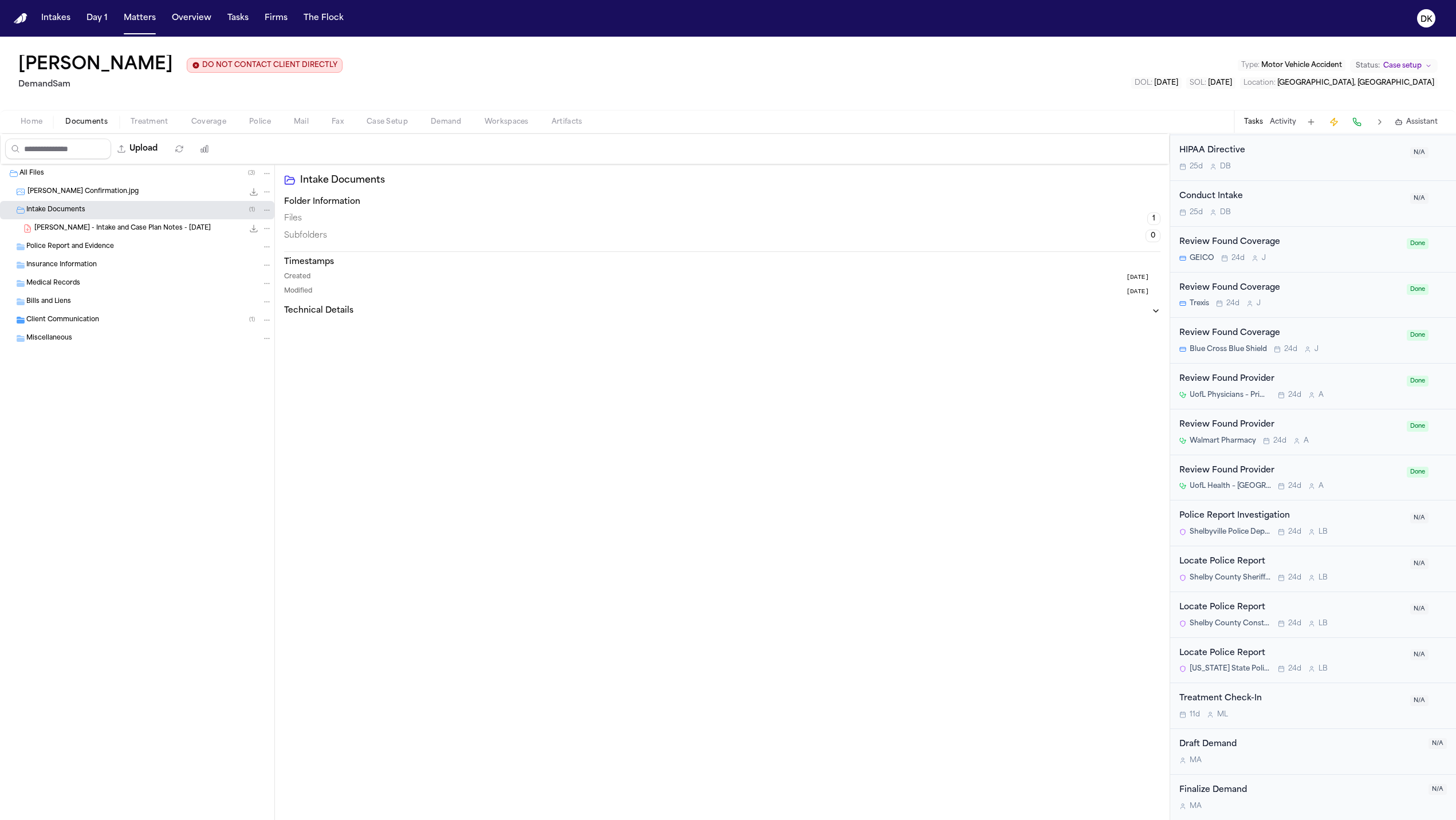
click at [125, 243] on div "Police Report and Evidence" at bounding box center [149, 247] width 246 height 10
click at [128, 234] on div "[PERSON_NAME] - Intake and Case Plan Notes - [DATE] 69.9 KB • PDF" at bounding box center [153, 229] width 237 height 11
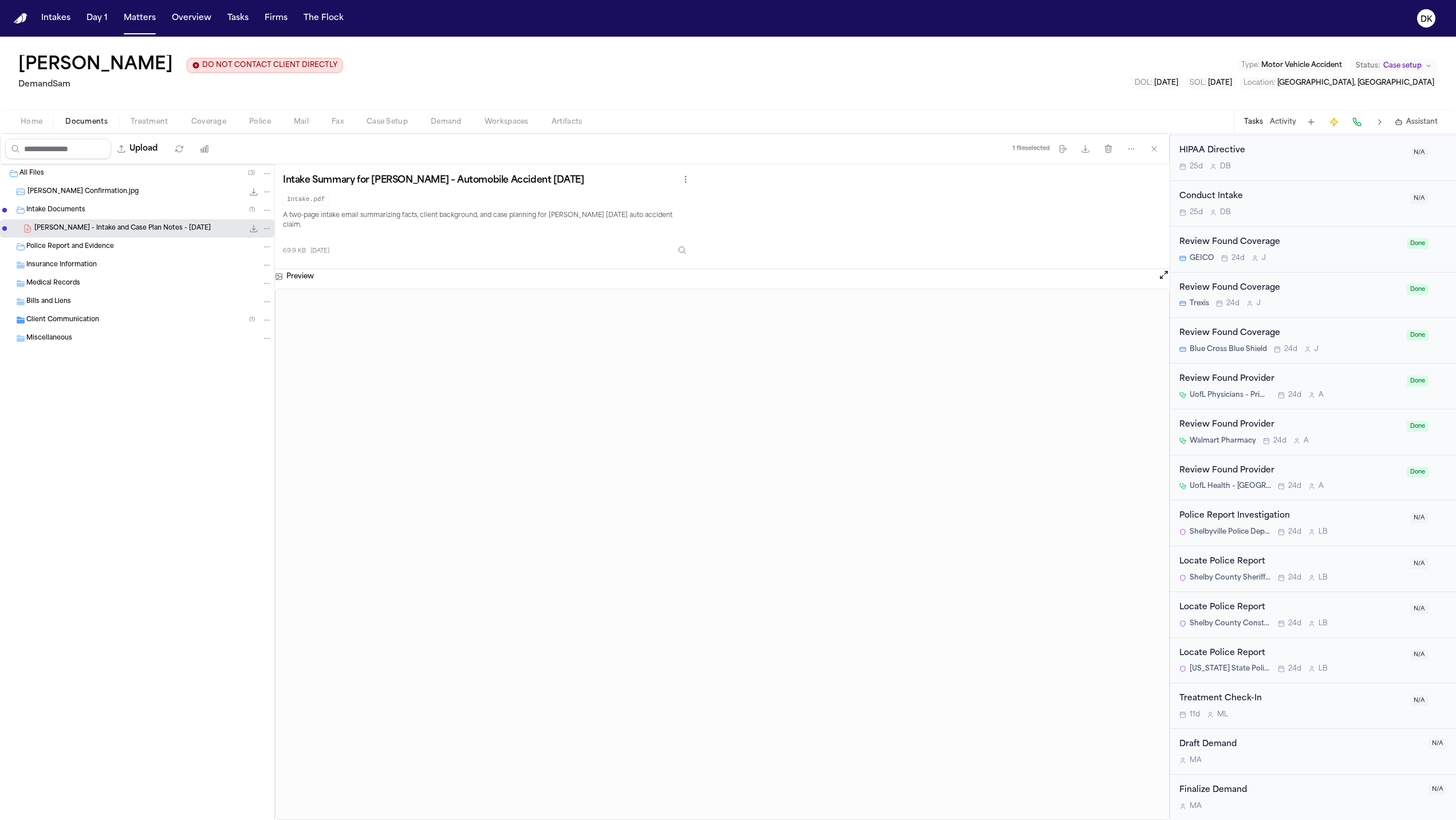
click at [94, 318] on span "Client Communication" at bounding box center [63, 320] width 73 height 10
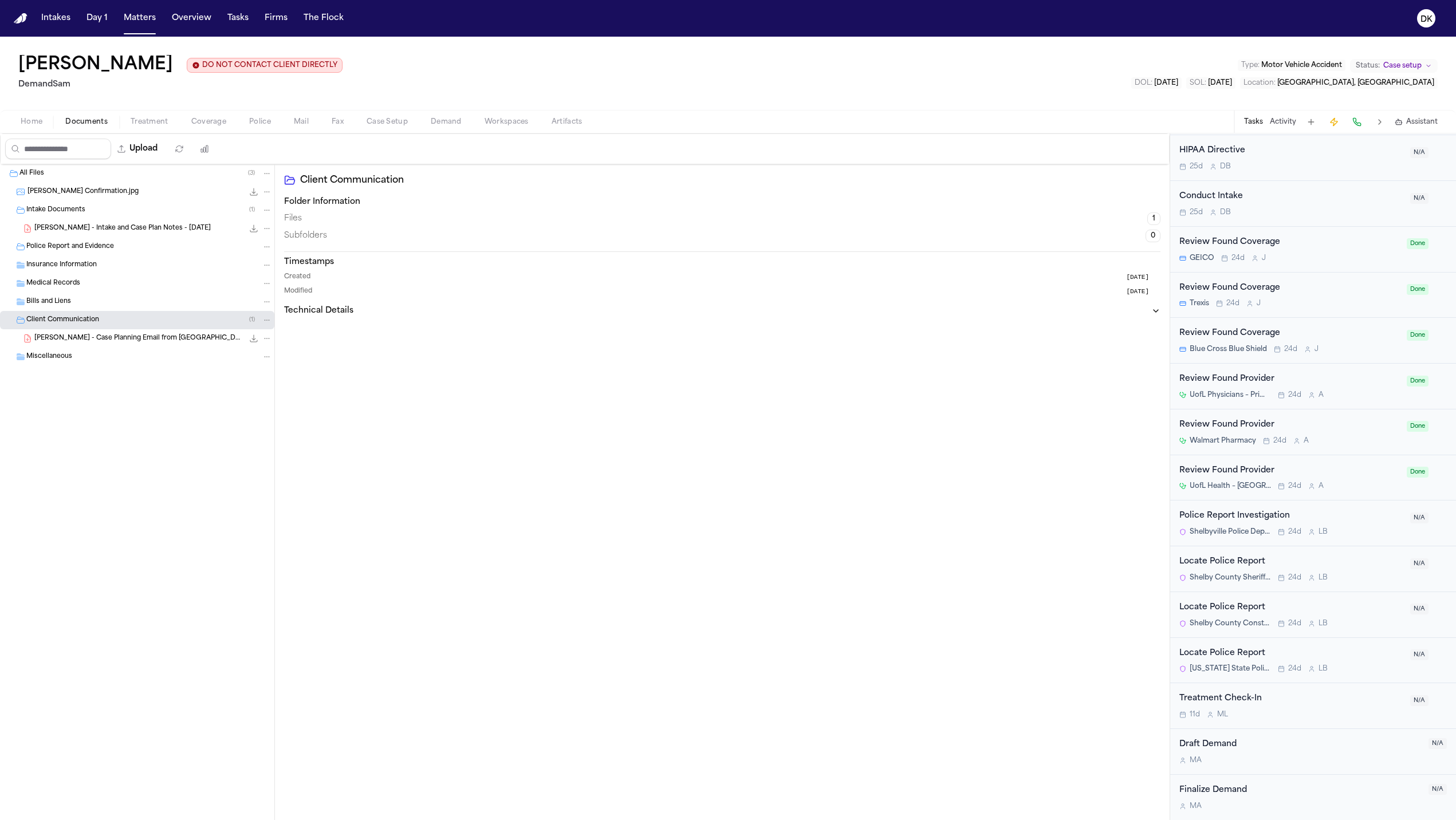
click at [170, 357] on div "Miscellaneous" at bounding box center [149, 357] width 246 height 10
click at [173, 341] on span "[PERSON_NAME] - Case Planning Email from [GEOGRAPHIC_DATA] Law Office - [DATE]" at bounding box center [139, 339] width 209 height 10
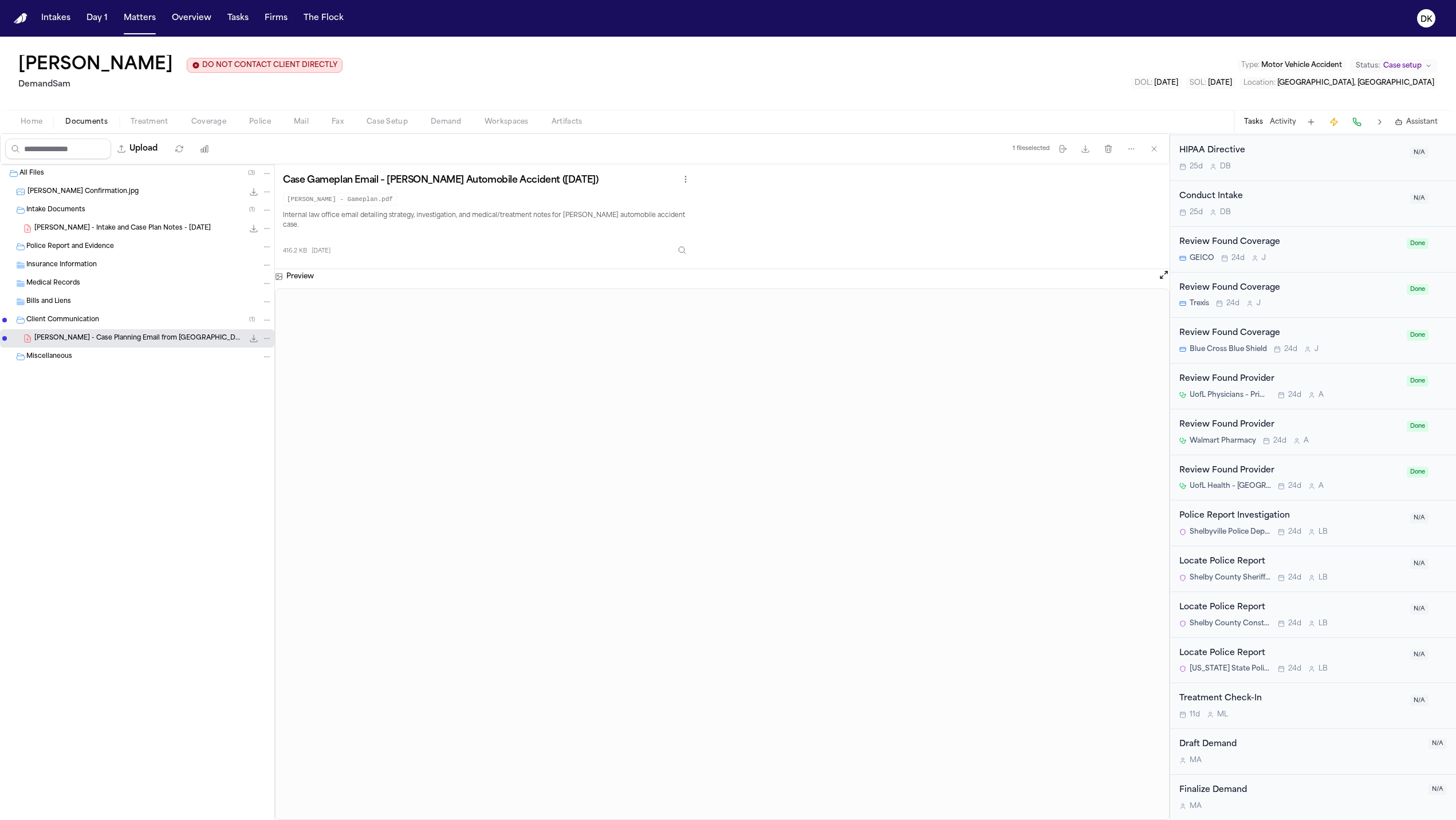
click at [41, 121] on span "Home" at bounding box center [31, 122] width 21 height 9
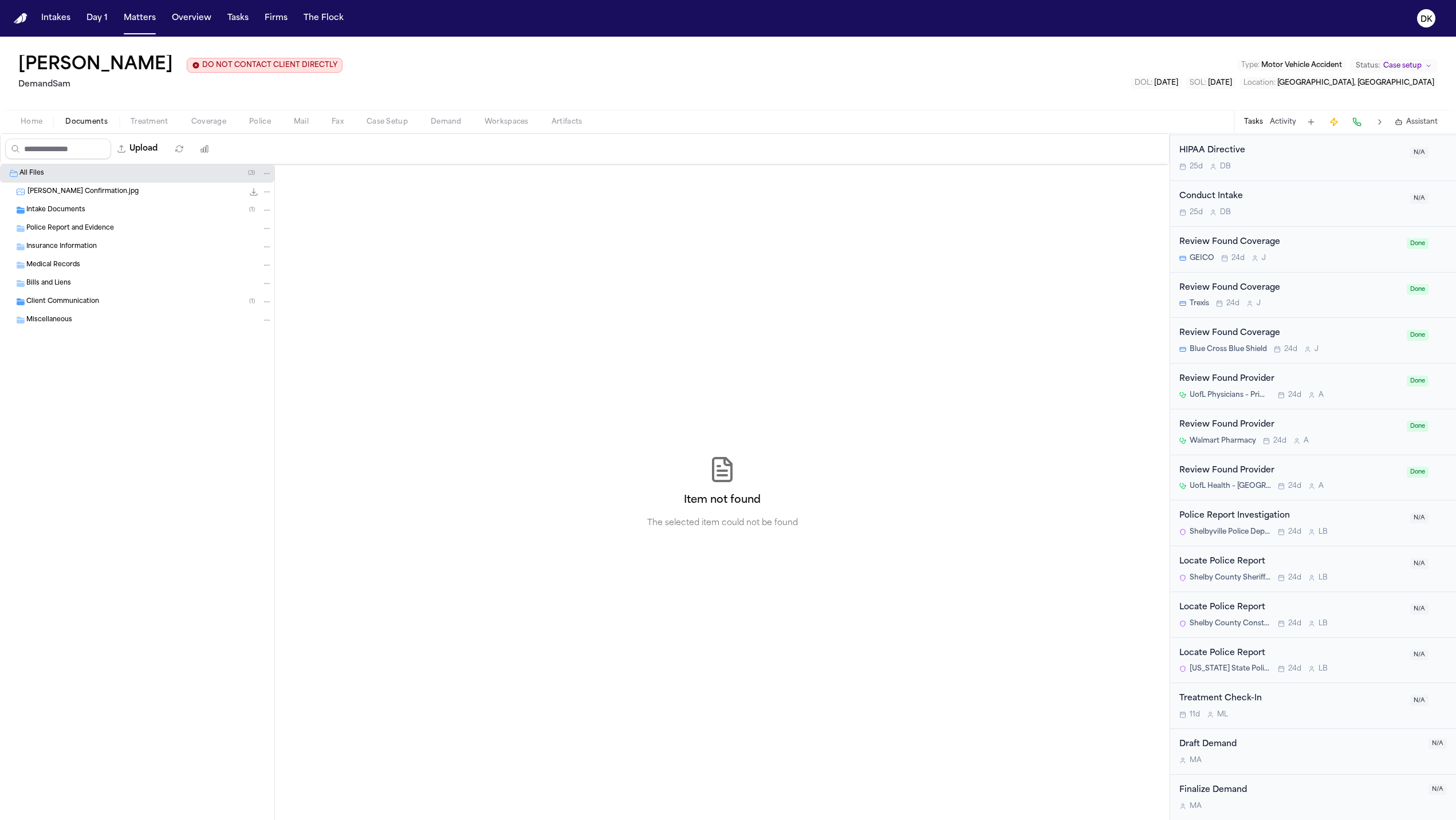
click at [92, 122] on span "Documents" at bounding box center [86, 122] width 42 height 9
click at [137, 122] on span "Treatment" at bounding box center [149, 122] width 38 height 9
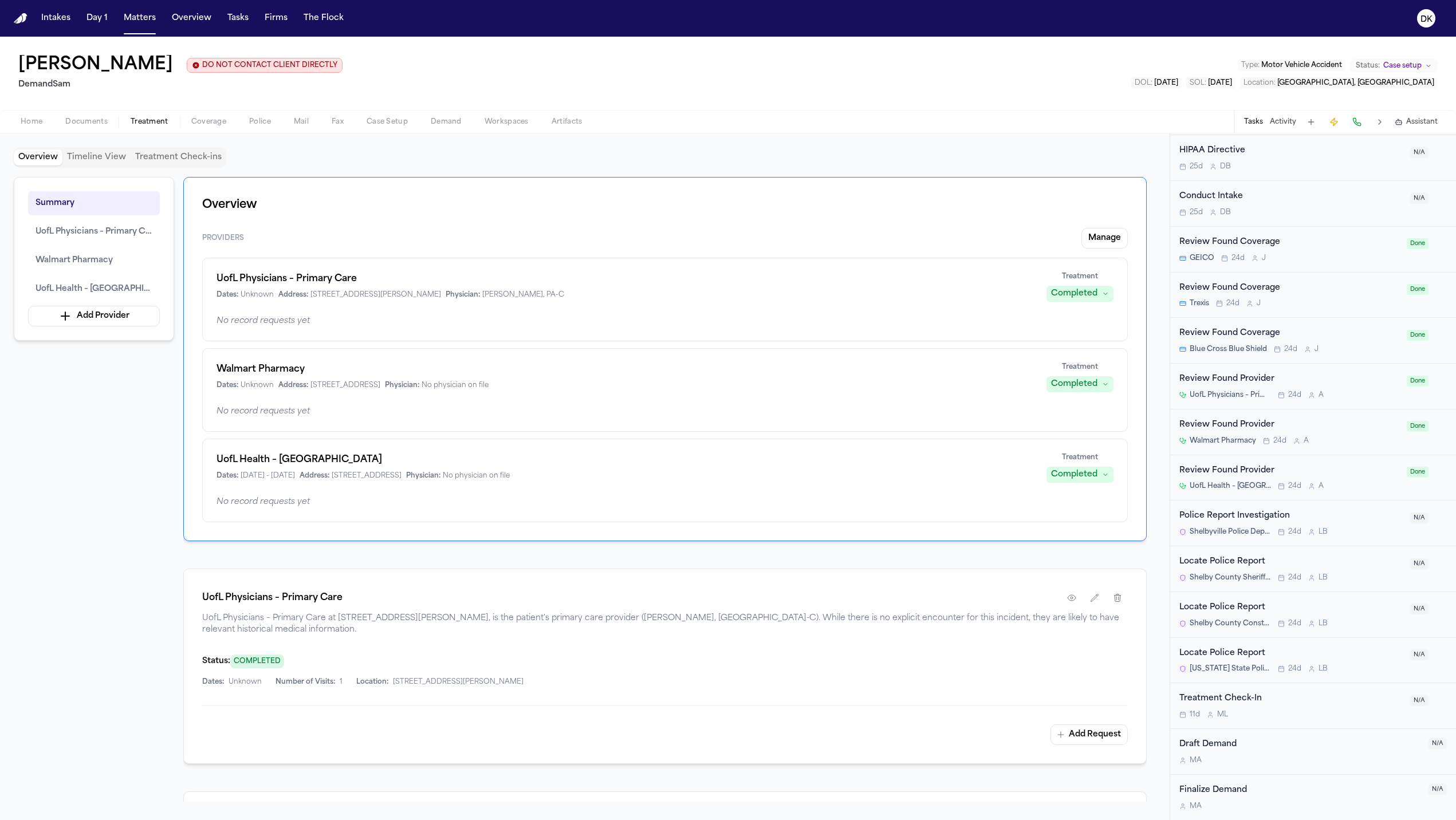
click at [103, 121] on span "Documents" at bounding box center [86, 122] width 42 height 9
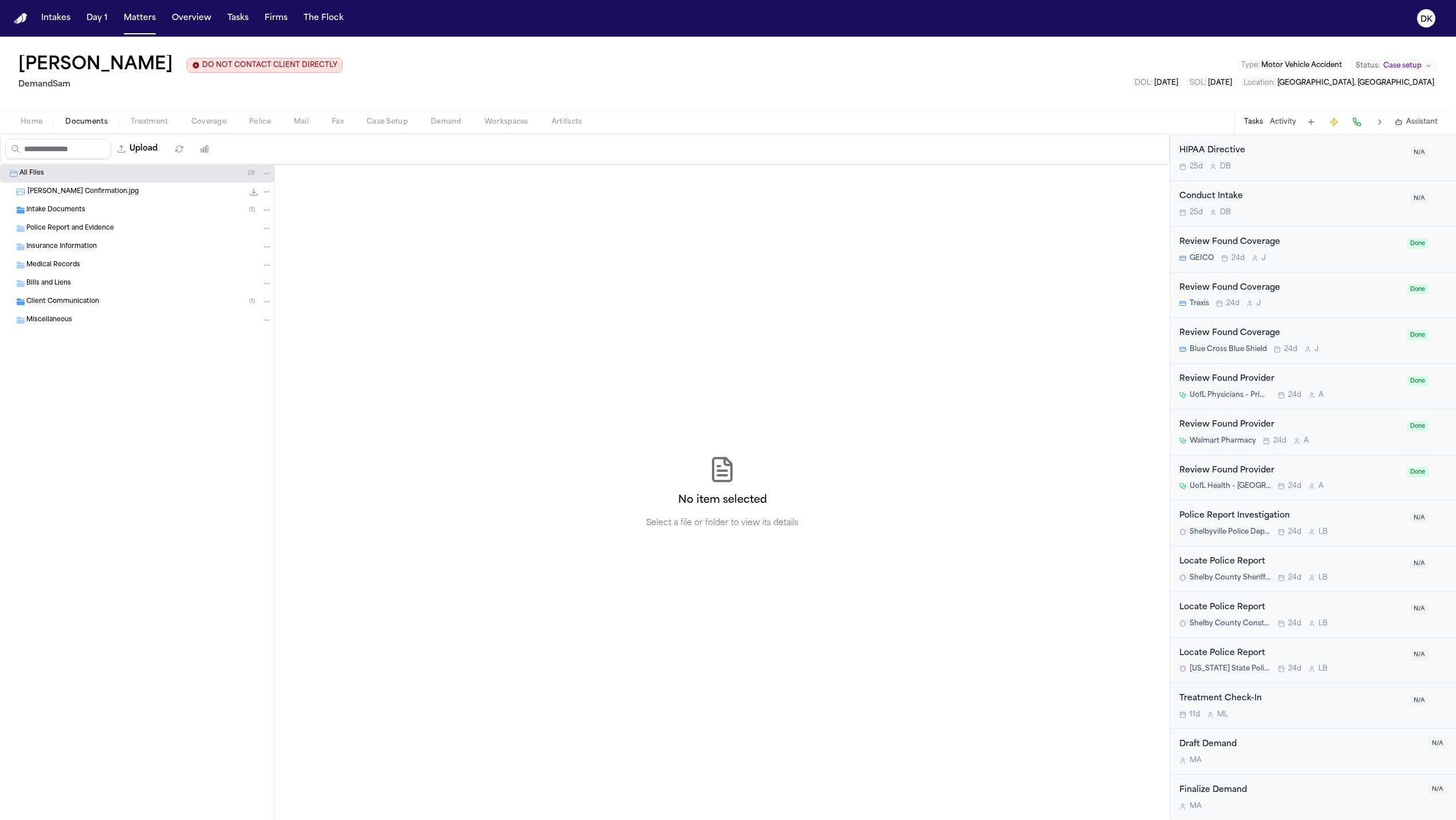
click at [123, 212] on div "Intake Documents ( 1 )" at bounding box center [149, 210] width 246 height 10
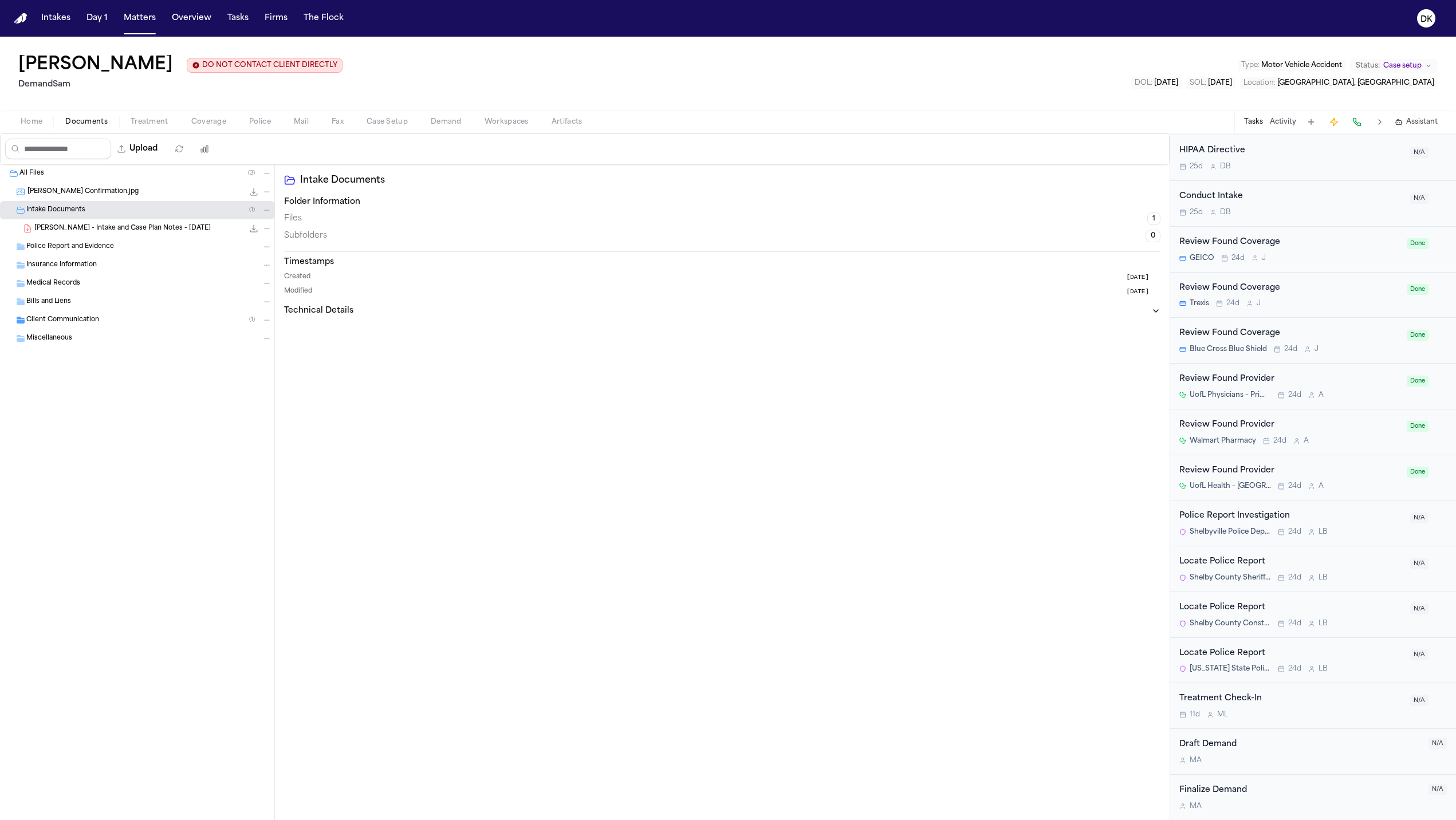
click at [141, 246] on div "Police Report and Evidence" at bounding box center [149, 247] width 246 height 10
click at [144, 232] on span "[PERSON_NAME] - Intake and Case Plan Notes - [DATE]" at bounding box center [122, 229] width 177 height 10
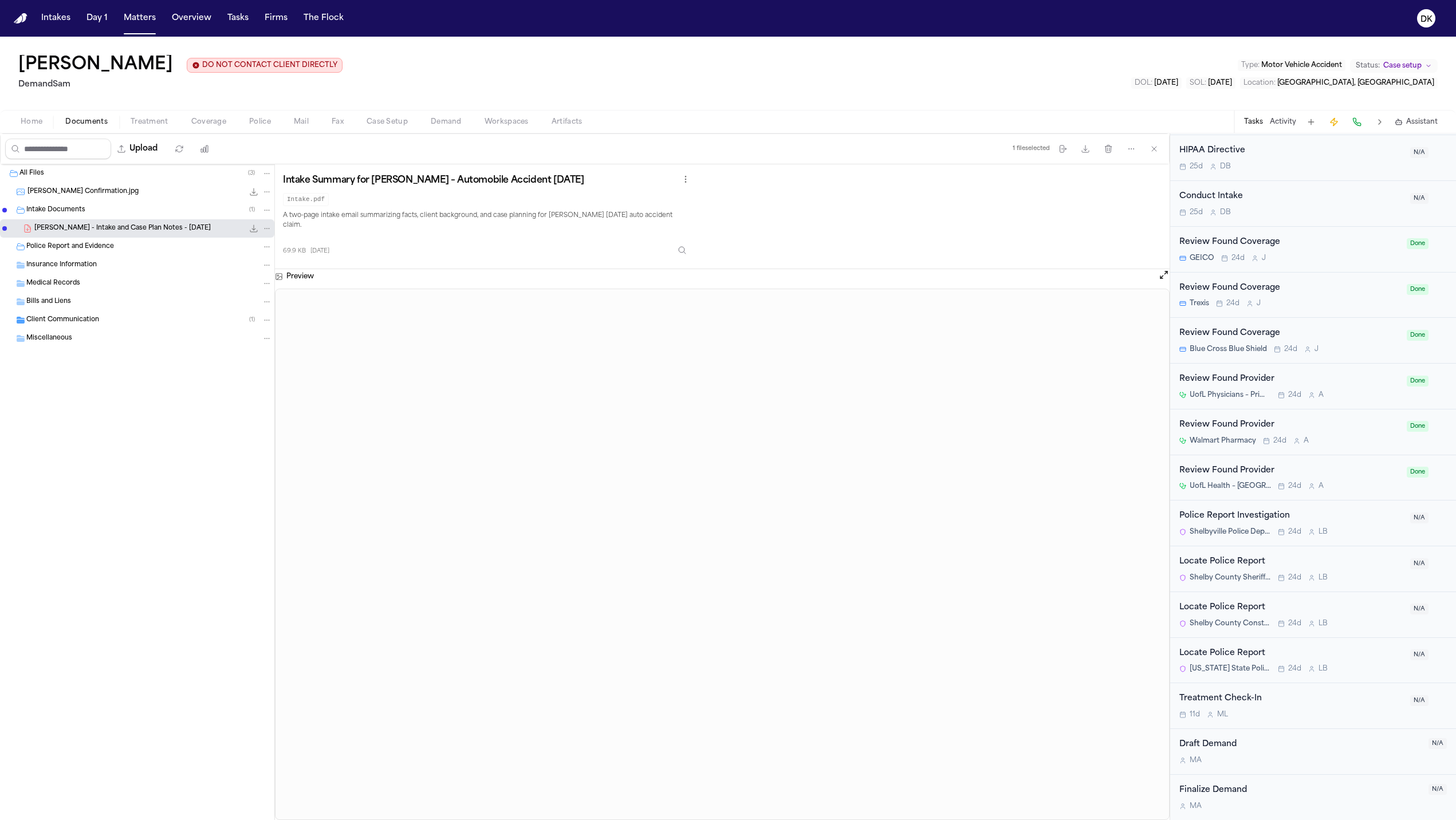
click at [136, 319] on div "Client Communication ( 1 )" at bounding box center [149, 320] width 246 height 10
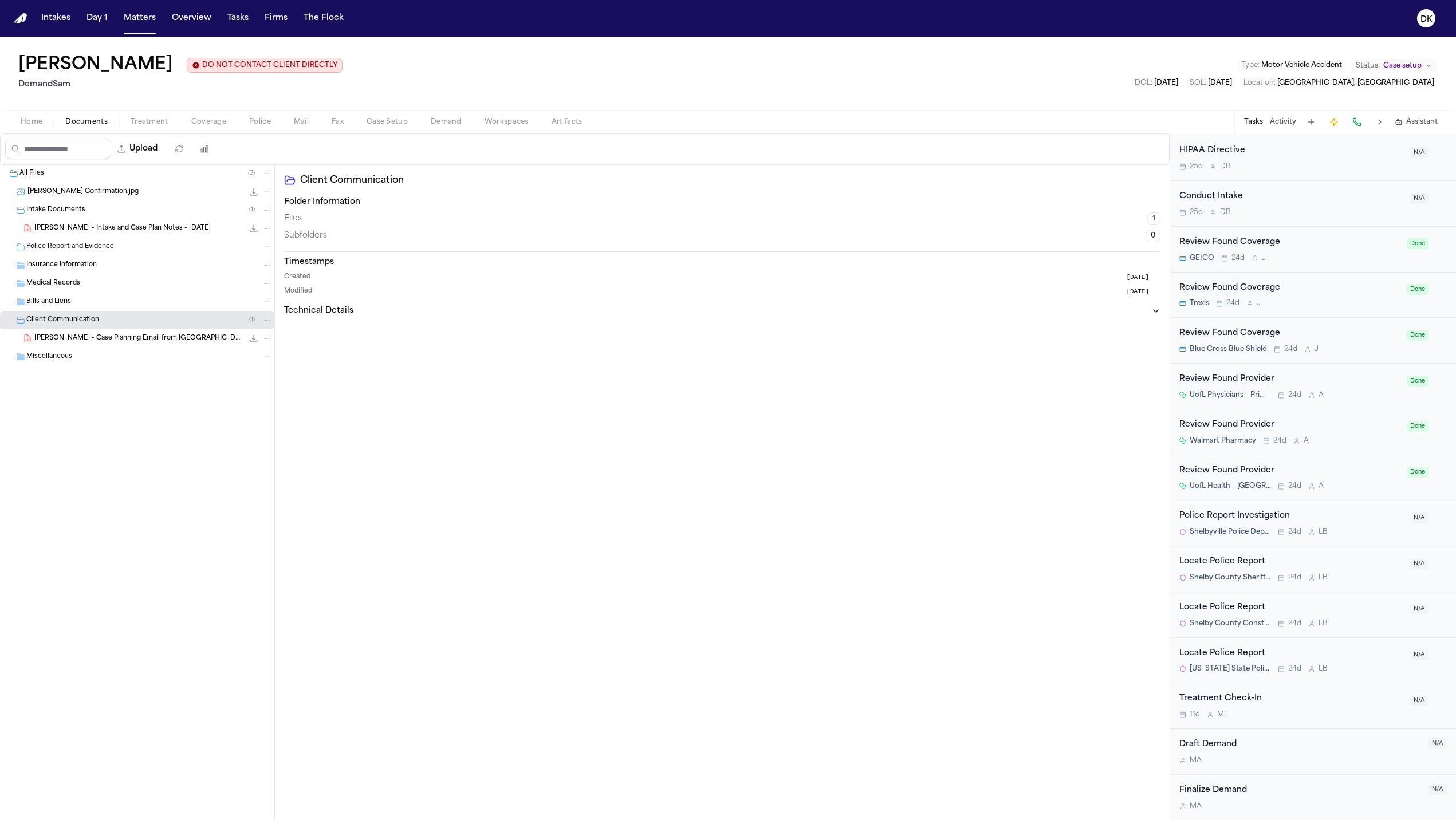
click at [137, 348] on div "Miscellaneous" at bounding box center [137, 357] width 274 height 19
click at [142, 339] on span "[PERSON_NAME] - Case Planning Email from [GEOGRAPHIC_DATA] Law Office - [DATE]" at bounding box center [139, 339] width 209 height 10
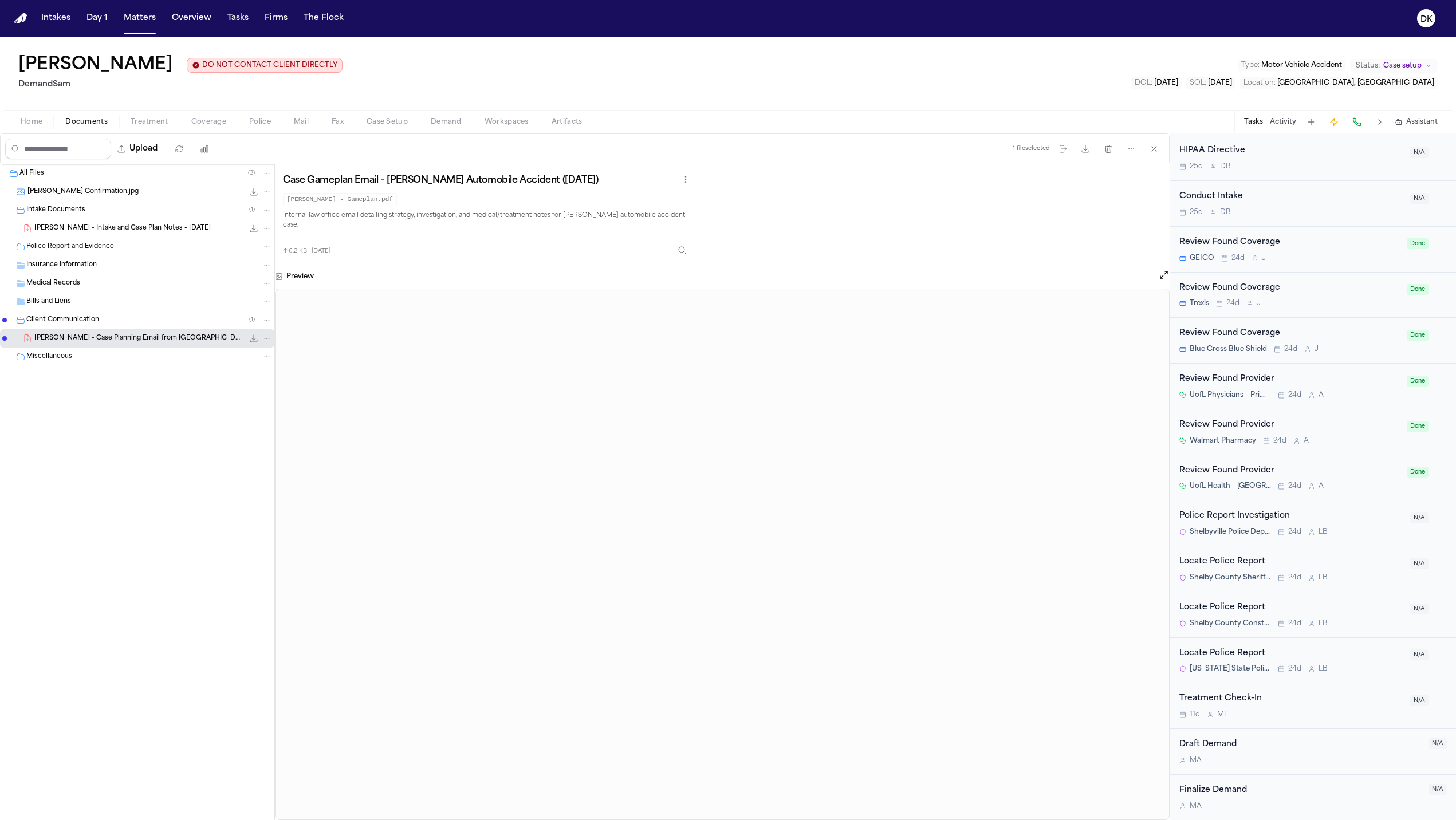
click at [132, 230] on span "[PERSON_NAME] - Intake and Case Plan Notes - [DATE]" at bounding box center [122, 229] width 177 height 10
click at [155, 183] on div "All Files ( 3 )" at bounding box center [137, 174] width 274 height 19
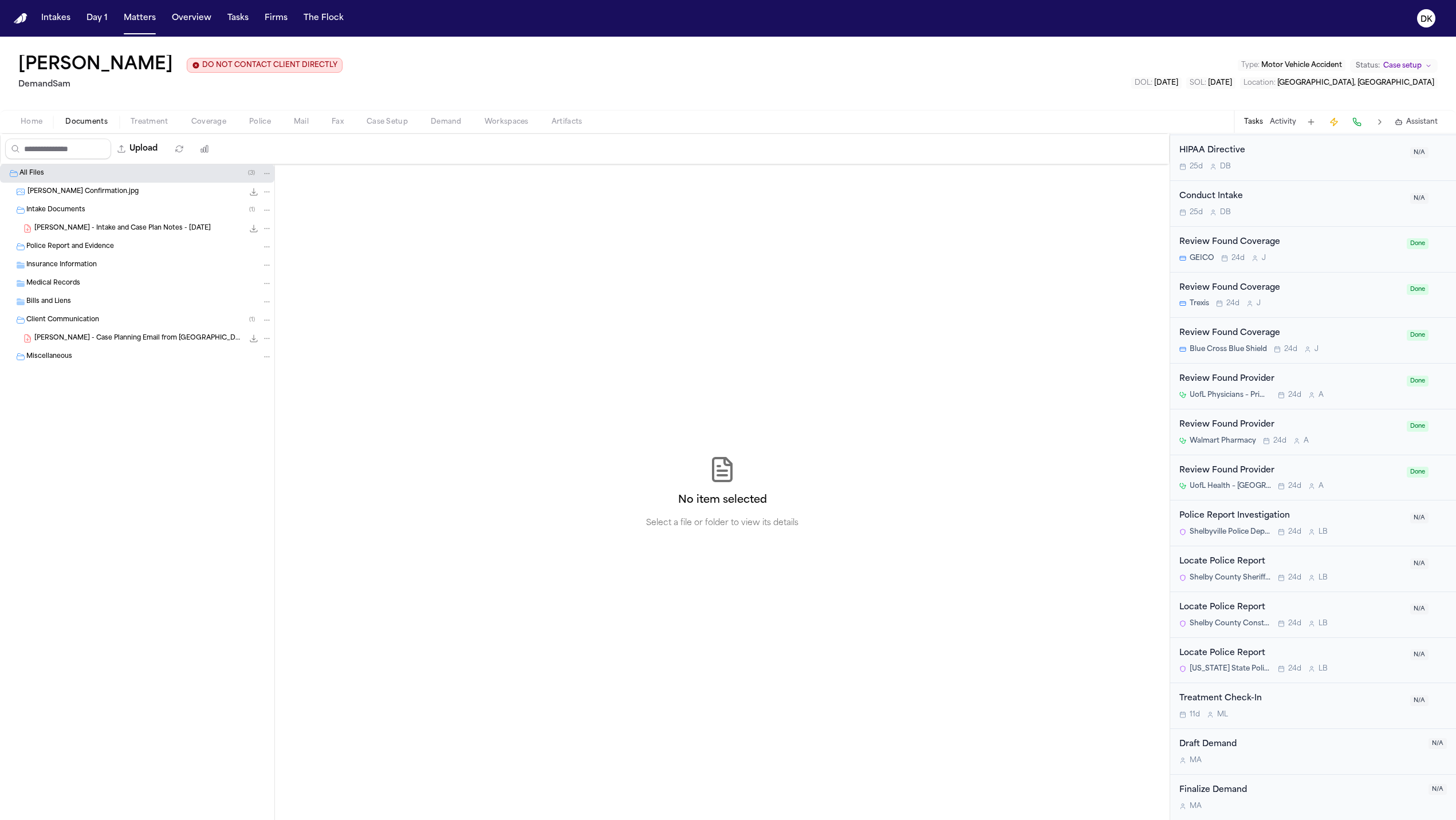
click at [203, 125] on span "Coverage" at bounding box center [209, 122] width 35 height 9
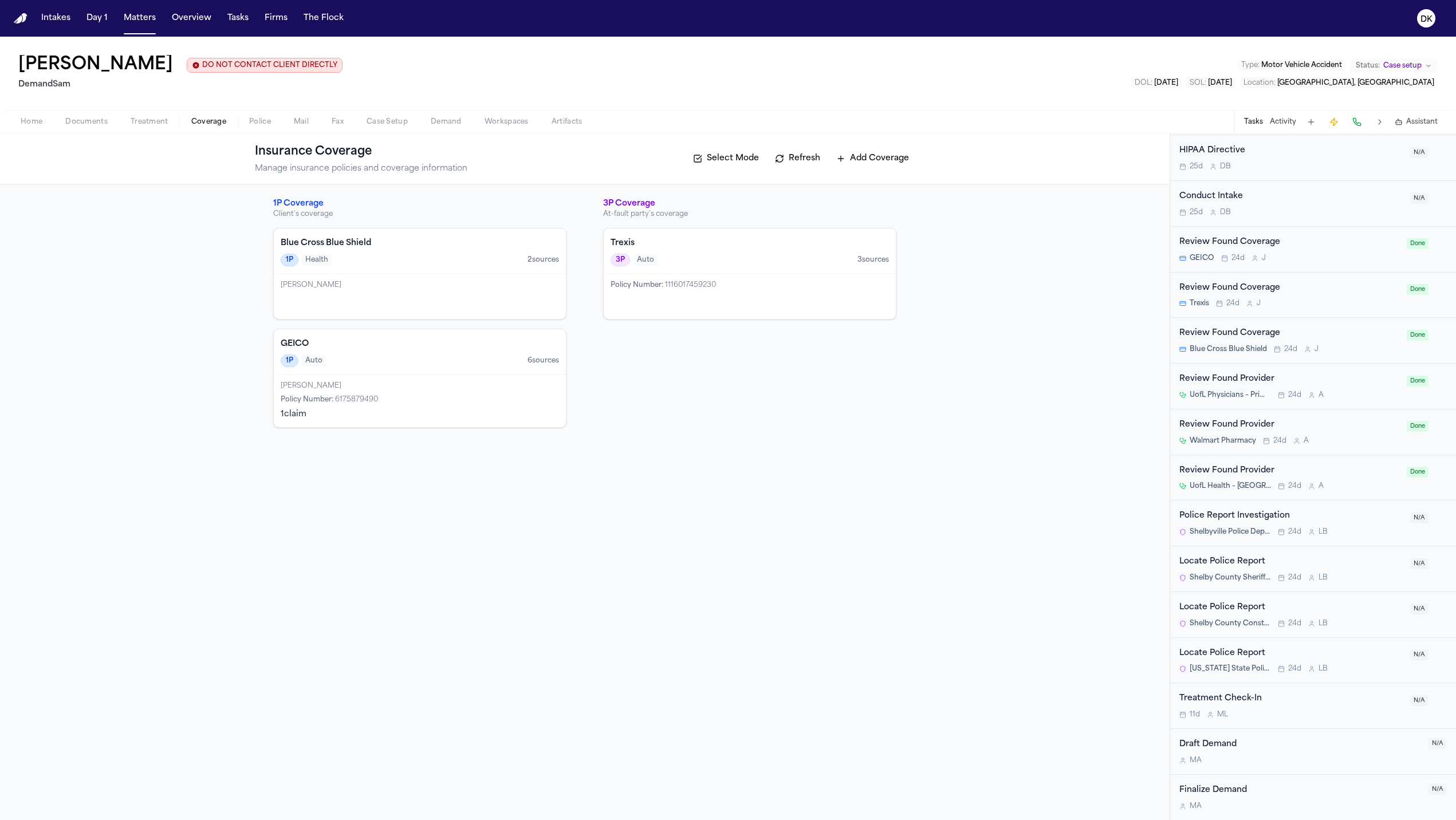
click at [266, 122] on span "Police" at bounding box center [259, 122] width 21 height 9
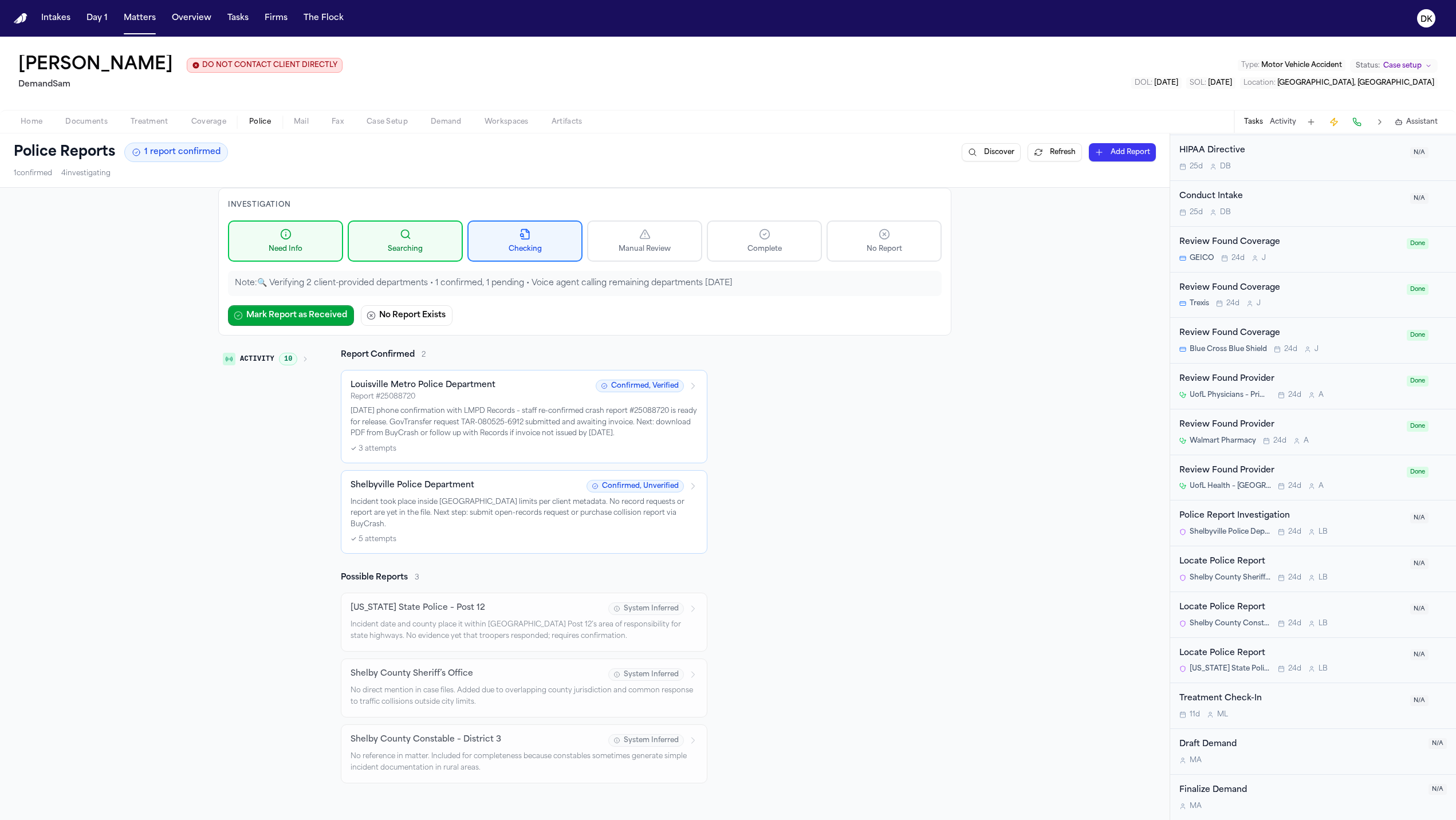
click at [511, 451] on div "✓ 3 attempts" at bounding box center [523, 449] width 347 height 9
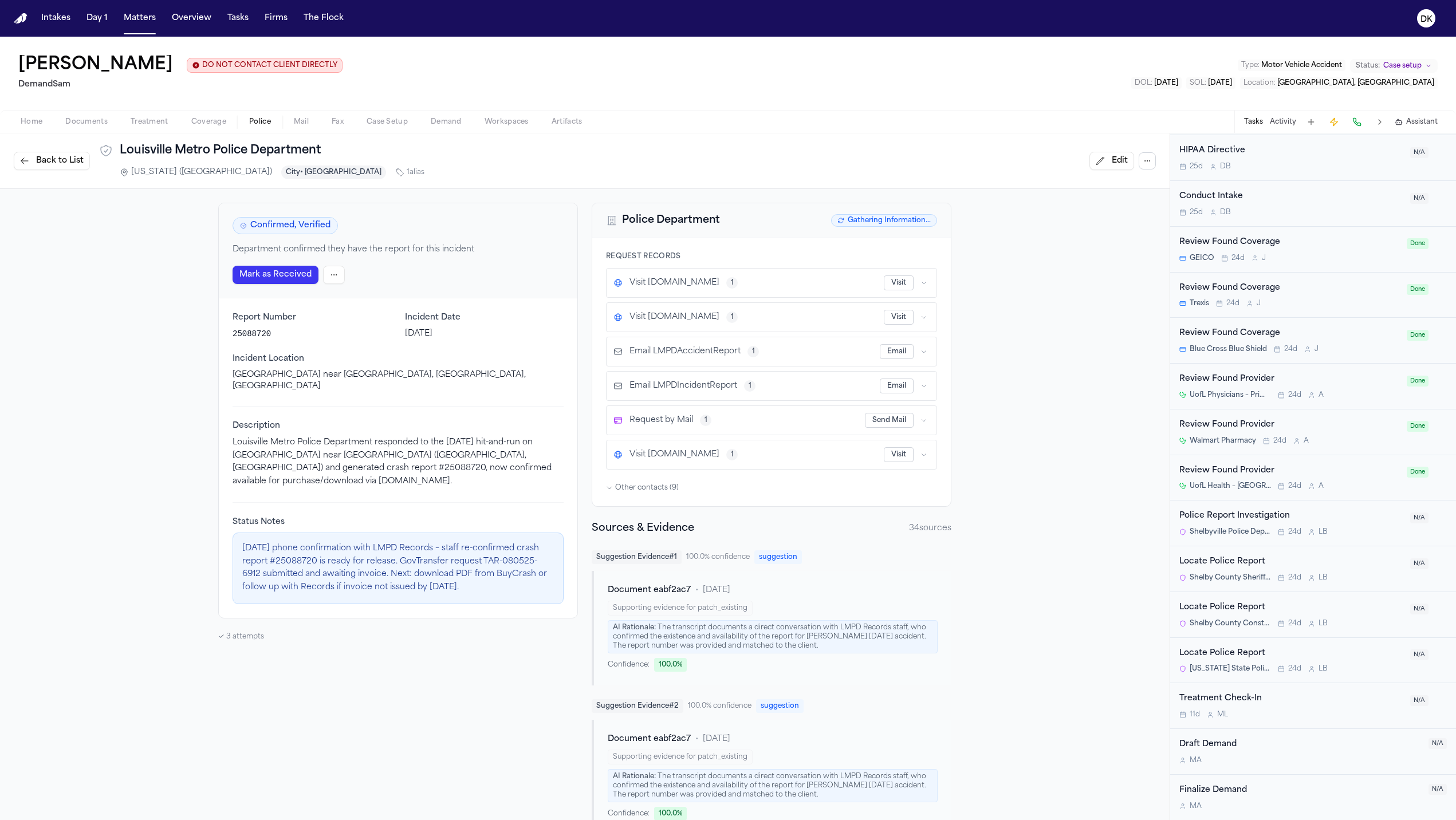
click at [1257, 129] on div "Tasks Activity Assistant" at bounding box center [1340, 122] width 213 height 22
click at [1257, 124] on button "Activity" at bounding box center [1282, 122] width 26 height 9
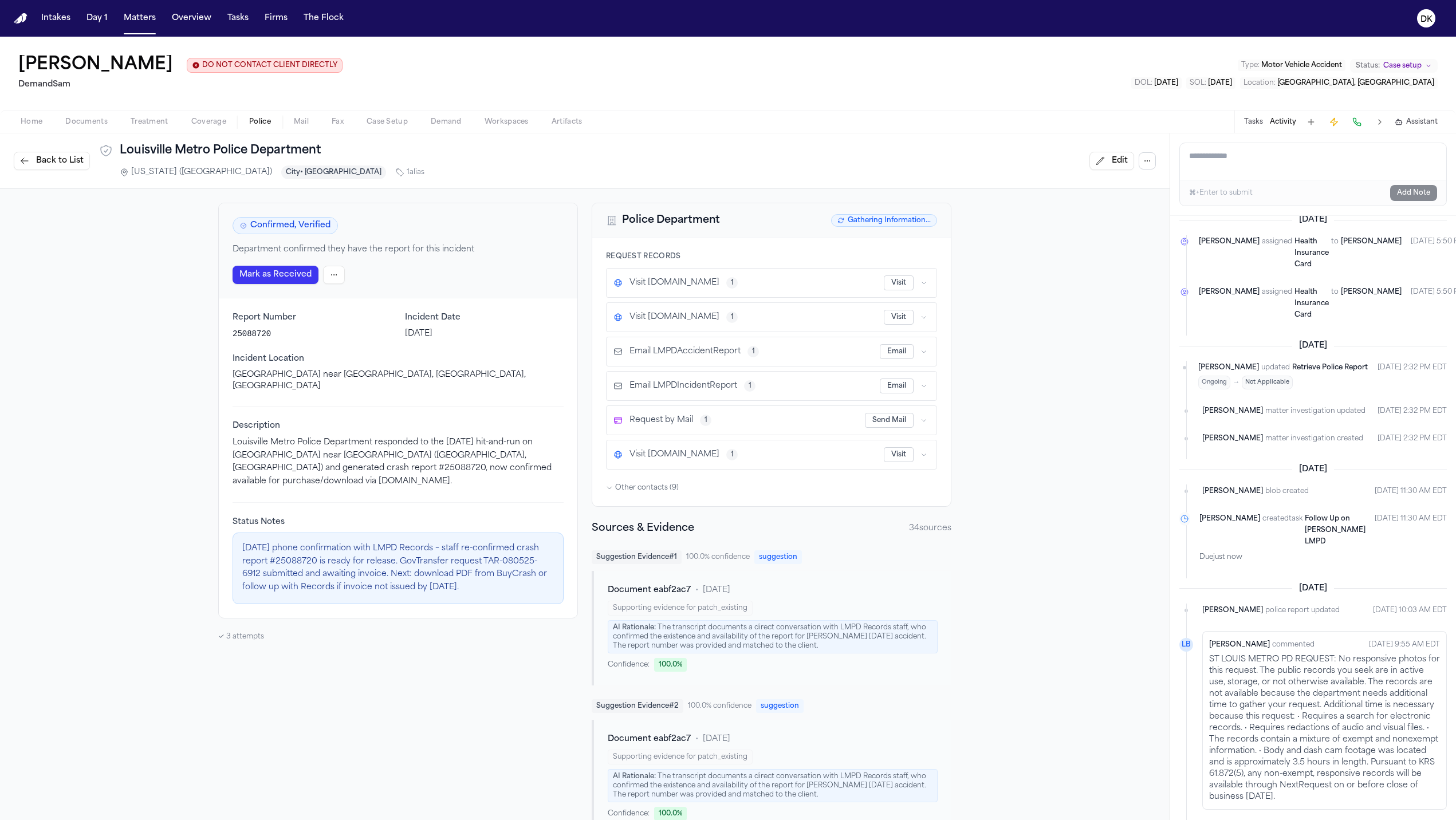
scroll to position [373, 0]
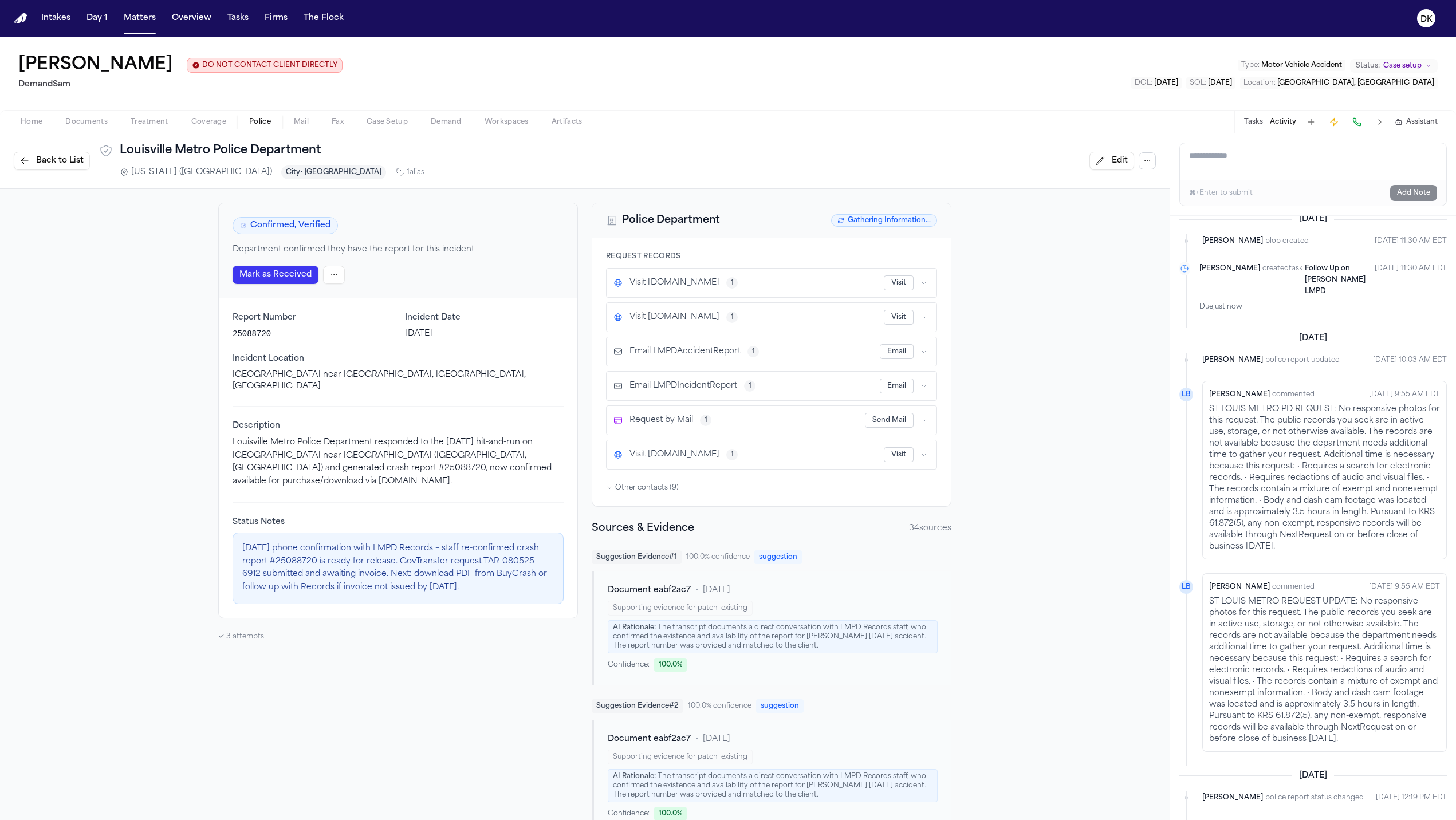
click at [1257, 464] on p "ST LOUIS METRO PD REQUEST: No responsive photos for this request. The public re…" at bounding box center [1324, 478] width 231 height 149
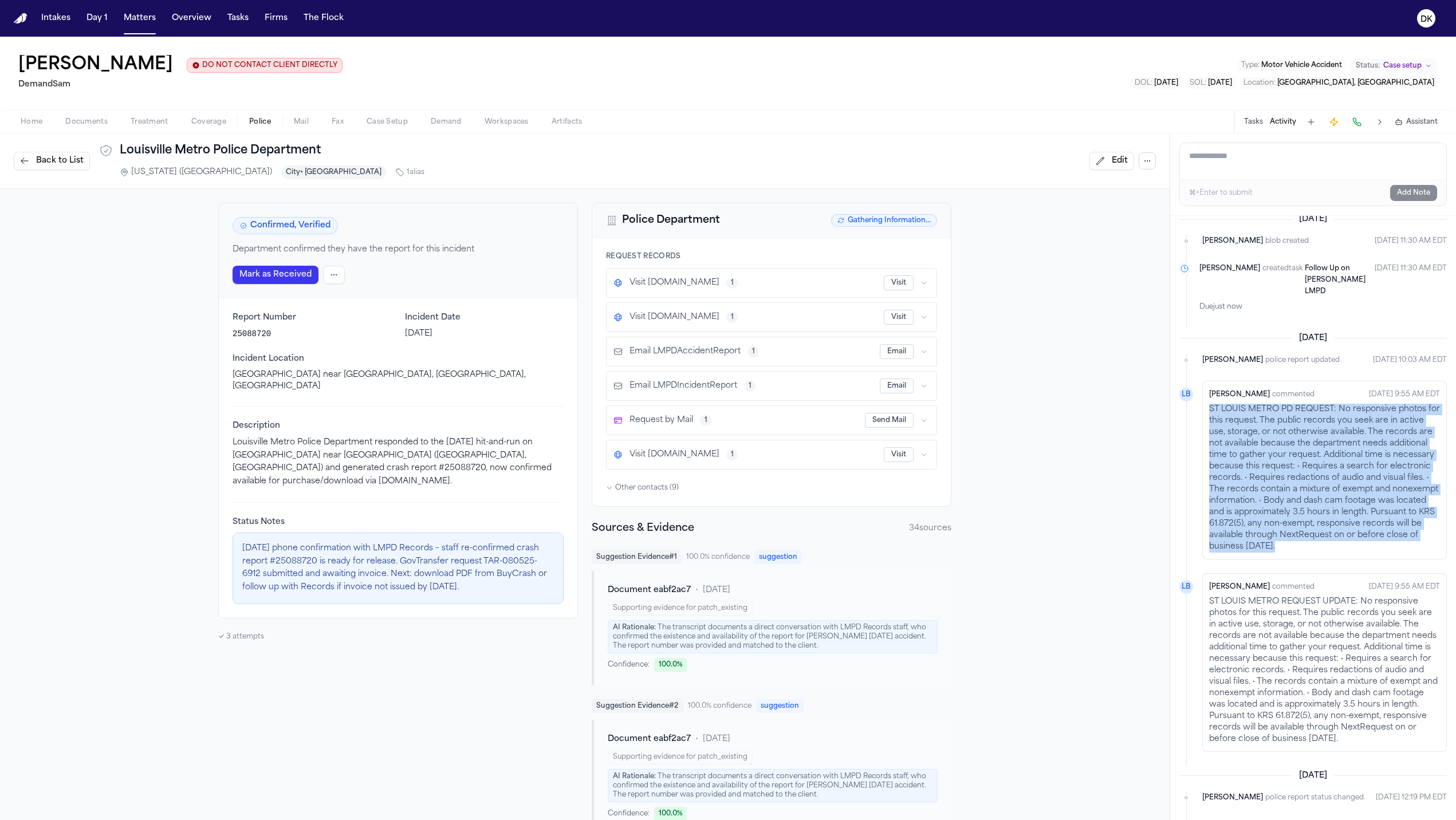
click at [1257, 464] on p "ST LOUIS METRO PD REQUEST: No responsive photos for this request. The public re…" at bounding box center [1324, 478] width 231 height 149
click at [1257, 465] on p "ST LOUIS METRO PD REQUEST: No responsive photos for this request. The public re…" at bounding box center [1324, 478] width 231 height 149
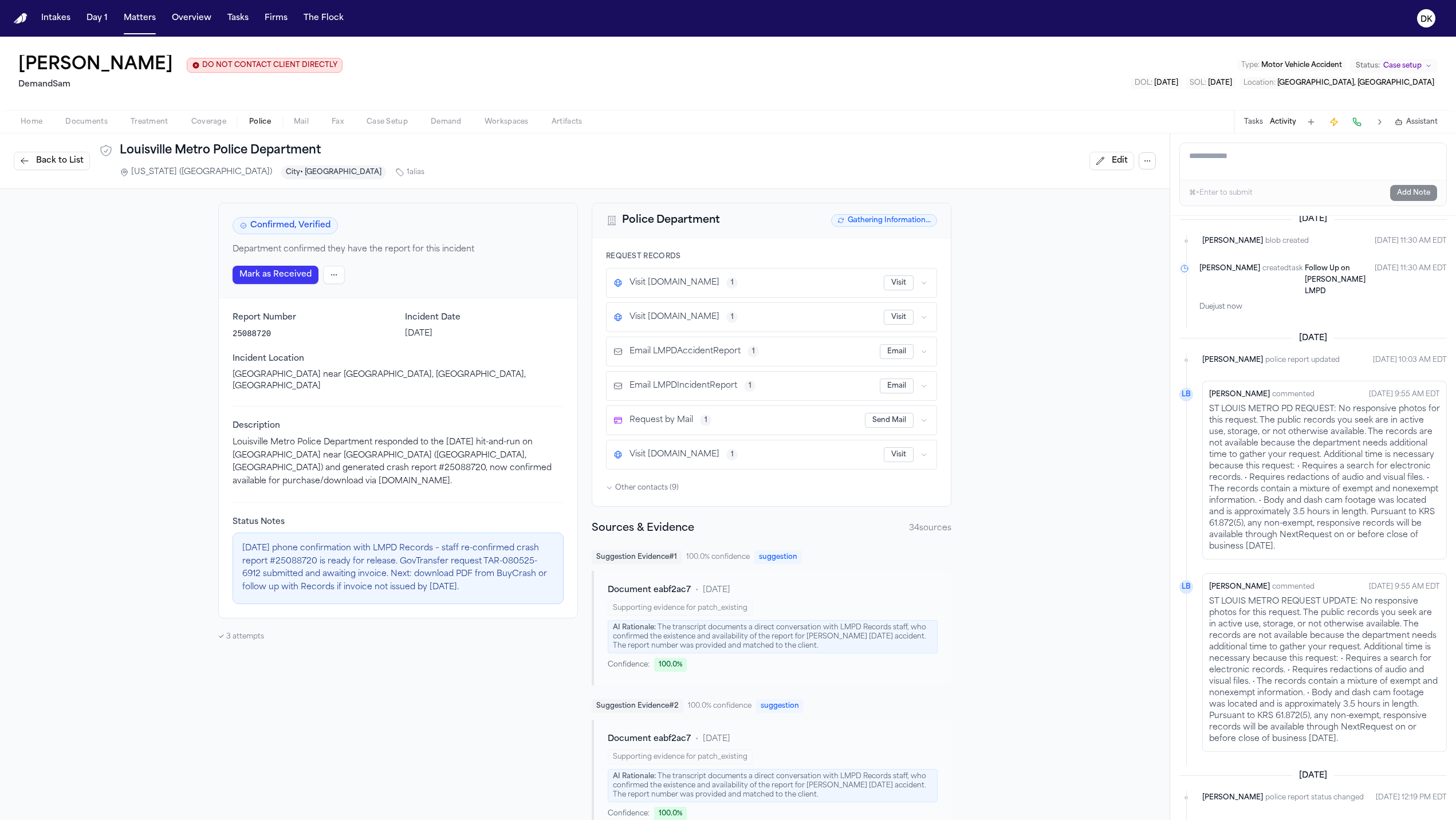
click at [64, 159] on span "Back to List" at bounding box center [59, 161] width 47 height 11
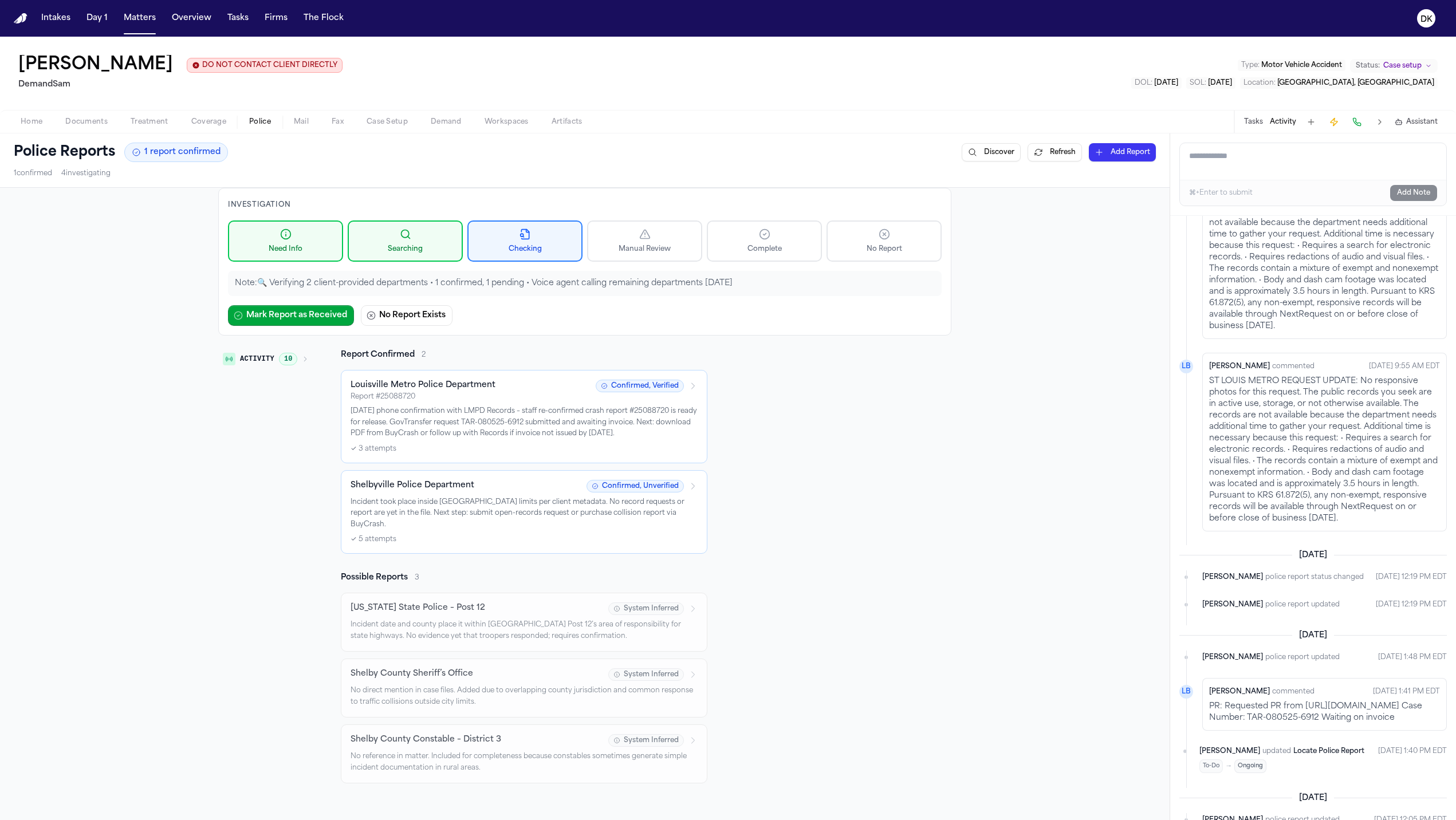
scroll to position [430, 0]
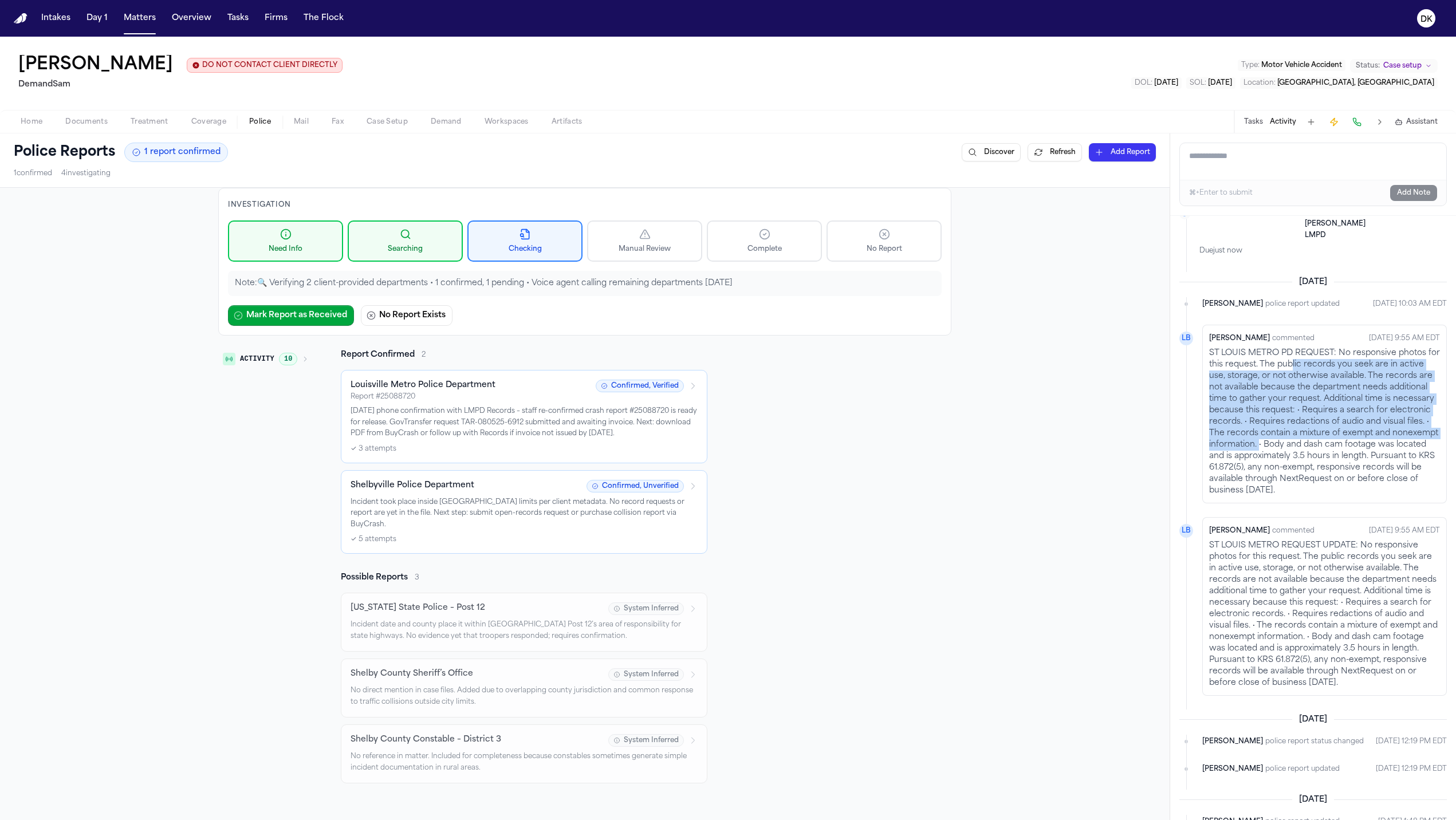
drag, startPoint x: 1355, startPoint y: 458, endPoint x: 1298, endPoint y: 377, distance: 99.0
click at [1257, 377] on p "ST LOUIS METRO PD REQUEST: No responsive photos for this request. The public re…" at bounding box center [1324, 422] width 231 height 149
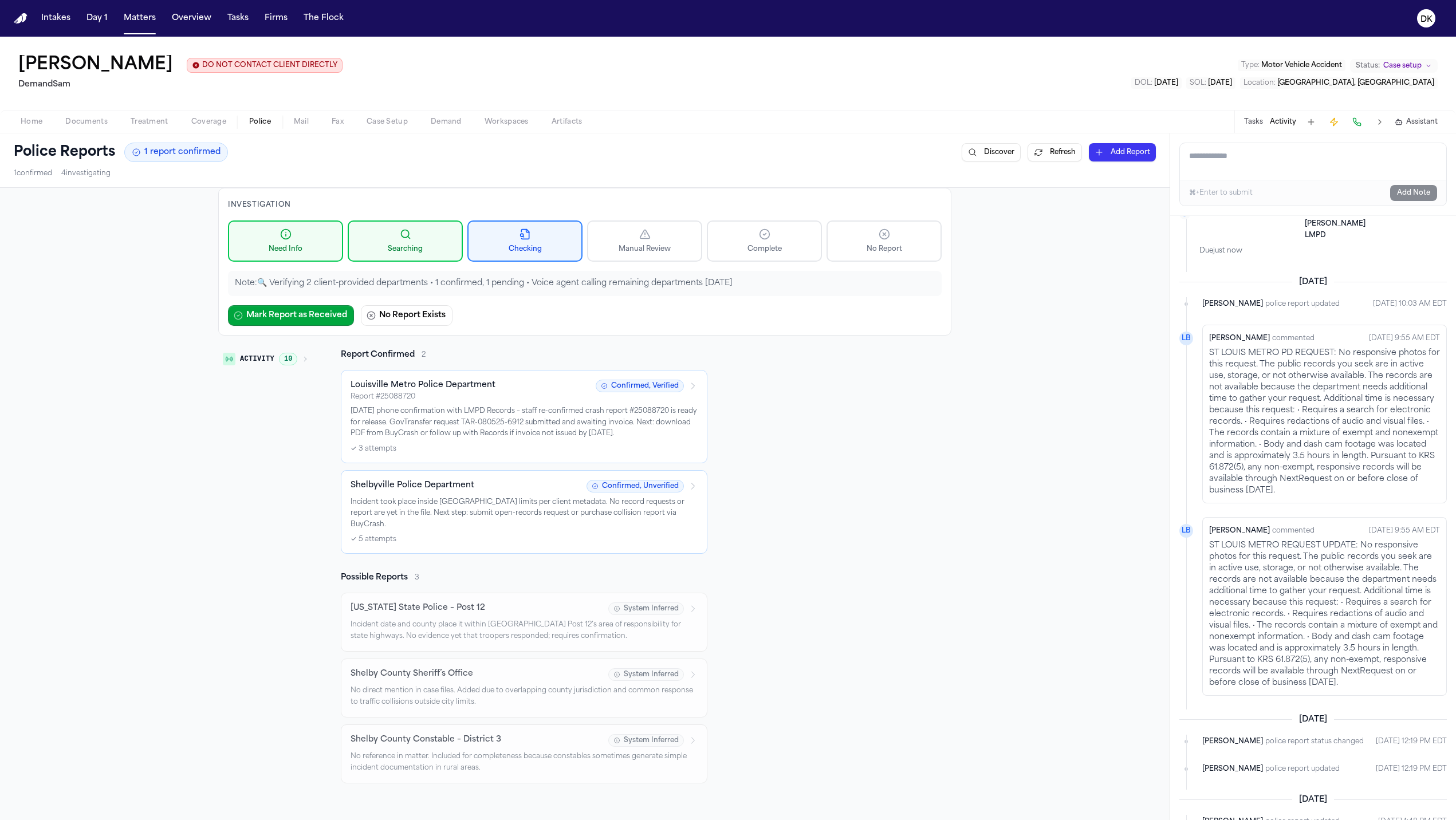
click at [1257, 420] on p "ST LOUIS METRO PD REQUEST: No responsive photos for this request. The public re…" at bounding box center [1324, 422] width 231 height 149
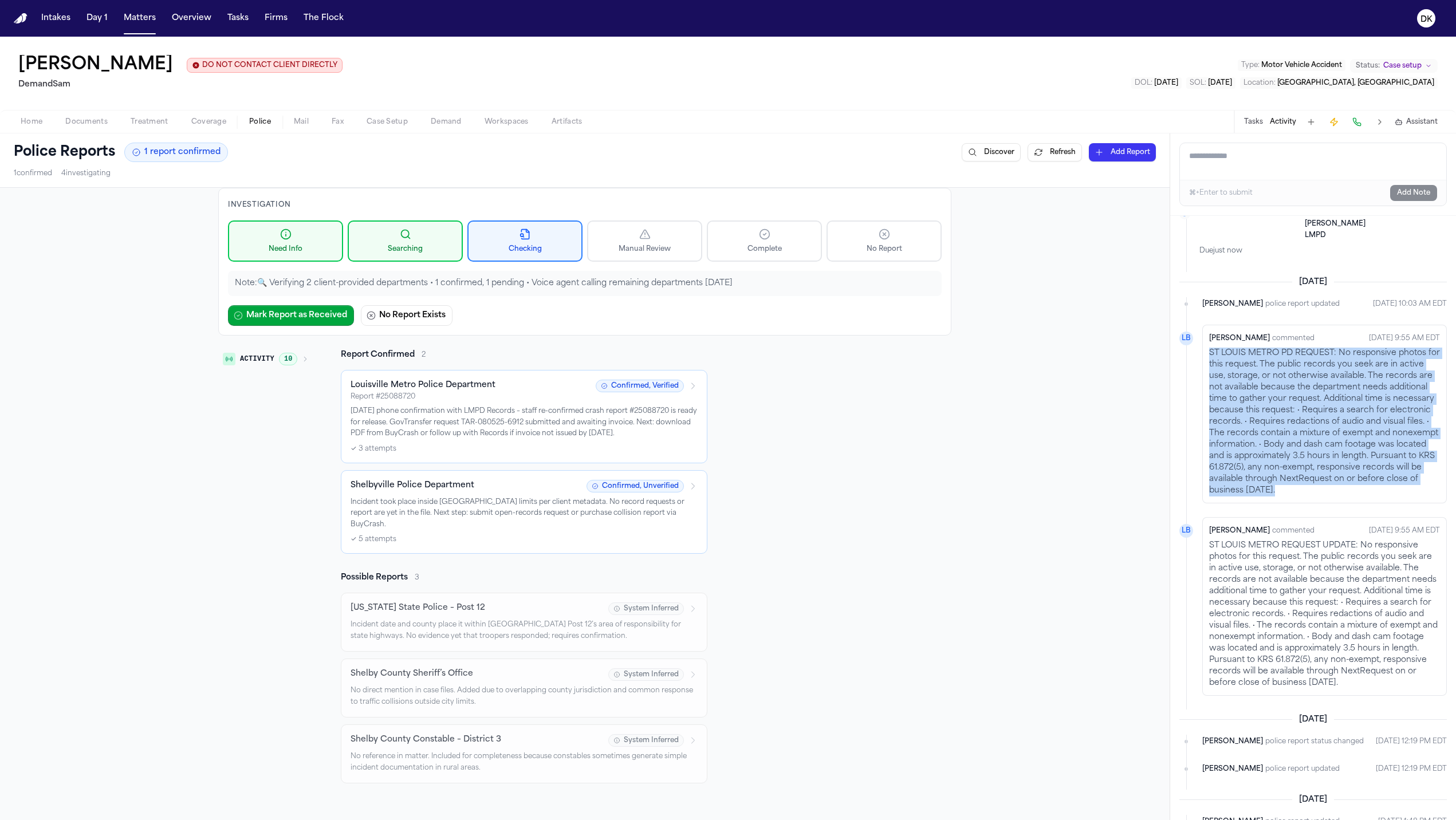
click at [1257, 420] on p "ST LOUIS METRO PD REQUEST: No responsive photos for this request. The public re…" at bounding box center [1324, 422] width 231 height 149
click at [1257, 475] on p "ST LOUIS METRO PD REQUEST: No responsive photos for this request. The public re…" at bounding box center [1324, 422] width 231 height 149
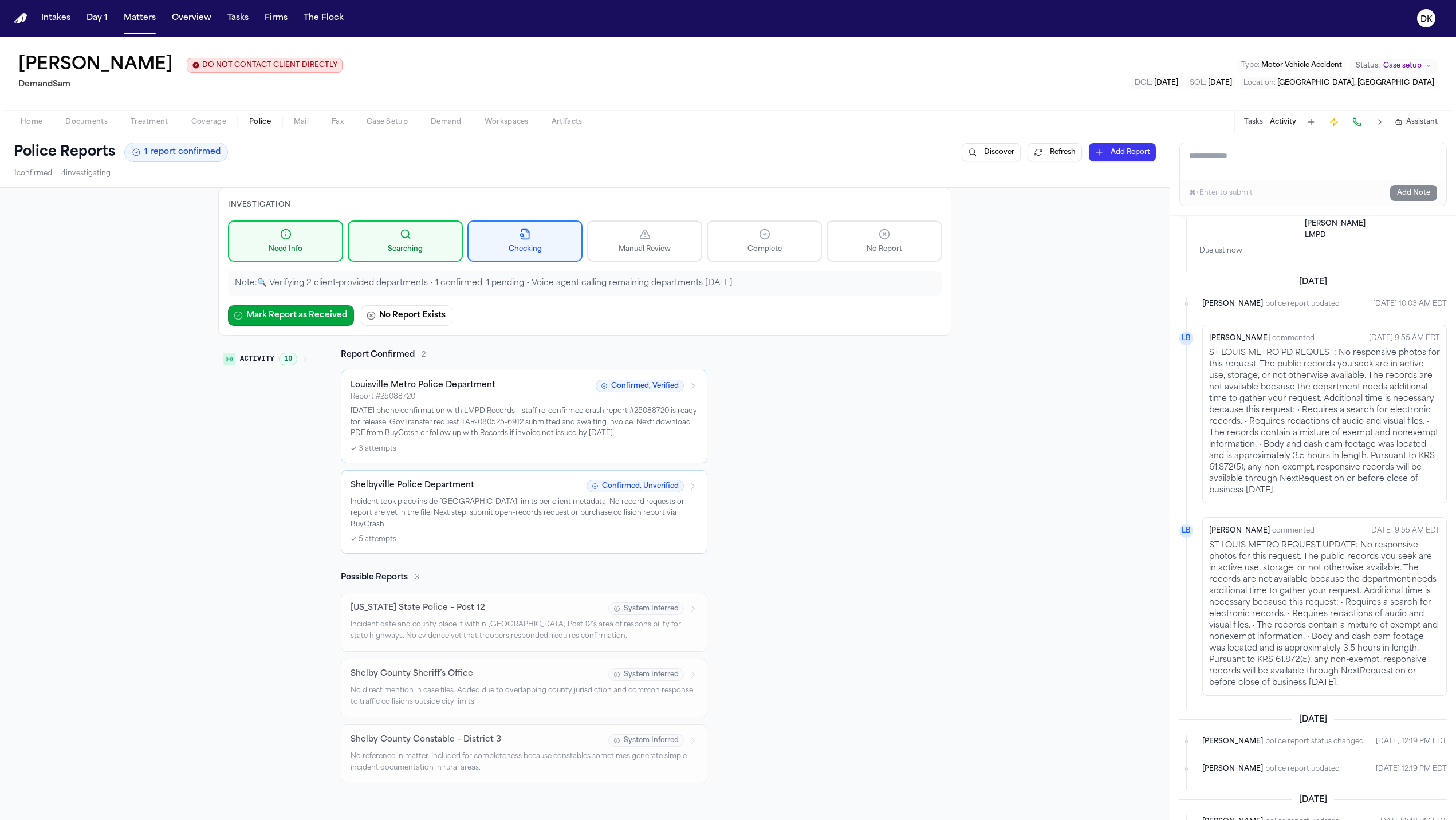
scroll to position [596, 0]
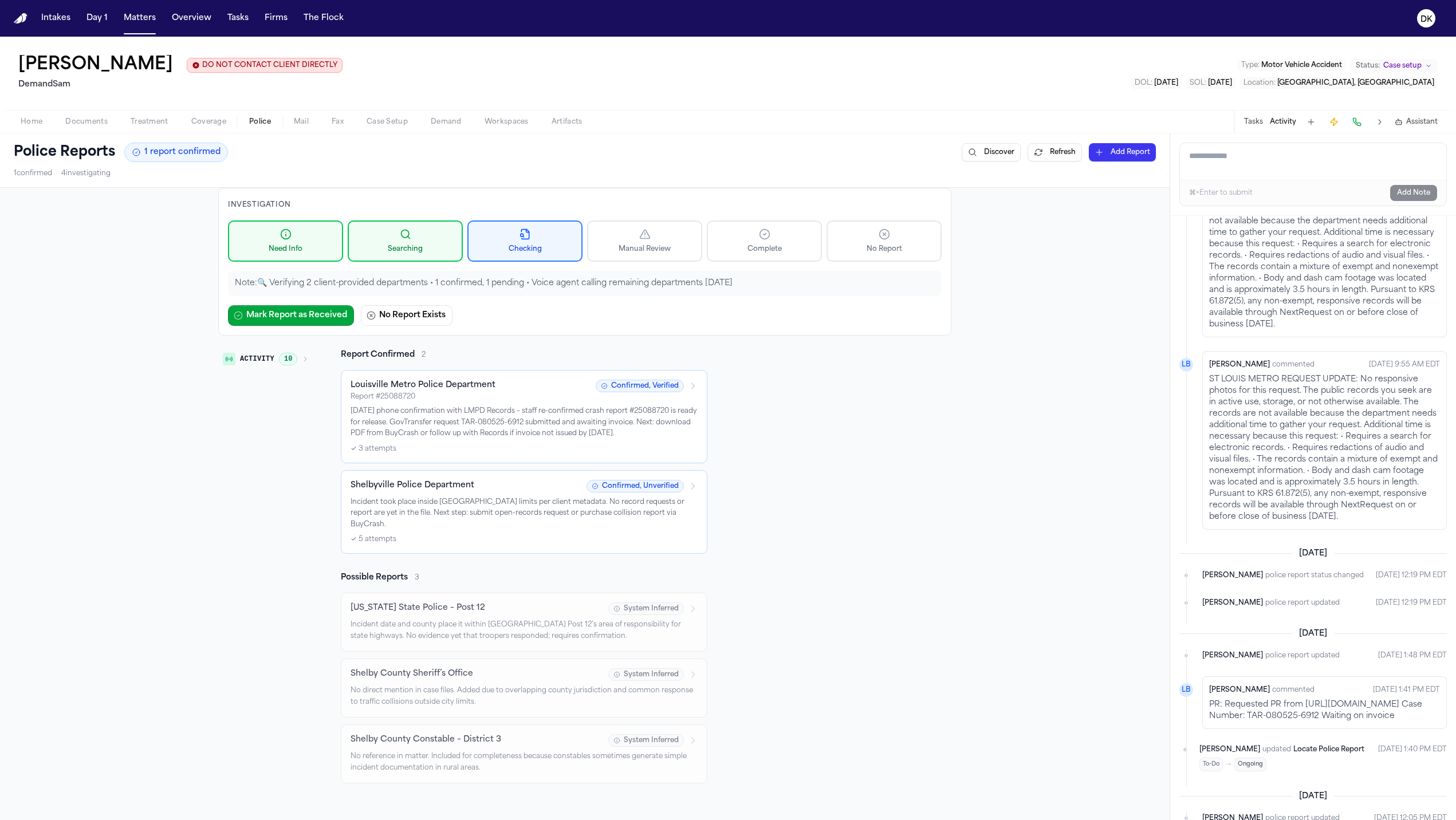
click at [1257, 477] on p "ST LOUIS METRO REQUEST UPDATE: No responsive photos for this request. The publi…" at bounding box center [1324, 448] width 231 height 149
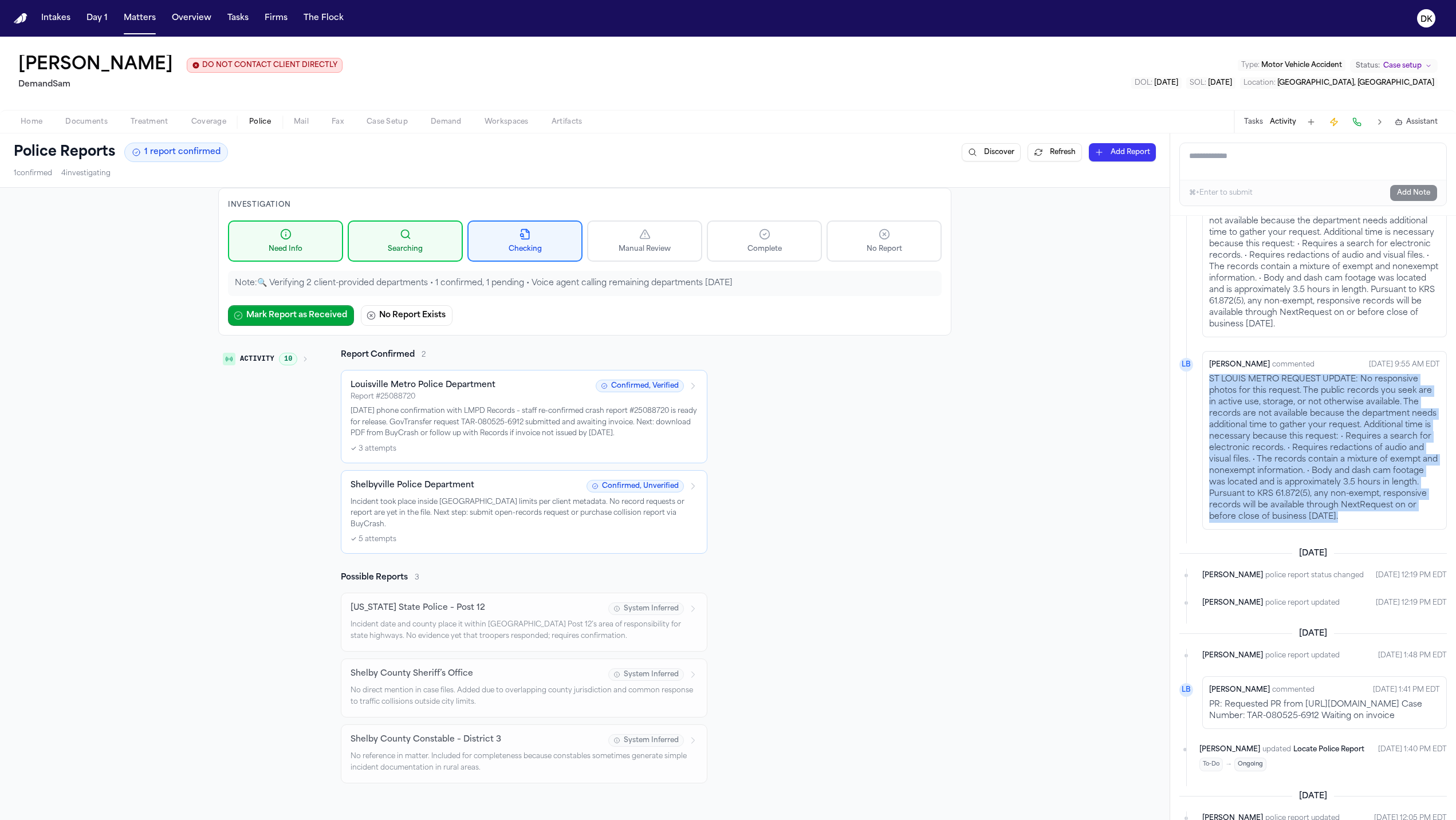
click at [1257, 477] on p "ST LOUIS METRO REQUEST UPDATE: No responsive photos for this request. The publi…" at bounding box center [1324, 448] width 231 height 149
click at [1257, 488] on p "ST LOUIS METRO REQUEST UPDATE: No responsive photos for this request. The publi…" at bounding box center [1324, 448] width 231 height 149
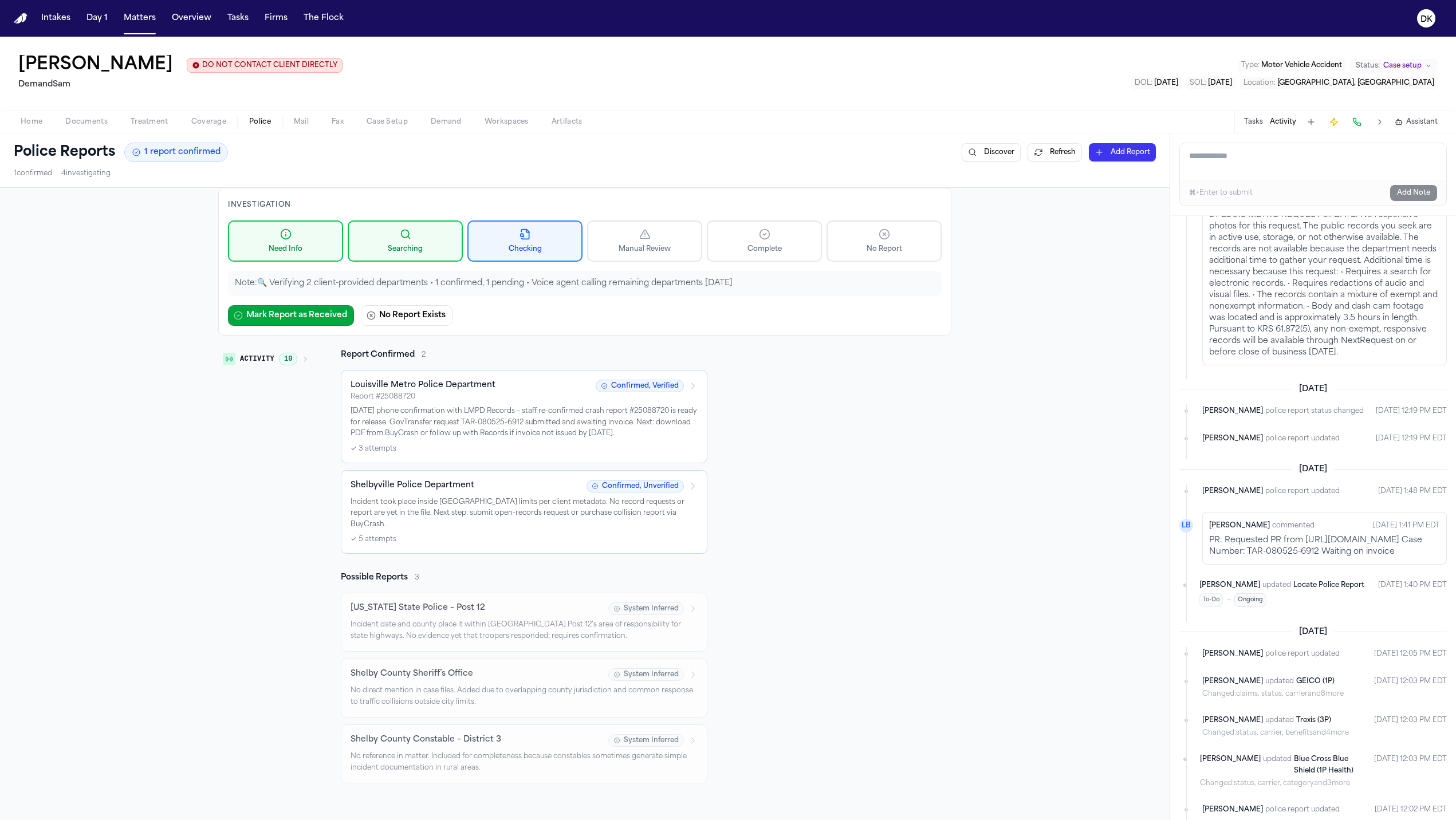
scroll to position [1003, 0]
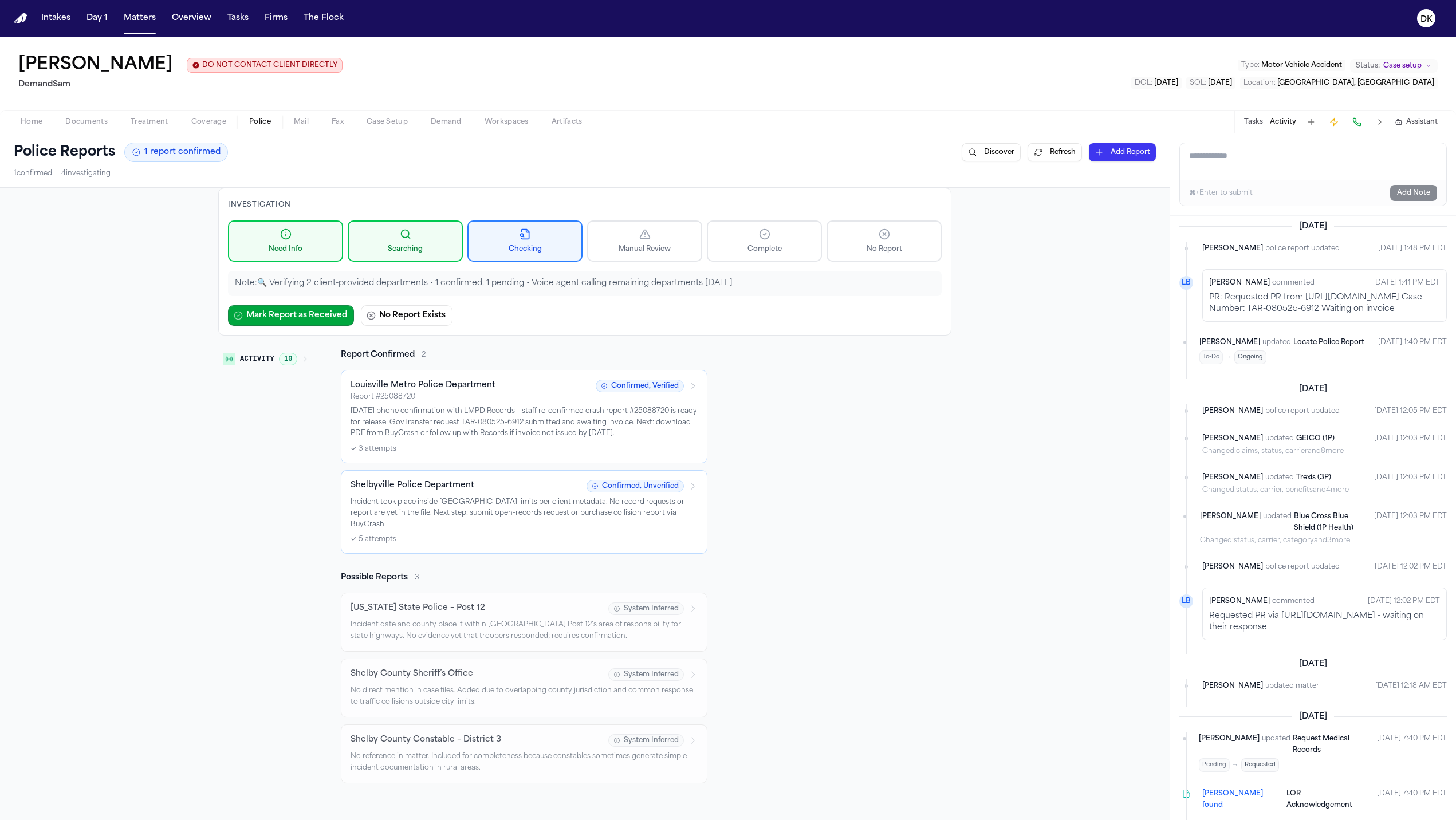
click at [1257, 315] on p "PR: Requested PR from [URL][DOMAIN_NAME] Case Number: TAR-080525-6912 Waiting o…" at bounding box center [1324, 304] width 231 height 23
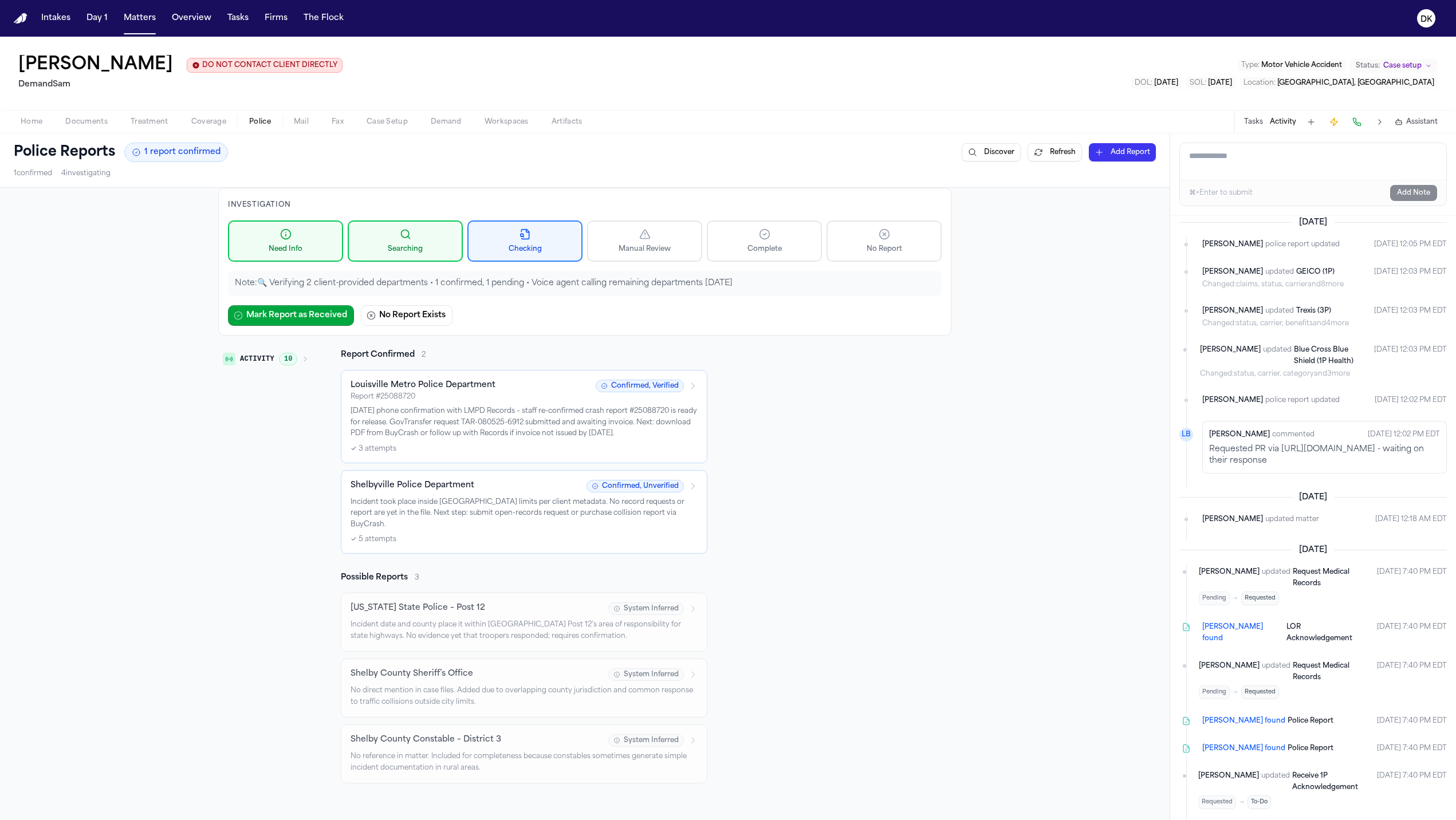
click at [1248, 467] on p "Requested PR via [URL][DOMAIN_NAME] - waiting on their response" at bounding box center [1324, 455] width 231 height 23
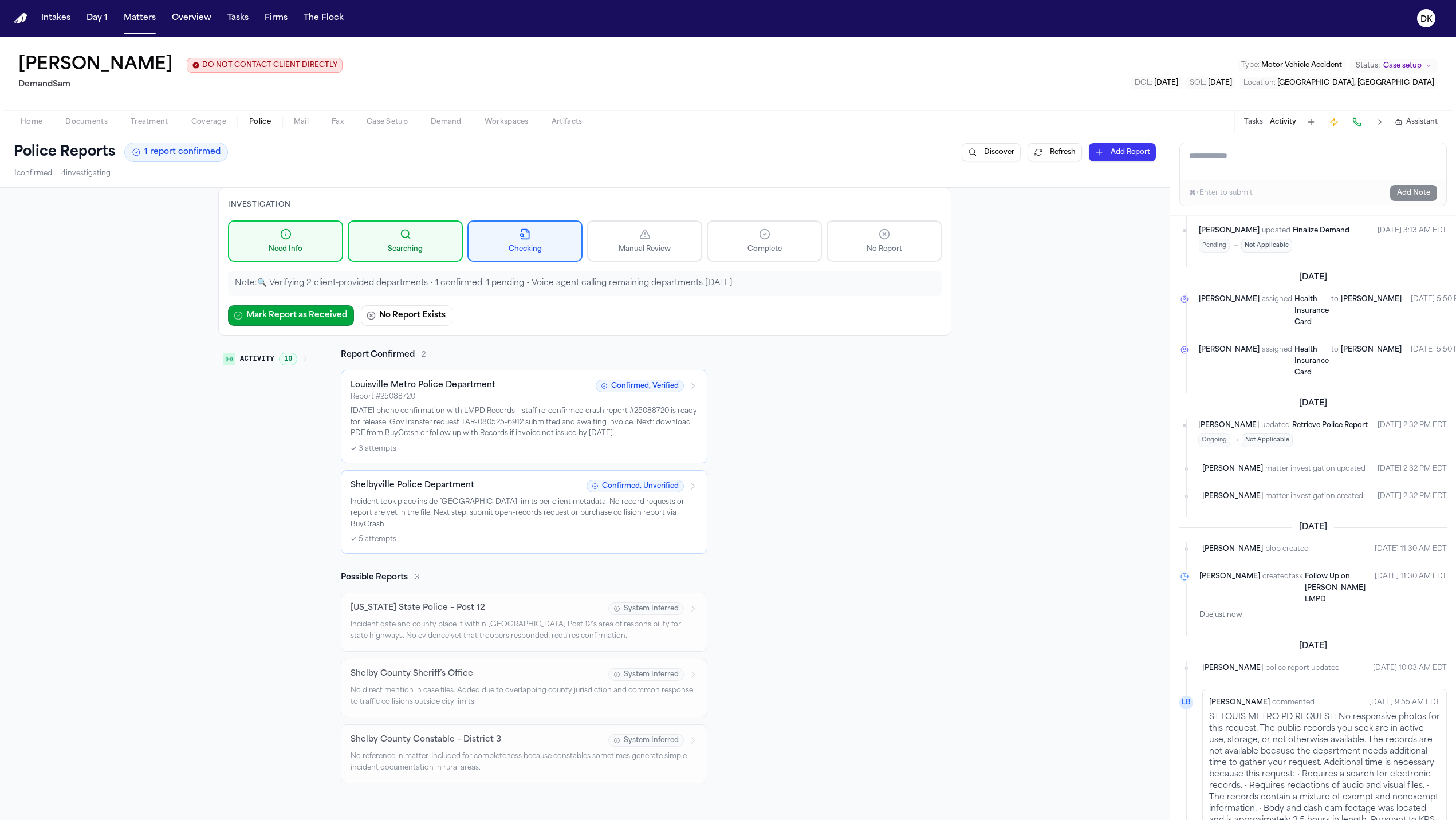
scroll to position [0, 0]
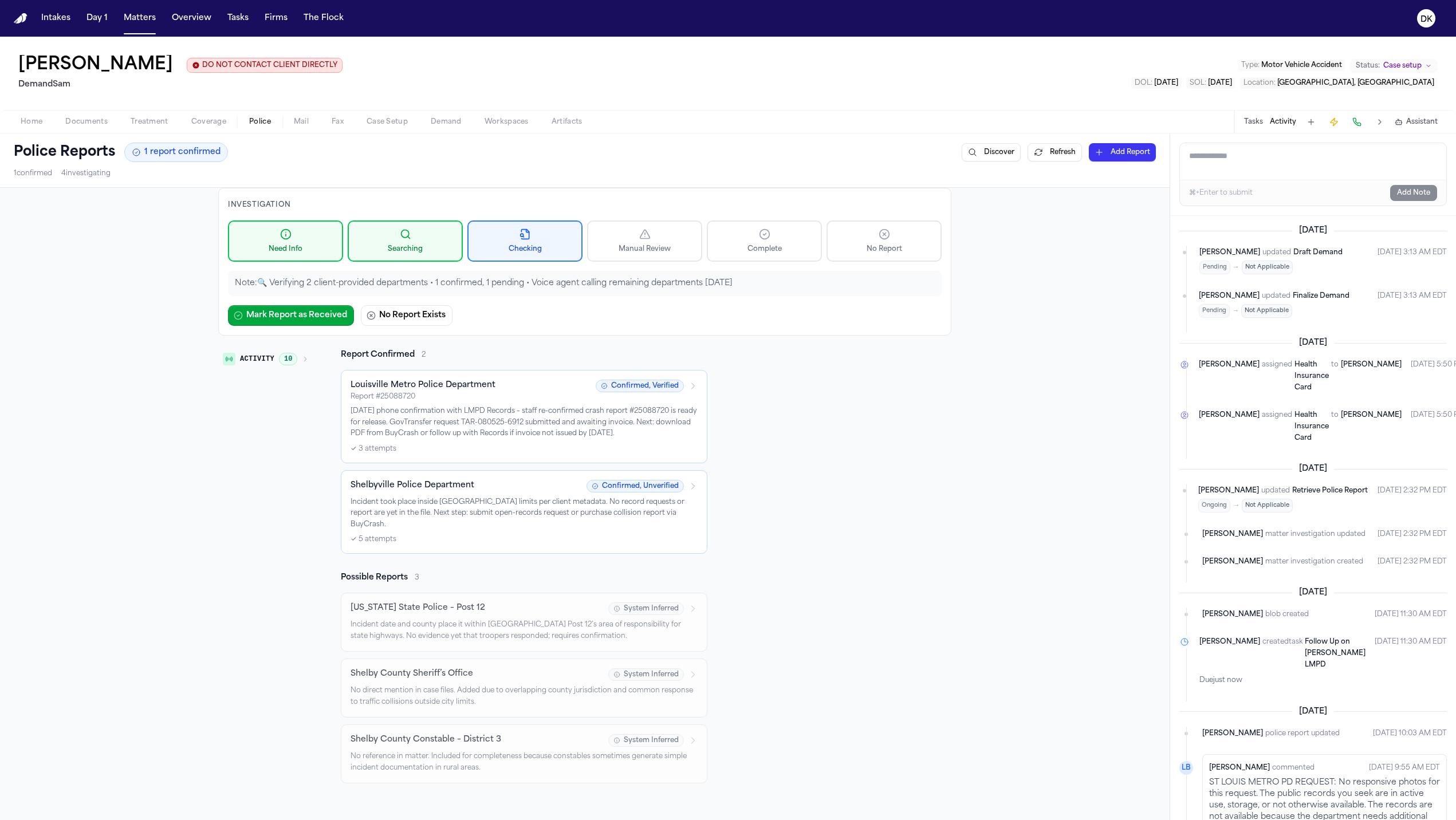
click at [1010, 523] on div "Investigation Need Info Searching Checking Manual Review Complete No Report Not…" at bounding box center [585, 570] width 1169 height 766
click at [1050, 485] on div "Investigation Need Info Searching Checking Manual Review Complete No Report Not…" at bounding box center [585, 570] width 1169 height 766
click at [139, 24] on button "Matters" at bounding box center [140, 18] width 41 height 21
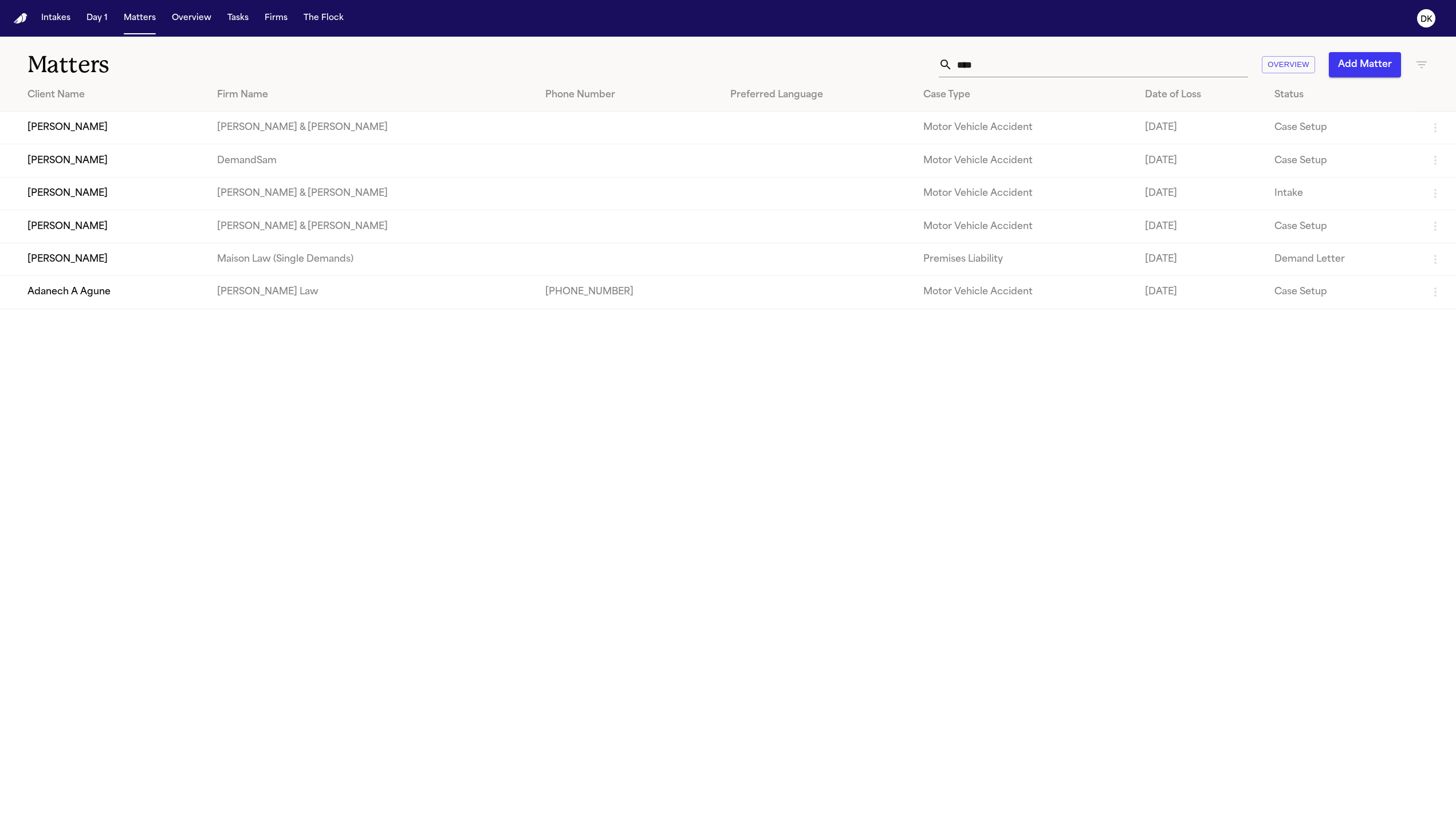
click at [127, 124] on td "[PERSON_NAME]" at bounding box center [104, 128] width 208 height 33
click at [96, 167] on td "[PERSON_NAME]" at bounding box center [104, 161] width 208 height 33
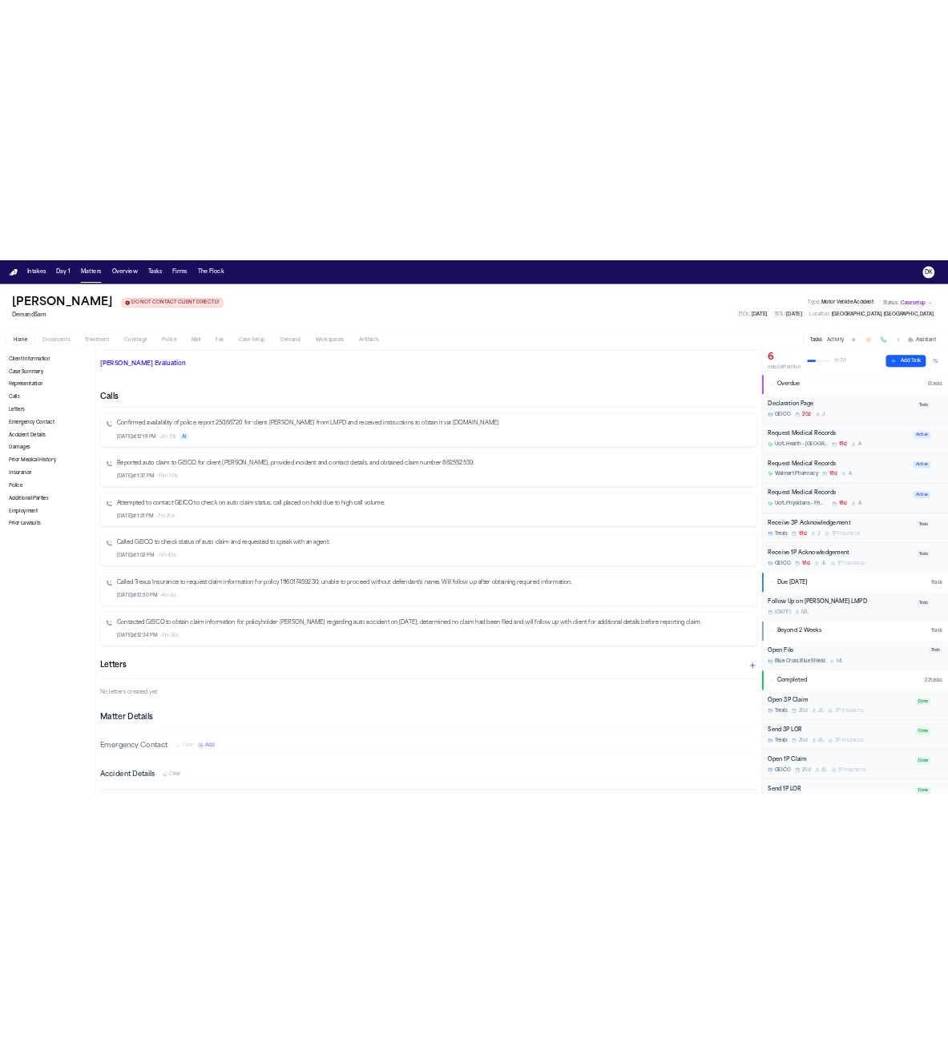
scroll to position [587, 0]
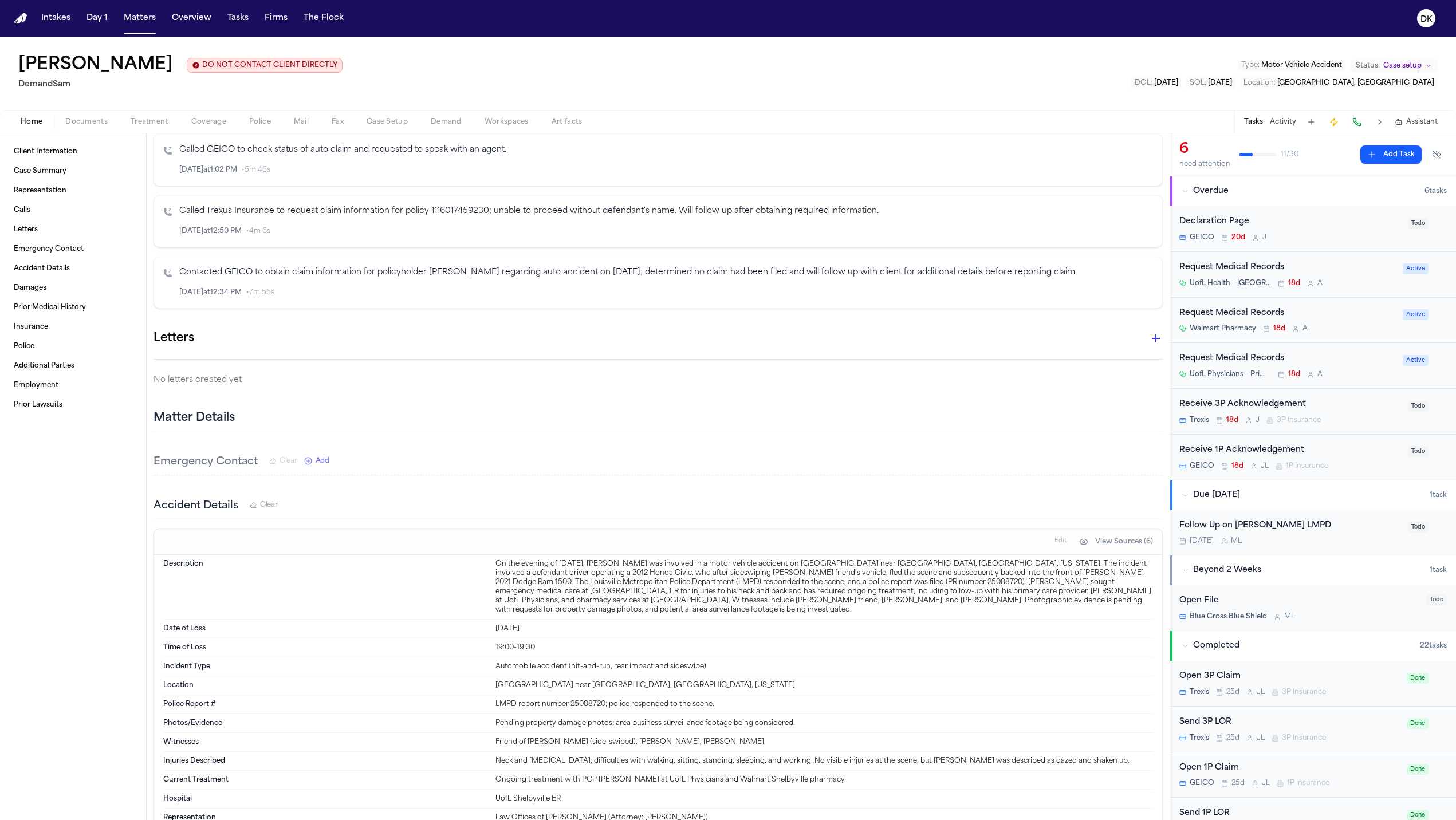
click at [638, 576] on div "On the evening of [DATE], [PERSON_NAME] was involved in a motor vehicle acciden…" at bounding box center [824, 587] width 658 height 55
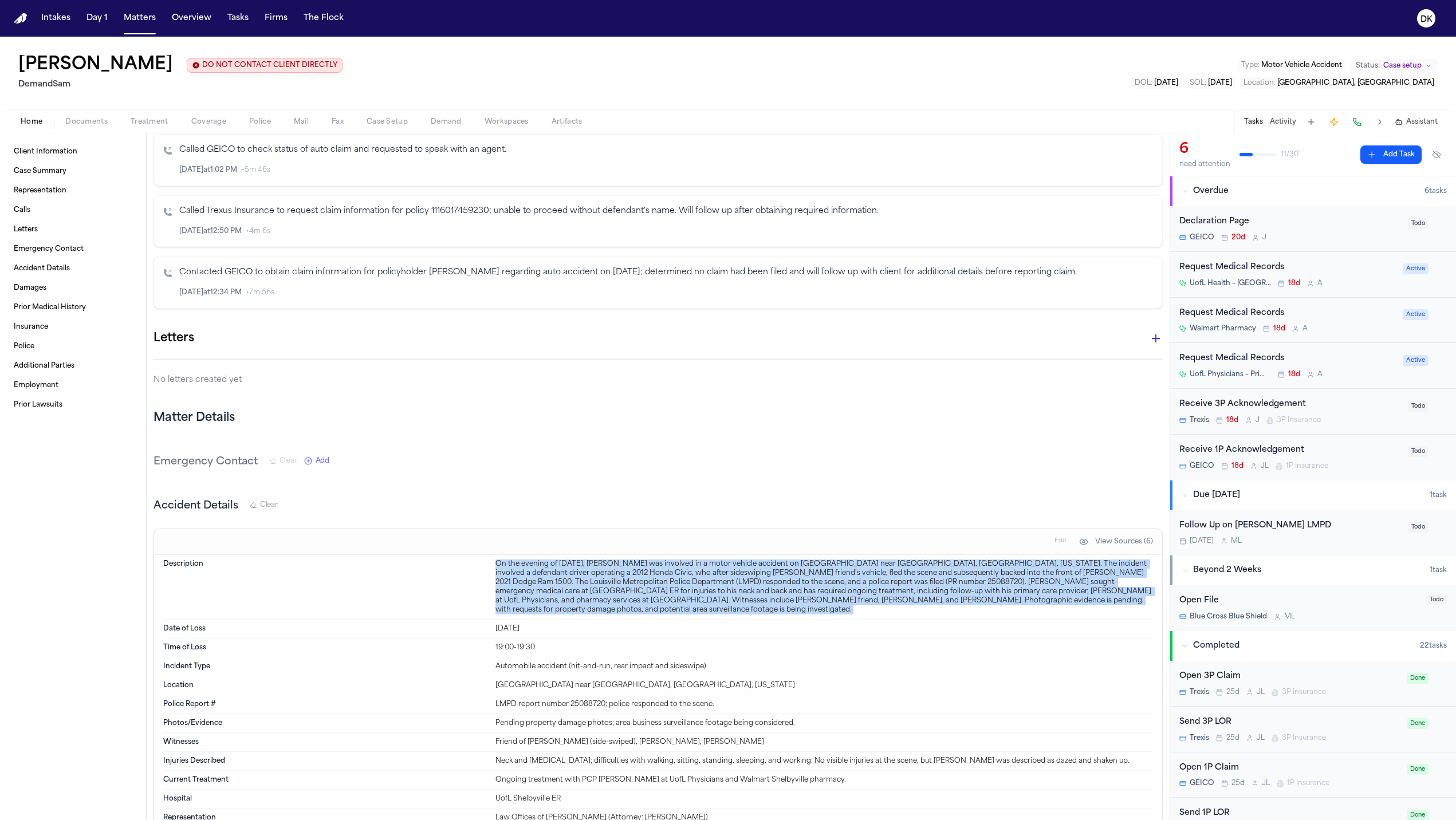
click at [638, 576] on div "On the evening of [DATE], [PERSON_NAME] was involved in a motor vehicle acciden…" at bounding box center [824, 587] width 658 height 55
click at [606, 595] on div "On the evening of [DATE], [PERSON_NAME] was involved in a motor vehicle acciden…" at bounding box center [824, 587] width 658 height 55
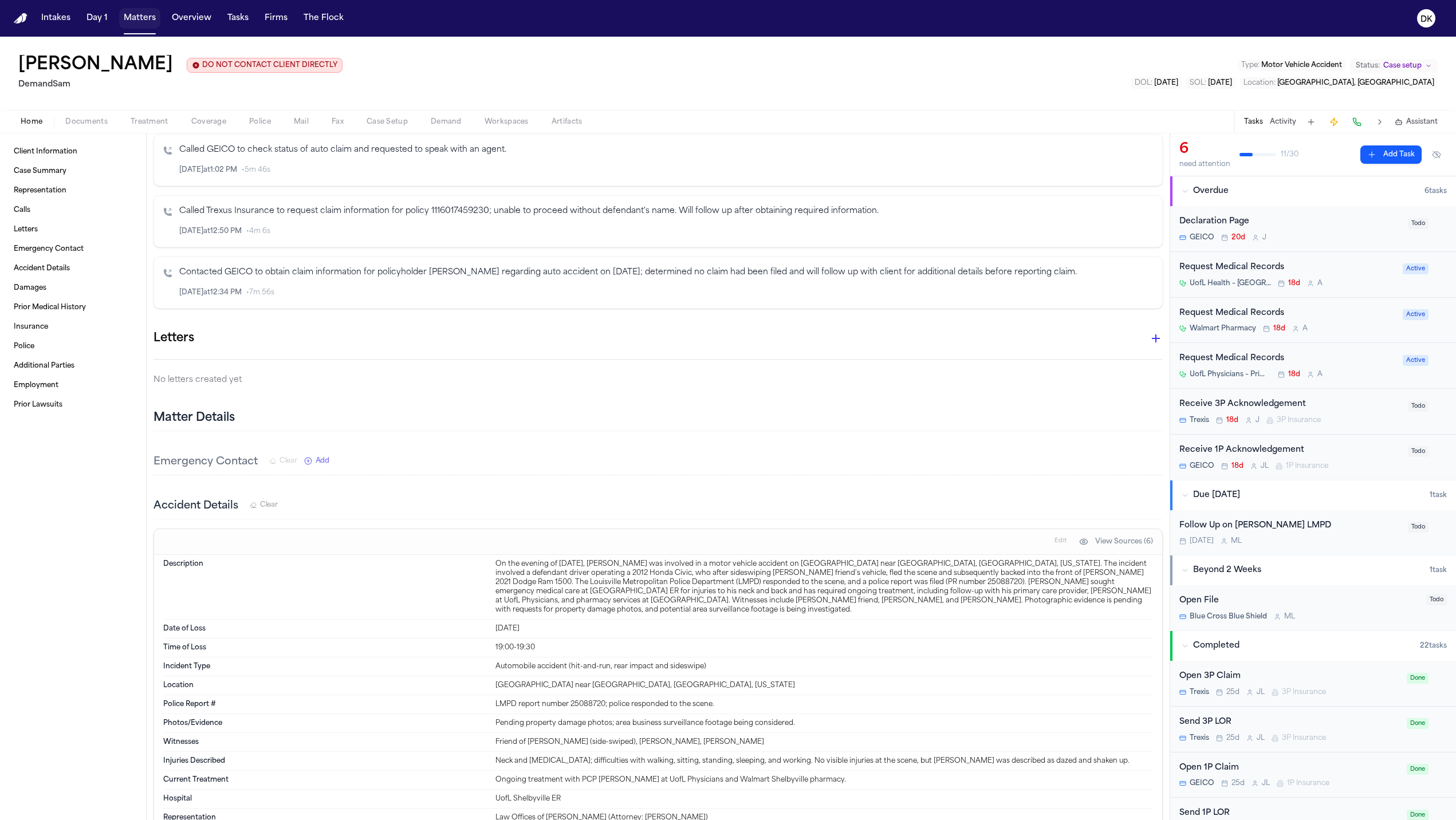
click at [144, 21] on button "Matters" at bounding box center [140, 18] width 41 height 21
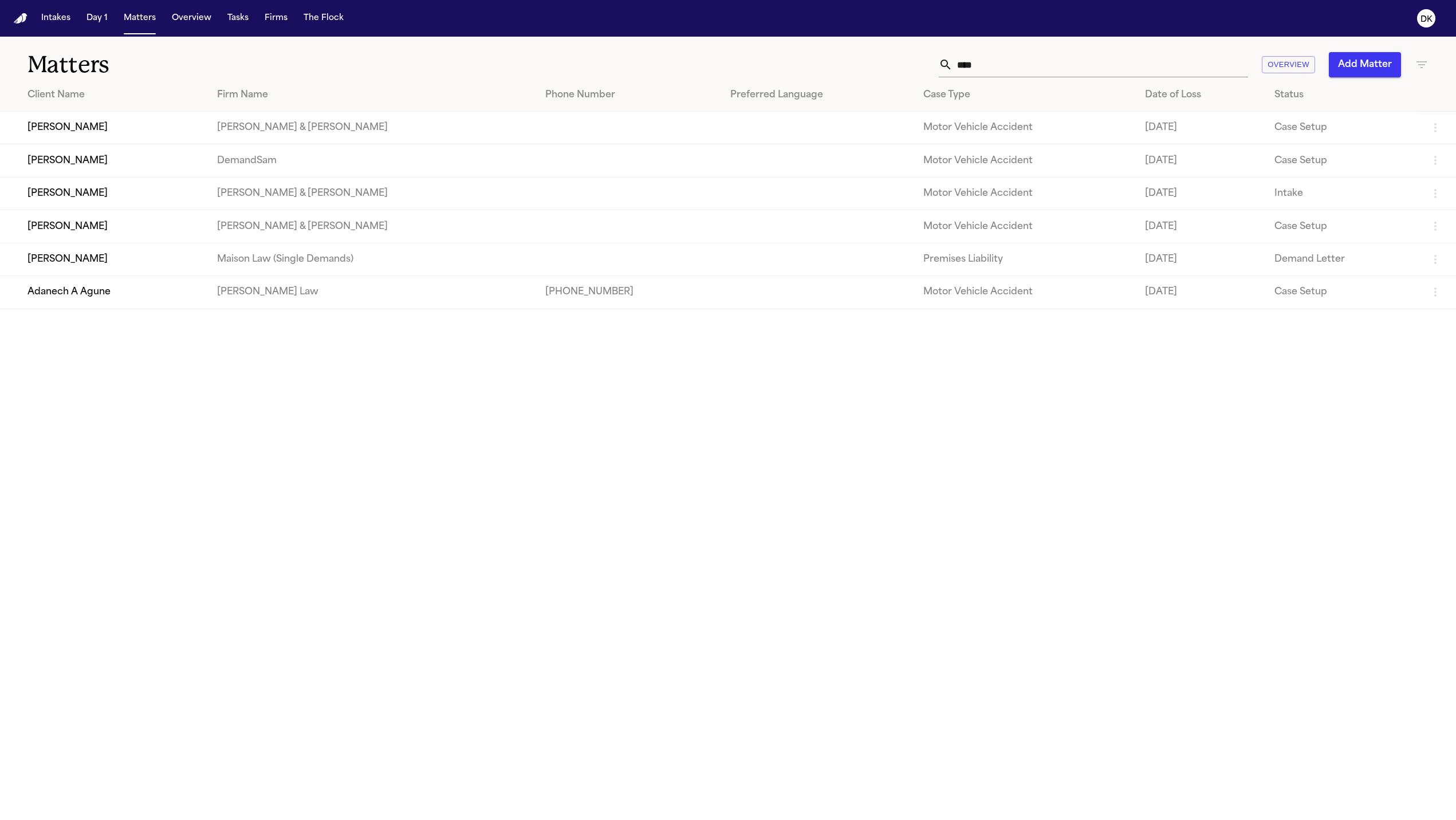
click at [968, 68] on input "****" at bounding box center [1099, 64] width 295 height 25
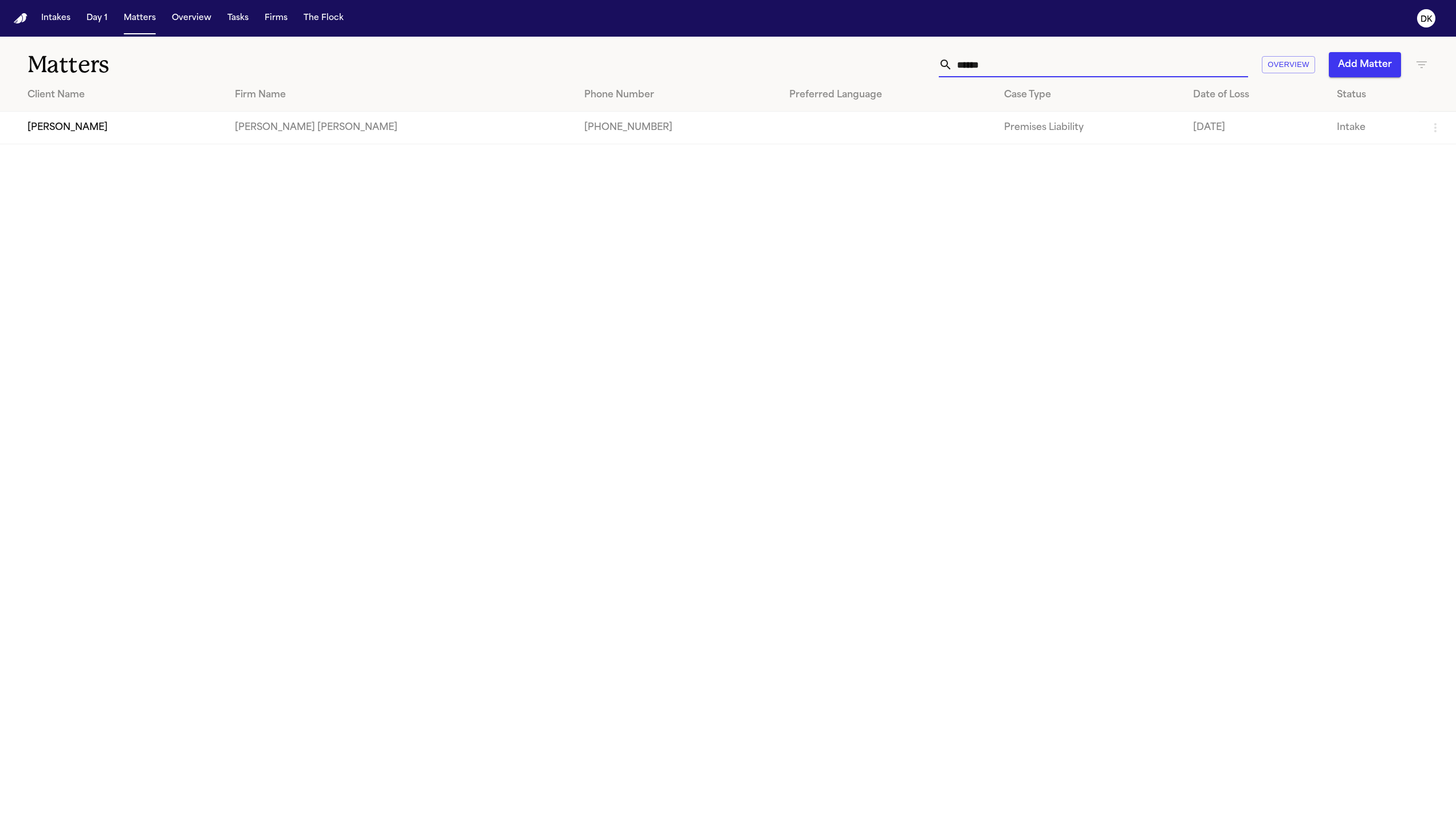
type input "******"
click at [96, 139] on td "[PERSON_NAME]" at bounding box center [113, 128] width 226 height 33
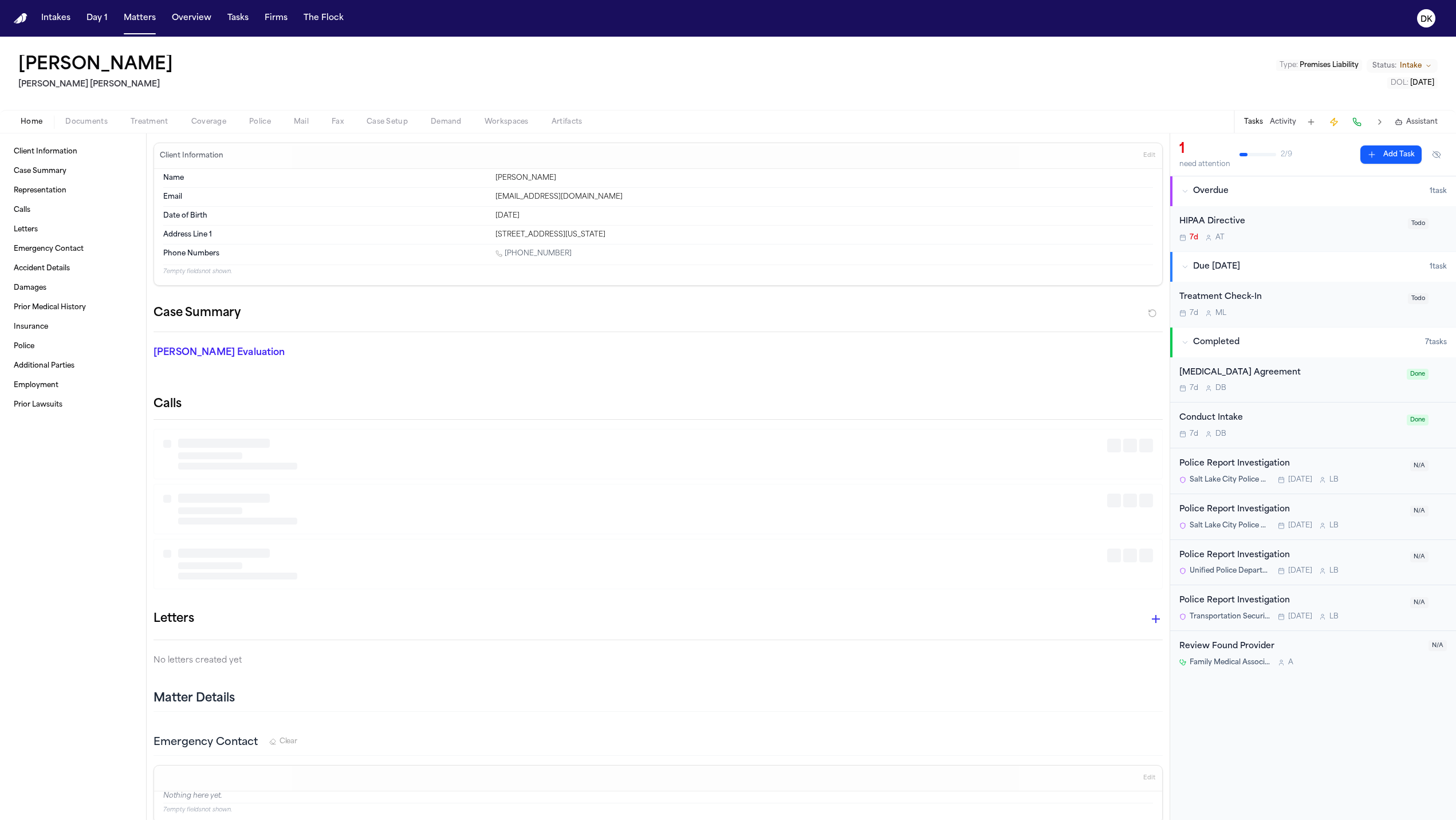
click at [259, 122] on span "Police" at bounding box center [259, 122] width 21 height 9
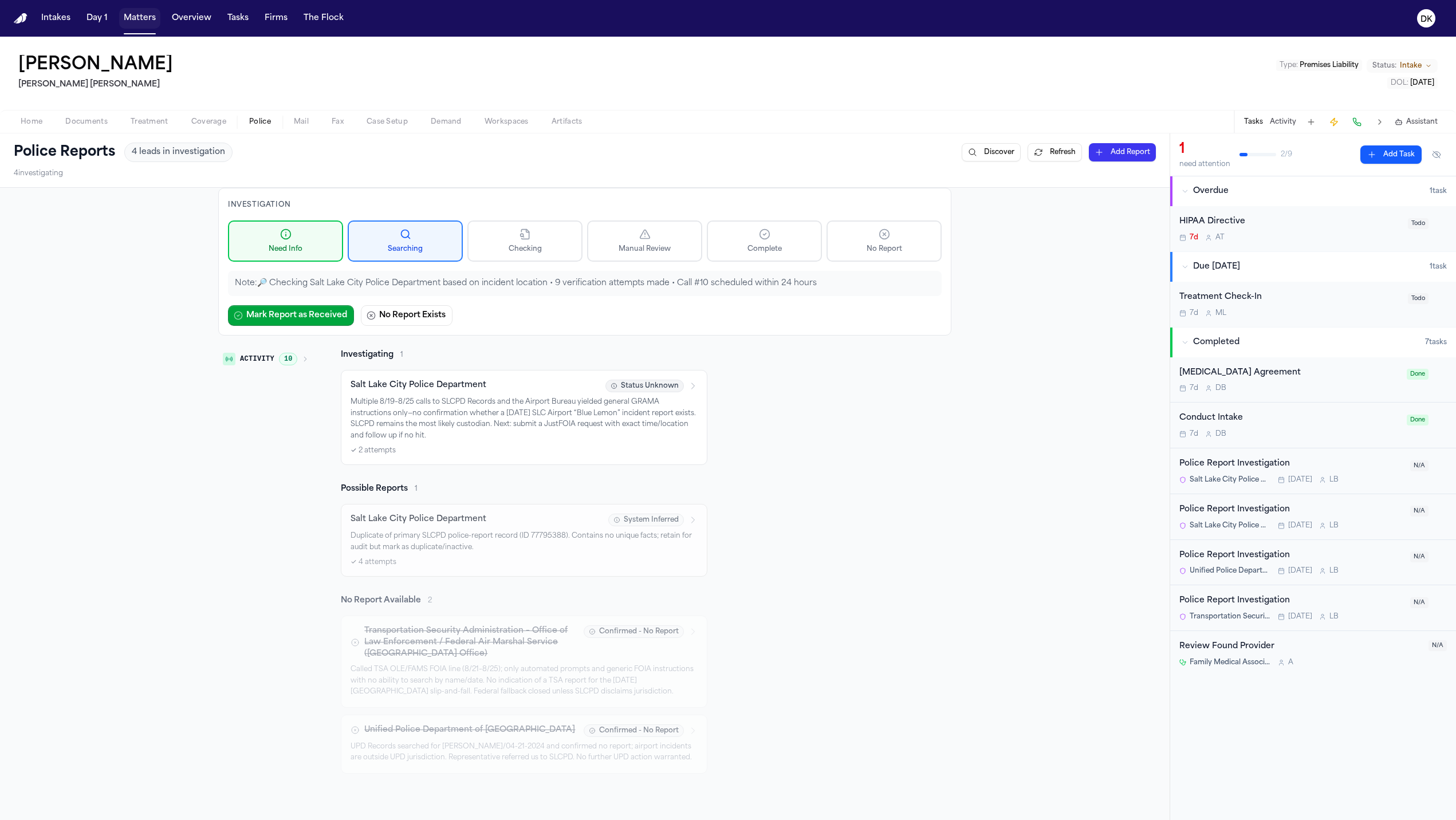
click at [141, 20] on button "Matters" at bounding box center [140, 18] width 41 height 21
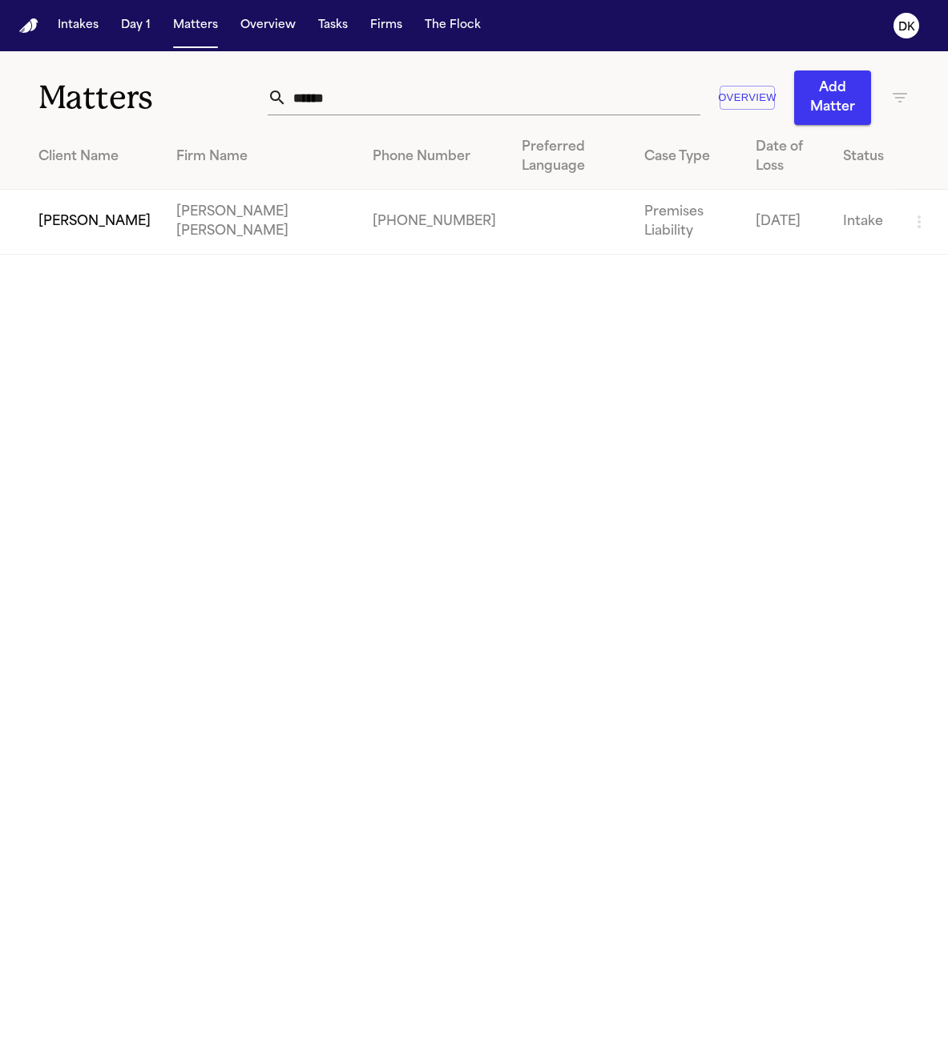
click at [101, 249] on td "[PERSON_NAME]" at bounding box center [81, 222] width 163 height 65
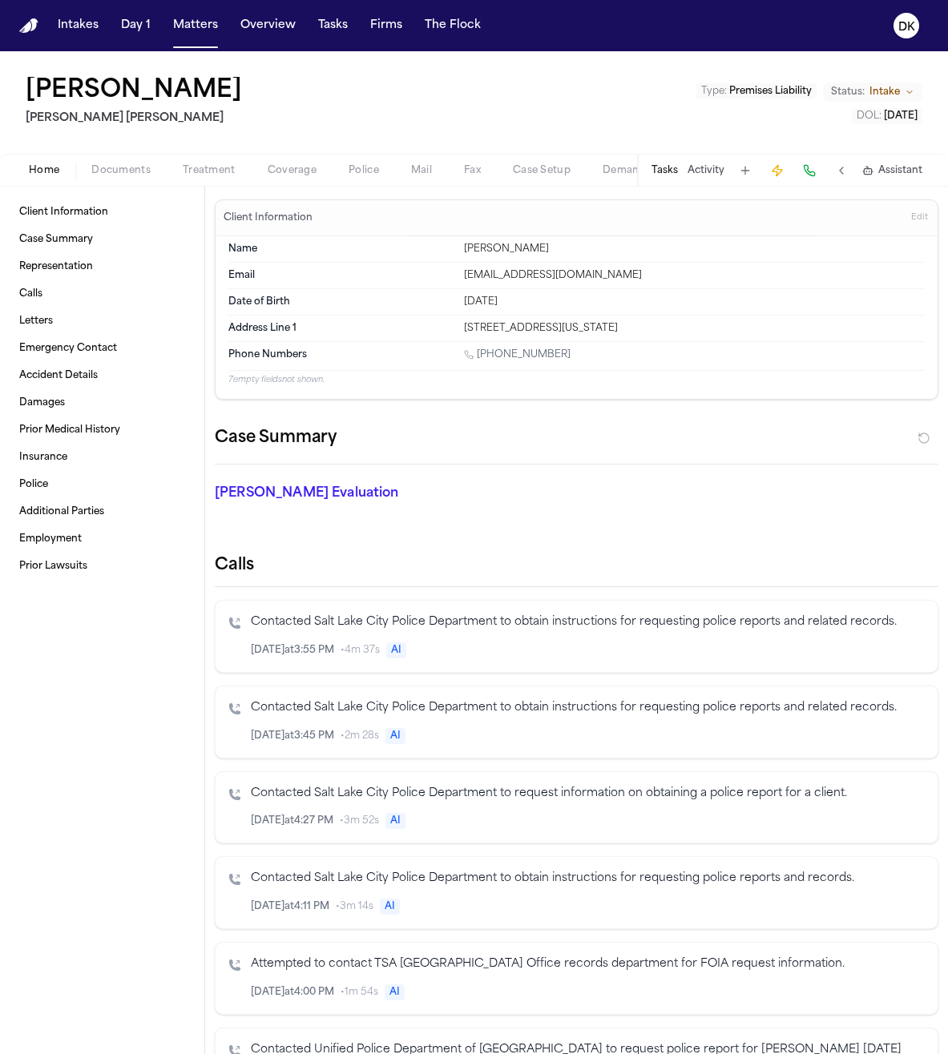
click at [351, 174] on span "Police" at bounding box center [363, 170] width 30 height 13
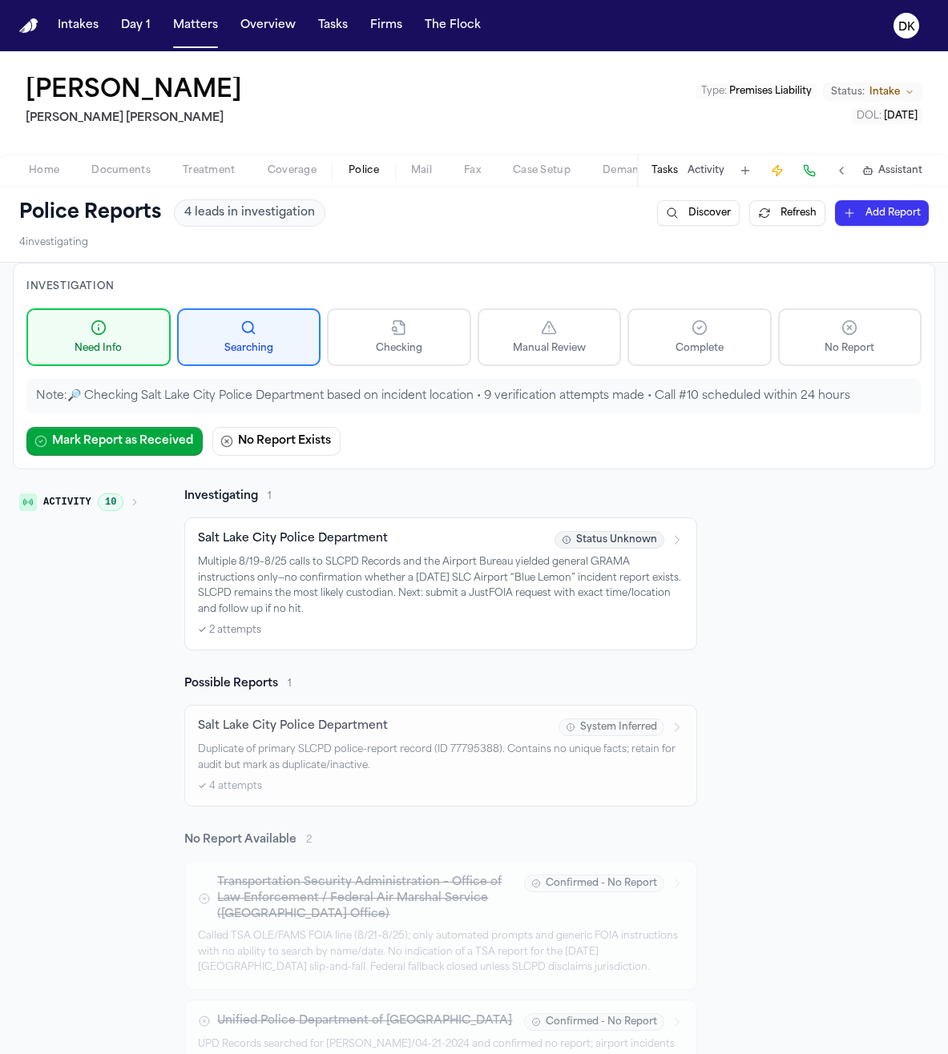
click at [137, 164] on span "Documents" at bounding box center [120, 170] width 59 height 13
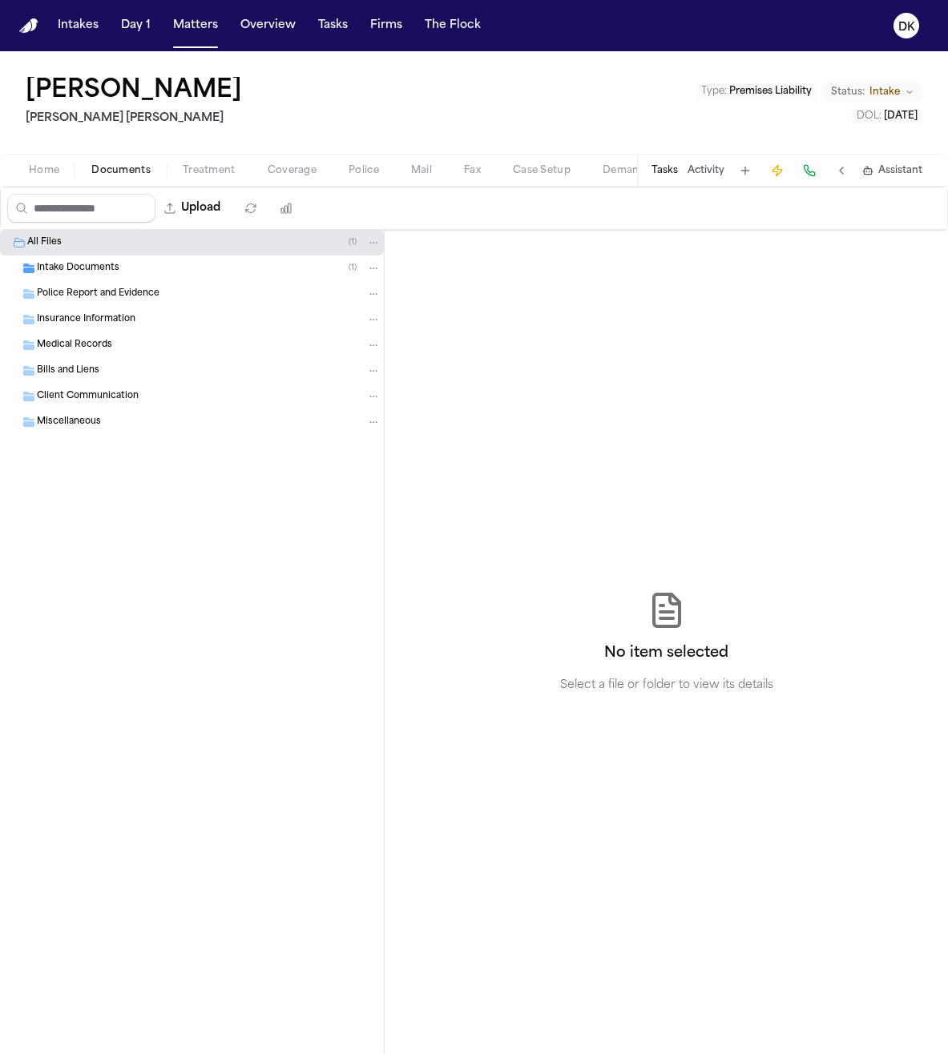
click at [148, 252] on div "All Files ( 1 )" at bounding box center [192, 243] width 384 height 26
click at [146, 264] on div "Intake Documents ( 1 )" at bounding box center [209, 268] width 344 height 14
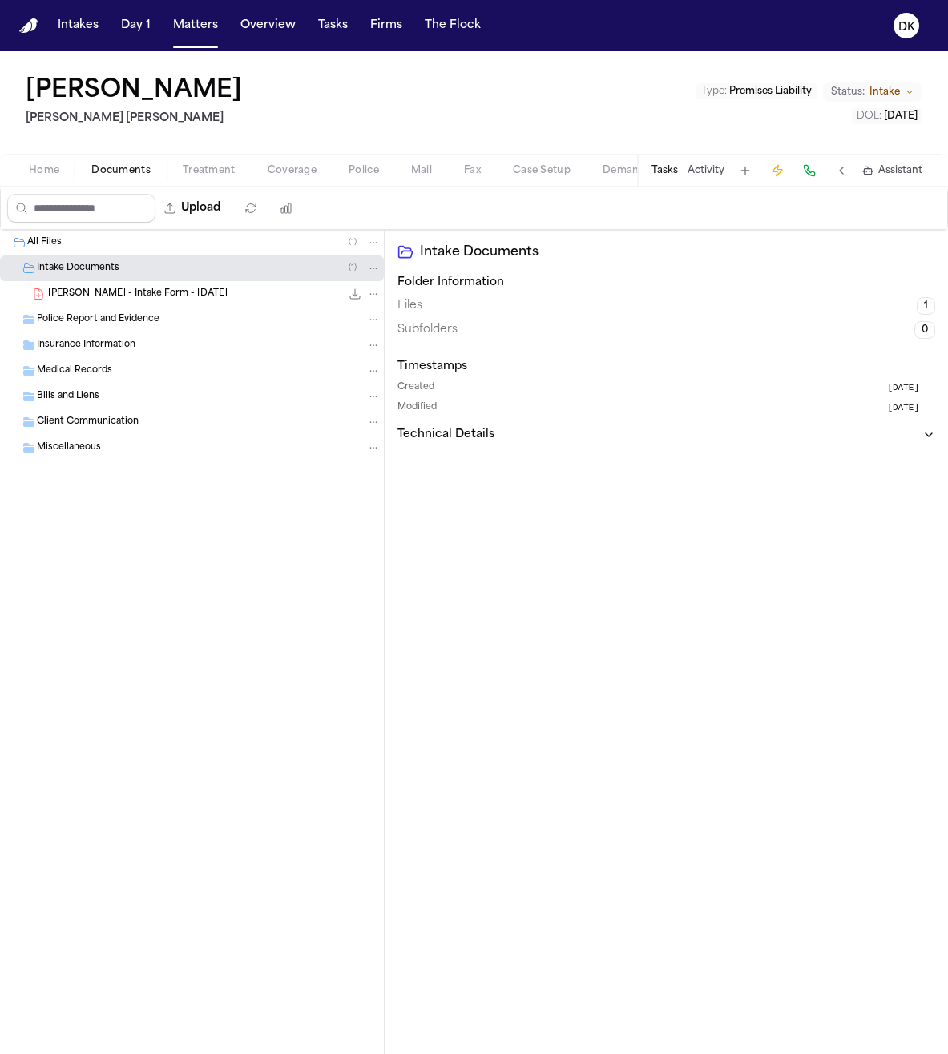
click at [153, 297] on span "[PERSON_NAME] - Intake Form - [DATE]" at bounding box center [137, 295] width 179 height 14
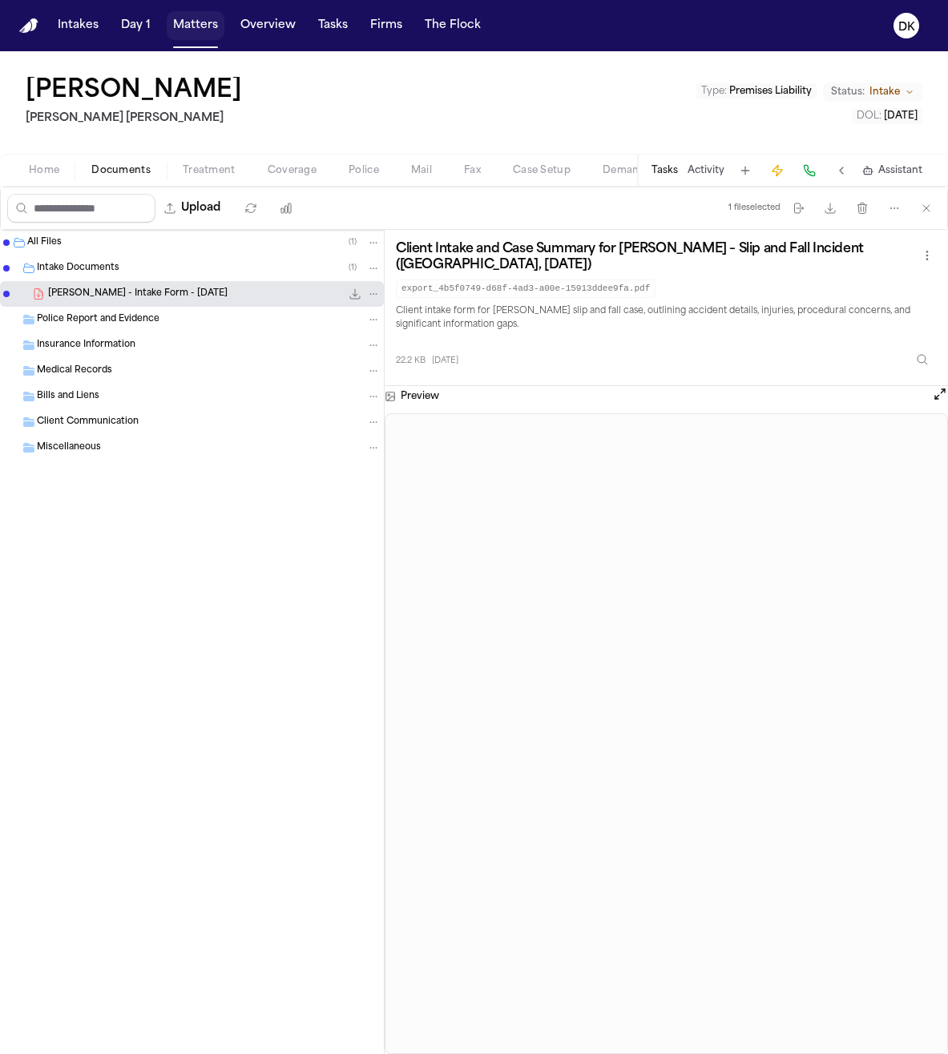
click at [211, 26] on button "Matters" at bounding box center [196, 25] width 58 height 29
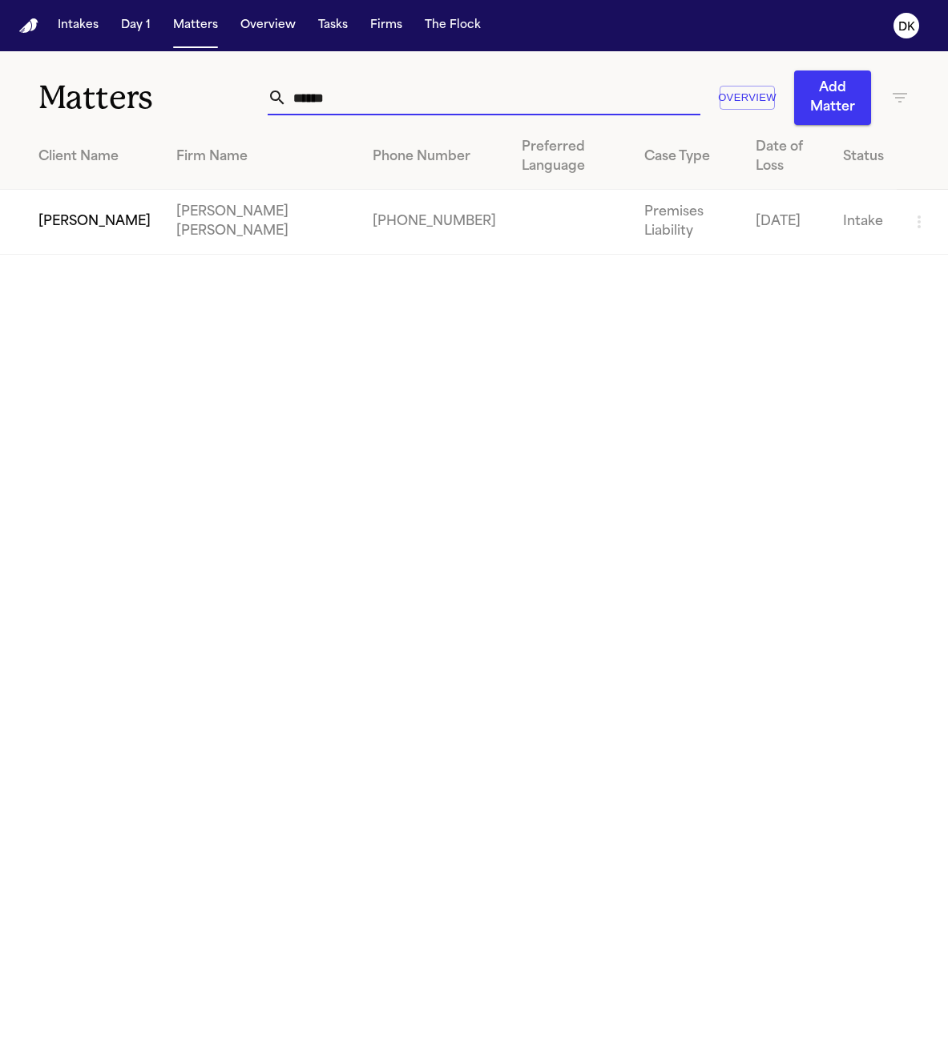
click at [587, 104] on input "******" at bounding box center [493, 97] width 413 height 35
click at [407, 103] on input "******" at bounding box center [493, 97] width 413 height 35
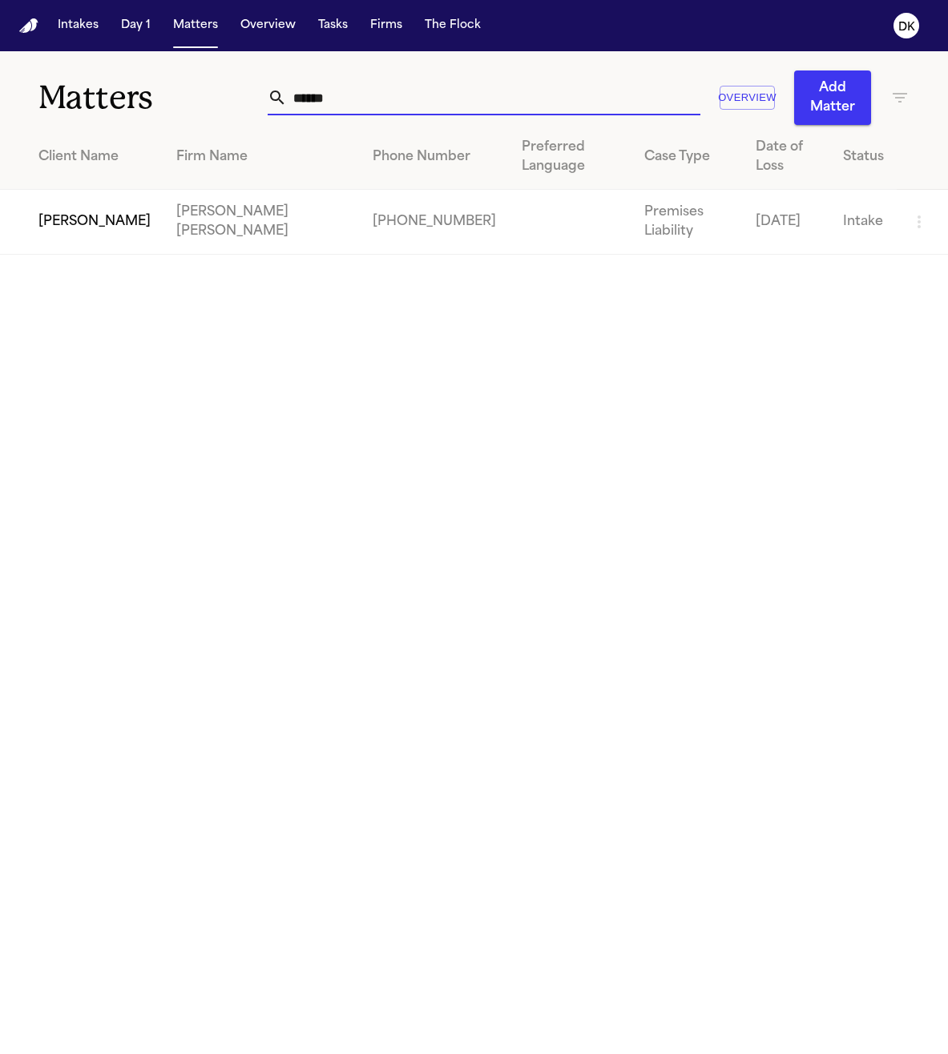
click at [407, 103] on input "******" at bounding box center [493, 97] width 413 height 35
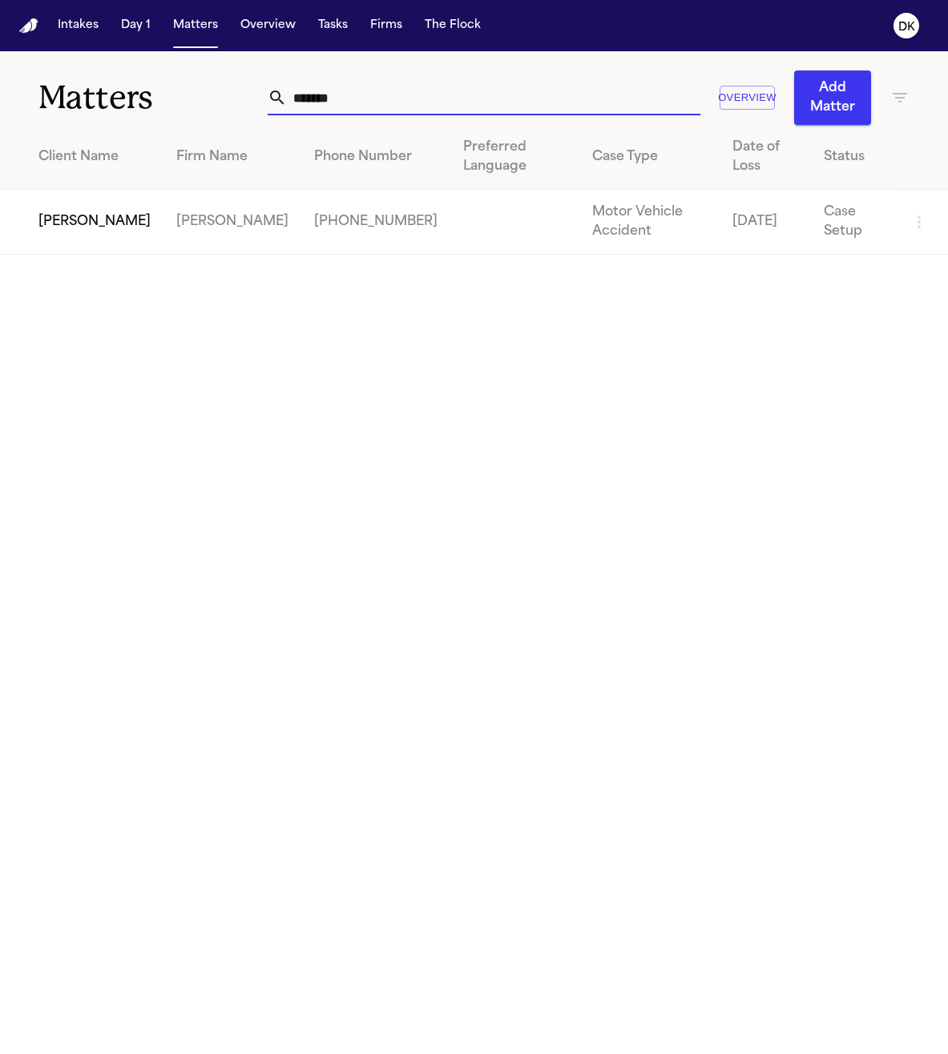
type input "*******"
click at [94, 230] on td "[PERSON_NAME]" at bounding box center [81, 222] width 163 height 65
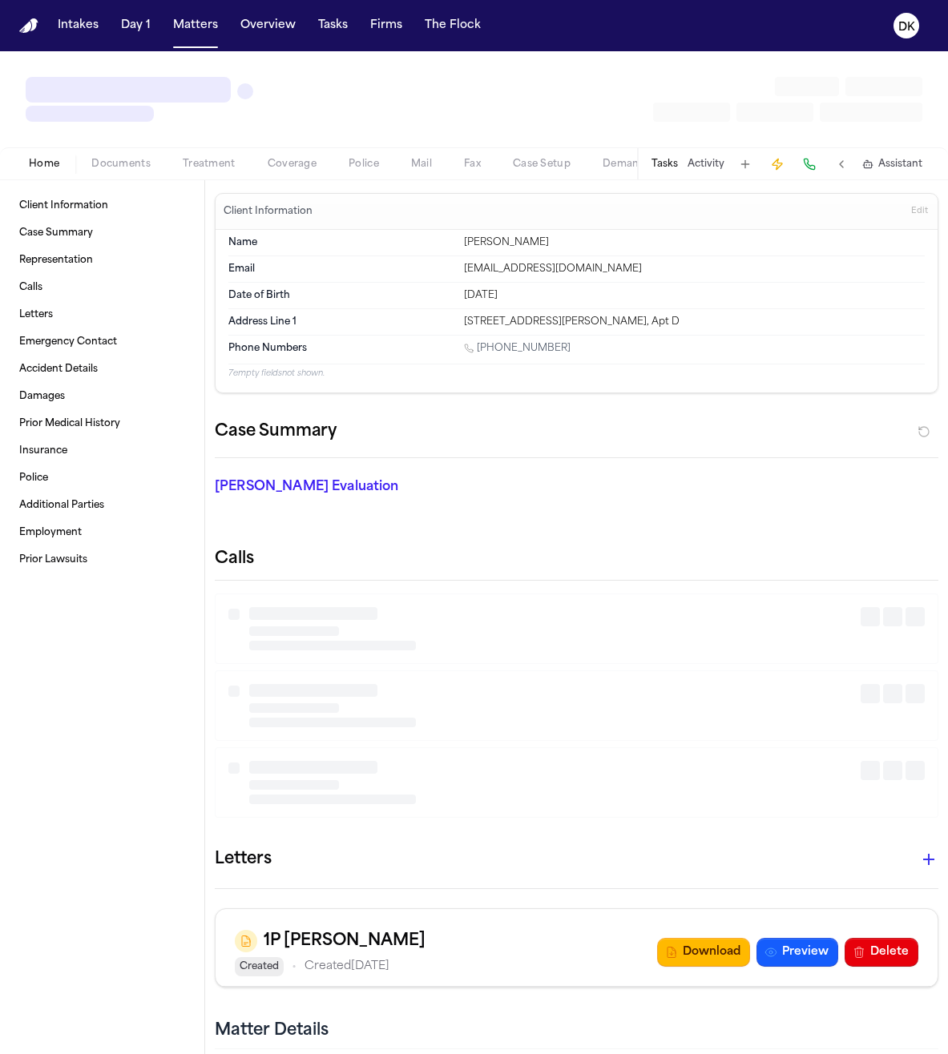
click at [357, 160] on button "Police" at bounding box center [363, 164] width 62 height 19
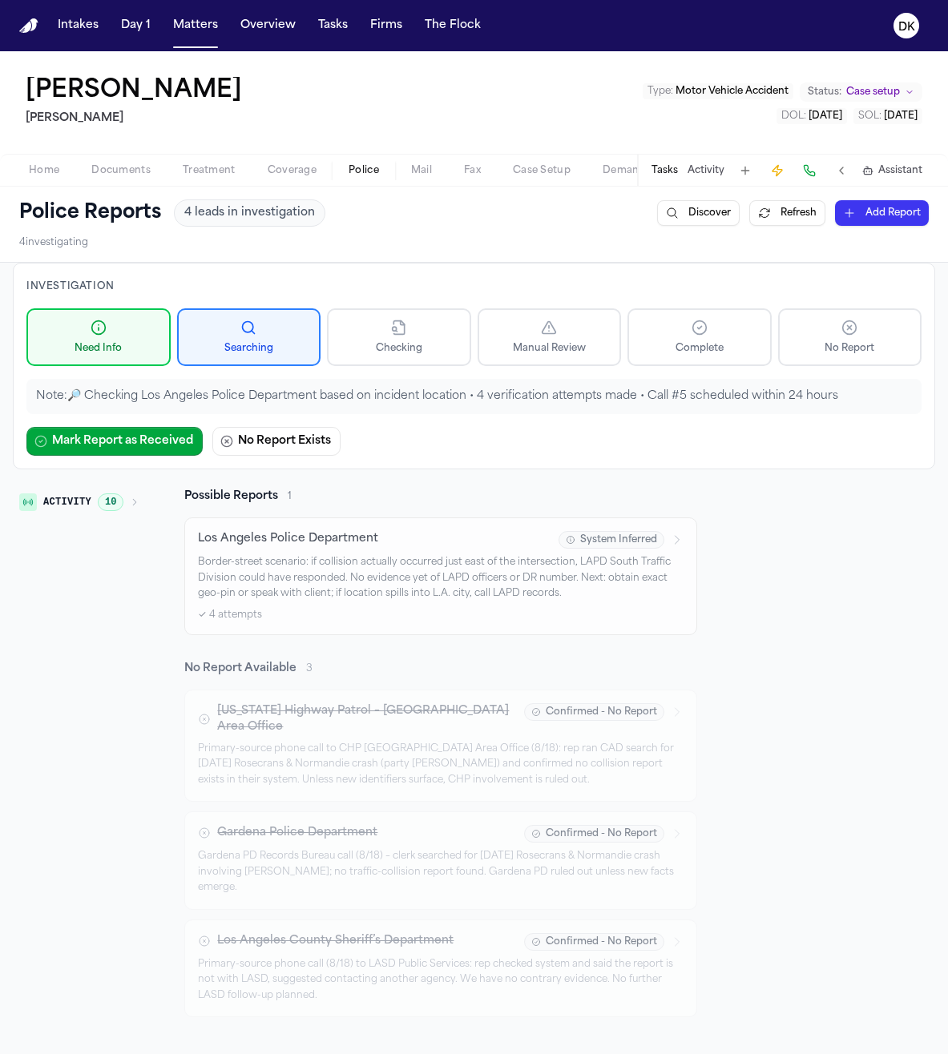
click at [482, 606] on div "Los Angeles Police Department System Inferred Border-street scenario: if collis…" at bounding box center [440, 576] width 485 height 91
click at [119, 167] on span "Documents" at bounding box center [120, 170] width 59 height 13
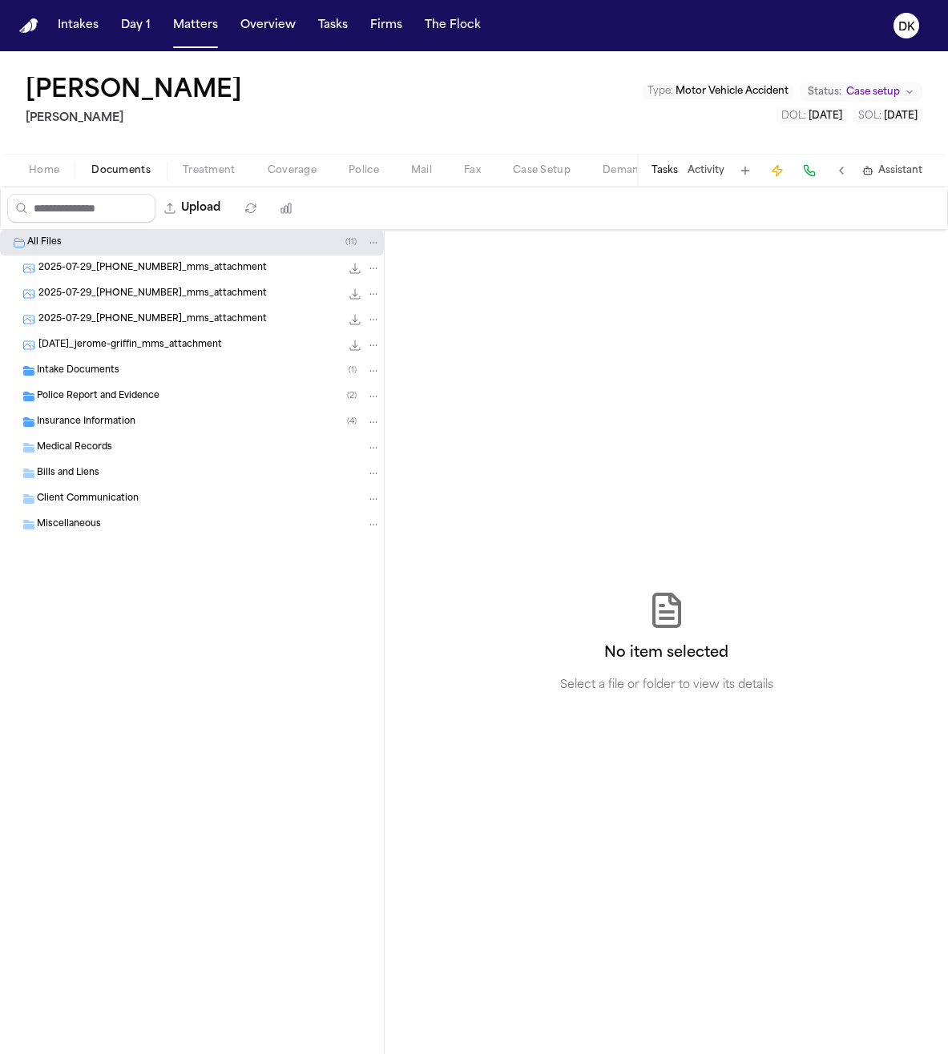
click at [232, 376] on div "Intake Documents ( 1 )" at bounding box center [209, 371] width 344 height 14
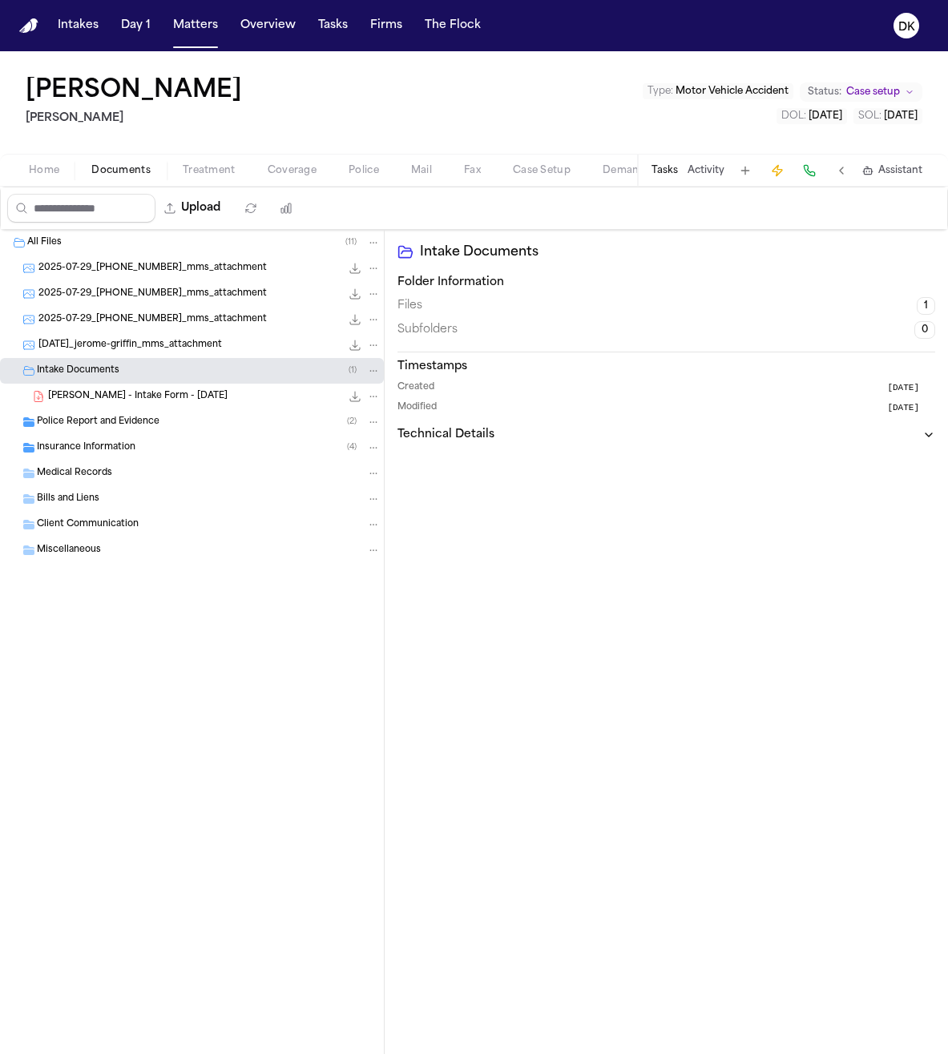
click at [225, 425] on div "Police Report and Evidence ( 2 )" at bounding box center [209, 422] width 344 height 14
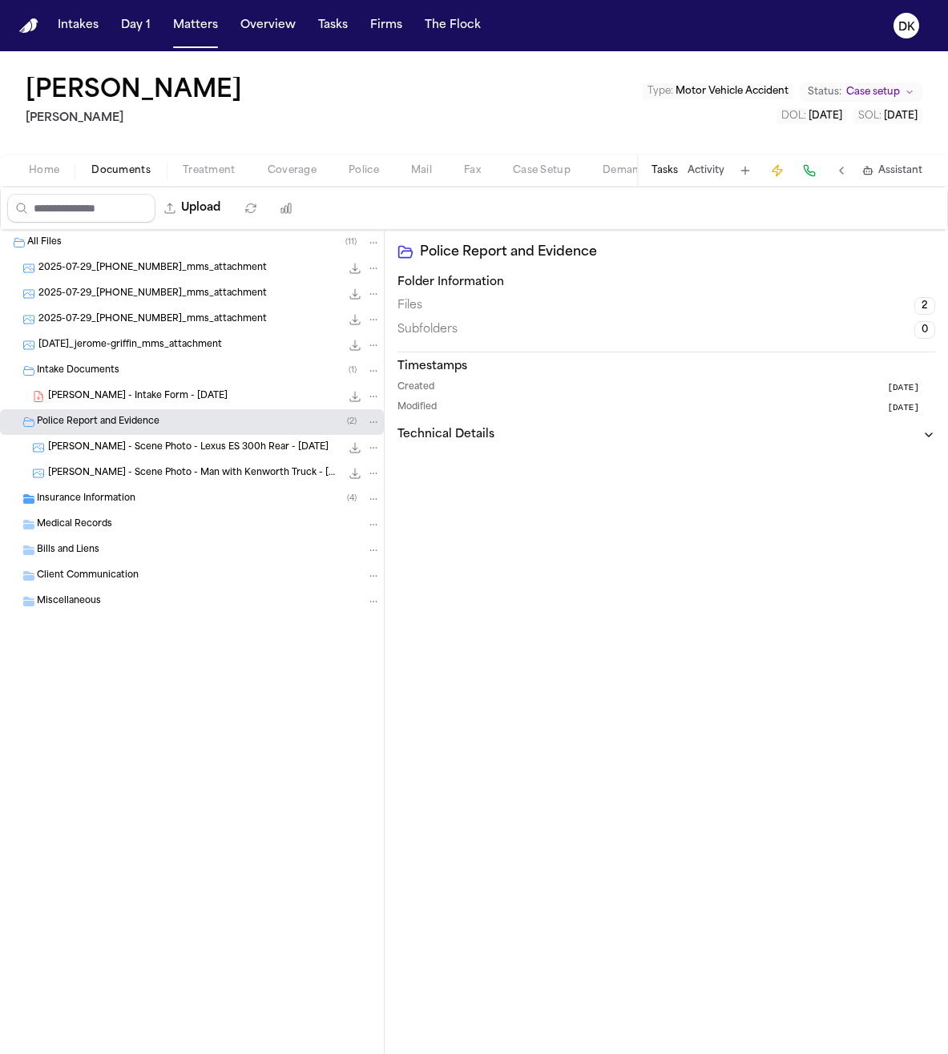
click at [220, 461] on div "[PERSON_NAME] - Scene Photo - Man with Kenworth Truck - [DATE] 424.9 KB • JPG" at bounding box center [192, 474] width 384 height 26
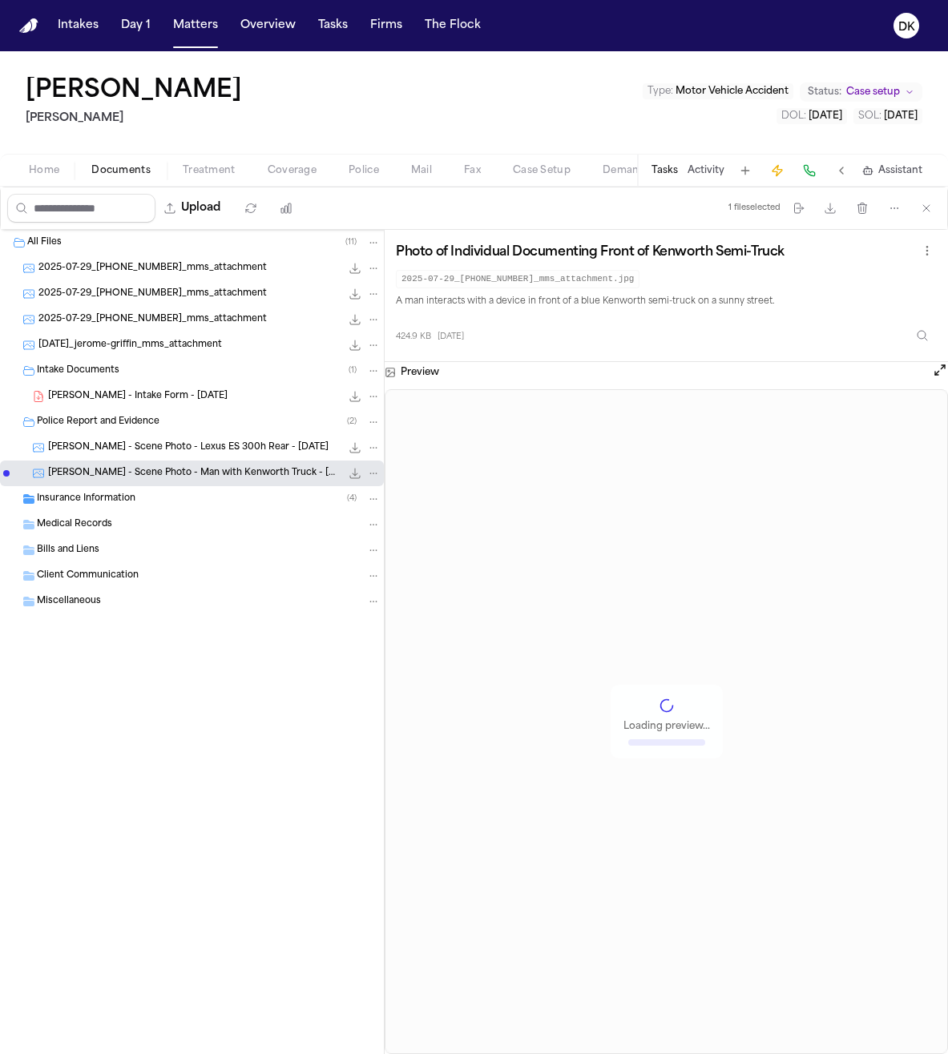
click at [207, 504] on div "Insurance Information ( 4 )" at bounding box center [209, 499] width 344 height 14
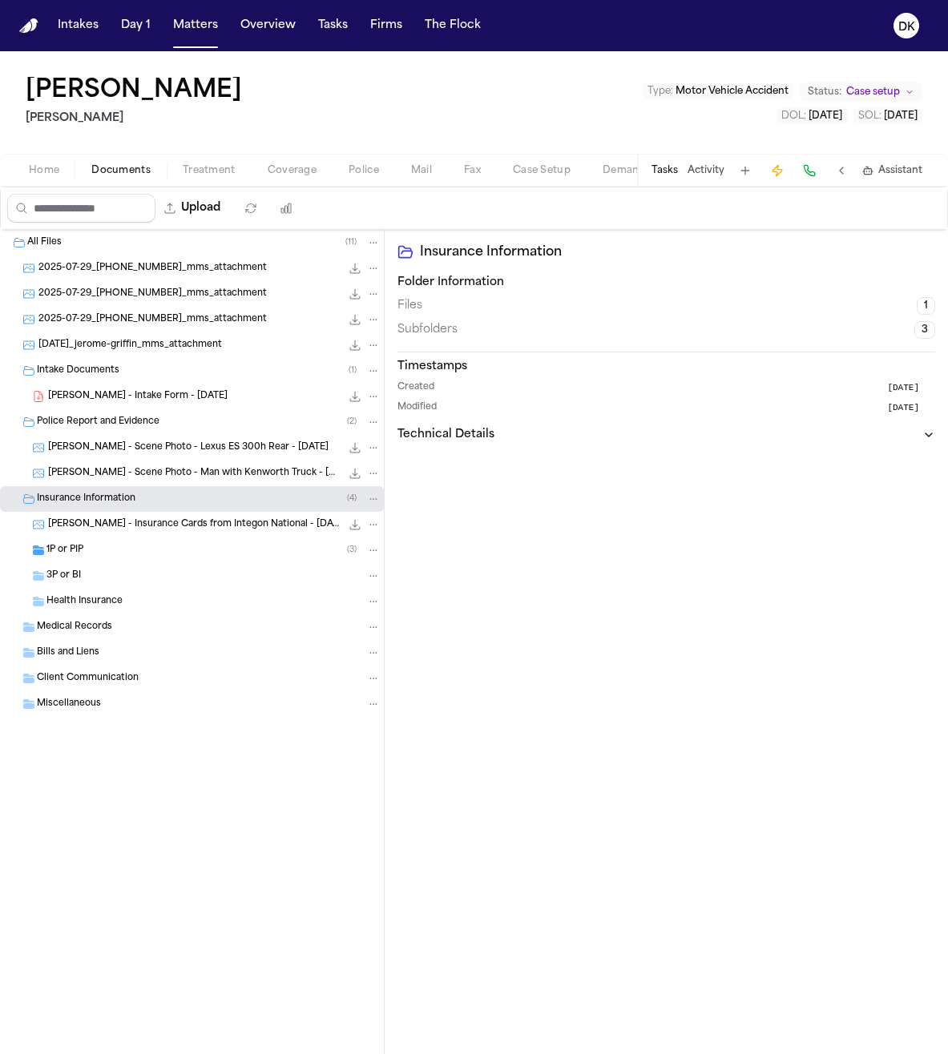
click at [192, 538] on div "1P or PIP ( 3 )" at bounding box center [192, 551] width 384 height 26
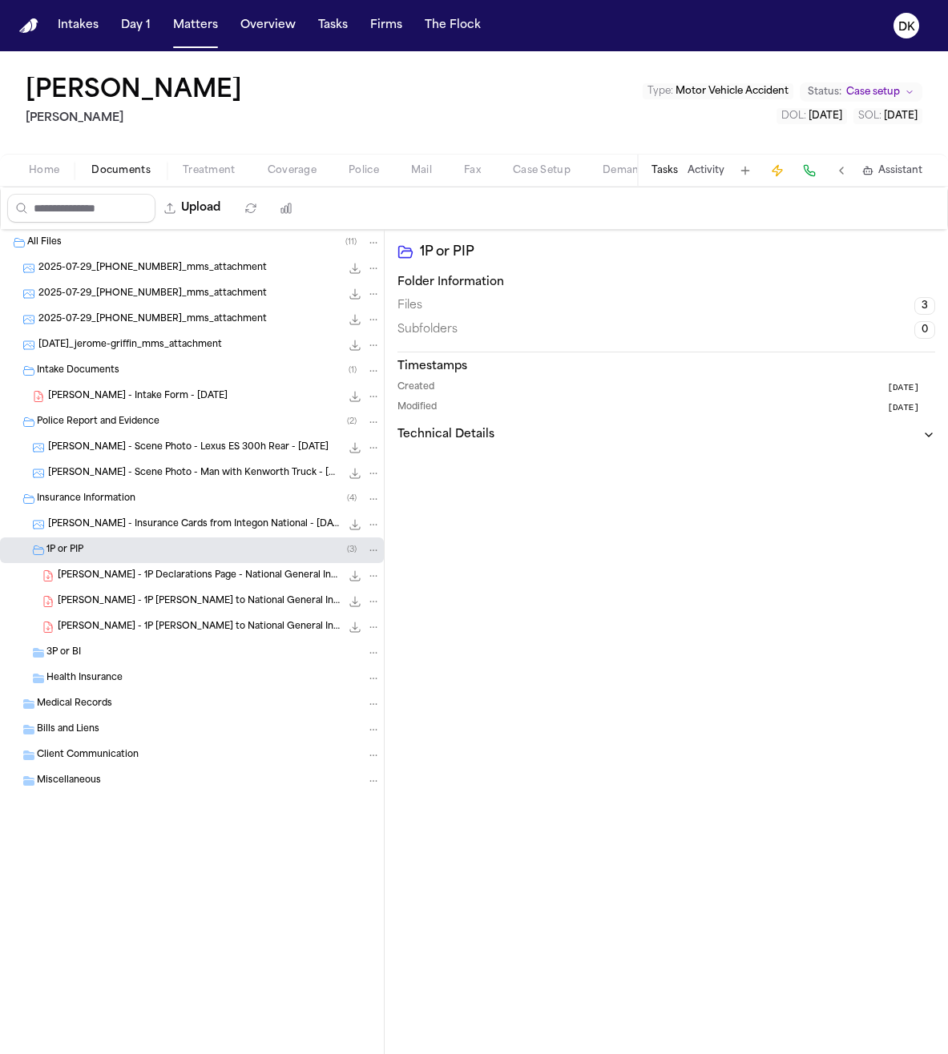
click at [182, 405] on div "[PERSON_NAME] - Intake Form - [DATE] 21.9 KB • PDF" at bounding box center [192, 397] width 384 height 26
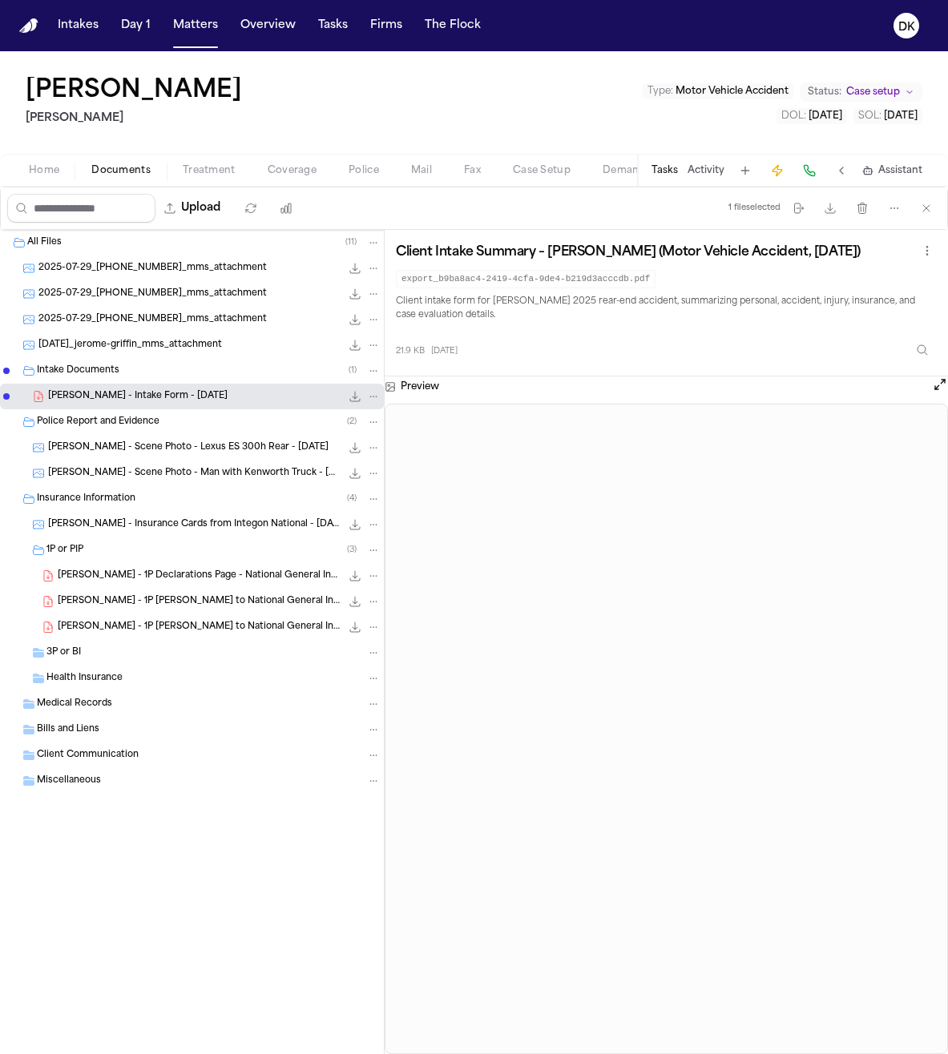
click at [145, 263] on span "2025-07-29_[PHONE_NUMBER]_mms_attachment" at bounding box center [152, 269] width 228 height 14
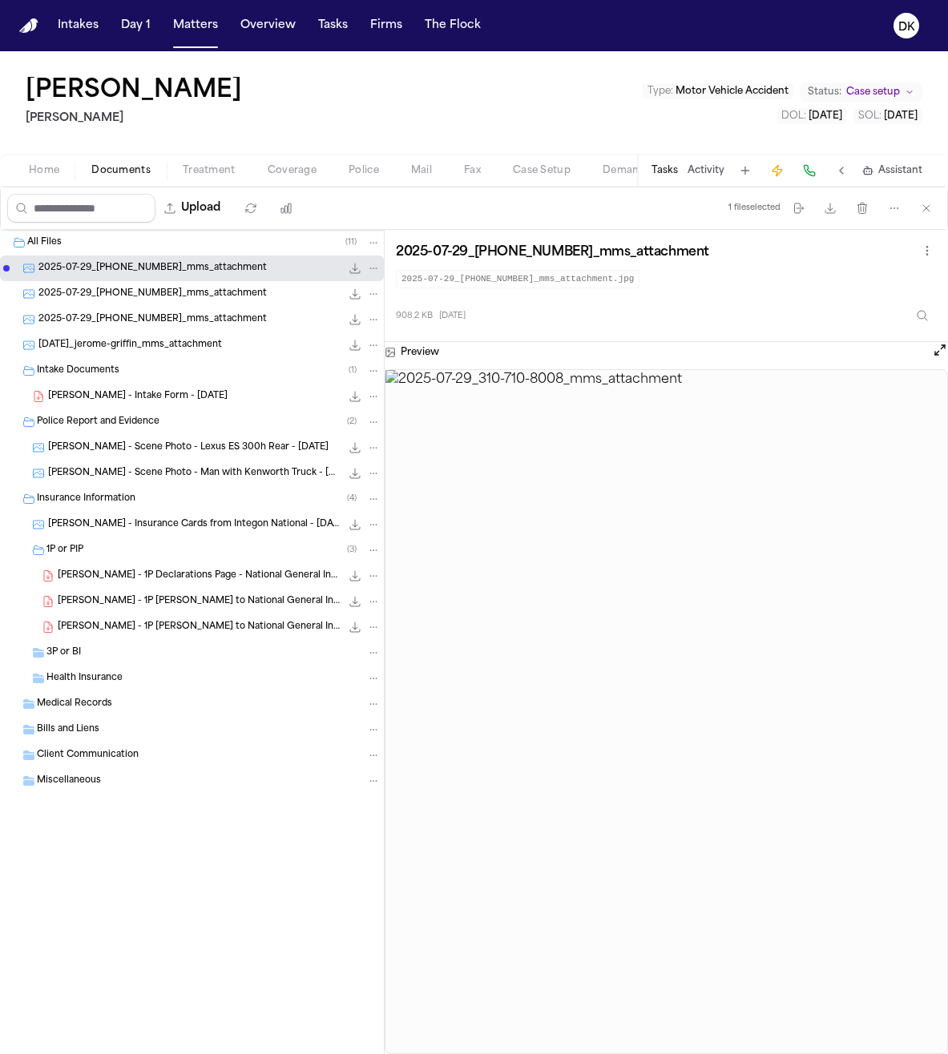
click at [151, 291] on span "2025-07-29_[PHONE_NUMBER]_mms_attachment" at bounding box center [152, 295] width 228 height 14
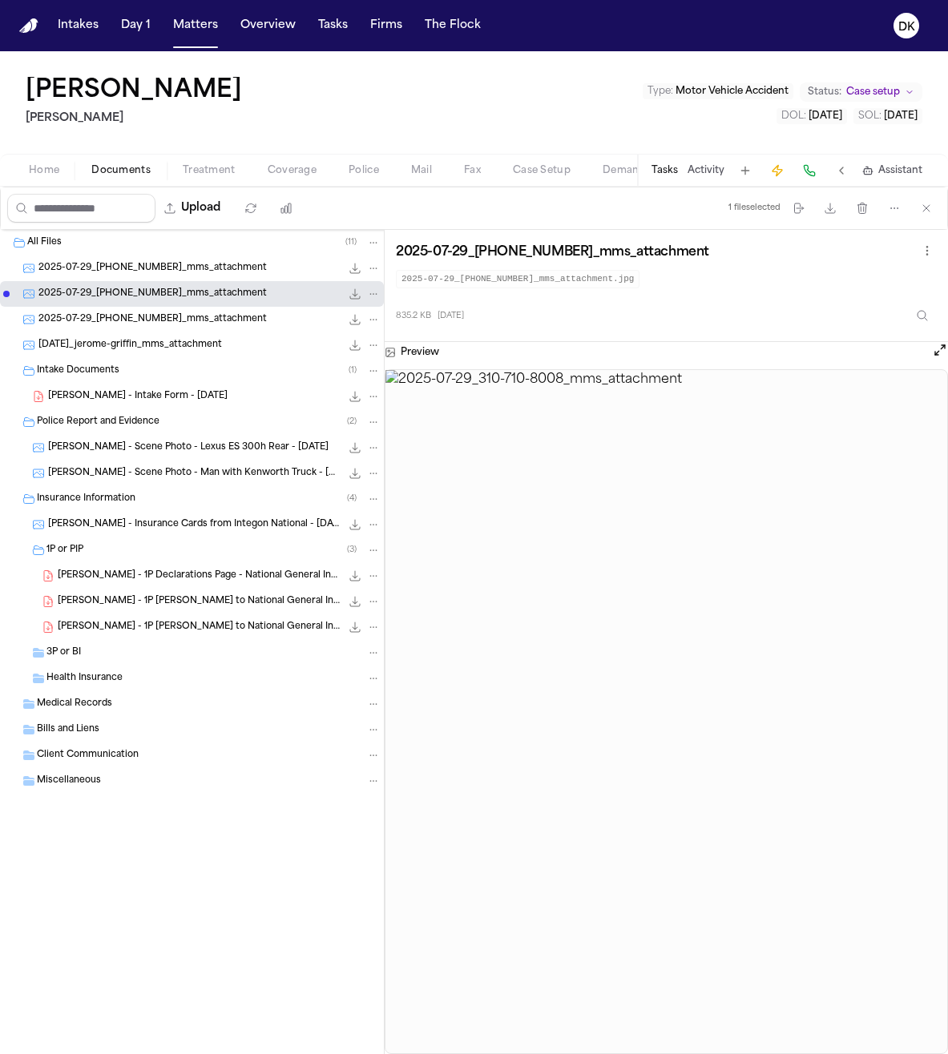
click at [151, 312] on div "2025-07-29_[PHONE_NUMBER]_mms_attachment 998.4 KB • JPG" at bounding box center [209, 320] width 342 height 16
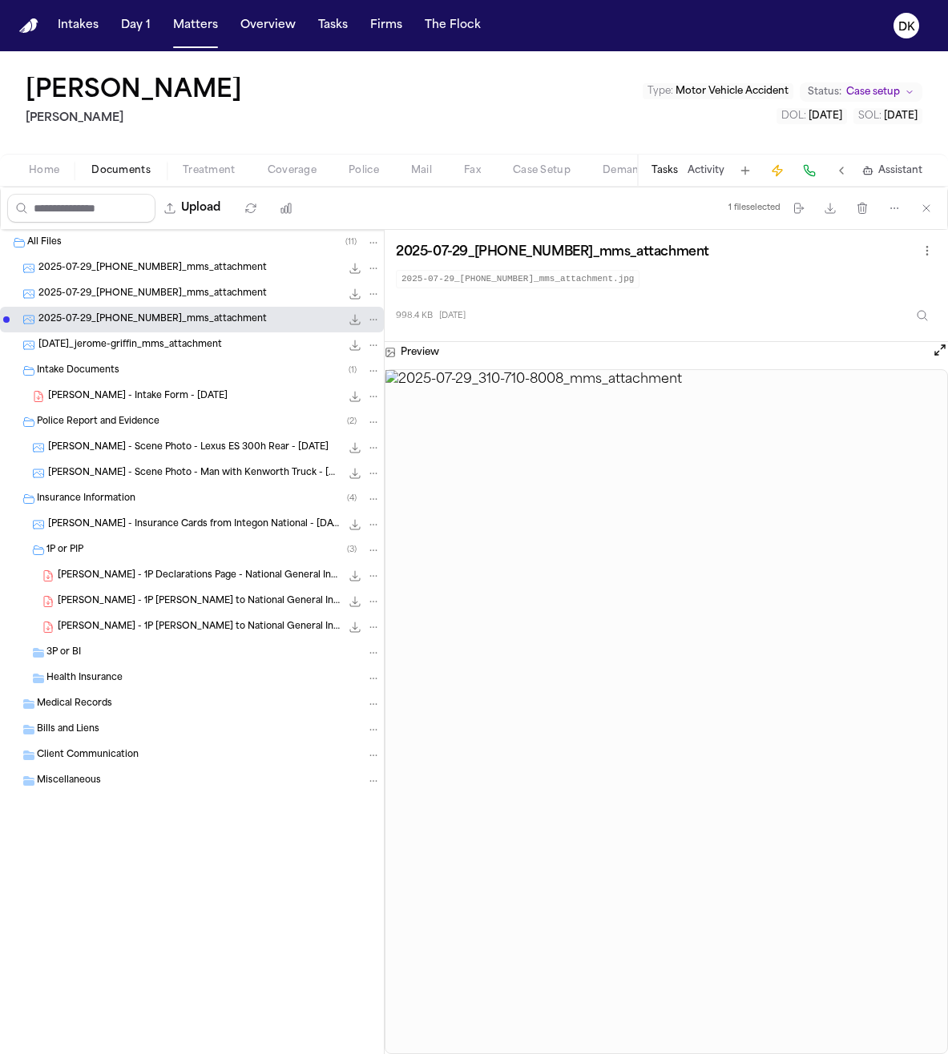
click at [151, 333] on div "[DATE]_jerome-griffin_mms_attachment 129.7 KB • JPG" at bounding box center [192, 345] width 384 height 26
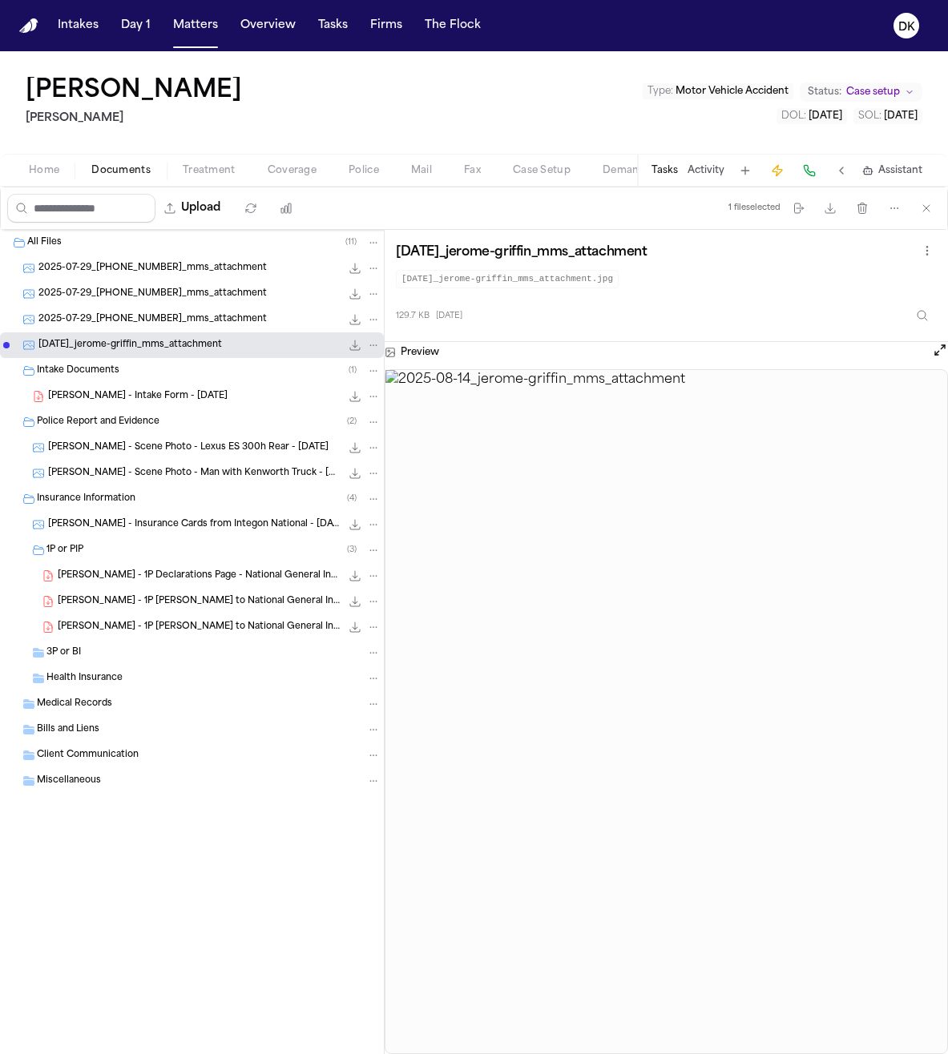
click at [179, 401] on span "[PERSON_NAME] - Intake Form - [DATE]" at bounding box center [137, 397] width 179 height 14
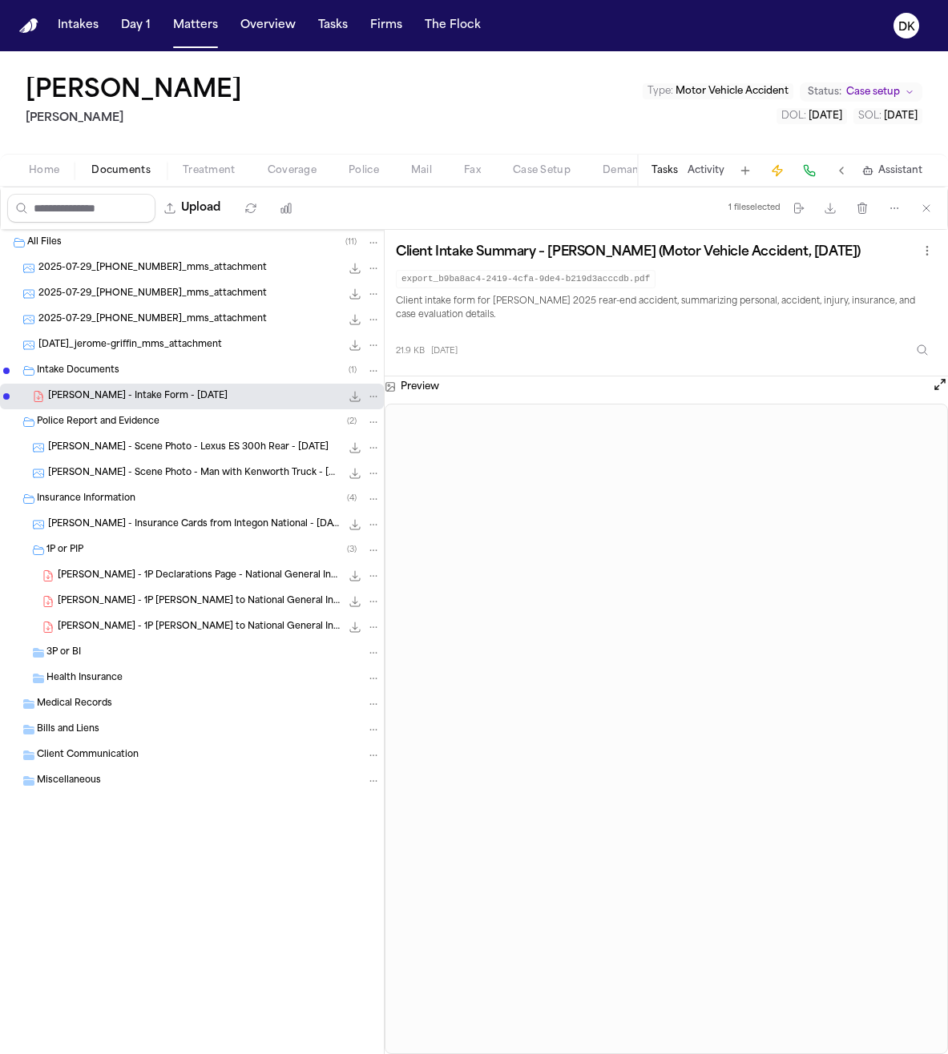
click at [35, 175] on span "Home" at bounding box center [44, 170] width 30 height 13
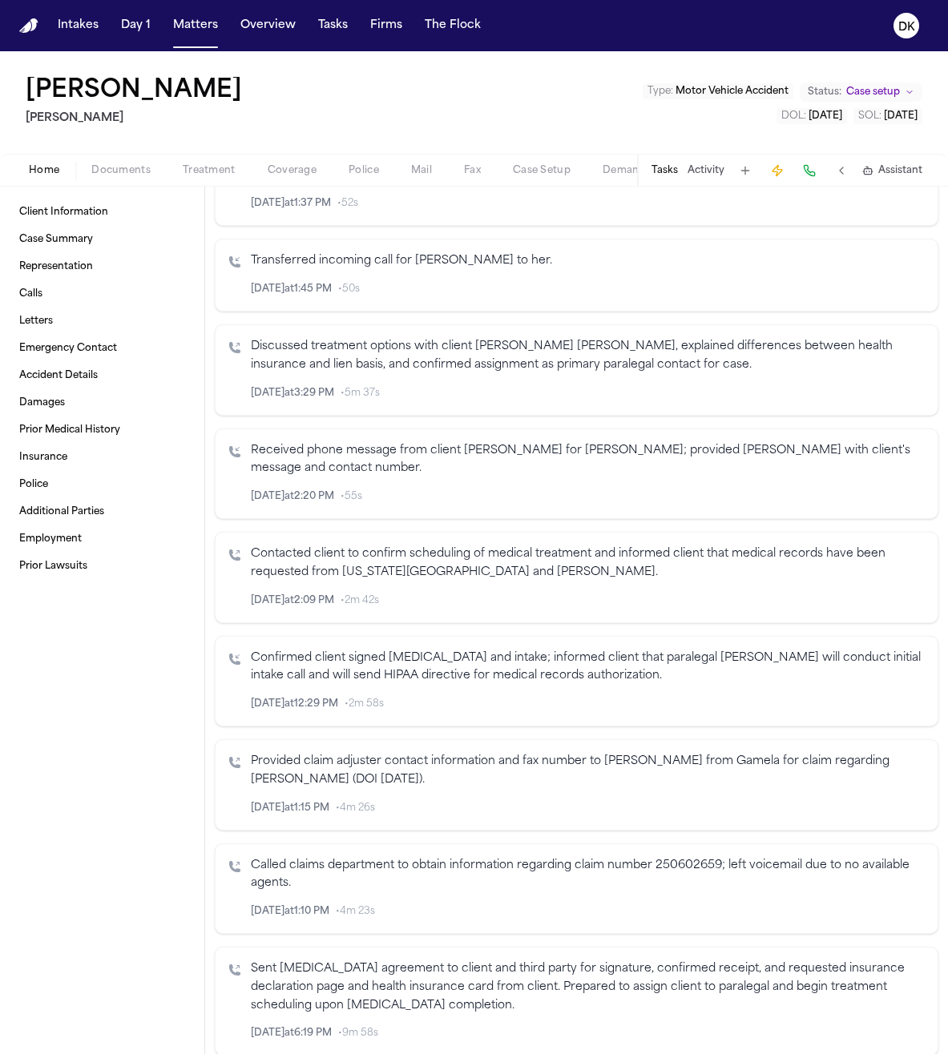
scroll to position [2153, 0]
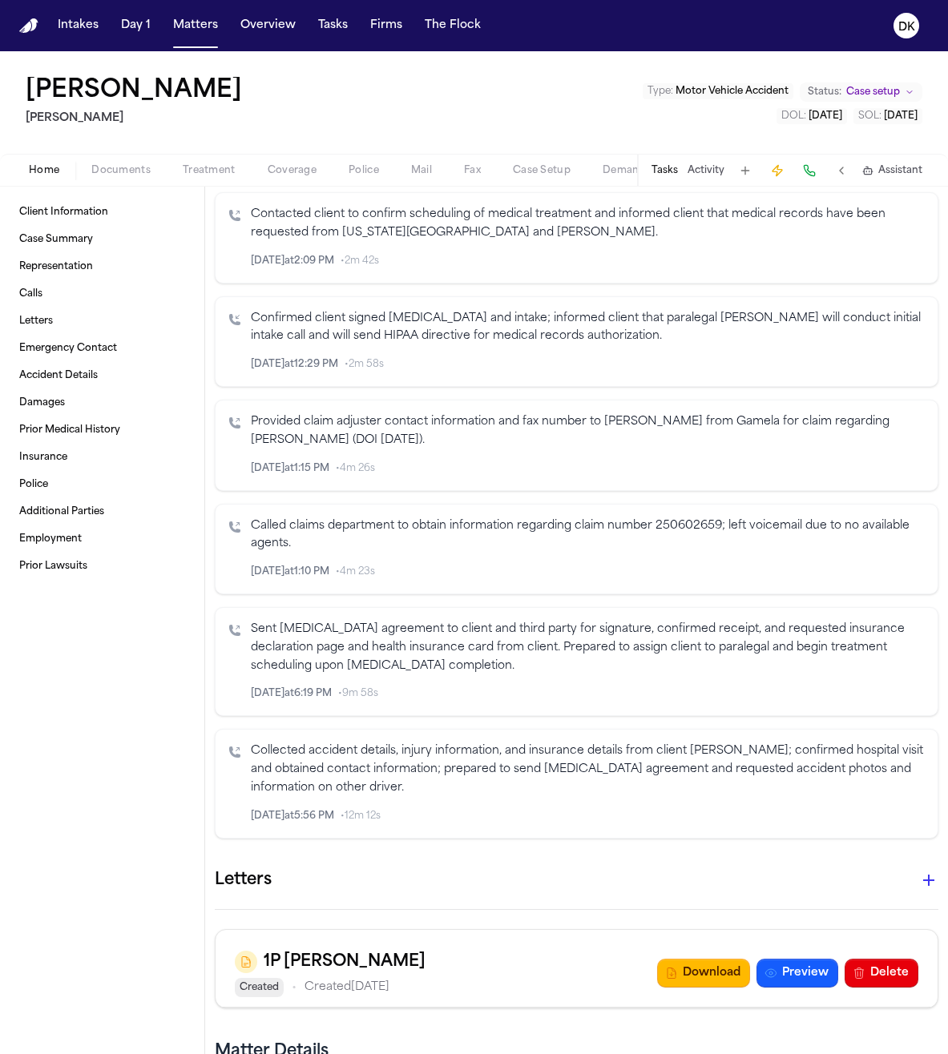
click at [852, 811] on icon "Inspect" at bounding box center [857, 816] width 11 height 11
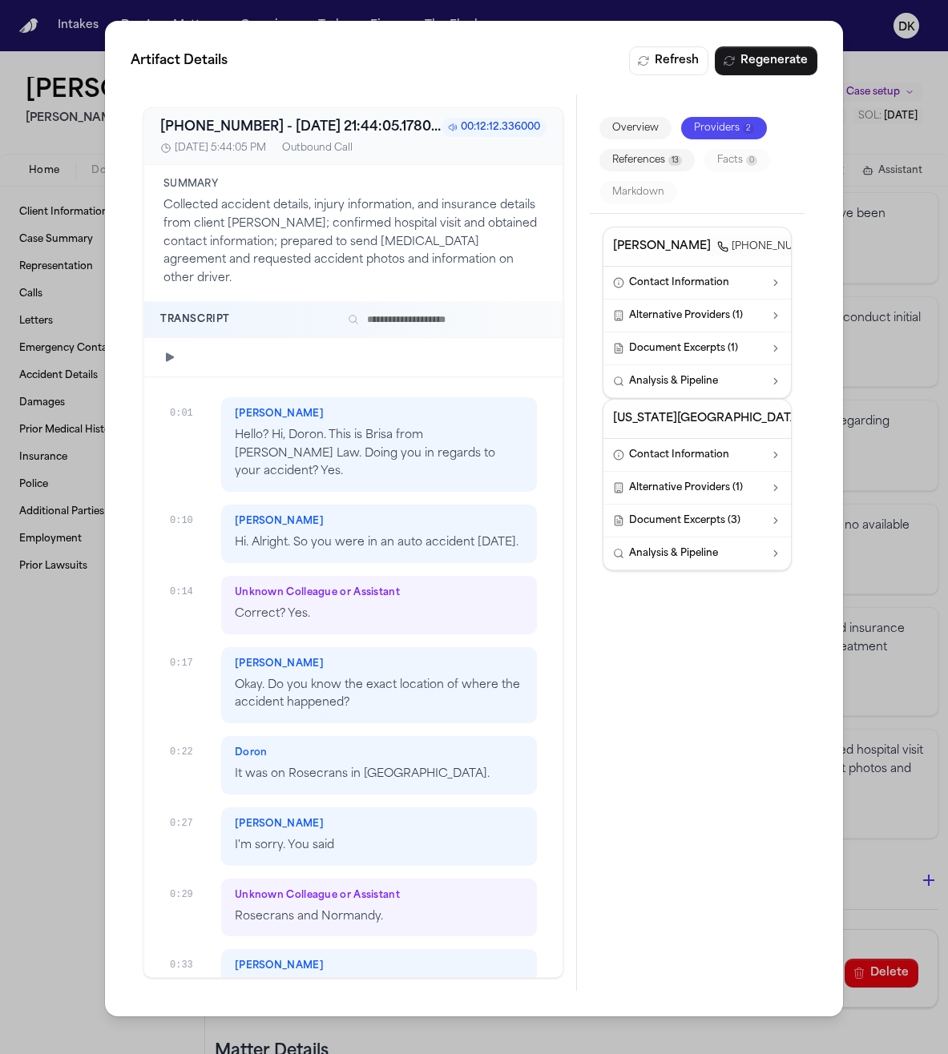
click at [437, 278] on div "Summary Collected accident details, injury information, and insurance details f…" at bounding box center [353, 233] width 418 height 137
click at [443, 302] on div "Transcript" at bounding box center [353, 320] width 418 height 36
click at [447, 310] on input "text" at bounding box center [443, 319] width 205 height 19
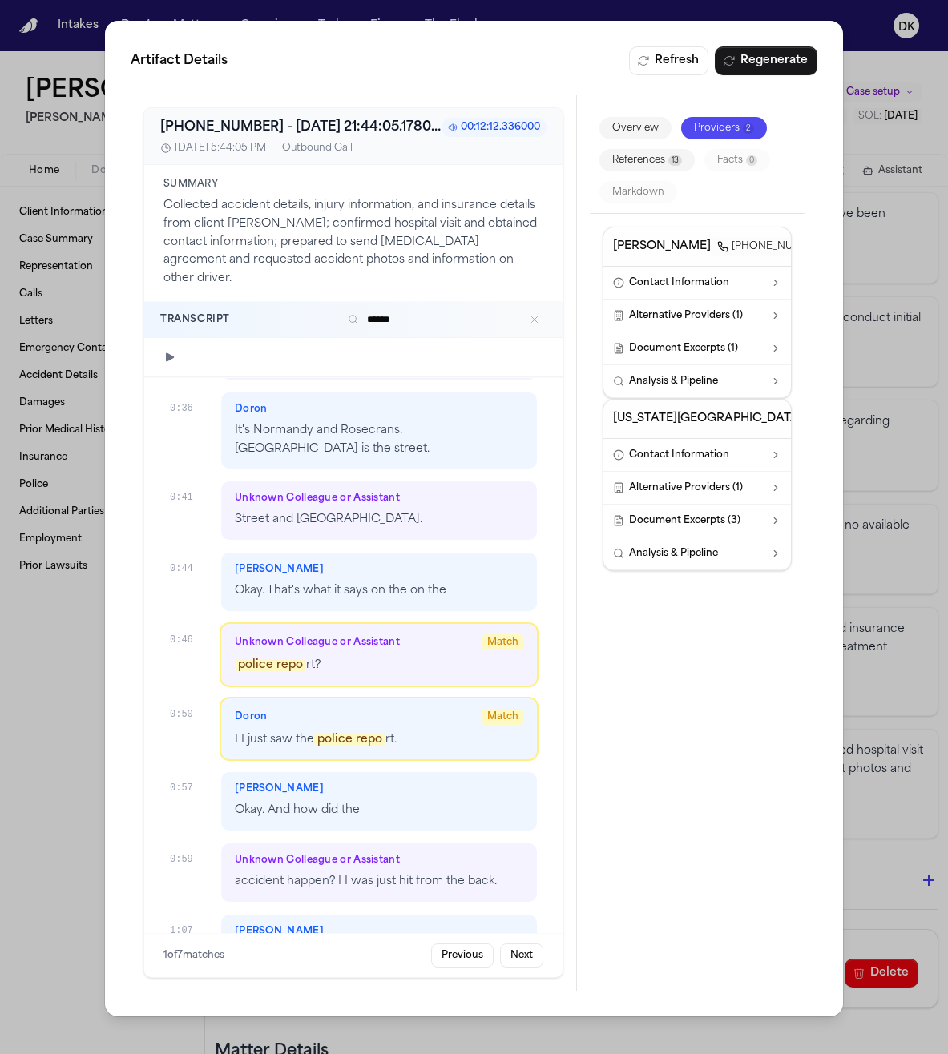
scroll to position [763, 0]
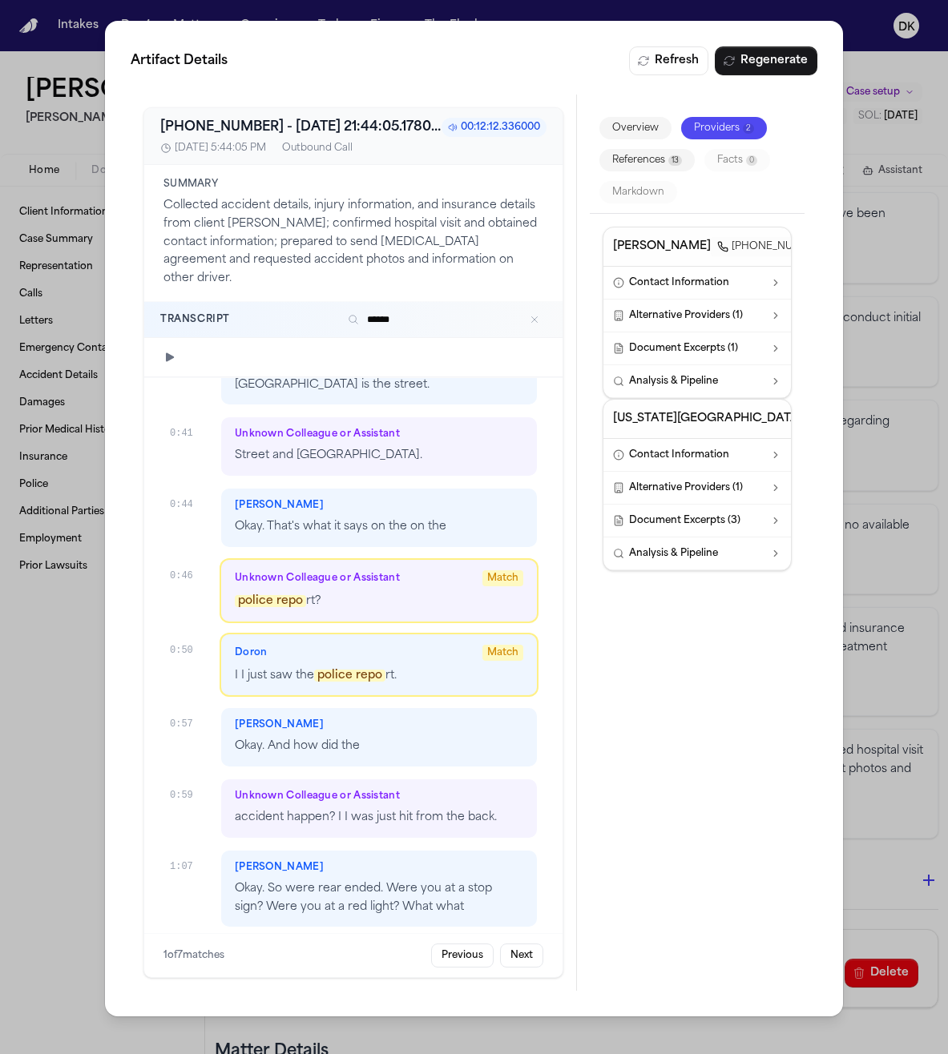
type input "******"
click at [410, 645] on div "Doron Match" at bounding box center [379, 653] width 288 height 16
click at [171, 338] on div at bounding box center [353, 357] width 418 height 39
click at [171, 351] on icon "button" at bounding box center [169, 357] width 13 height 13
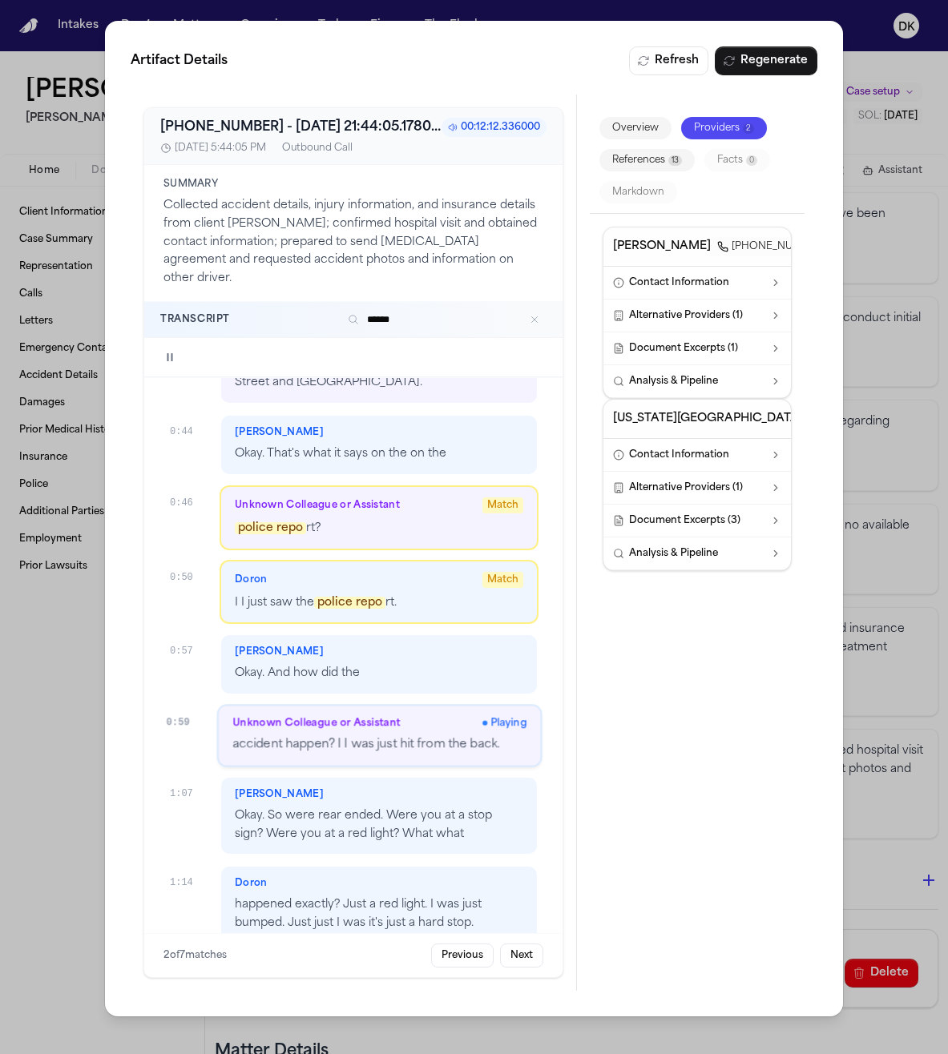
scroll to position [908, 0]
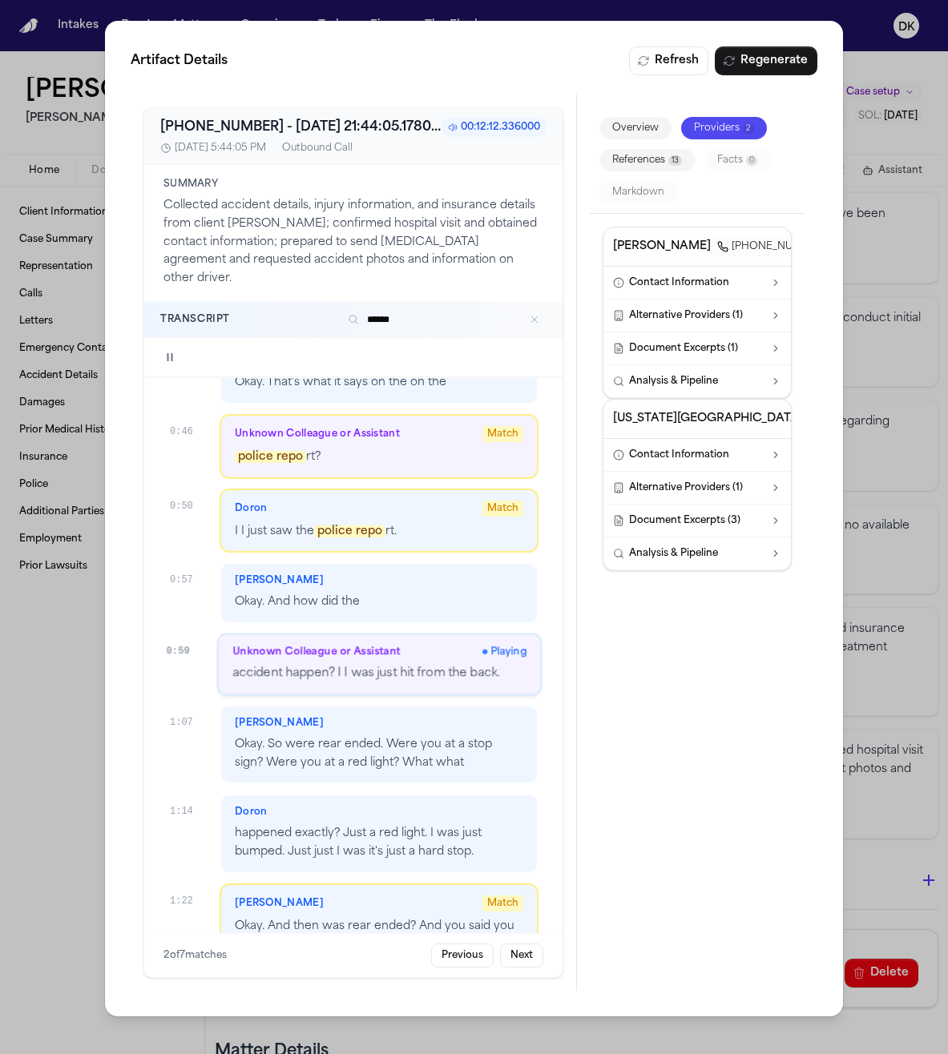
click at [394, 501] on div "Doron Match I I just saw the police repo rt." at bounding box center [379, 521] width 316 height 62
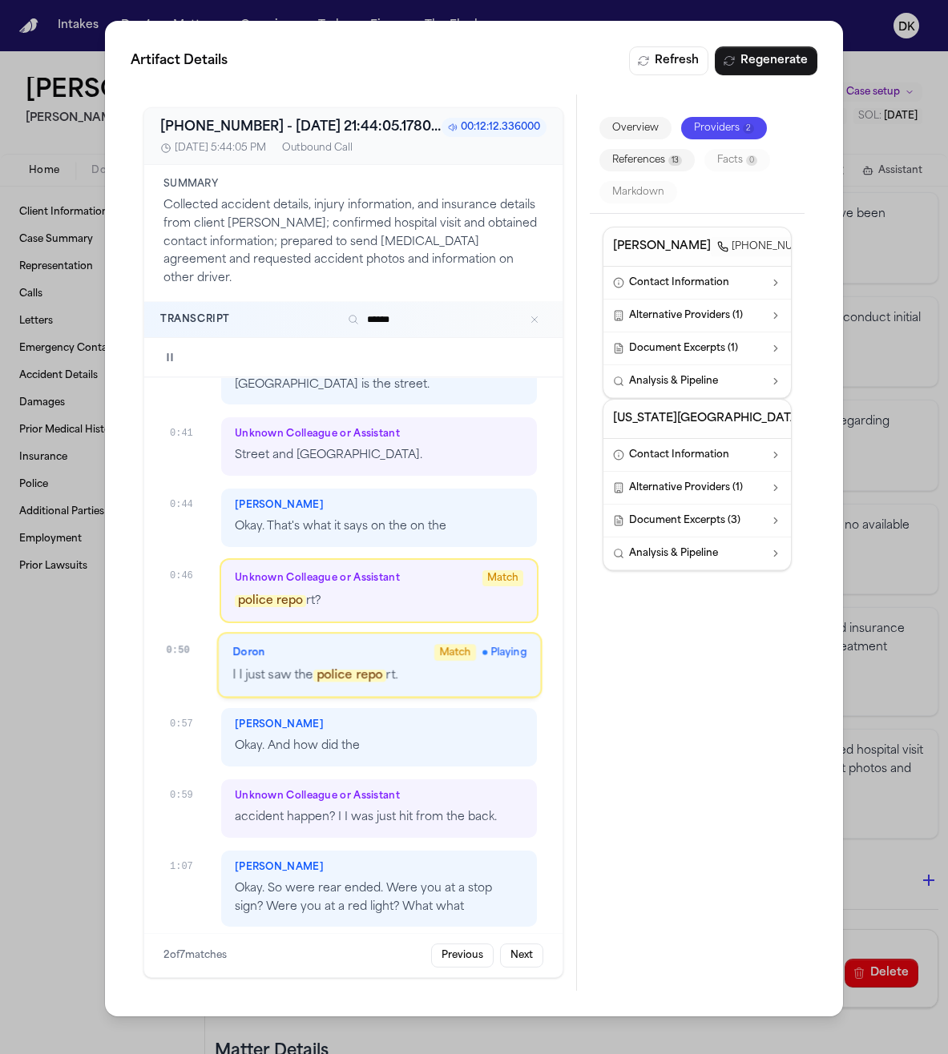
click at [353, 644] on div "Doron Match Playing" at bounding box center [379, 652] width 294 height 16
click at [361, 593] on p "police repo rt?" at bounding box center [379, 602] width 288 height 18
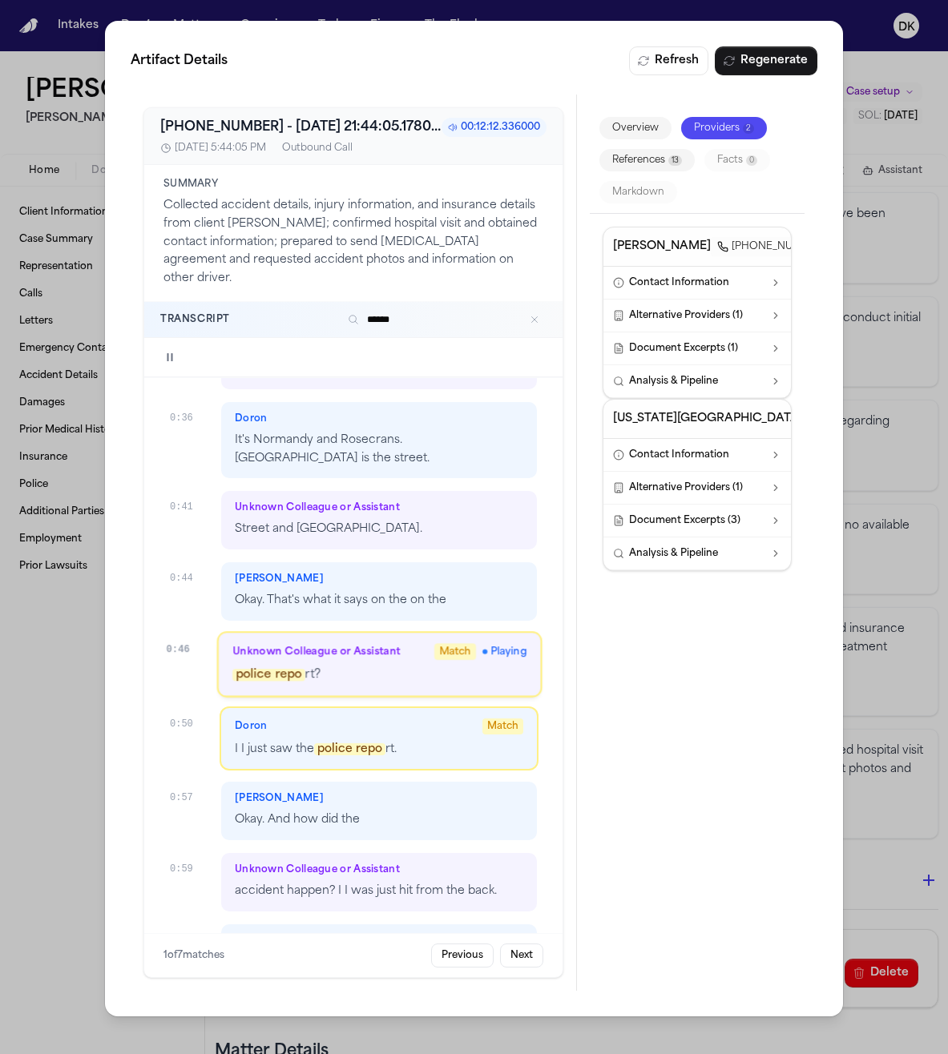
click at [361, 592] on p "Okay. That's what it says on the on the" at bounding box center [379, 601] width 288 height 18
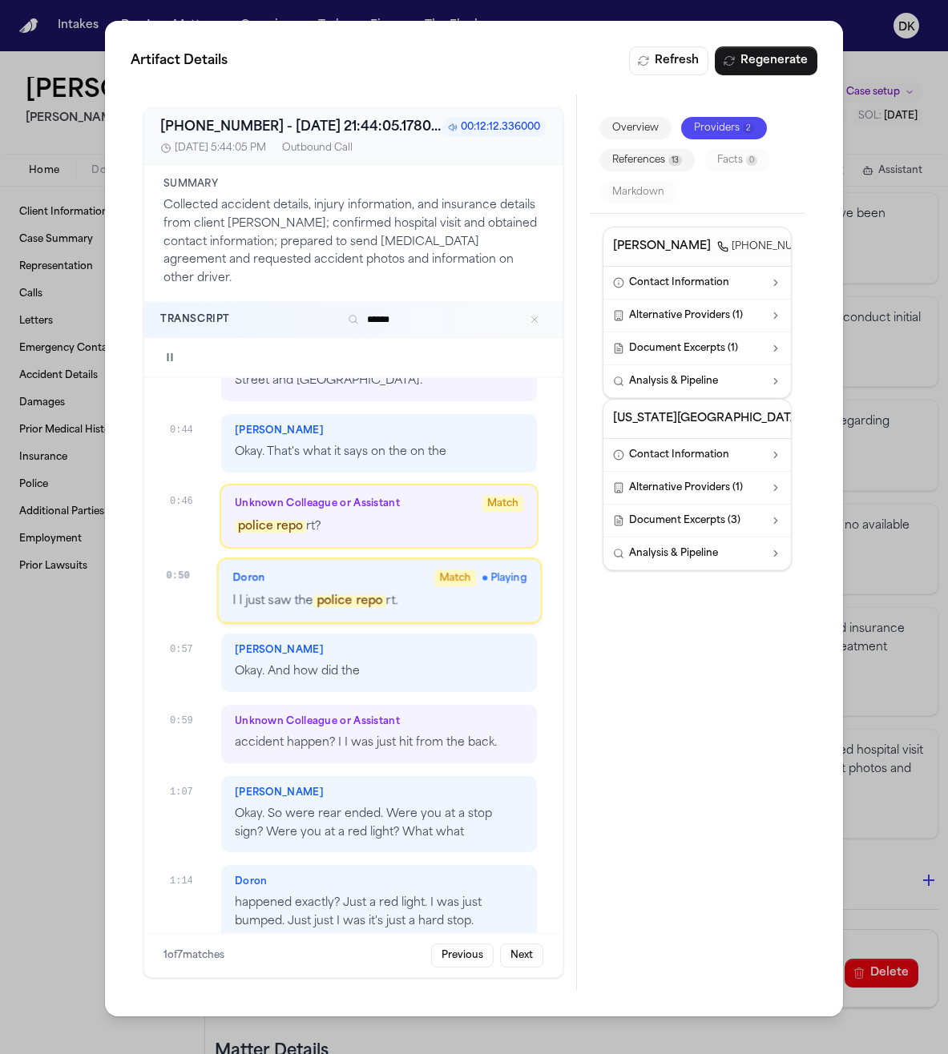
scroll to position [1070, 0]
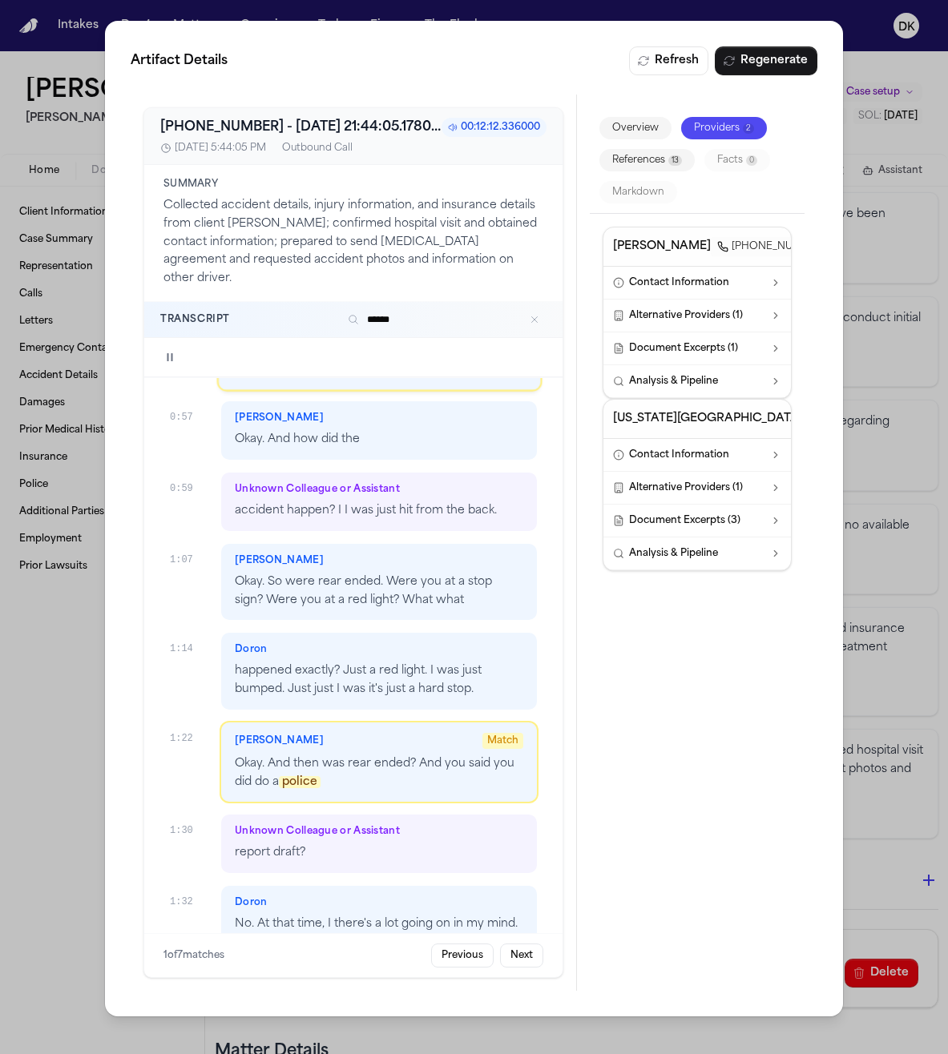
click at [415, 755] on p "Okay. And then was rear ended? And you said you did do a police" at bounding box center [379, 773] width 288 height 37
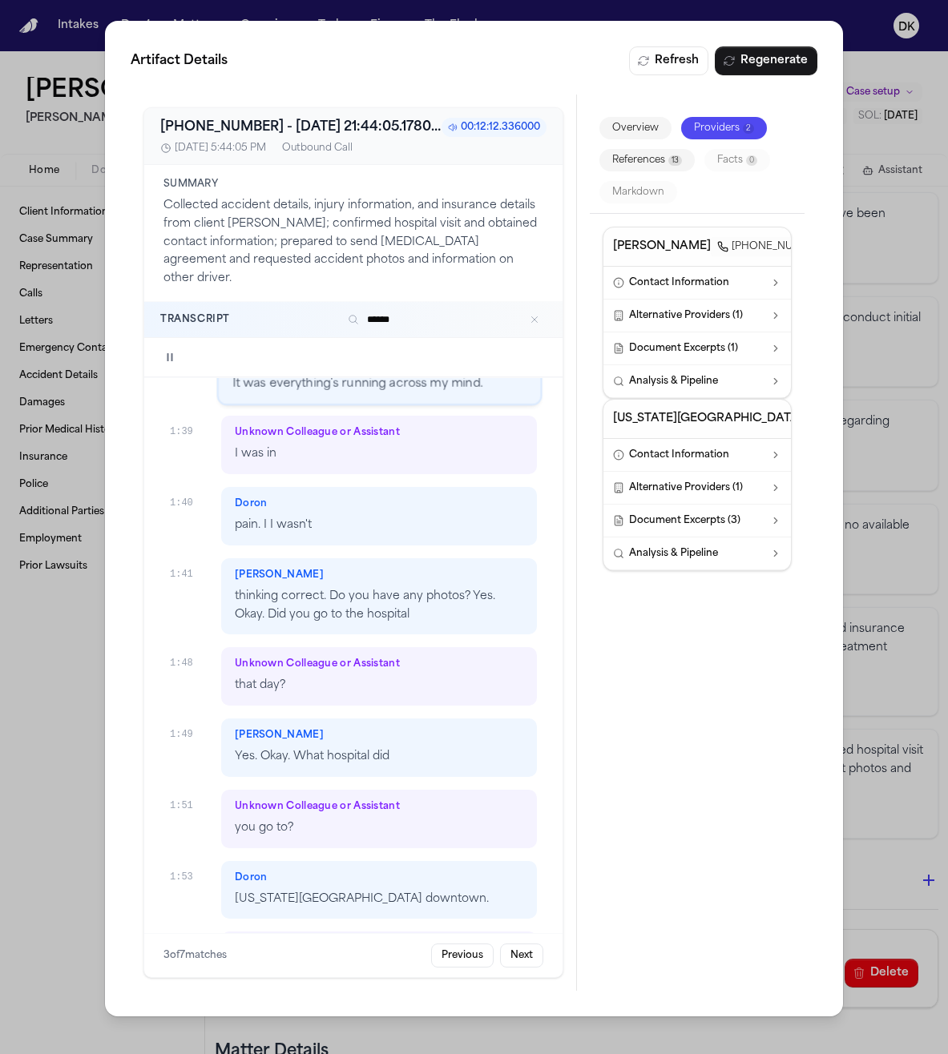
scroll to position [1501, 0]
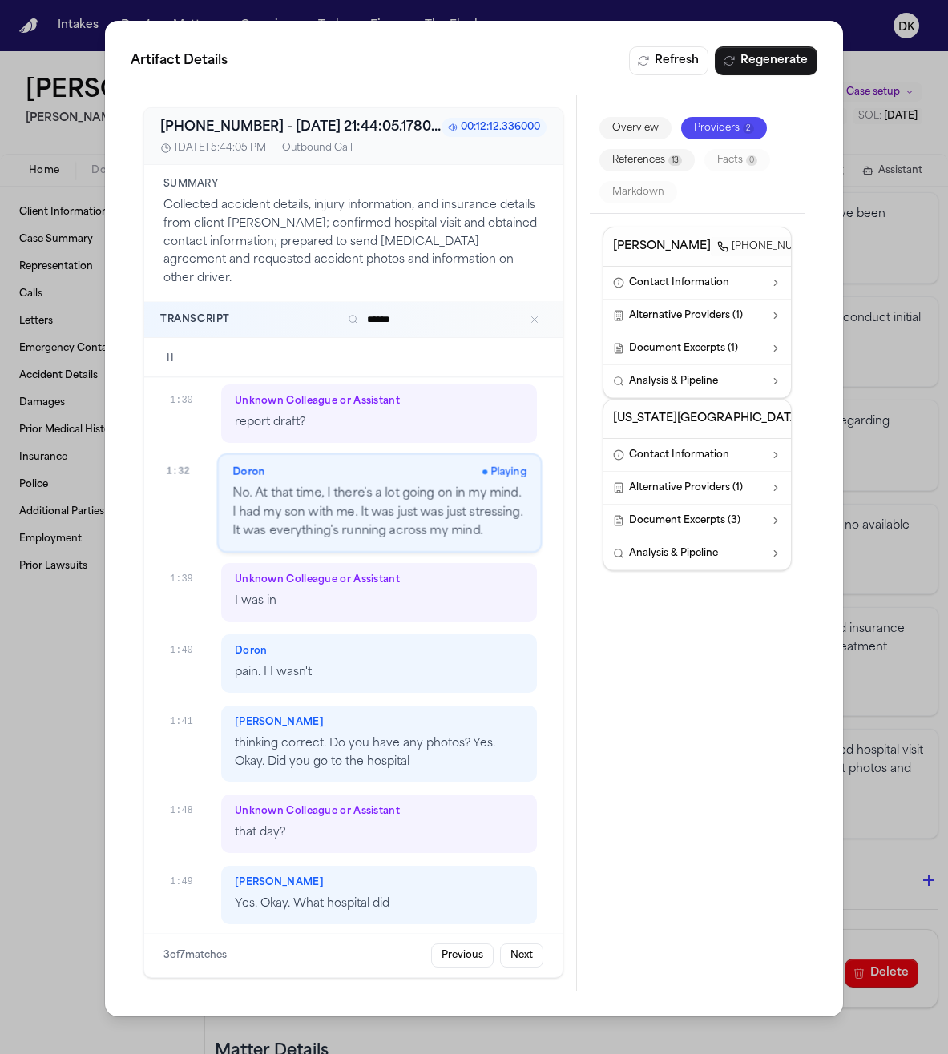
click at [896, 179] on div "Artifact Details Refresh Regenerate [PHONE_NUMBER] - [DATE] 21:44:05.178000+00:…" at bounding box center [474, 527] width 948 height 1054
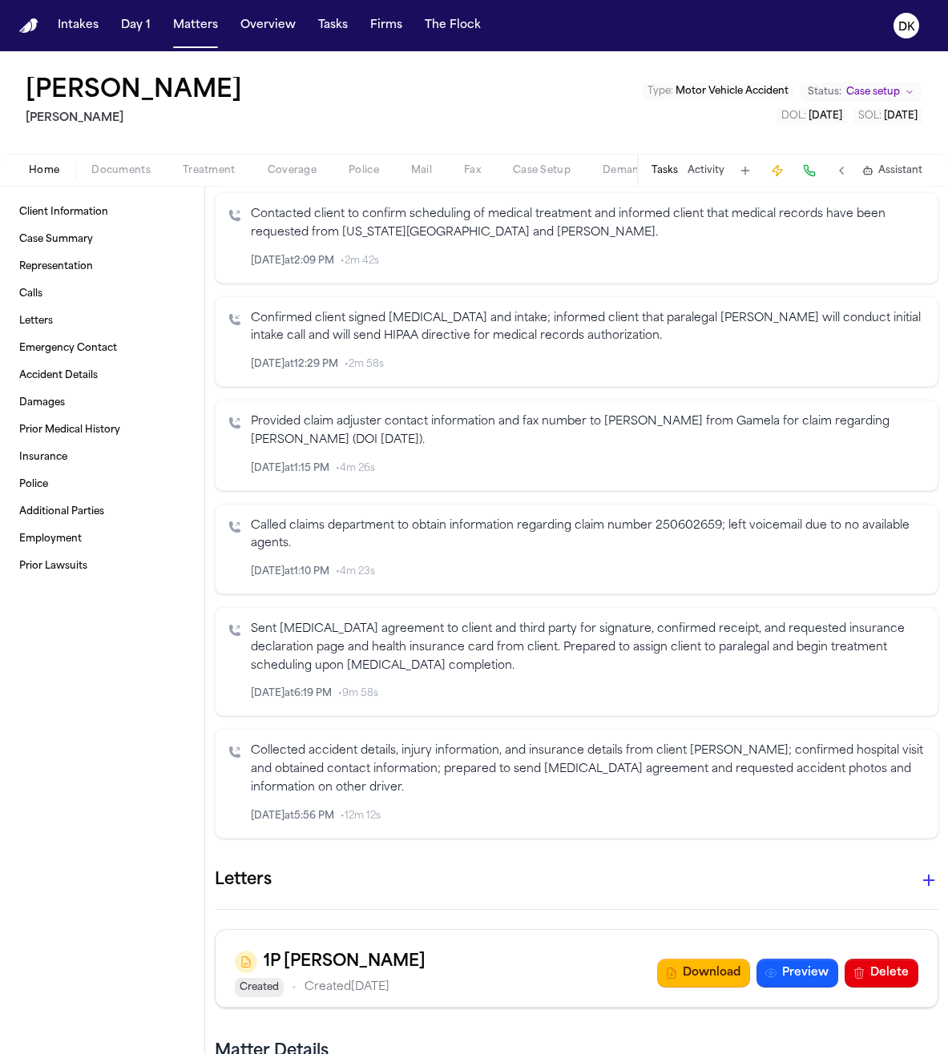
scroll to position [0, 0]
click at [203, 26] on button "Matters" at bounding box center [196, 25] width 58 height 29
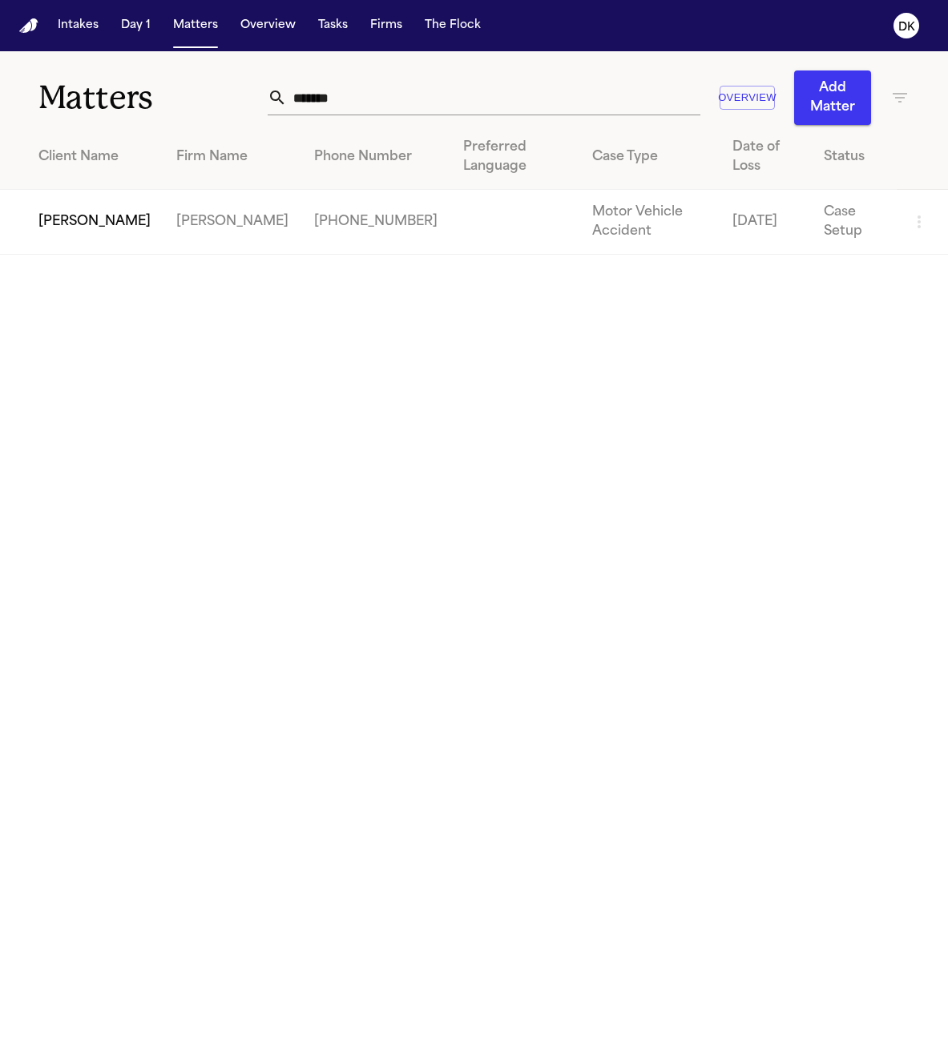
click at [385, 103] on input "*******" at bounding box center [493, 97] width 413 height 35
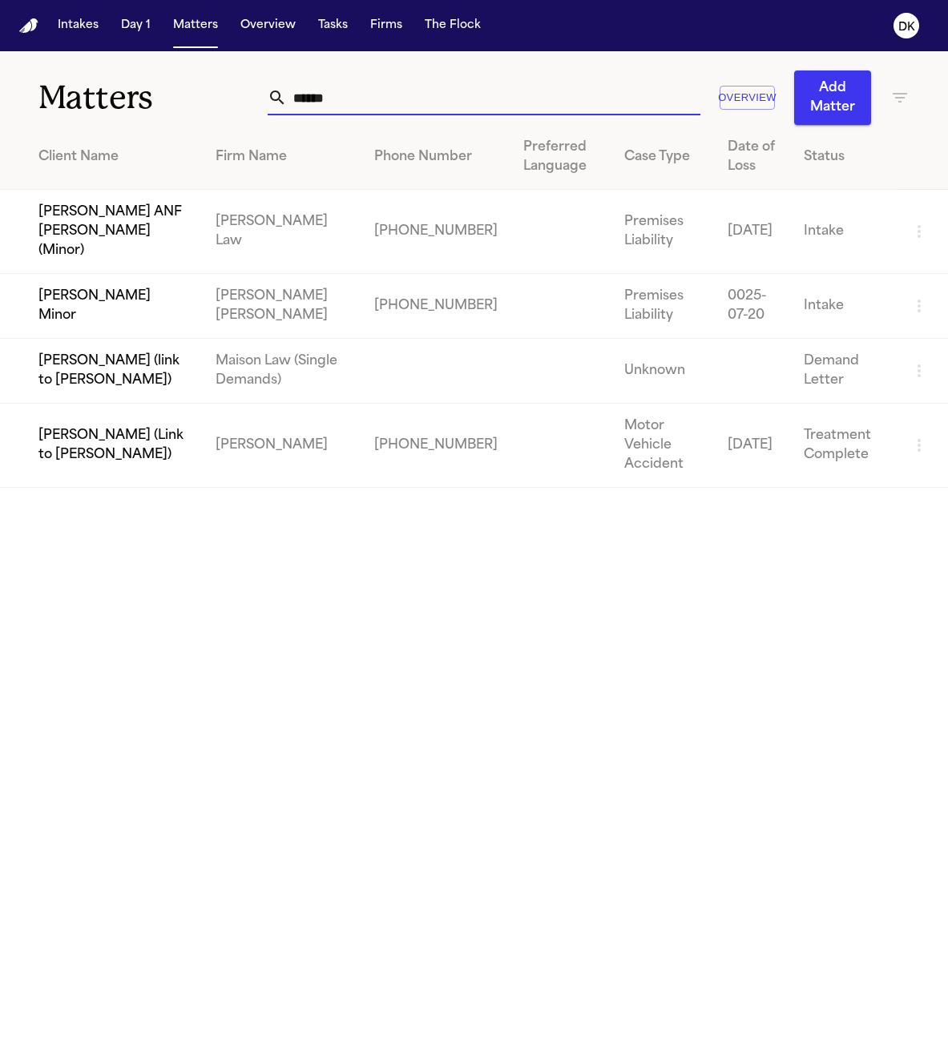
click at [506, 95] on input "******" at bounding box center [493, 97] width 413 height 35
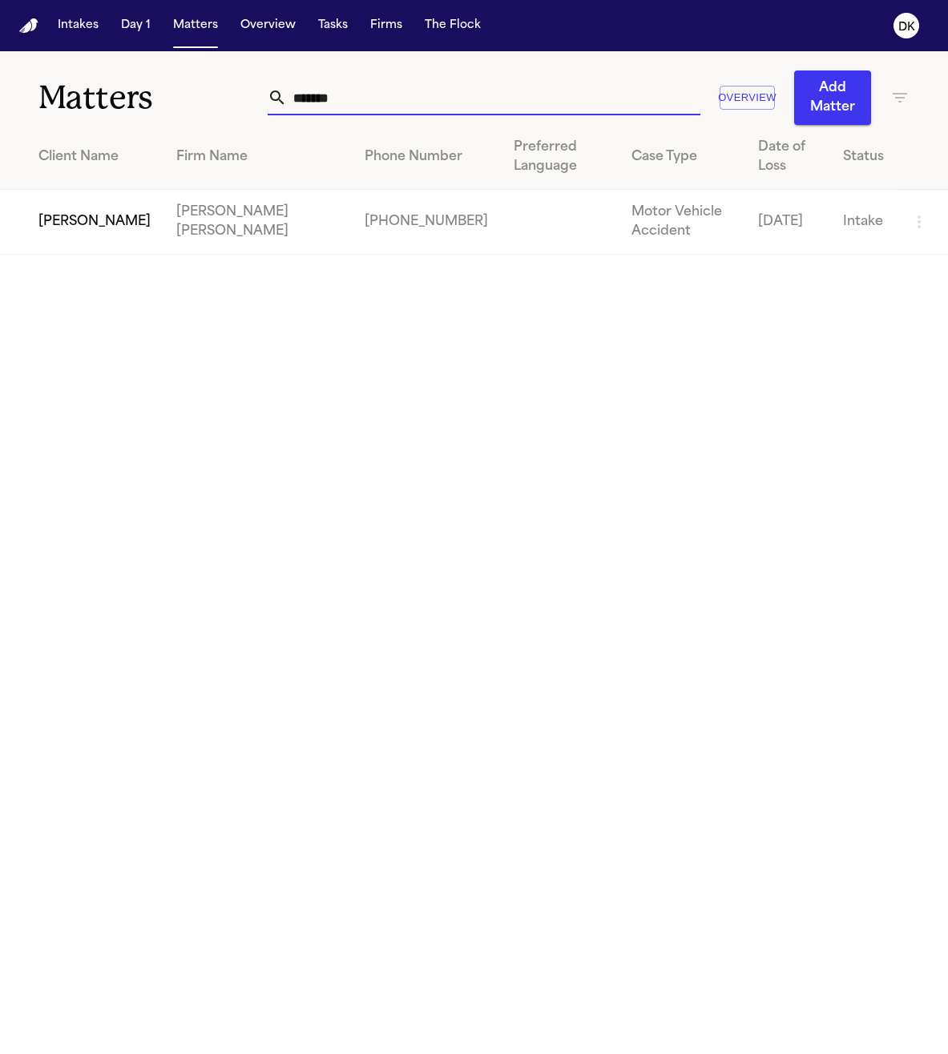
type input "*******"
click at [163, 237] on td "[PERSON_NAME] [PERSON_NAME]" at bounding box center [257, 222] width 188 height 65
click at [81, 224] on td "[PERSON_NAME]" at bounding box center [81, 222] width 163 height 65
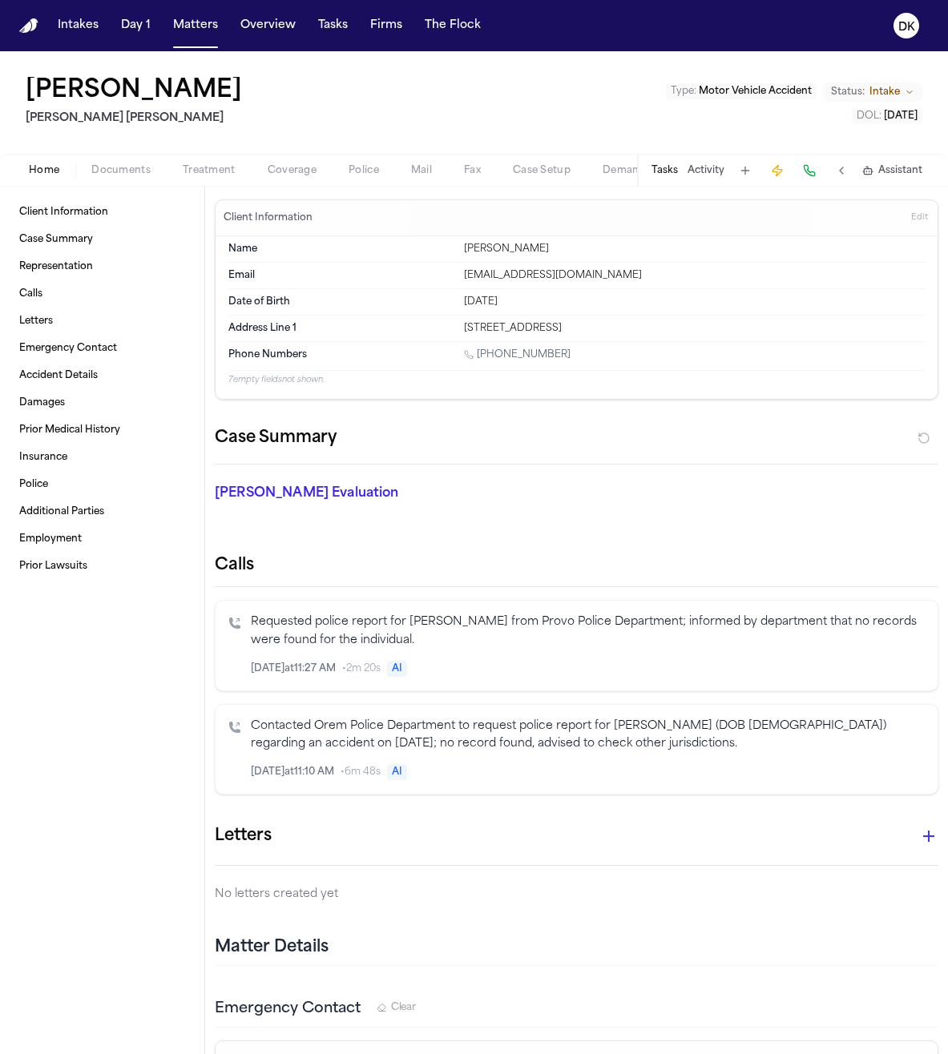
click at [351, 171] on span "Police" at bounding box center [363, 170] width 30 height 13
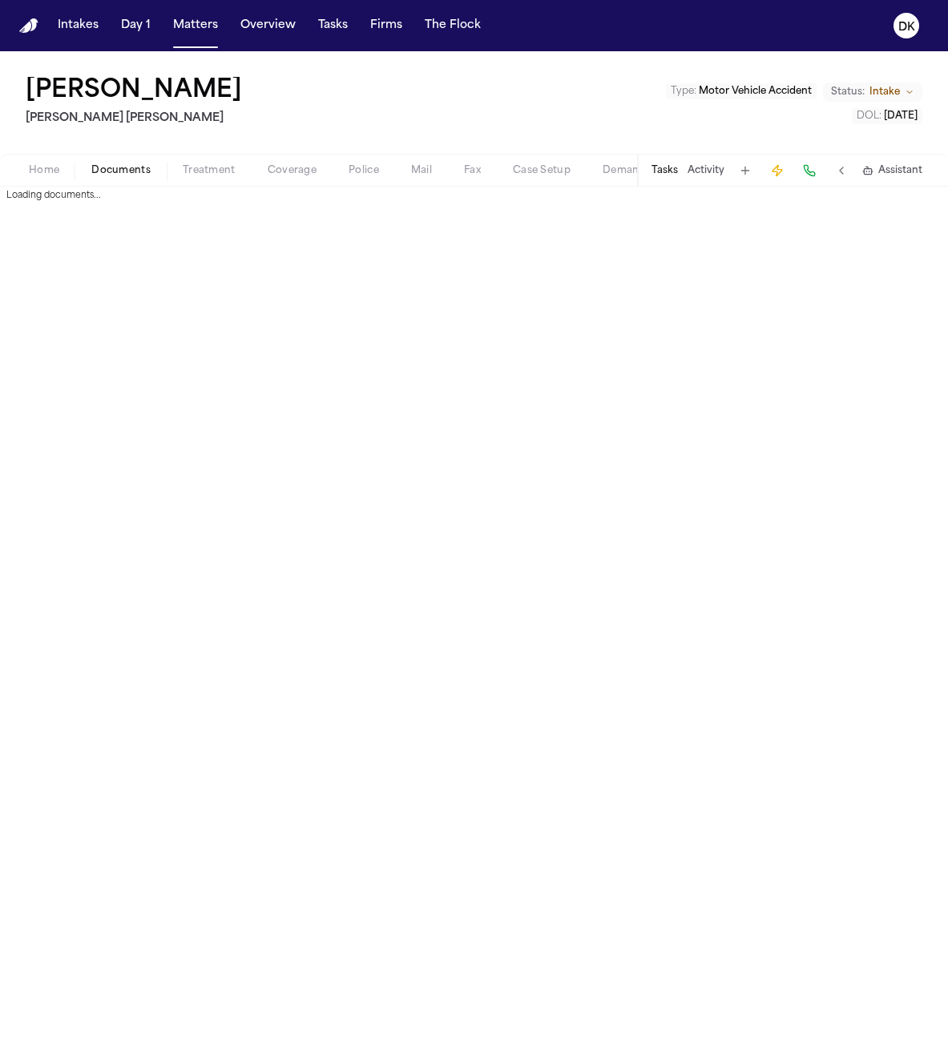
click at [143, 171] on span "Documents" at bounding box center [120, 170] width 59 height 13
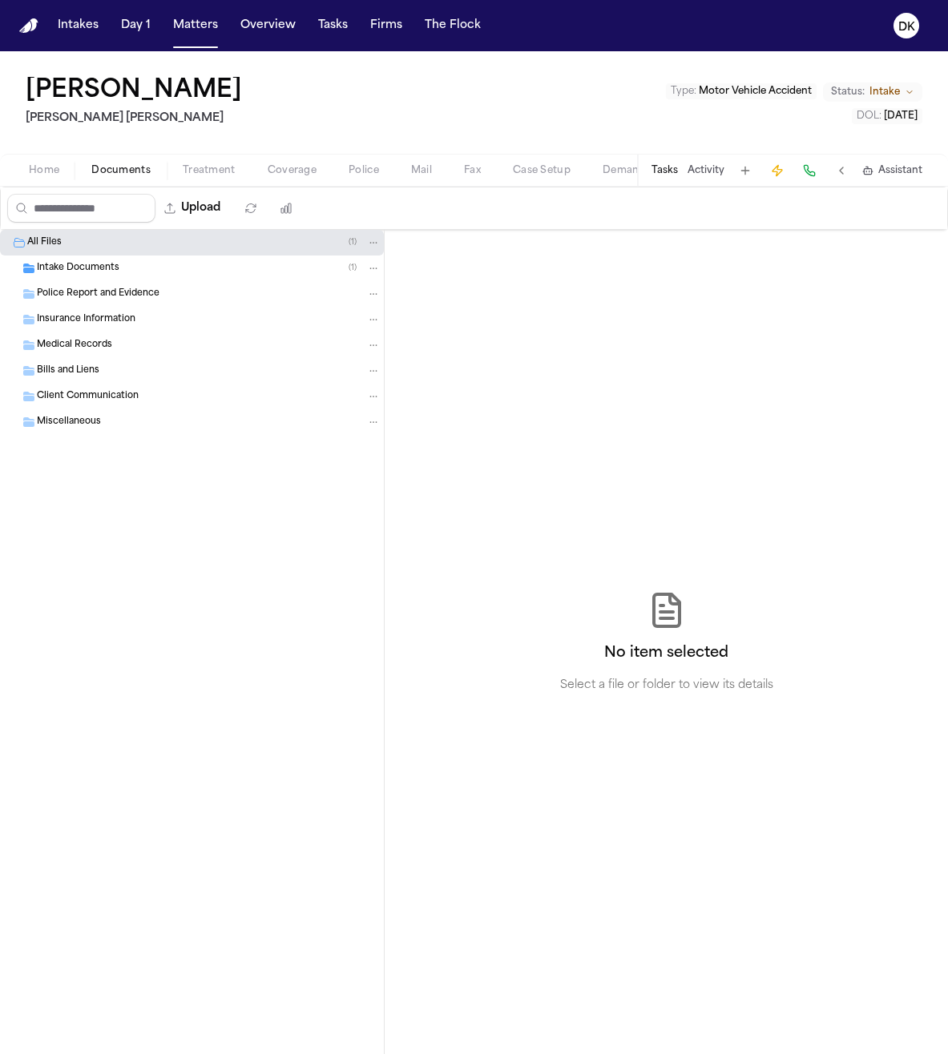
click at [193, 279] on div "Intake Documents ( 1 )" at bounding box center [192, 269] width 384 height 26
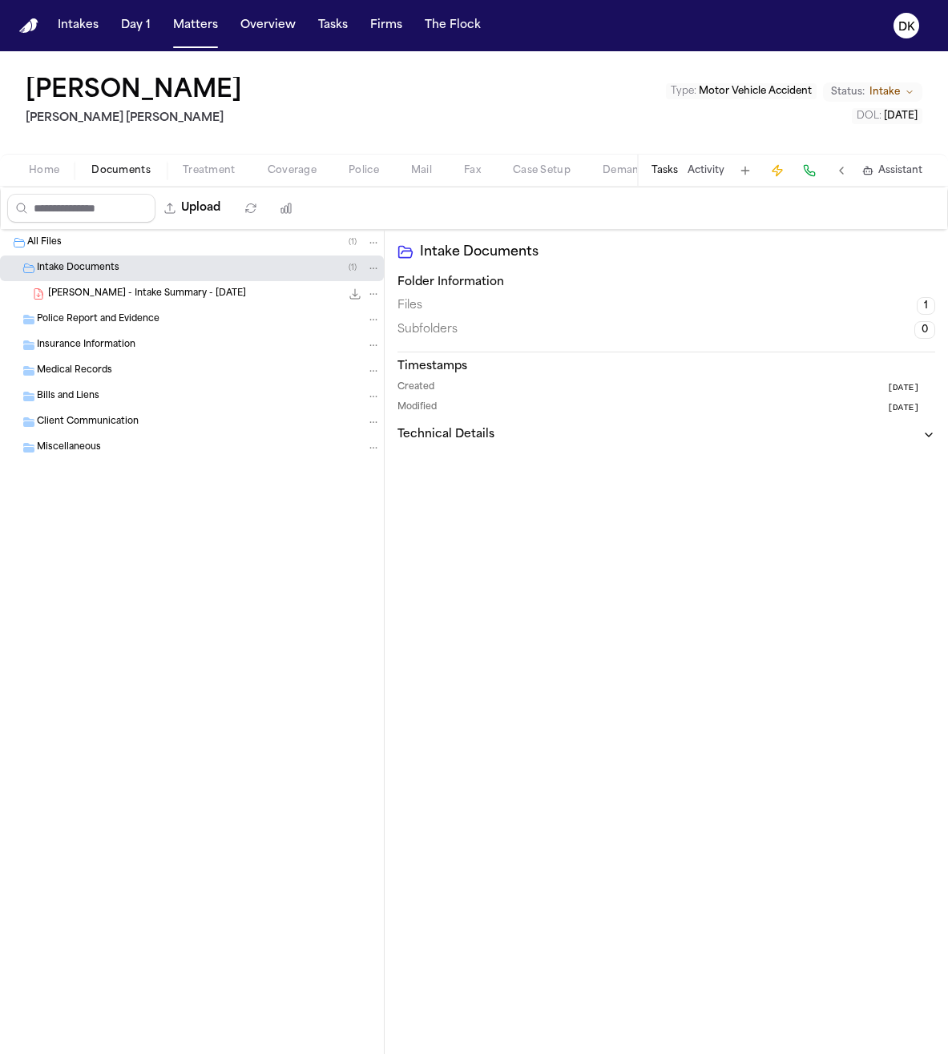
click at [191, 304] on div "[PERSON_NAME] - Intake Summary - [DATE] 20.8 KB • PDF" at bounding box center [192, 294] width 384 height 26
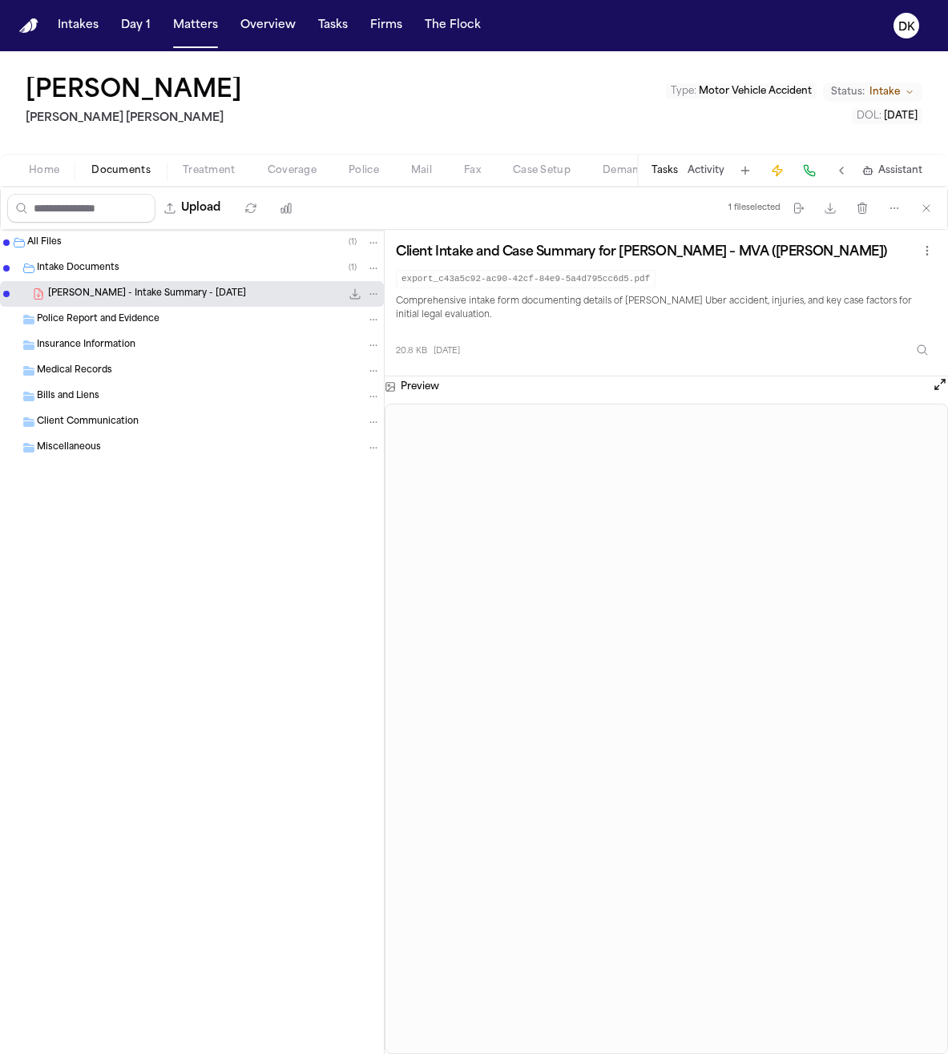
click at [356, 174] on span "Police" at bounding box center [363, 170] width 30 height 13
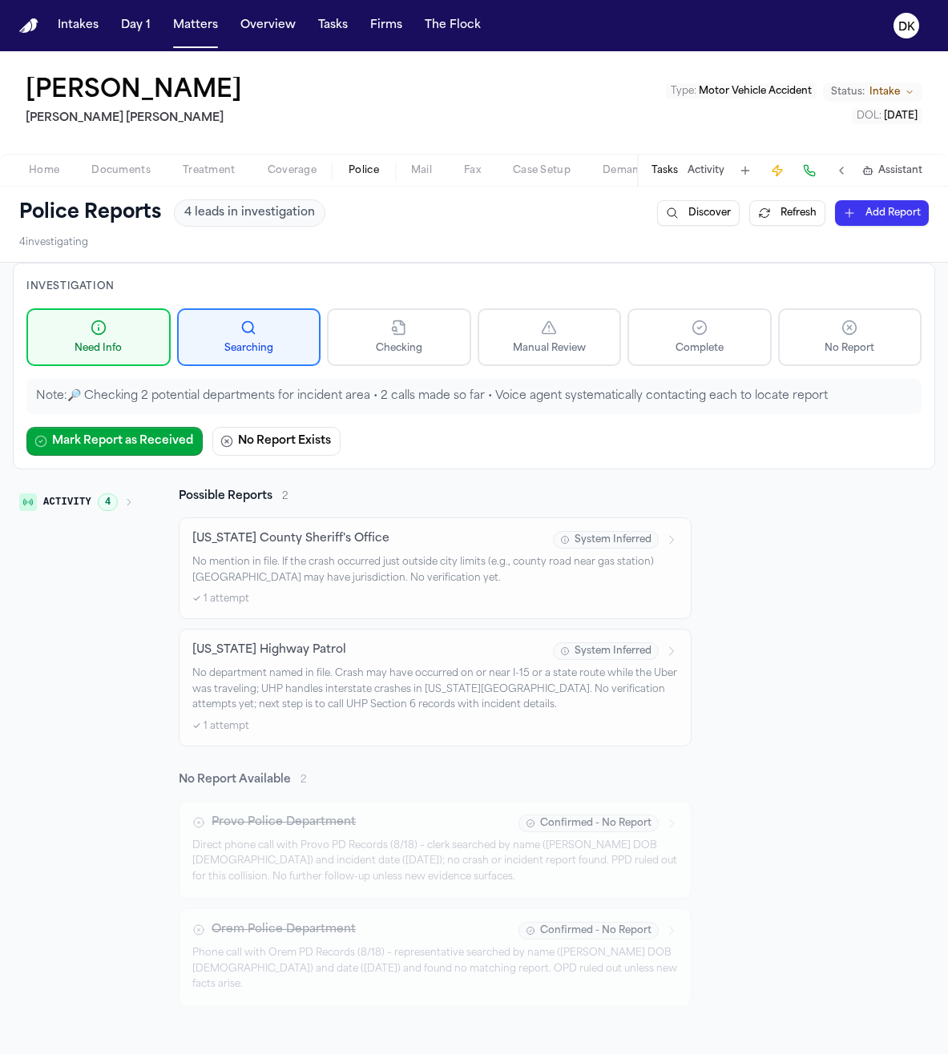
click at [144, 174] on span "Documents" at bounding box center [120, 170] width 59 height 13
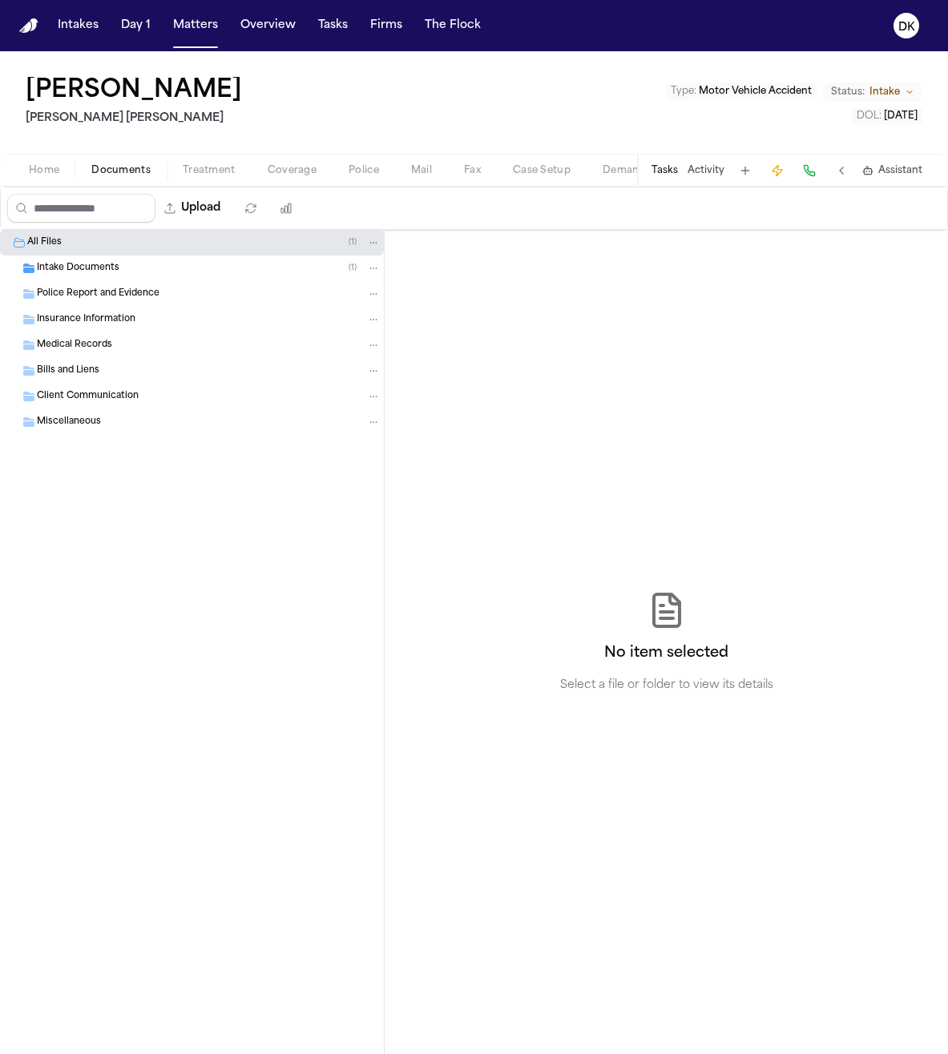
click at [171, 274] on div "Intake Documents ( 1 )" at bounding box center [209, 268] width 344 height 14
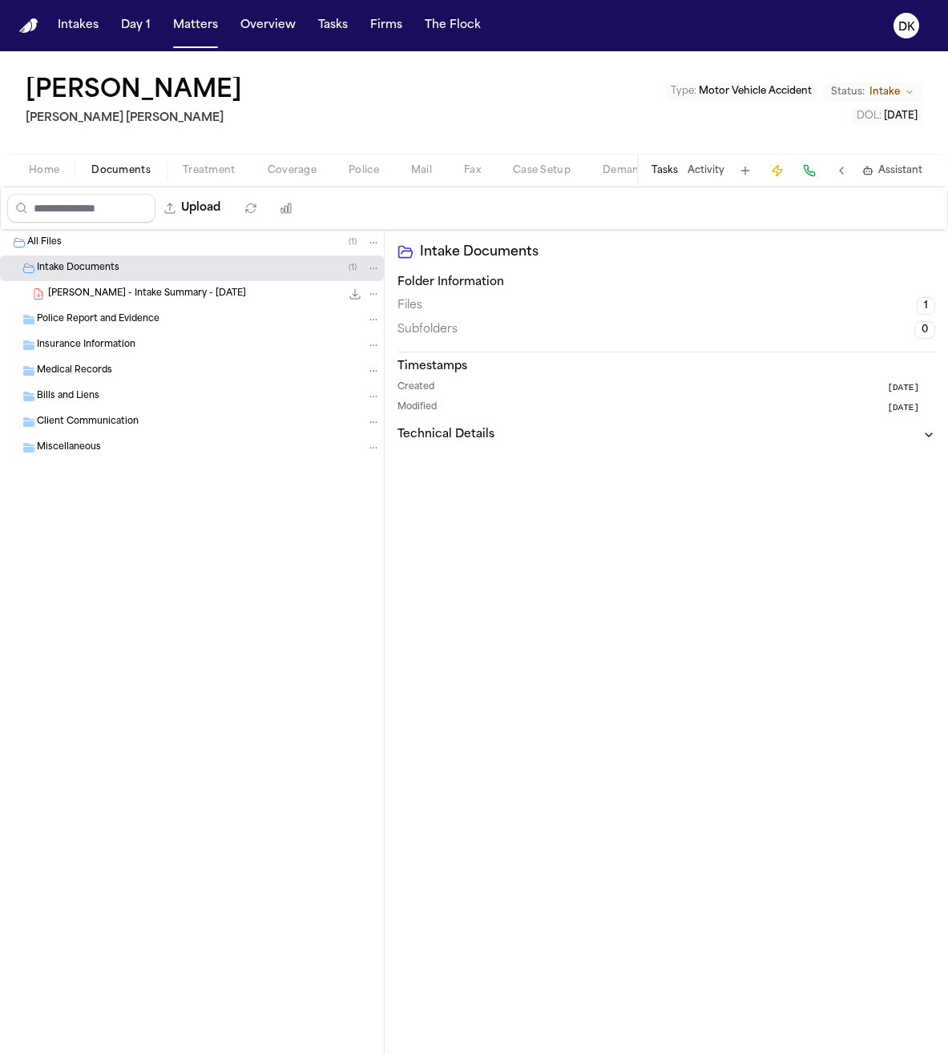
click at [238, 301] on div "[PERSON_NAME] - Intake Summary - [DATE] 20.8 KB • PDF" at bounding box center [214, 294] width 332 height 16
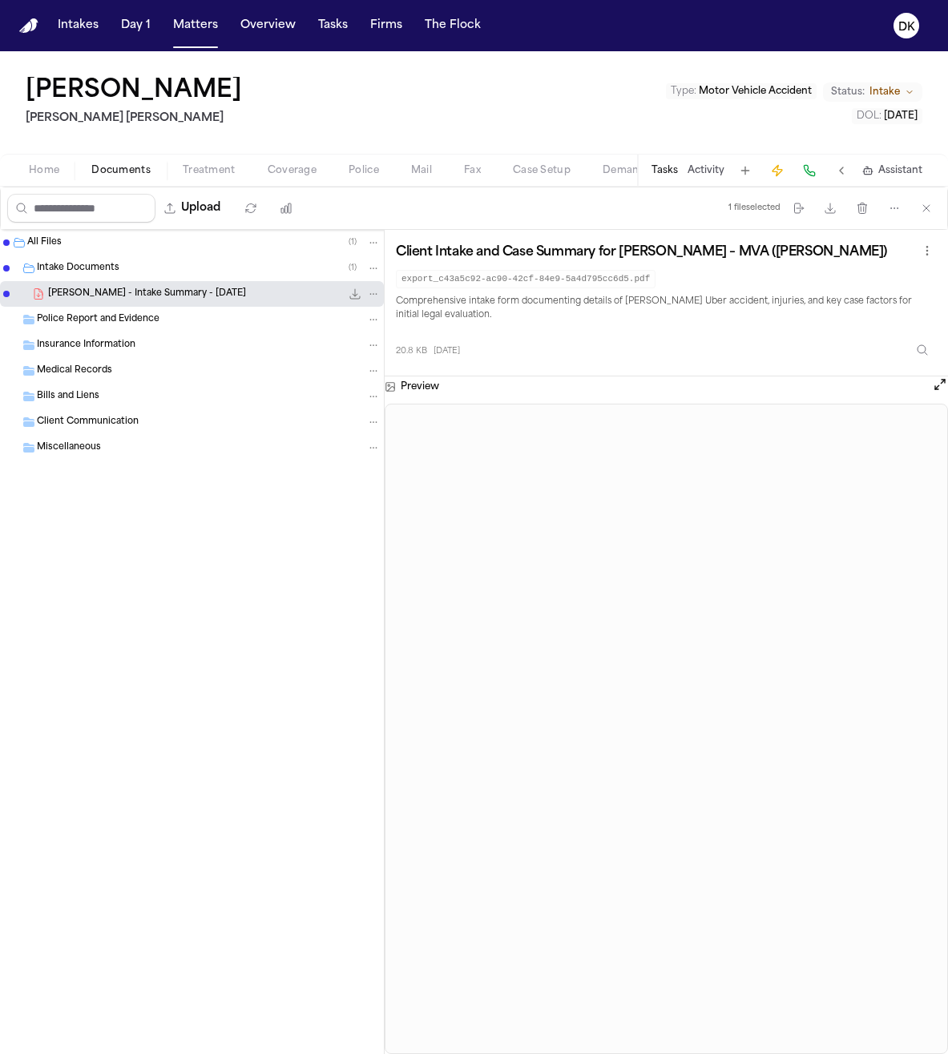
click at [656, 170] on button "Tasks" at bounding box center [664, 170] width 26 height 13
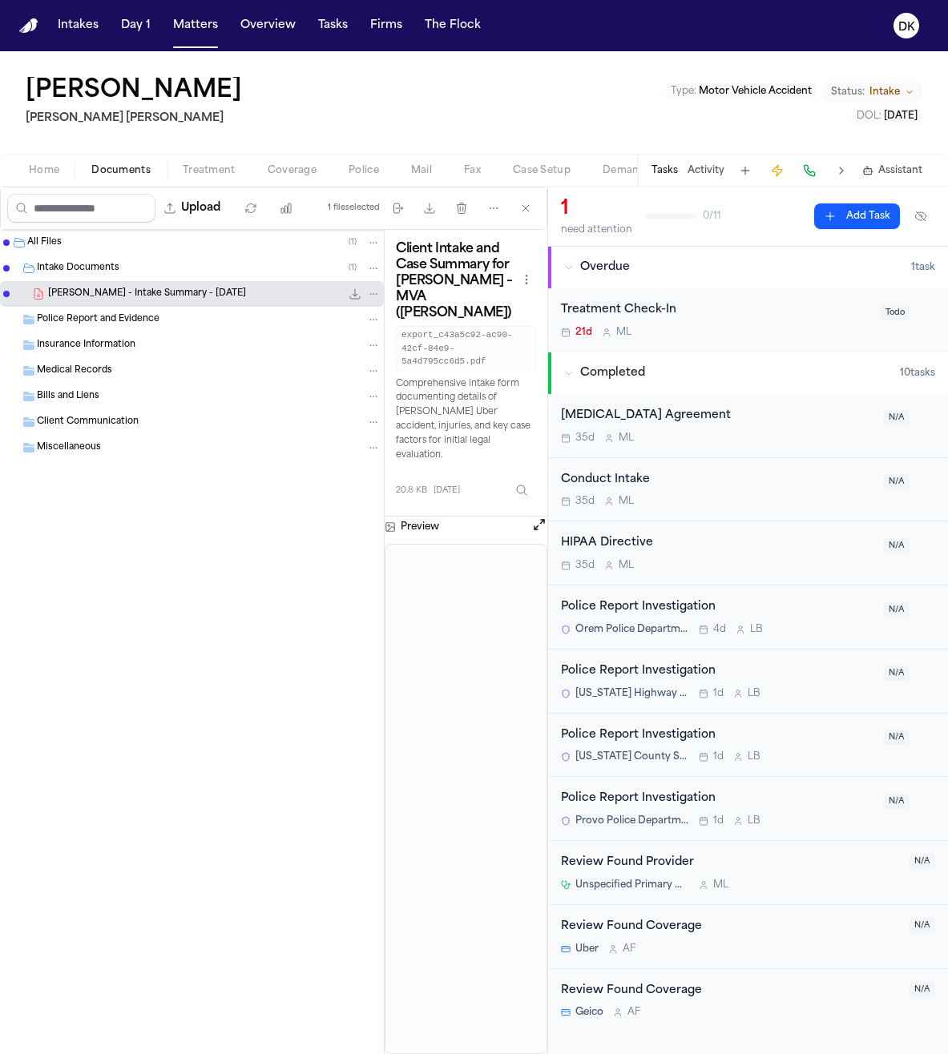
click at [656, 170] on button "Tasks" at bounding box center [664, 170] width 26 height 13
click at [703, 168] on button "Activity" at bounding box center [705, 170] width 37 height 13
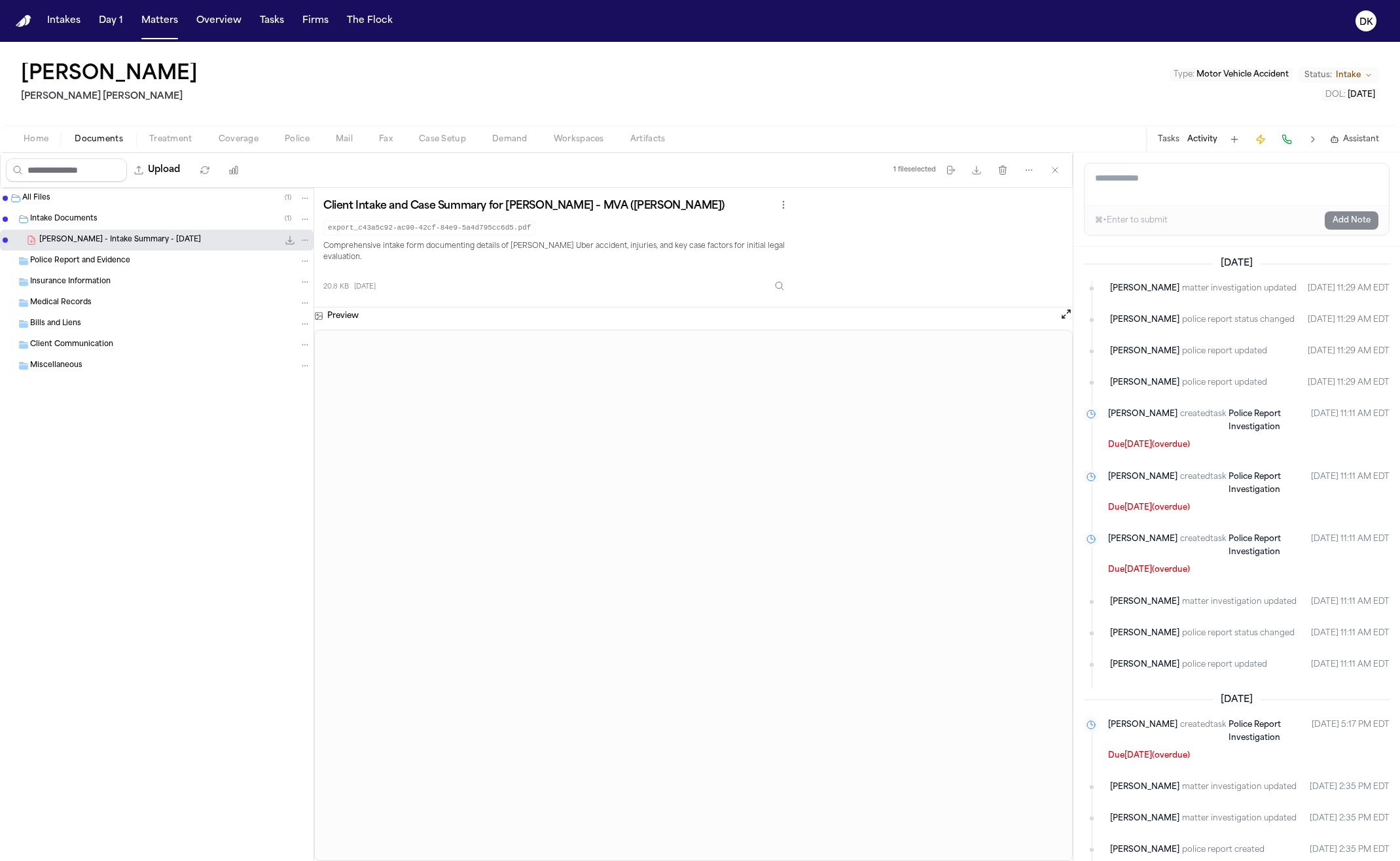
click at [46, 123] on div "[PERSON_NAME] [PERSON_NAME] [PERSON_NAME] Type : Motor Vehicle Accident Status:…" at bounding box center [700, 83] width 1400 height 84
click at [47, 136] on span "Home" at bounding box center [36, 139] width 25 height 11
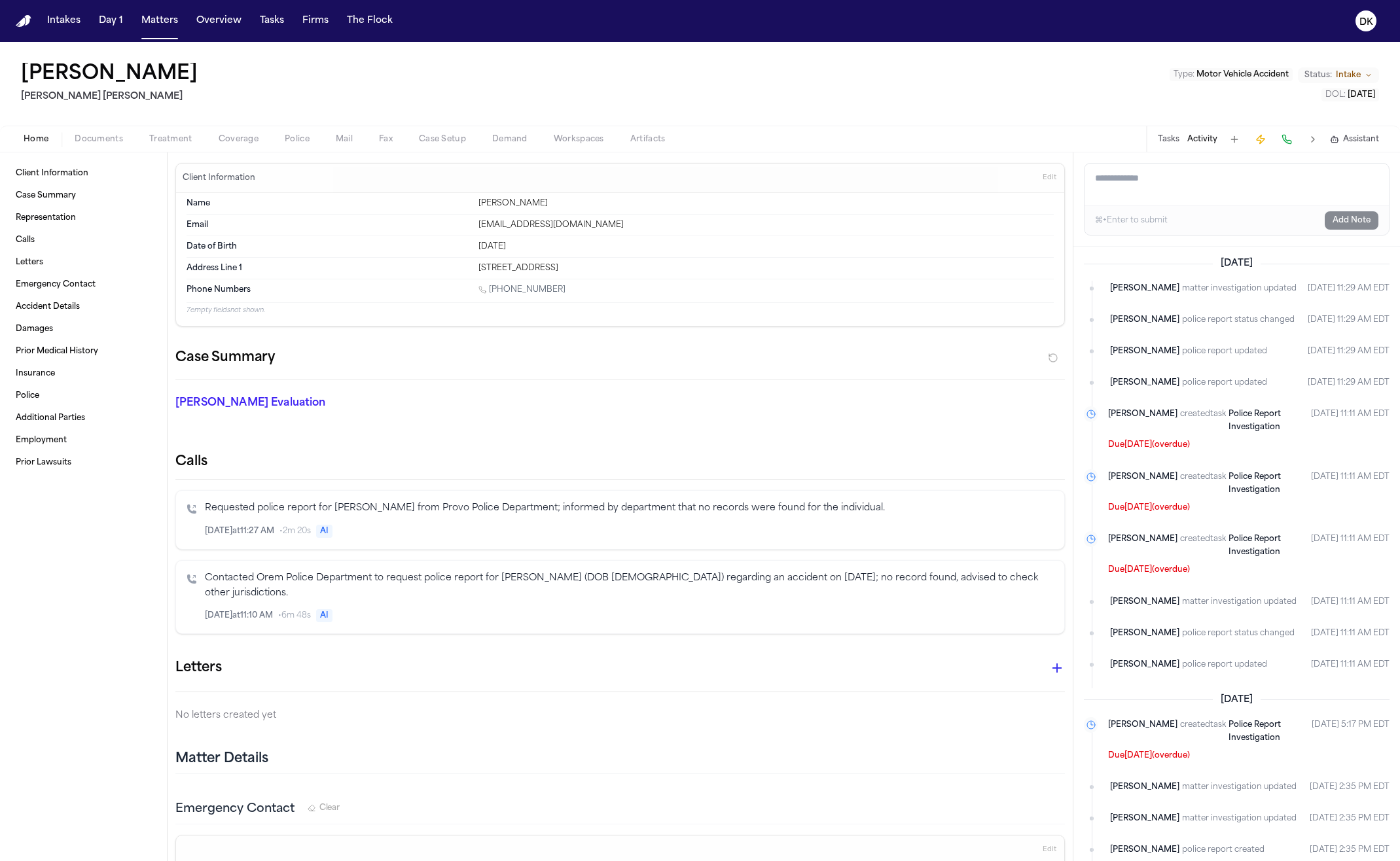
click at [1198, 113] on div "[PERSON_NAME] [PERSON_NAME] [PERSON_NAME] Type : Motor Vehicle Accident Status:…" at bounding box center [700, 83] width 1400 height 84
click at [1137, 153] on div "Add a note to this matter ⌘+Enter to submit Add Note" at bounding box center [1237, 199] width 327 height 94
click at [1162, 130] on div "Tasks Activity Assistant" at bounding box center [1268, 139] width 243 height 25
click at [1162, 134] on button "Tasks" at bounding box center [1168, 139] width 21 height 11
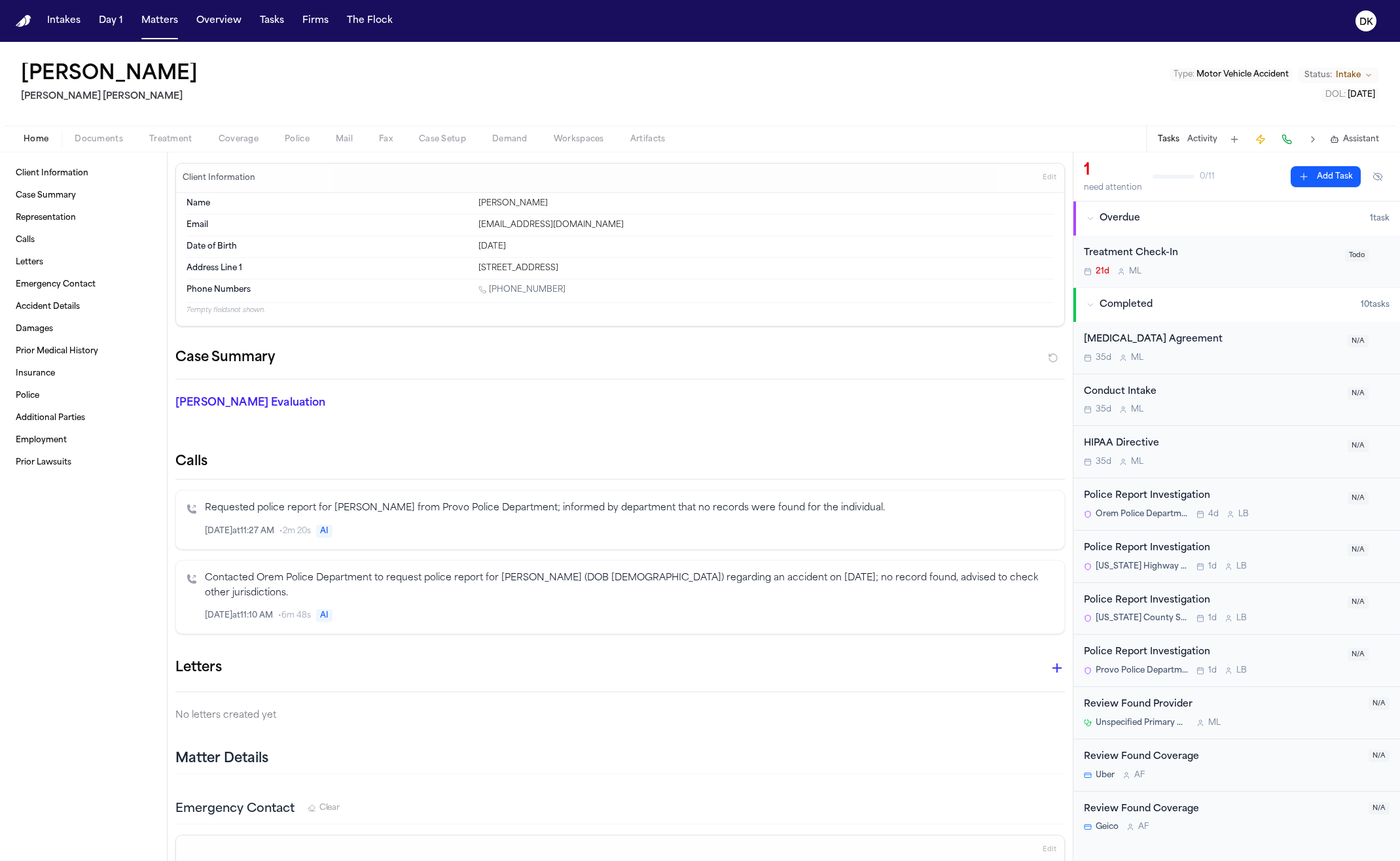
click at [1199, 346] on div "[MEDICAL_DATA] Agreement" at bounding box center [1211, 340] width 256 height 15
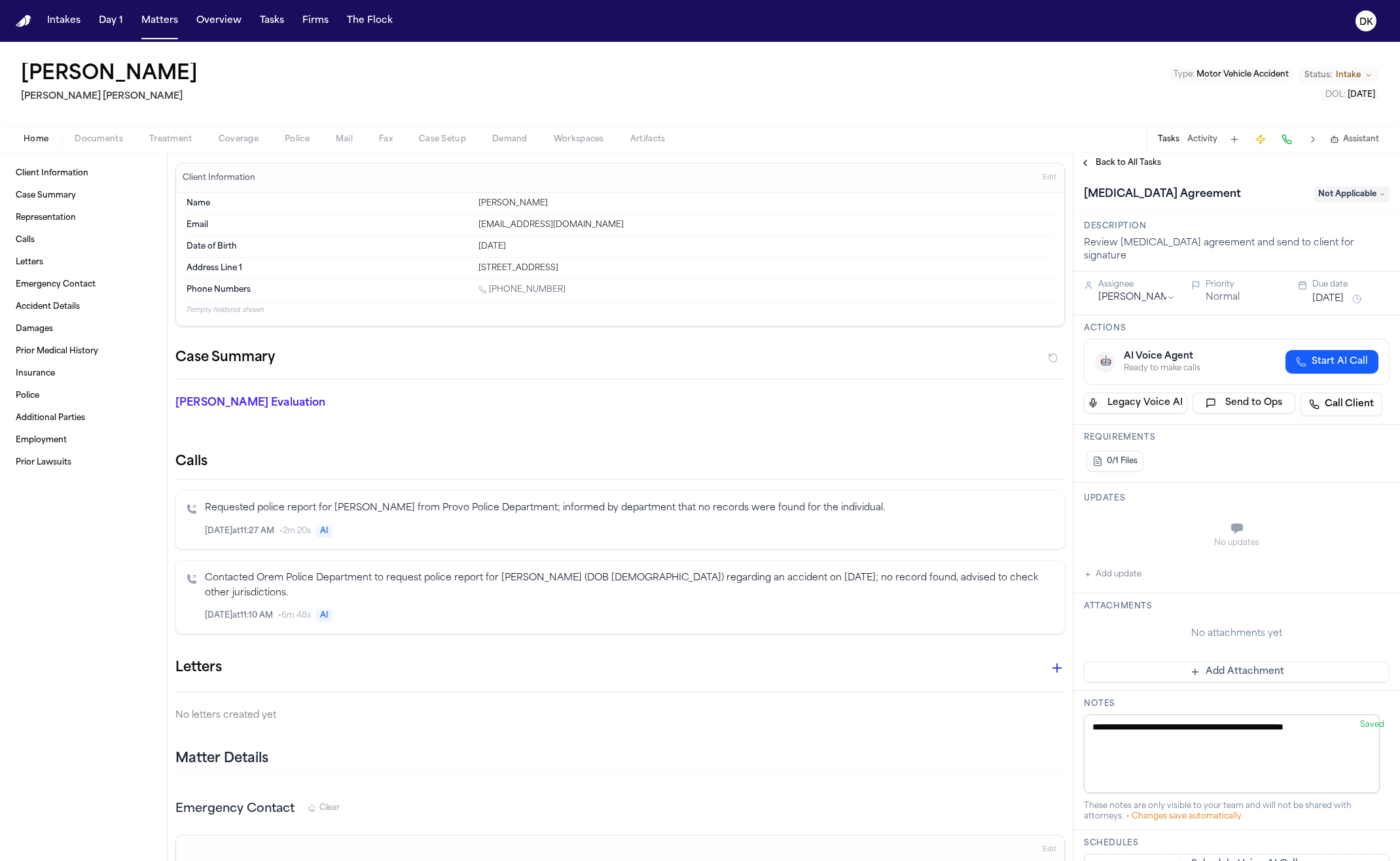
click at [1126, 163] on span "Back to All Tasks" at bounding box center [1128, 163] width 65 height 11
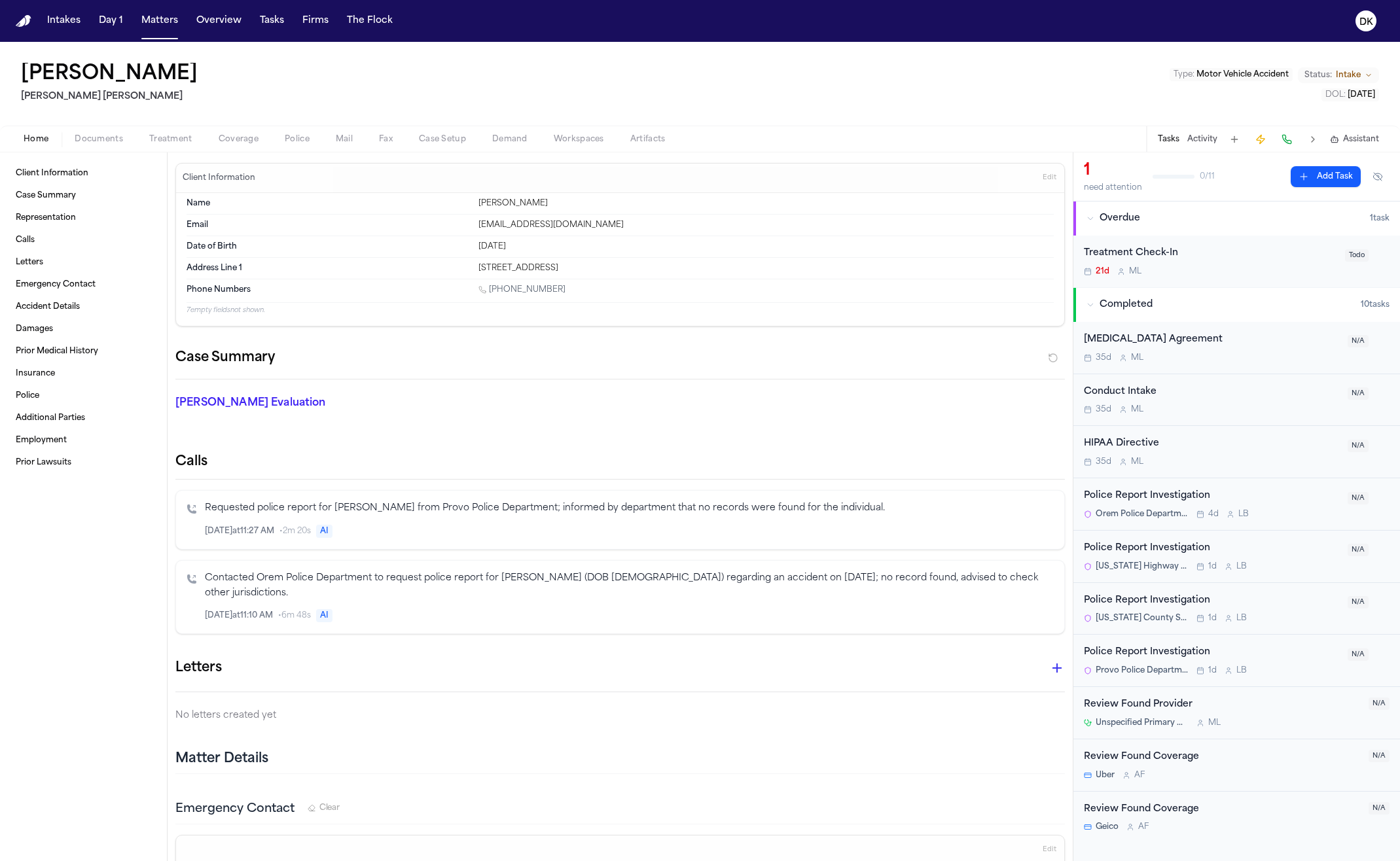
click at [201, 133] on button "Treatment" at bounding box center [171, 139] width 69 height 16
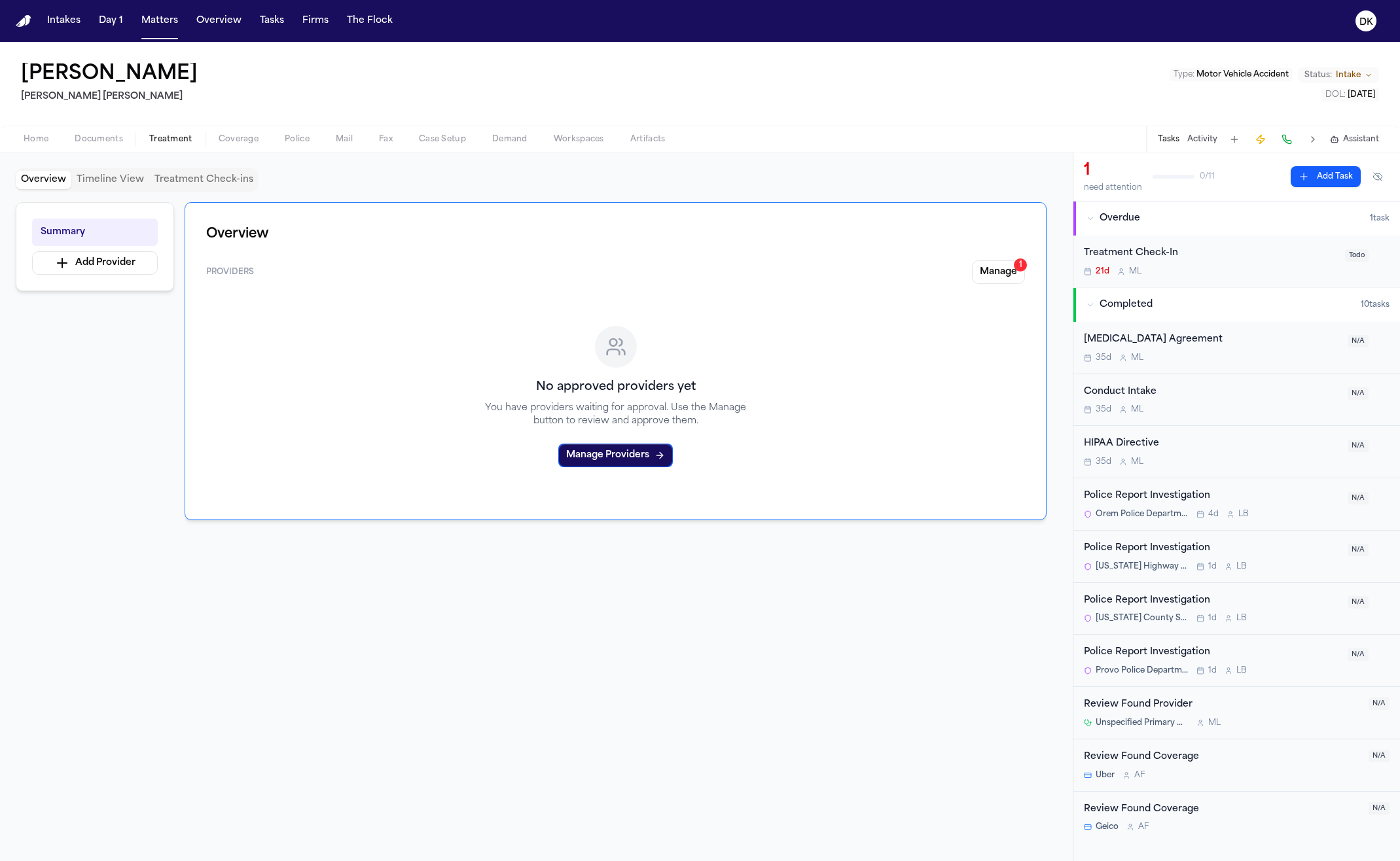
click at [108, 136] on span "Documents" at bounding box center [98, 139] width 48 height 11
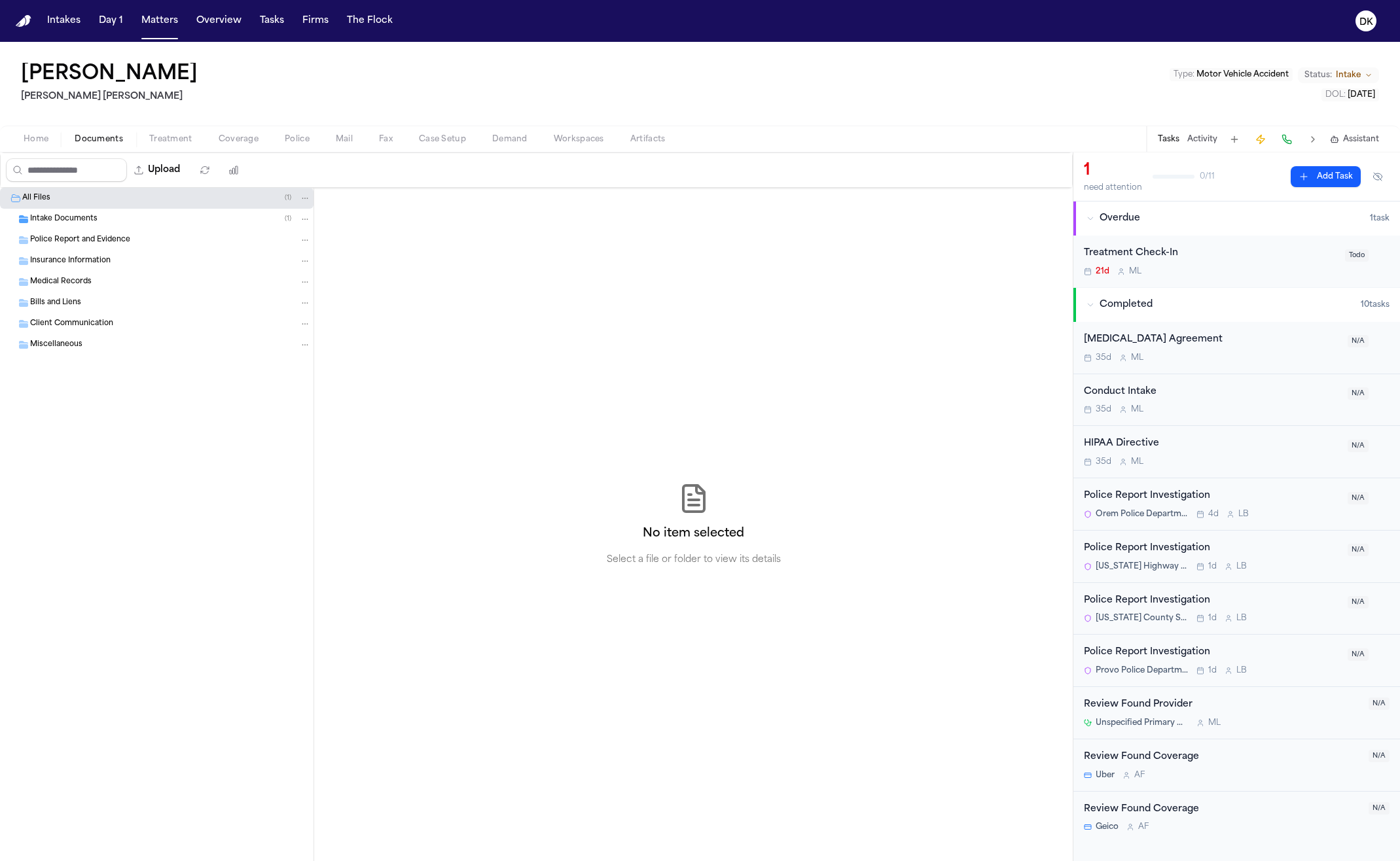
click at [159, 232] on div "Police Report and Evidence" at bounding box center [157, 240] width 314 height 21
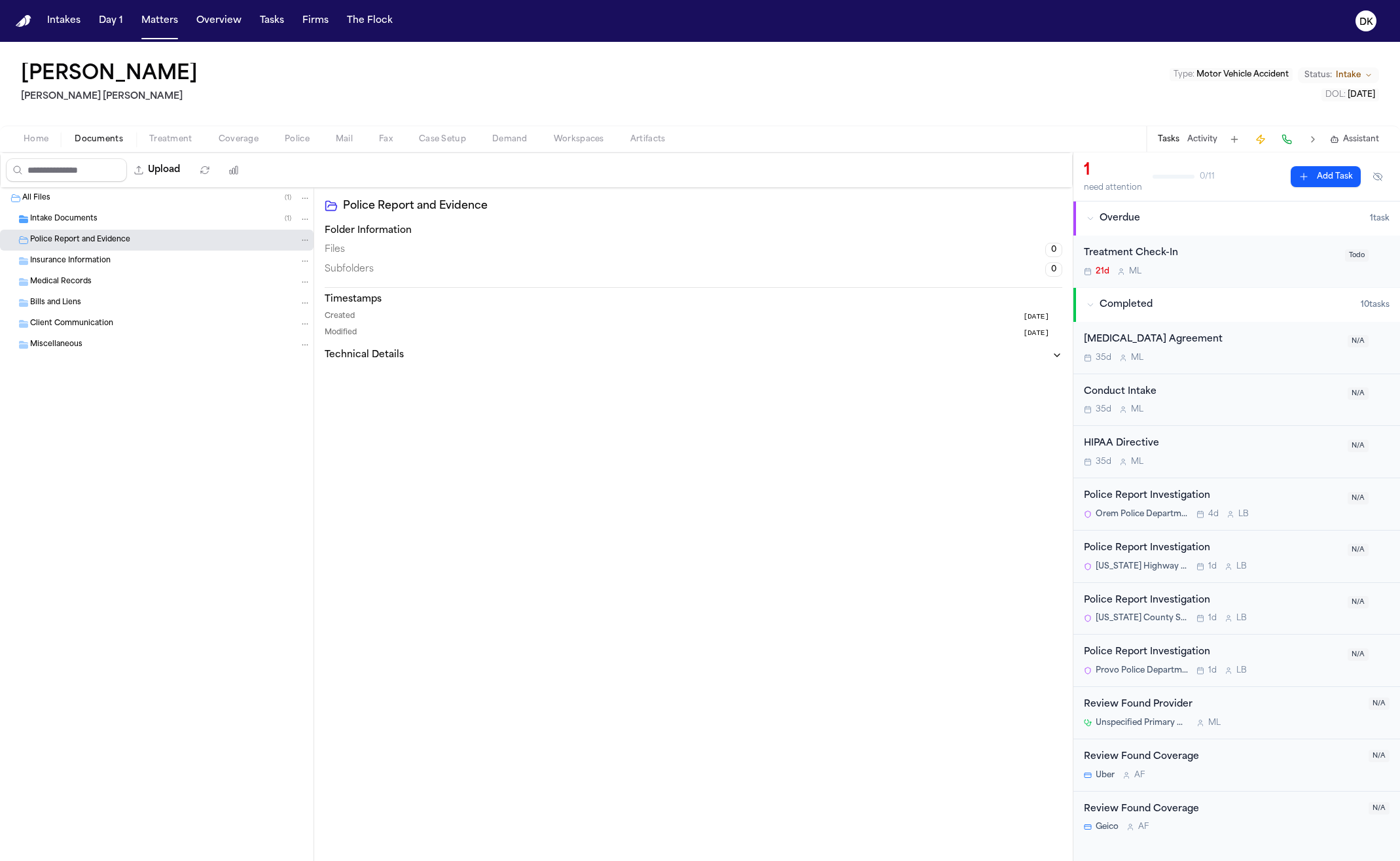
click at [167, 222] on div "Intake Documents ( 1 )" at bounding box center [171, 219] width 281 height 11
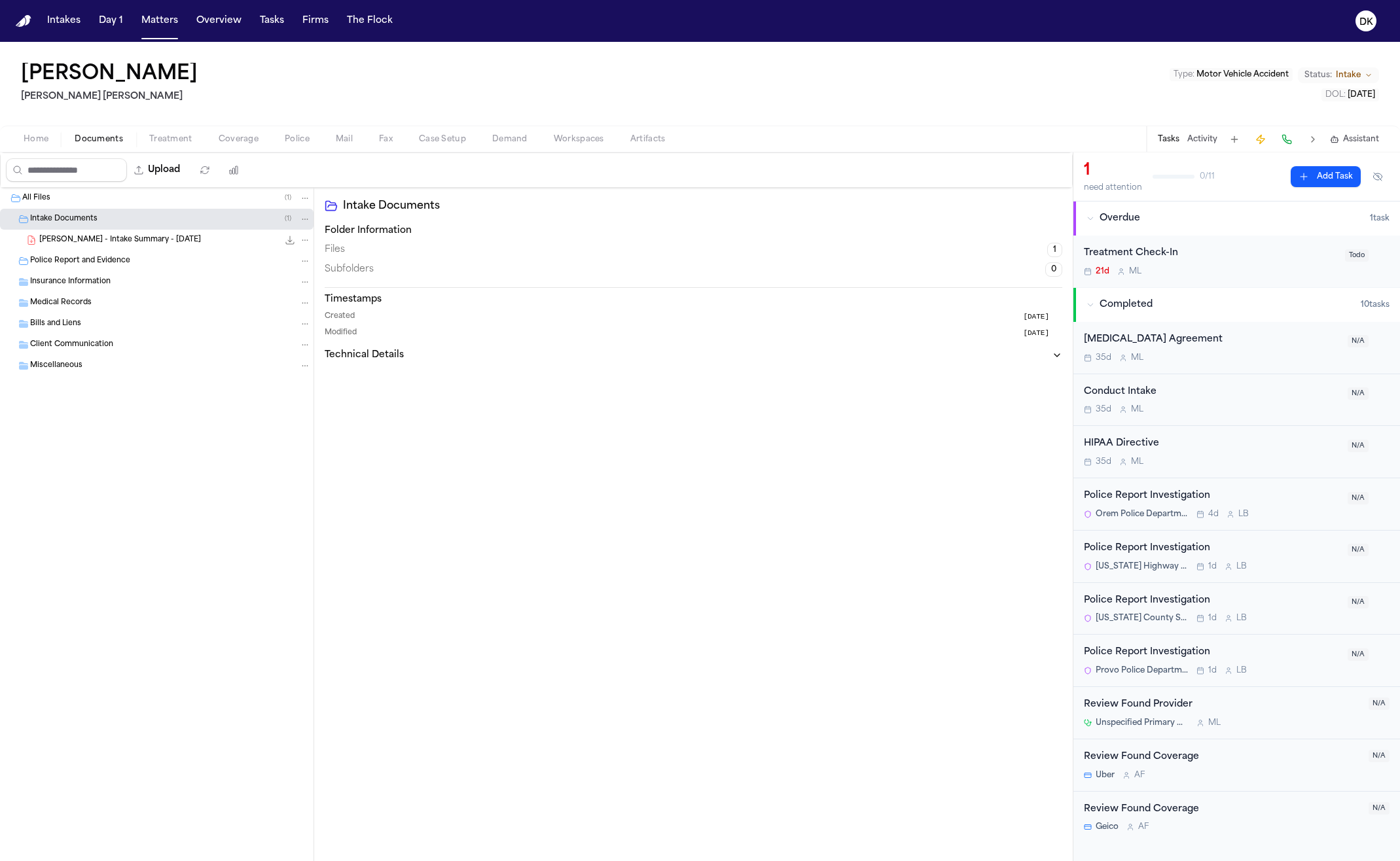
click at [225, 142] on span "Coverage" at bounding box center [239, 139] width 40 height 11
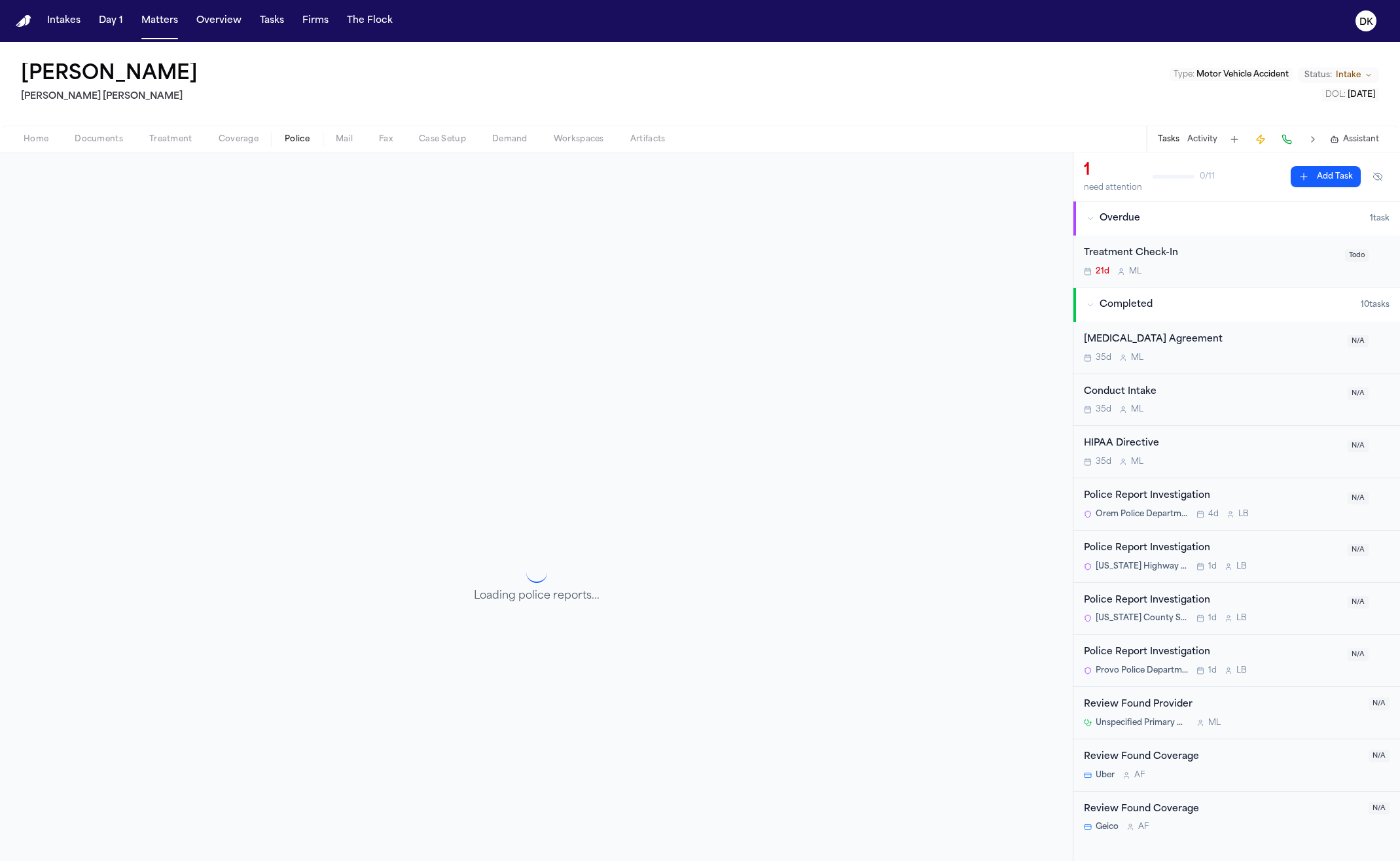
click at [291, 139] on span "Police" at bounding box center [296, 139] width 25 height 11
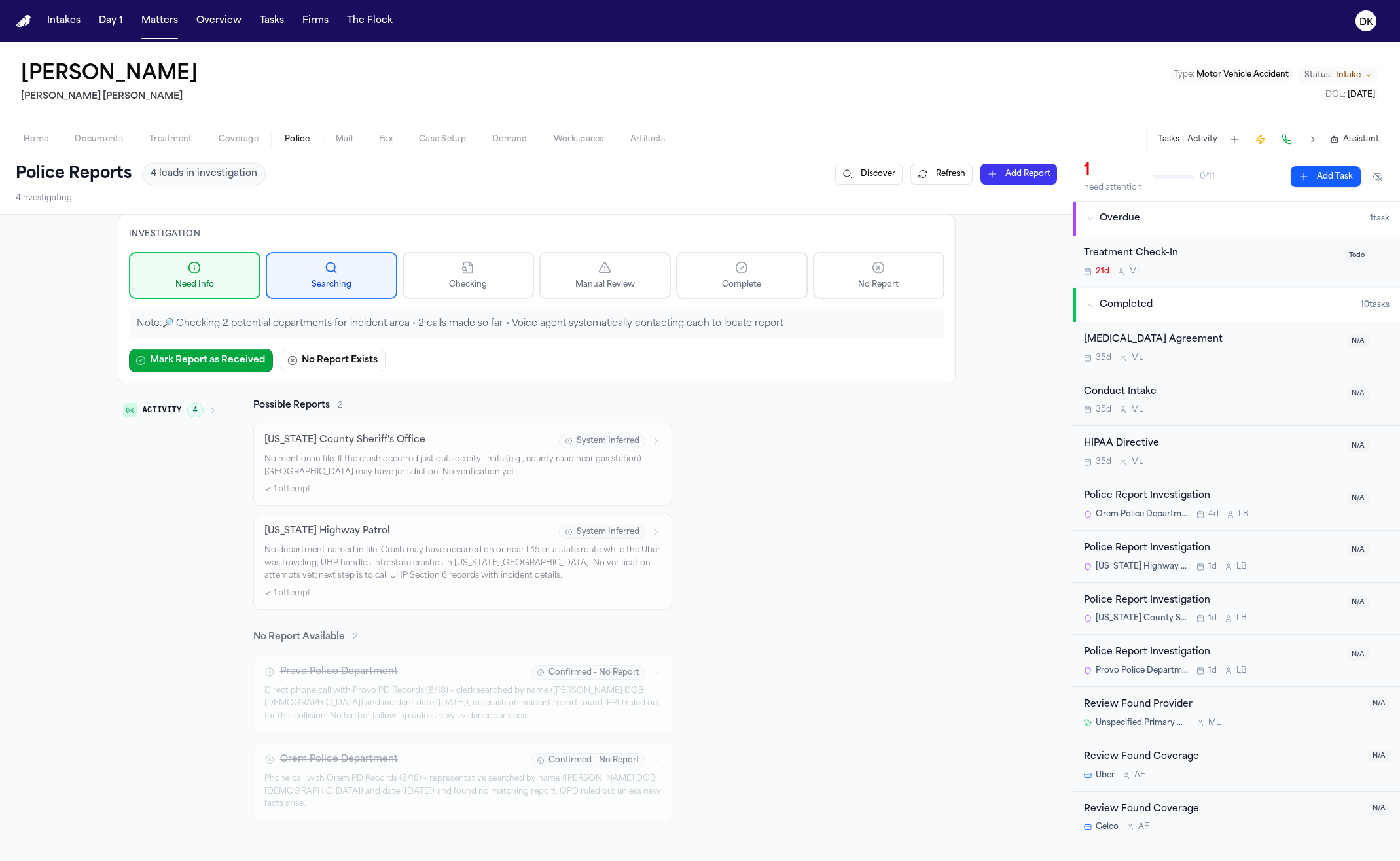
click at [485, 475] on p "No mention in file. If the crash occurred just outside city limits (e.g., count…" at bounding box center [462, 466] width 396 height 25
click at [506, 564] on p "No department named in file. Crash may have occurred on or near I-15 or a state…" at bounding box center [462, 564] width 396 height 38
click at [172, 35] on nav "Intakes Day 1 Matters Overview Tasks Firms The Flock DK" at bounding box center [700, 20] width 1400 height 42
click at [154, 13] on button "Matters" at bounding box center [160, 20] width 47 height 24
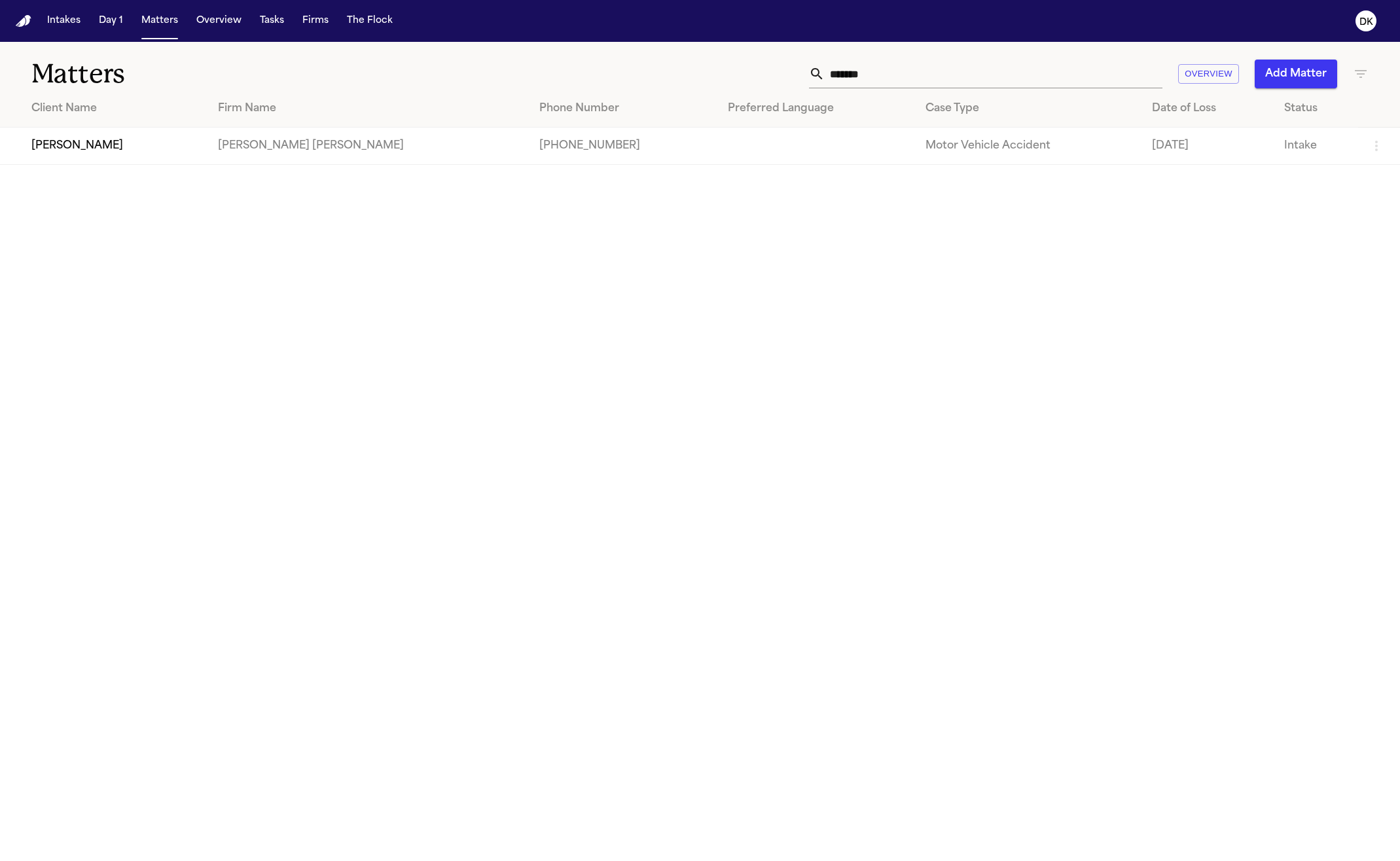
click at [1026, 50] on div "Matters ******* Overview Add Matter" at bounding box center [700, 65] width 1400 height 48
click at [1025, 65] on input "*******" at bounding box center [992, 74] width 337 height 29
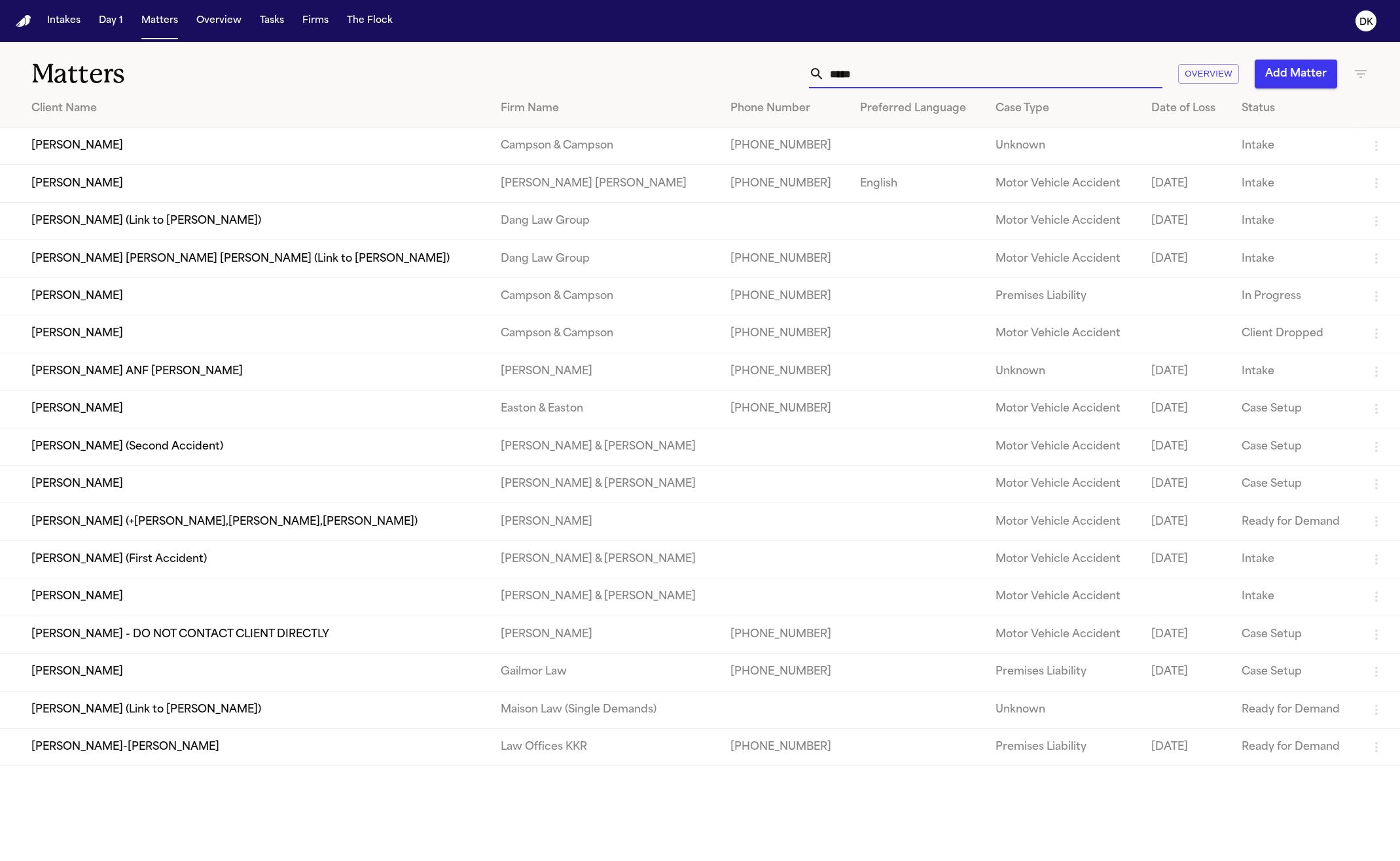
click at [945, 68] on input "*****" at bounding box center [992, 74] width 337 height 29
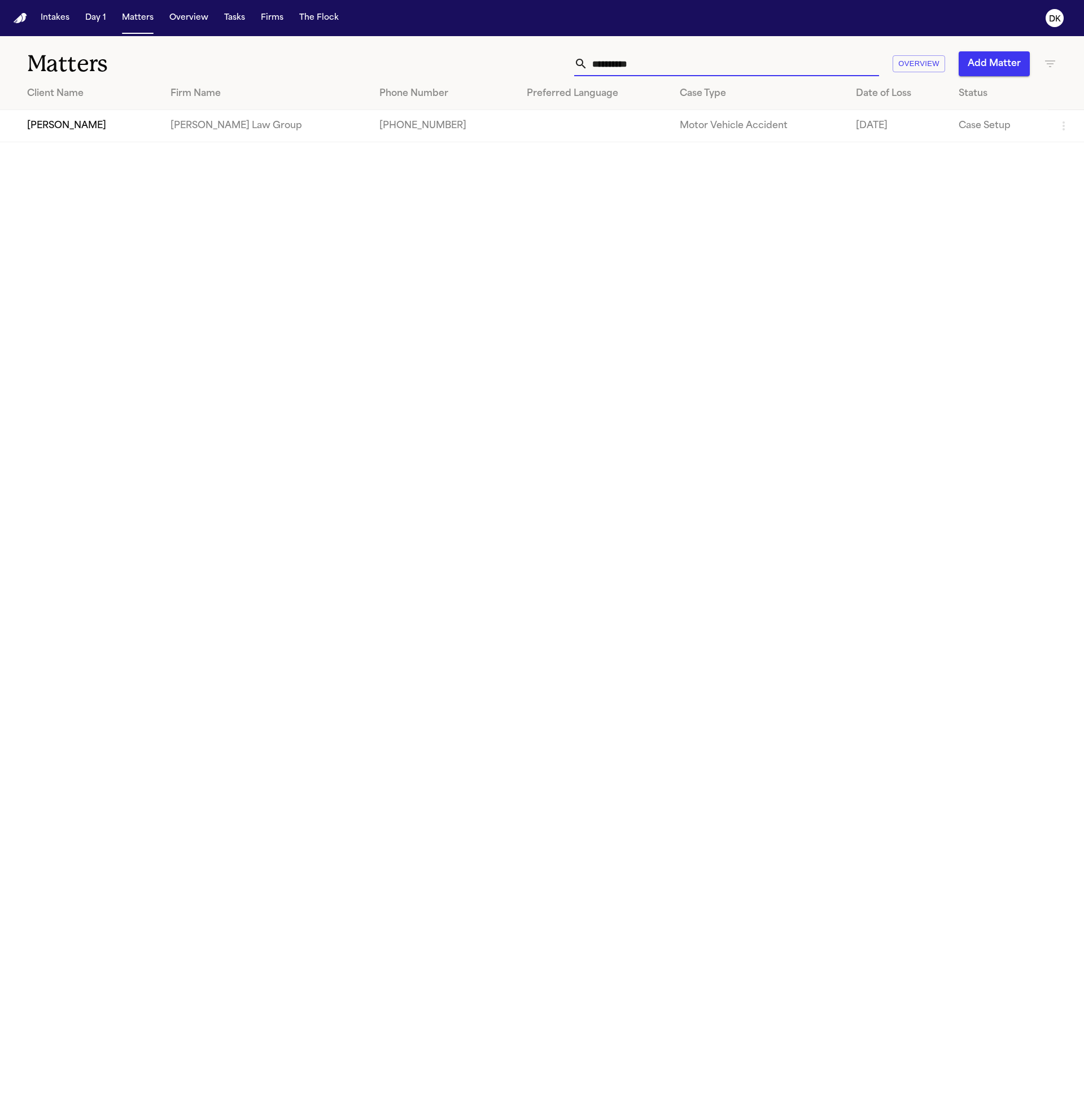
type input "**********"
click at [63, 132] on td "[PERSON_NAME]" at bounding box center [80, 126] width 161 height 32
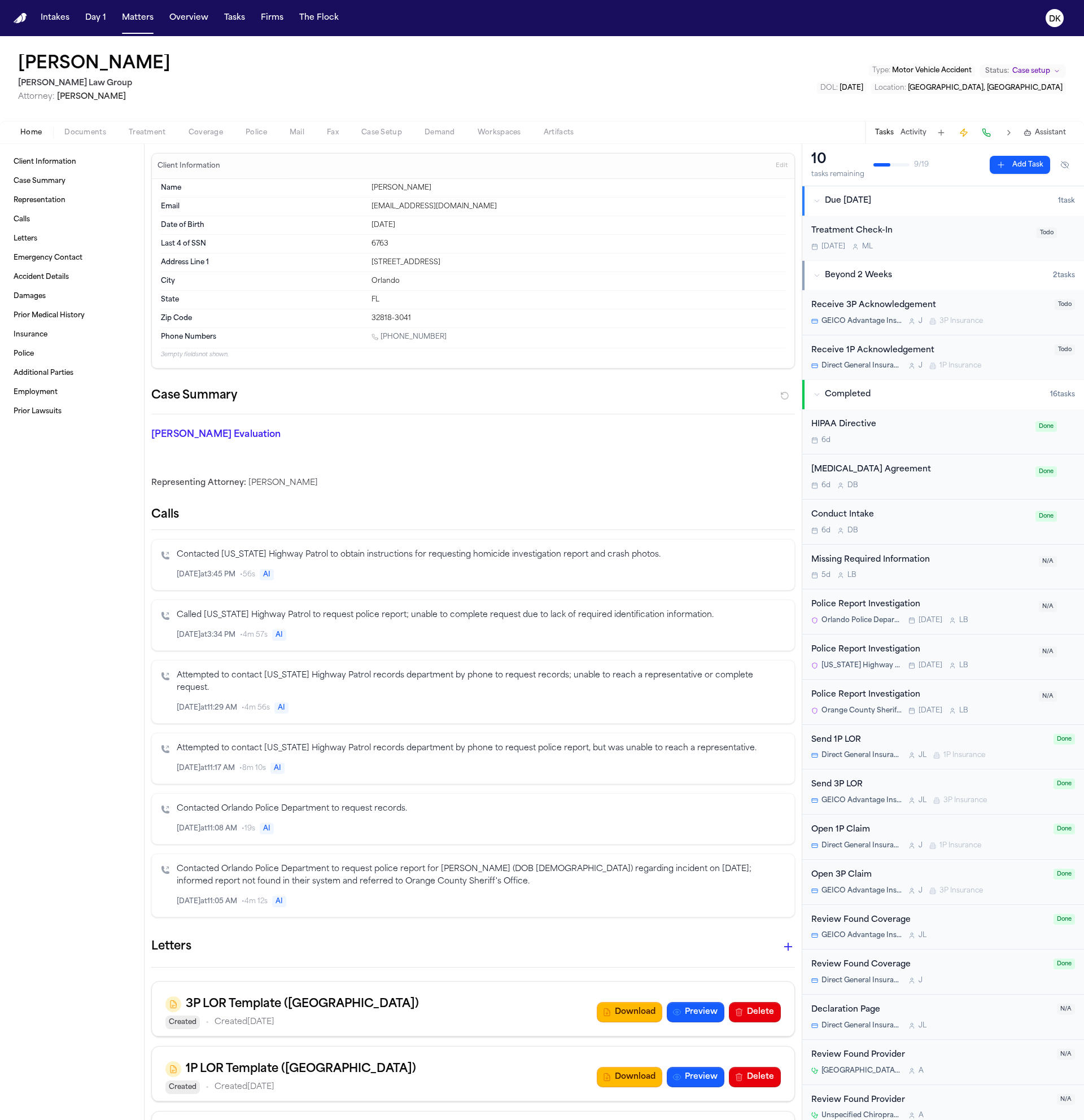
click at [254, 132] on span "Police" at bounding box center [256, 133] width 21 height 9
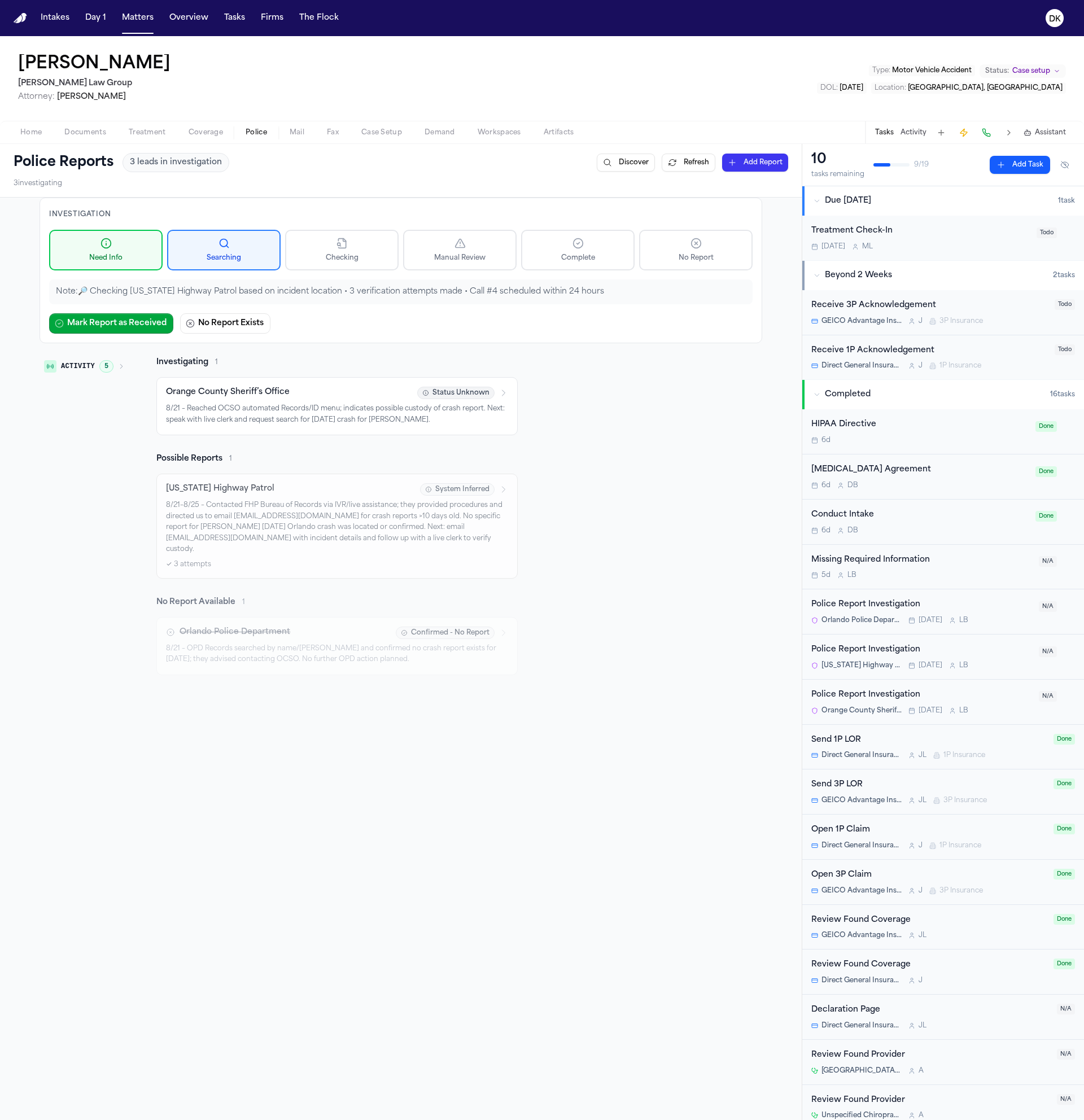
click at [295, 420] on p "8/21 – Reached OCSO automated Records/ID menu; indicates possible custody of cr…" at bounding box center [337, 414] width 342 height 22
click at [357, 522] on p "8/21–8/25 – Contacted FHP Bureau of Records via IVR/live assistance; they provi…" at bounding box center [337, 528] width 342 height 56
click at [140, 4] on nav "Intakes Day 1 Matters Overview Tasks Firms The Flock DK" at bounding box center [542, 18] width 1084 height 36
click at [142, 14] on button "Matters" at bounding box center [138, 18] width 41 height 20
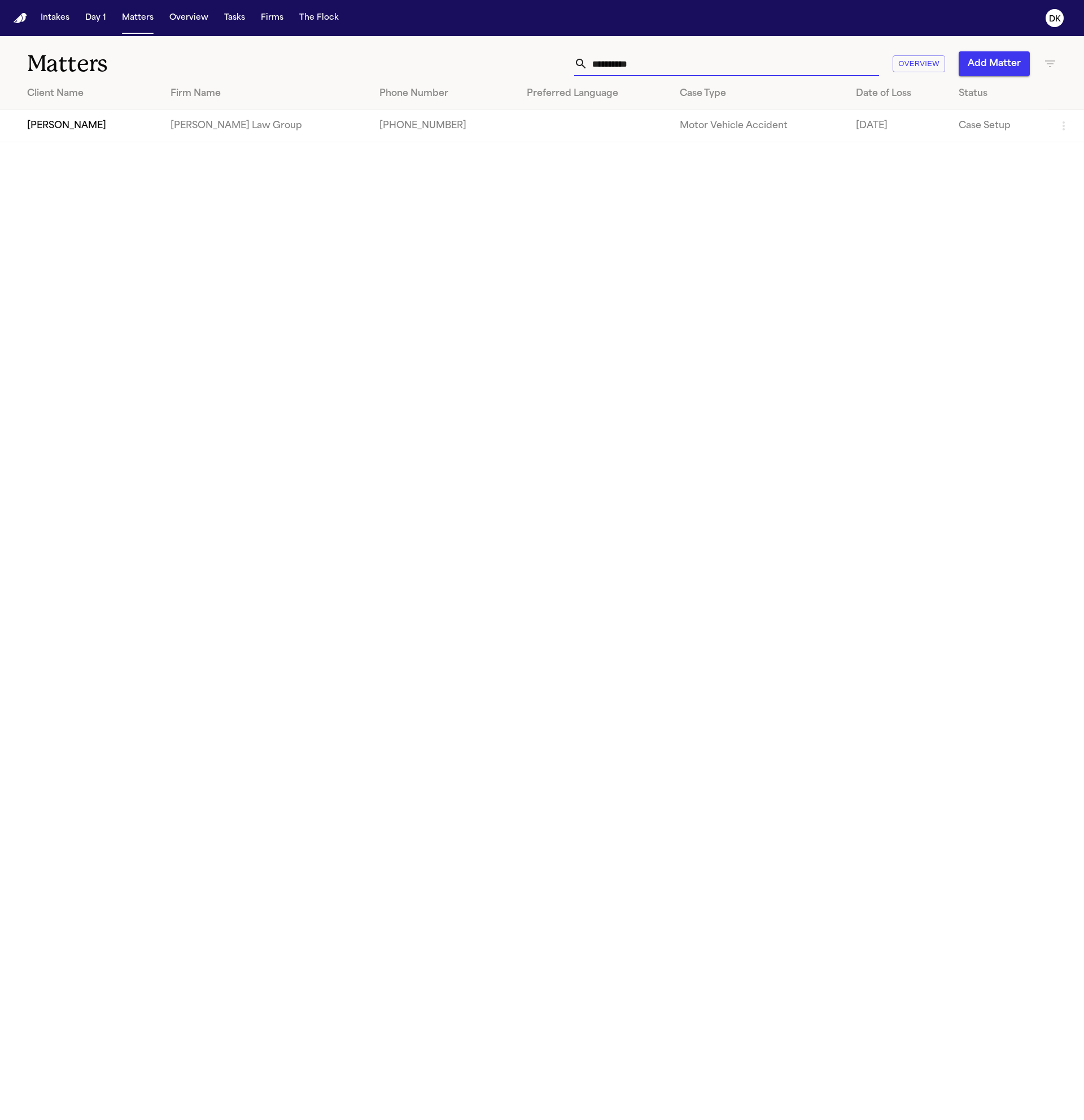
click at [757, 70] on input "**********" at bounding box center [733, 63] width 291 height 25
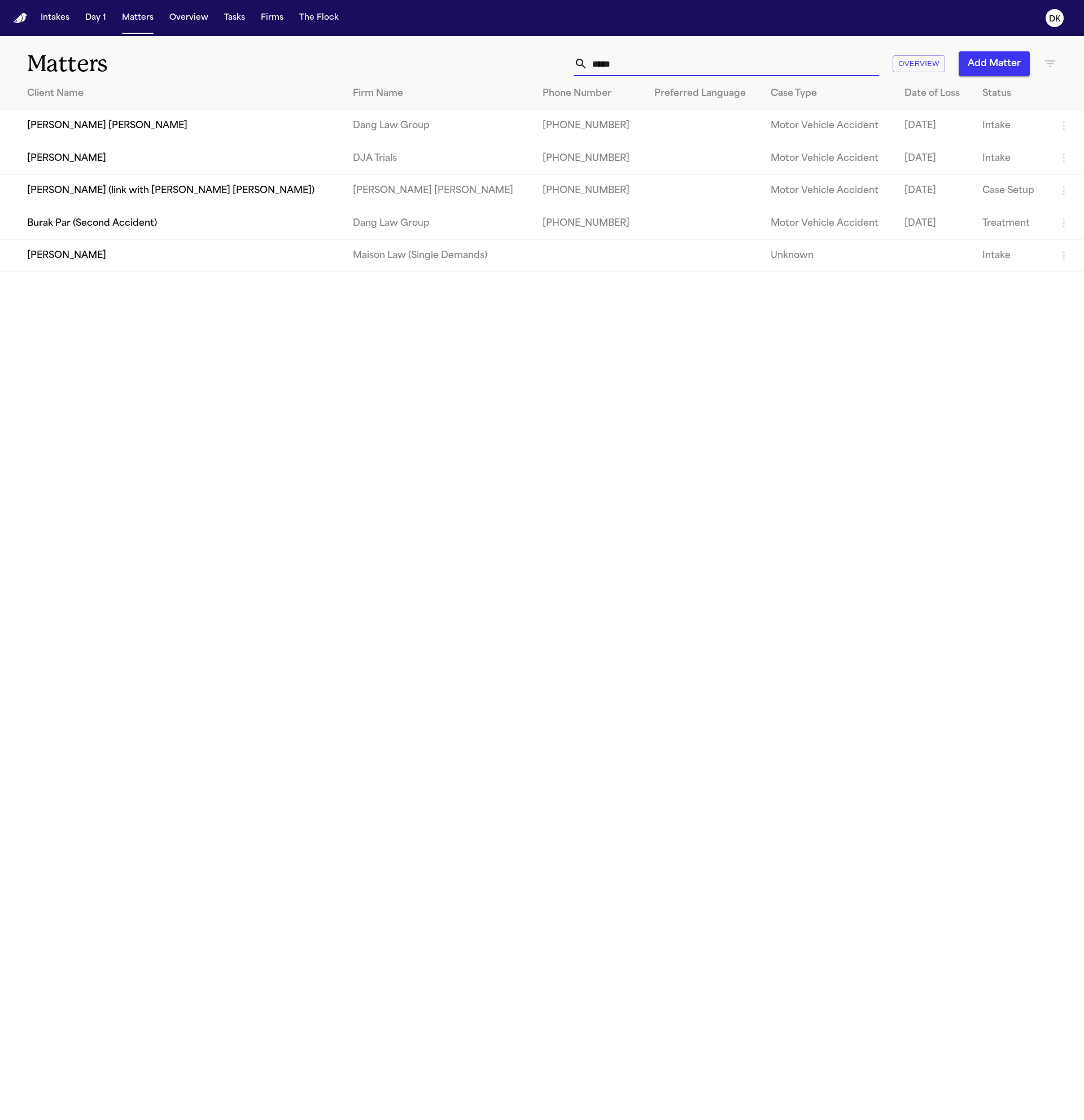
type input "*****"
click at [155, 175] on td "[PERSON_NAME]" at bounding box center [172, 159] width 344 height 32
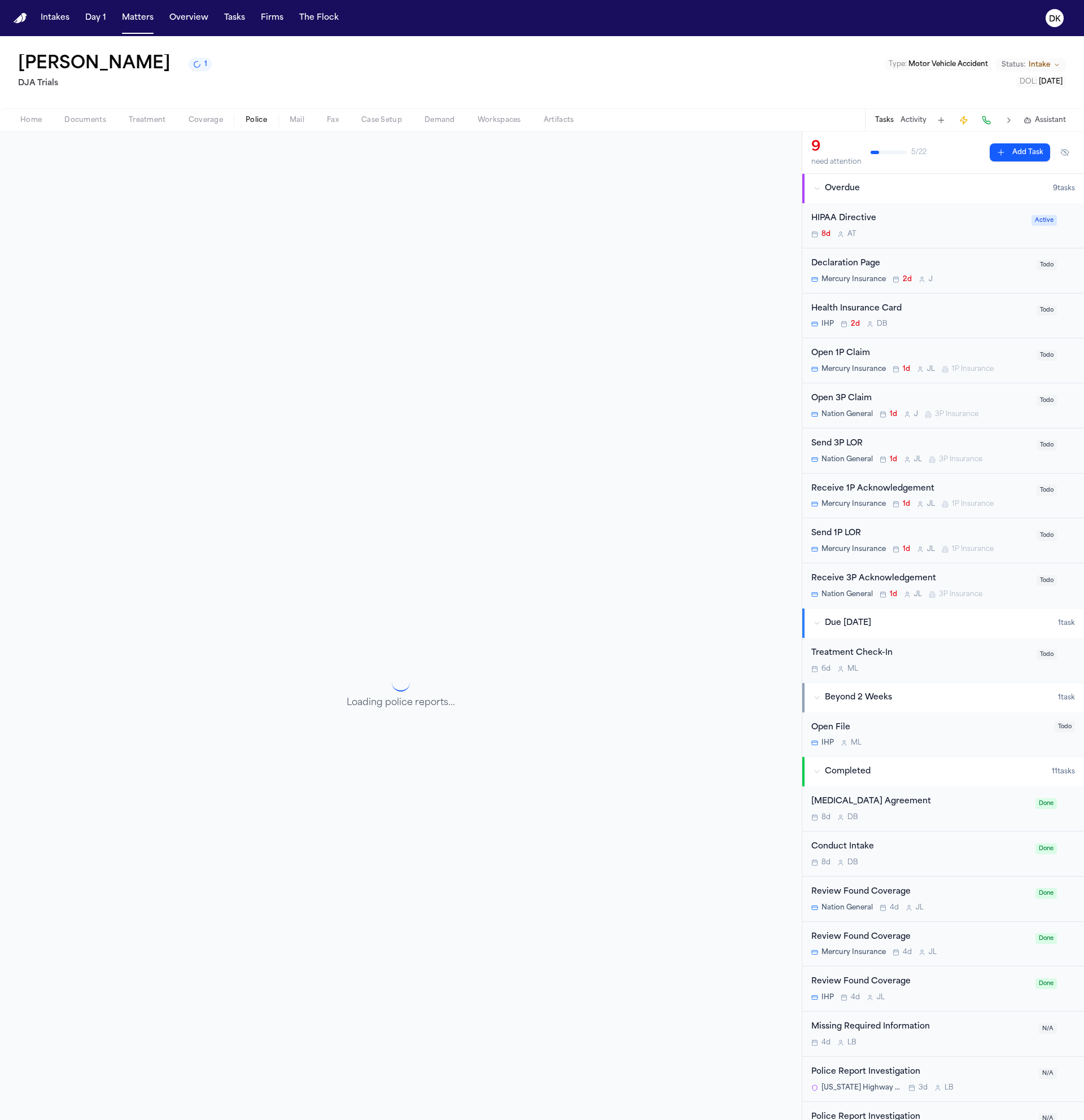
click at [257, 123] on span "Police" at bounding box center [256, 120] width 21 height 9
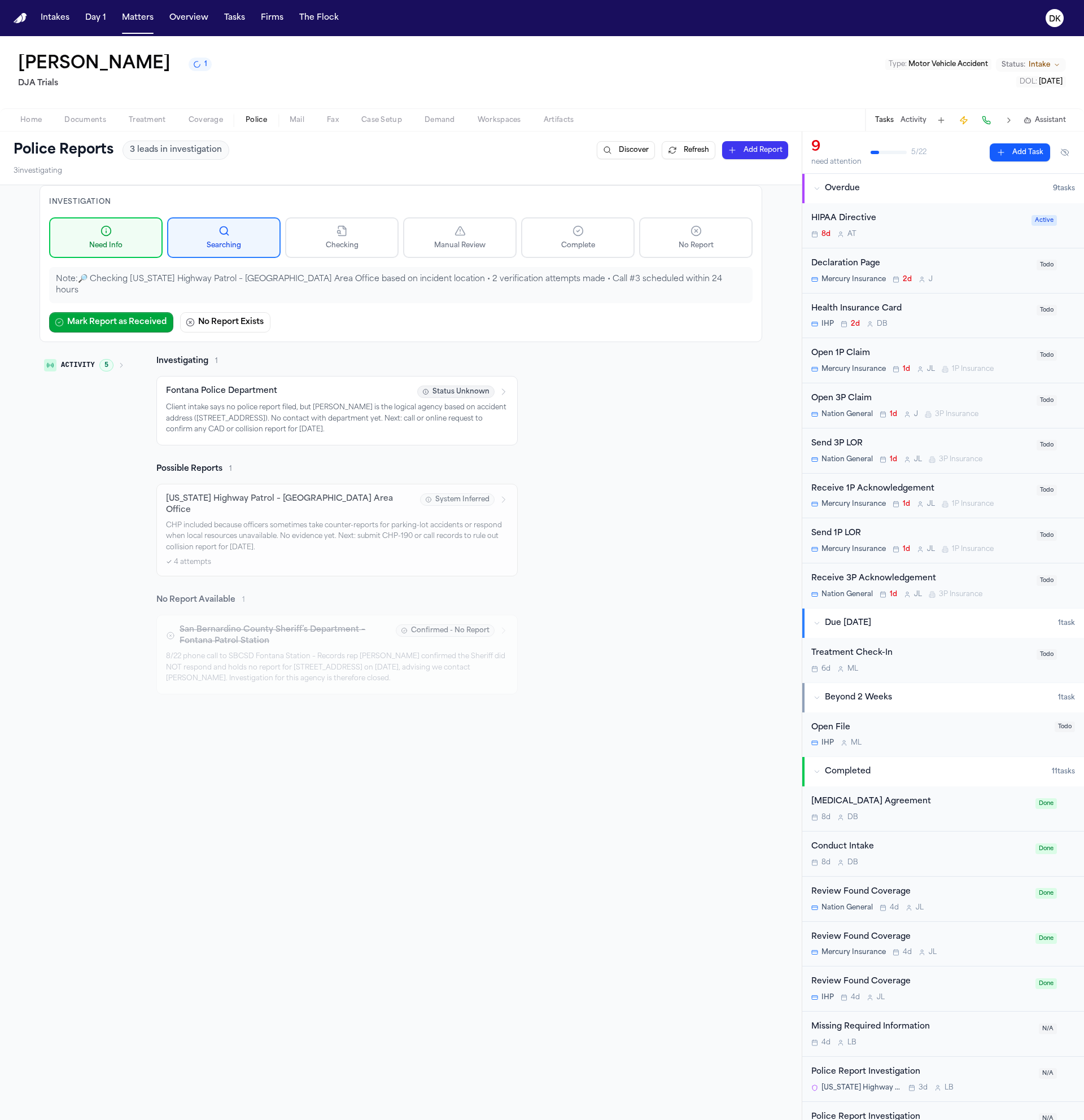
click at [357, 431] on div "Fontana Police Department Status Unknown Client intake says no police report fi…" at bounding box center [337, 411] width 362 height 70
click at [144, 26] on button "Matters" at bounding box center [138, 18] width 41 height 20
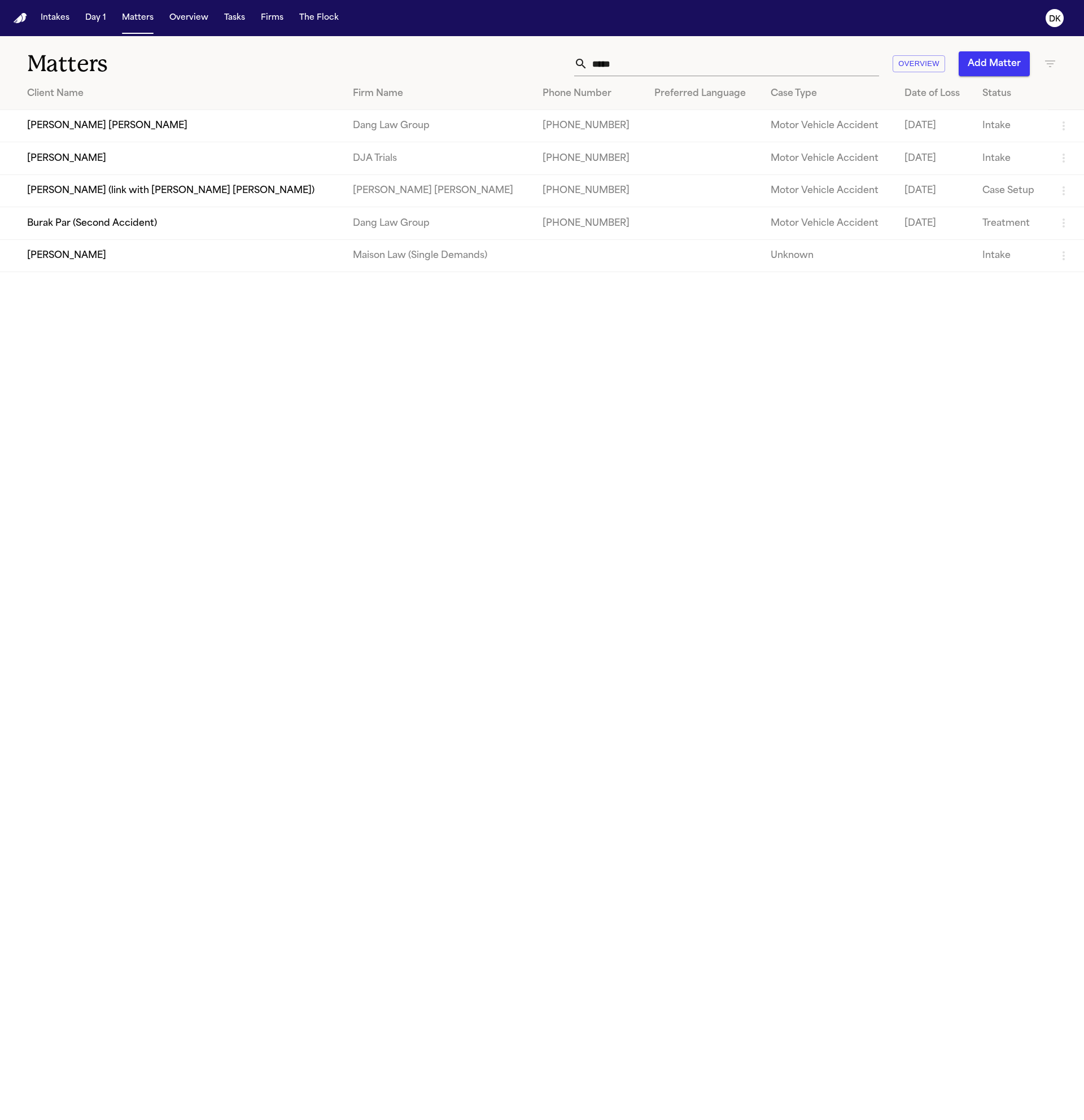
click at [792, 72] on input "*****" at bounding box center [733, 63] width 291 height 25
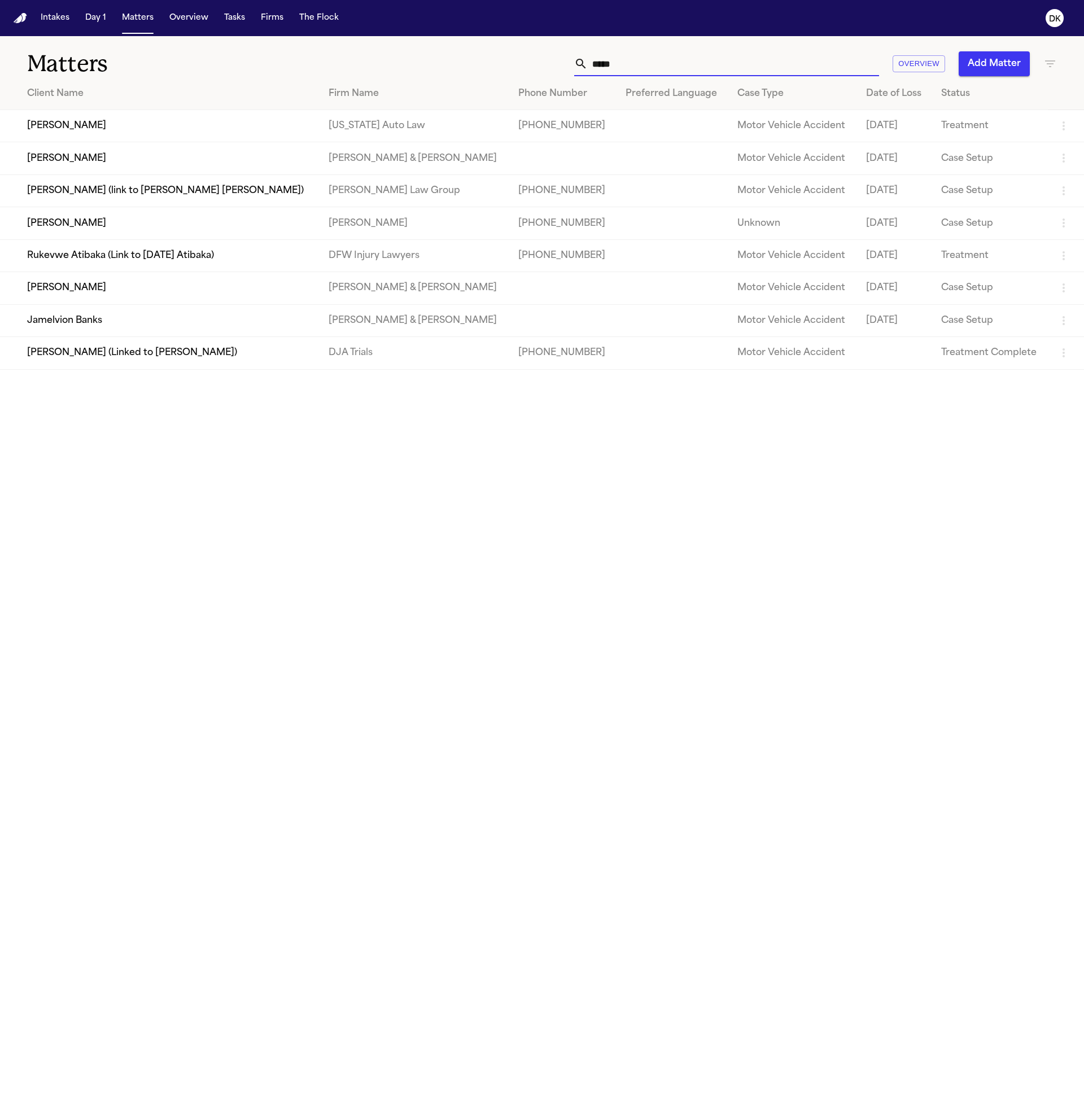
type input "*****"
click at [185, 124] on td "[PERSON_NAME]" at bounding box center [159, 126] width 319 height 32
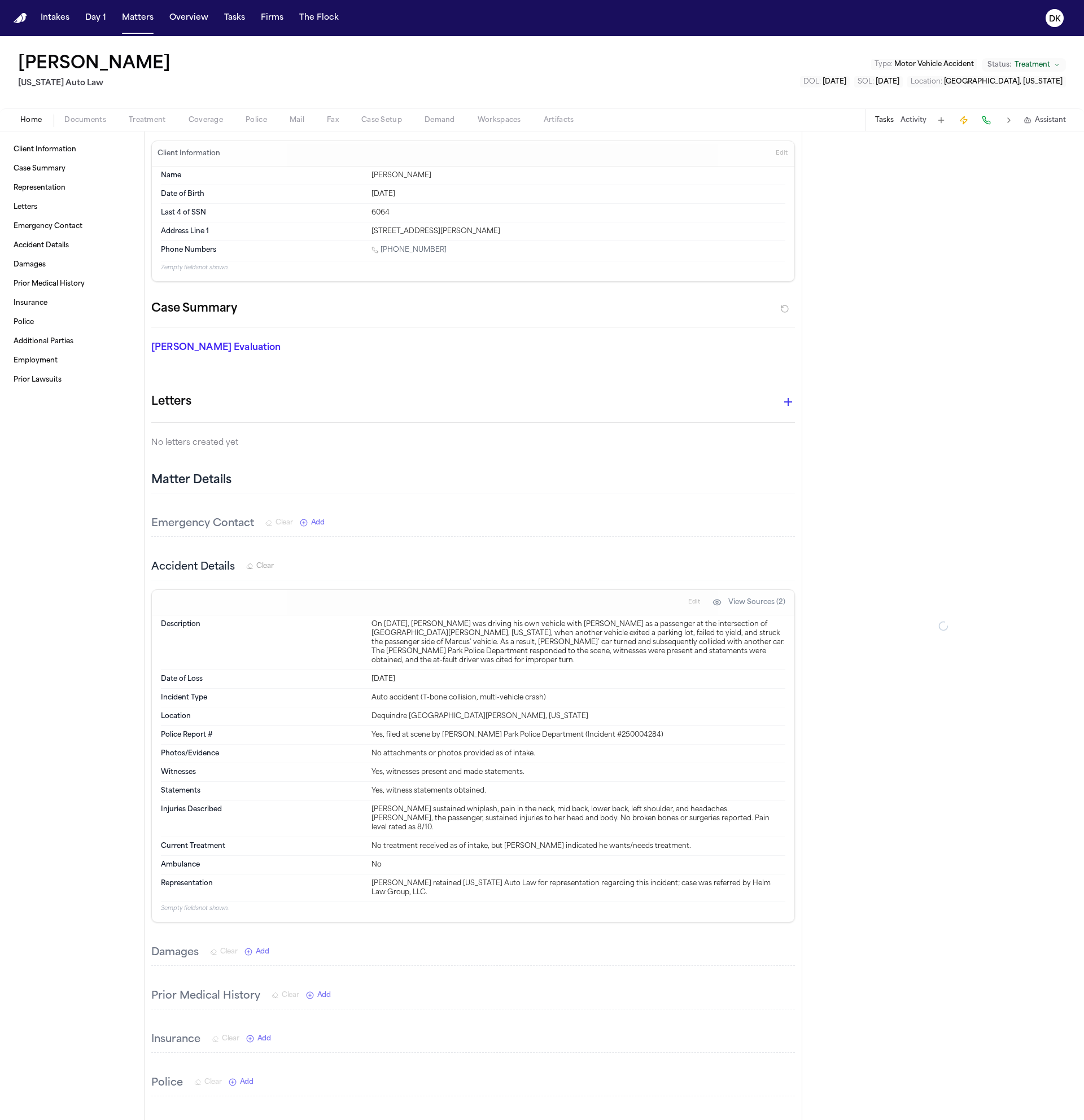
click at [237, 113] on div "Home Documents Treatment Coverage Police Mail Fax Case Setup Demand Workspaces …" at bounding box center [542, 120] width 1084 height 23
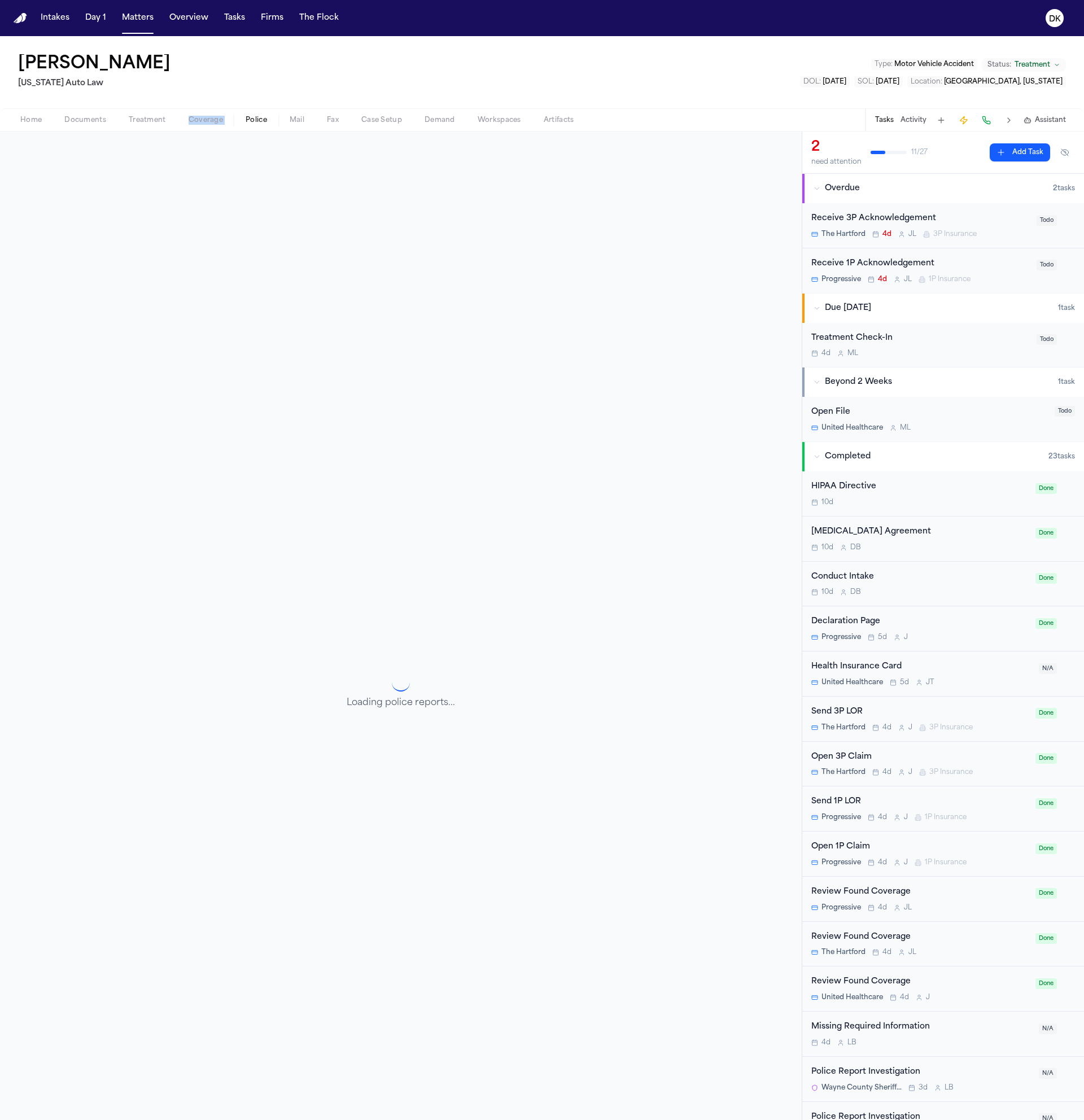
click at [271, 118] on button "Police" at bounding box center [256, 120] width 44 height 13
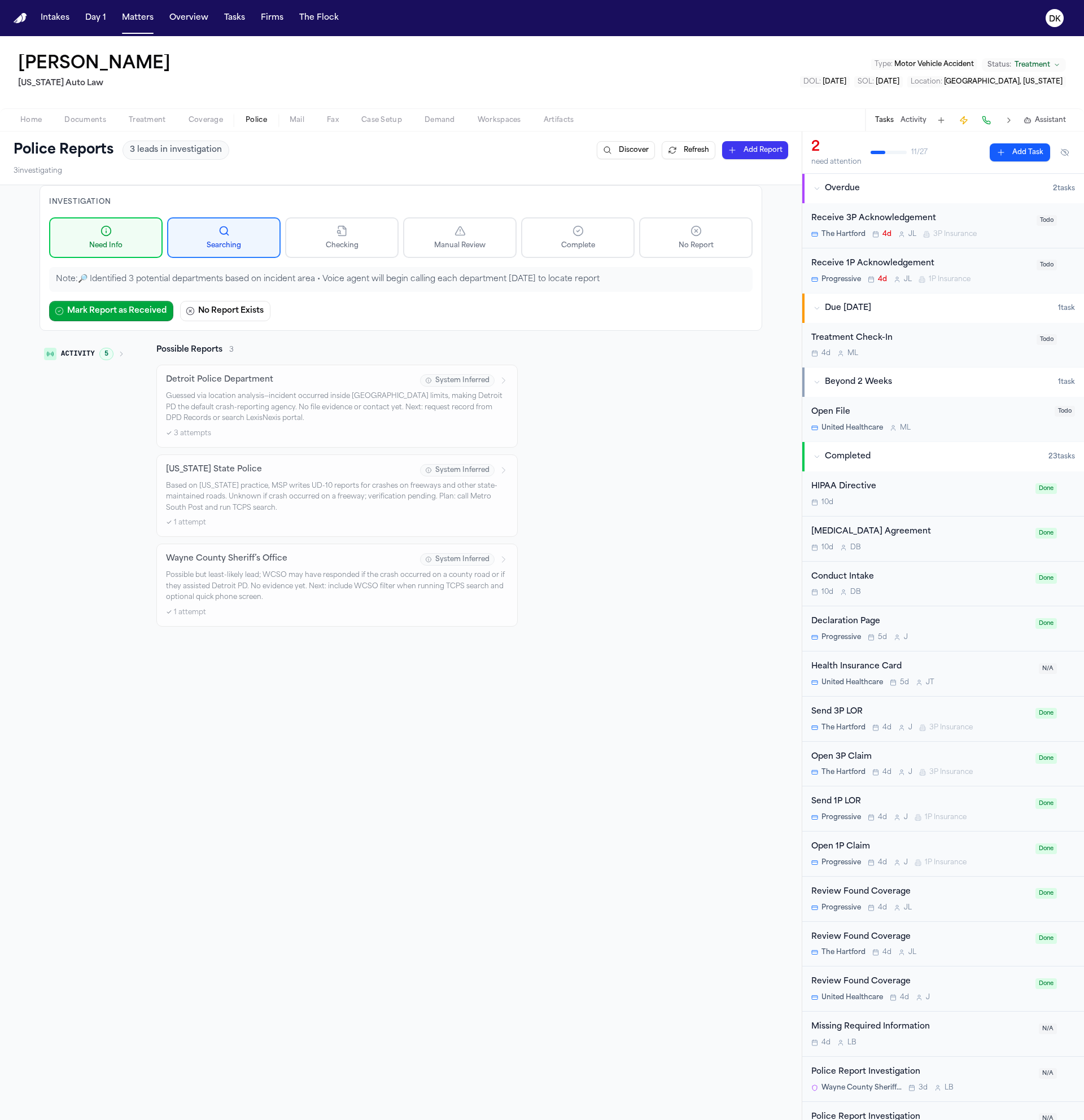
click at [305, 396] on p "Guessed via location analysis—incident occurred inside [GEOGRAPHIC_DATA] limits…" at bounding box center [337, 407] width 342 height 33
click at [75, 121] on span "Documents" at bounding box center [85, 120] width 42 height 9
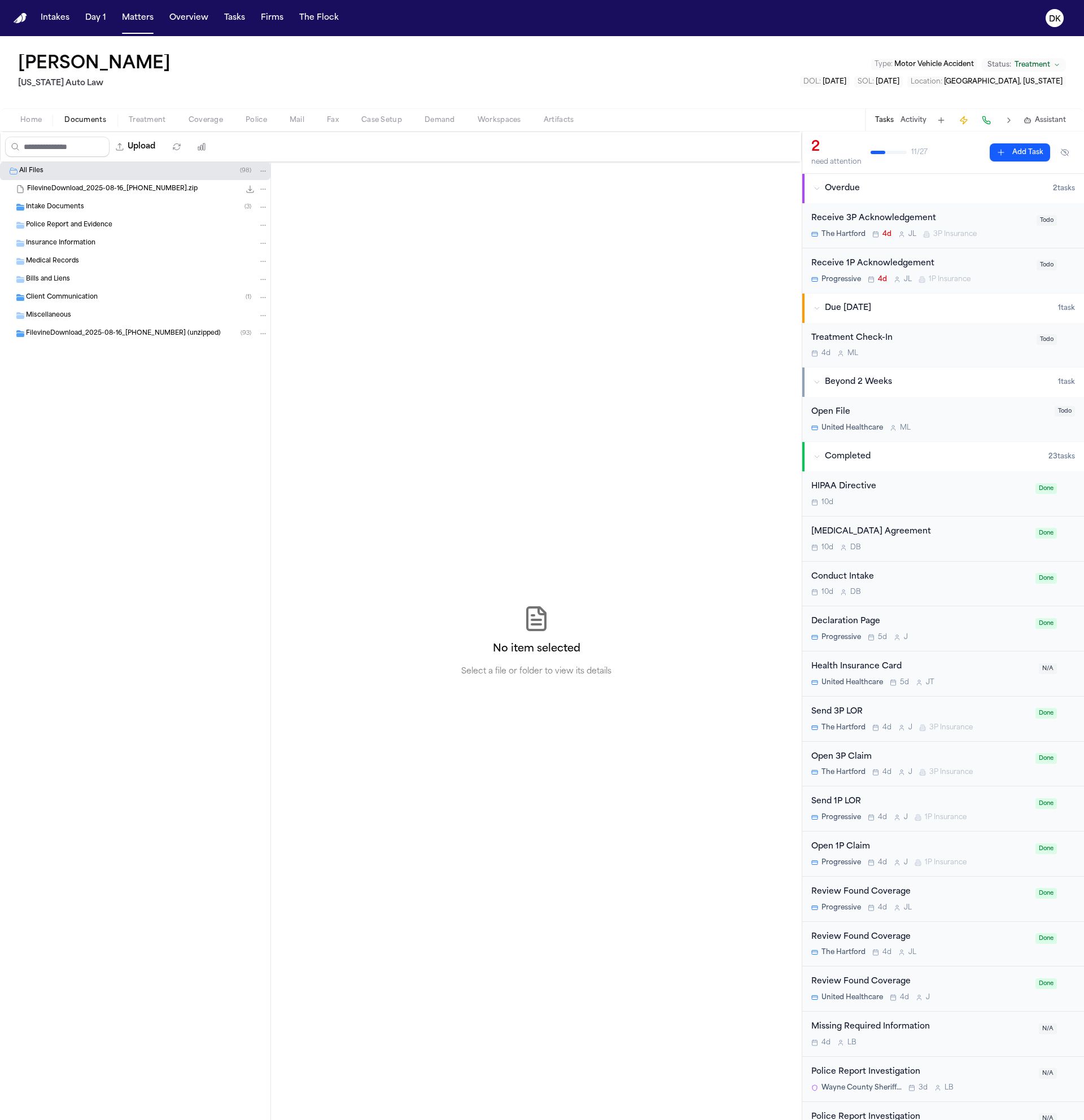
click at [124, 195] on div "FilevineDownload_2025-08-16_[PHONE_NUMBER].zip 1016.5 MB • ZIP" at bounding box center [147, 189] width 241 height 11
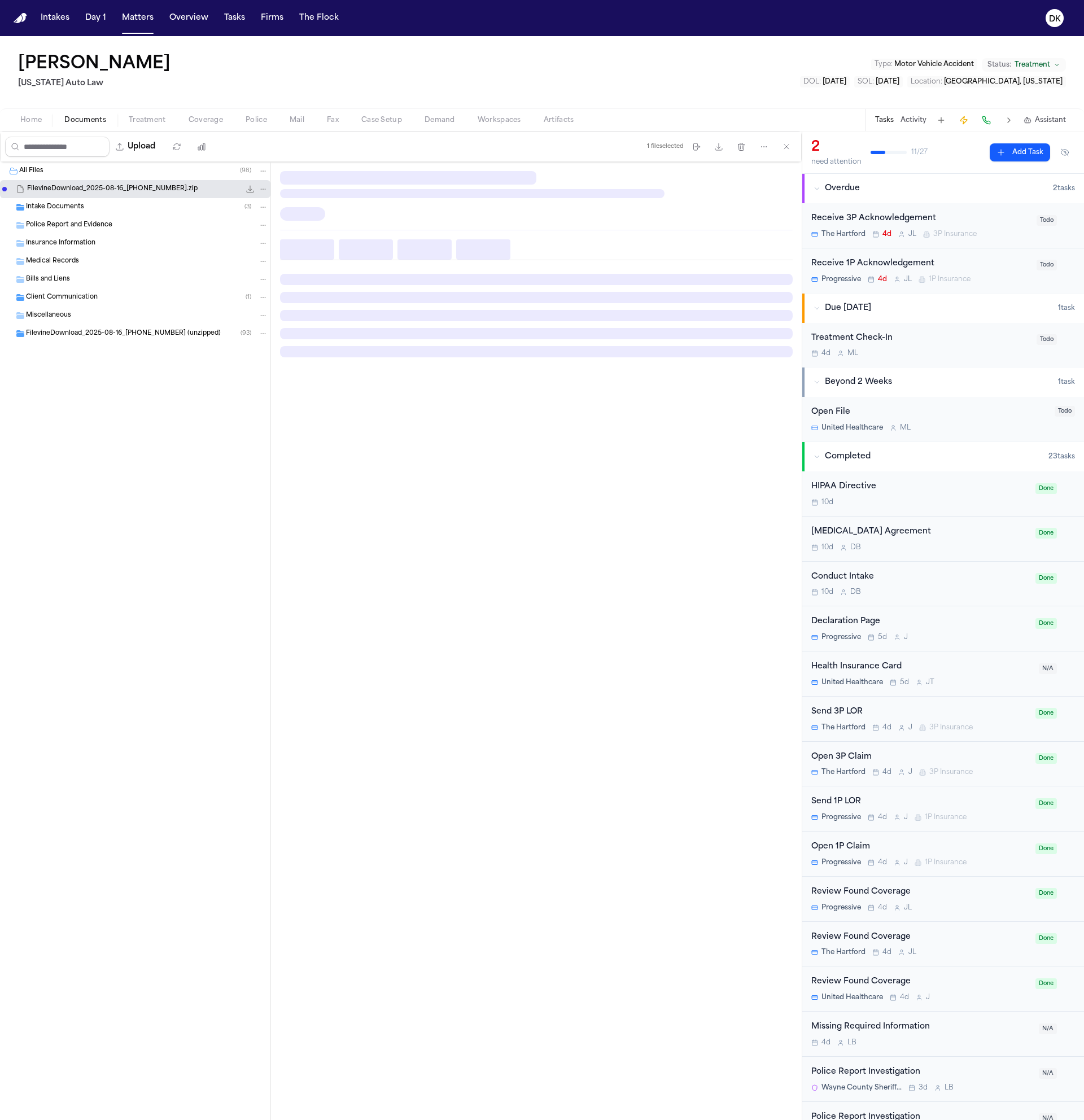
click at [127, 206] on div "Intake Documents ( 3 )" at bounding box center [147, 207] width 242 height 10
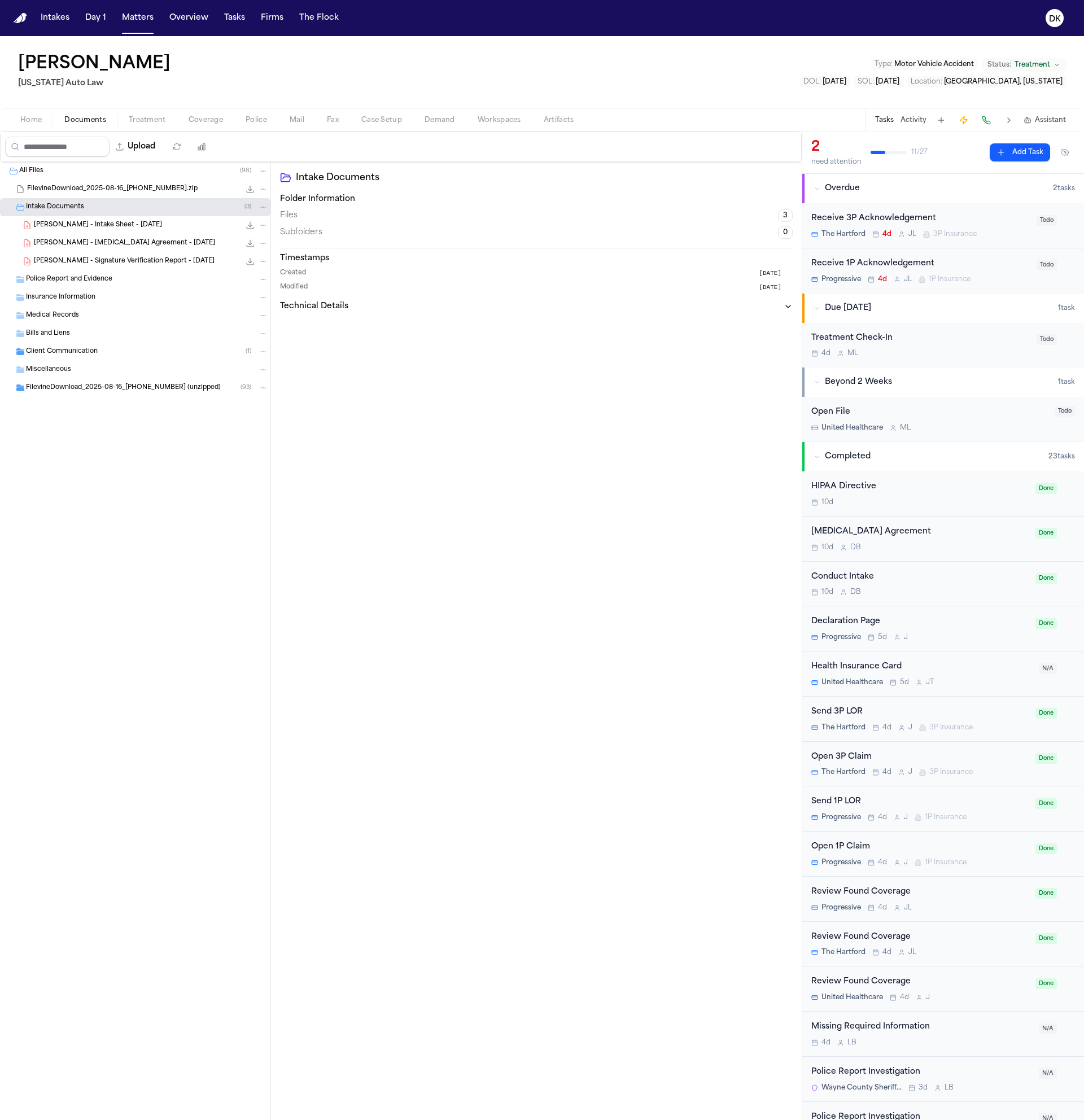
click at [135, 227] on div "[PERSON_NAME] - Intake Sheet - [DATE] 288.3 KB • PDF" at bounding box center [151, 226] width 234 height 11
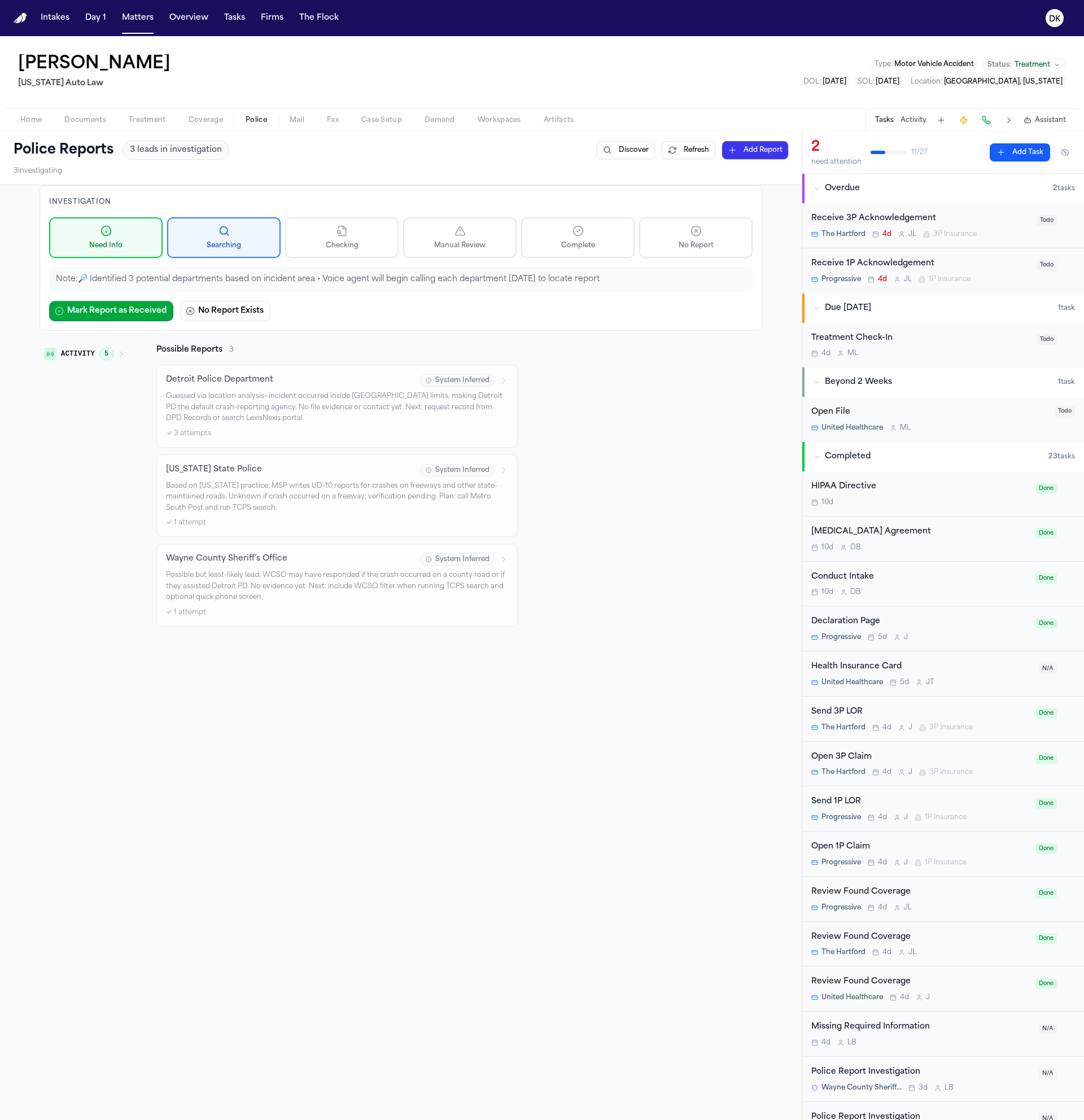
click at [100, 125] on span "Documents" at bounding box center [85, 120] width 42 height 9
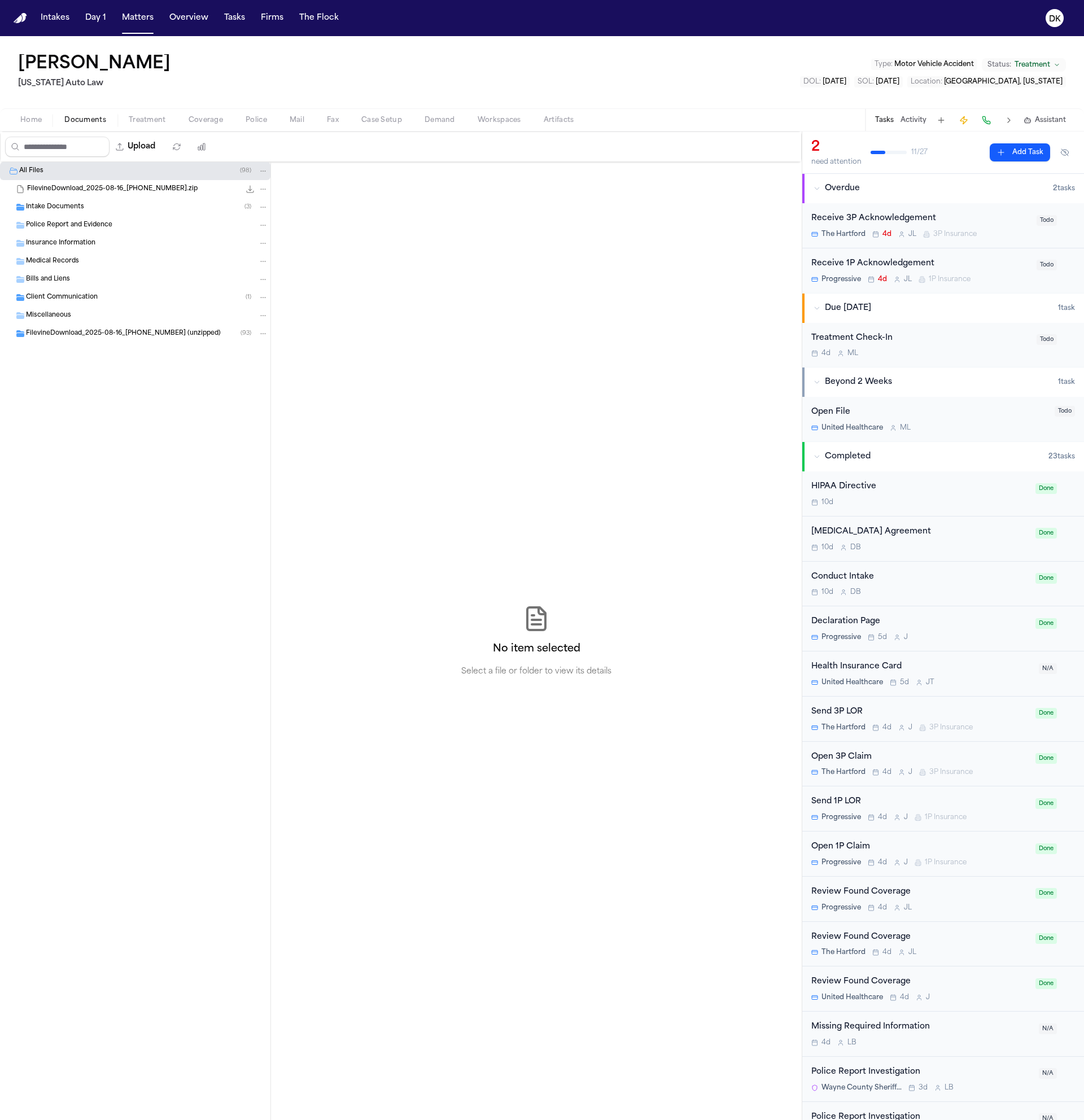
click at [140, 210] on div "Intake Documents ( 3 )" at bounding box center [147, 207] width 242 height 10
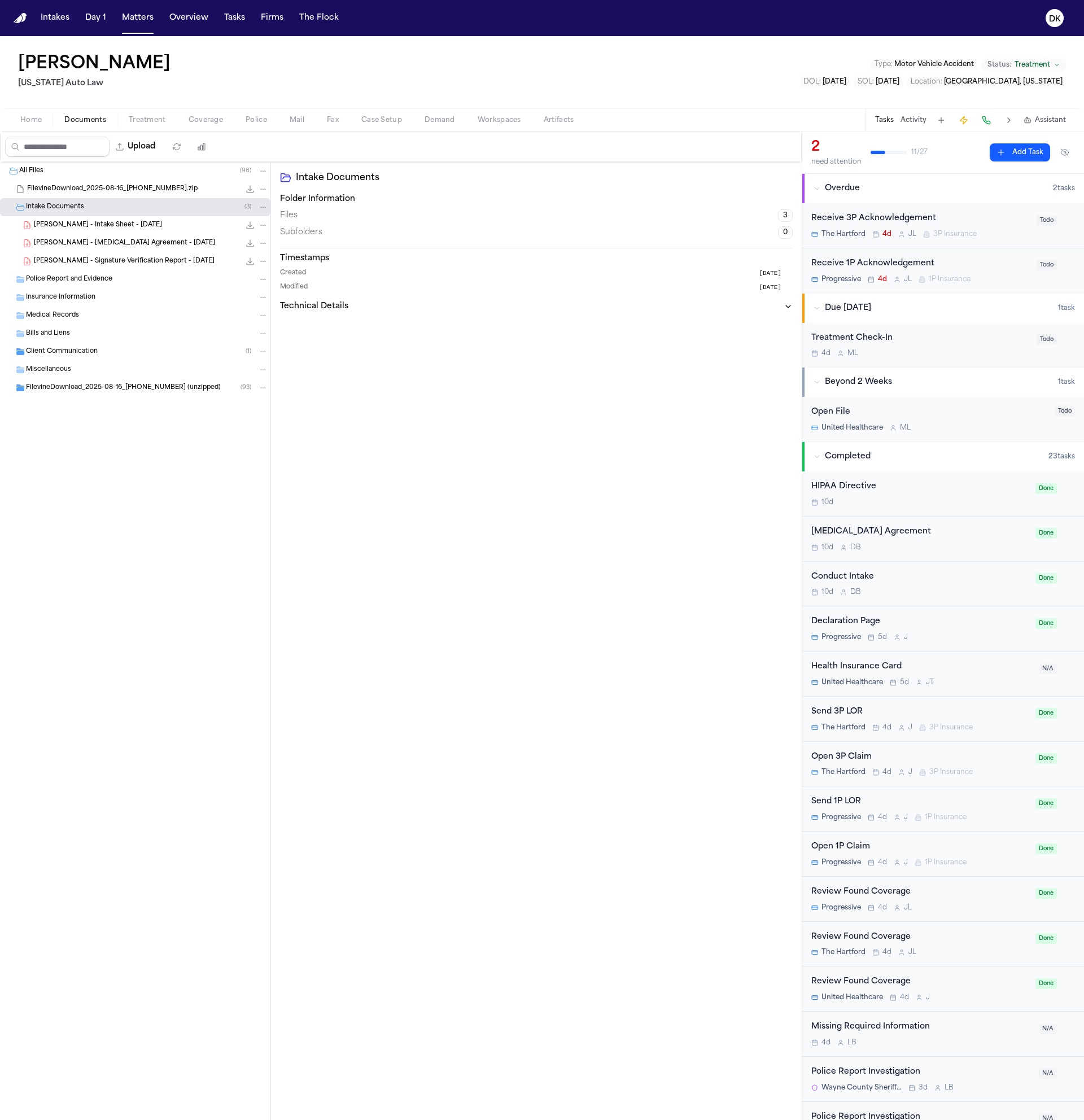
click at [138, 235] on div "[PERSON_NAME] - [MEDICAL_DATA] Agreement - [DATE] 633.3 KB • PDF" at bounding box center [135, 243] width 271 height 18
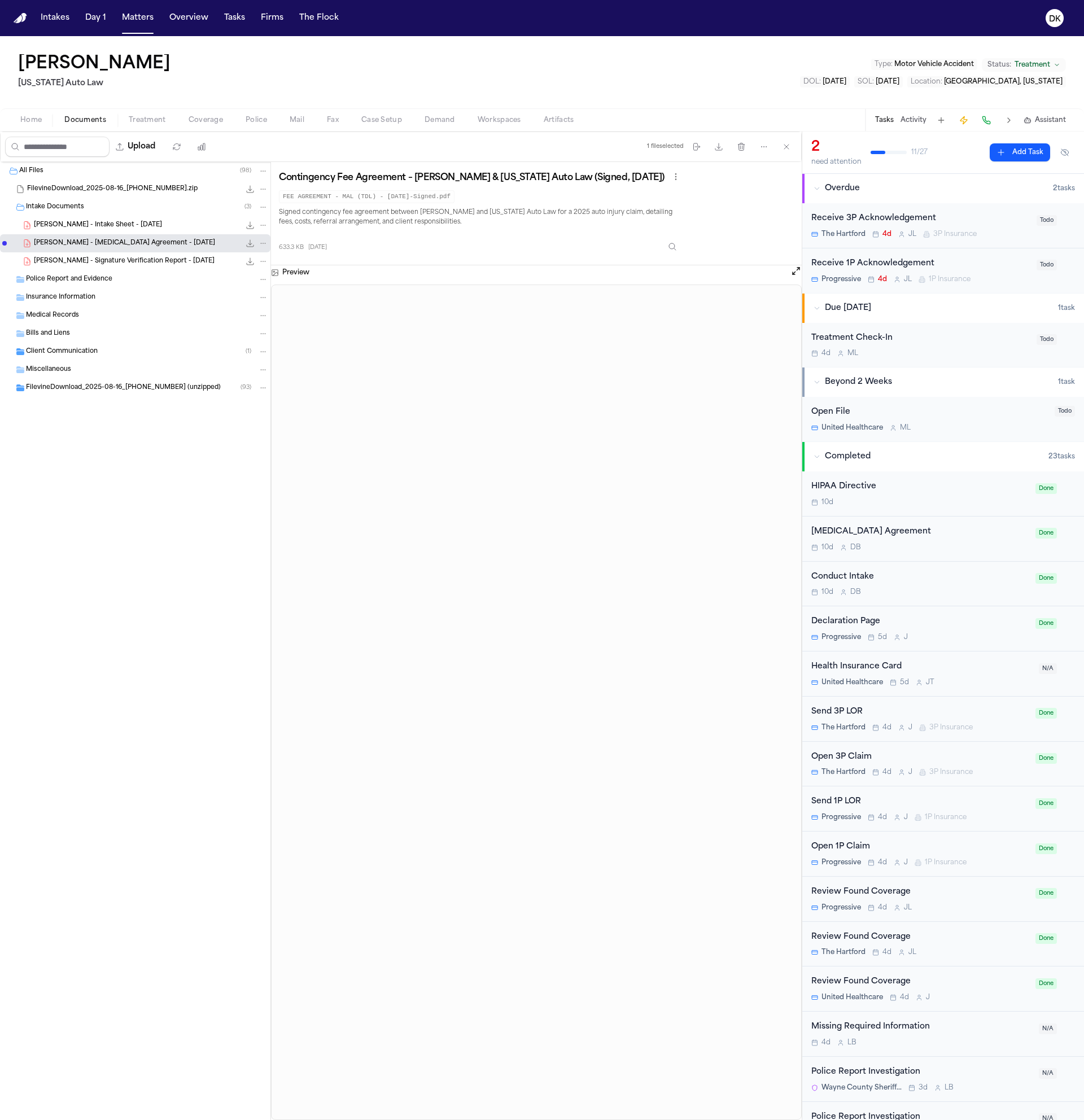
click at [140, 221] on div "[PERSON_NAME] - Intake Sheet - [DATE] 288.3 KB • PDF" at bounding box center [151, 226] width 234 height 11
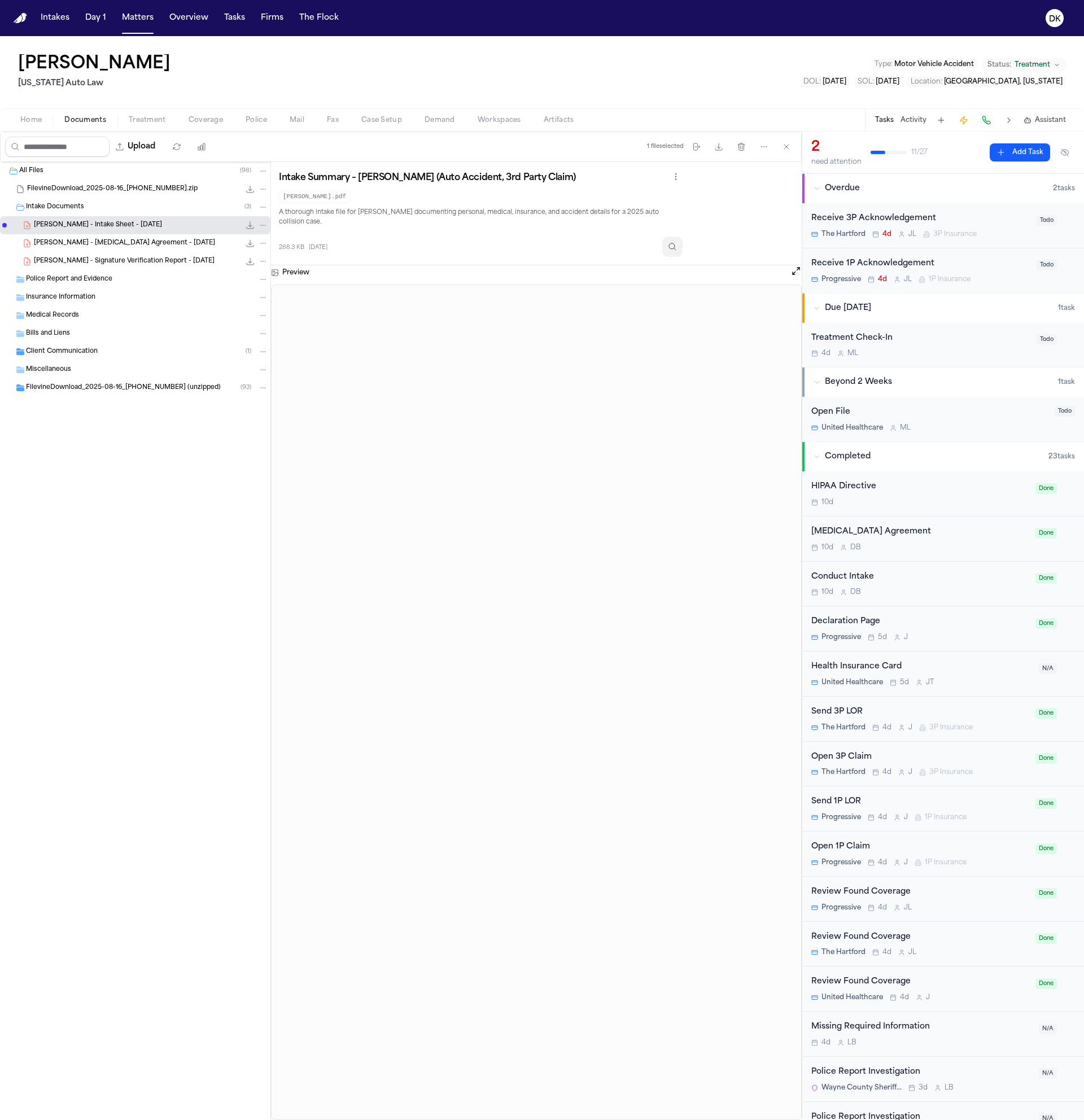
click at [677, 242] on icon "Inspect" at bounding box center [672, 247] width 9 height 9
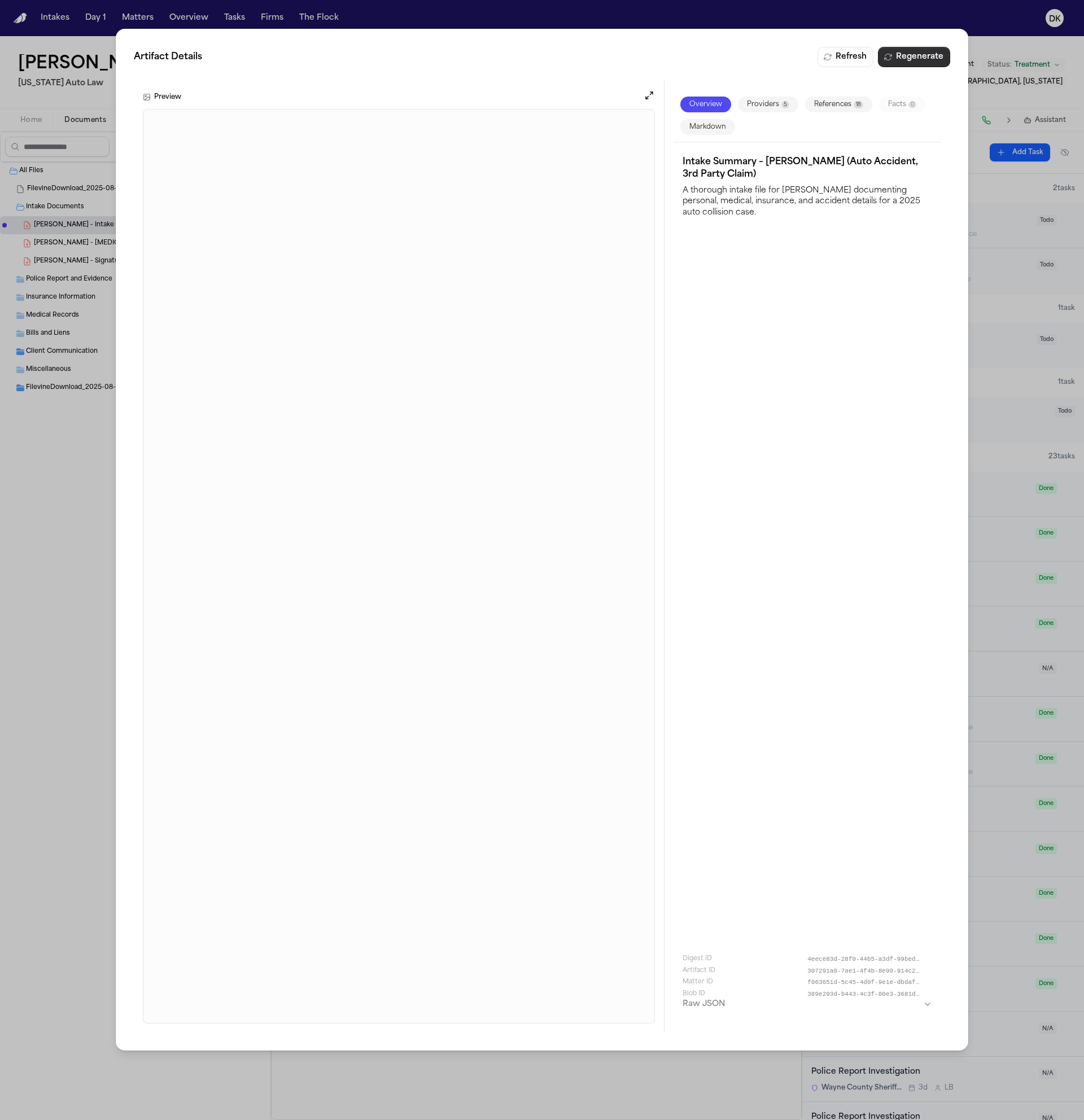
click at [918, 61] on button "Regenerate" at bounding box center [914, 56] width 73 height 20
click at [91, 515] on div "Artifact Details Refresh Regenerate Preview Overview Providers 5 References 18 …" at bounding box center [542, 560] width 1084 height 1120
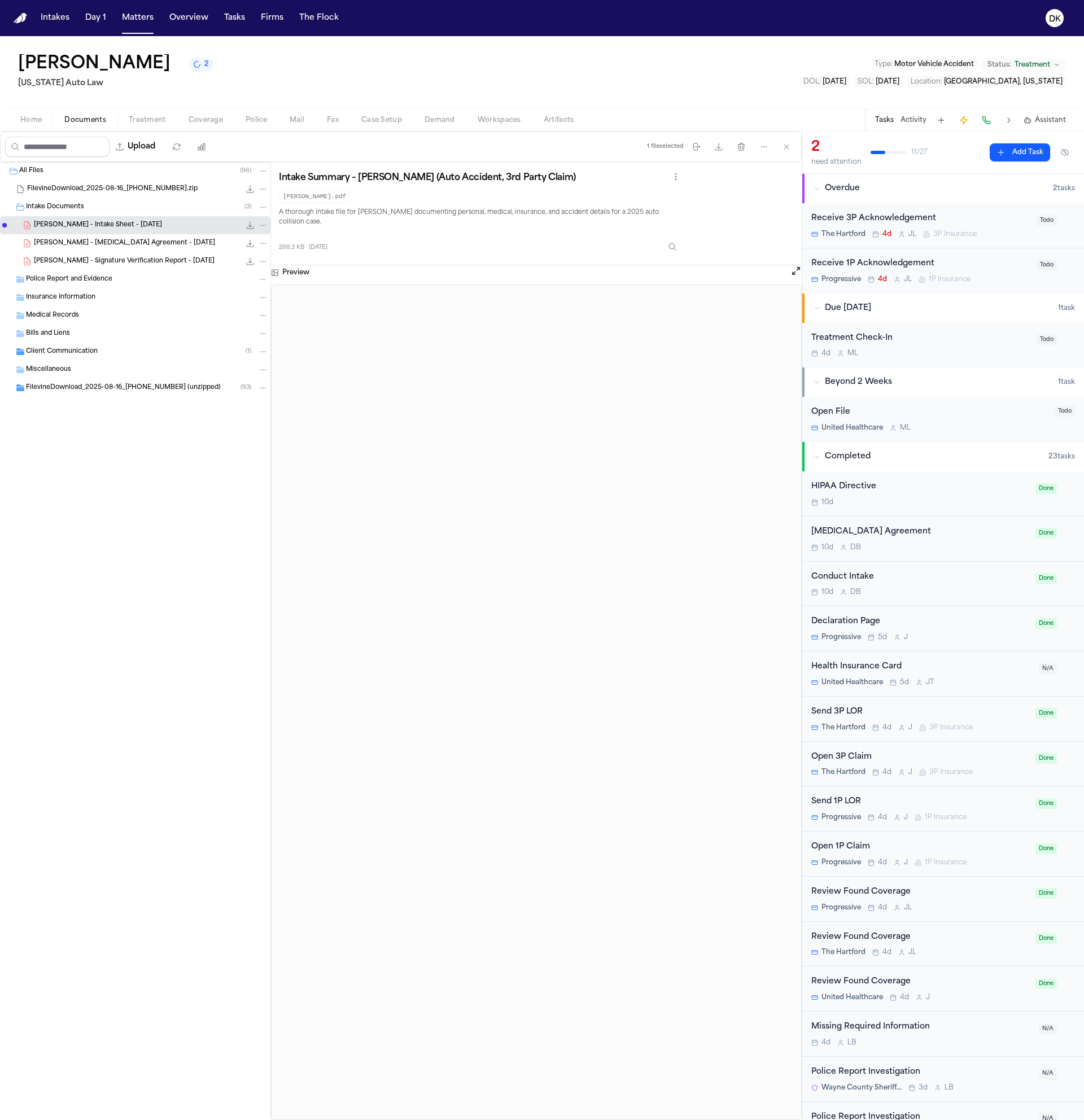
click at [99, 393] on div "FilevineDownload_2025-08-16_[PHONE_NUMBER] (unzipped) ( 93 )" at bounding box center [135, 388] width 271 height 18
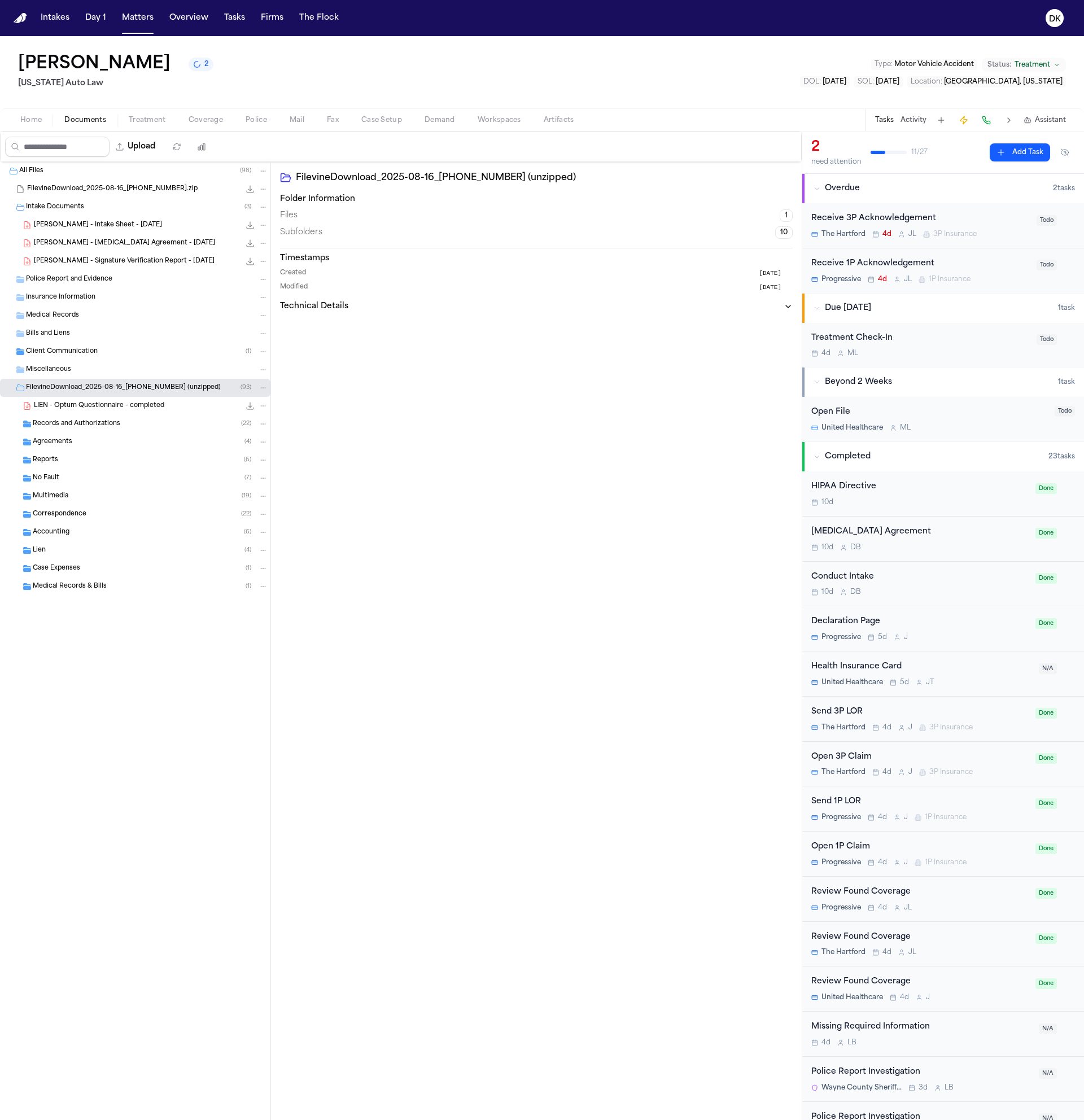
click at [127, 447] on div "Agreements ( 4 )" at bounding box center [150, 442] width 235 height 10
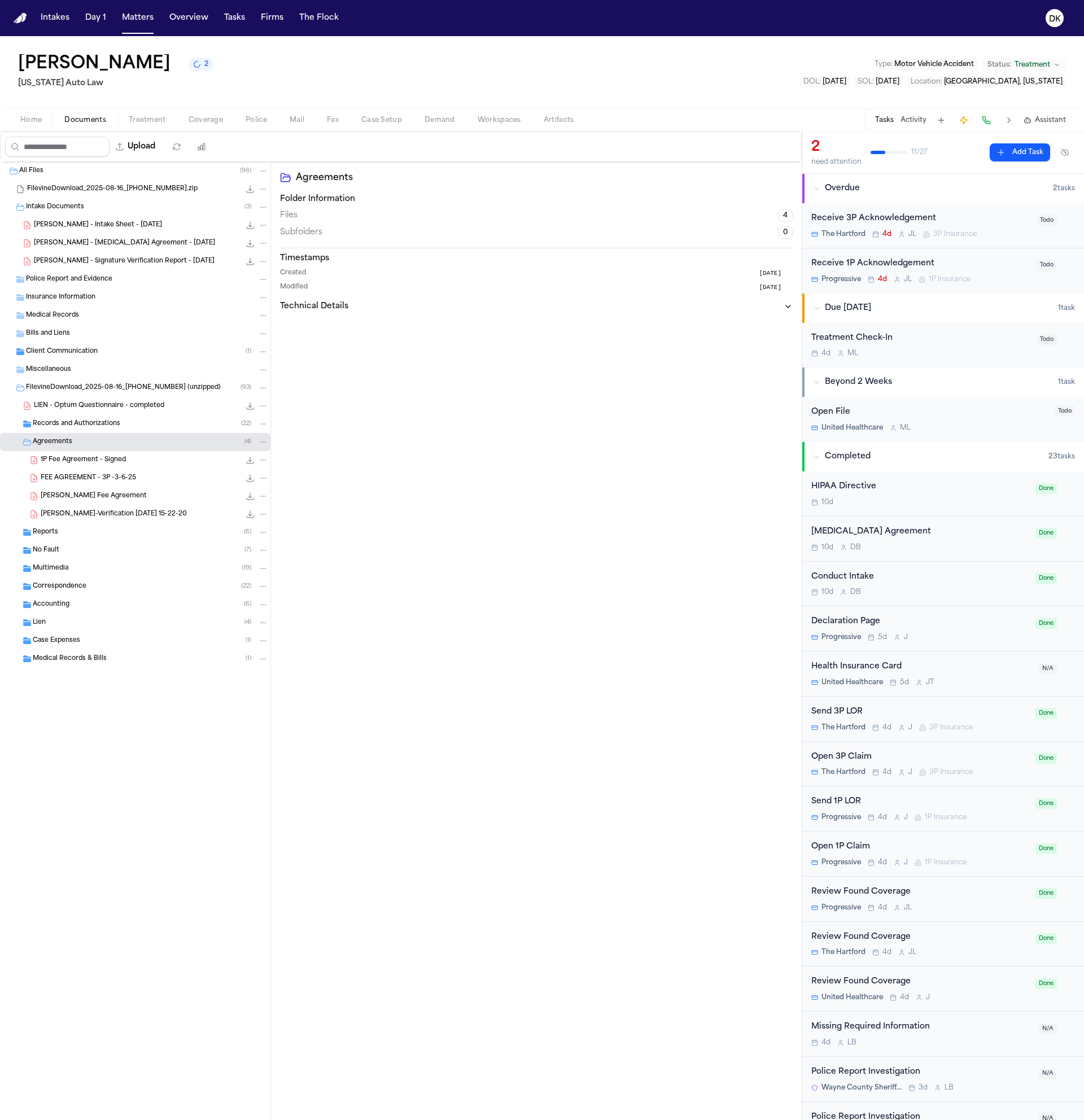
click at [135, 515] on span "[PERSON_NAME]-Verification [DATE] 15-22-20" at bounding box center [113, 515] width 146 height 10
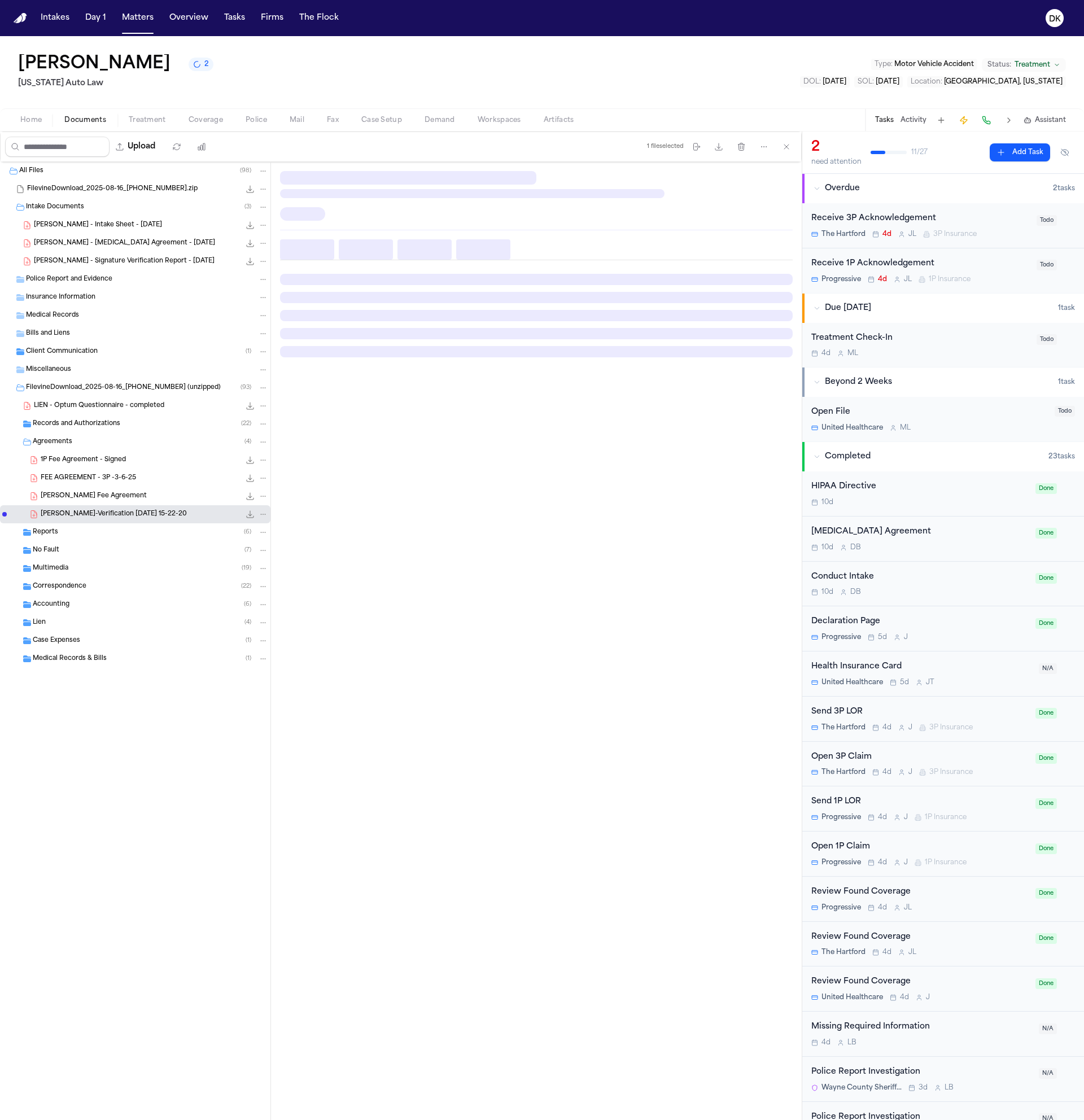
click at [137, 586] on div "Correspondence ( 22 )" at bounding box center [150, 586] width 235 height 10
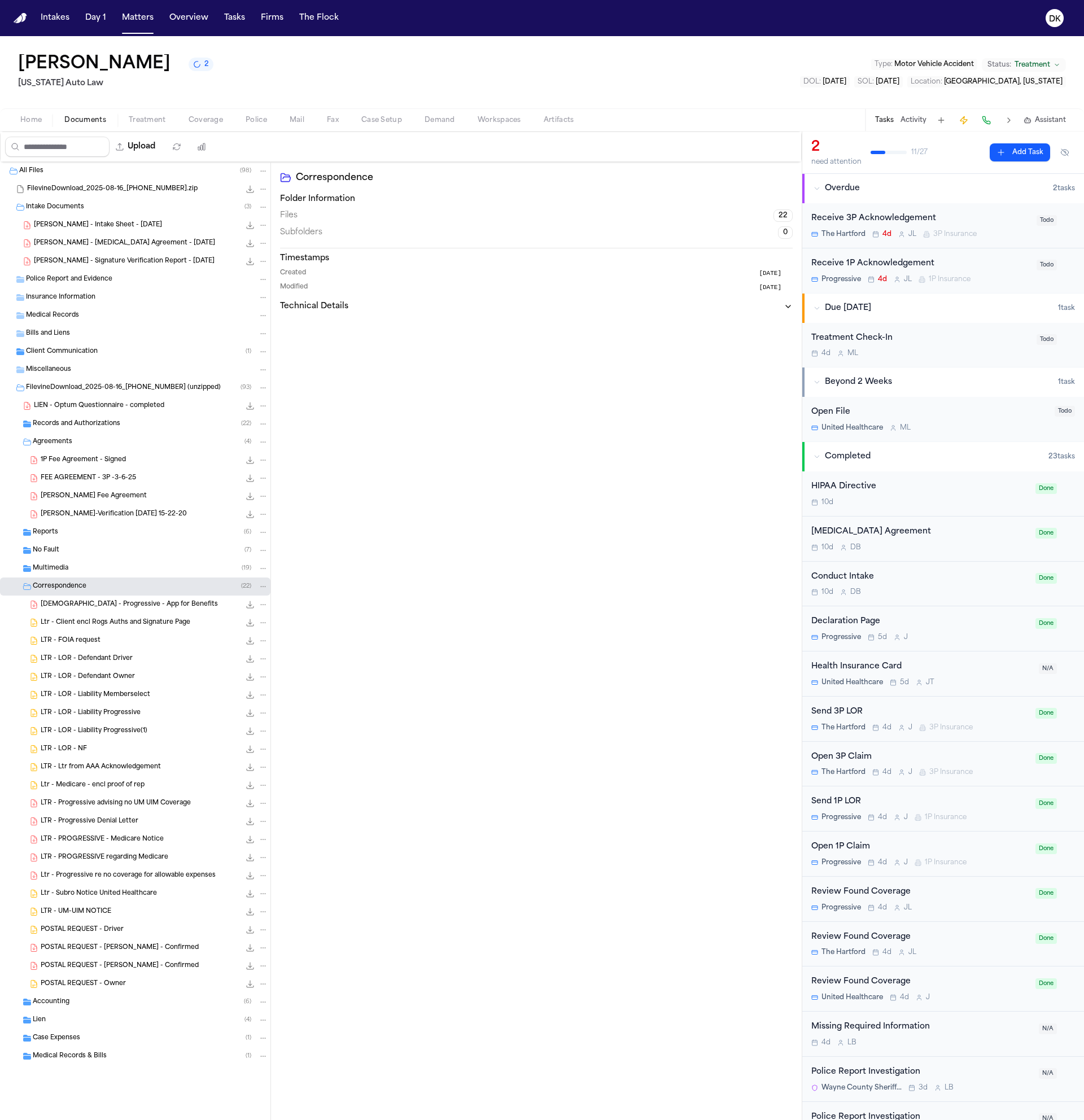
click at [139, 620] on span "Ltr - Client encl Rogs Auths and Signature Page" at bounding box center [116, 623] width 149 height 10
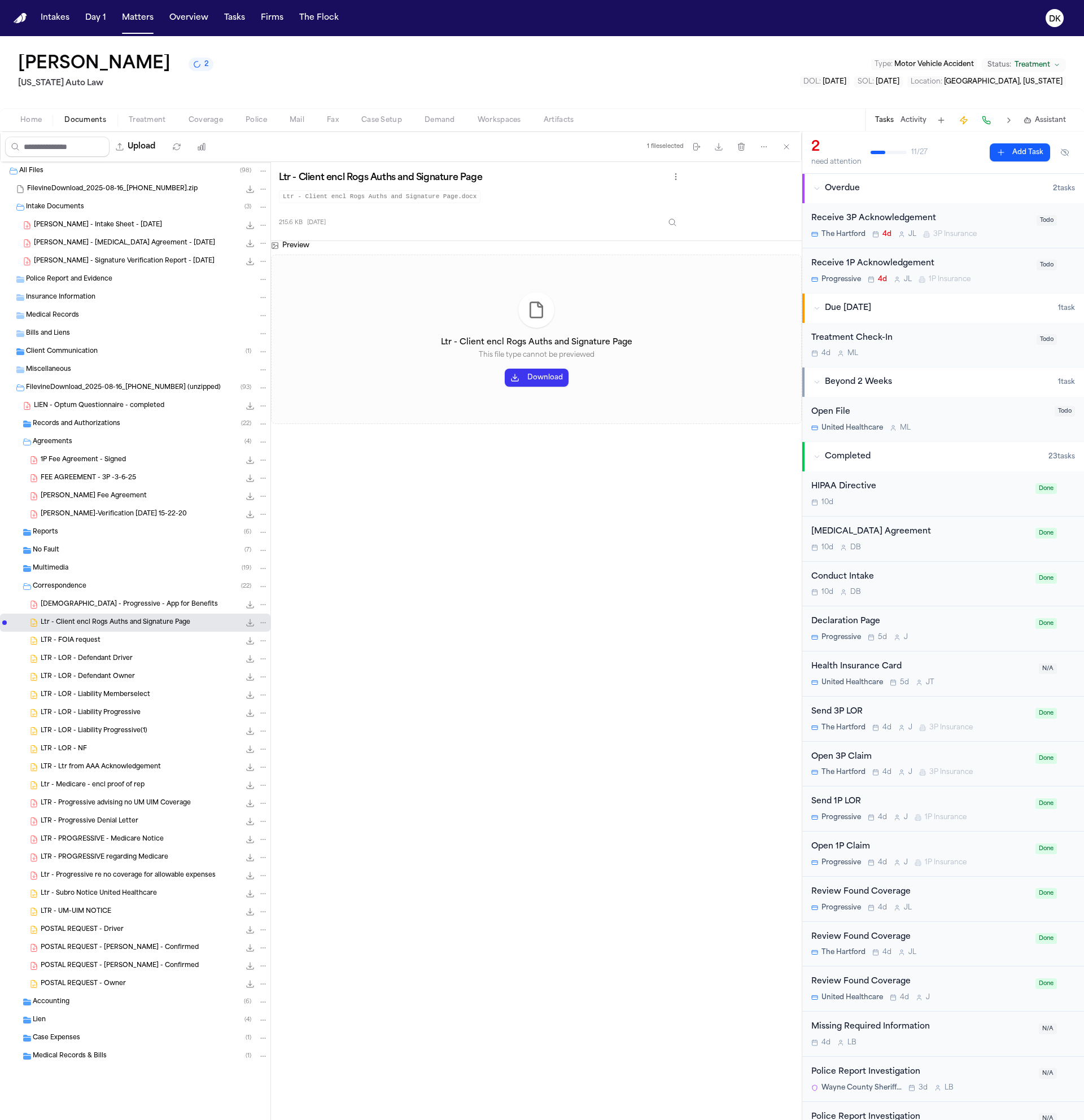
click at [136, 570] on div "Multimedia ( 19 )" at bounding box center [150, 569] width 235 height 10
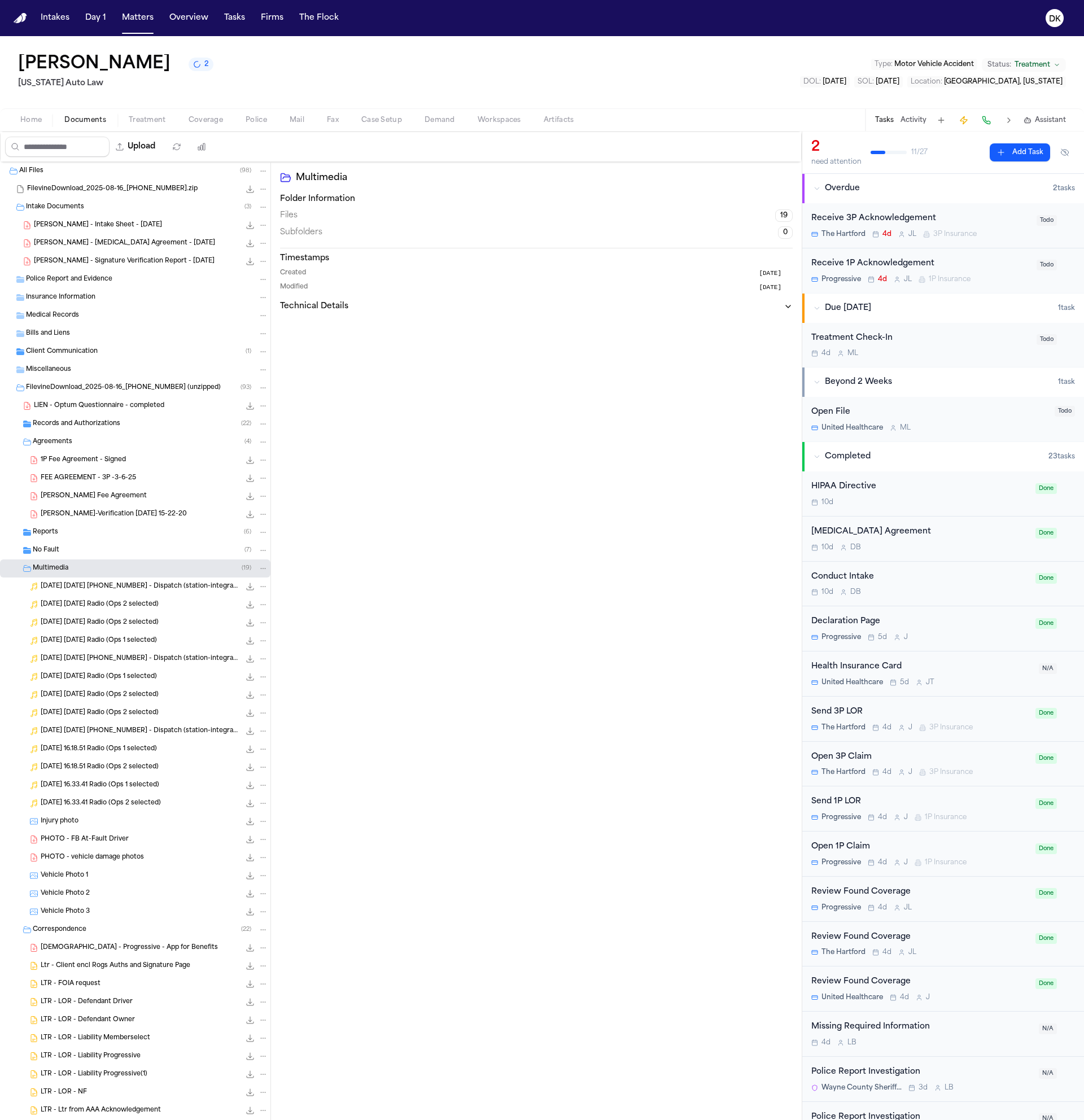
click at [135, 548] on div "No Fault ( 7 )" at bounding box center [150, 550] width 235 height 10
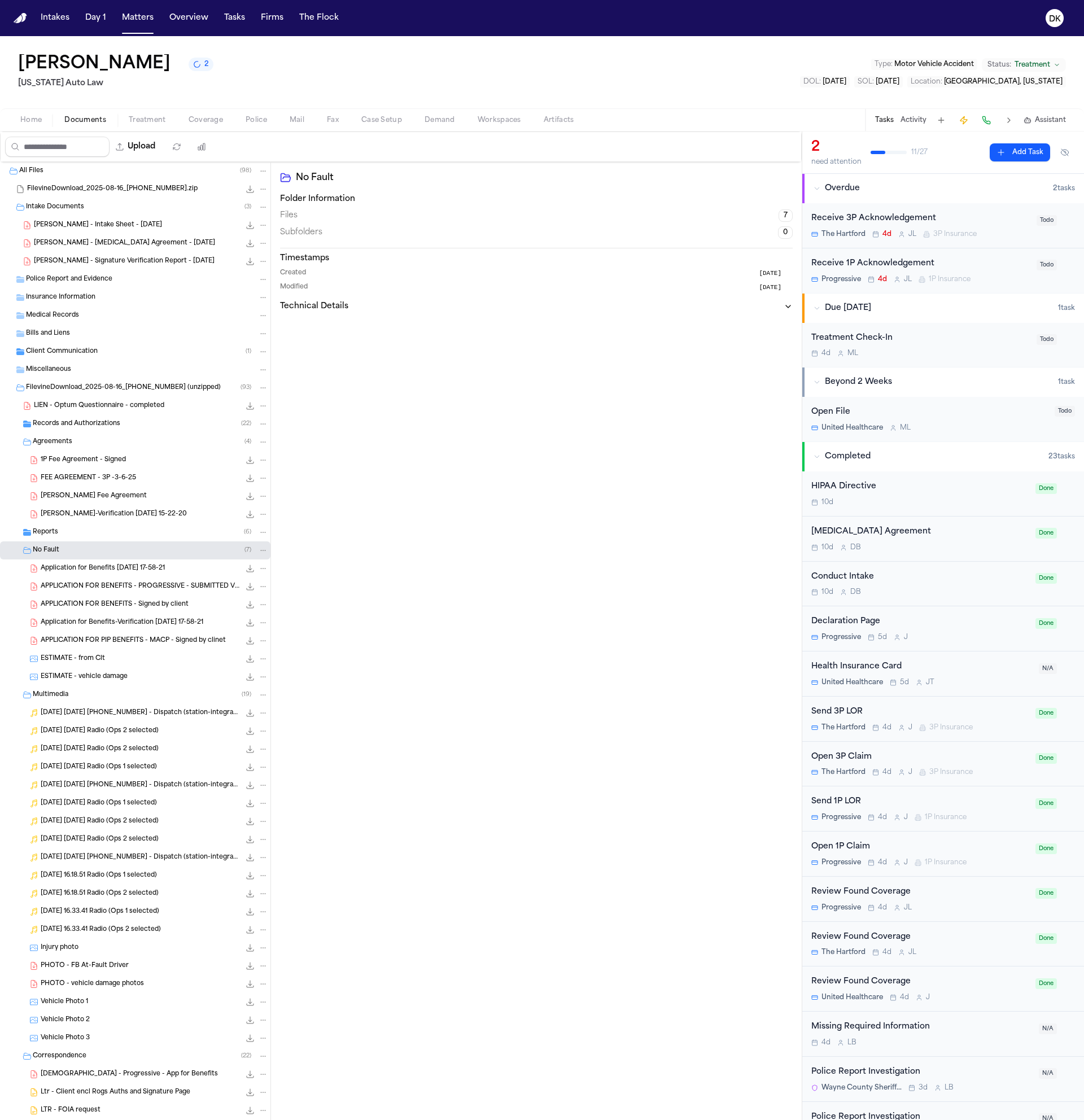
click at [137, 532] on div "Reports ( 6 )" at bounding box center [150, 532] width 235 height 10
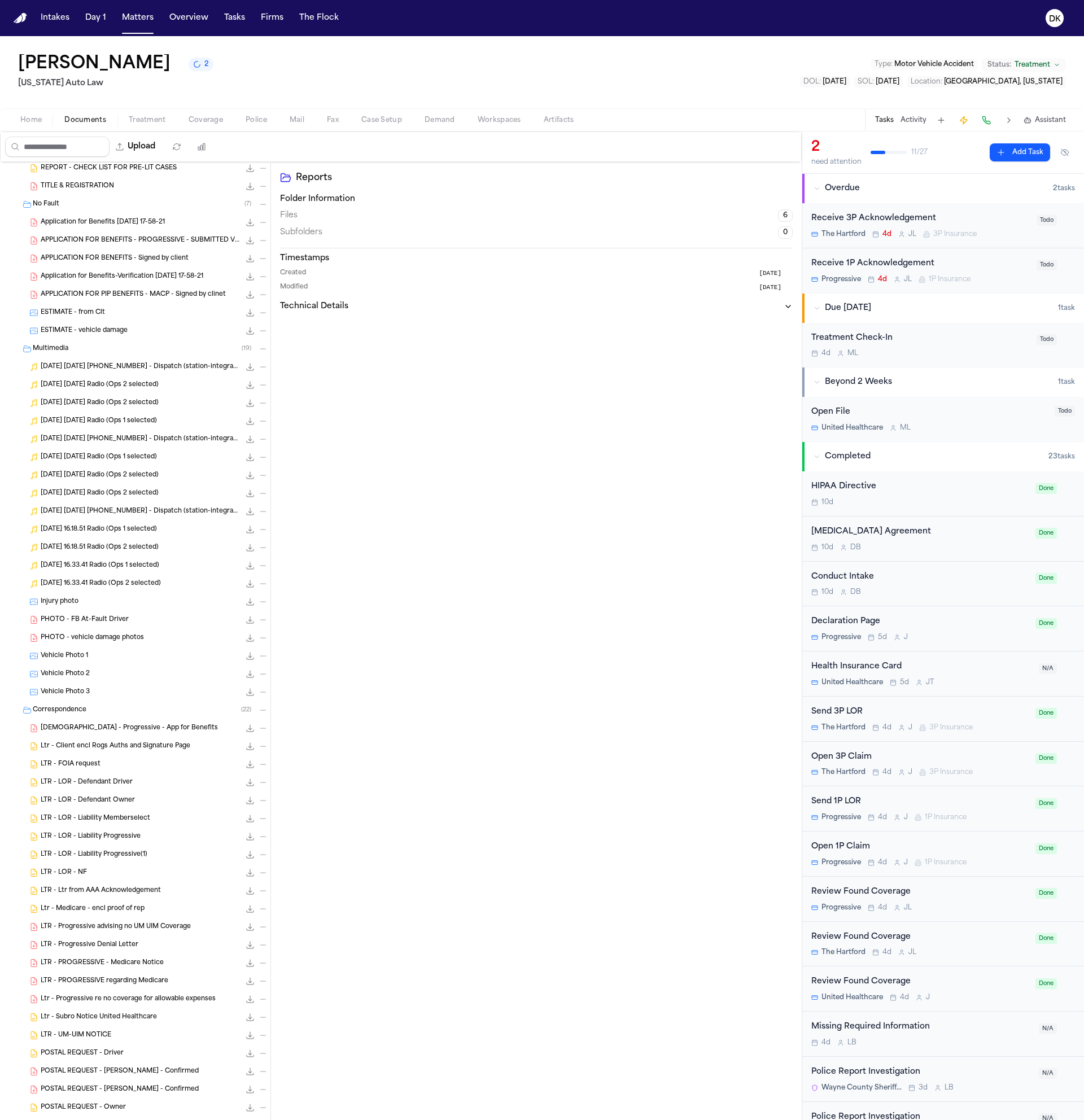
scroll to position [550, 0]
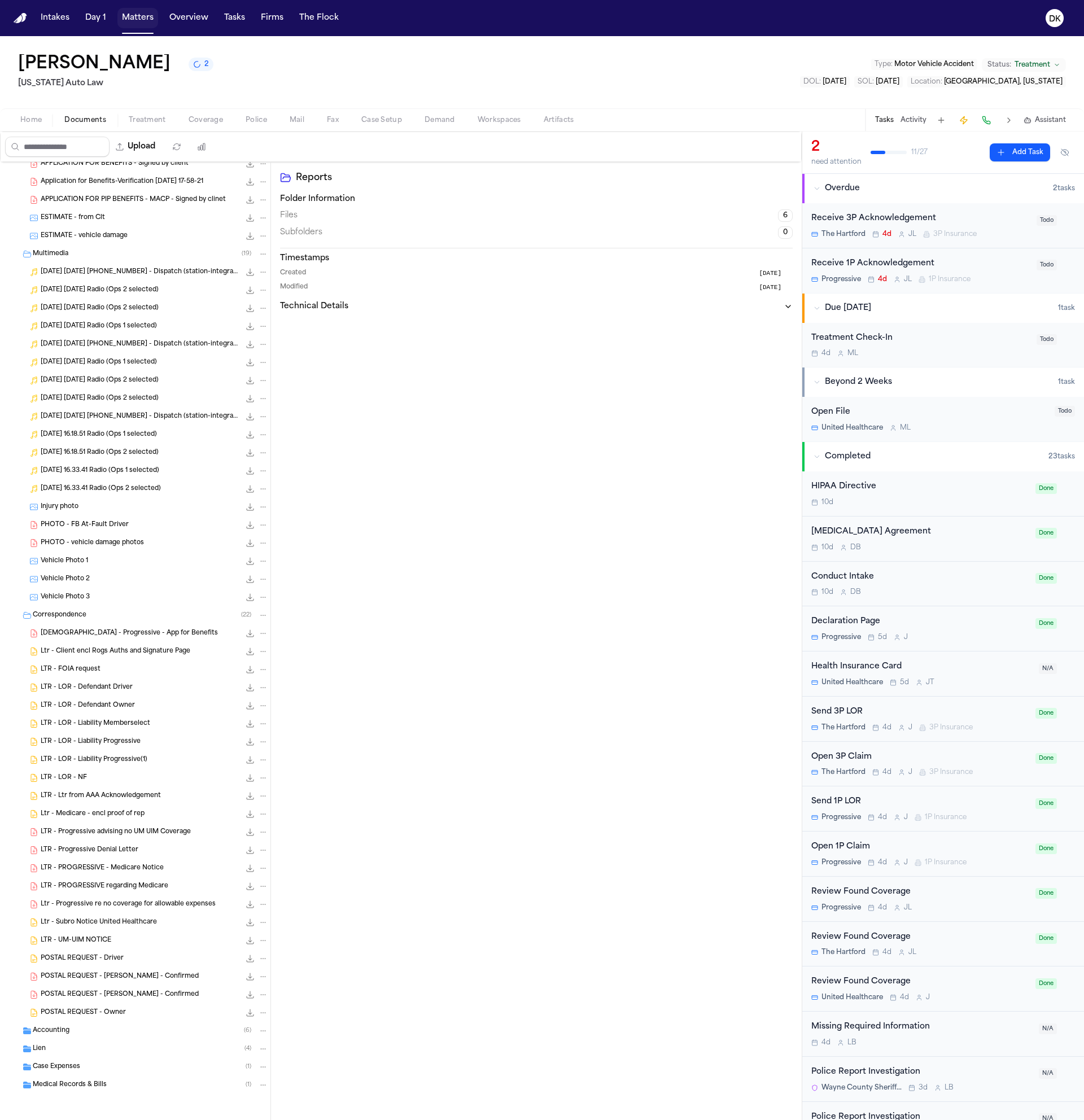
click at [132, 20] on button "Matters" at bounding box center [138, 18] width 41 height 20
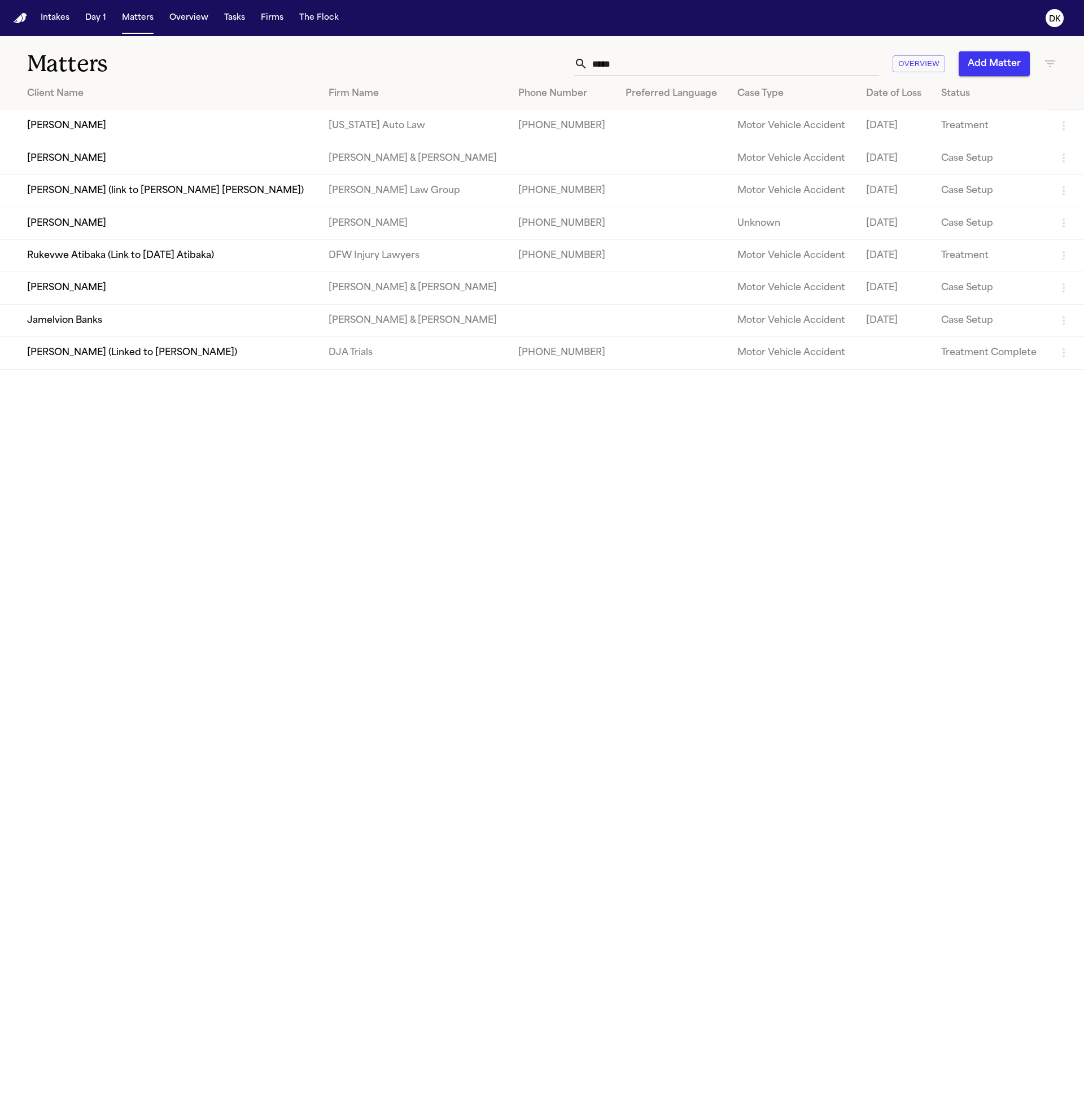
click at [750, 75] on input "*****" at bounding box center [733, 63] width 291 height 25
click at [755, 67] on input "*****" at bounding box center [733, 63] width 291 height 25
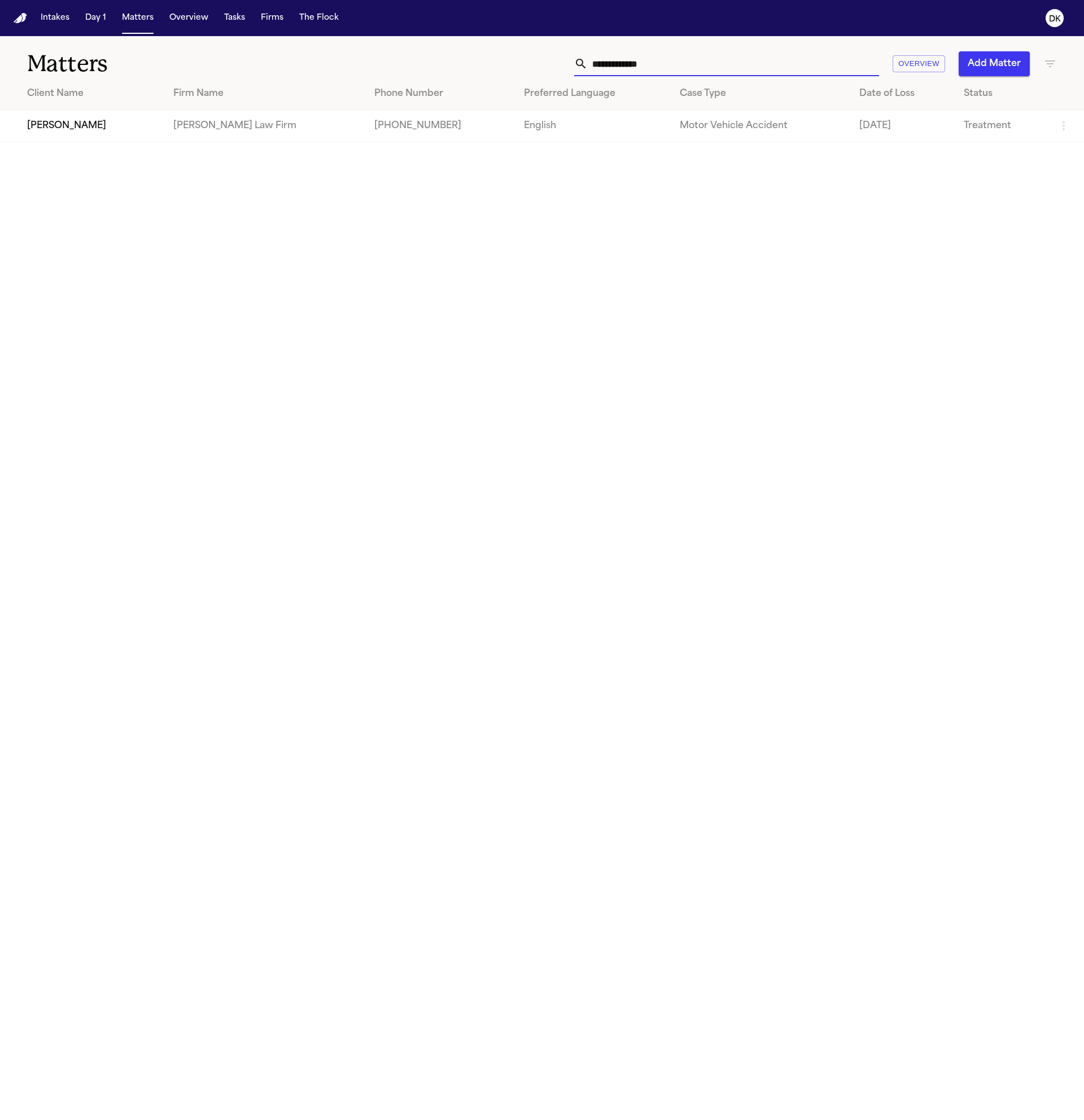
type input "**********"
click at [183, 137] on td "[PERSON_NAME] Law Firm" at bounding box center [264, 126] width 201 height 32
click at [98, 142] on td "[PERSON_NAME]" at bounding box center [82, 126] width 164 height 32
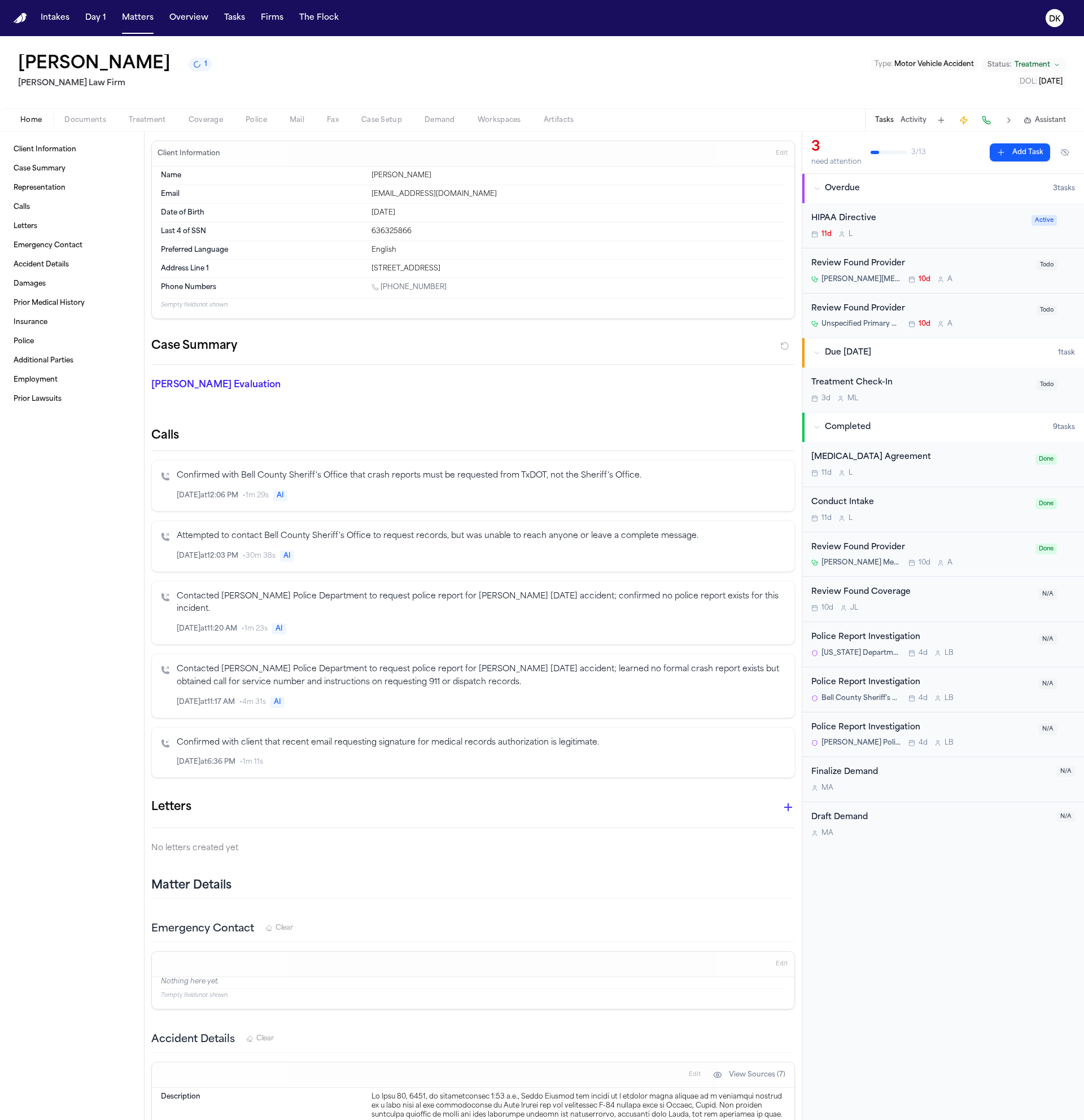
click at [237, 119] on button "Police" at bounding box center [256, 120] width 44 height 13
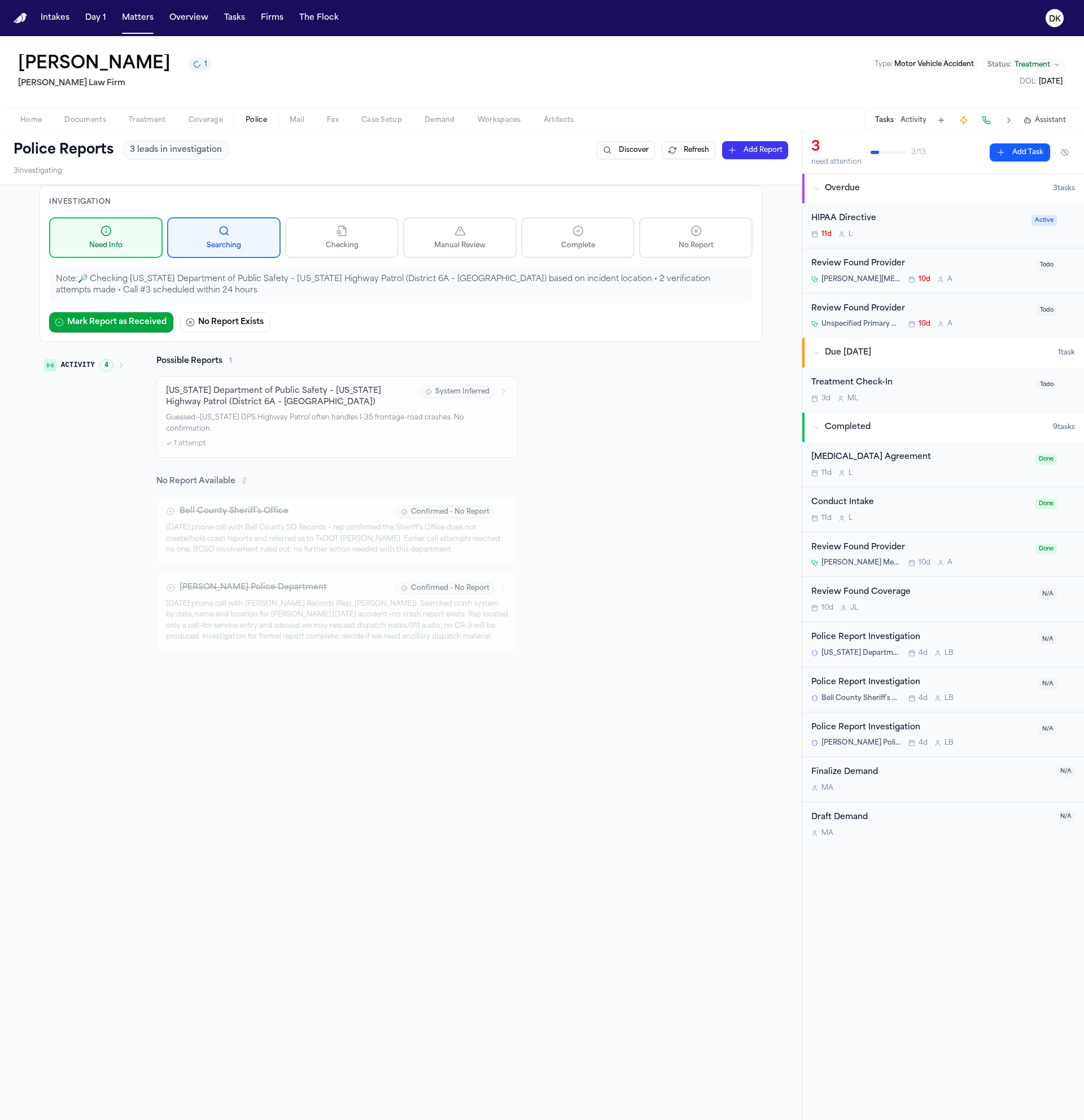
click at [328, 439] on div "✓ 1 attempt" at bounding box center [337, 443] width 342 height 9
click at [142, 13] on button "Matters" at bounding box center [138, 18] width 41 height 20
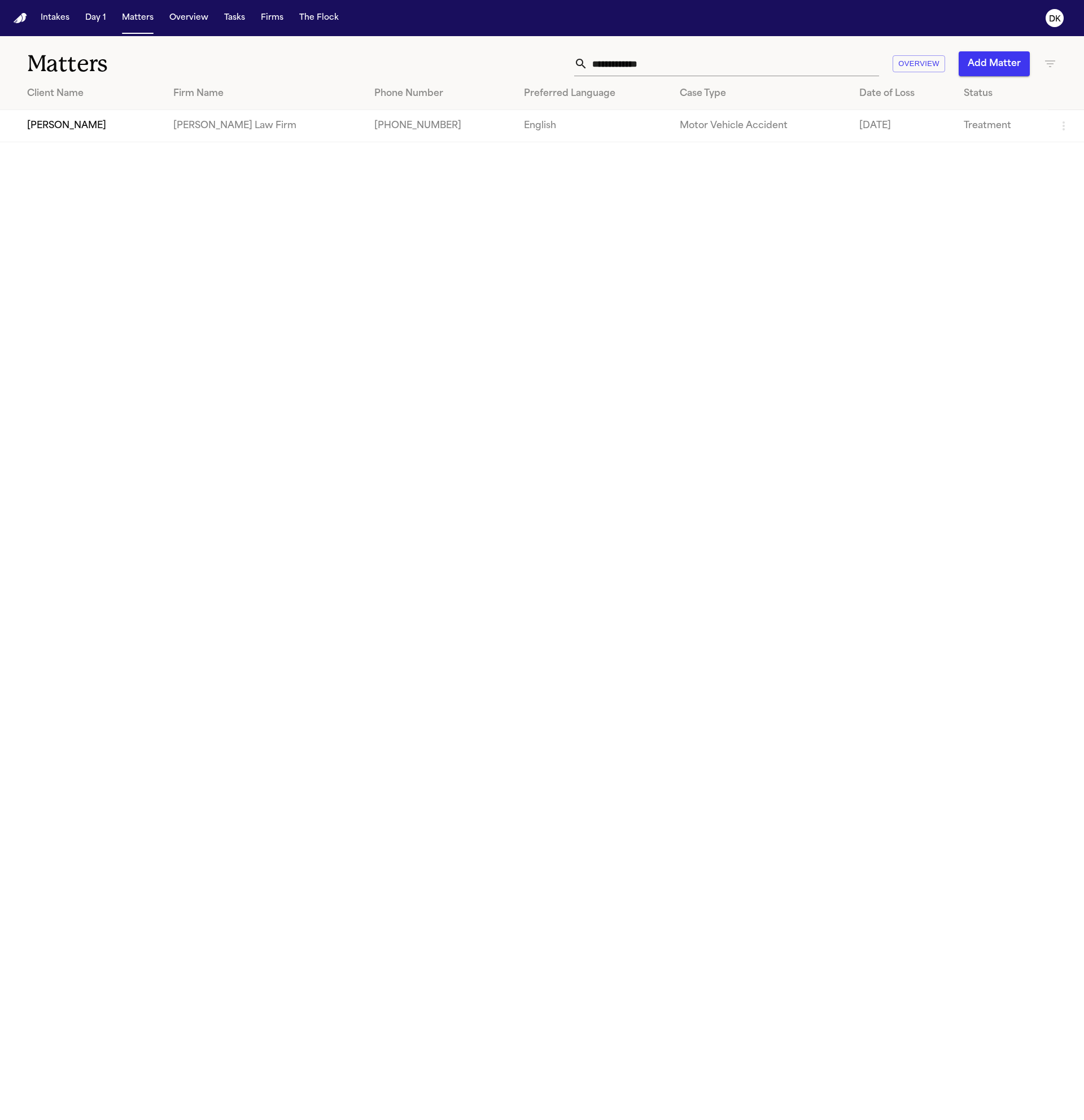
click at [675, 63] on input "**********" at bounding box center [733, 63] width 291 height 25
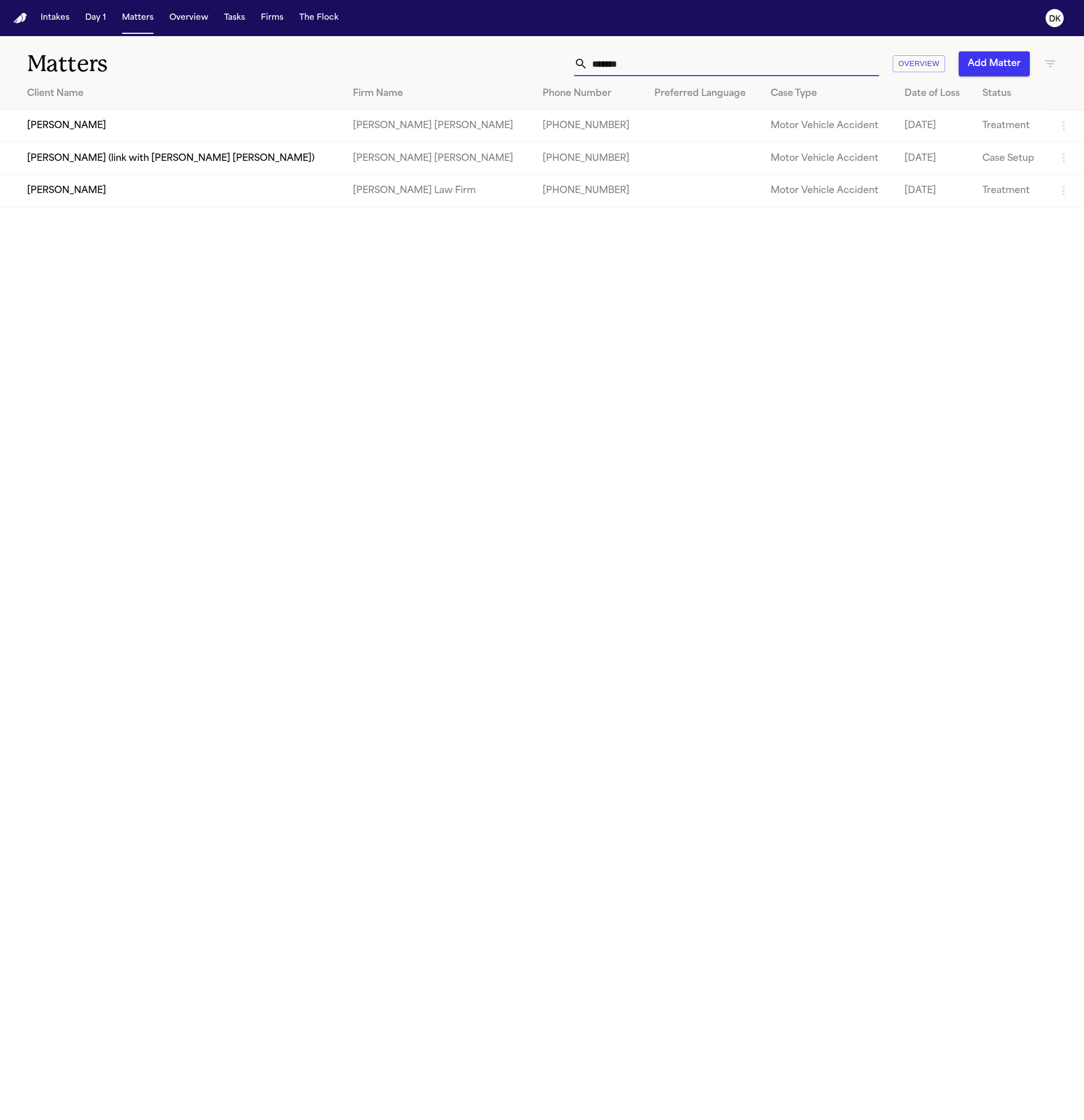
type input "*******"
click at [47, 130] on td "[PERSON_NAME]" at bounding box center [172, 126] width 344 height 32
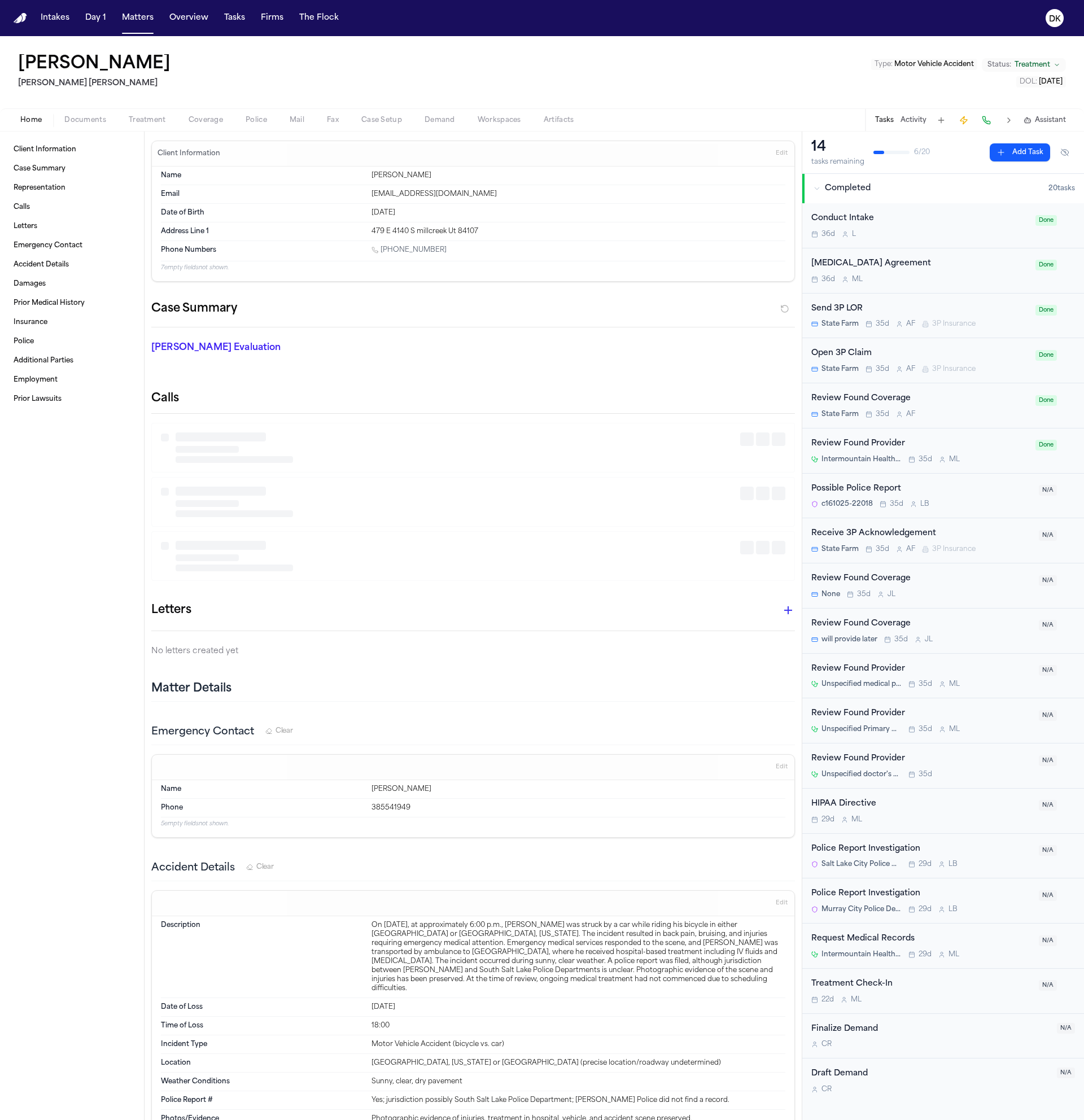
click at [254, 122] on span "Police" at bounding box center [256, 120] width 21 height 9
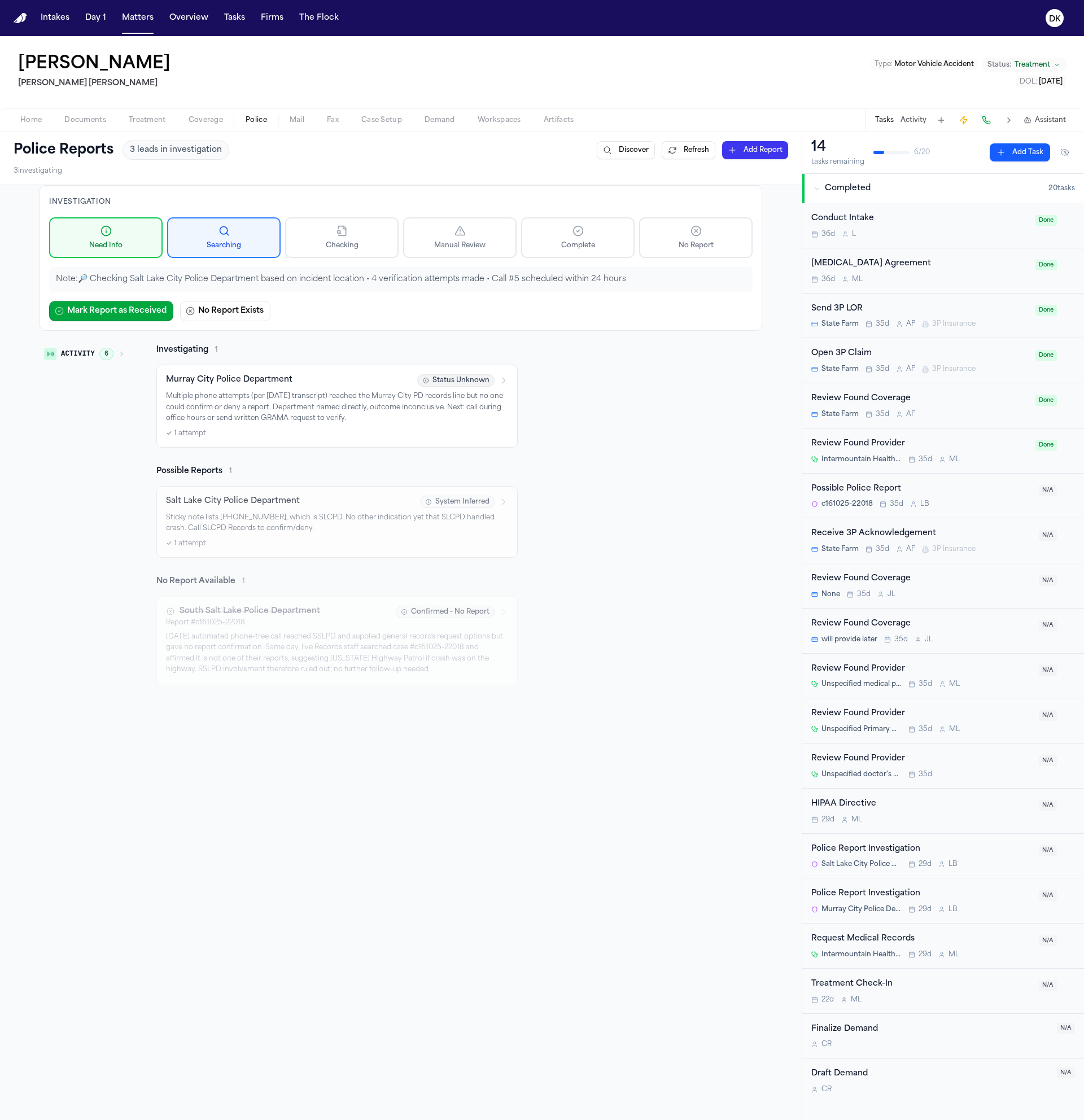
click at [318, 395] on p "Multiple phone attempts (per [DATE] transcript) reached the Murray City PD reco…" at bounding box center [337, 407] width 342 height 33
click at [337, 521] on p "Sticky note lists [PHONE_NUMBER], which is SLCPD. No other indication yet that …" at bounding box center [337, 523] width 342 height 22
click at [269, 118] on button "Police" at bounding box center [256, 120] width 44 height 13
click at [36, 125] on span "Home" at bounding box center [31, 120] width 21 height 9
click at [247, 123] on span "Police" at bounding box center [256, 120] width 21 height 9
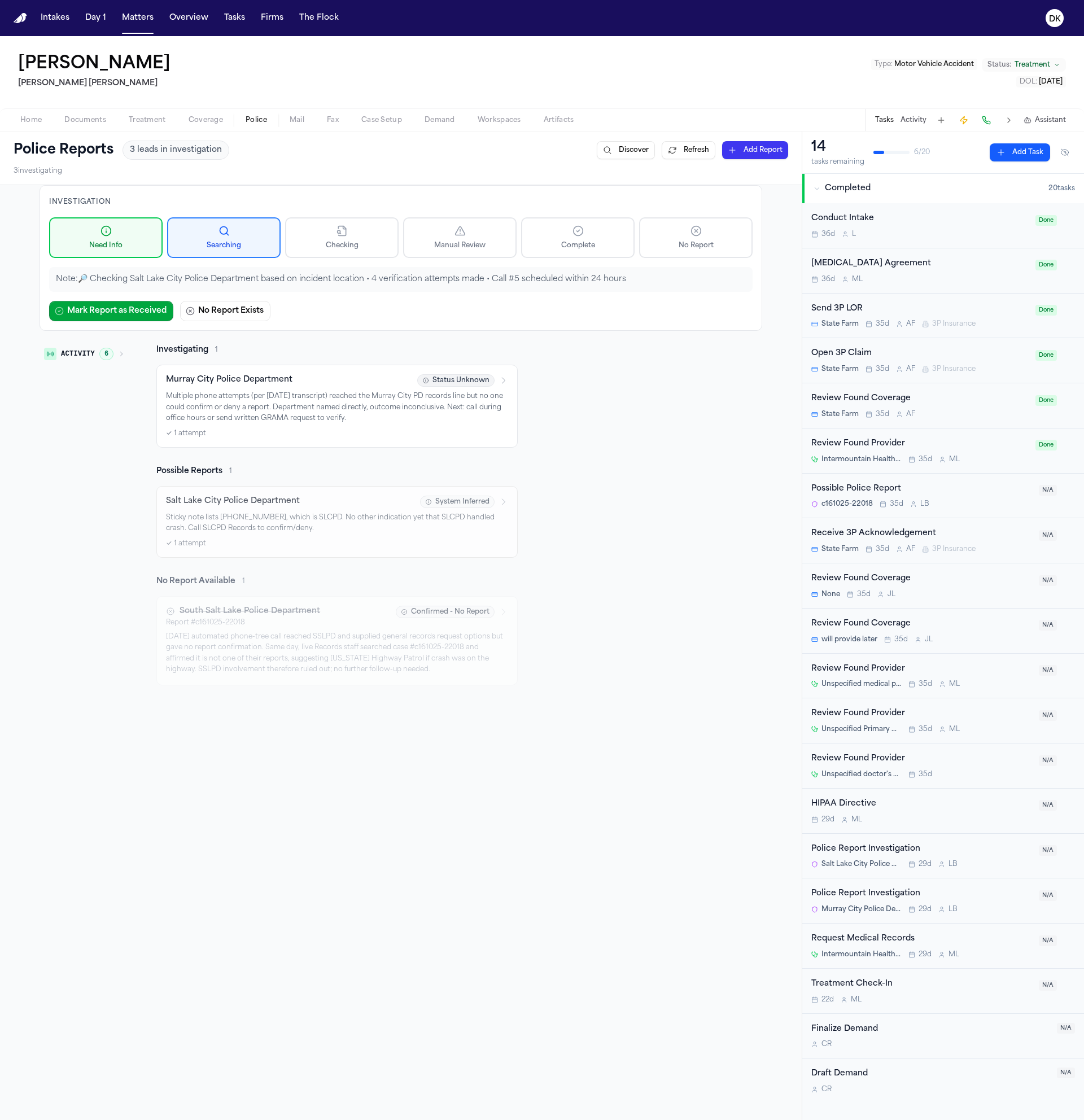
click at [72, 118] on span "Documents" at bounding box center [85, 120] width 42 height 9
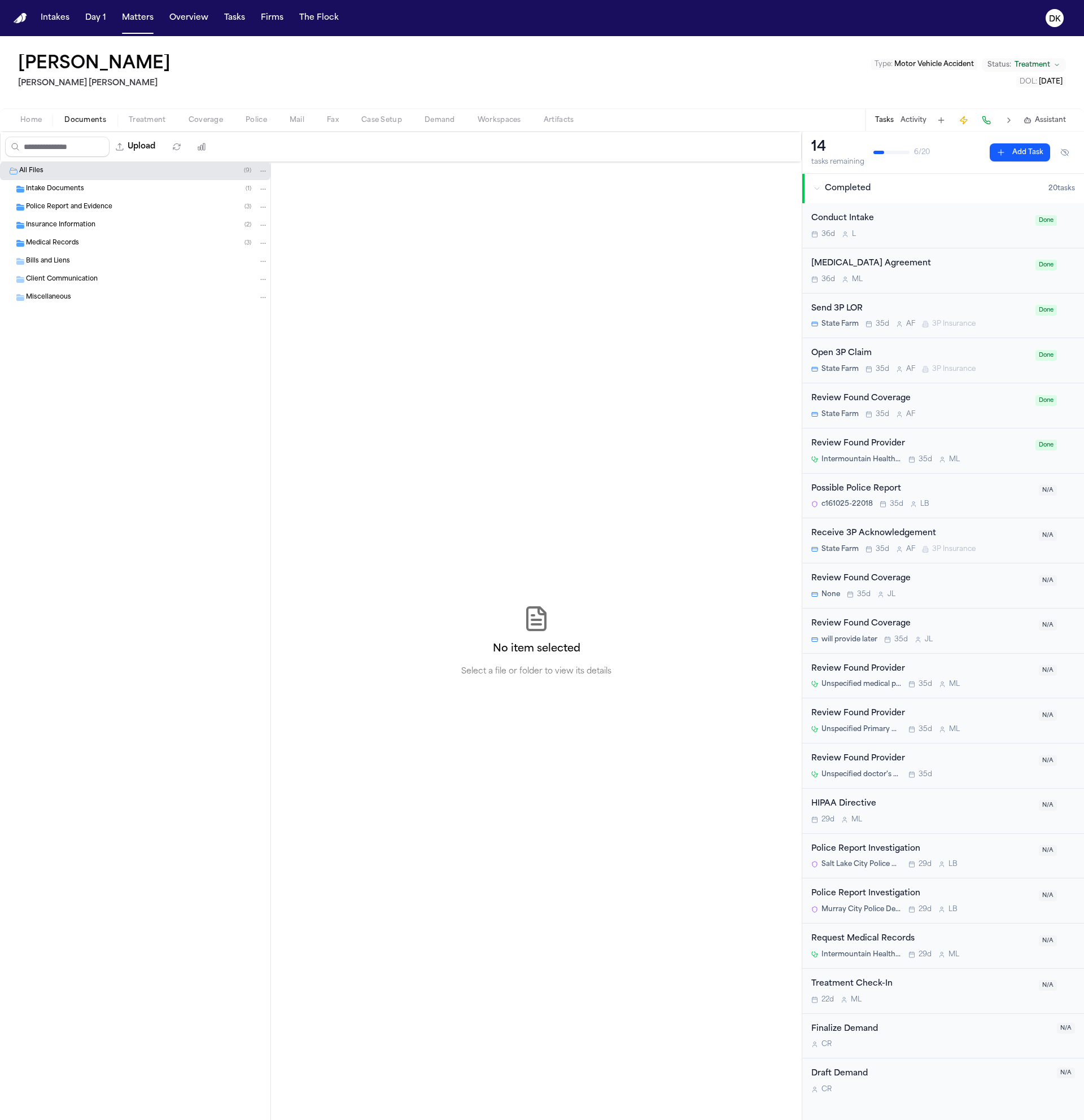
click at [242, 115] on button "Police" at bounding box center [256, 120] width 44 height 13
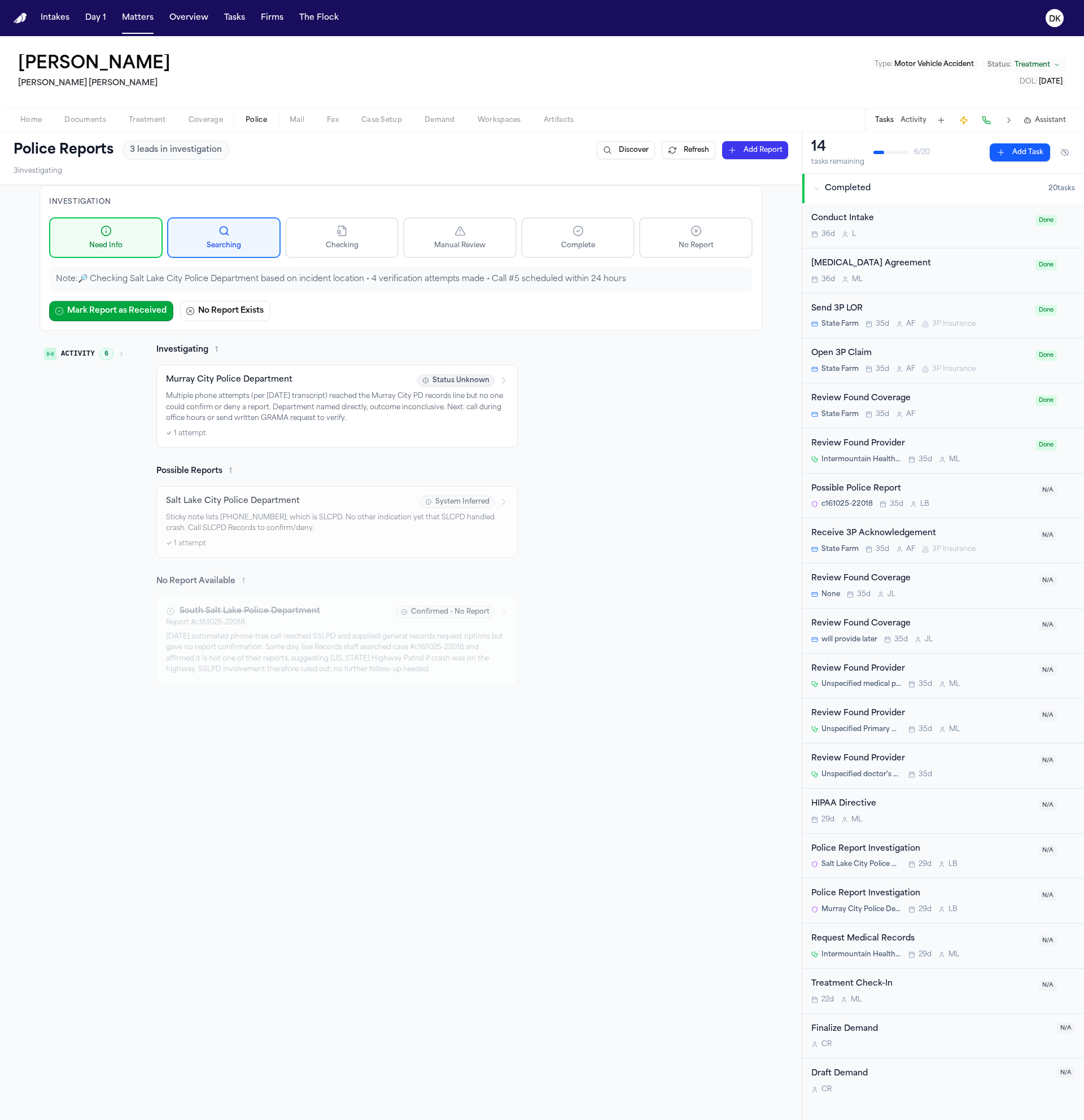
click at [95, 118] on span "Documents" at bounding box center [85, 120] width 42 height 9
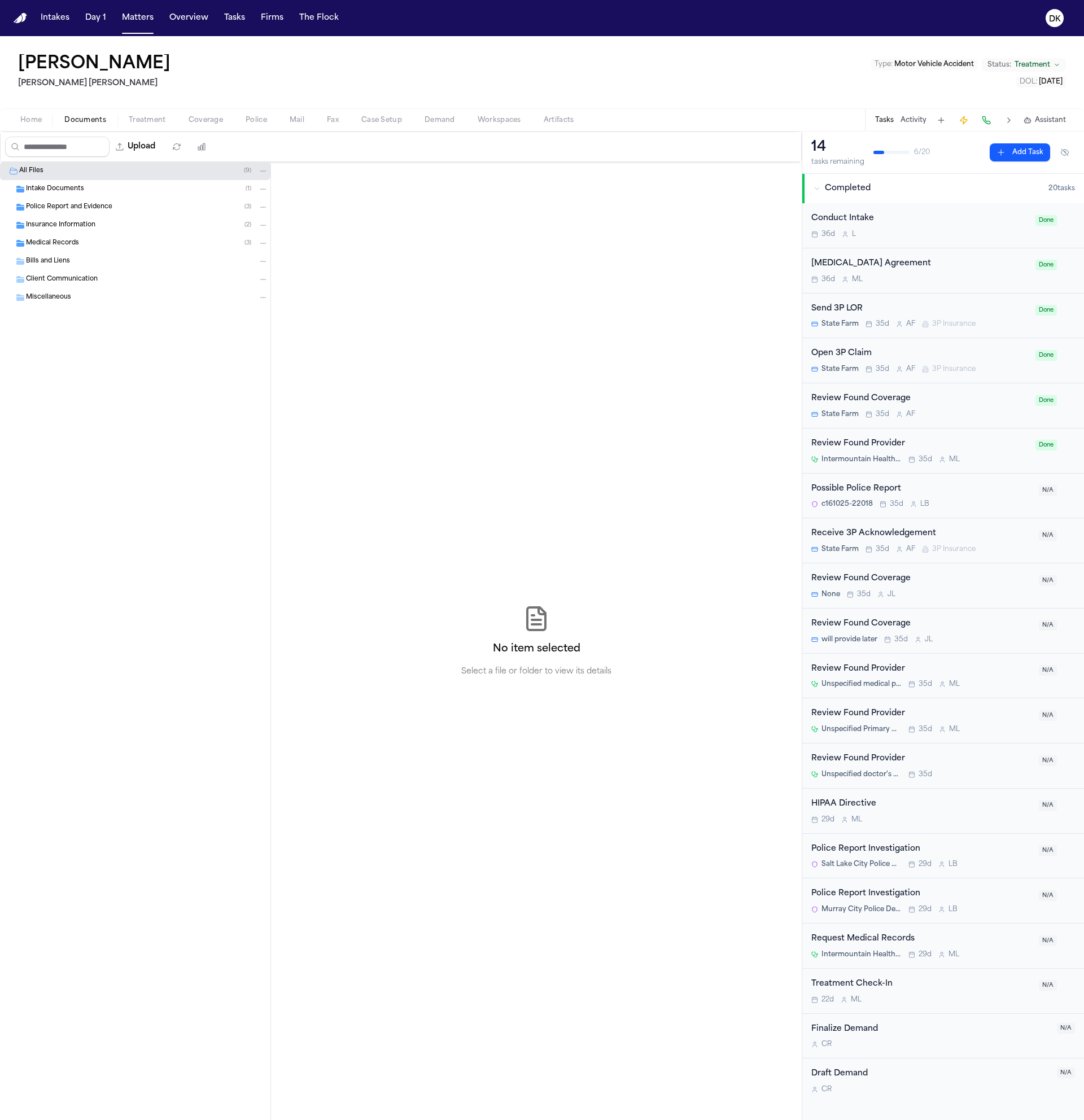
click at [283, 126] on span "button" at bounding box center [297, 127] width 28 height 1
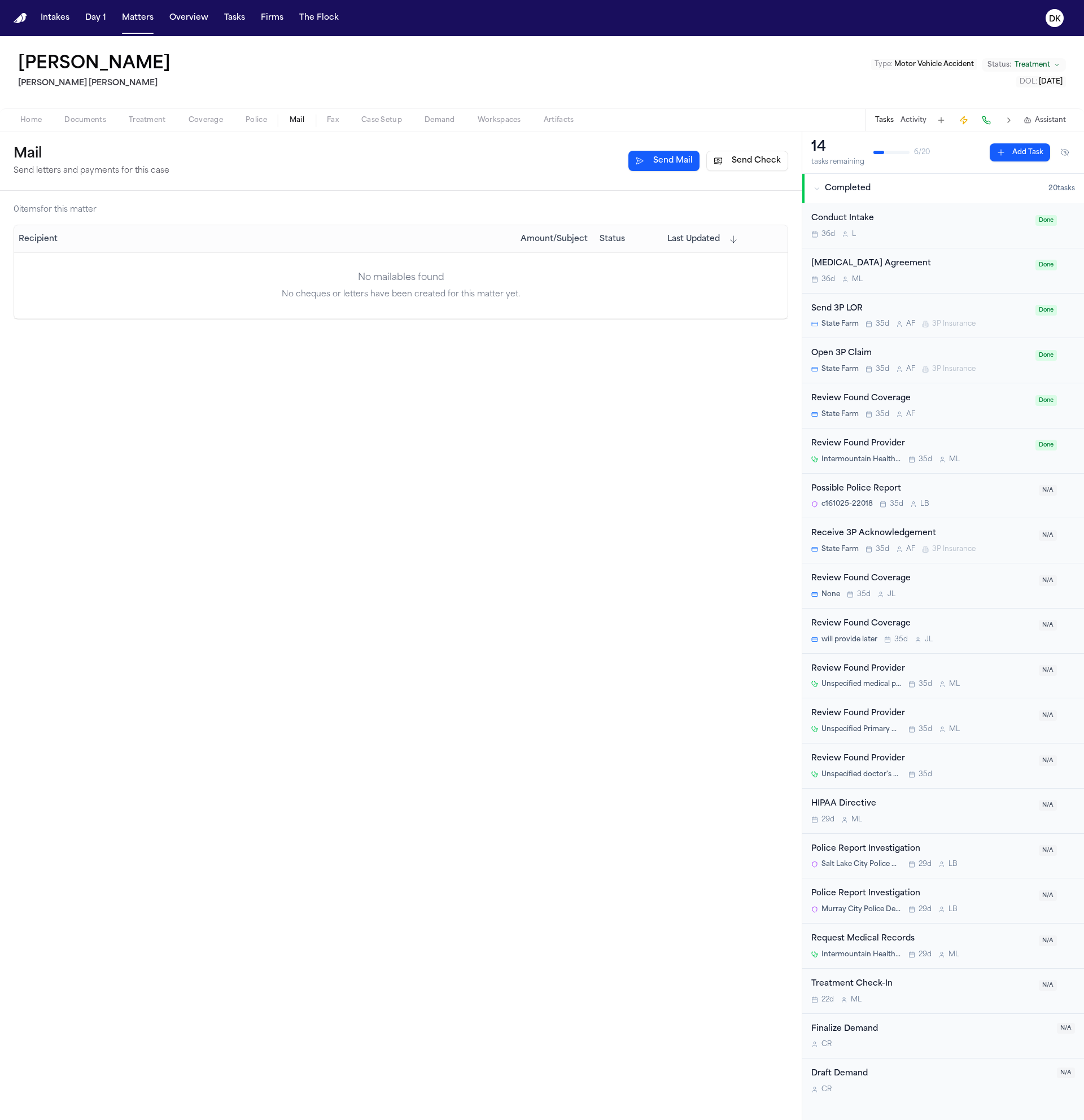
click at [255, 126] on span "button" at bounding box center [257, 127] width 35 height 1
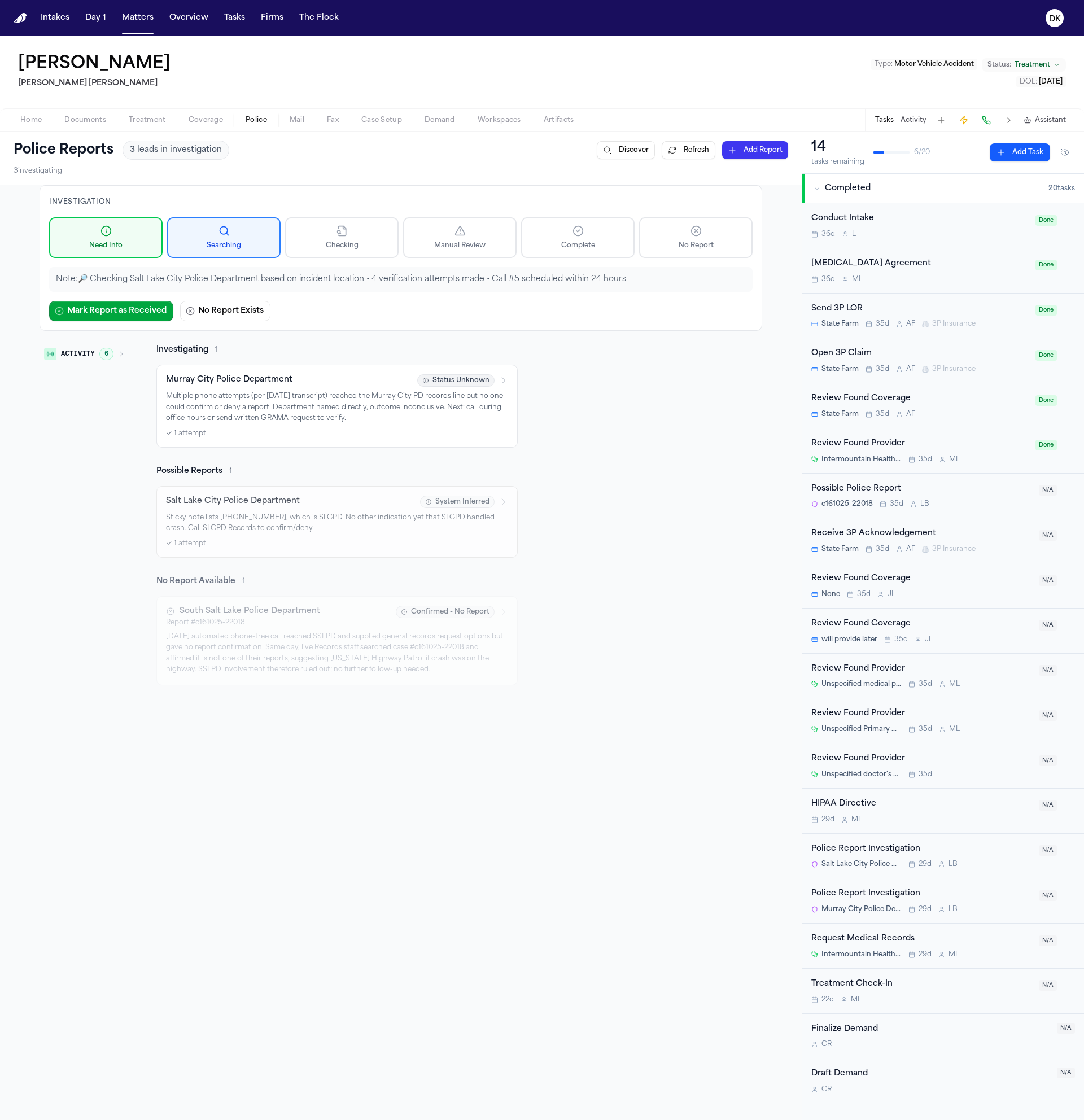
click at [384, 417] on p "Multiple phone attempts (per [DATE] transcript) reached the Murray City PD reco…" at bounding box center [337, 407] width 342 height 33
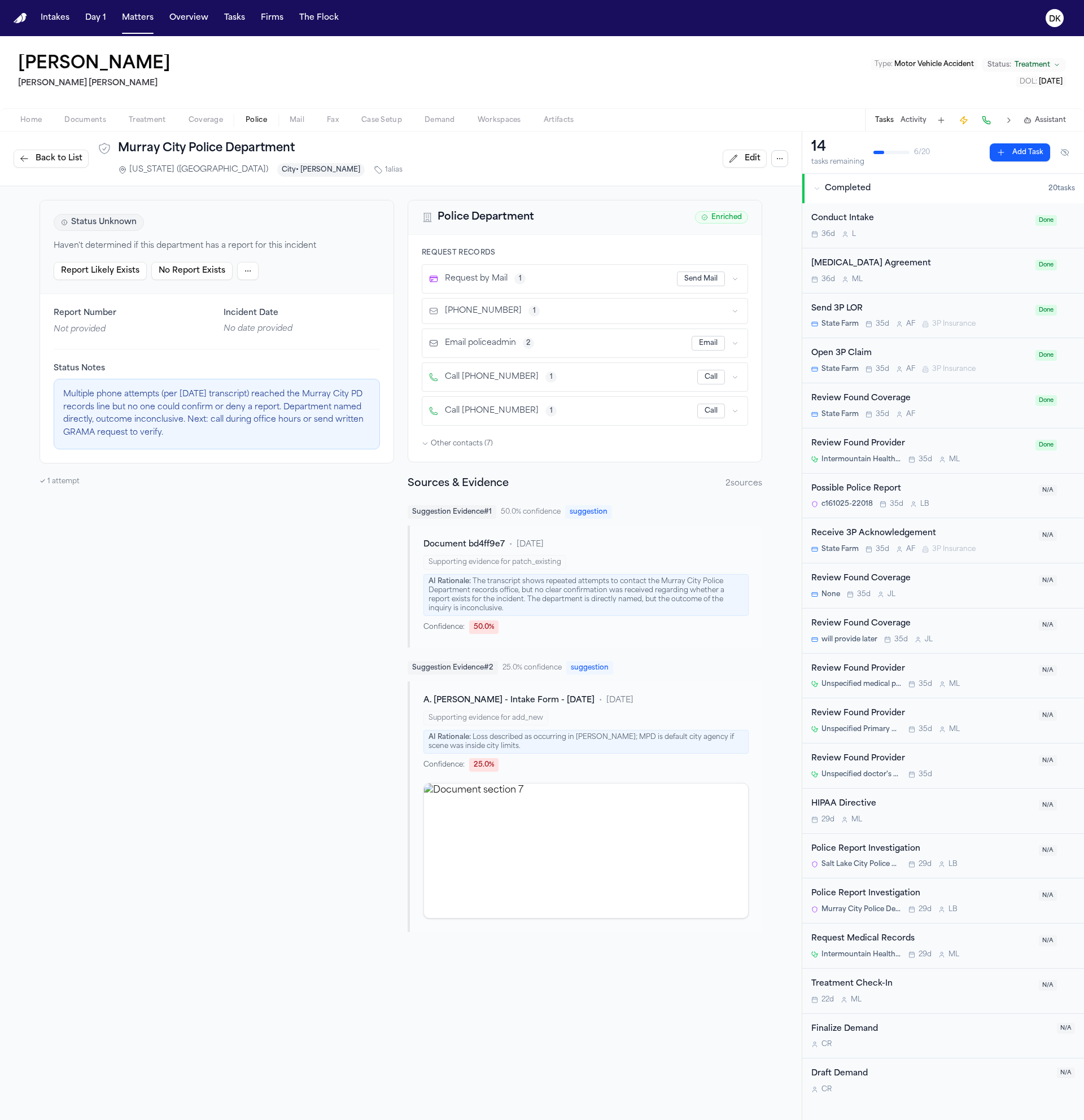
click at [72, 157] on span "Back to List" at bounding box center [58, 159] width 47 height 11
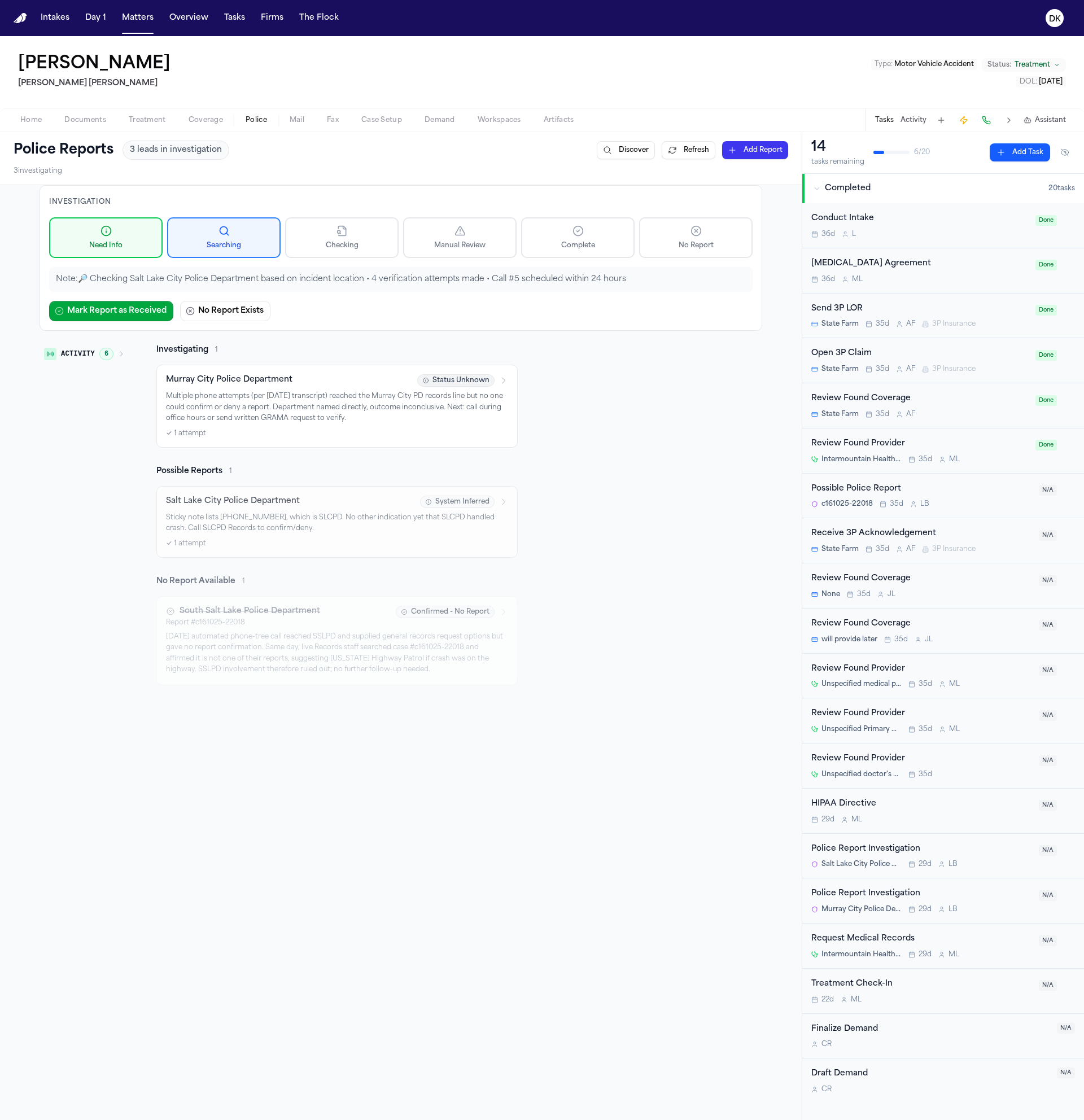
click at [381, 424] on div "Murray City Police Department Status Unknown Multiple phone attempts (per [DATE…" at bounding box center [337, 406] width 342 height 64
click at [73, 111] on div "Home Documents Treatment Coverage Police Mail Fax Case Setup Demand Workspaces …" at bounding box center [542, 120] width 1084 height 23
click at [369, 422] on p "Multiple phone attempts (per [DATE] transcript) reached the Murray City PD reco…" at bounding box center [337, 407] width 342 height 33
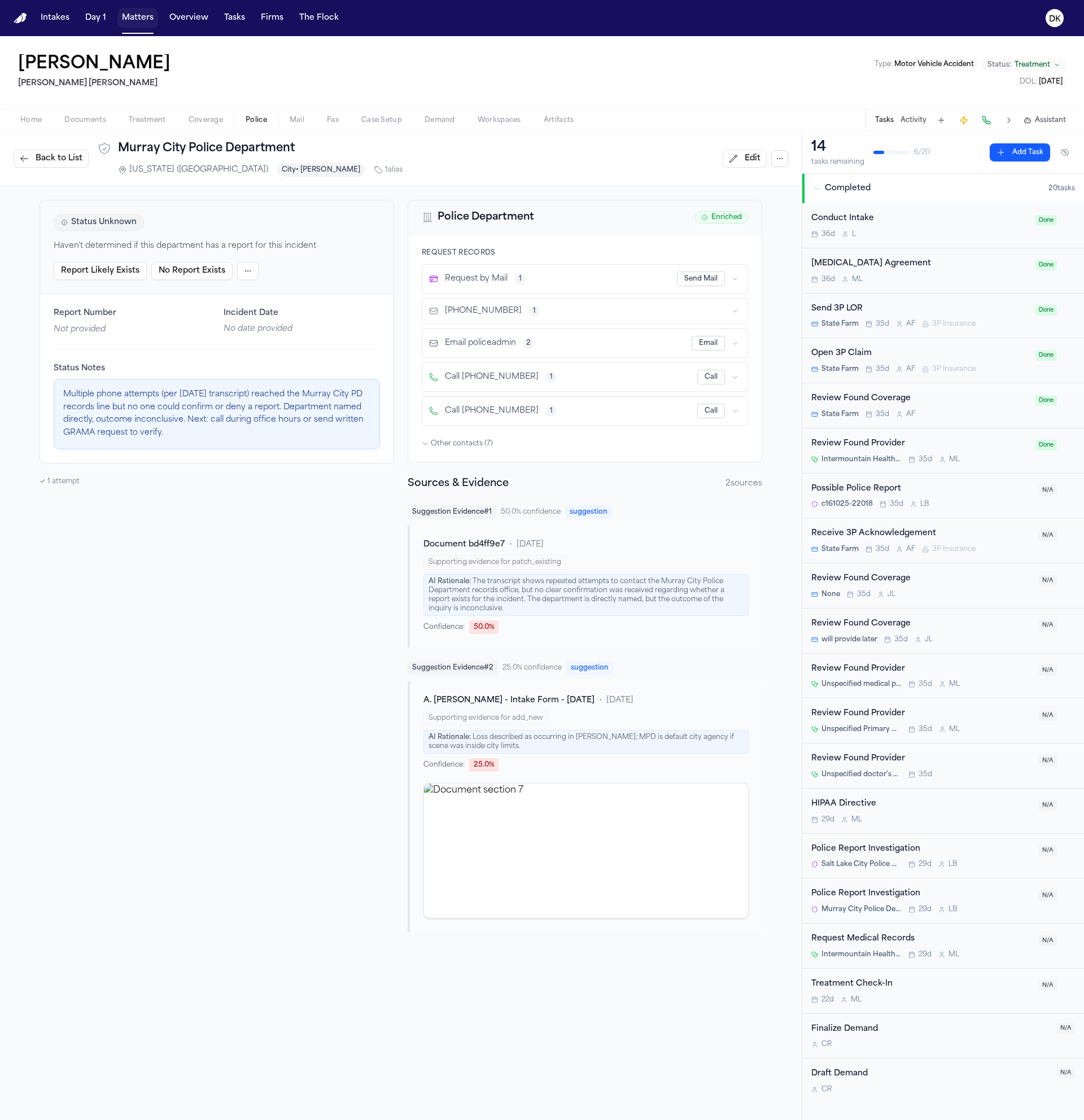
click at [142, 20] on button "Matters" at bounding box center [138, 18] width 41 height 20
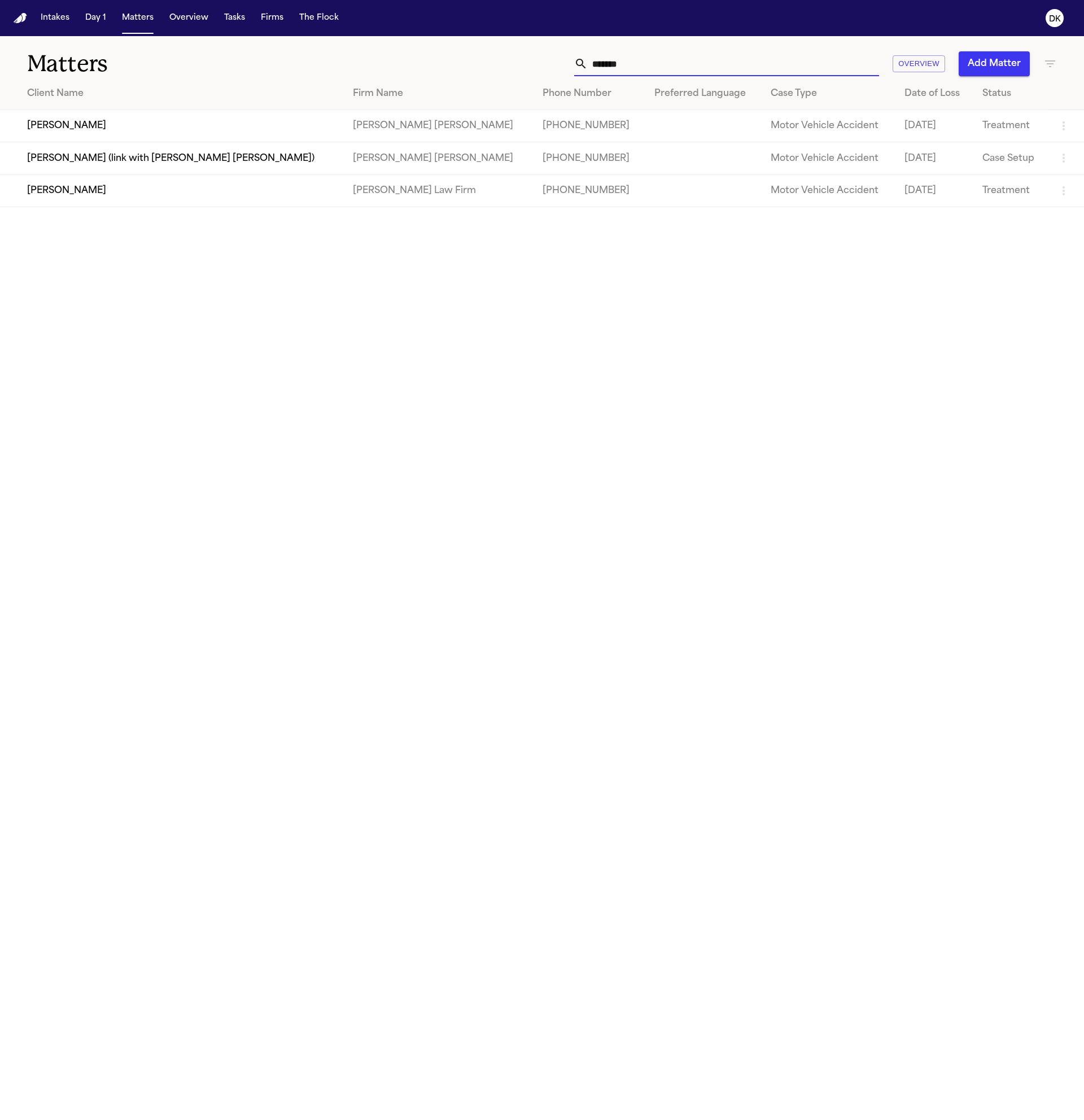
click at [635, 69] on input "*******" at bounding box center [733, 63] width 291 height 25
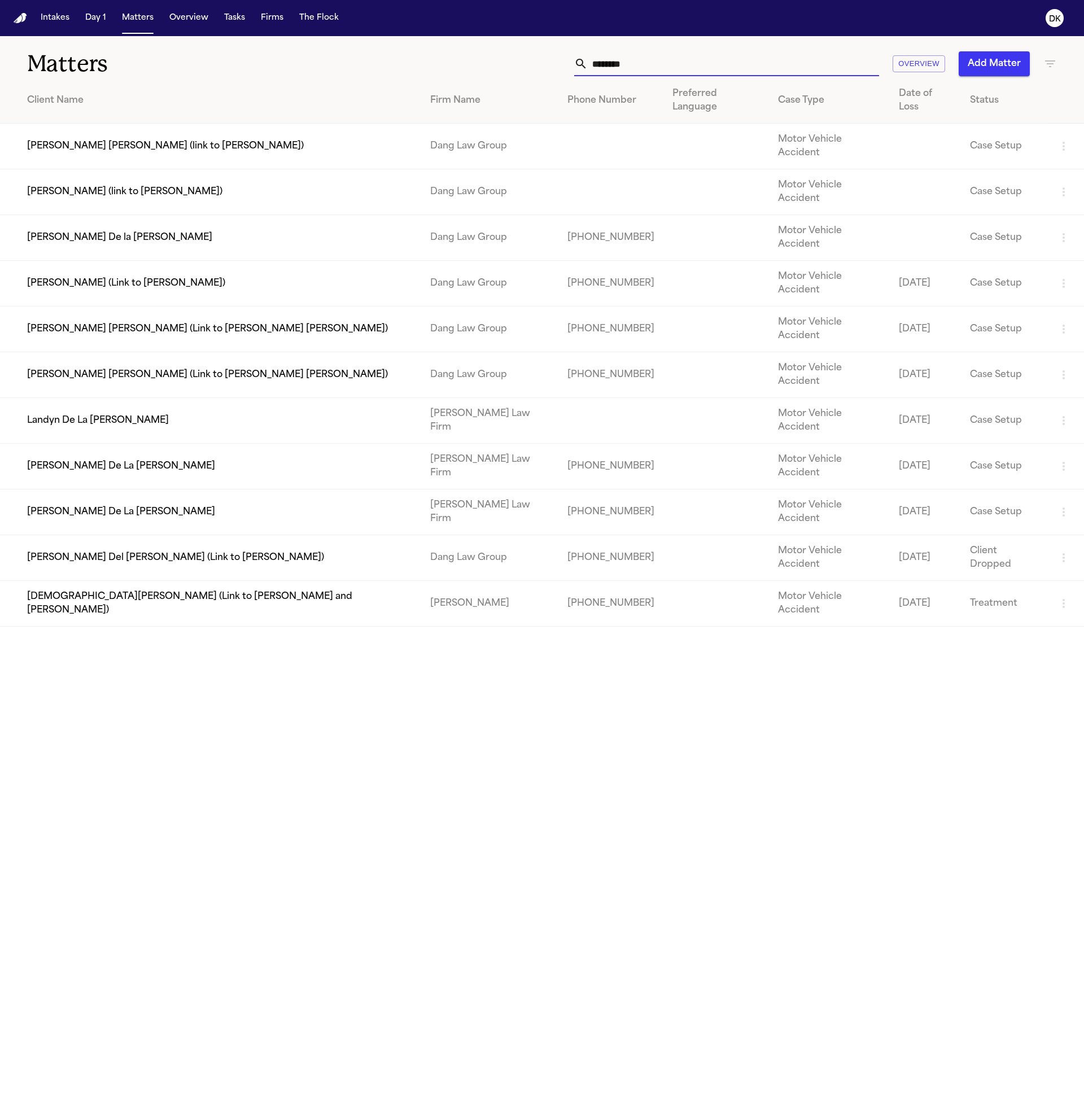
type input "********"
click at [195, 398] on td "Landyn De La [PERSON_NAME]" at bounding box center [211, 421] width 421 height 46
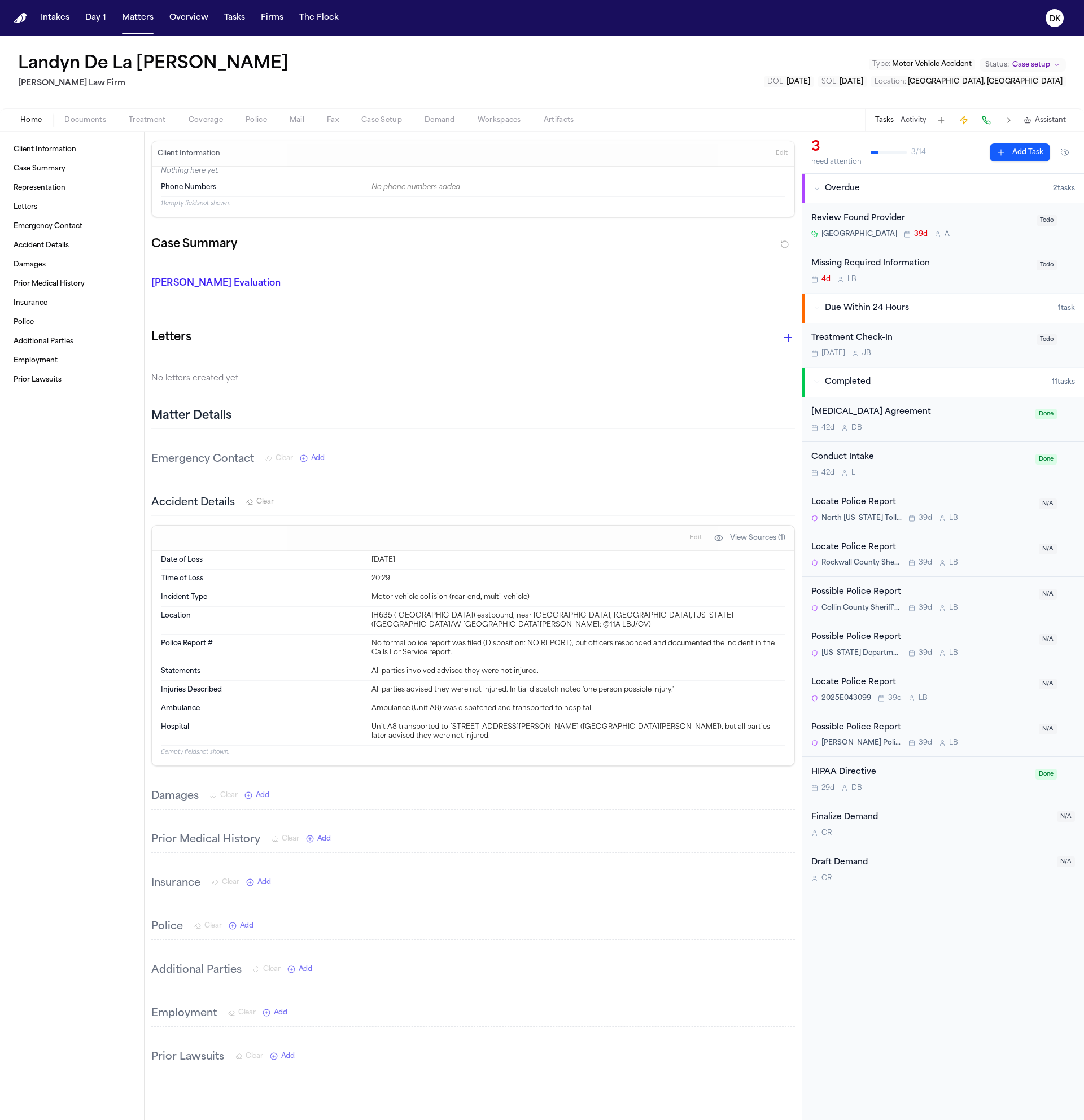
click at [251, 106] on div "Landyn De La [PERSON_NAME] Law Firm Type : Motor Vehicle Accident Status: Case …" at bounding box center [542, 72] width 1084 height 73
click at [256, 116] on span "Police" at bounding box center [256, 120] width 21 height 9
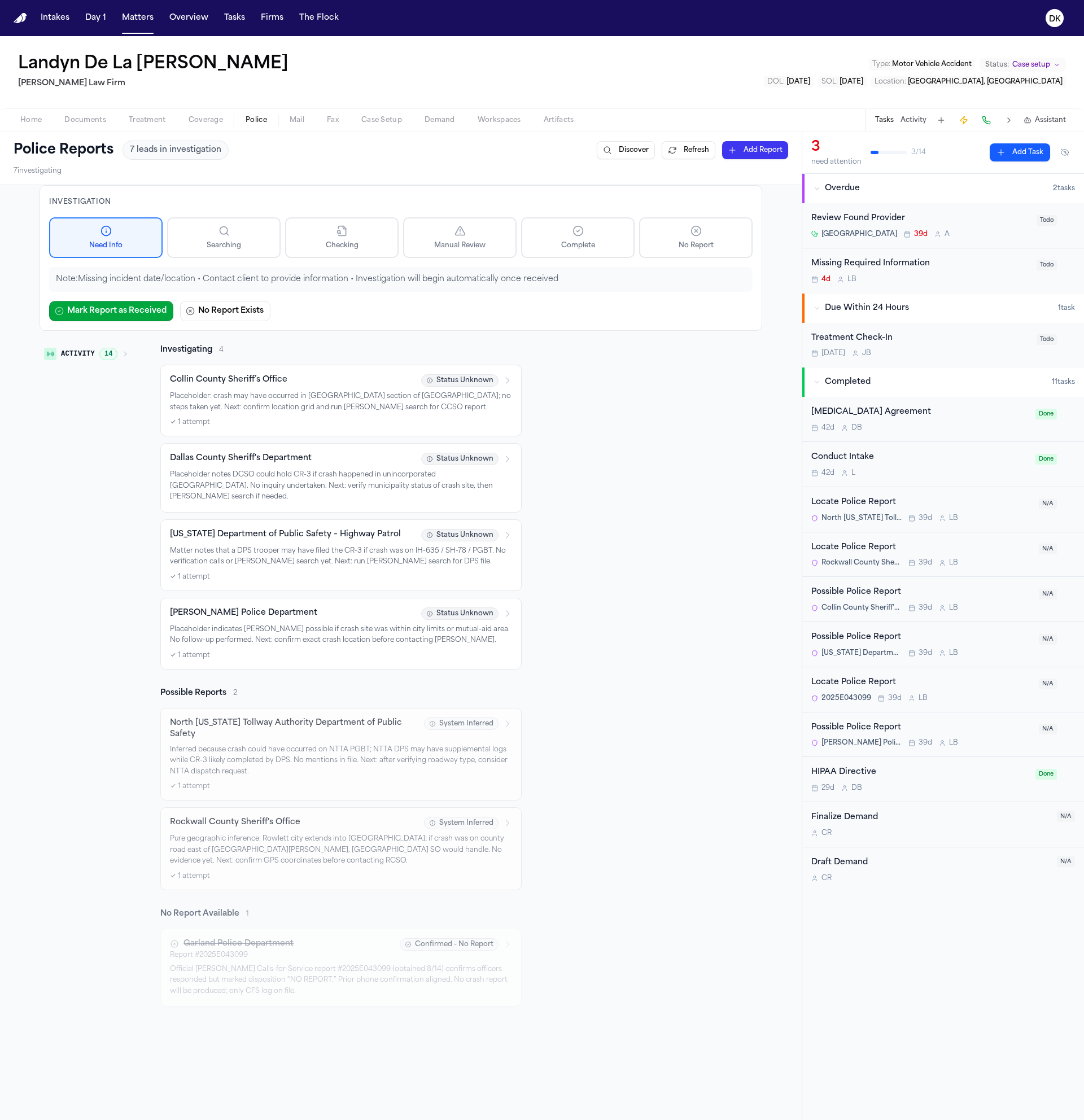
click at [882, 121] on button "Tasks" at bounding box center [885, 120] width 18 height 9
click at [910, 121] on button "Activity" at bounding box center [913, 120] width 26 height 9
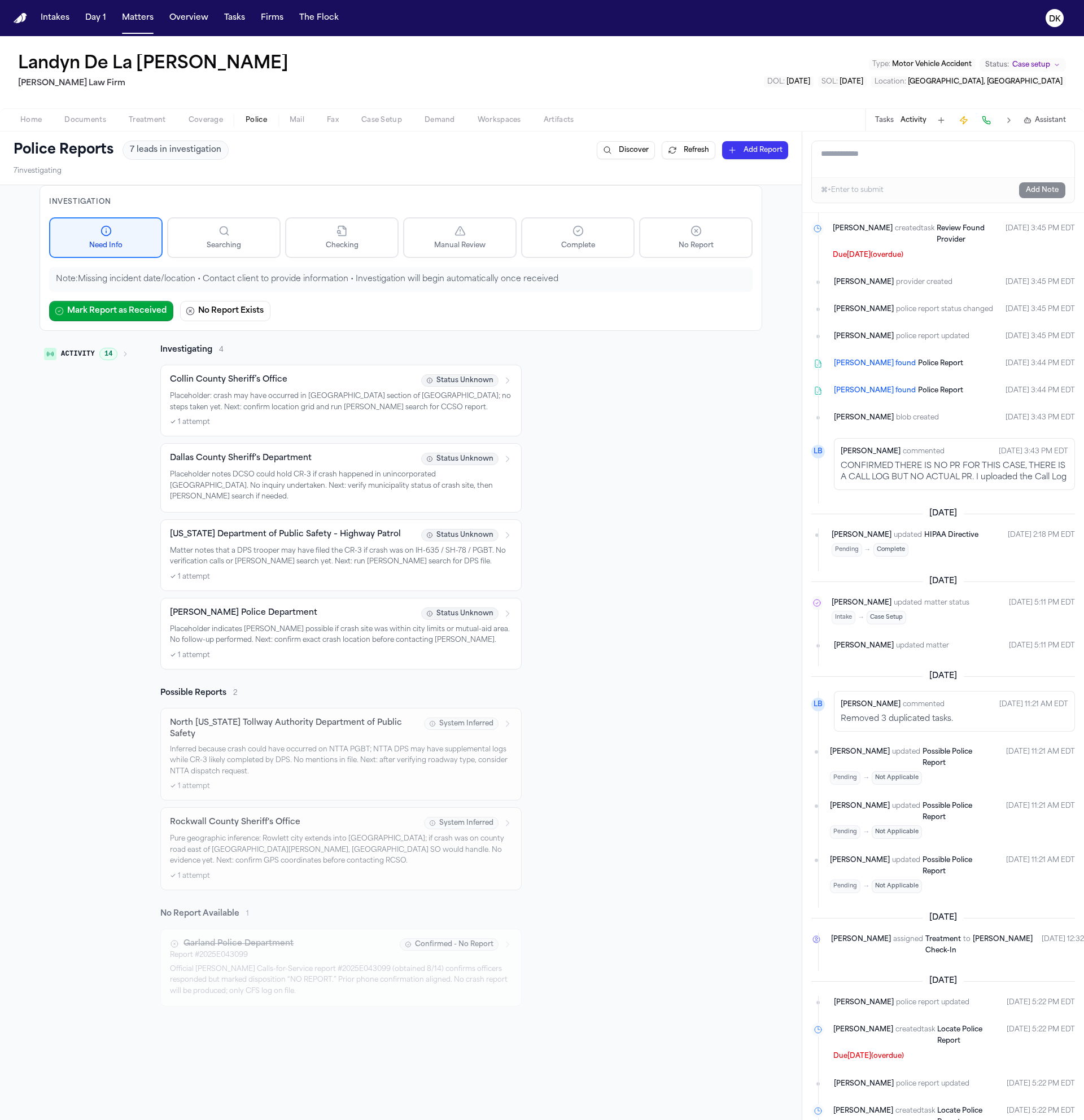
scroll to position [73, 0]
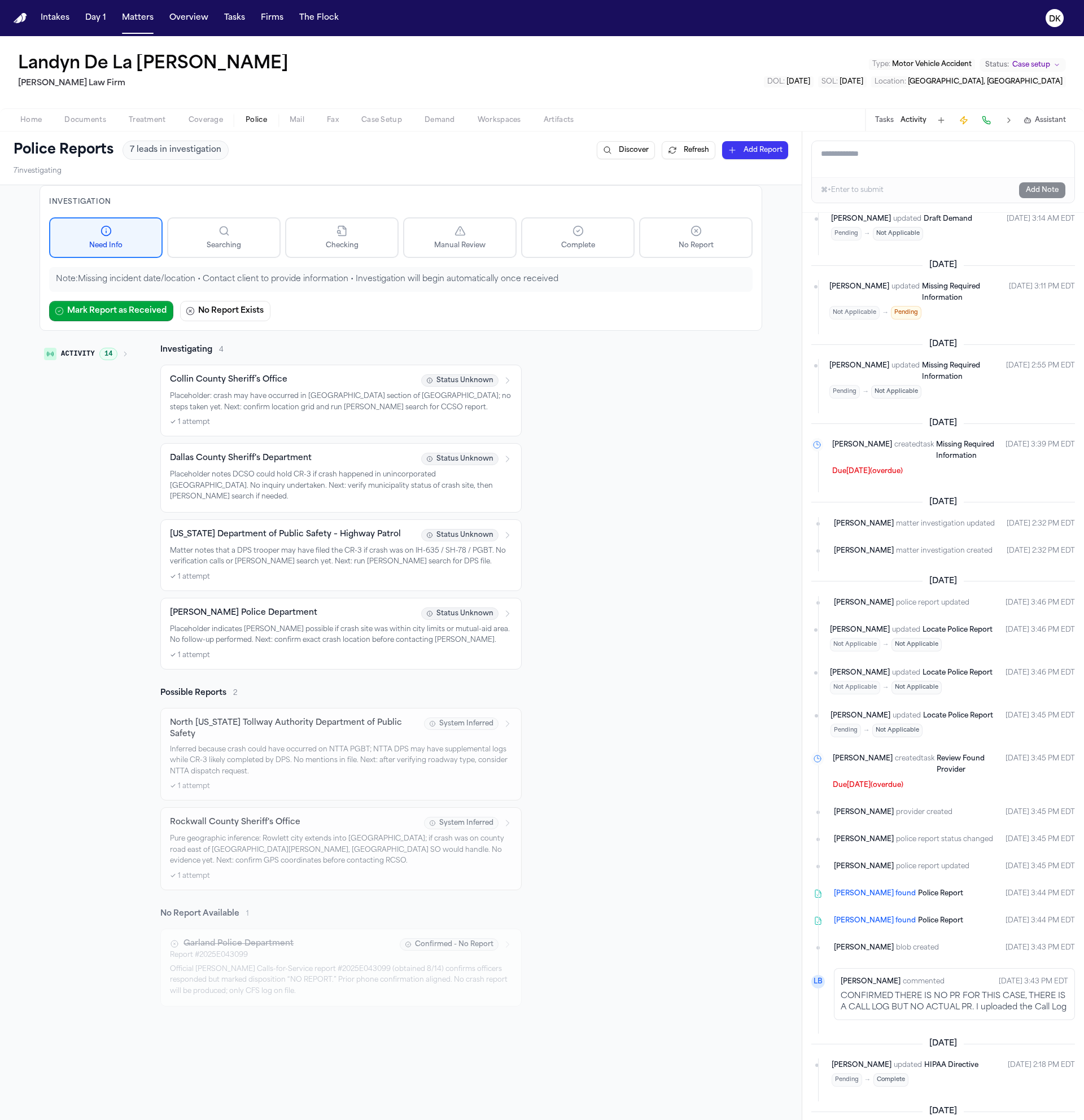
click at [666, 450] on div "Activity 14 Investigating 4 Collin County Sheriff’s Office Status Unknown Place…" at bounding box center [400, 676] width 722 height 663
click at [693, 241] on span "No Report" at bounding box center [696, 245] width 35 height 9
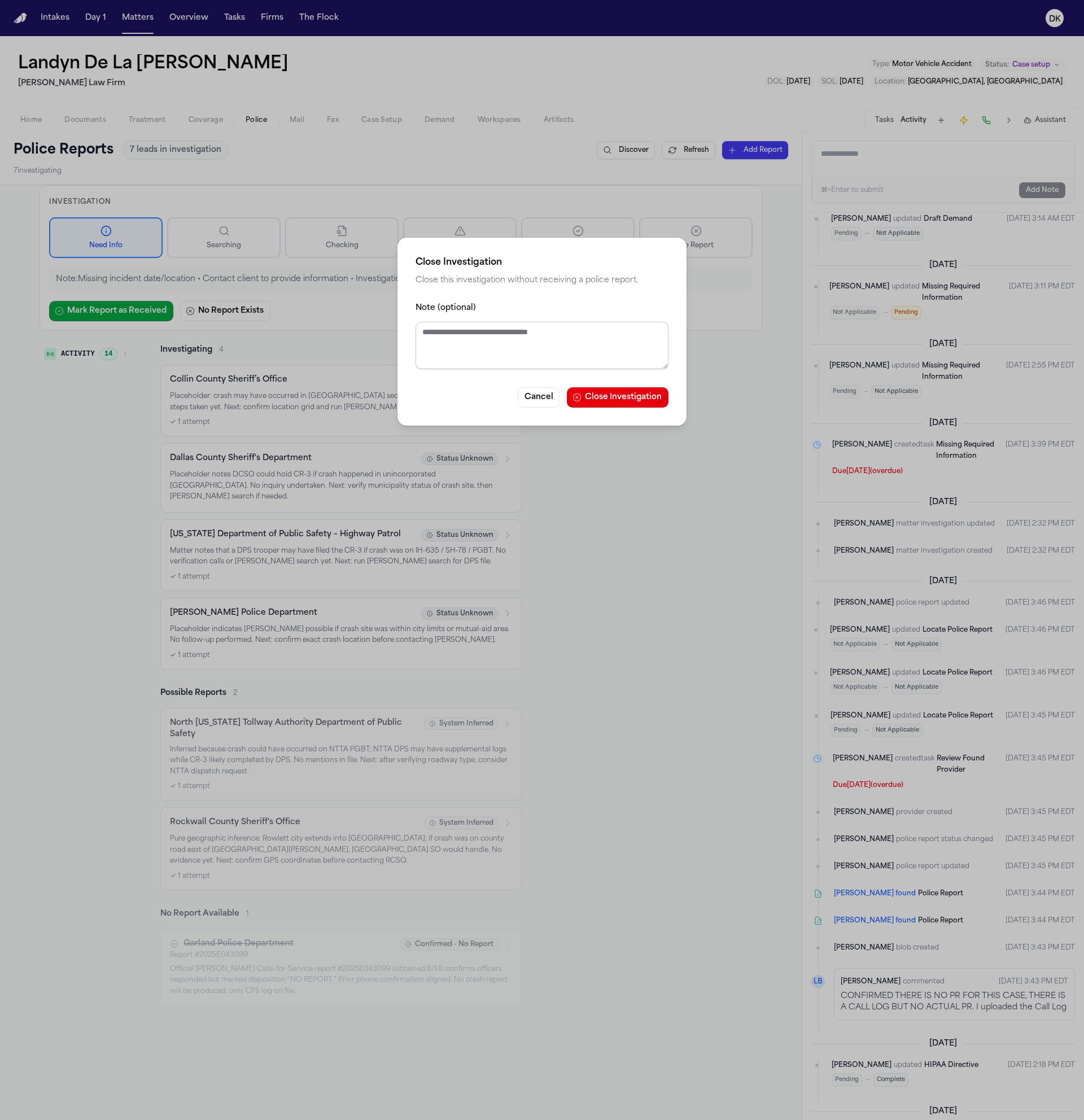
click at [564, 333] on textarea "Note (optional)" at bounding box center [542, 345] width 253 height 47
click at [609, 390] on button "Close Investigation" at bounding box center [617, 398] width 101 height 20
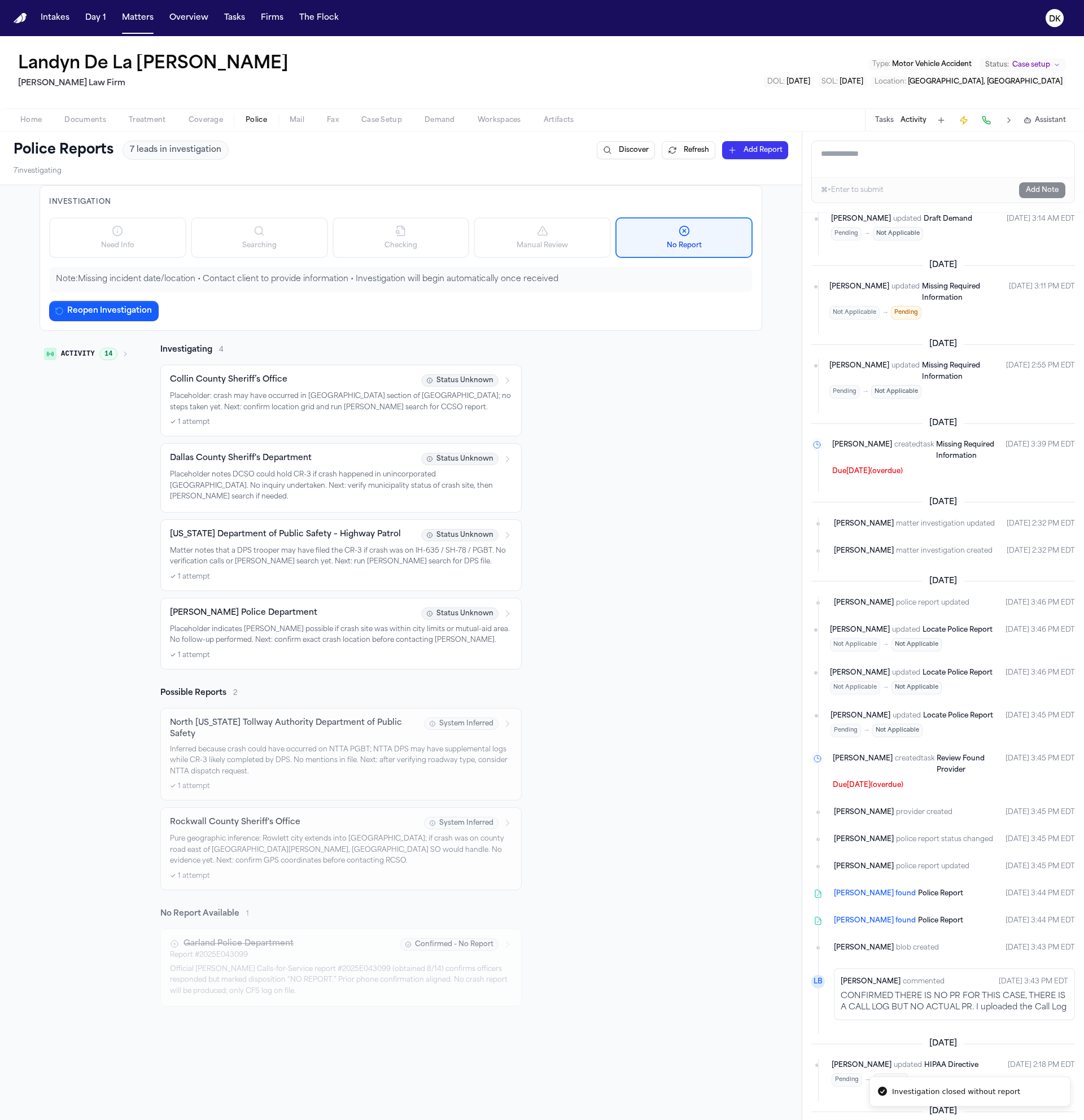
click at [706, 634] on div "Activity 14 Investigating 4 Collin County Sheriff’s Office Status Unknown Place…" at bounding box center [400, 676] width 722 height 663
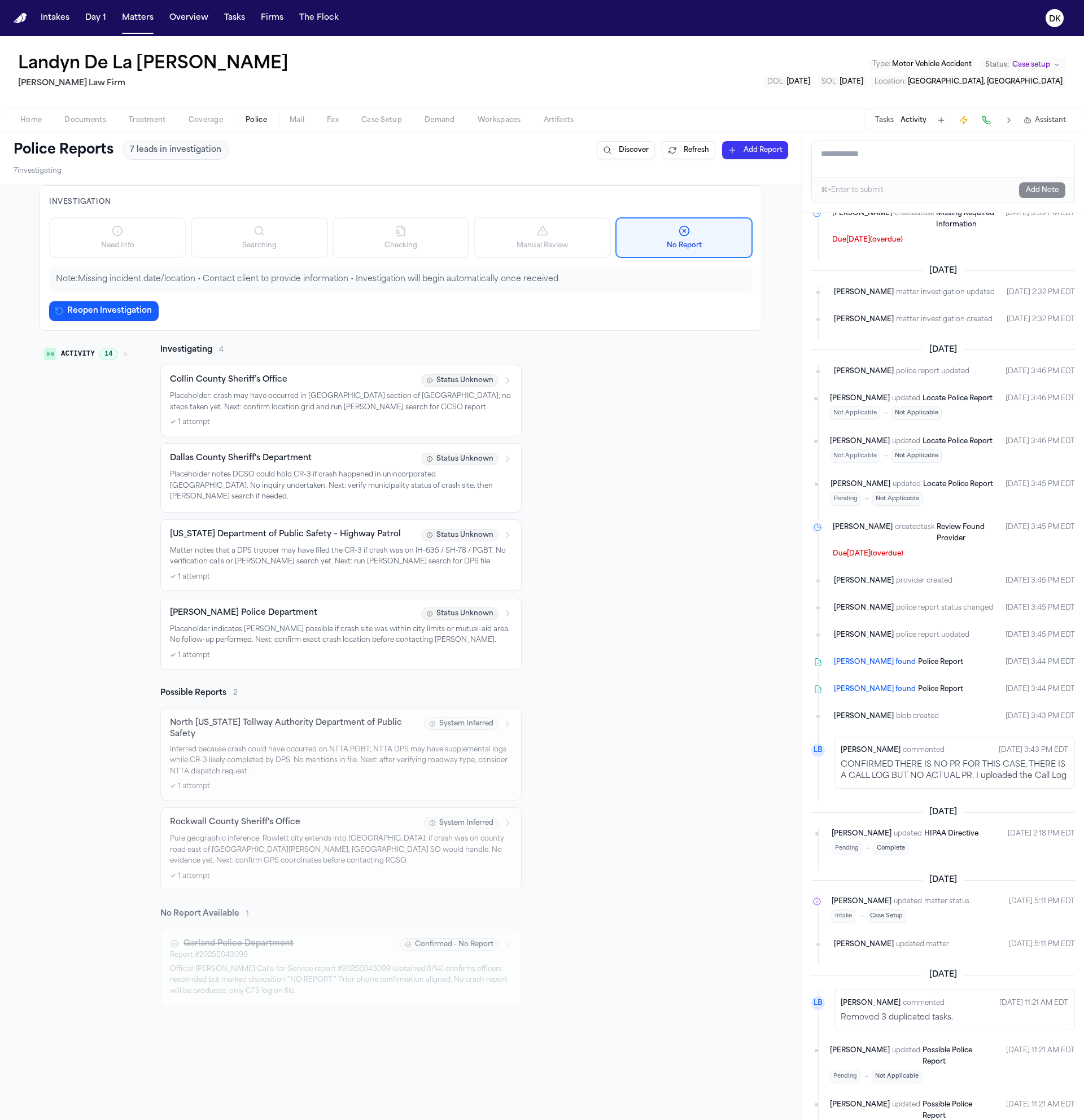
scroll to position [0, 0]
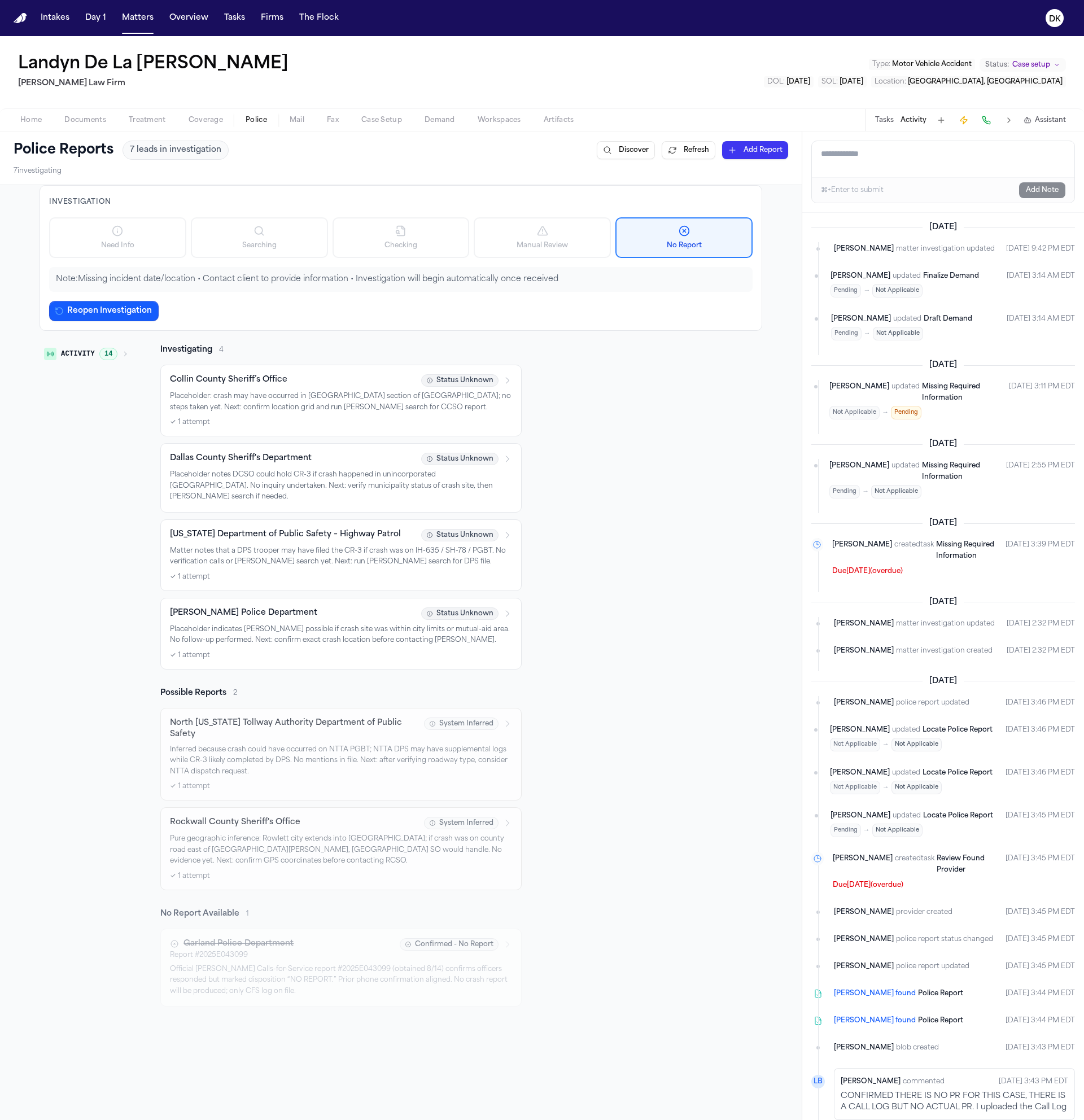
click at [567, 595] on div "Activity 14 Investigating 4 Collin County Sheriff’s Office Status Unknown Place…" at bounding box center [400, 676] width 722 height 663
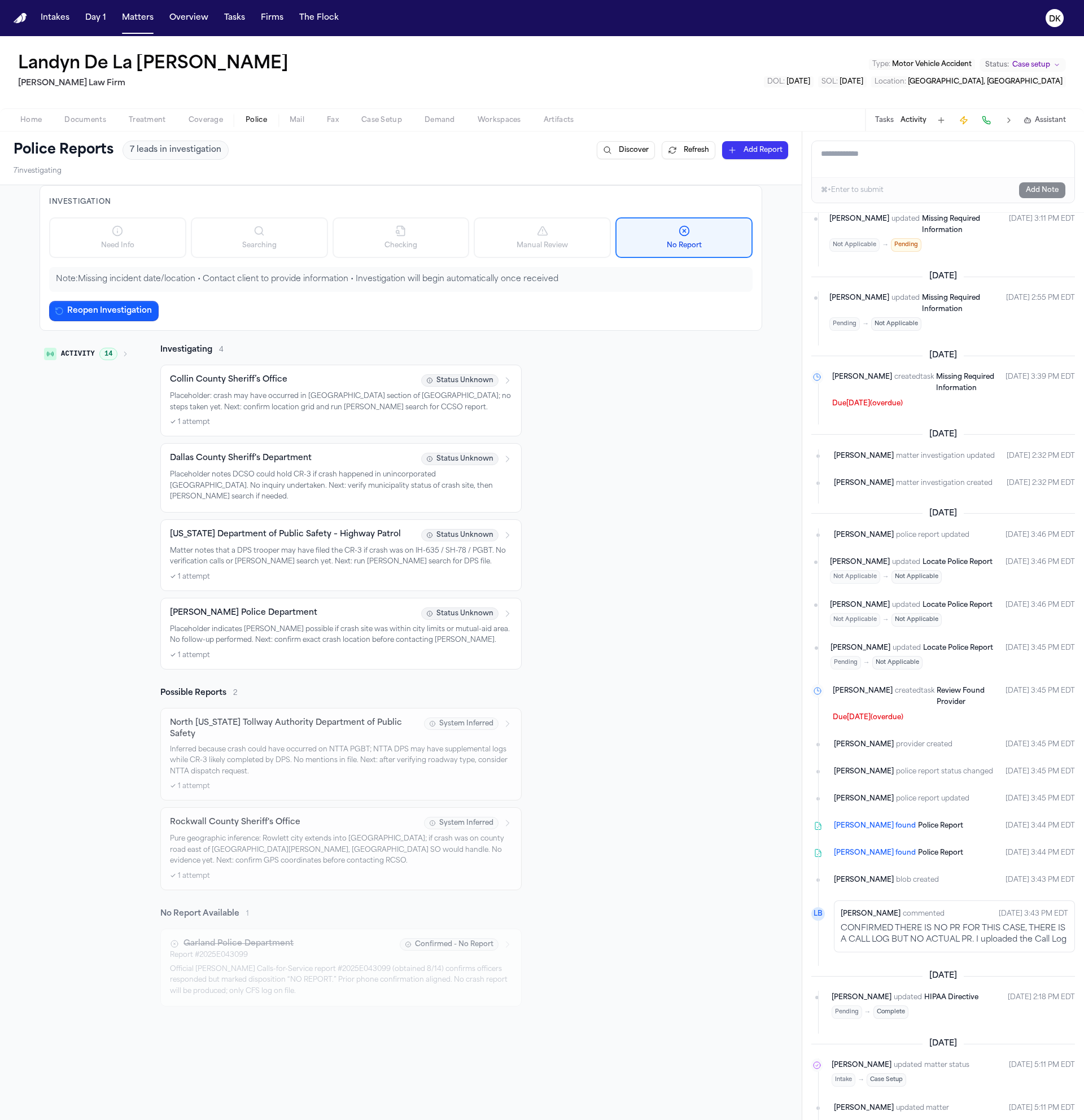
scroll to position [250, 0]
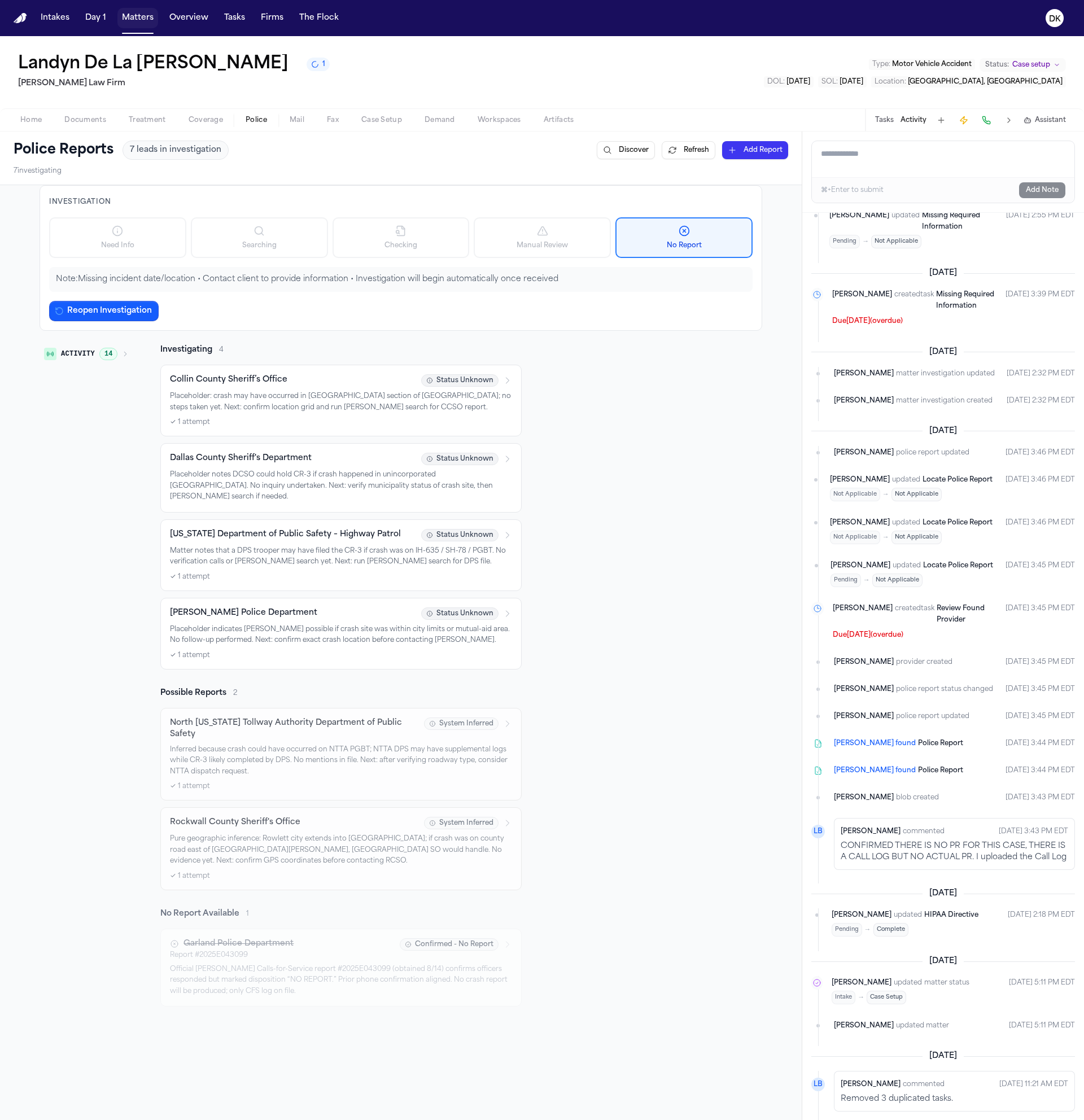
click at [141, 22] on button "Matters" at bounding box center [138, 18] width 41 height 20
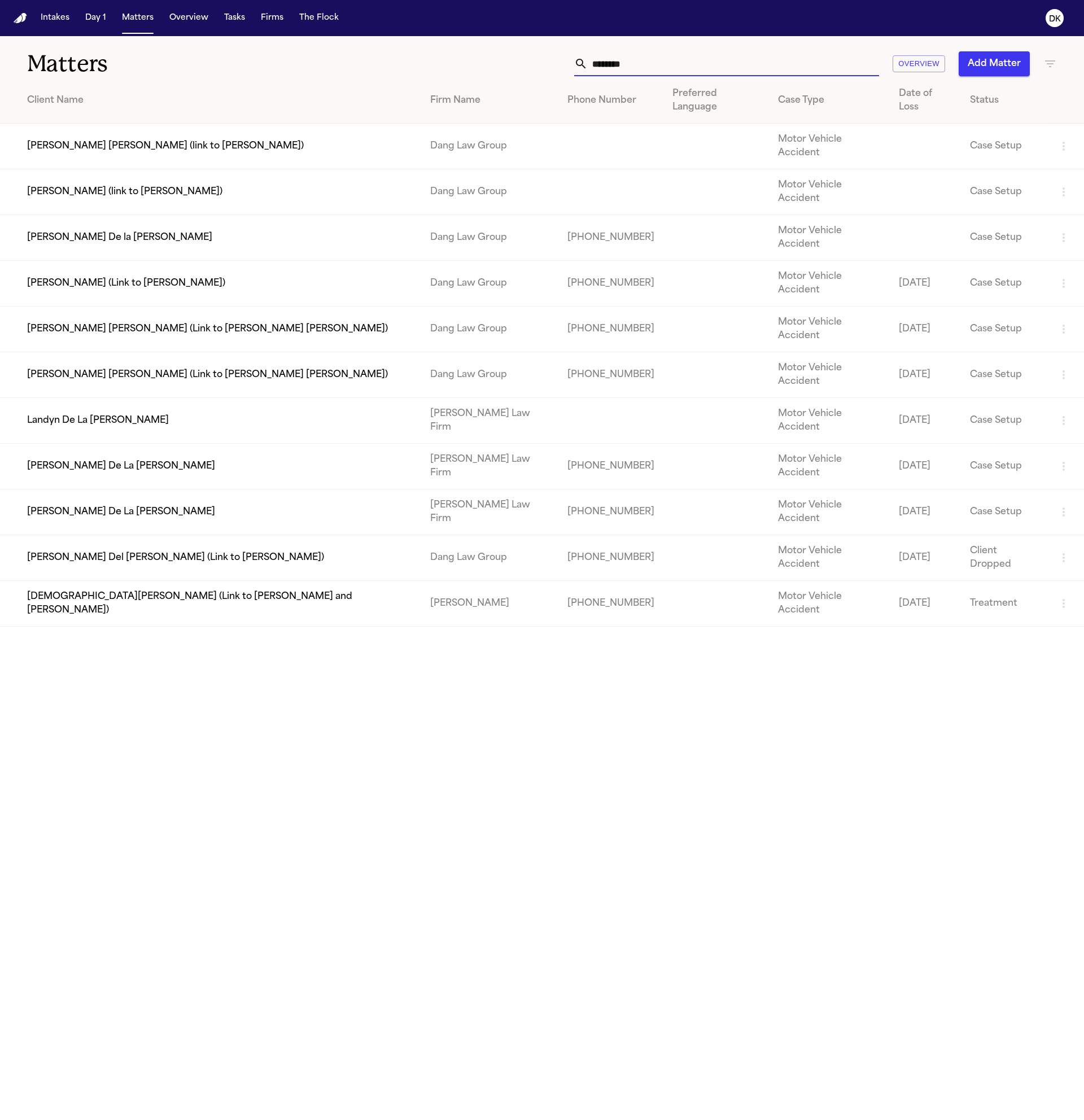
click at [612, 67] on input "********" at bounding box center [733, 63] width 291 height 25
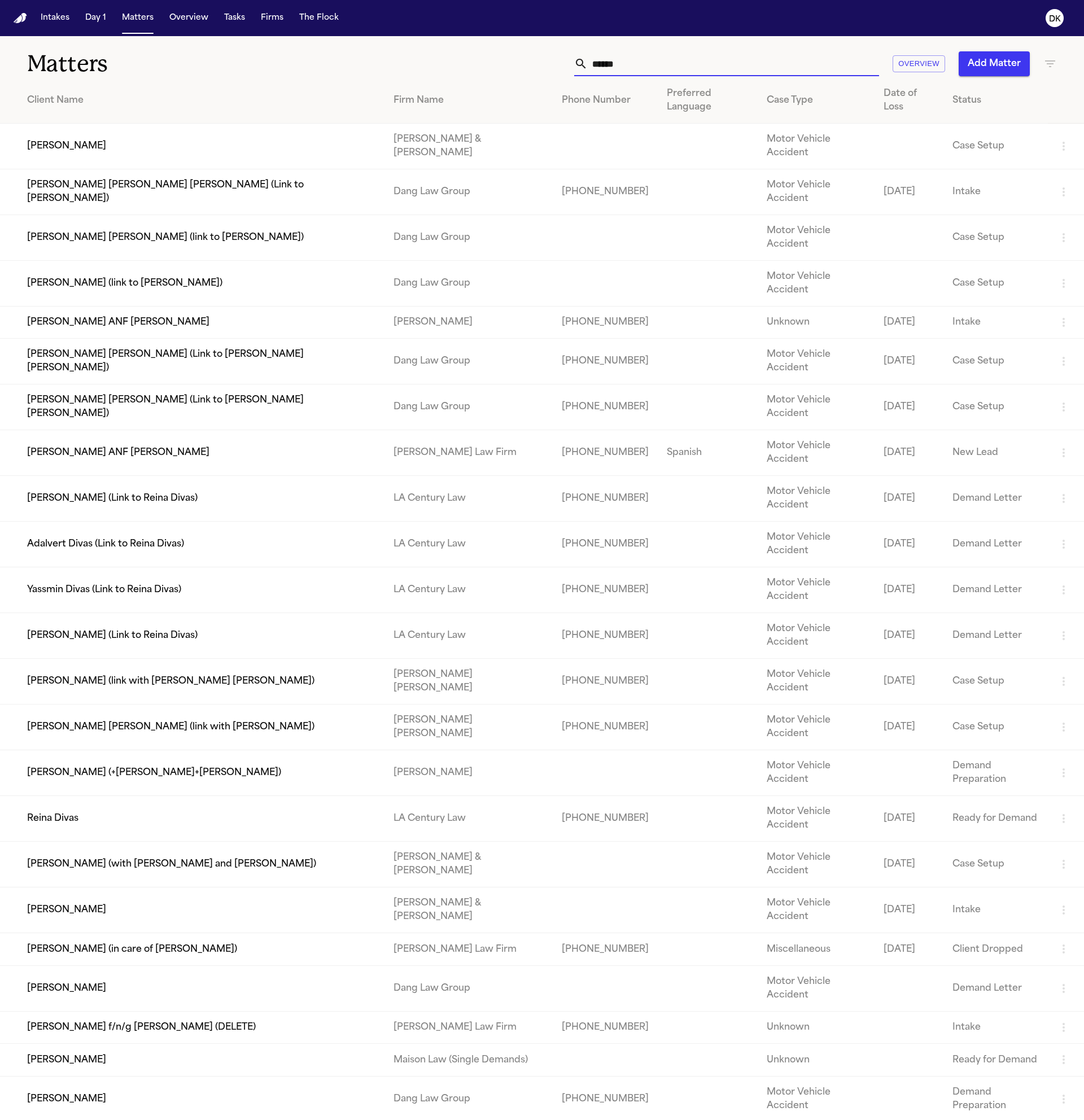
type input "******"
click at [120, 135] on td "[PERSON_NAME]" at bounding box center [192, 146] width 385 height 46
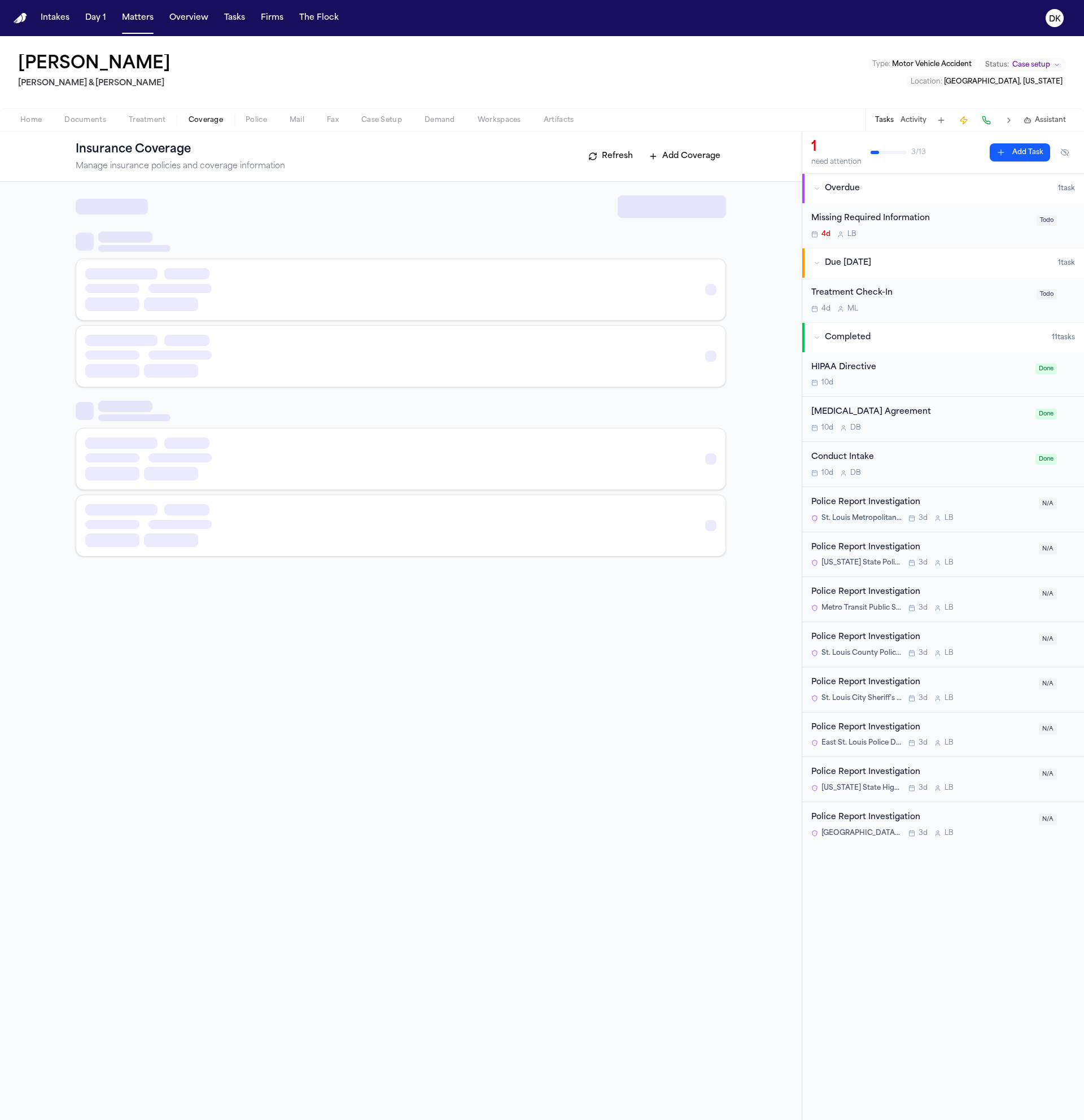
click at [192, 123] on span "Coverage" at bounding box center [206, 120] width 35 height 9
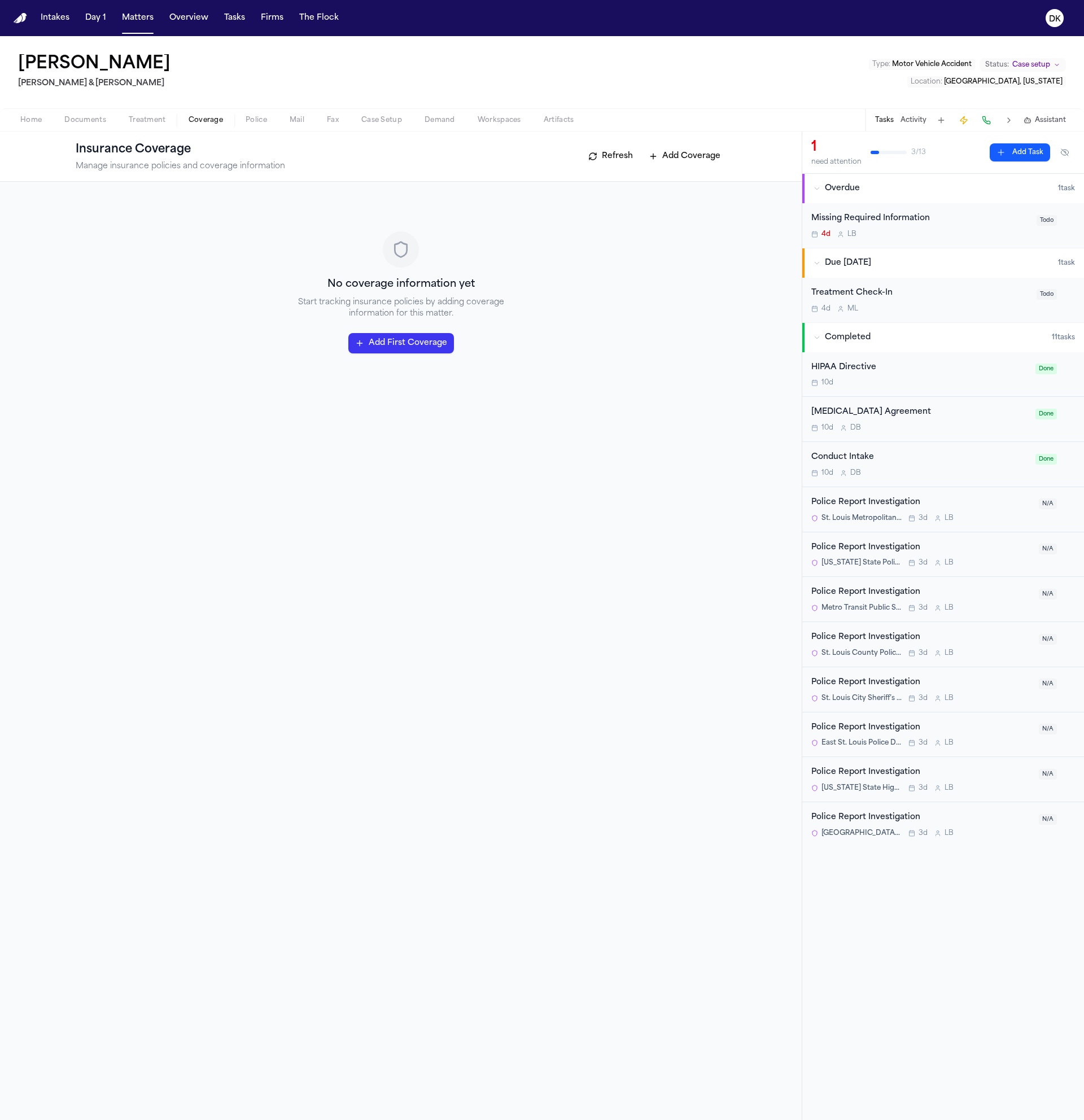
click at [238, 118] on button "Police" at bounding box center [256, 120] width 44 height 13
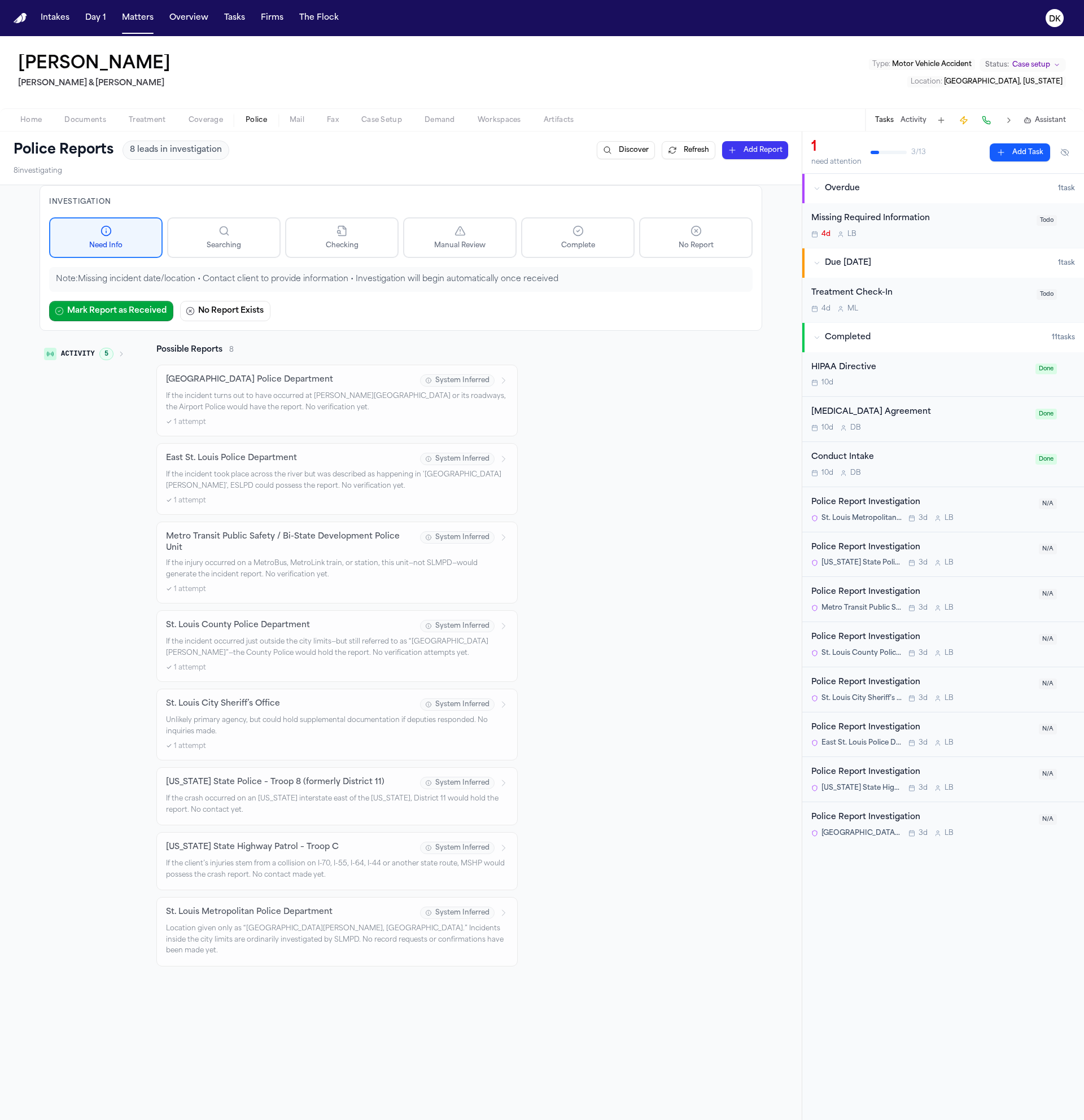
click at [72, 132] on div "Police Reports 8 leads in investigation Discover Refresh Add Report 8 investiga…" at bounding box center [401, 158] width 802 height 53
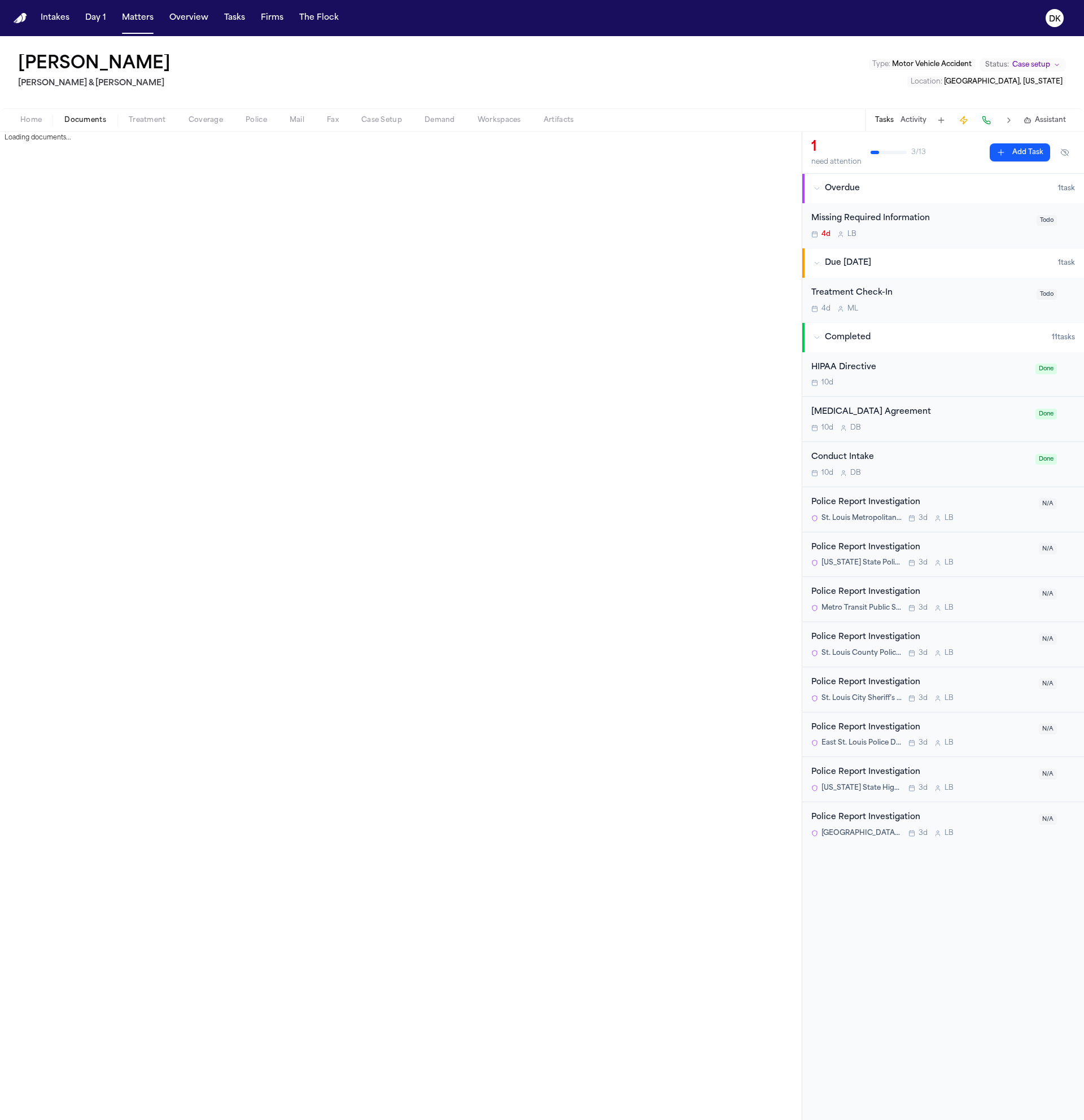
click at [78, 123] on span "Documents" at bounding box center [85, 120] width 42 height 9
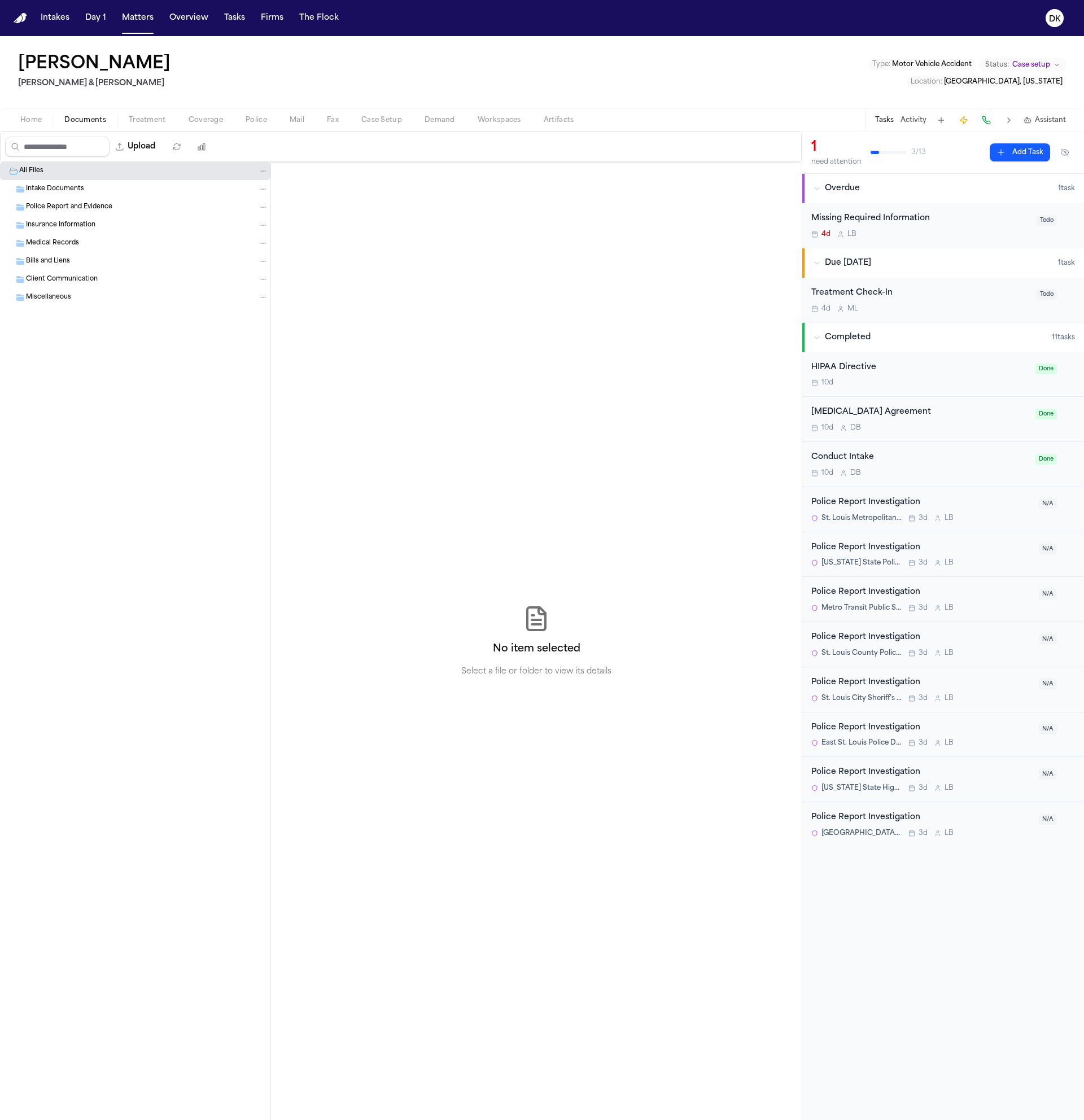
click at [143, 283] on div "Client Communication" at bounding box center [147, 279] width 242 height 10
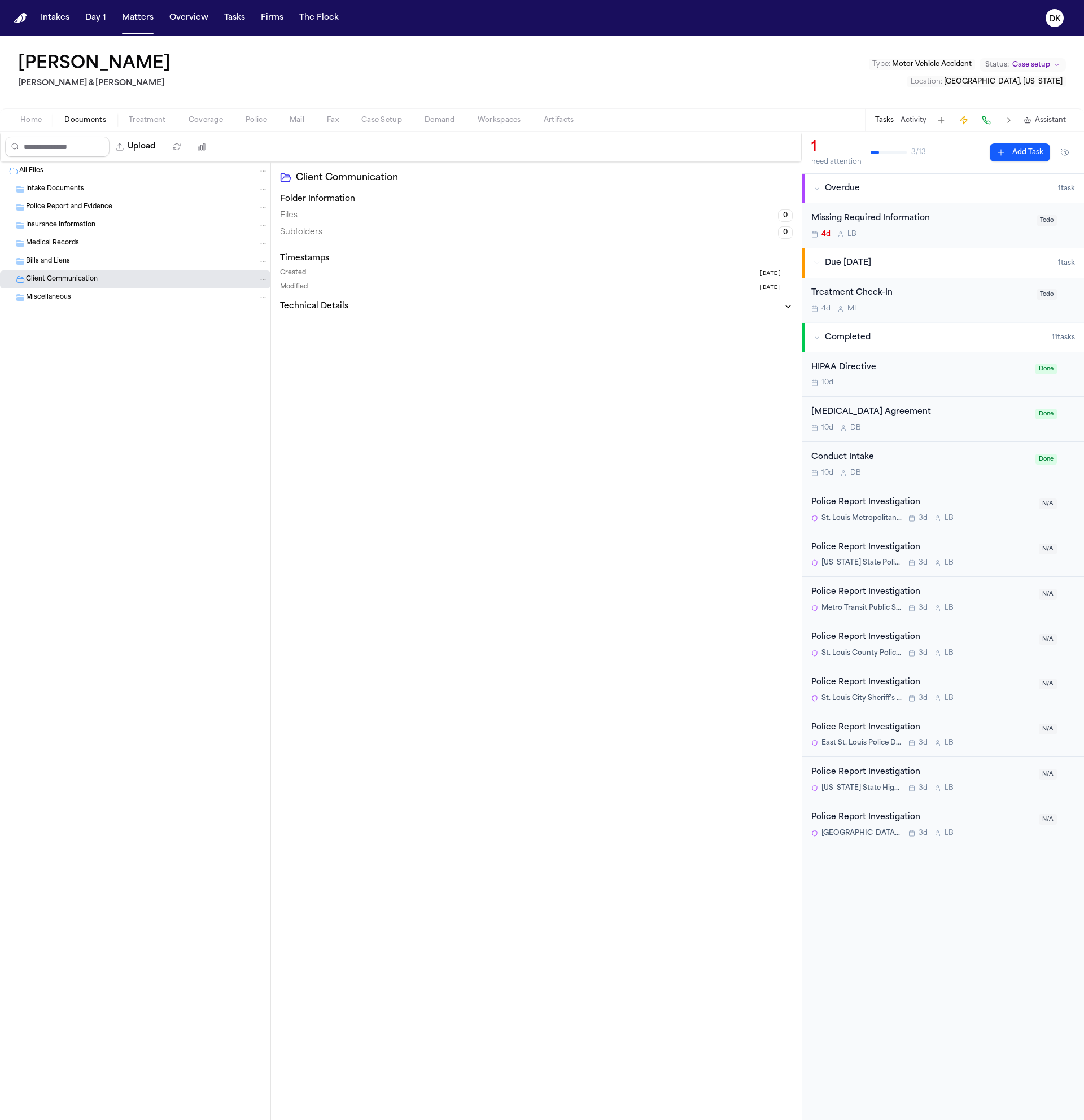
click at [144, 217] on div "Insurance Information" at bounding box center [135, 226] width 271 height 18
click at [146, 190] on div "Intake Documents" at bounding box center [147, 189] width 242 height 10
click at [149, 203] on div "Police Report and Evidence" at bounding box center [147, 207] width 242 height 10
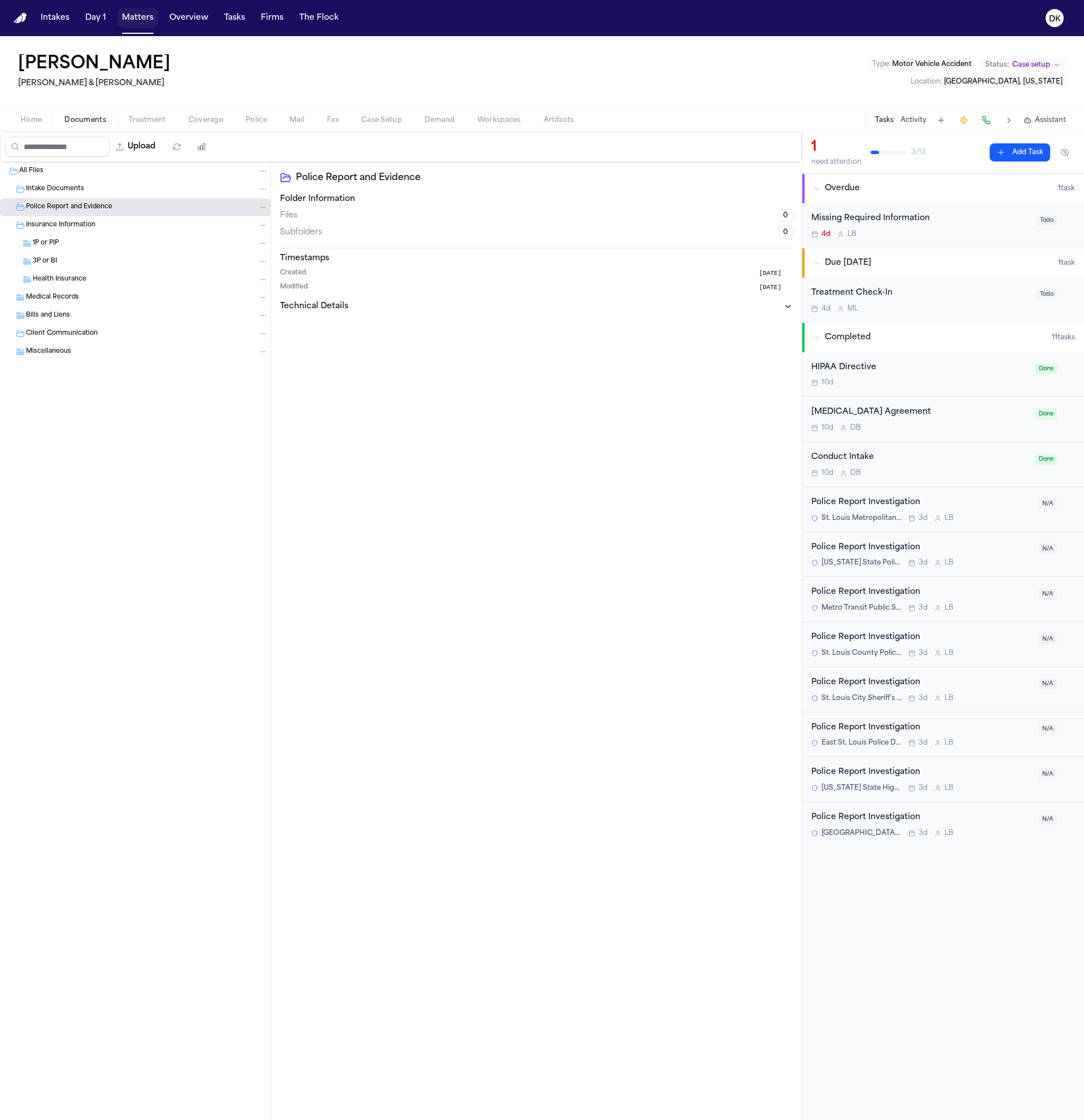
click at [137, 18] on button "Matters" at bounding box center [138, 18] width 41 height 20
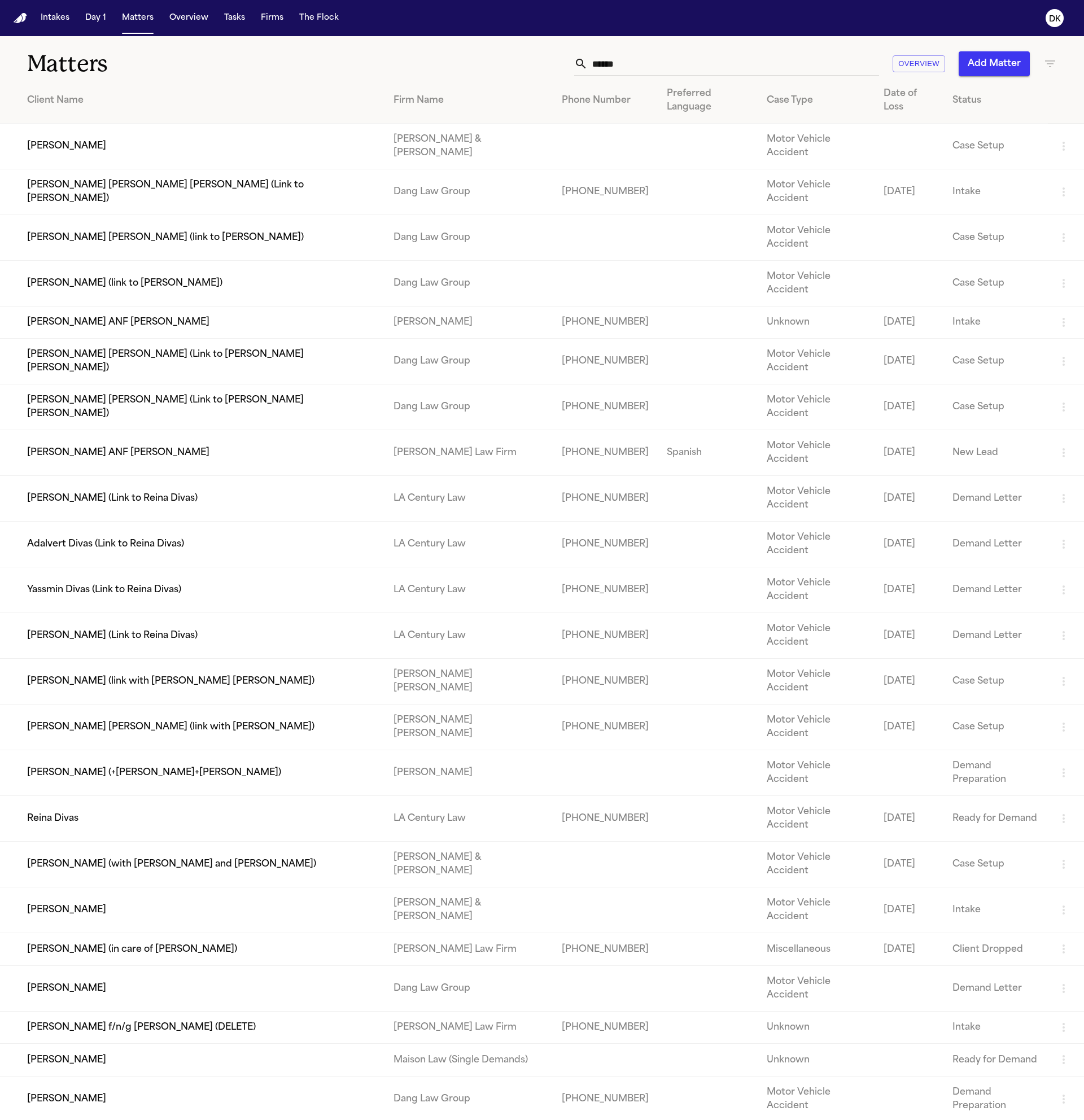
click at [669, 61] on input "******" at bounding box center [733, 63] width 291 height 25
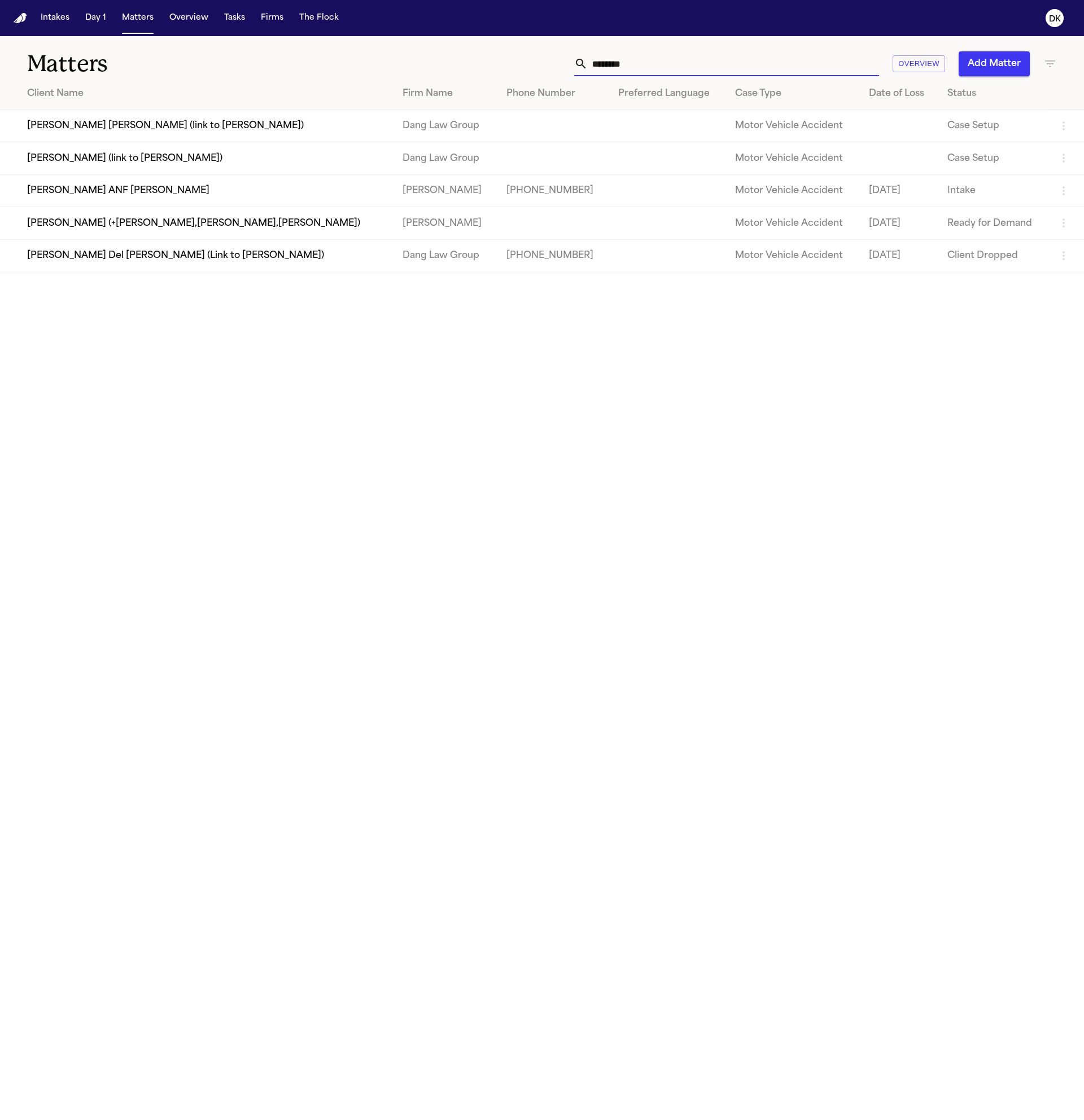
click at [658, 66] on input "********" at bounding box center [733, 63] width 291 height 25
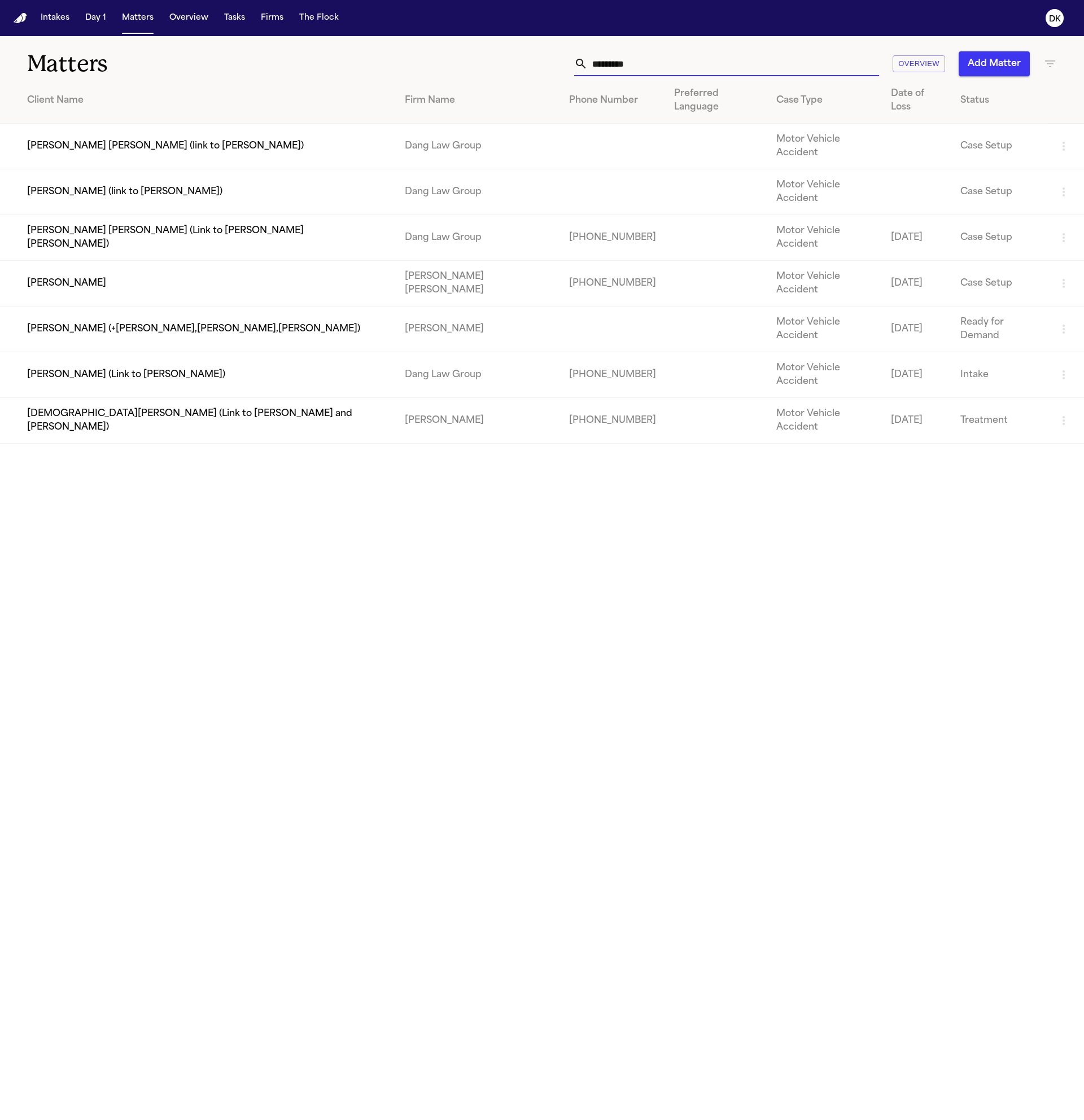
type input "*********"
click at [219, 261] on td "[PERSON_NAME]" at bounding box center [198, 283] width 396 height 46
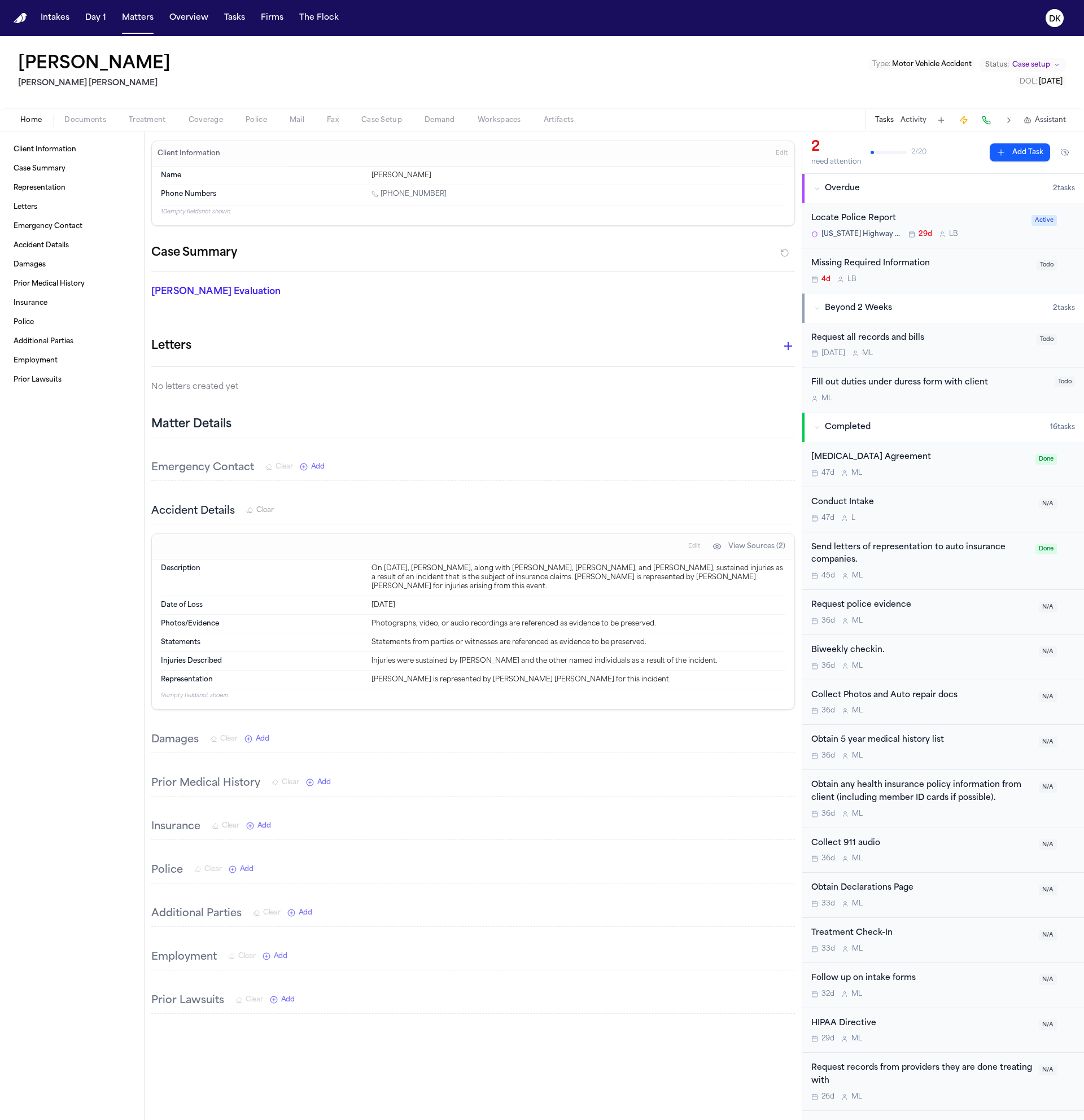
click at [141, 128] on div "Home Documents Treatment Coverage Police Mail Fax Case Setup Demand Workspaces …" at bounding box center [542, 120] width 1084 height 23
click at [562, 591] on div "Description On [DATE], [PERSON_NAME], along with [PERSON_NAME], [PERSON_NAME], …" at bounding box center [473, 578] width 624 height 37
click at [95, 123] on span "Documents" at bounding box center [85, 120] width 42 height 9
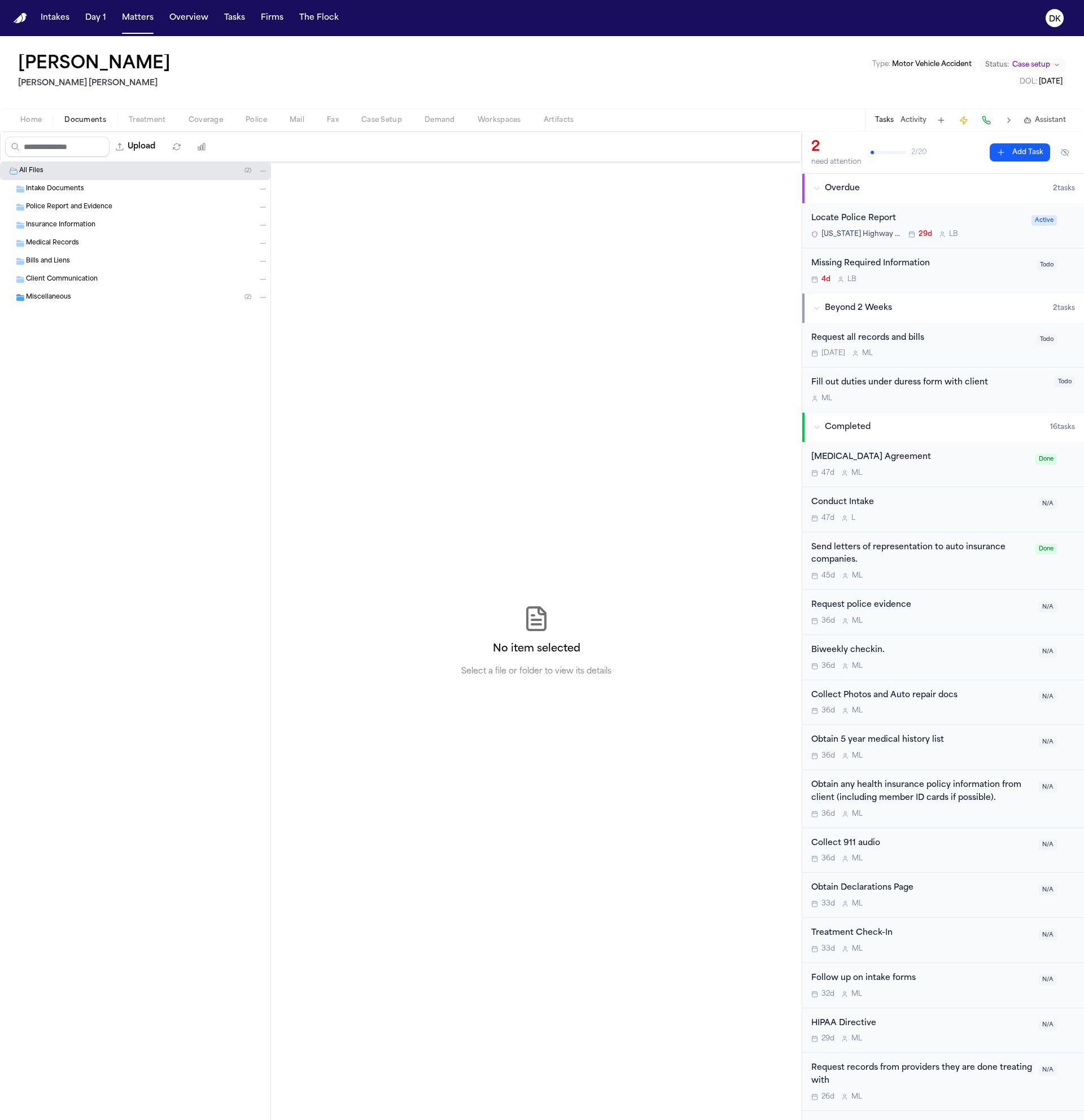
click at [113, 303] on div "Miscellaneous ( 2 )" at bounding box center [135, 297] width 271 height 18
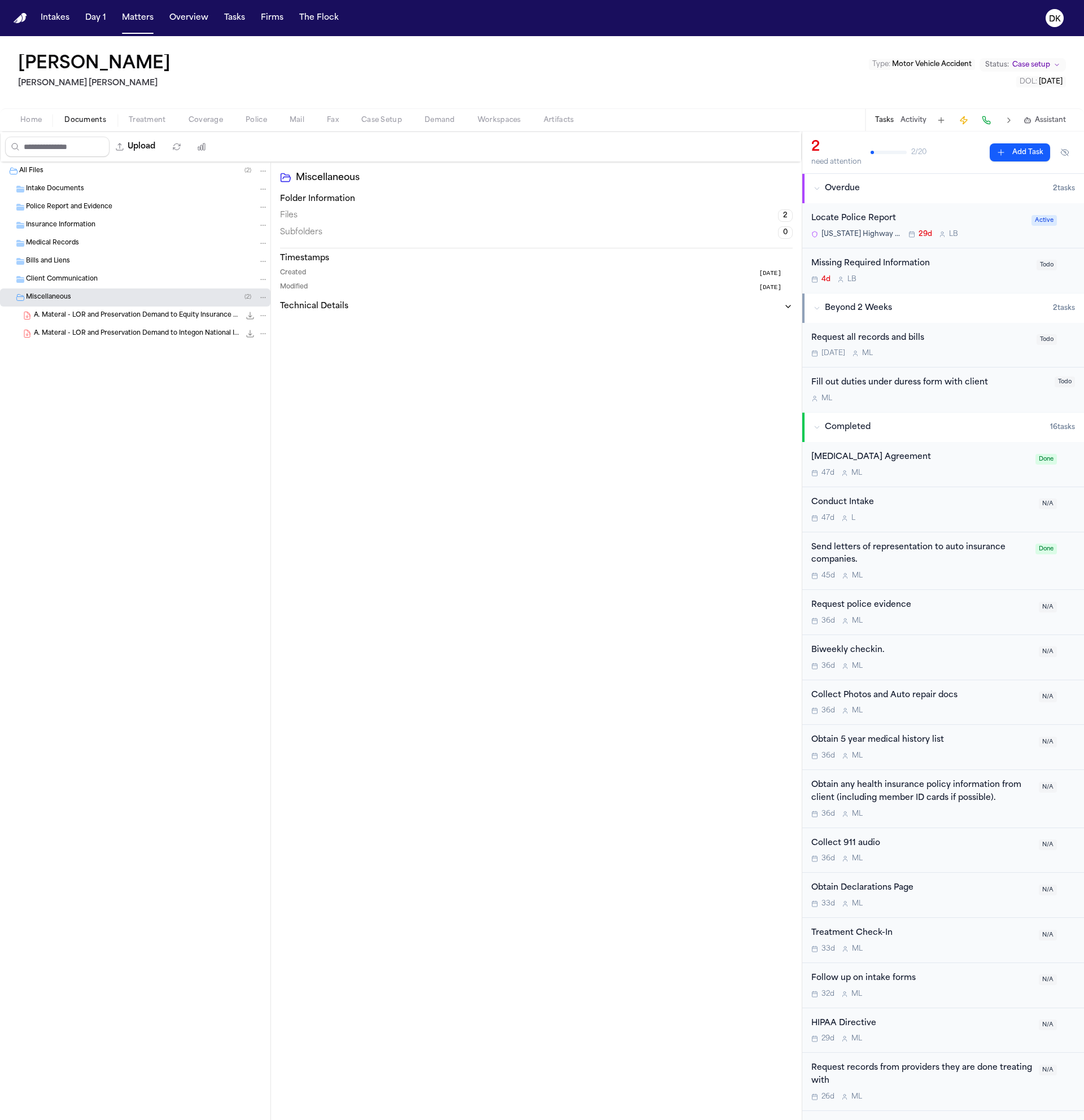
click at [116, 319] on span "A. Materal - LOR and Preservation Demand to Equity Insurance - [DATE]" at bounding box center [137, 316] width 206 height 10
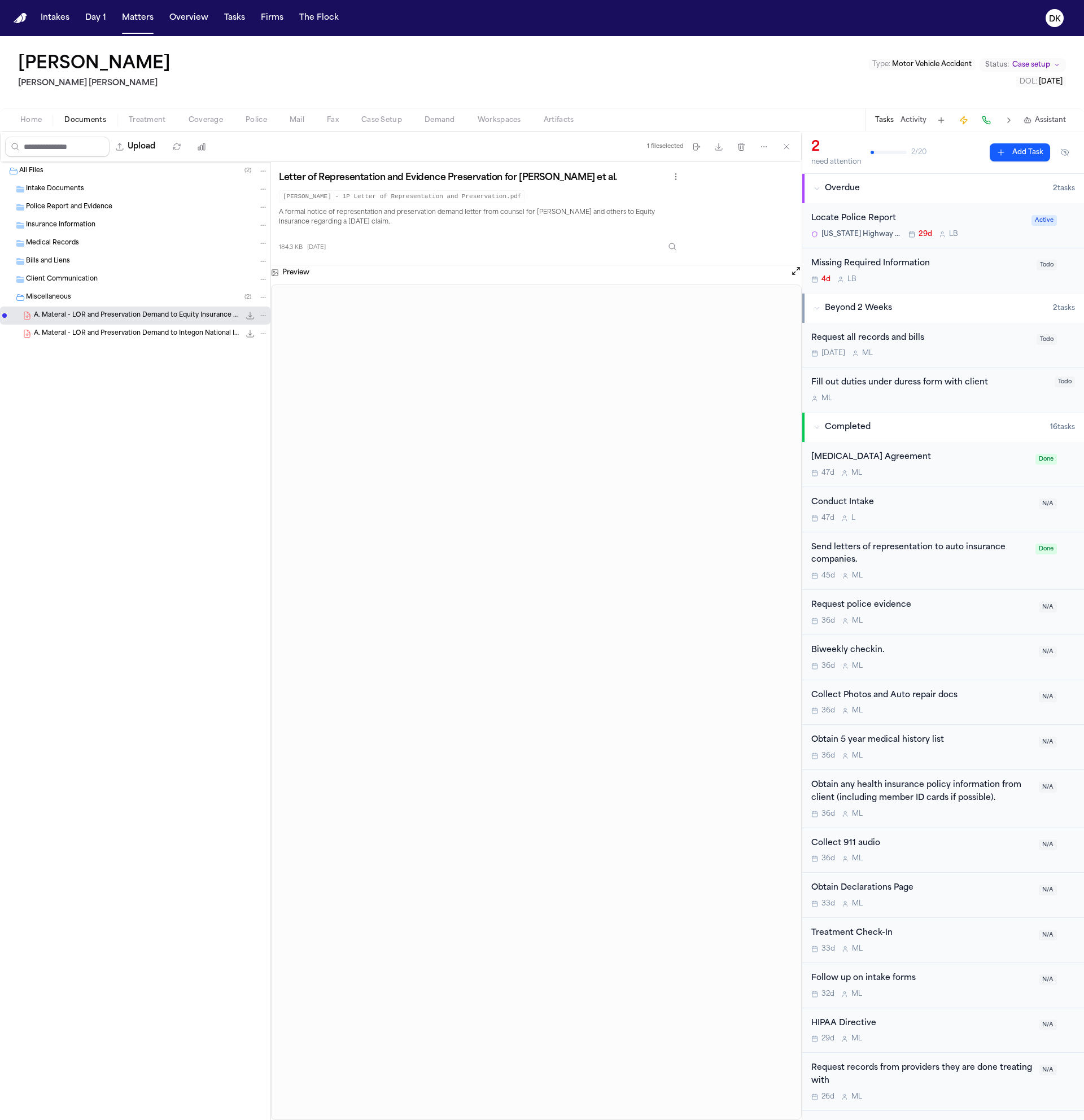
click at [112, 338] on div "A. Materal - LOR and Preservation Demand to Integon National Insurance - [DATE]…" at bounding box center [151, 333] width 234 height 11
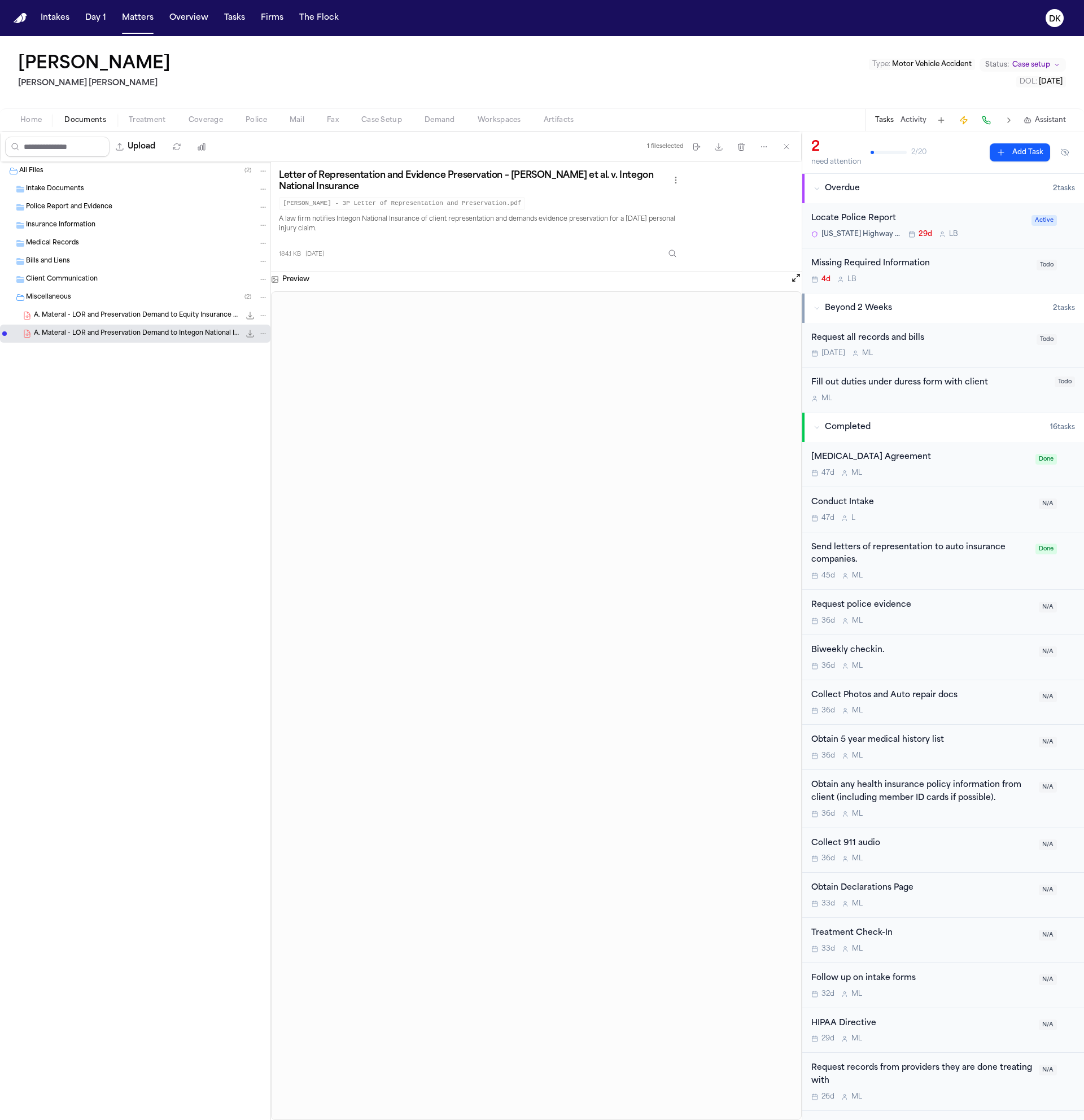
click at [123, 307] on div "A. Materal - LOR and Preservation Demand to Equity Insurance - [DATE] 184.3 KB …" at bounding box center [135, 316] width 271 height 18
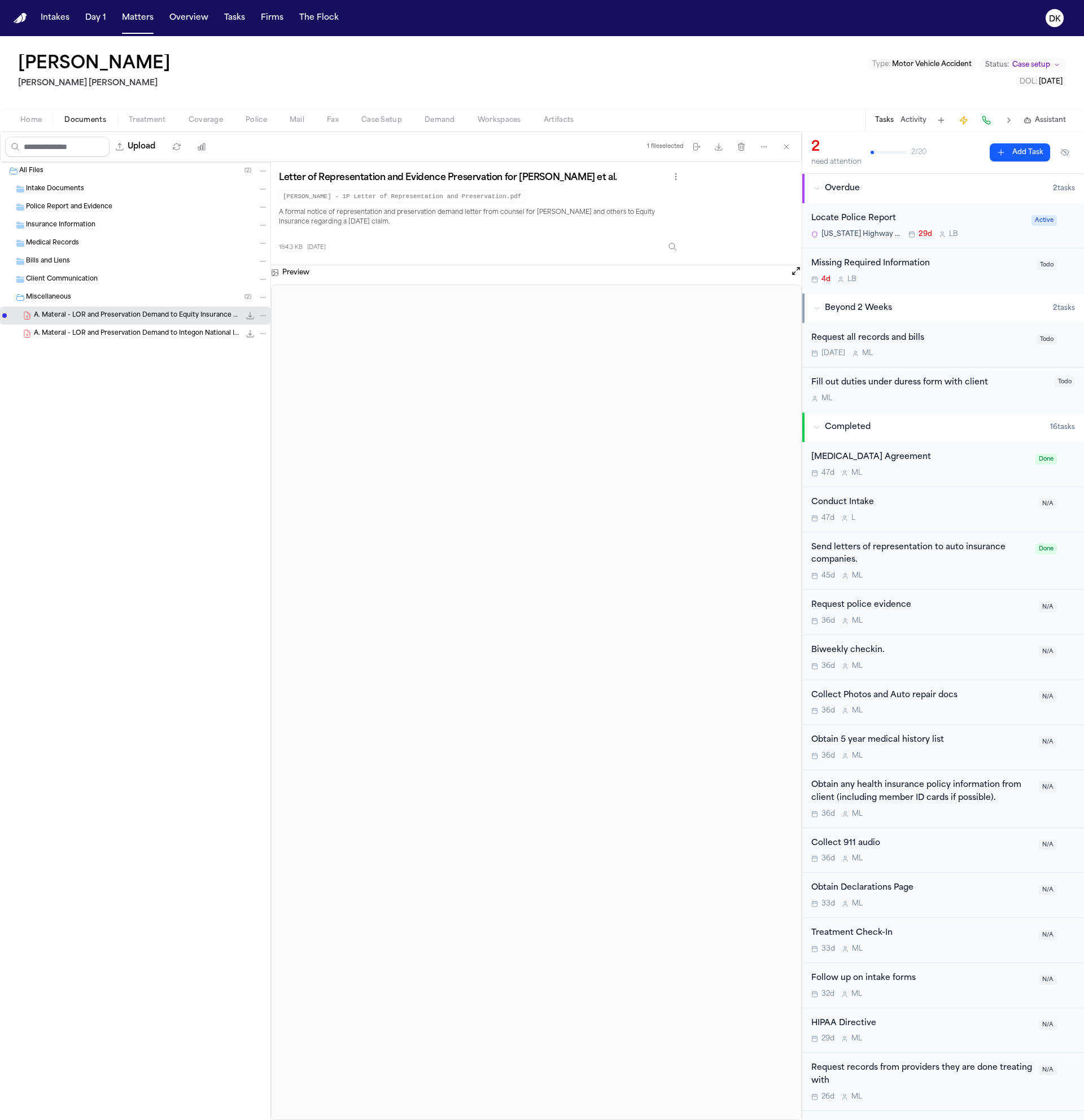
click at [910, 121] on button "Activity" at bounding box center [913, 120] width 26 height 9
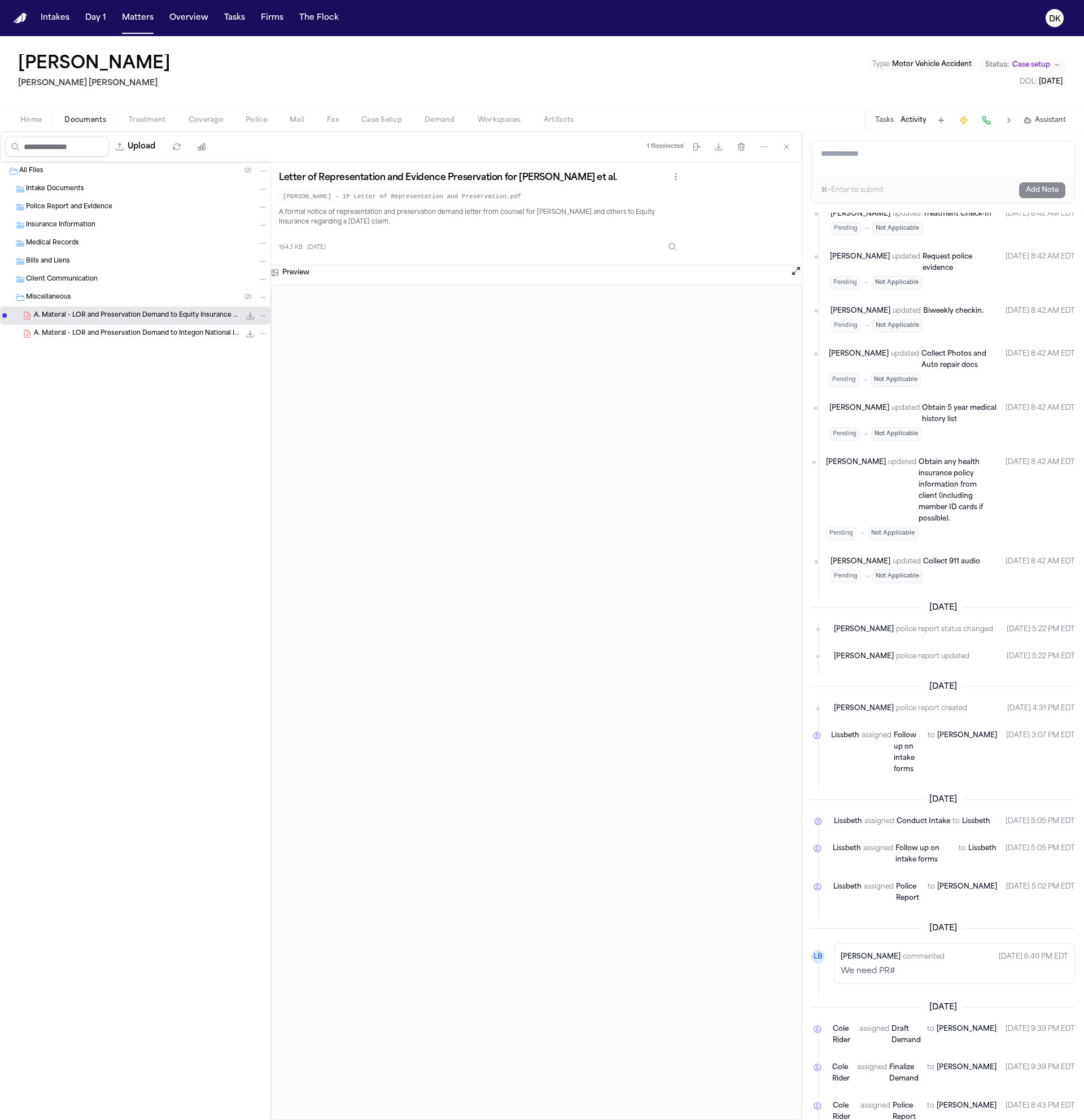
scroll to position [68, 0]
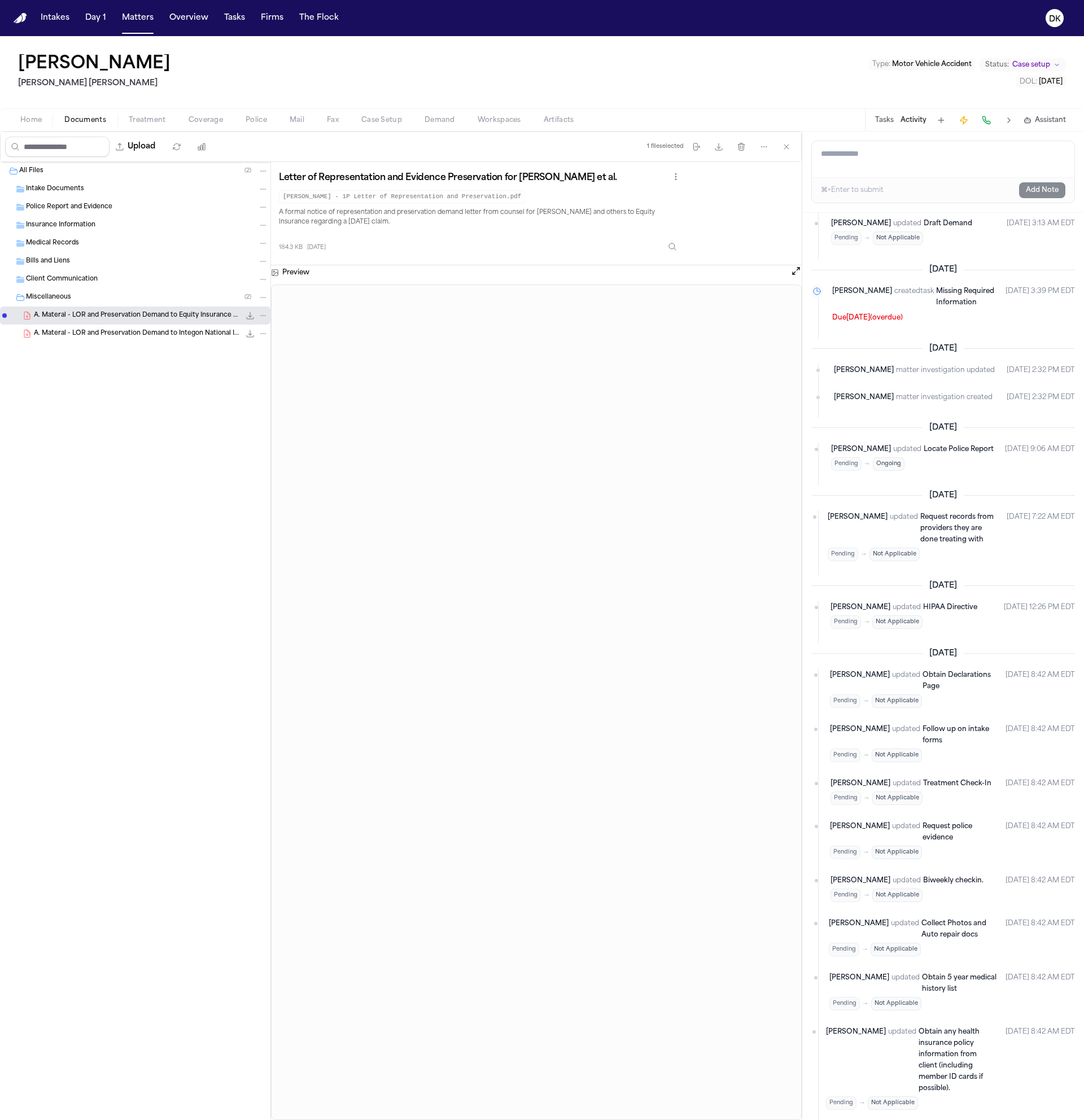
click at [246, 123] on span "Police" at bounding box center [256, 120] width 21 height 9
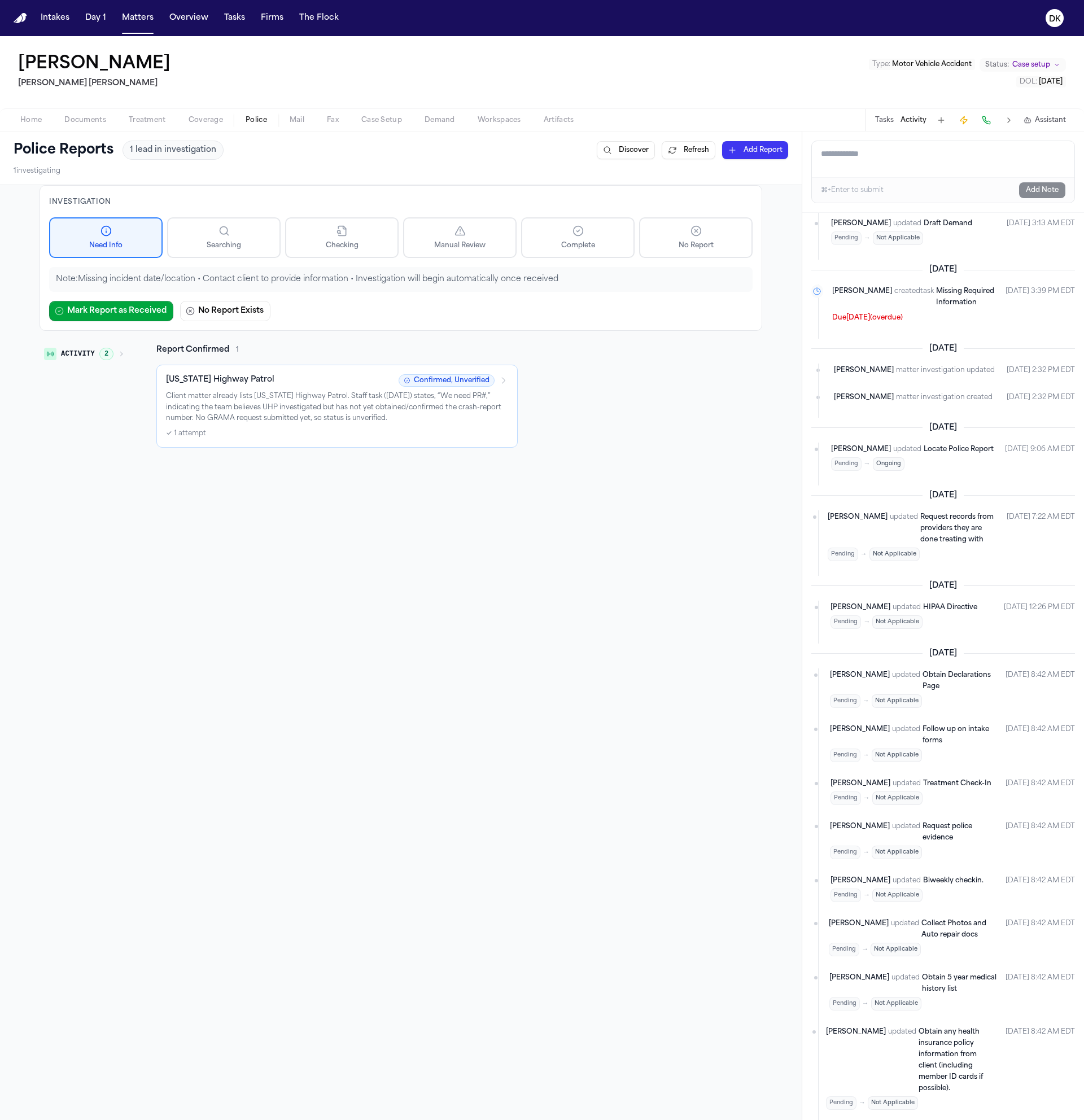
click at [328, 496] on div "Investigation Need Info Searching Checking Manual Review Complete No Report Not…" at bounding box center [401, 718] width 802 height 1066
click at [328, 496] on div "Investigation Need Info Searching Checking Manual Review Complete No Report Not…" at bounding box center [401, 718] width 802 height 1066
click at [321, 426] on div "[US_STATE] Highway Patrol Confirmed, Unverified Client matter already lists [US…" at bounding box center [337, 406] width 342 height 64
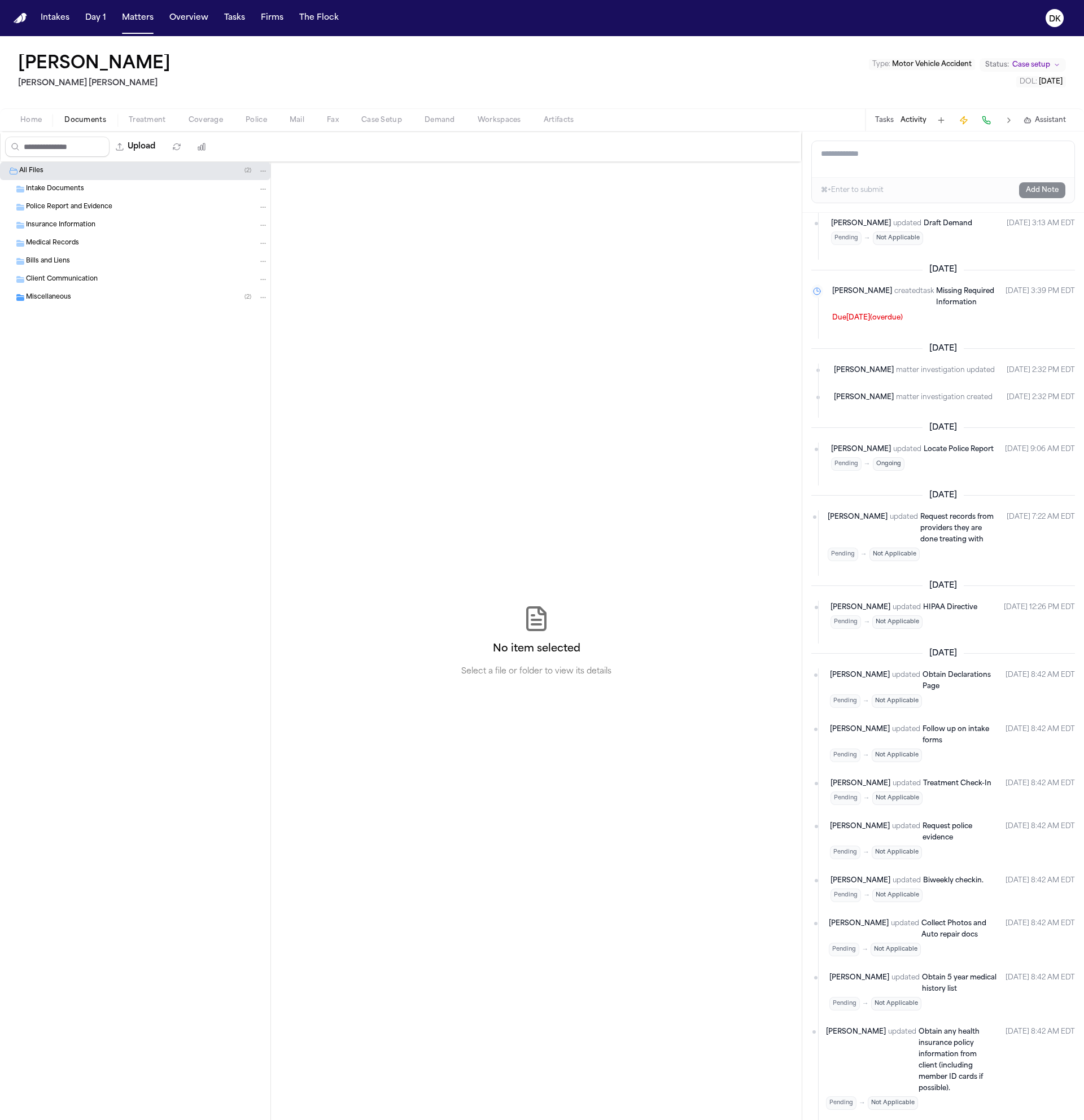
click at [137, 25] on button "Matters" at bounding box center [138, 18] width 41 height 20
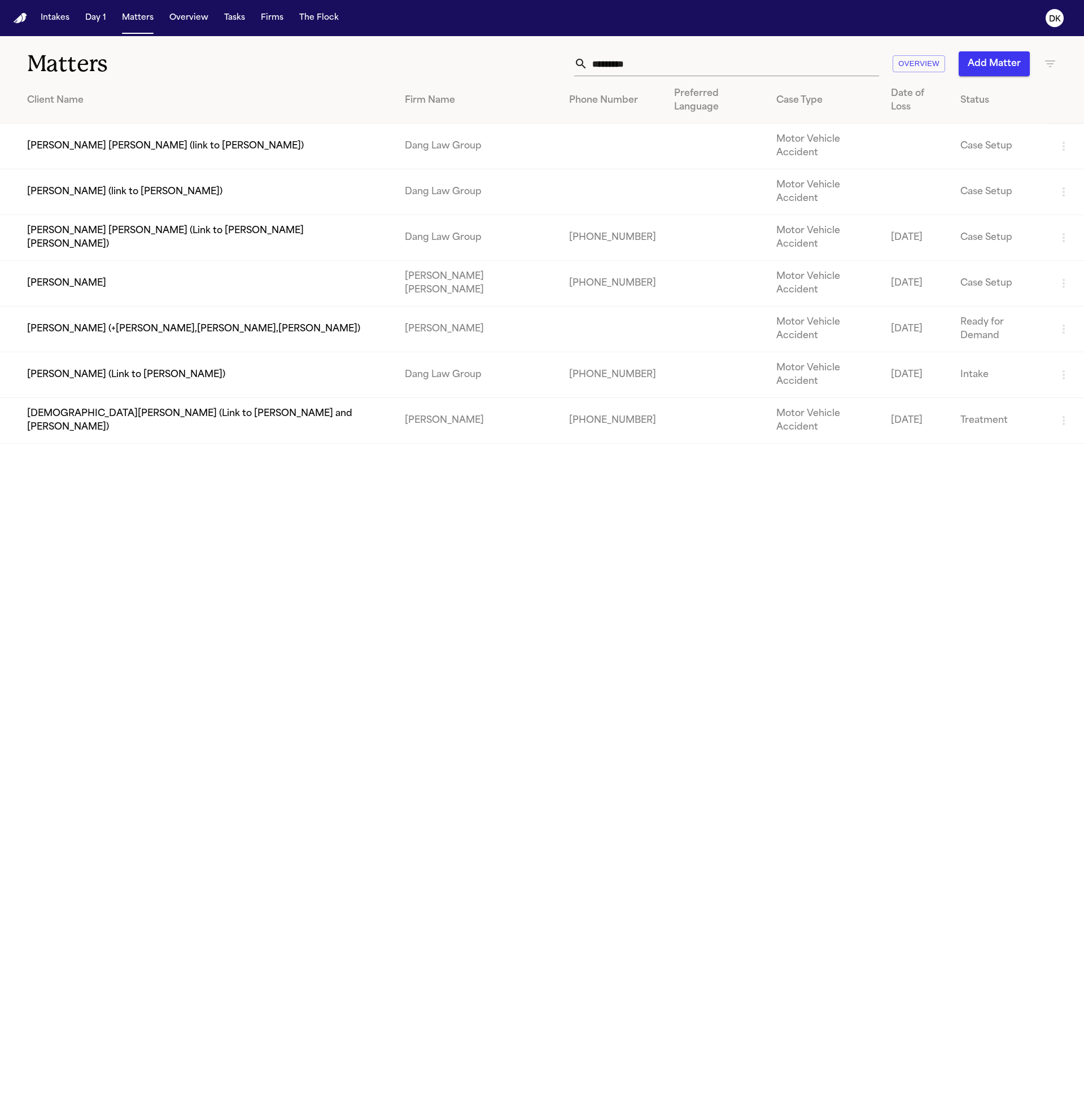
click at [717, 65] on input "*********" at bounding box center [733, 63] width 291 height 25
paste input "*******"
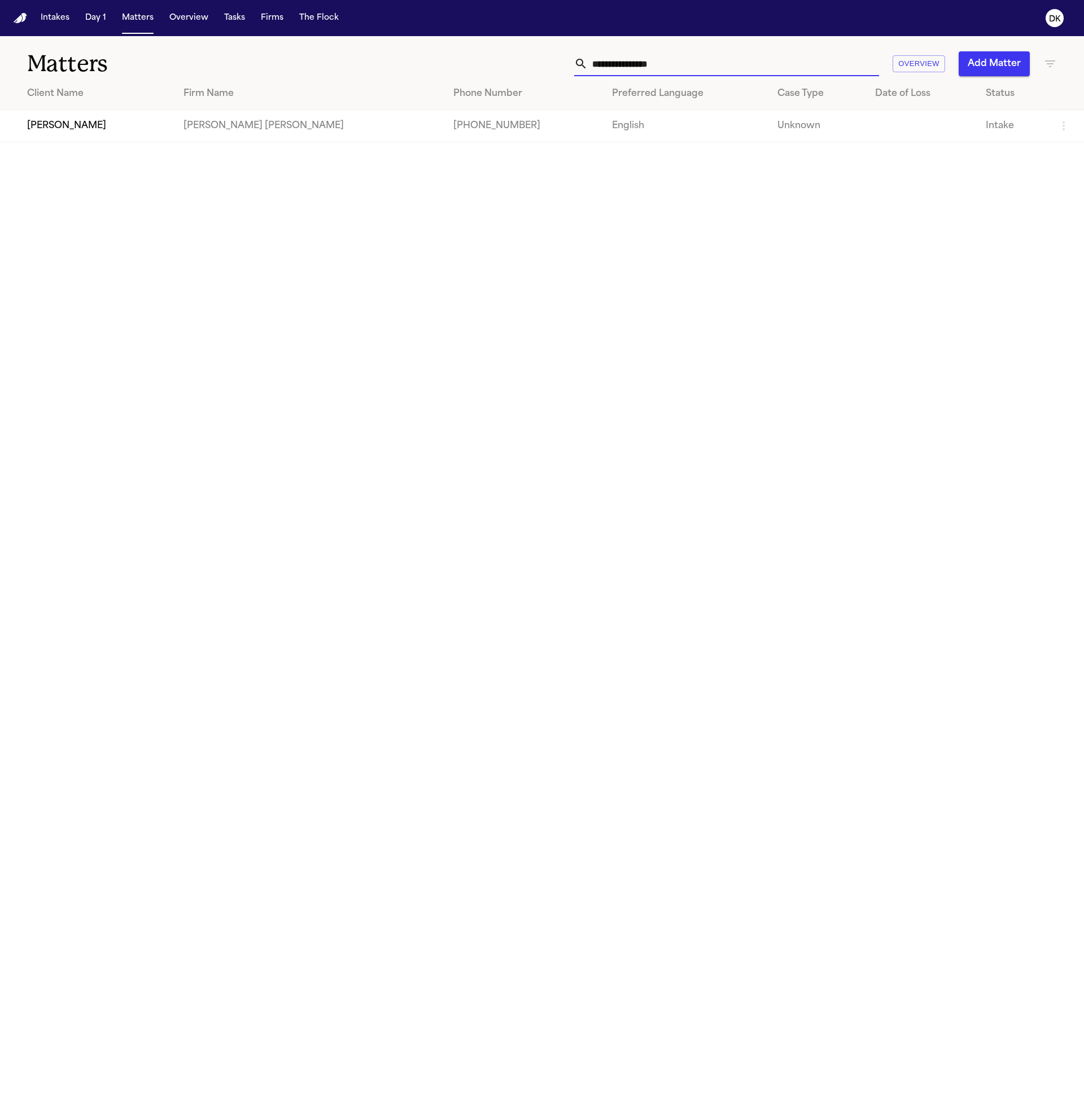
type input "**********"
click at [226, 126] on td "[PERSON_NAME] [PERSON_NAME]" at bounding box center [309, 126] width 270 height 32
click at [117, 135] on td "[PERSON_NAME]" at bounding box center [87, 126] width 175 height 32
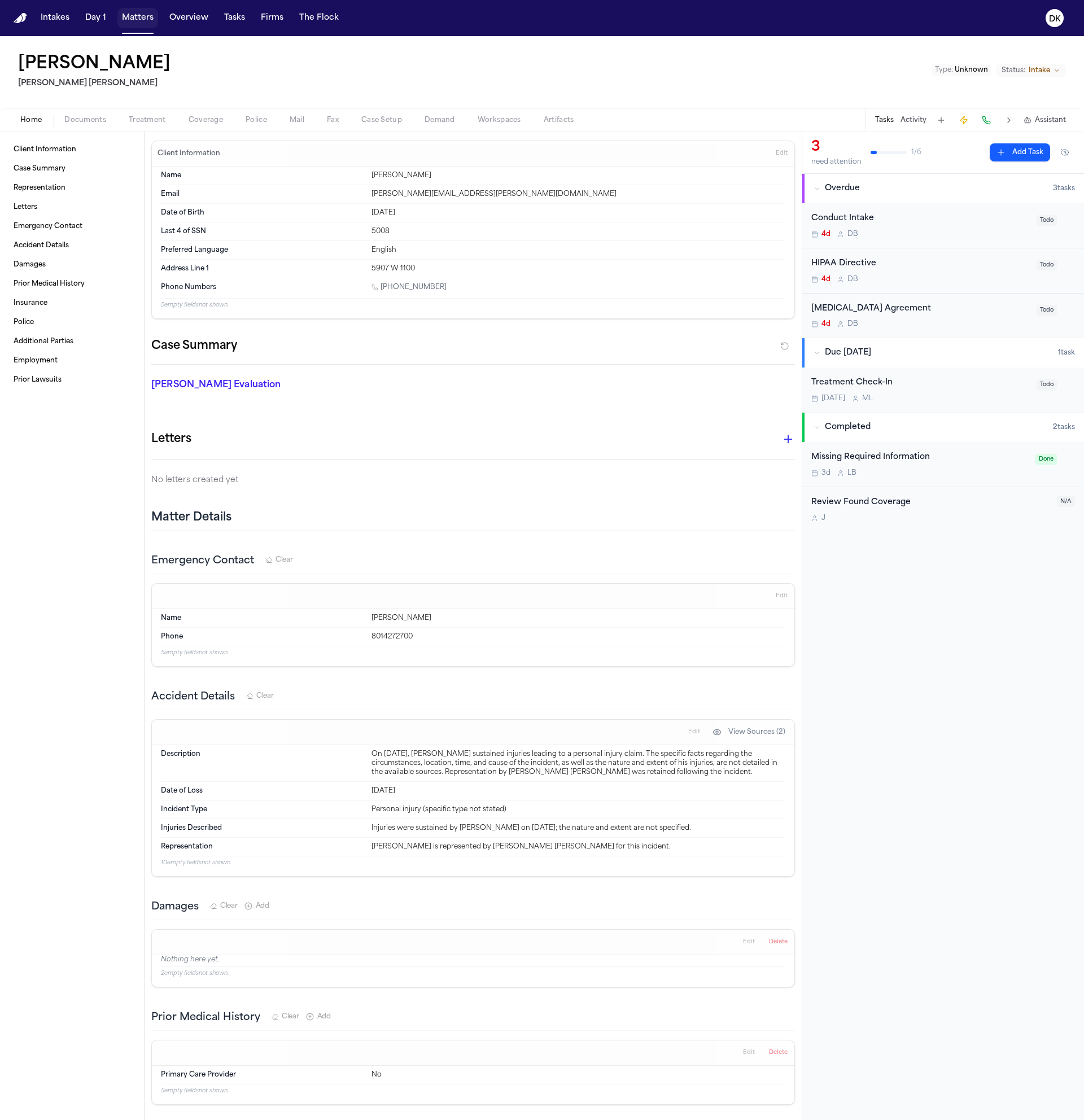
click at [132, 18] on button "Matters" at bounding box center [138, 18] width 41 height 20
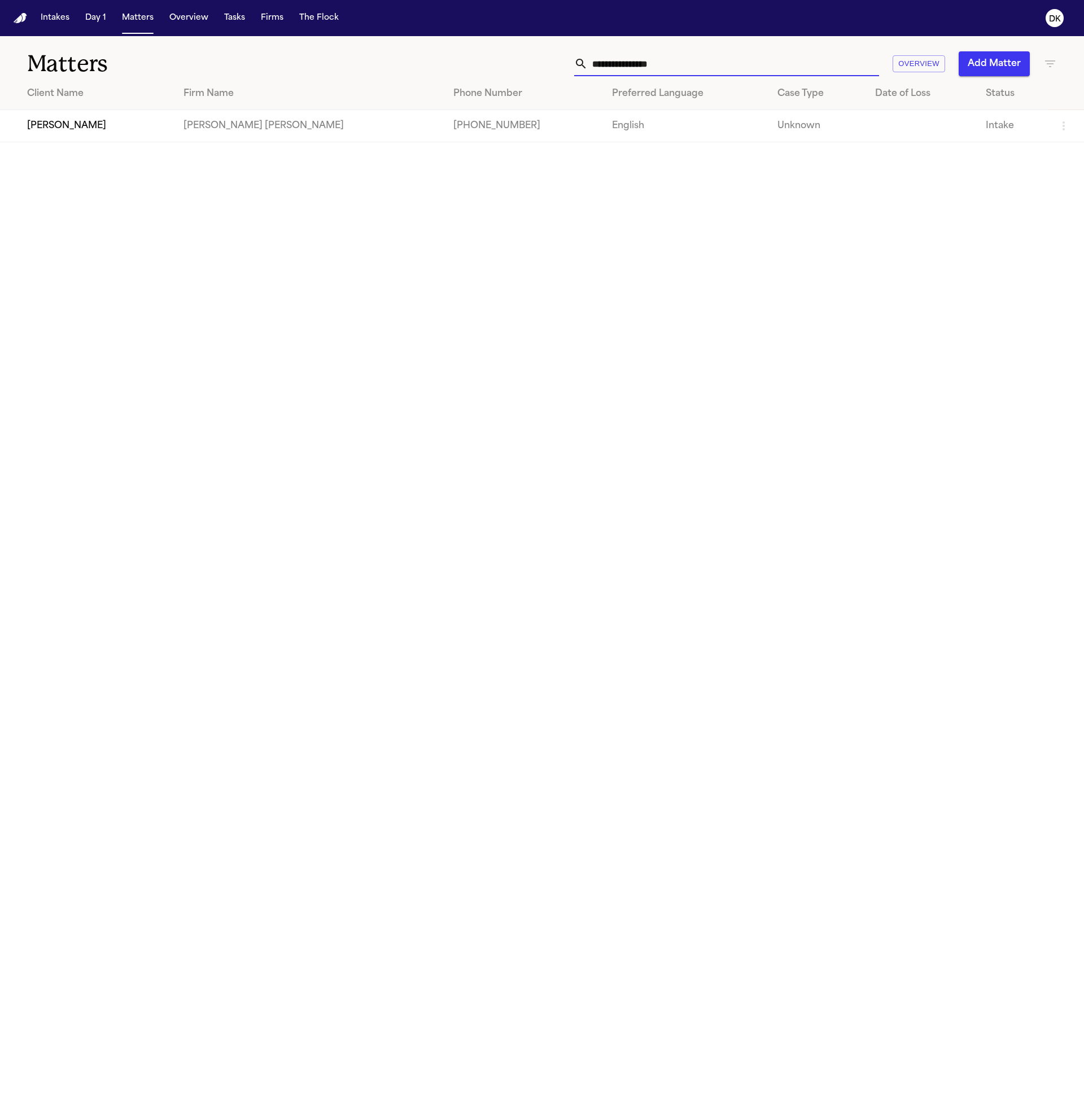
click at [643, 64] on input "**********" at bounding box center [733, 63] width 291 height 25
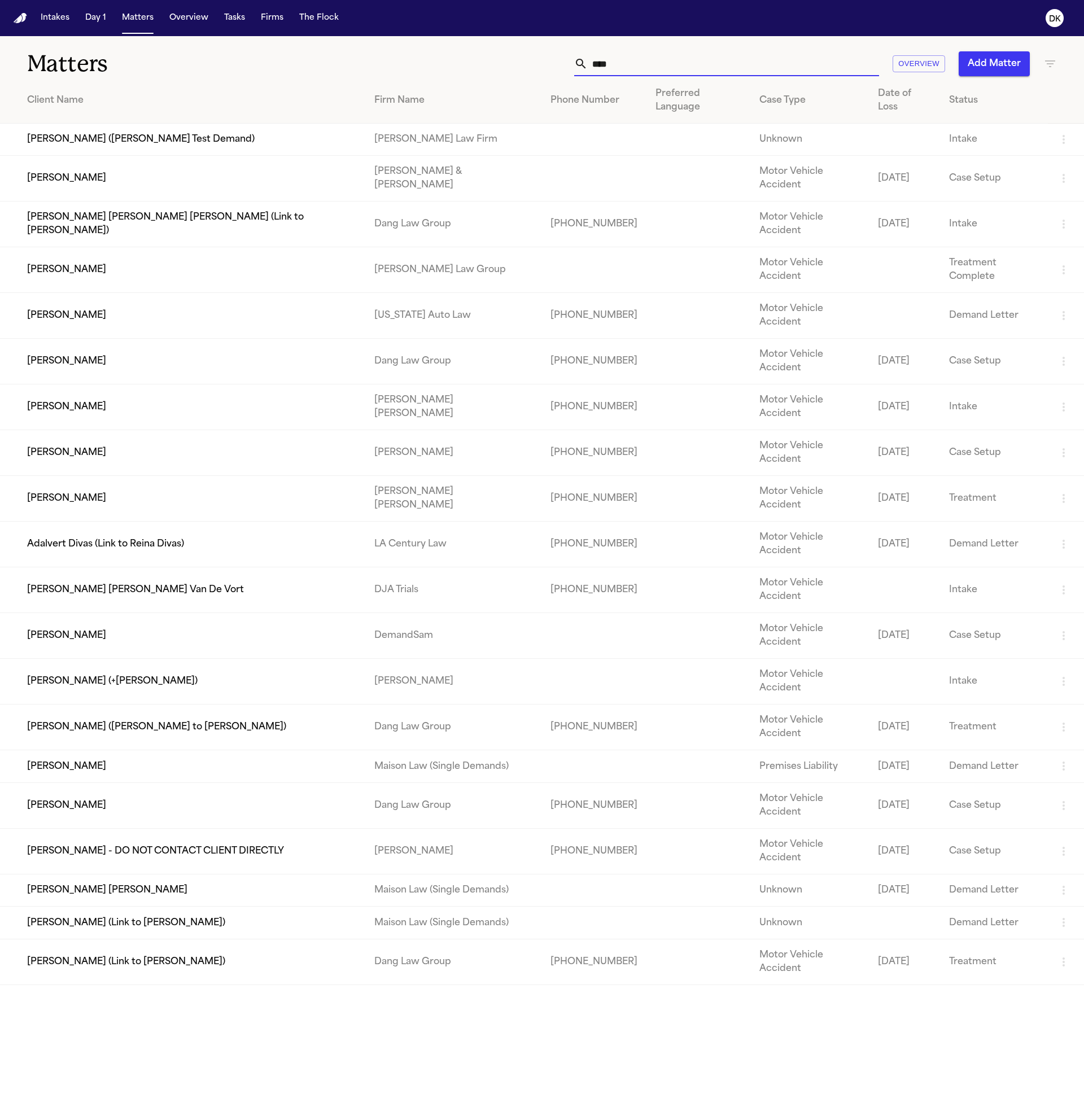
type input "****"
click at [60, 385] on td "[PERSON_NAME]" at bounding box center [183, 407] width 365 height 46
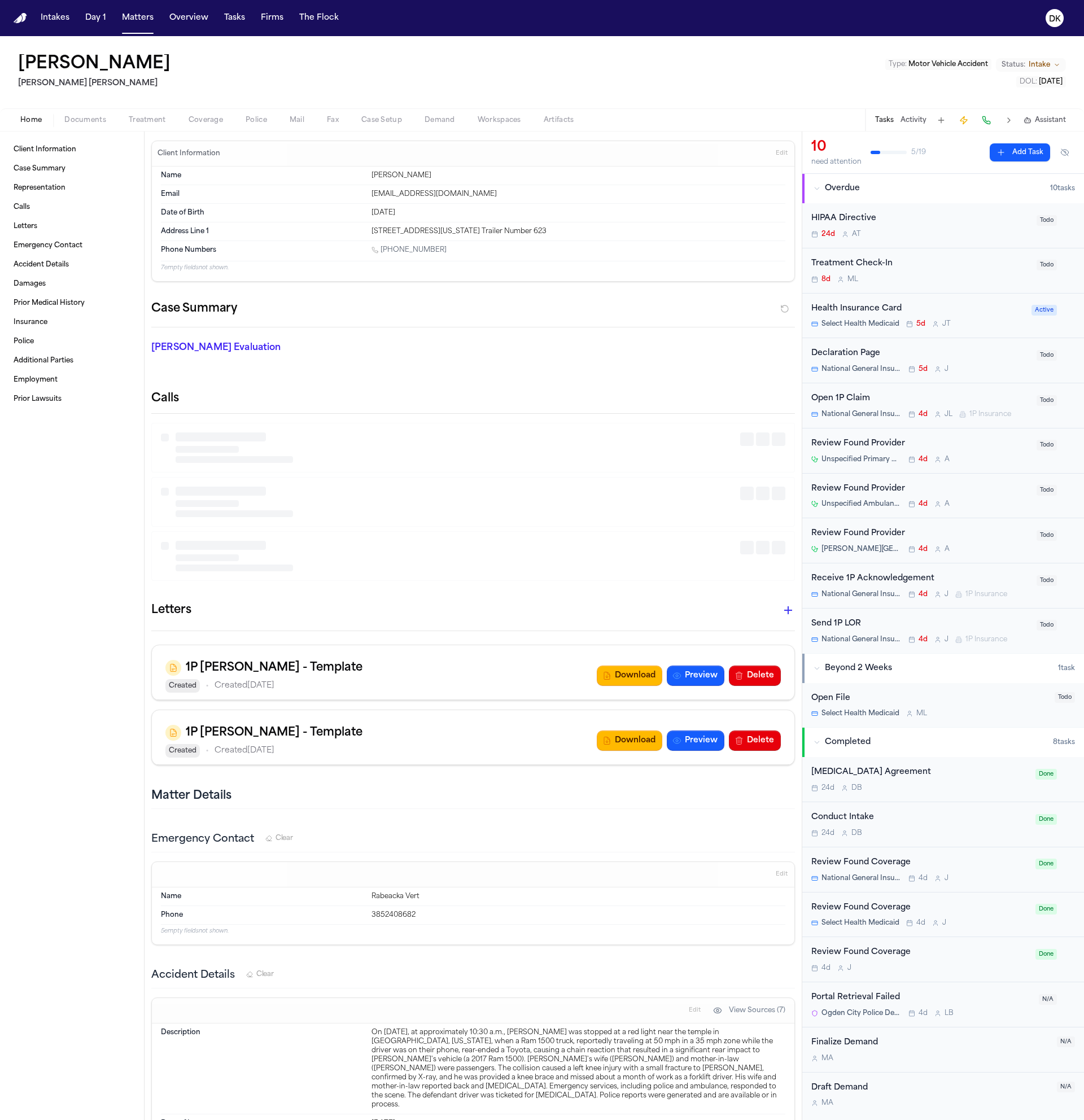
click at [247, 117] on span "Police" at bounding box center [256, 120] width 21 height 9
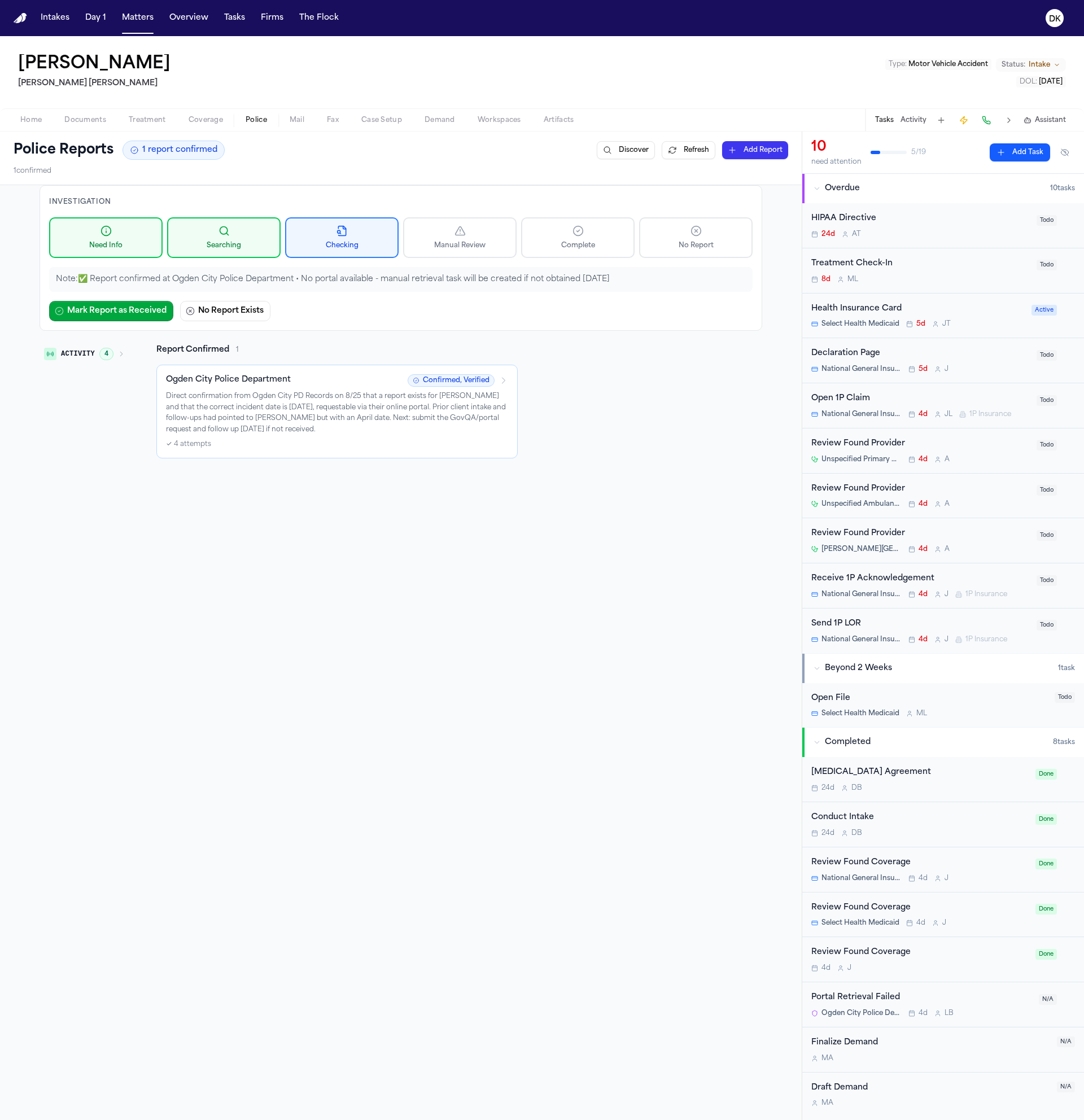
click at [340, 410] on p "Direct confirmation from Ogden City PD Records on 8/25 that a report exists for…" at bounding box center [337, 413] width 342 height 44
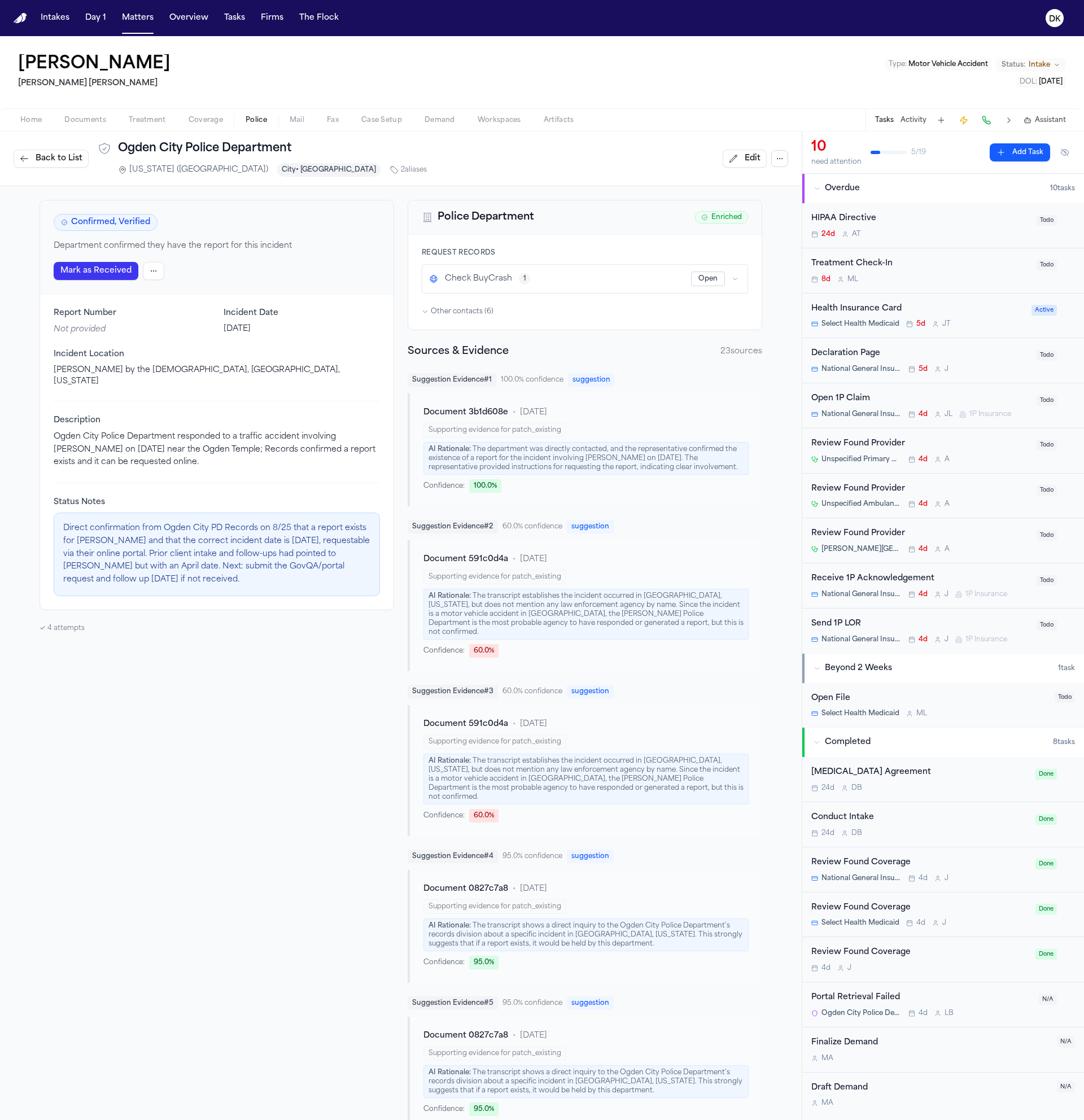
click at [777, 156] on button "button" at bounding box center [780, 159] width 17 height 17
click at [782, 209] on button "Ensure Tasks" at bounding box center [772, 204] width 120 height 20
